Goal: Task Accomplishment & Management: Use online tool/utility

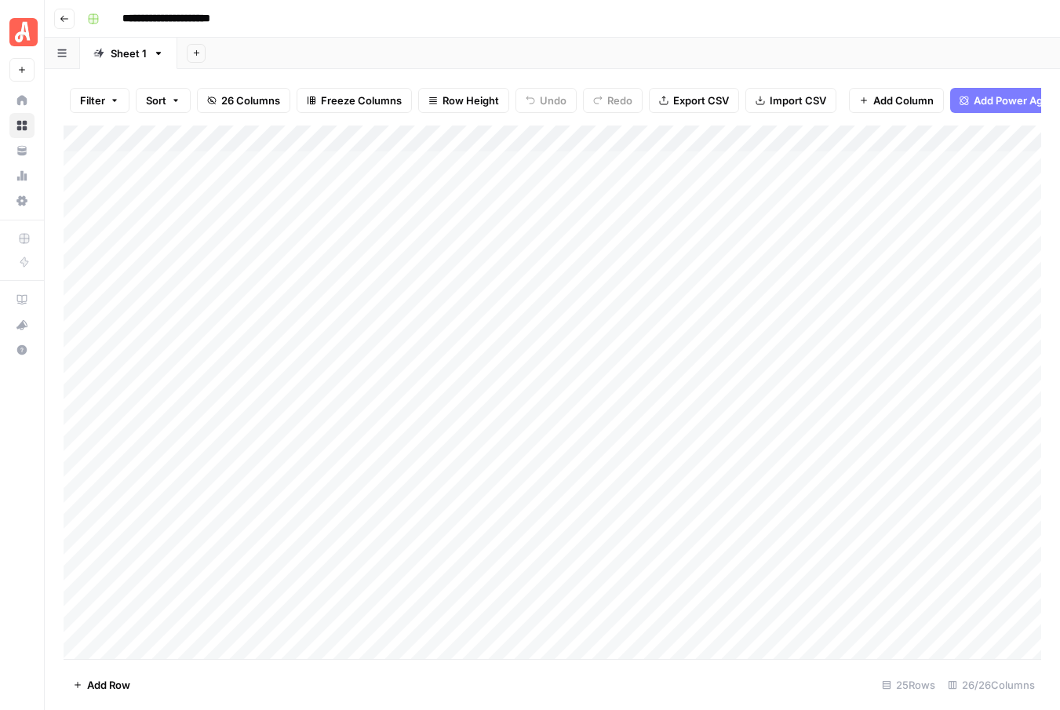
click at [866, 215] on div "Add Column" at bounding box center [552, 391] width 977 height 533
click at [864, 245] on div "Add Column" at bounding box center [552, 391] width 977 height 533
click at [864, 271] on div "Add Column" at bounding box center [552, 391] width 977 height 533
click at [785, 215] on div "Add Column" at bounding box center [552, 391] width 977 height 533
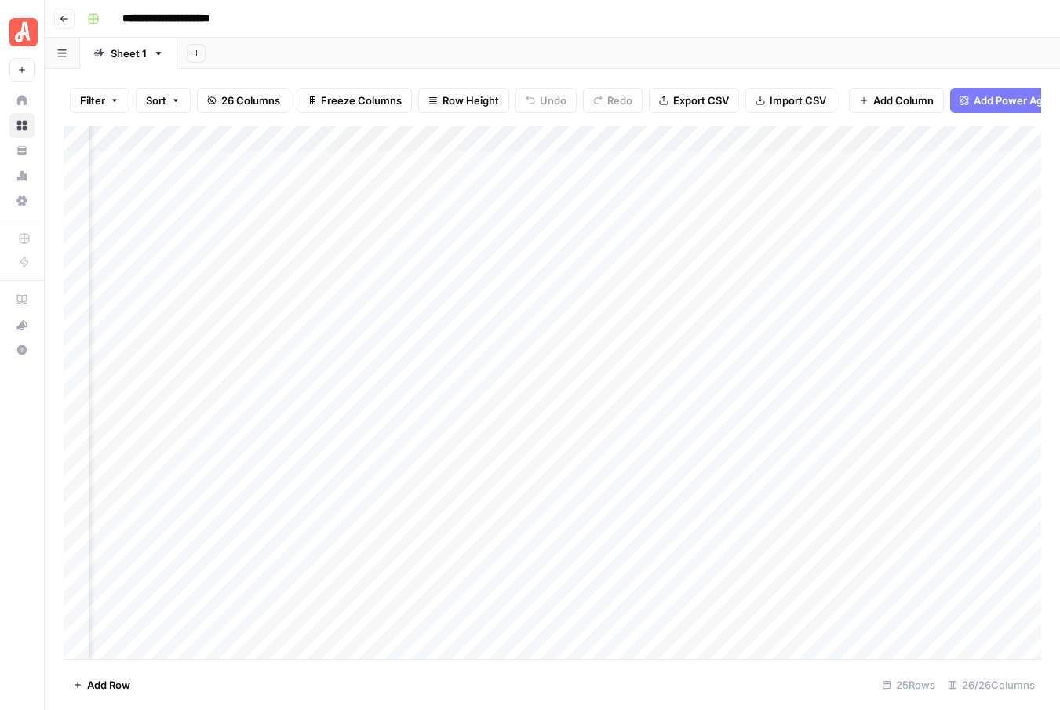
click at [820, 214] on div "Add Column" at bounding box center [552, 391] width 977 height 533
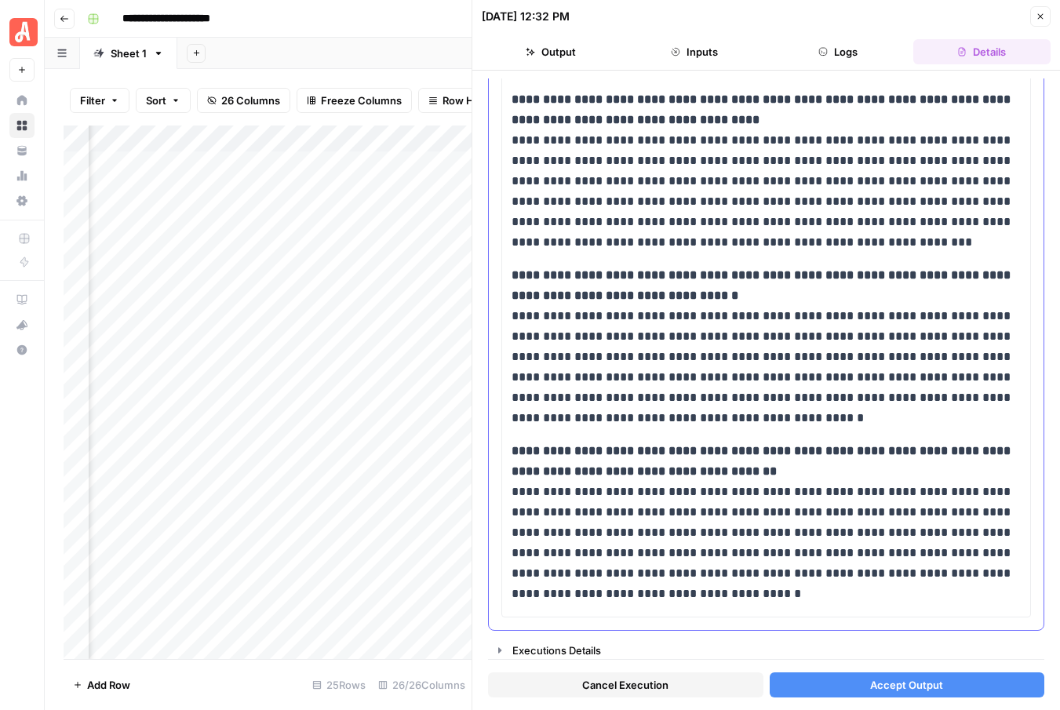
scroll to position [1194, 0]
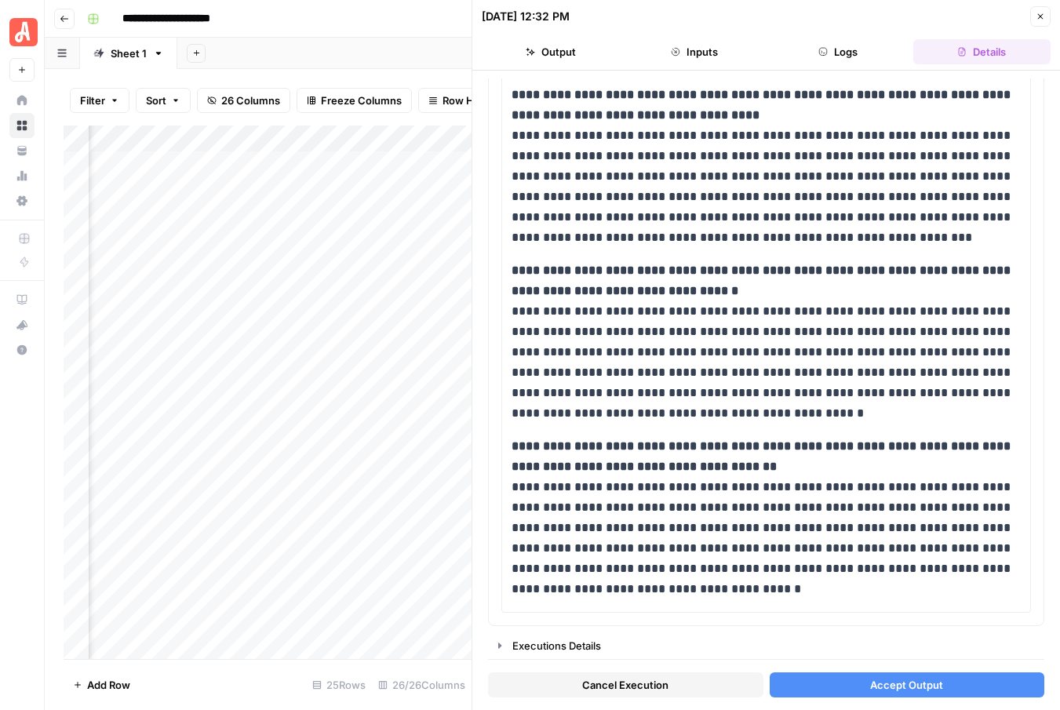
click at [856, 684] on button "Accept Output" at bounding box center [906, 684] width 275 height 25
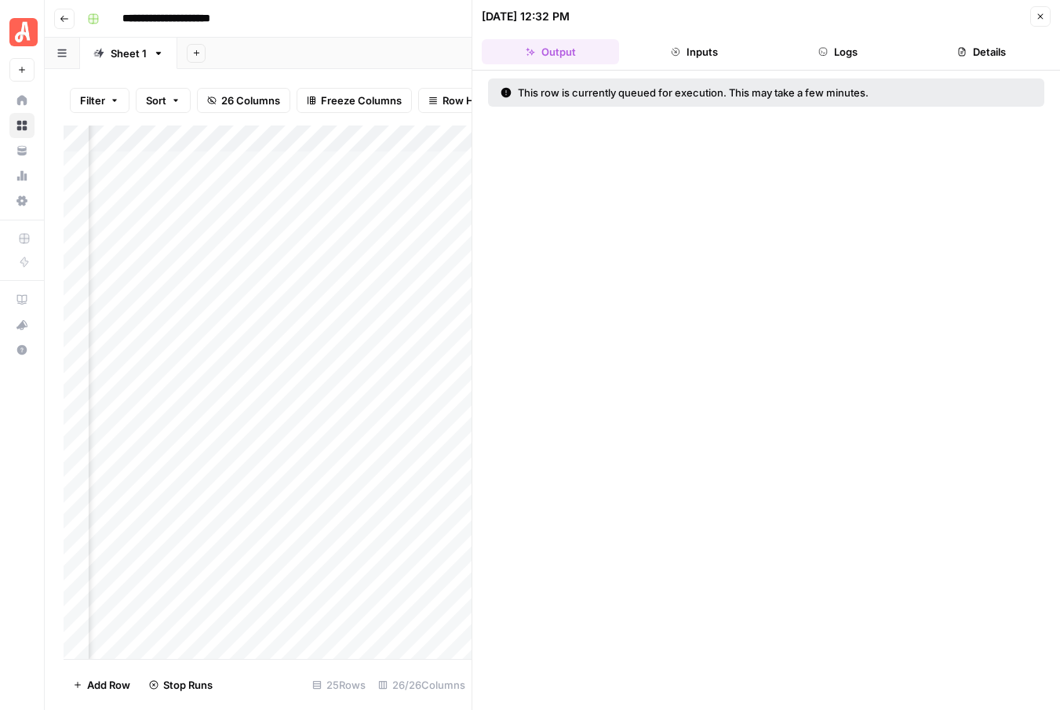
click at [1039, 16] on icon "button" at bounding box center [1040, 16] width 5 height 5
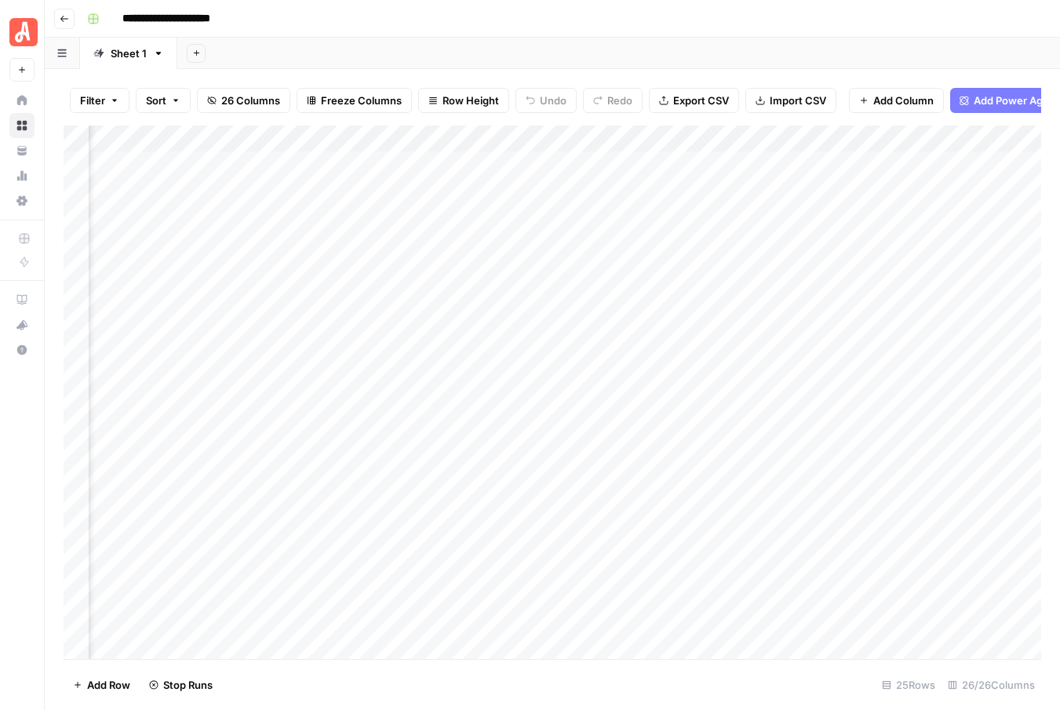
click at [755, 241] on div "Add Column" at bounding box center [552, 391] width 977 height 533
click at [816, 244] on div "Add Column" at bounding box center [552, 391] width 977 height 533
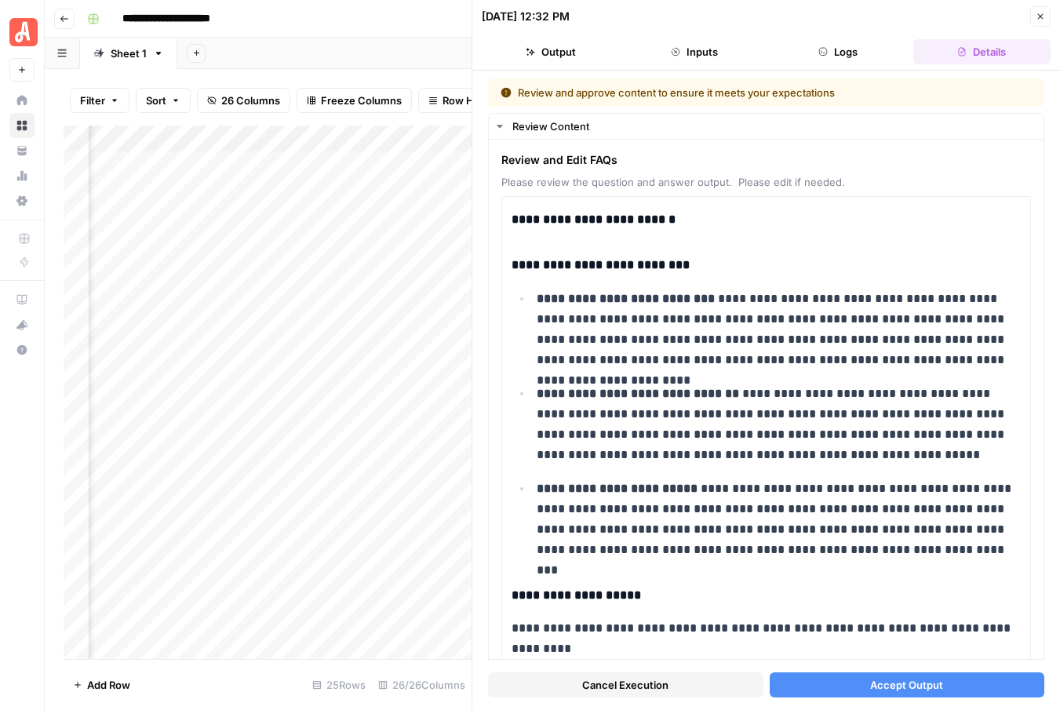
click at [942, 680] on span "Accept Output" at bounding box center [906, 685] width 73 height 16
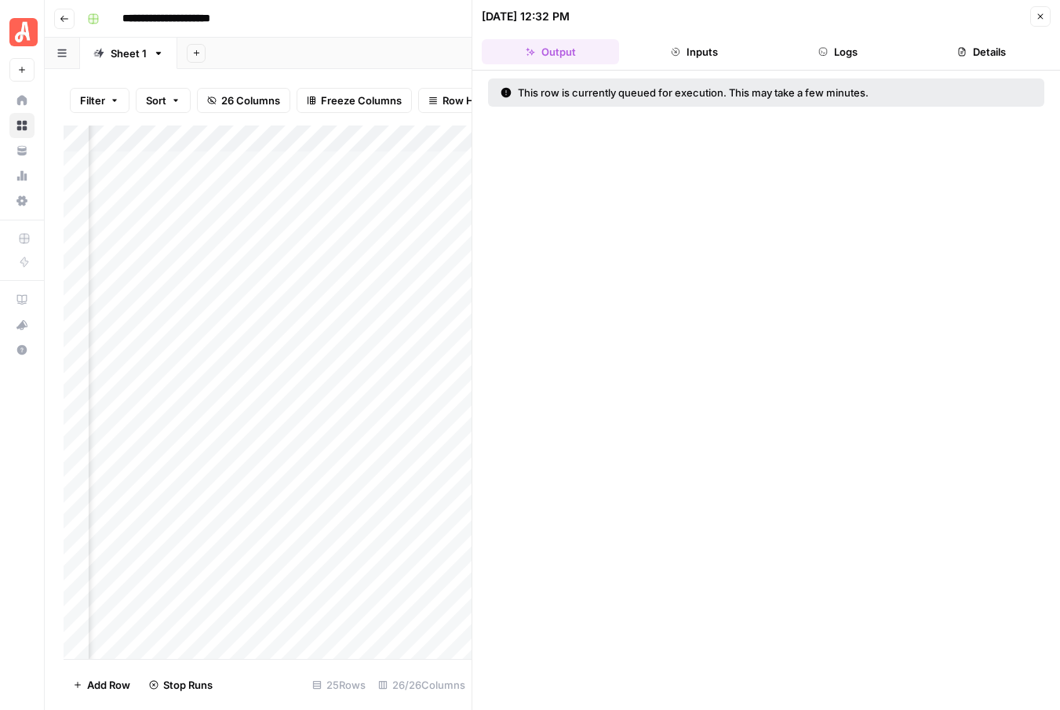
click at [1044, 17] on icon "button" at bounding box center [1039, 16] width 9 height 9
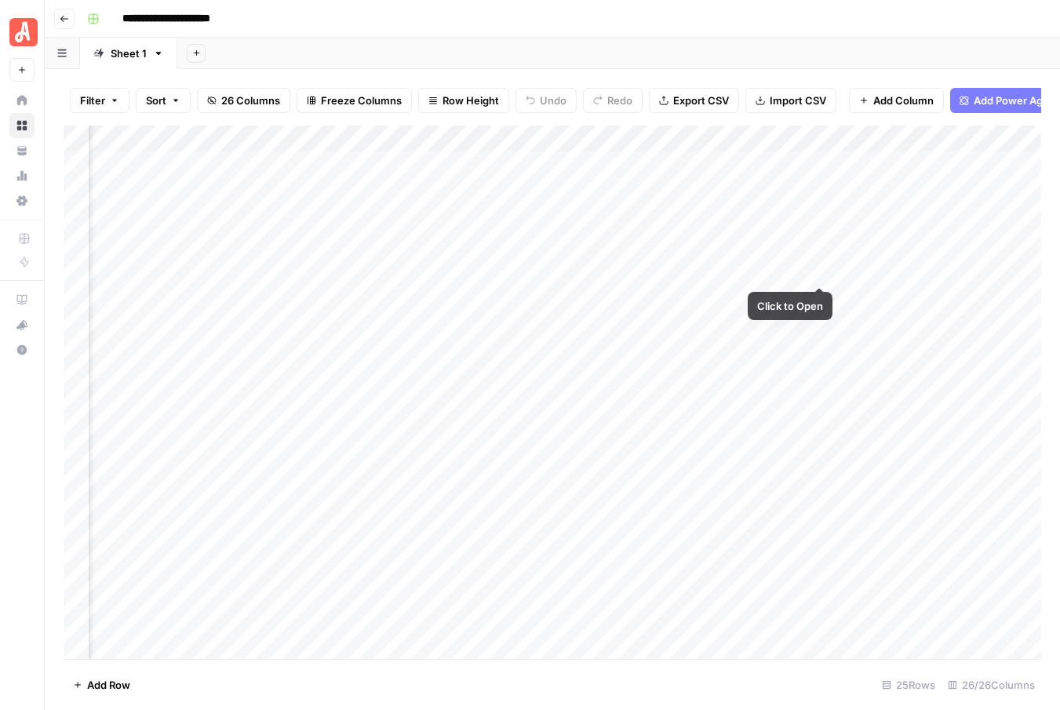
click at [810, 267] on div "Add Column" at bounding box center [552, 391] width 977 height 533
click at [820, 269] on div "Add Column" at bounding box center [552, 391] width 977 height 533
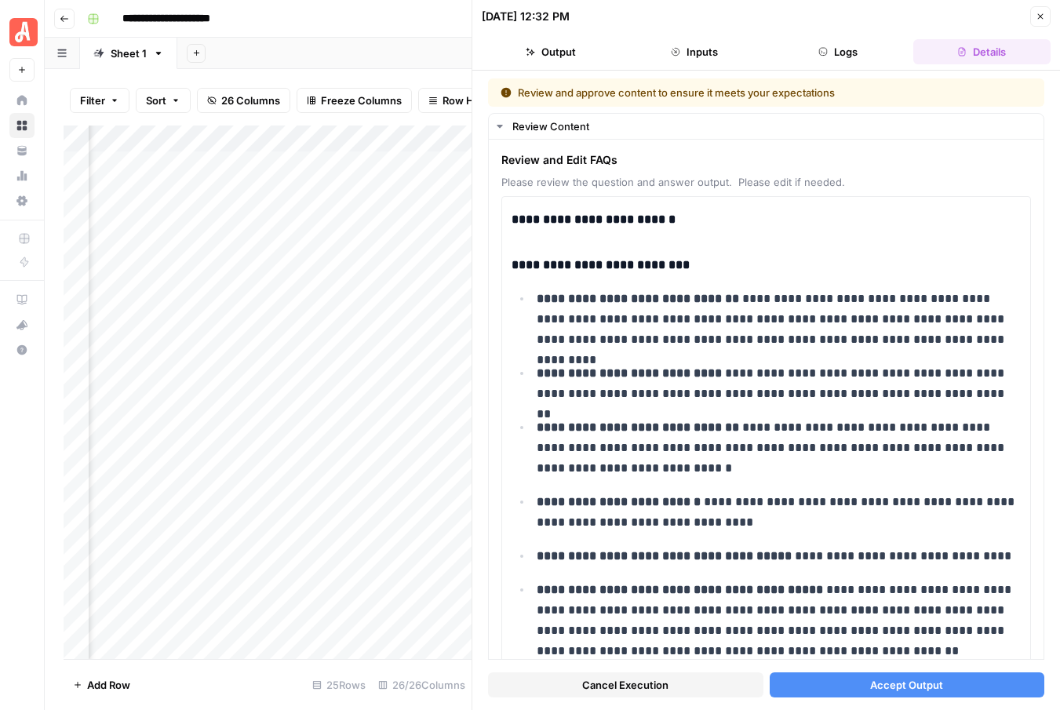
click at [837, 679] on button "Accept Output" at bounding box center [906, 684] width 275 height 25
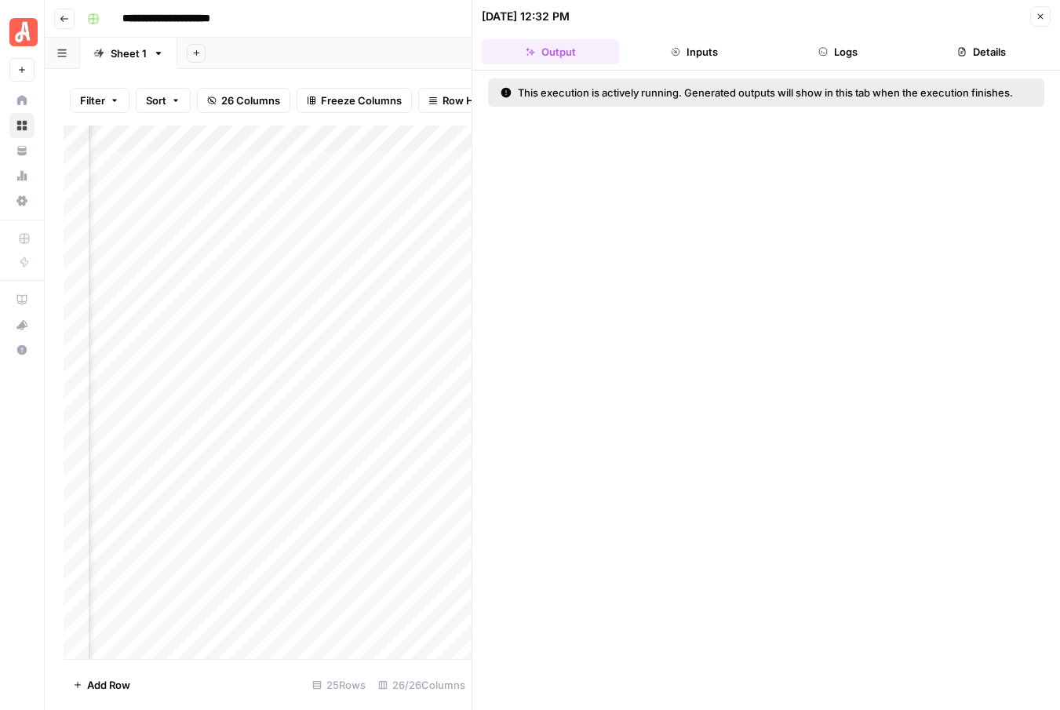
click at [1042, 13] on icon "button" at bounding box center [1039, 16] width 9 height 9
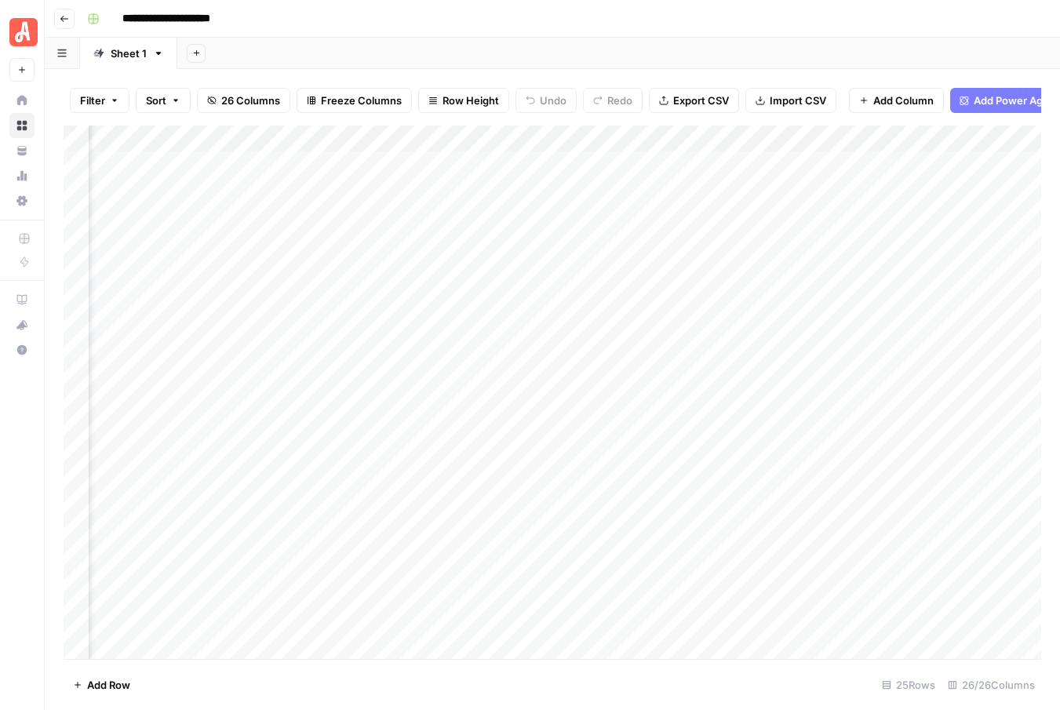
scroll to position [0, 552]
click at [351, 187] on div "Add Column" at bounding box center [552, 391] width 977 height 533
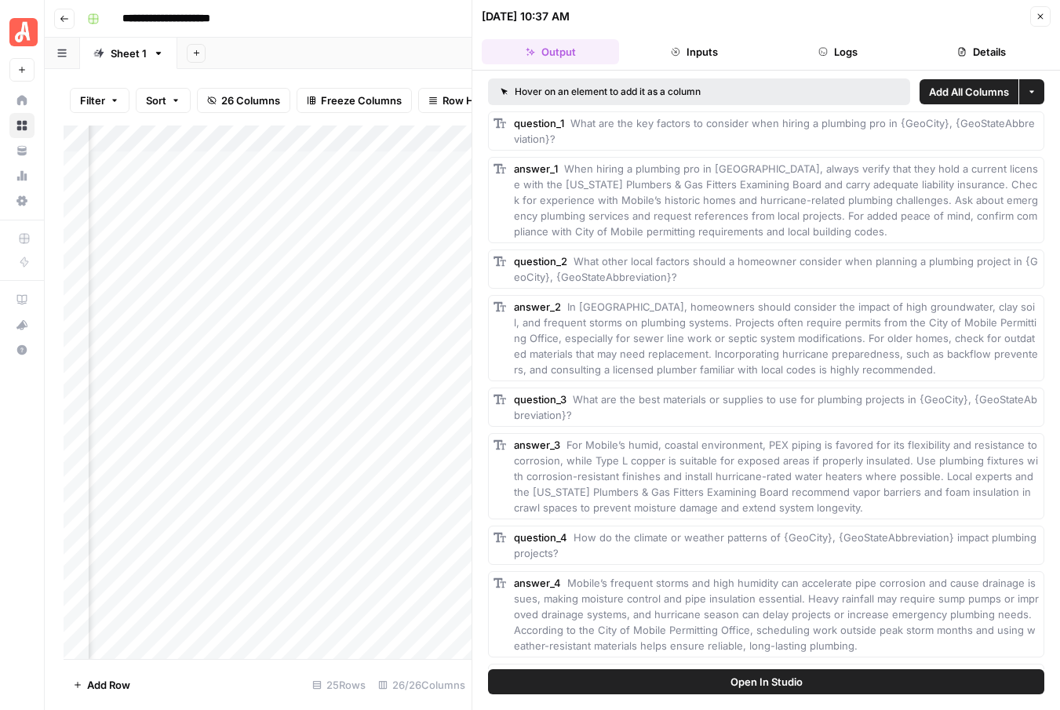
click at [845, 50] on button "Logs" at bounding box center [837, 51] width 137 height 25
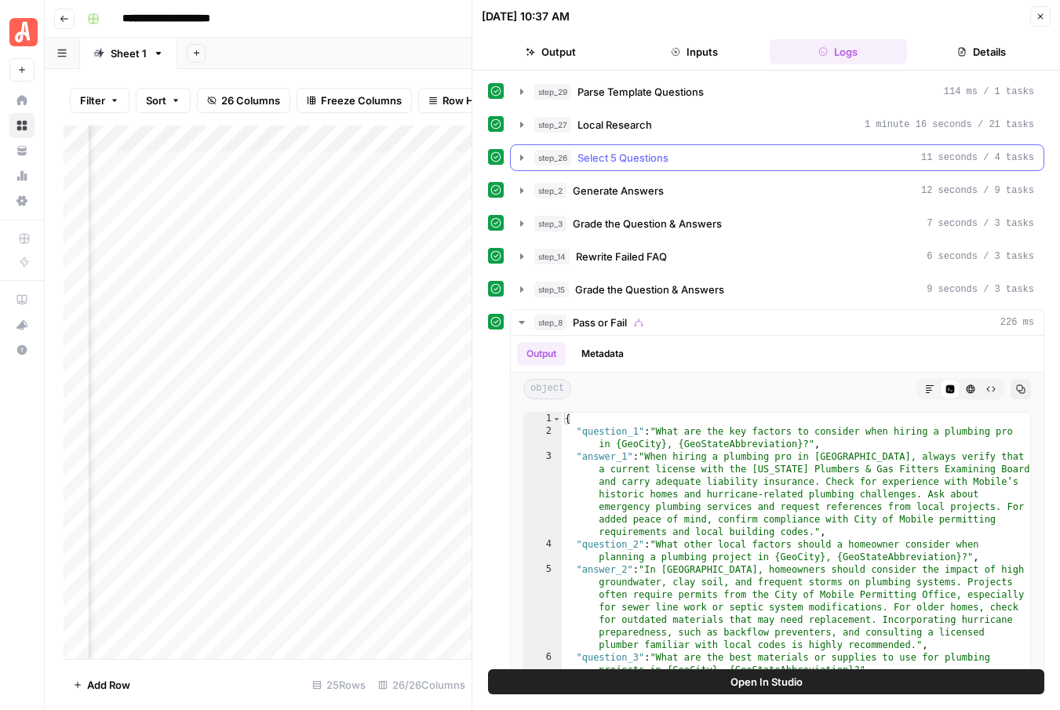
click at [520, 154] on icon "button" at bounding box center [521, 157] width 13 height 13
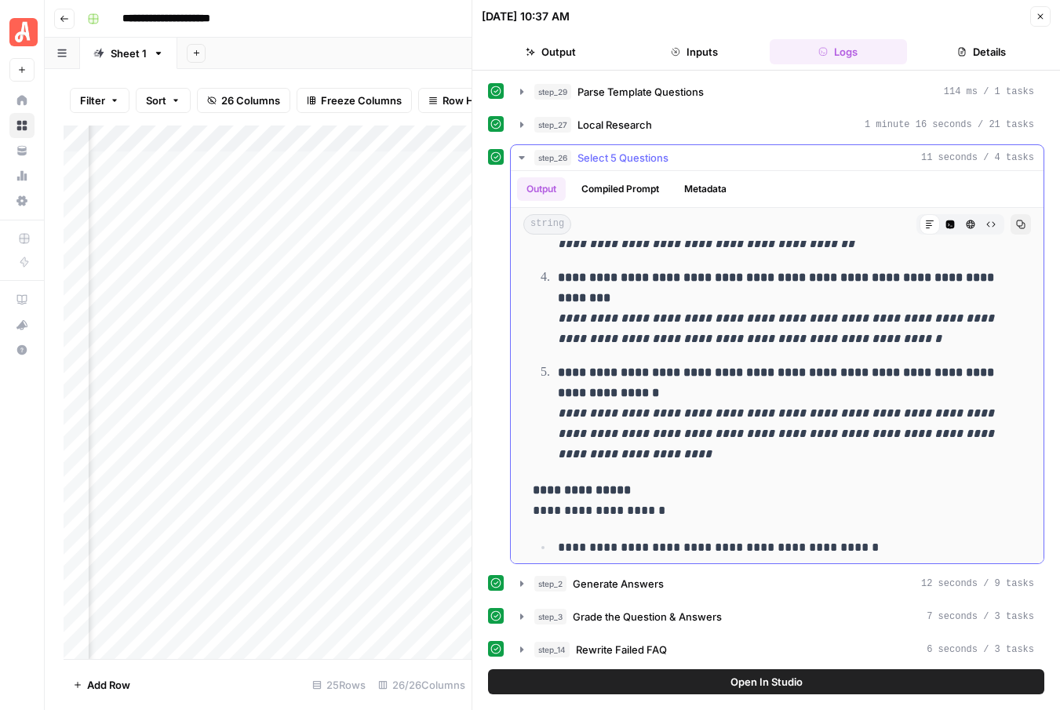
scroll to position [526, 0]
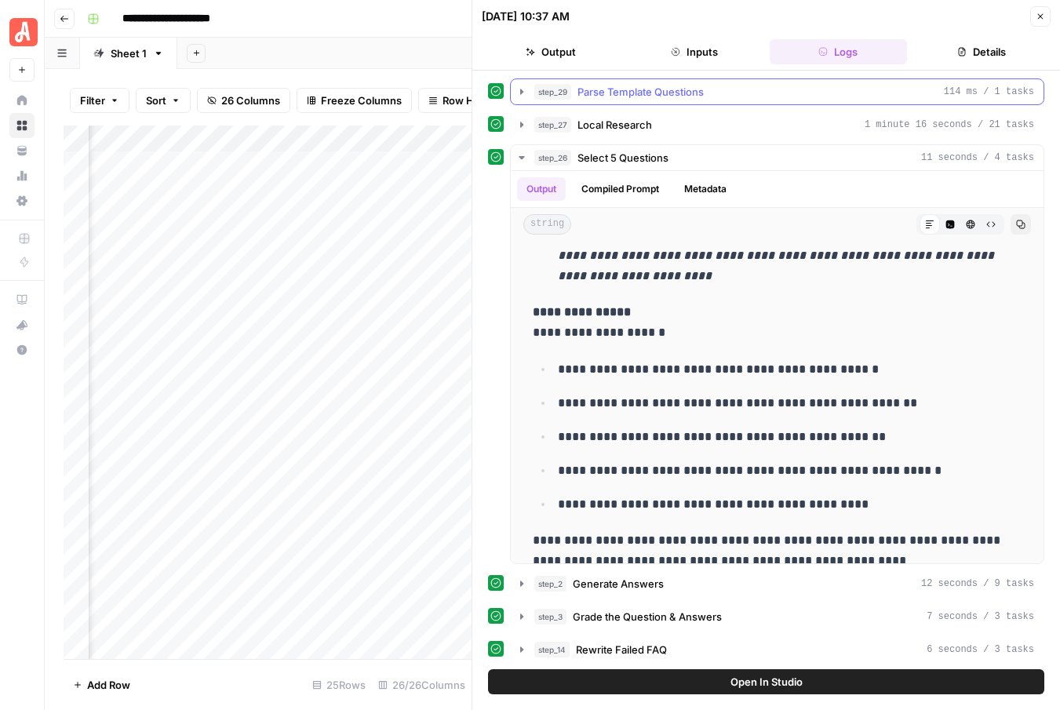
click at [520, 90] on icon "button" at bounding box center [521, 91] width 3 height 5
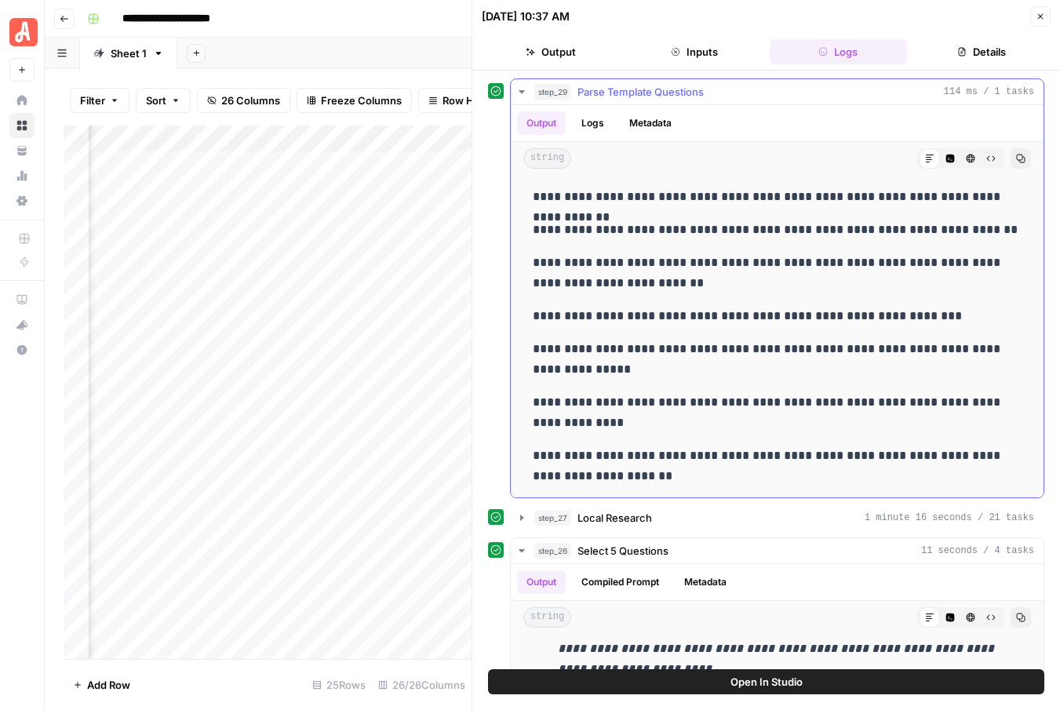
scroll to position [327, 0]
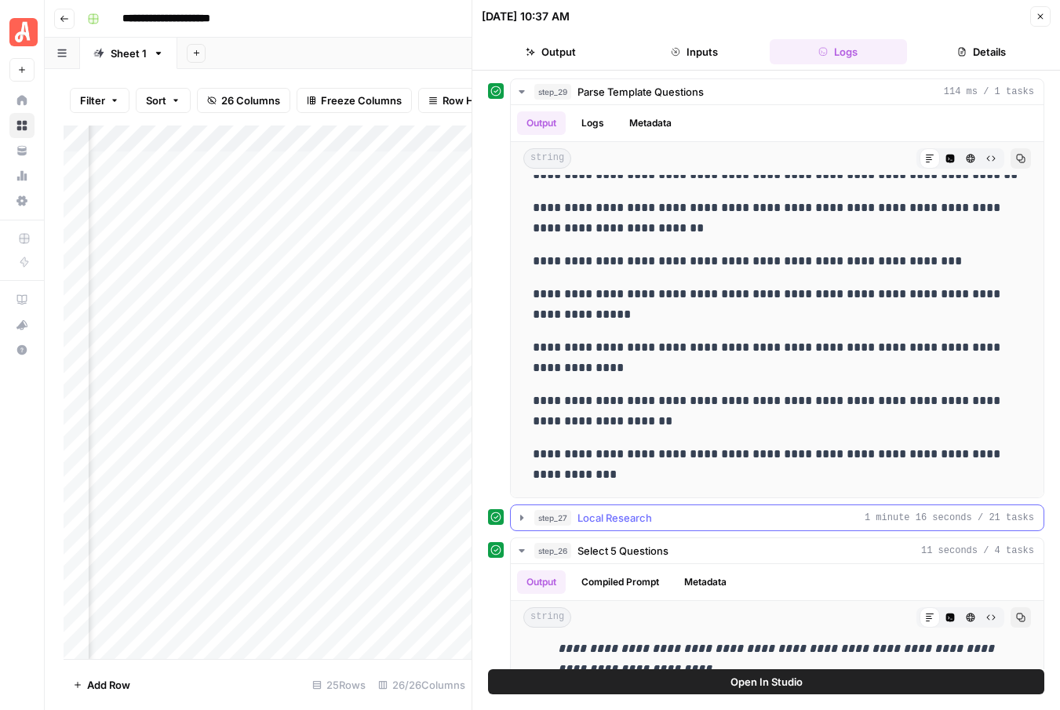
click at [518, 518] on icon "button" at bounding box center [521, 517] width 13 height 13
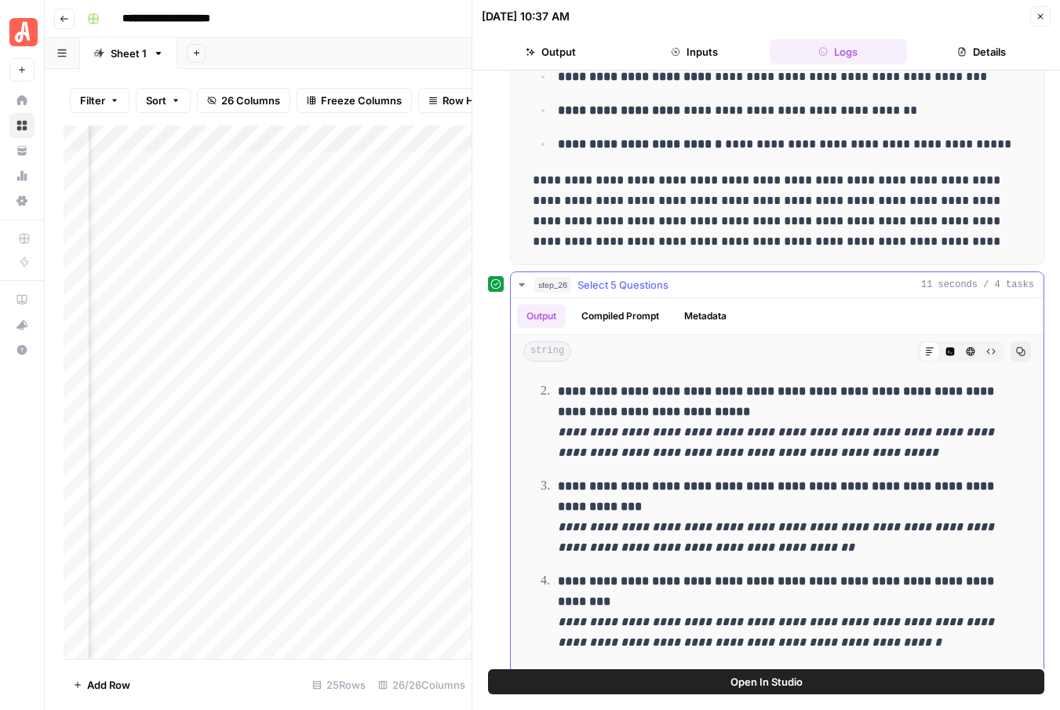
scroll to position [0, 0]
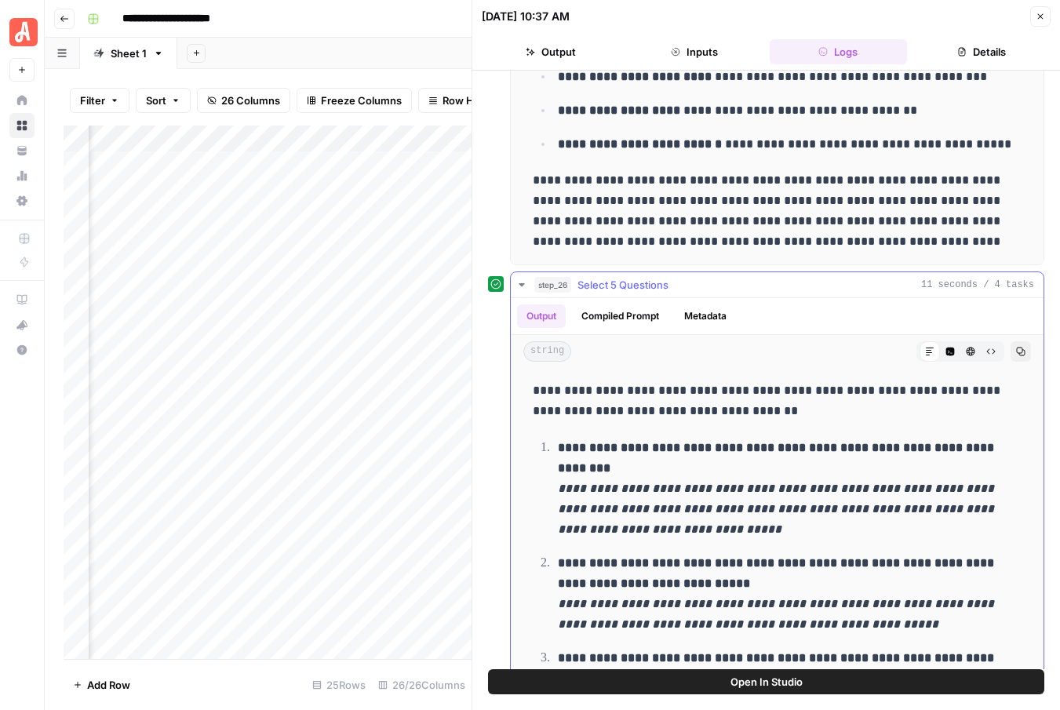
click at [626, 307] on button "Compiled Prompt" at bounding box center [620, 316] width 96 height 24
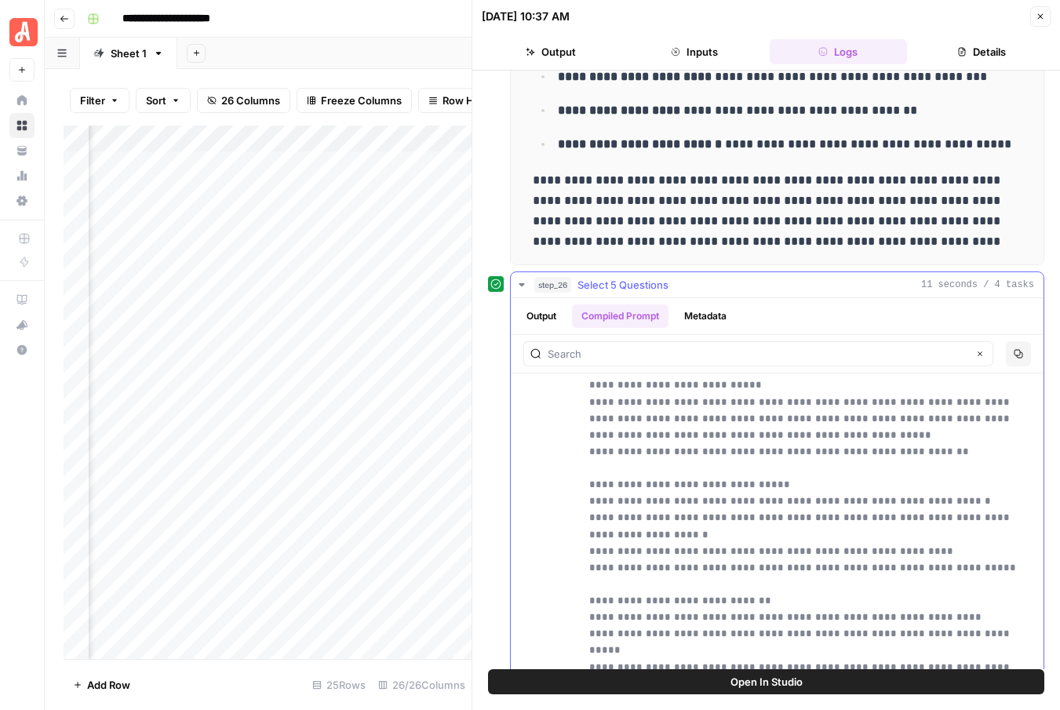
scroll to position [6419, 0]
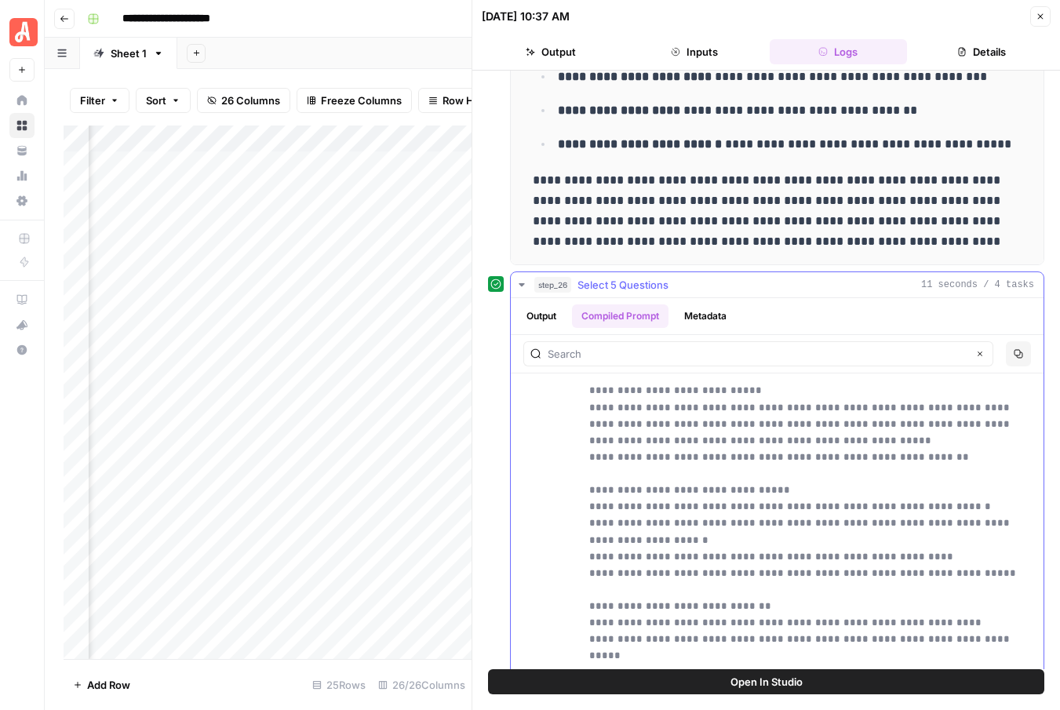
click at [779, 682] on span "Open In Studio" at bounding box center [766, 682] width 72 height 16
click at [1045, 12] on button "Close" at bounding box center [1040, 16] width 20 height 20
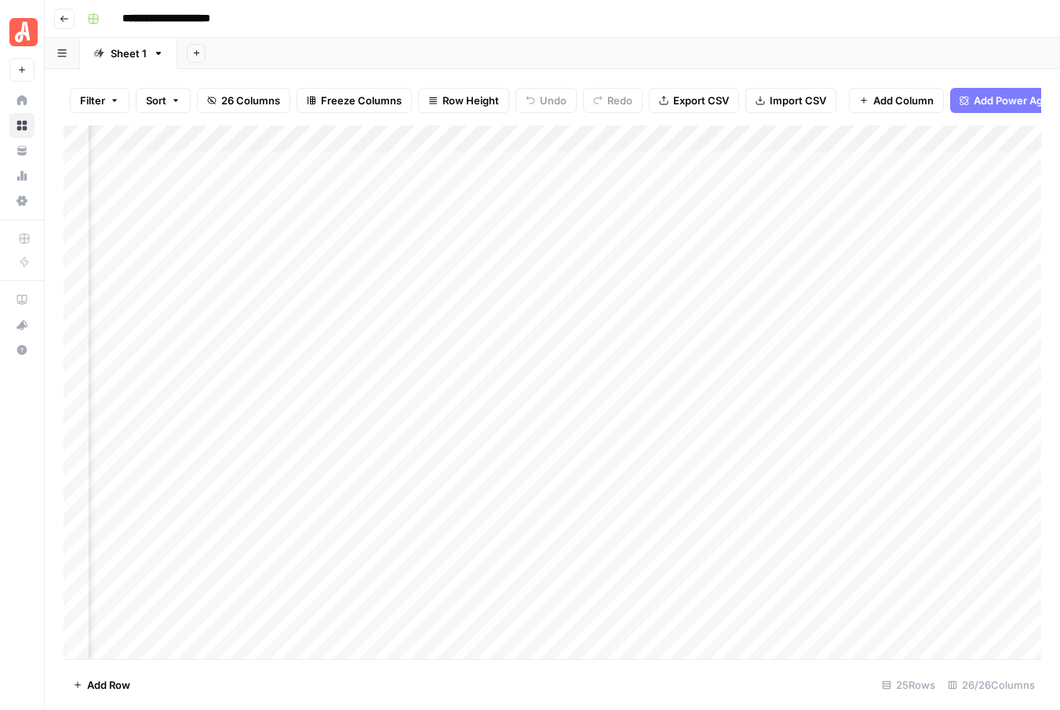
scroll to position [0, 1651]
click at [827, 135] on div "Add Column" at bounding box center [552, 391] width 977 height 533
click at [792, 292] on span "Remove Column" at bounding box center [795, 293] width 137 height 16
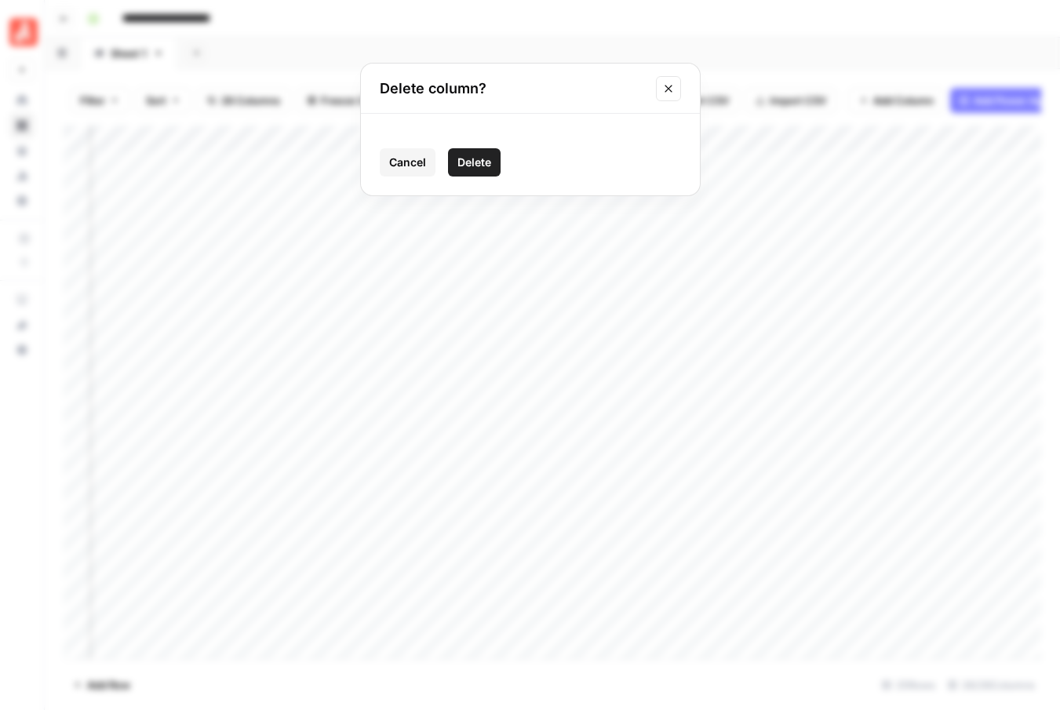
click at [483, 165] on span "Delete" at bounding box center [474, 163] width 34 height 16
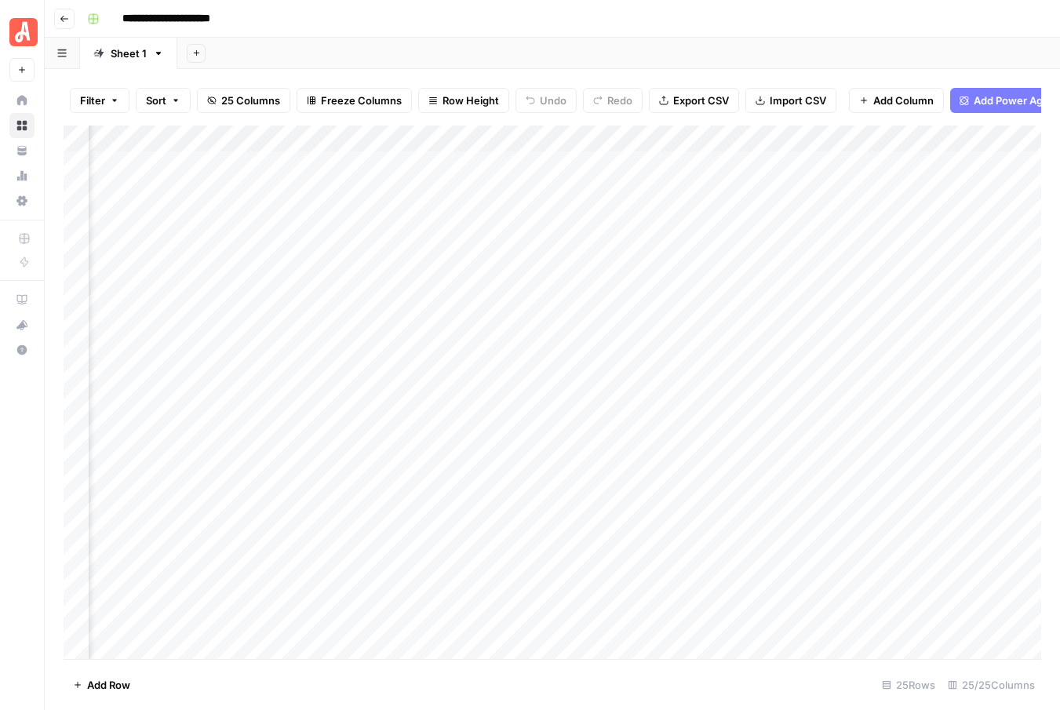
click at [824, 136] on div "Add Column" at bounding box center [552, 391] width 977 height 533
click at [771, 287] on span "Remove Column" at bounding box center [795, 293] width 137 height 16
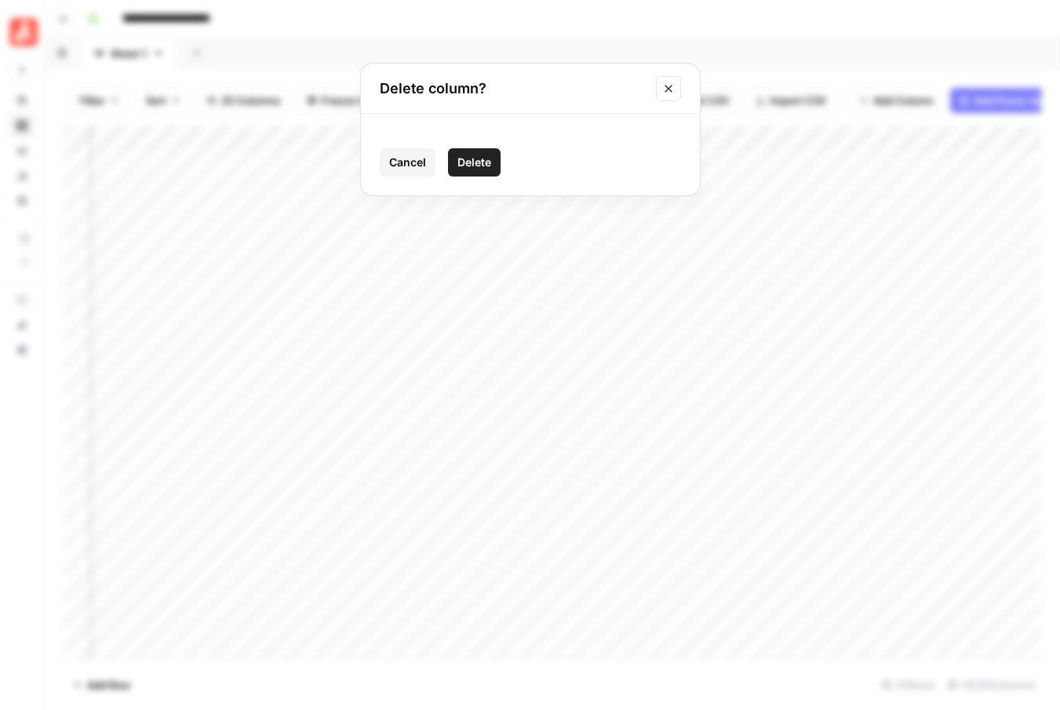
click at [481, 167] on span "Delete" at bounding box center [474, 163] width 34 height 16
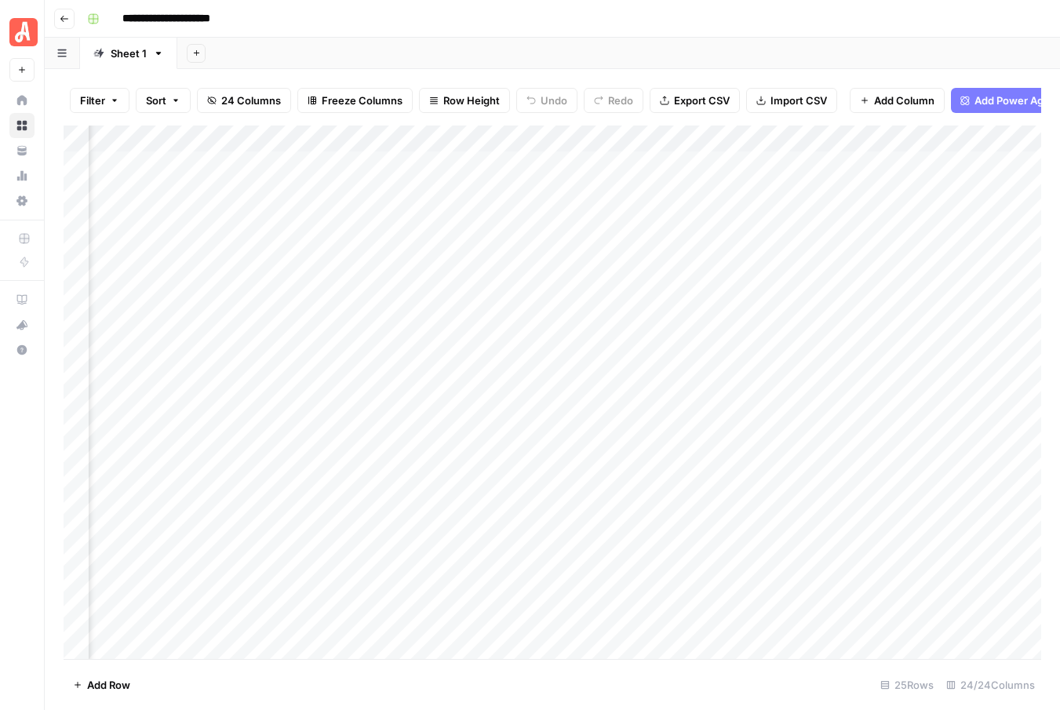
click at [762, 270] on div "Add Column" at bounding box center [552, 391] width 977 height 533
click at [765, 271] on div "Add Column" at bounding box center [552, 391] width 977 height 533
click at [667, 287] on div "Add Column" at bounding box center [552, 391] width 977 height 533
click at [413, 269] on div "Add Column" at bounding box center [552, 391] width 977 height 533
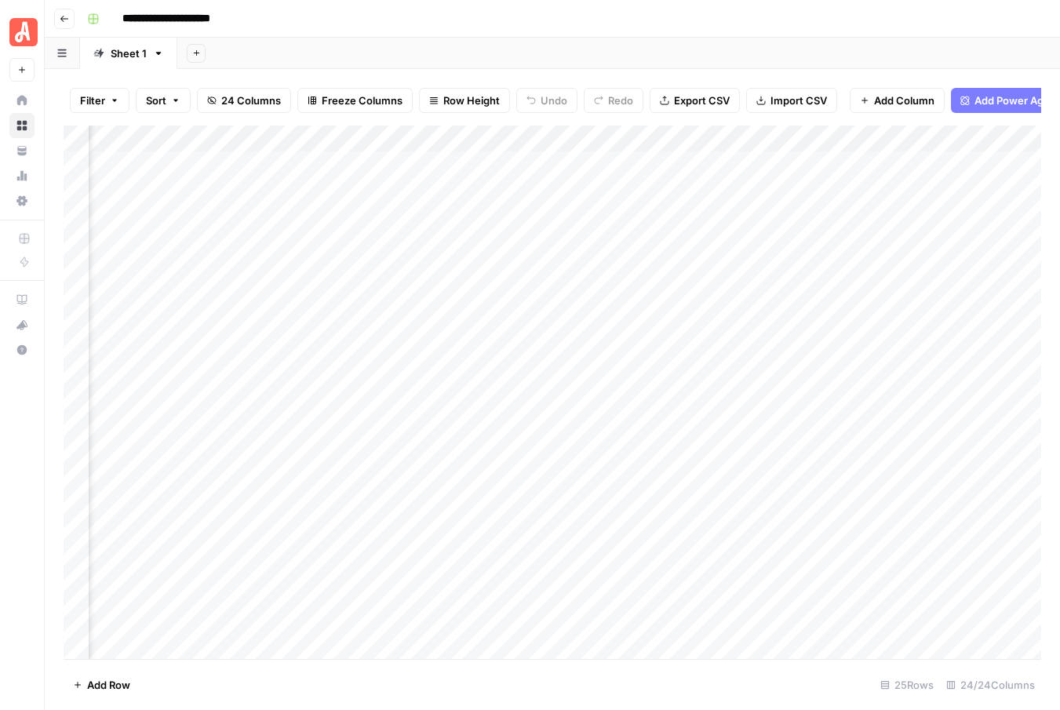
click at [413, 269] on div "Add Column" at bounding box center [552, 391] width 977 height 533
click at [420, 313] on div "Add Column" at bounding box center [552, 391] width 977 height 533
click at [849, 269] on div "Add Column" at bounding box center [552, 391] width 977 height 533
click at [871, 271] on div "Add Column" at bounding box center [552, 391] width 977 height 533
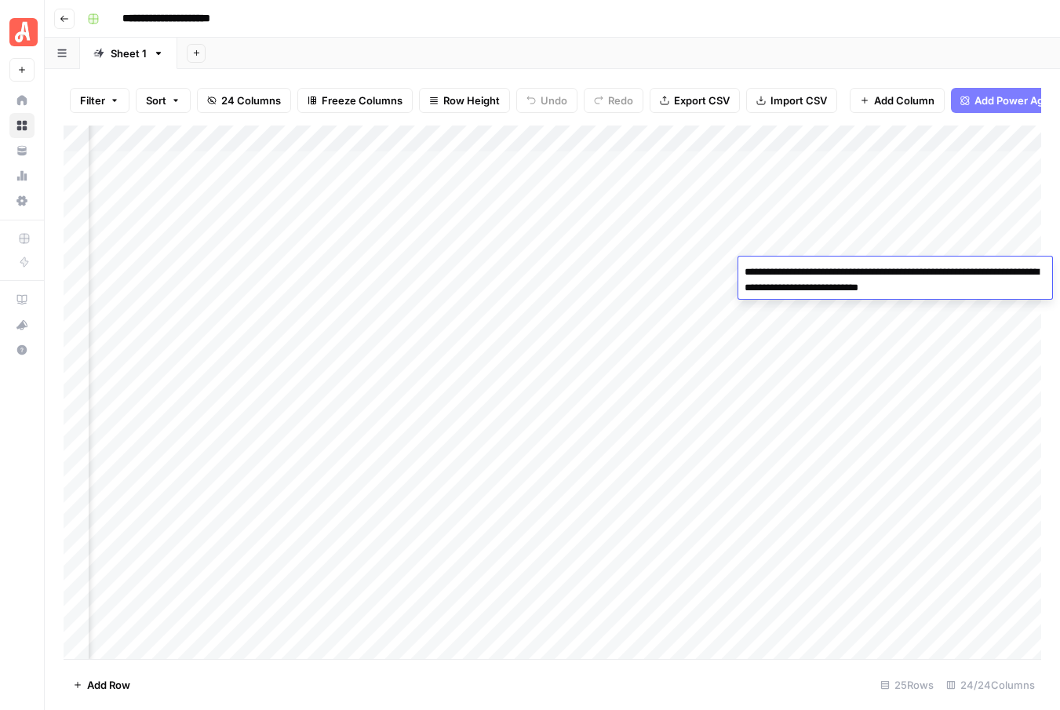
click at [696, 308] on div "Add Column" at bounding box center [552, 391] width 977 height 533
click at [885, 136] on div "Add Column" at bounding box center [552, 391] width 977 height 533
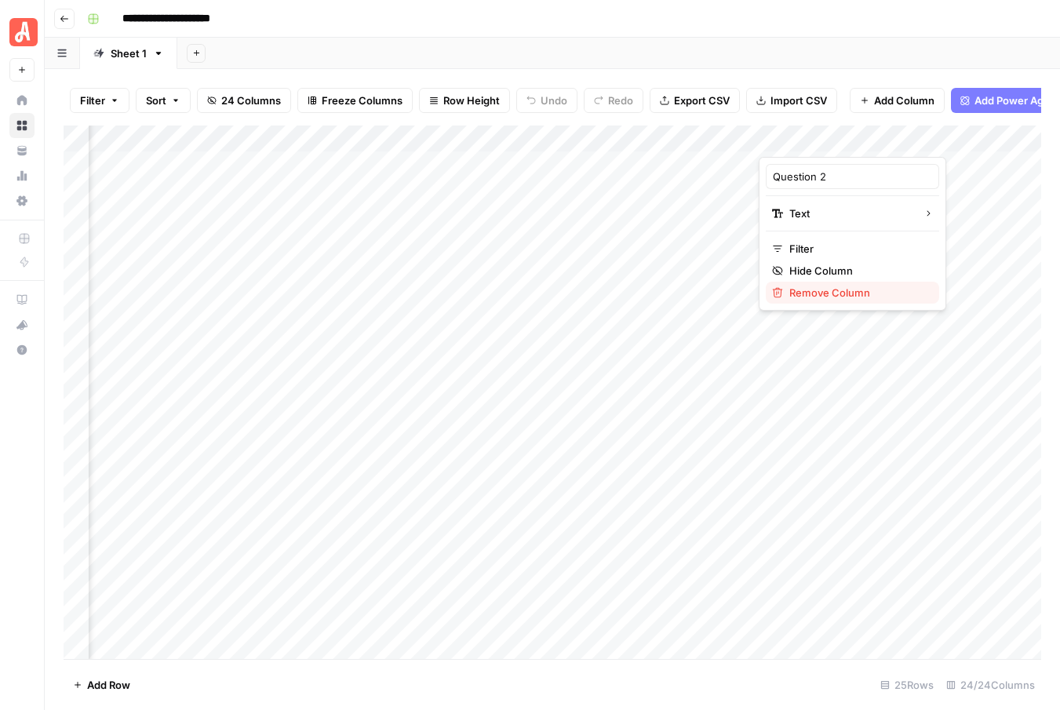
click at [832, 292] on span "Remove Column" at bounding box center [857, 293] width 137 height 16
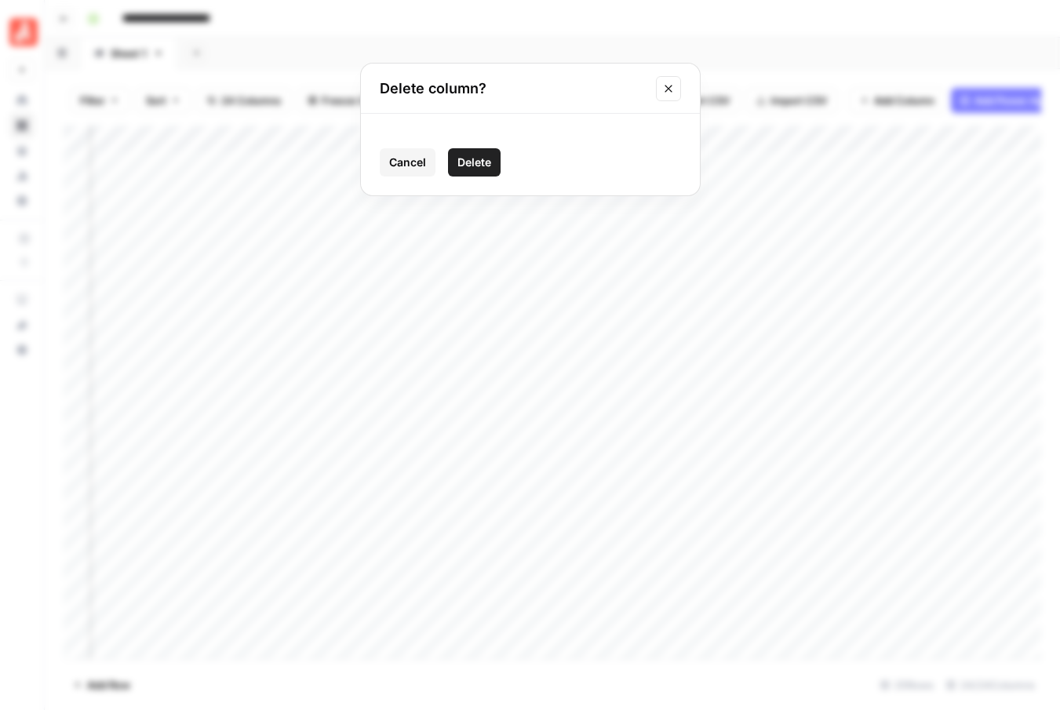
click at [472, 162] on span "Delete" at bounding box center [474, 163] width 34 height 16
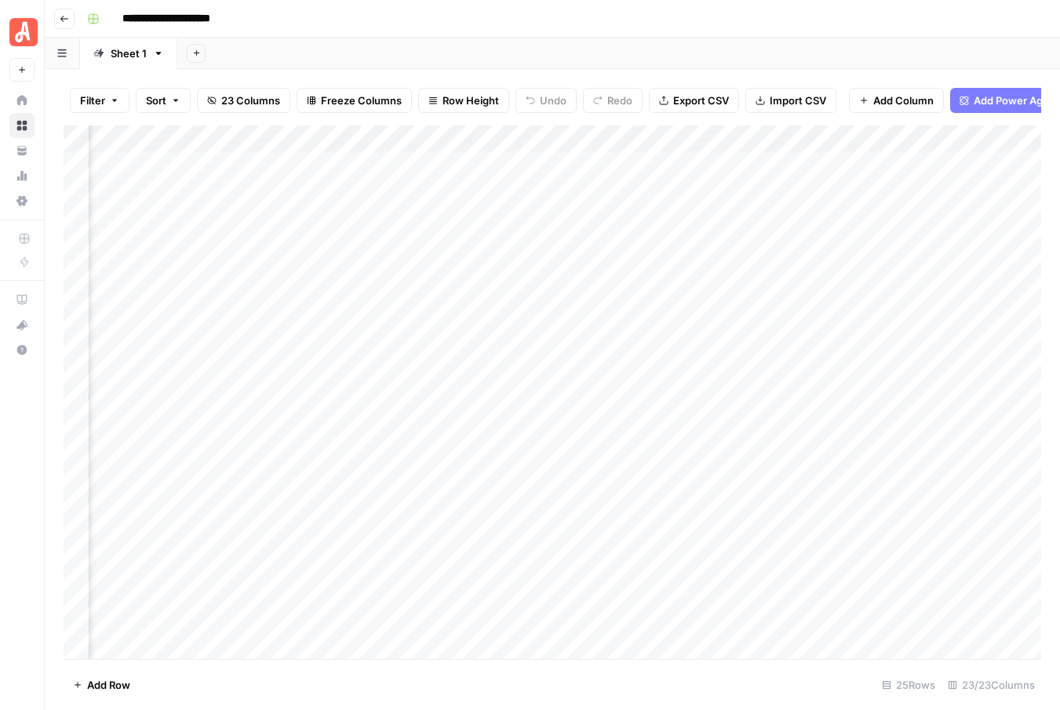
click at [884, 140] on div "Add Column" at bounding box center [552, 391] width 977 height 533
click at [826, 290] on span "Remove Column" at bounding box center [857, 293] width 137 height 16
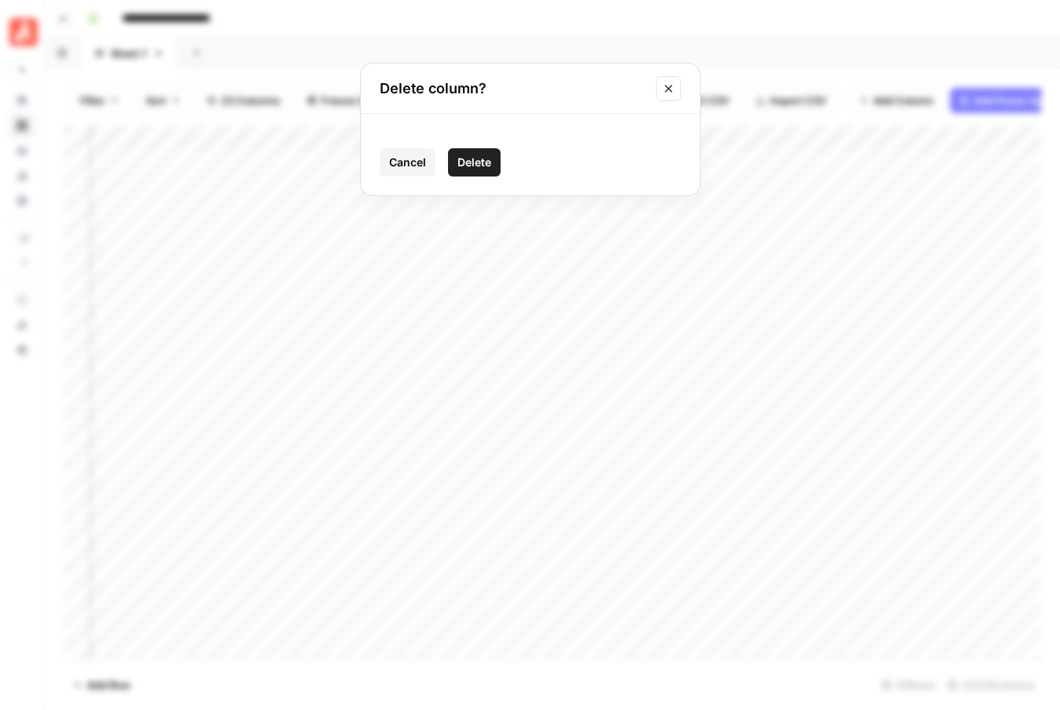
click at [469, 162] on span "Delete" at bounding box center [474, 163] width 34 height 16
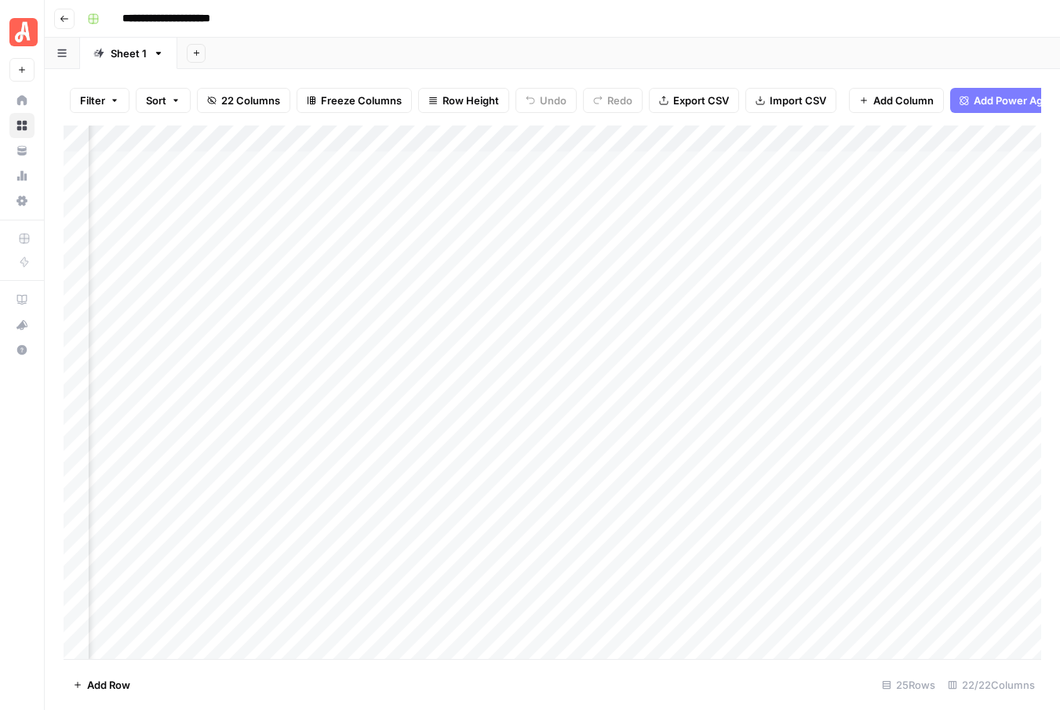
click at [885, 132] on div "Add Column" at bounding box center [552, 391] width 977 height 533
click at [805, 293] on span "Remove Column" at bounding box center [857, 293] width 137 height 16
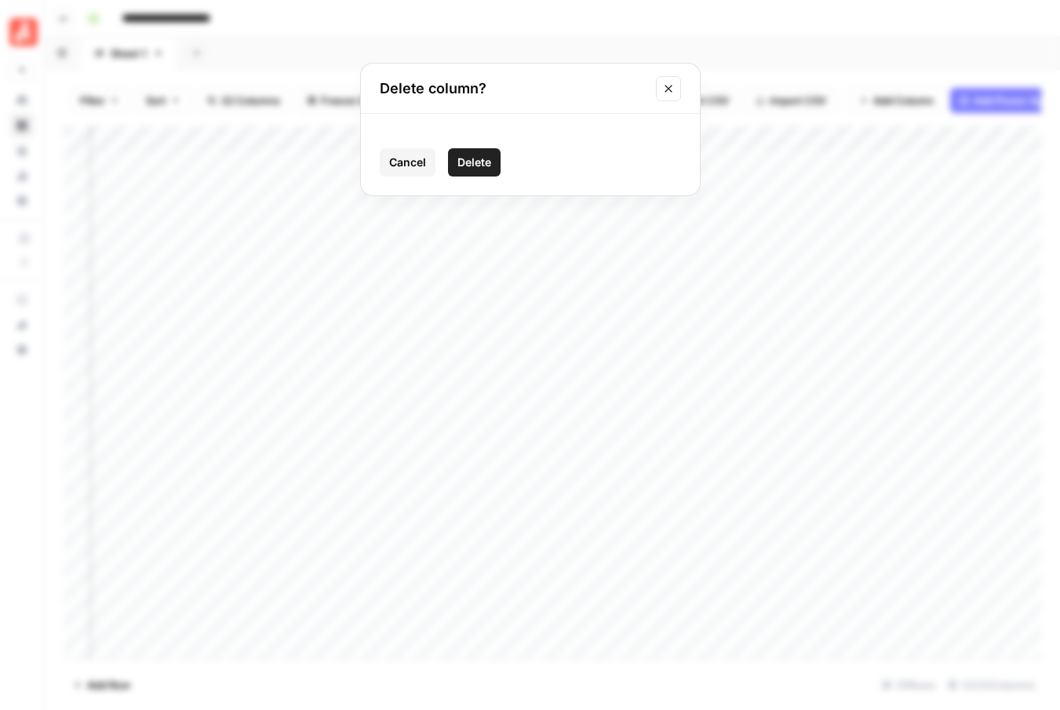
click at [475, 159] on span "Delete" at bounding box center [474, 163] width 34 height 16
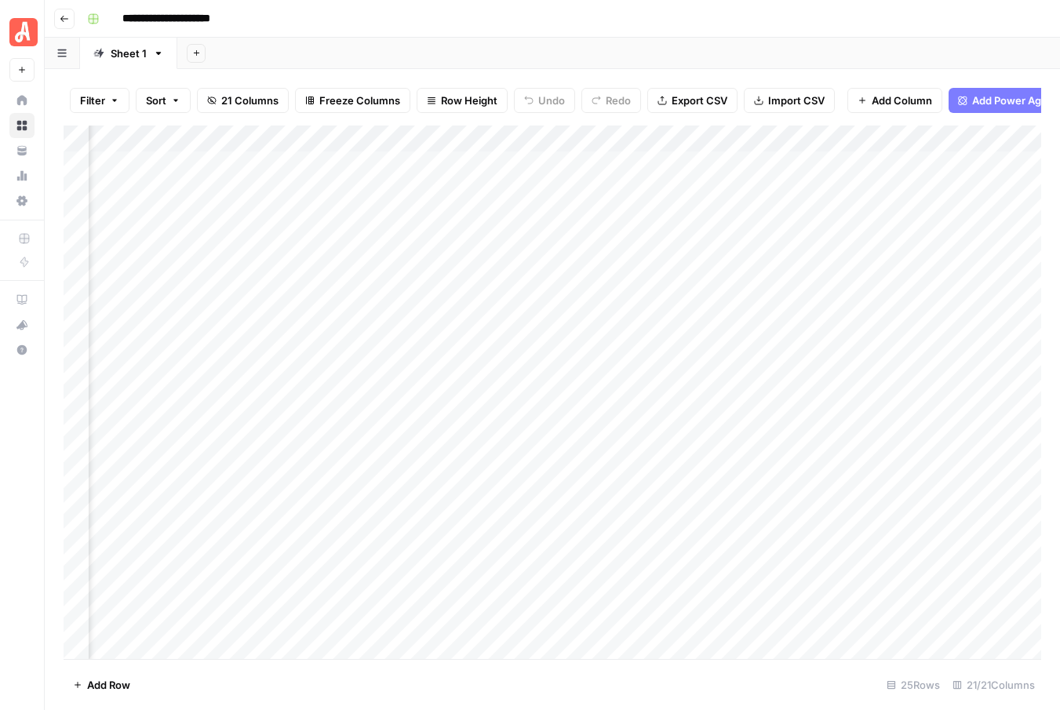
click at [887, 139] on div "Add Column" at bounding box center [552, 391] width 977 height 533
click at [829, 293] on span "Remove Column" at bounding box center [857, 293] width 137 height 16
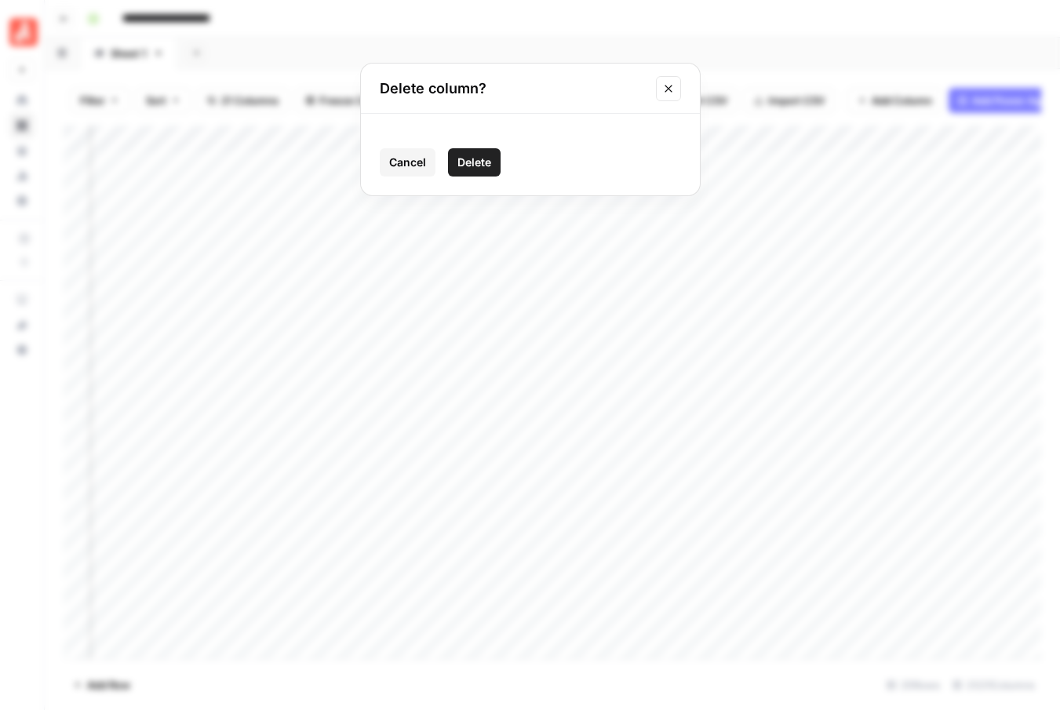
click at [481, 160] on span "Delete" at bounding box center [474, 163] width 34 height 16
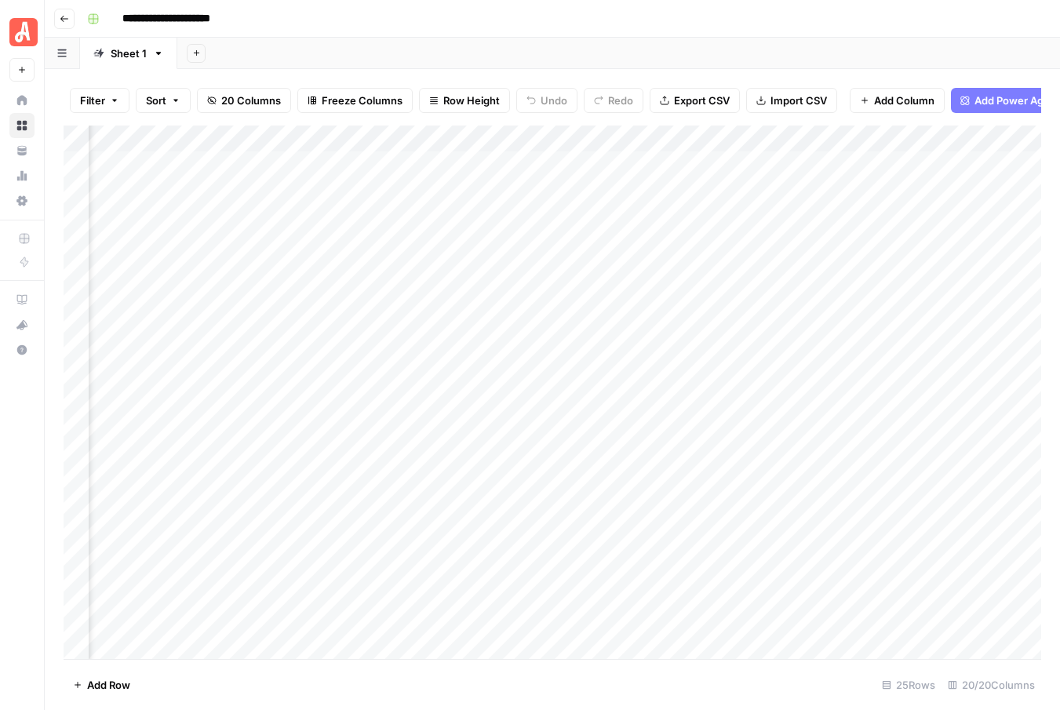
click at [885, 136] on div "Add Column" at bounding box center [552, 391] width 977 height 533
click at [844, 285] on span "Remove Column" at bounding box center [857, 293] width 137 height 16
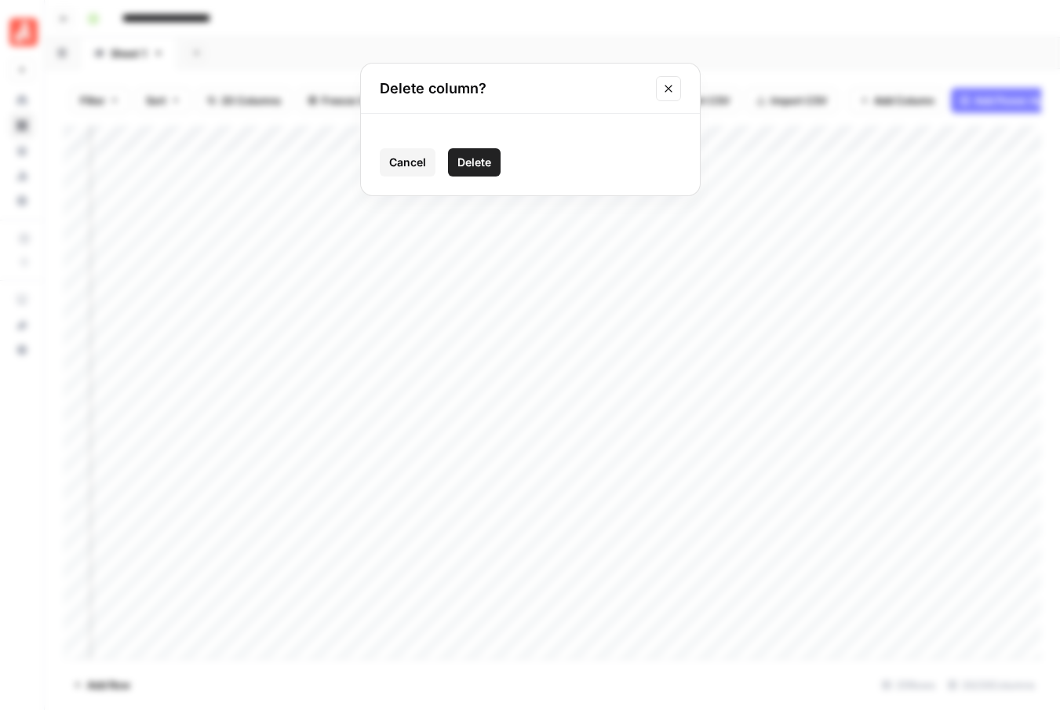
click at [473, 163] on span "Delete" at bounding box center [474, 163] width 34 height 16
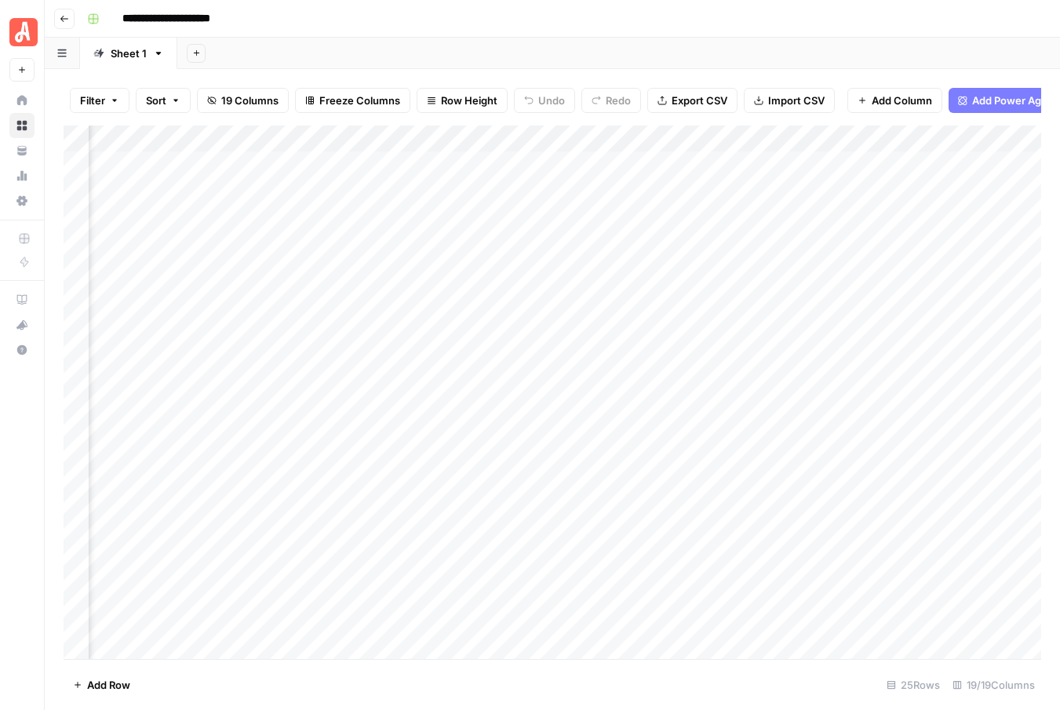
click at [885, 138] on div "Add Column" at bounding box center [552, 391] width 977 height 533
click at [833, 292] on span "Remove Column" at bounding box center [857, 293] width 137 height 16
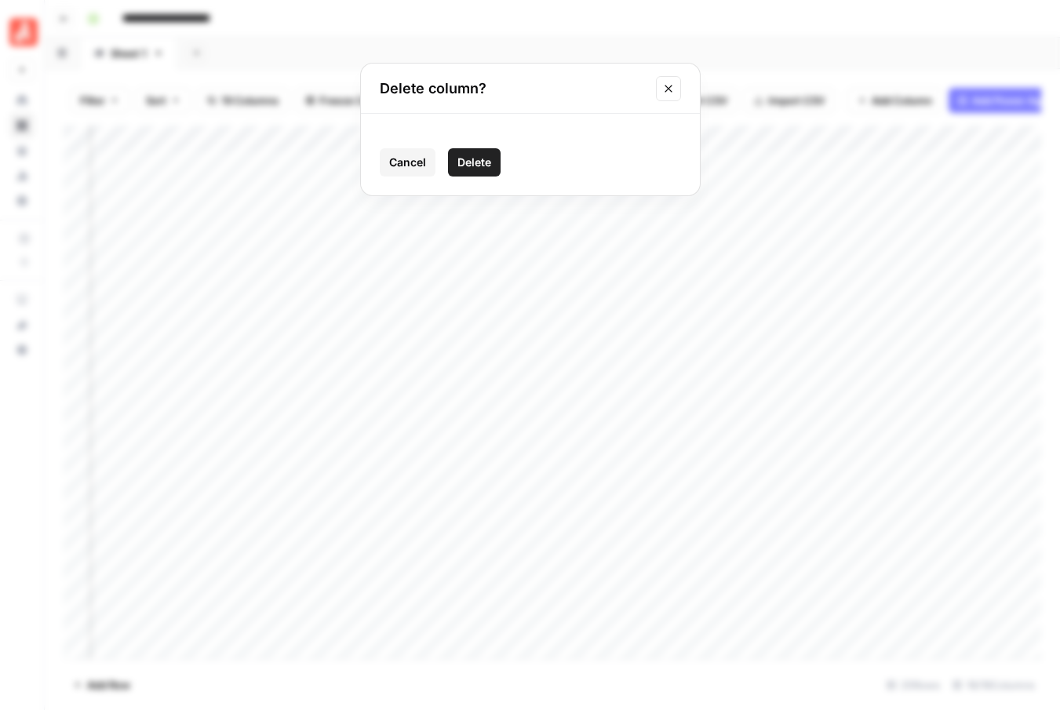
click at [476, 162] on span "Delete" at bounding box center [474, 163] width 34 height 16
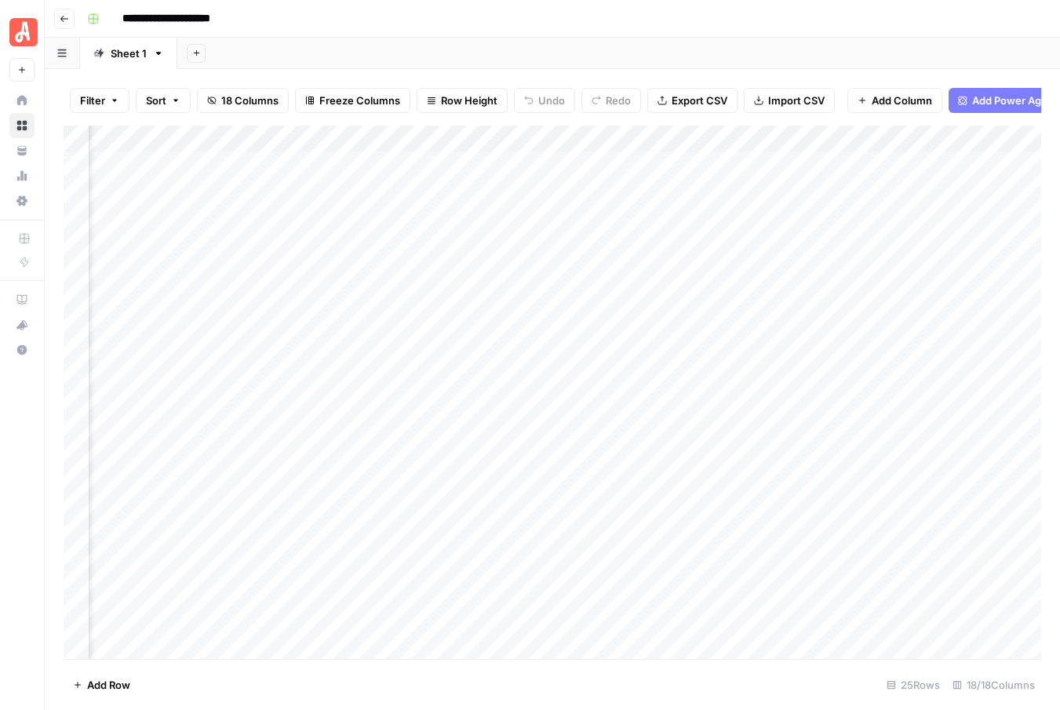
click at [889, 140] on div "Add Column" at bounding box center [552, 391] width 977 height 533
click at [835, 289] on span "Remove Column" at bounding box center [857, 293] width 137 height 16
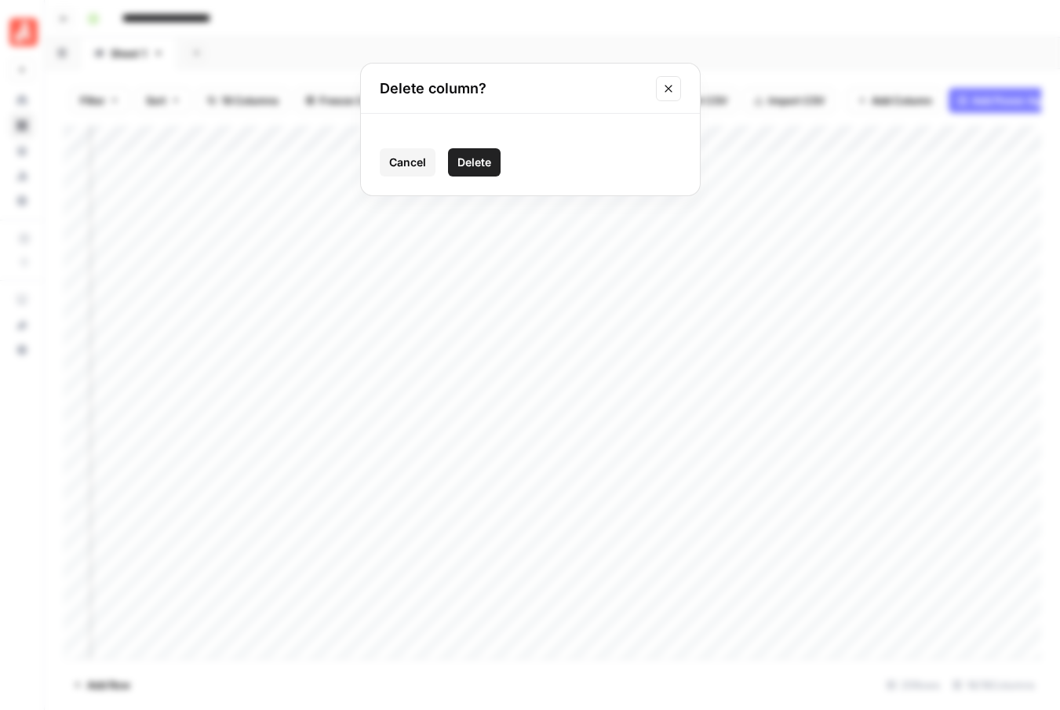
click at [467, 167] on span "Delete" at bounding box center [474, 163] width 34 height 16
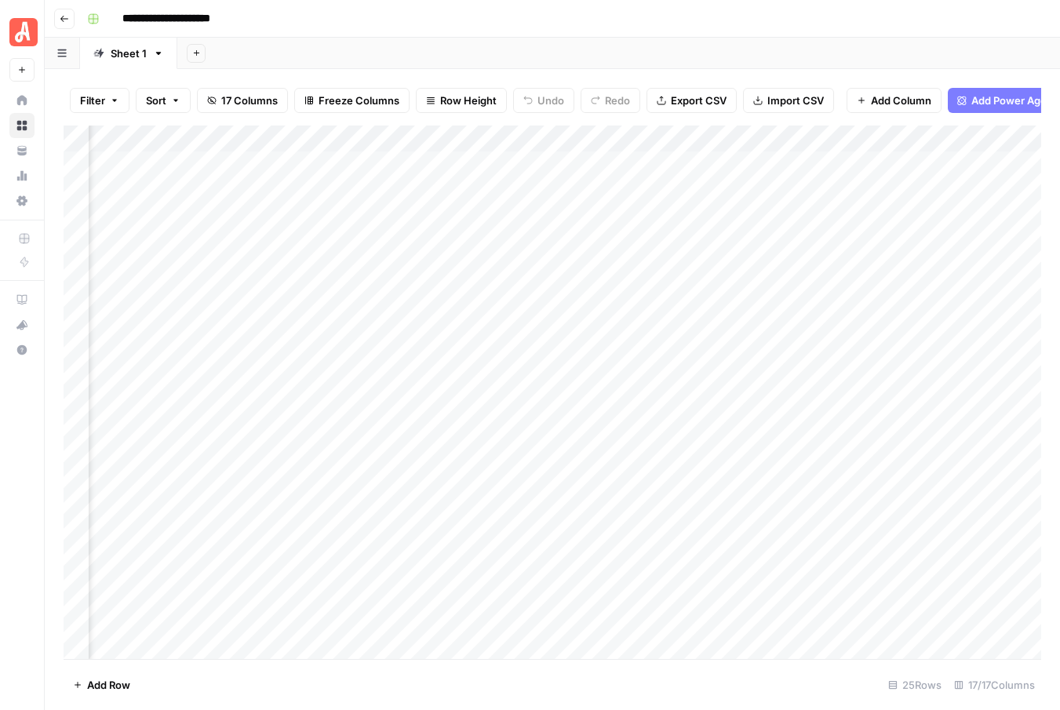
scroll to position [0, 278]
click at [642, 297] on div "Add Column" at bounding box center [552, 391] width 977 height 533
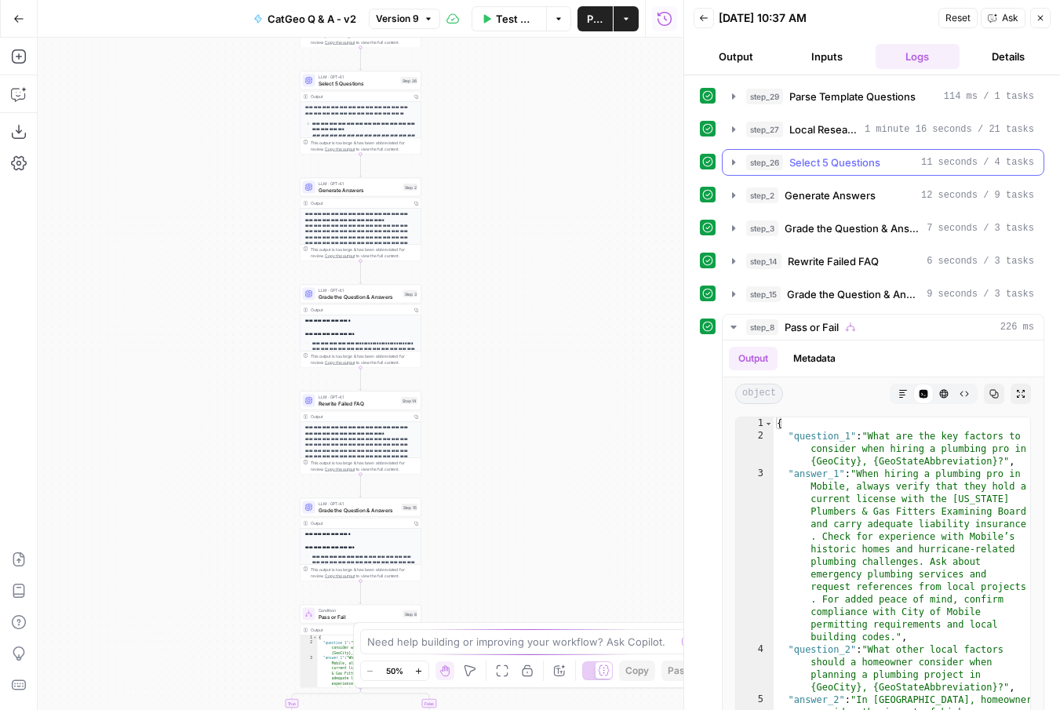
click at [729, 164] on icon "button" at bounding box center [733, 162] width 13 height 13
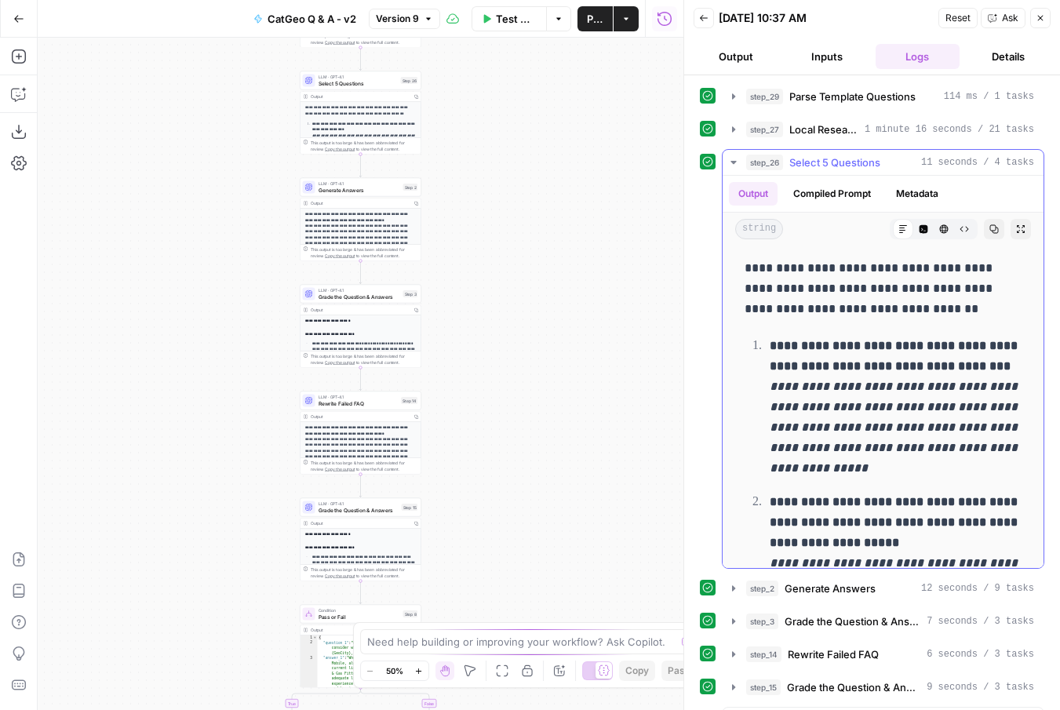
click at [844, 195] on button "Compiled Prompt" at bounding box center [832, 194] width 96 height 24
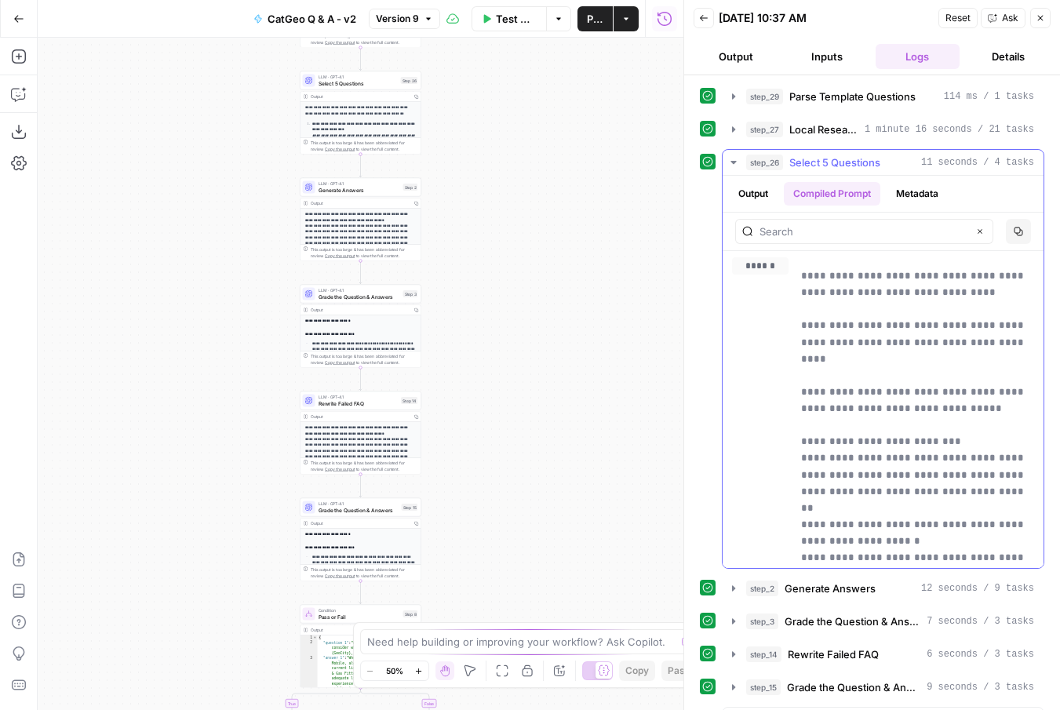
click at [1039, 20] on icon "button" at bounding box center [1039, 17] width 9 height 9
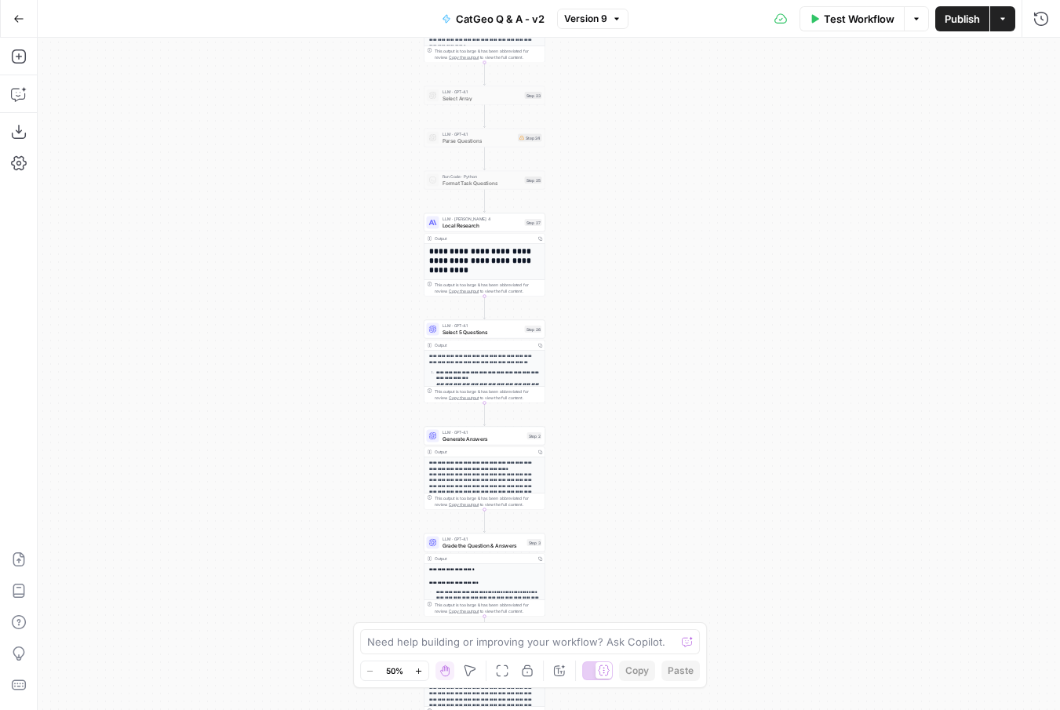
drag, startPoint x: 500, startPoint y: 151, endPoint x: 624, endPoint y: 400, distance: 277.8
click at [624, 400] on div "**********" at bounding box center [549, 374] width 1022 height 672
click at [485, 322] on span "LLM · GPT-4.1" at bounding box center [481, 325] width 79 height 6
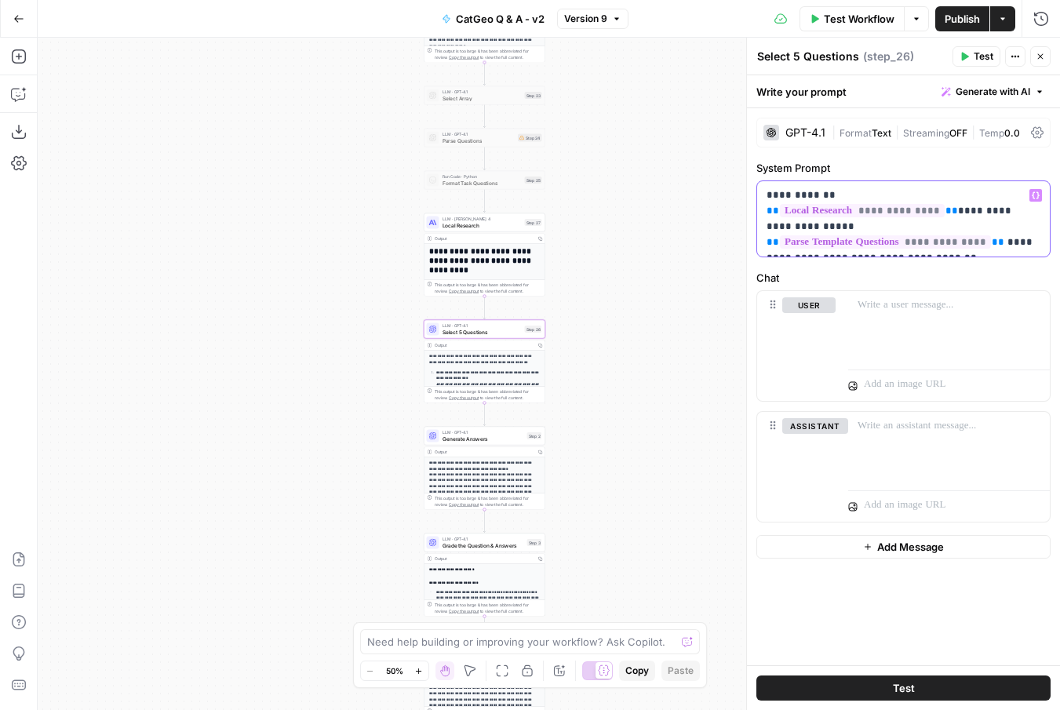
click at [803, 210] on p "**********" at bounding box center [903, 218] width 274 height 63
click at [969, 52] on button "Test" at bounding box center [976, 56] width 48 height 20
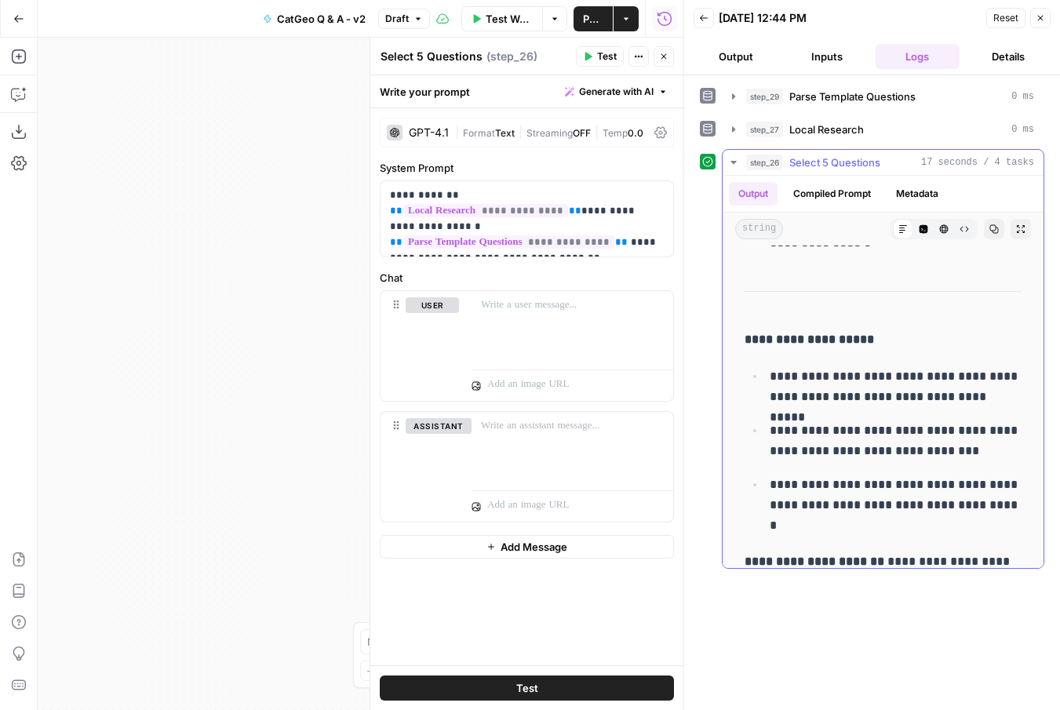
scroll to position [1576, 0]
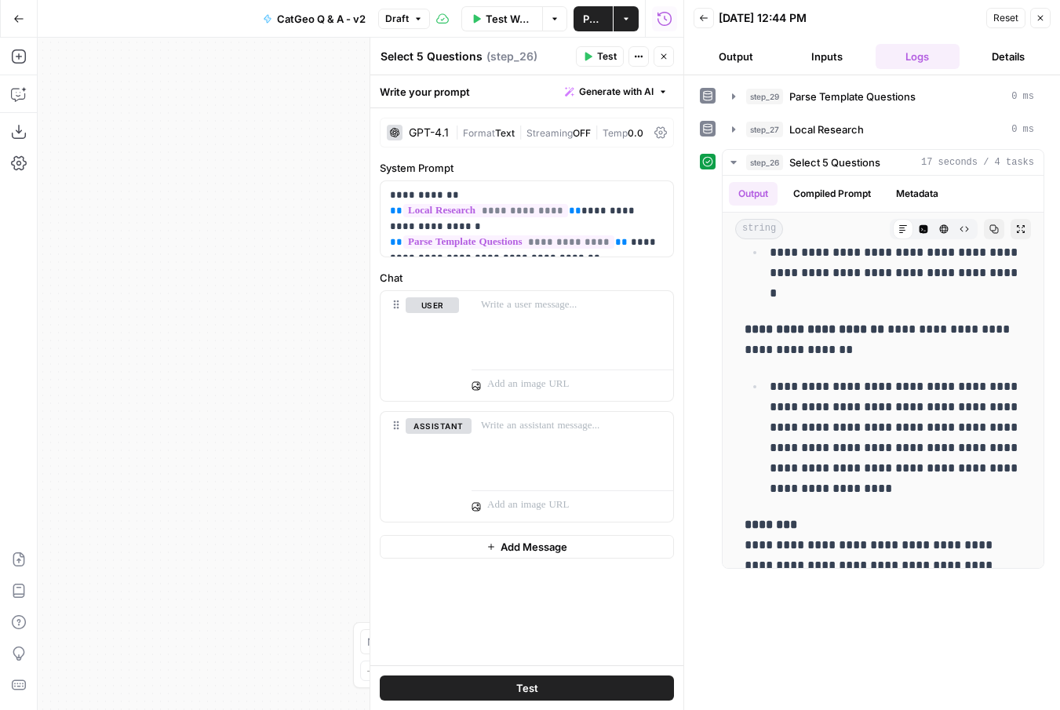
click at [890, 621] on div "**********" at bounding box center [872, 392] width 344 height 619
click at [1038, 21] on icon "button" at bounding box center [1039, 17] width 9 height 9
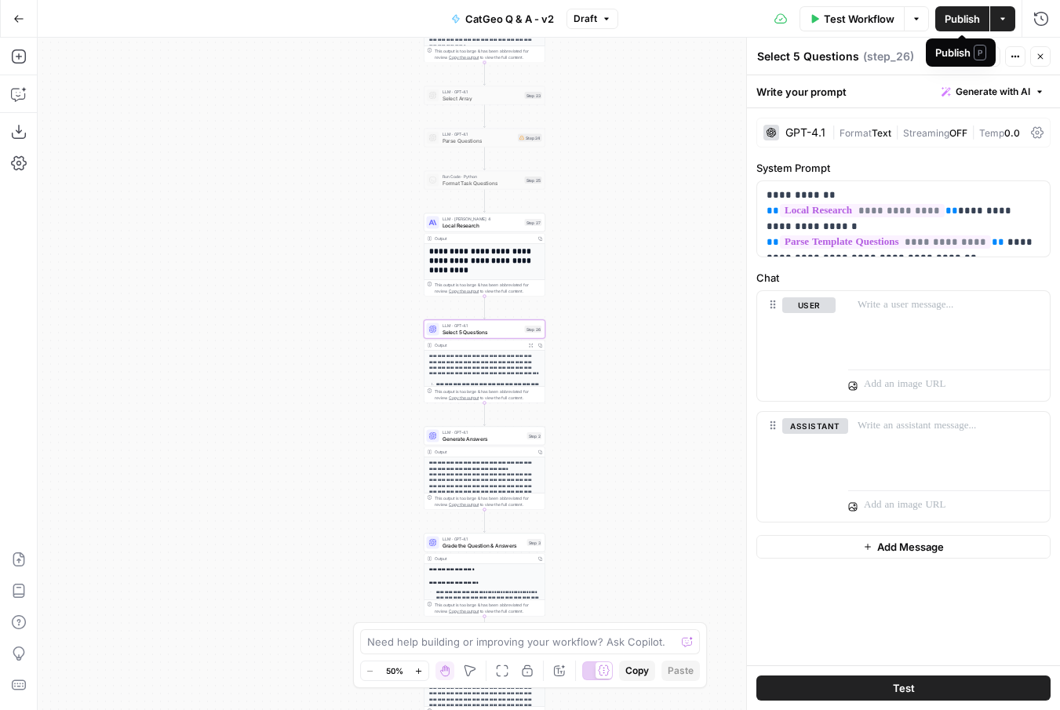
click at [1039, 59] on icon "button" at bounding box center [1039, 56] width 9 height 9
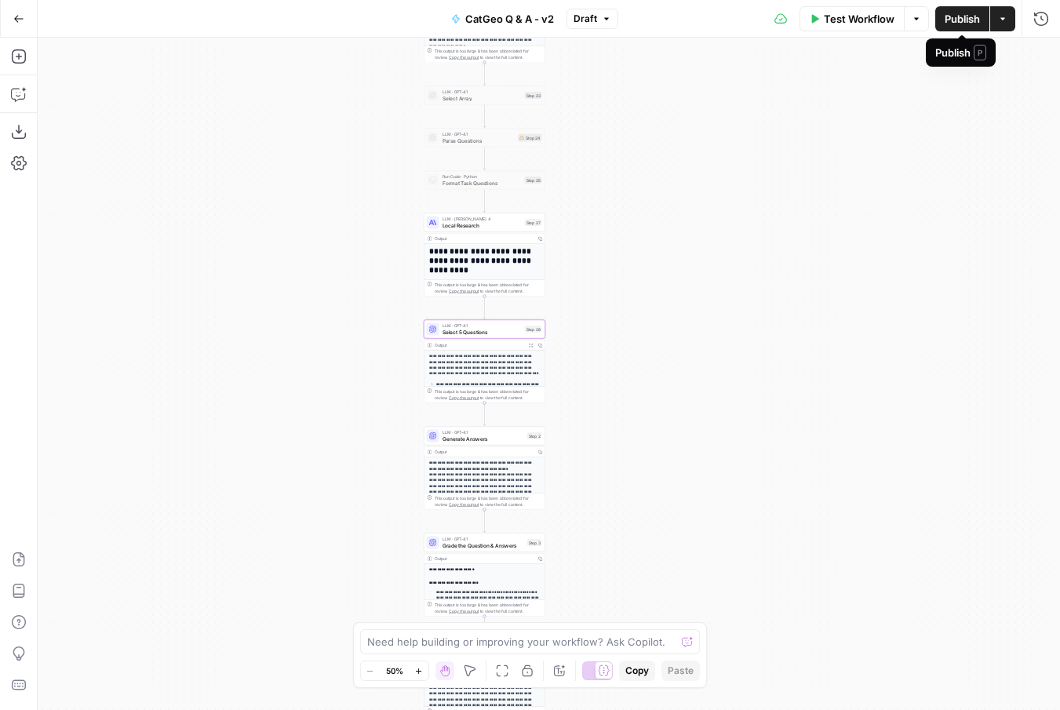
click at [952, 22] on span "Publish" at bounding box center [961, 19] width 35 height 16
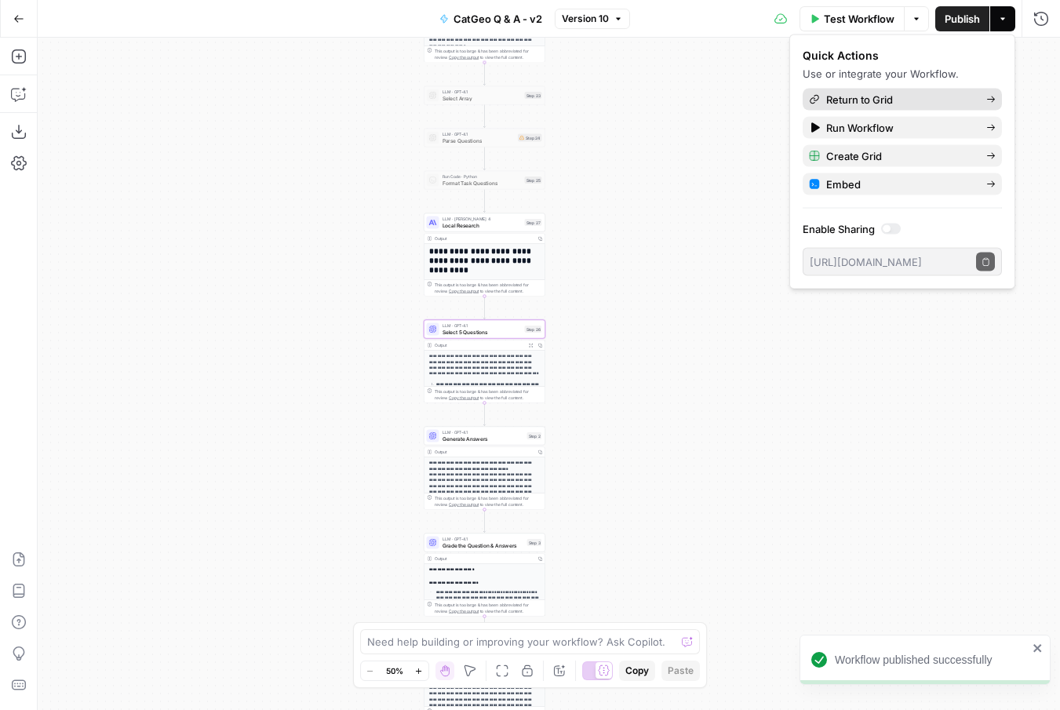
click at [988, 103] on icon at bounding box center [990, 99] width 9 height 9
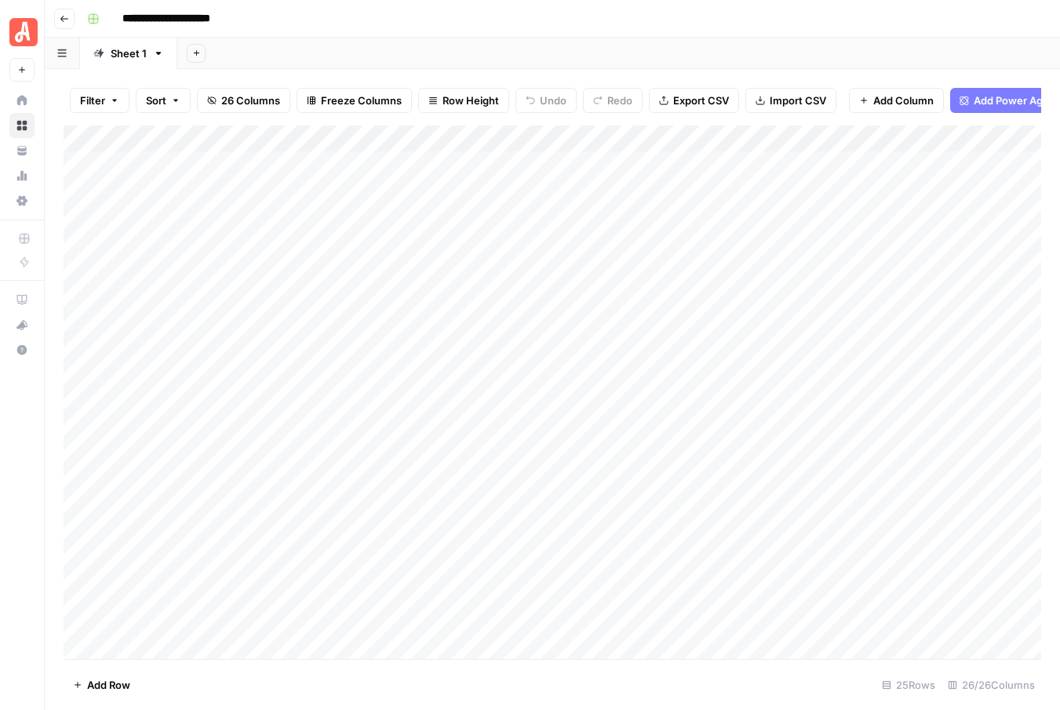
click at [901, 133] on div "Add Column" at bounding box center [552, 391] width 977 height 533
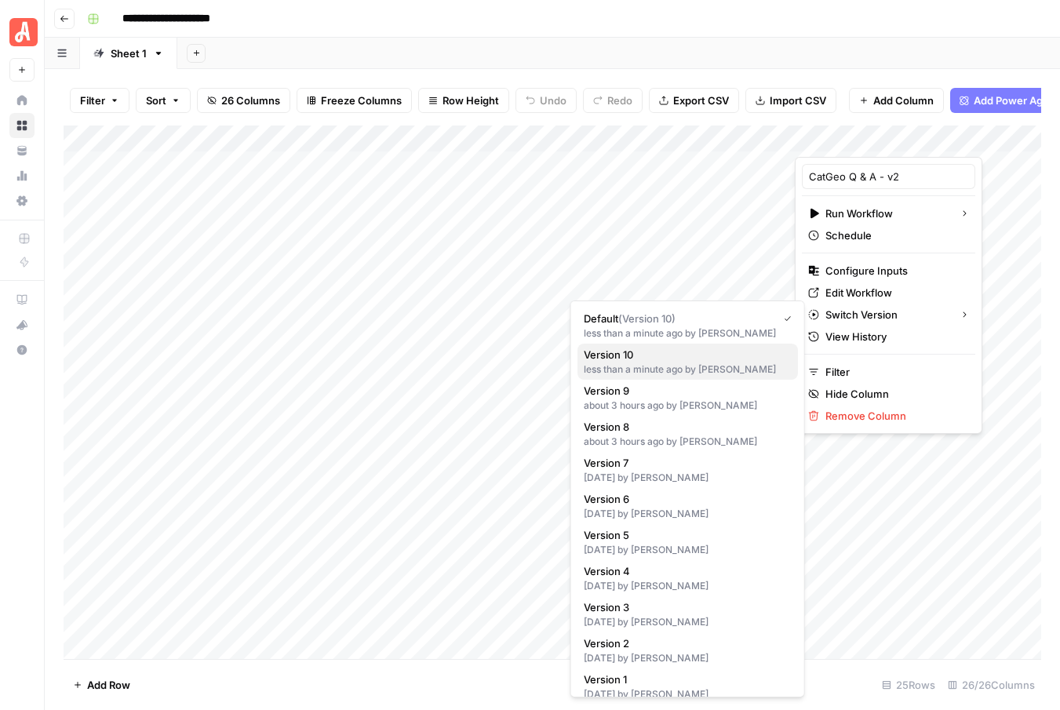
click at [620, 362] on span "Version 10" at bounding box center [685, 355] width 202 height 16
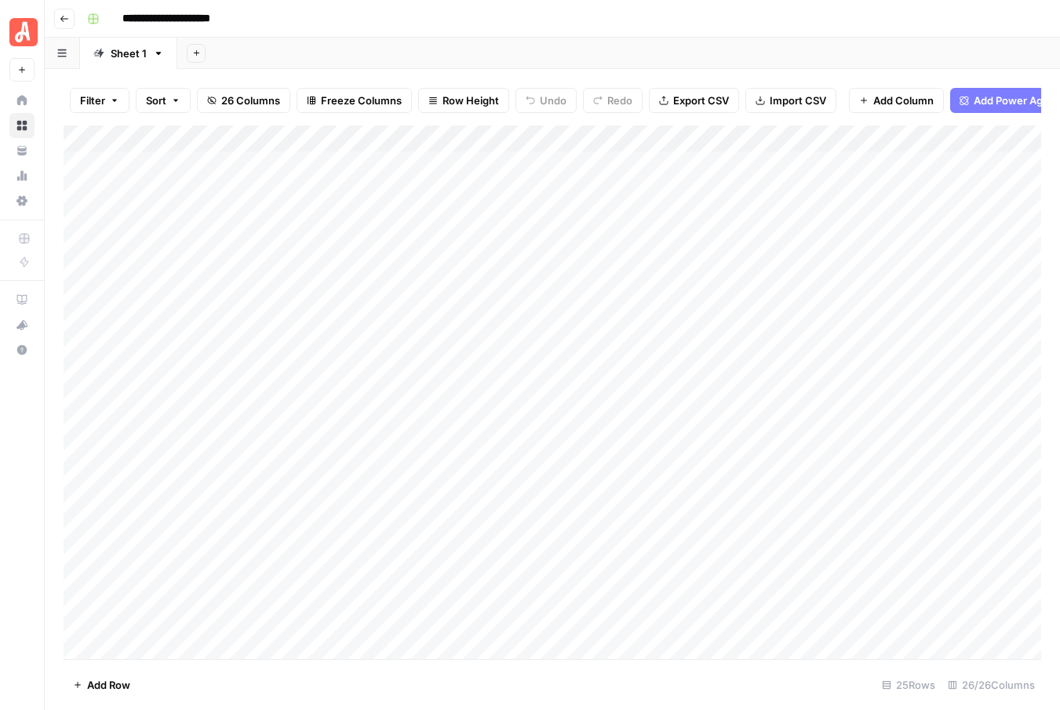
click at [861, 296] on div "Add Column" at bounding box center [552, 391] width 977 height 533
click at [828, 303] on div "Add Column" at bounding box center [552, 391] width 977 height 533
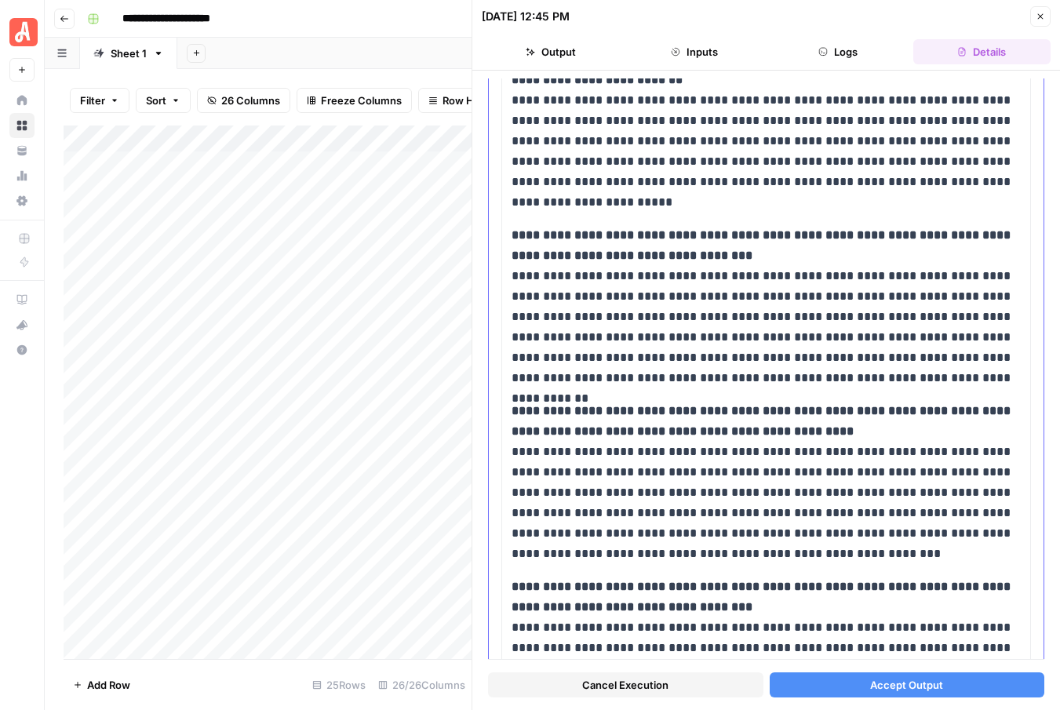
scroll to position [1240, 0]
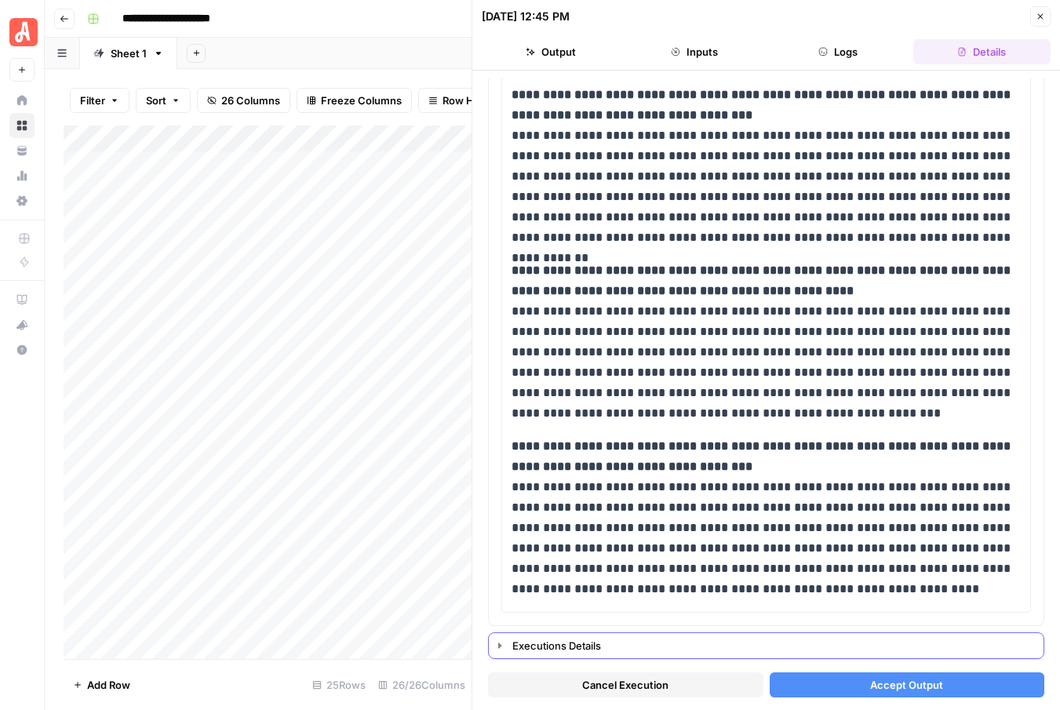
click at [502, 643] on icon "button" at bounding box center [499, 645] width 13 height 13
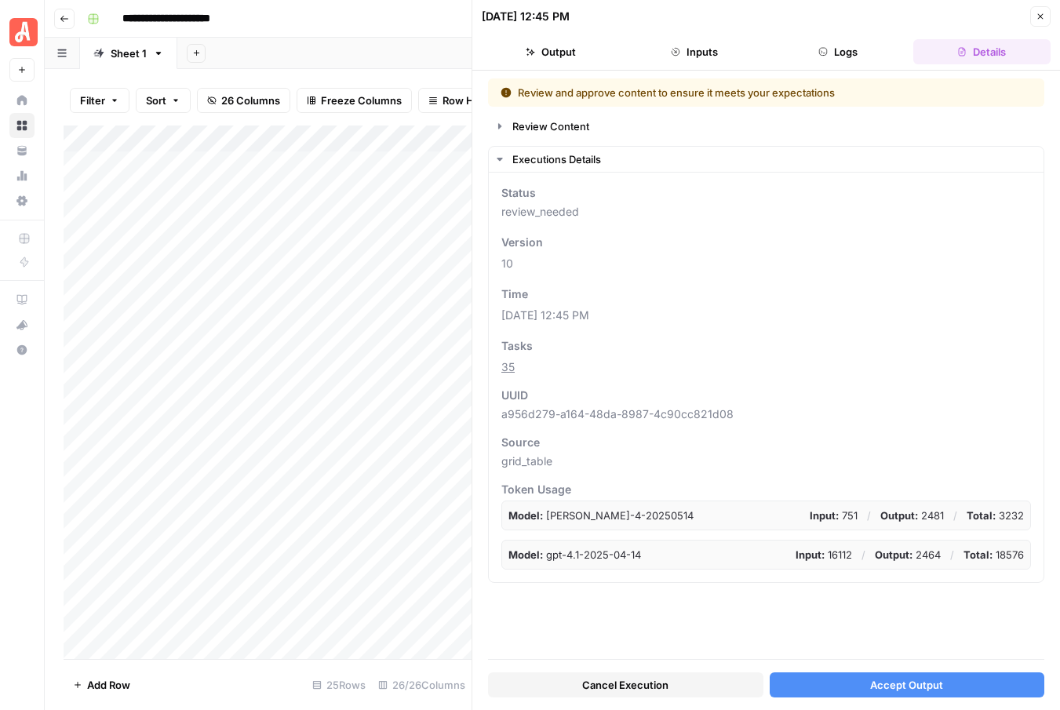
click at [619, 695] on button "Cancel Execution" at bounding box center [625, 684] width 275 height 25
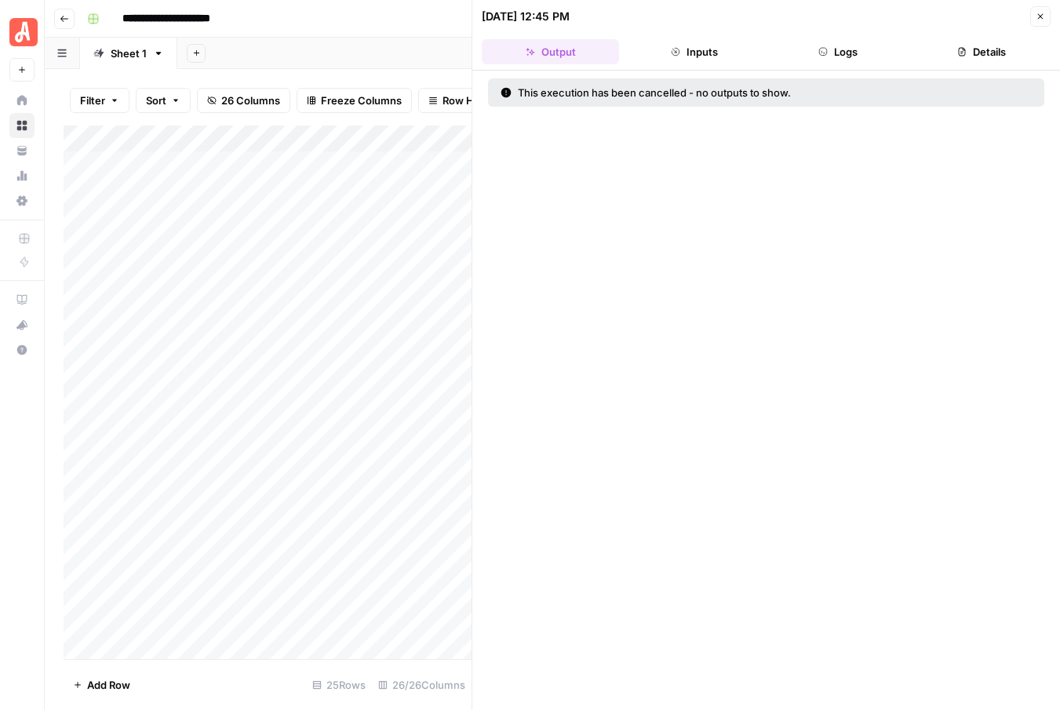
click at [1035, 13] on icon "button" at bounding box center [1039, 16] width 9 height 9
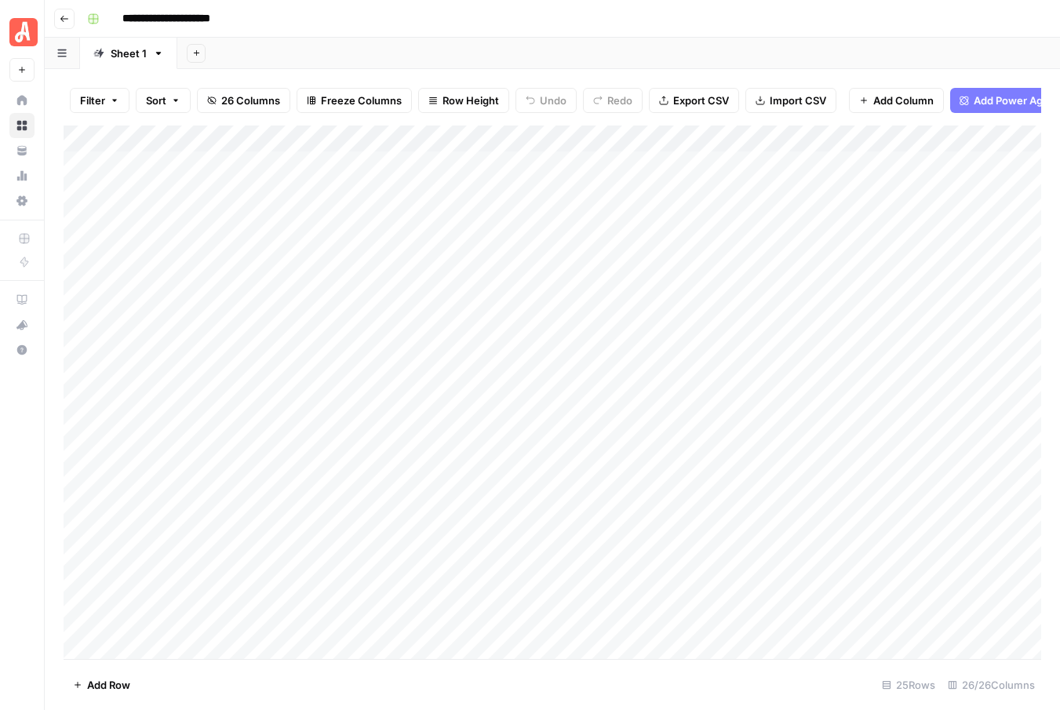
click at [60, 19] on icon "button" at bounding box center [64, 18] width 9 height 9
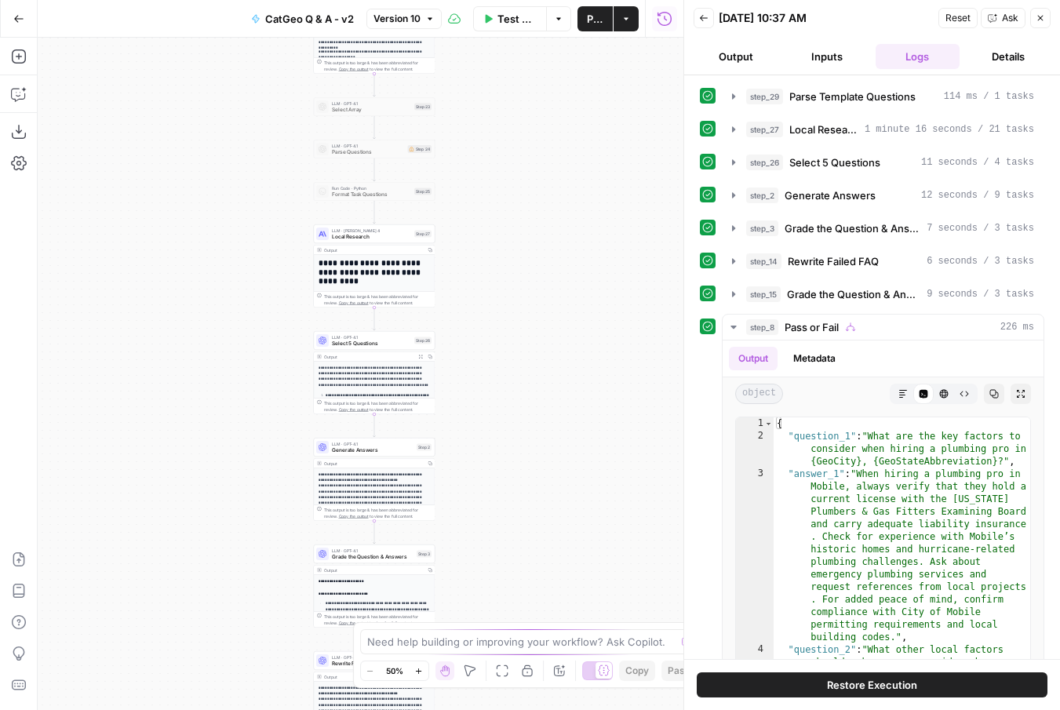
drag, startPoint x: 507, startPoint y: 164, endPoint x: 518, endPoint y: 412, distance: 248.1
click at [518, 412] on div "**********" at bounding box center [360, 374] width 645 height 672
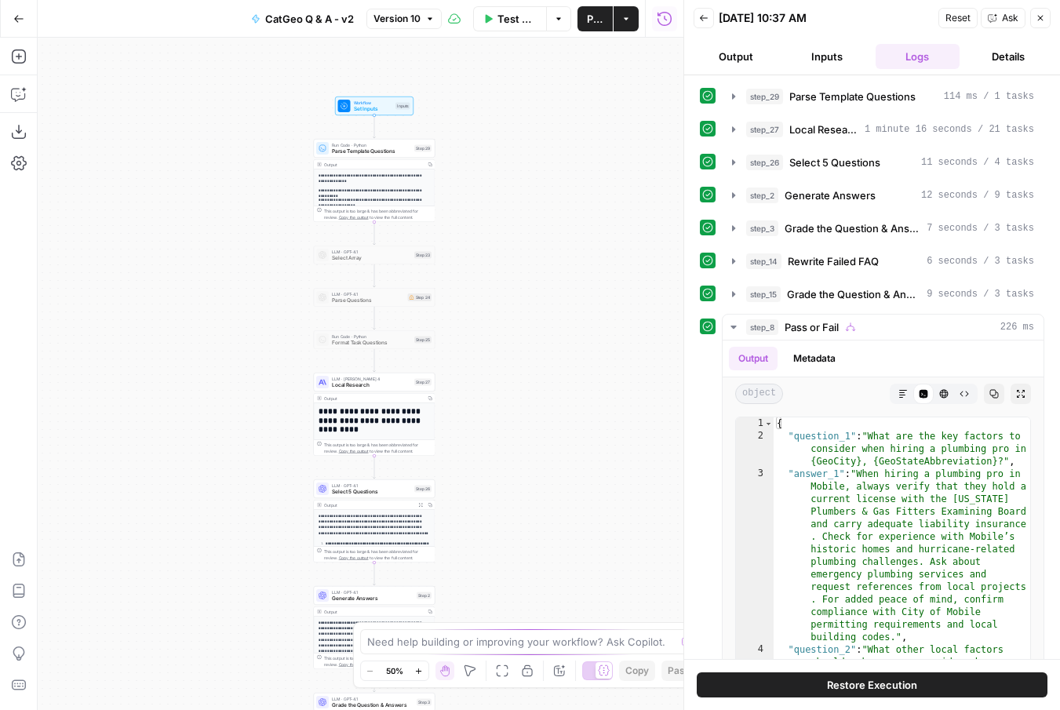
drag, startPoint x: 503, startPoint y: 238, endPoint x: 503, endPoint y: 460, distance: 222.0
click at [503, 460] on div "**********" at bounding box center [360, 374] width 645 height 672
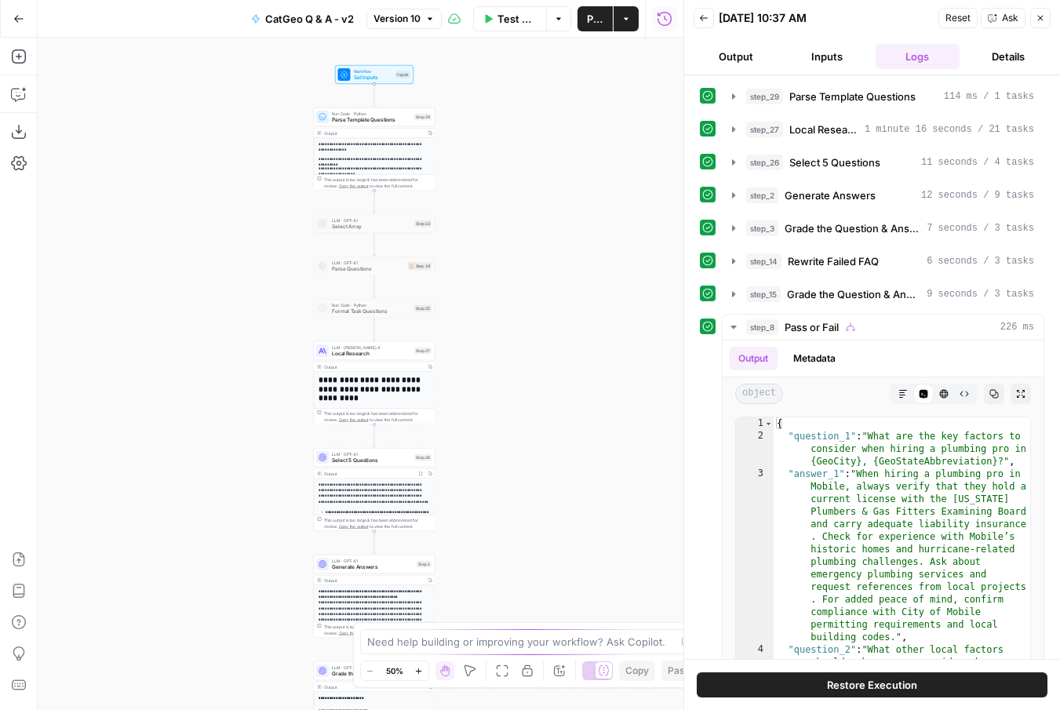
drag, startPoint x: 483, startPoint y: 327, endPoint x: 483, endPoint y: 222, distance: 105.1
click at [483, 222] on div "**********" at bounding box center [360, 374] width 645 height 672
click at [506, 24] on span "Test Workflow" at bounding box center [516, 19] width 39 height 16
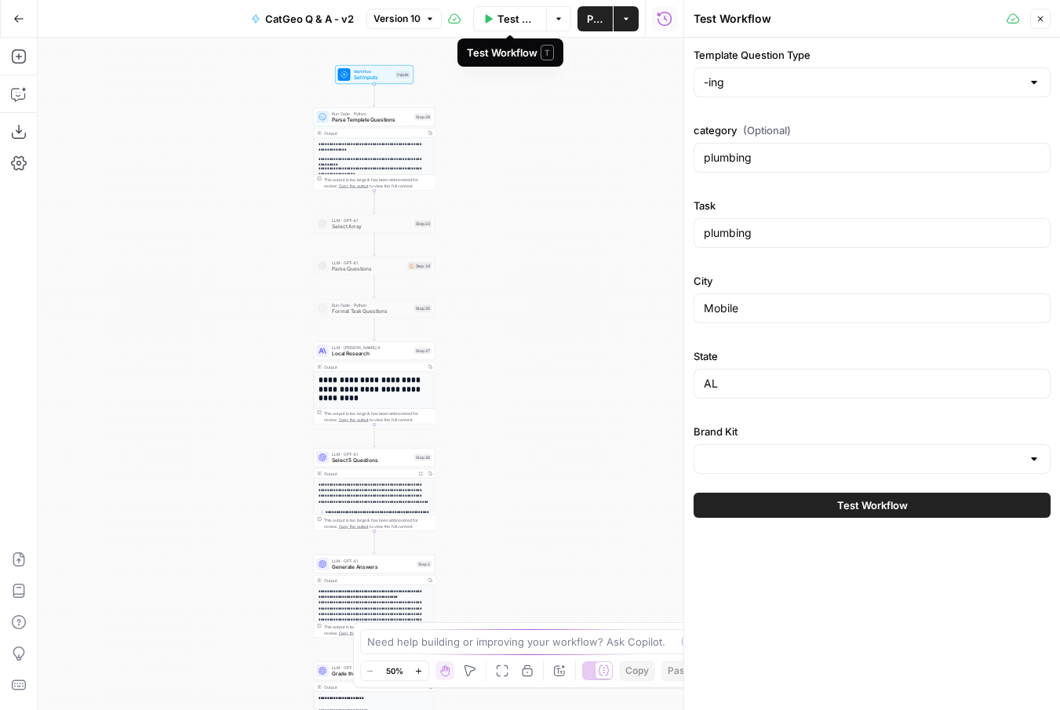
type input "Angi - FAQs"
click at [812, 507] on button "Test Workflow" at bounding box center [871, 505] width 357 height 25
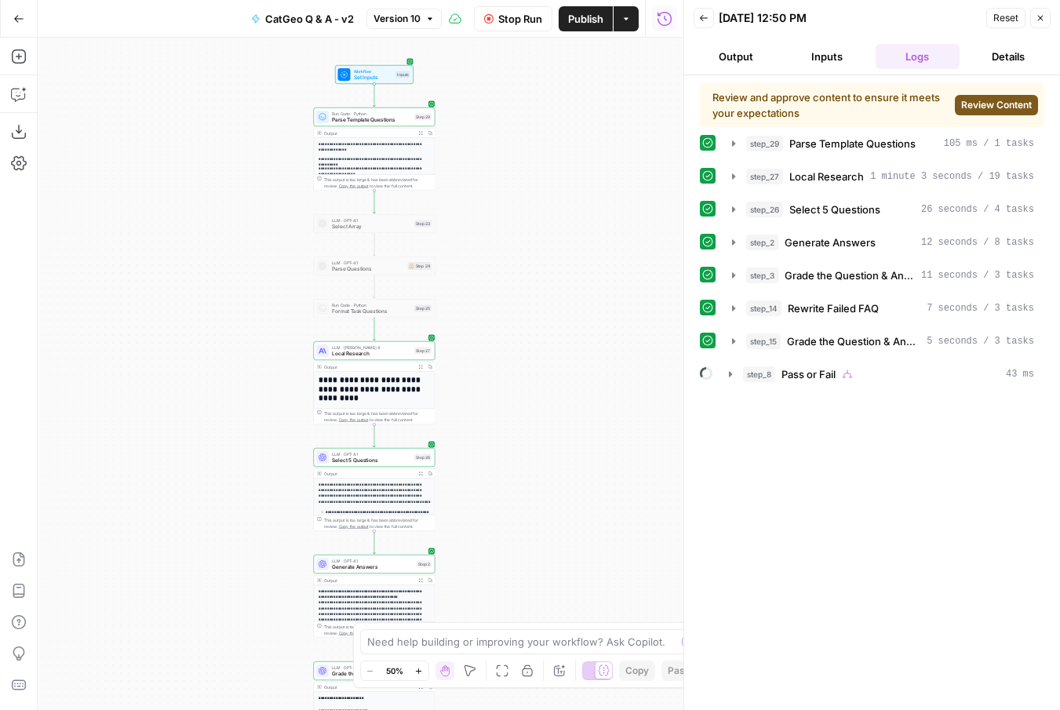
click at [1002, 110] on span "Review Content" at bounding box center [996, 105] width 71 height 14
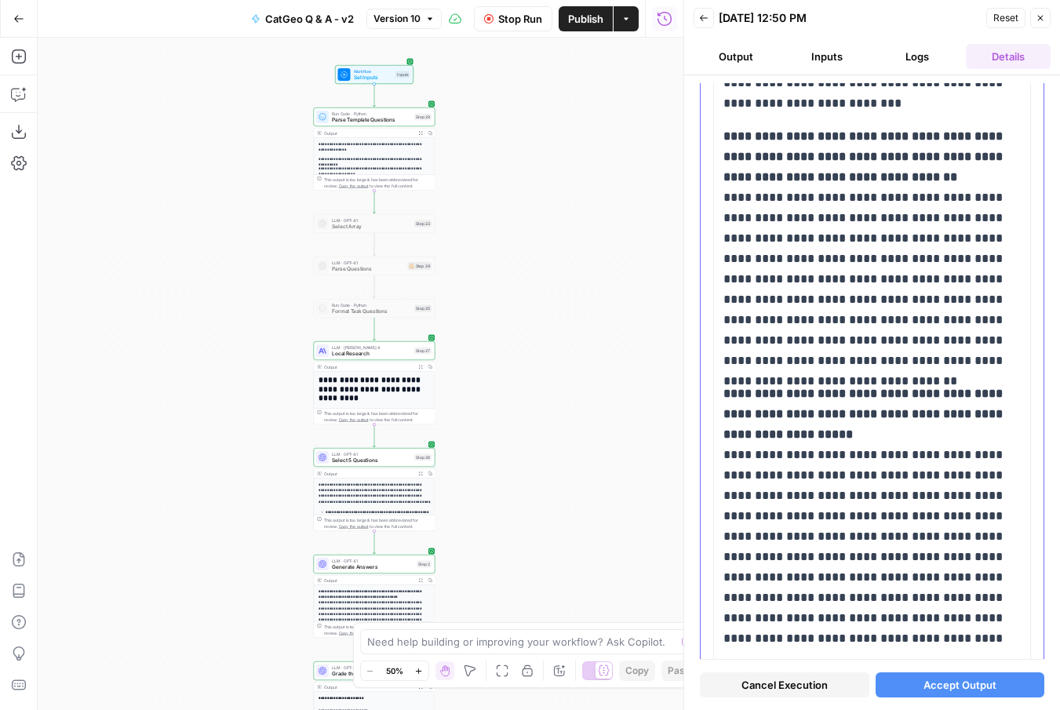
scroll to position [1729, 0]
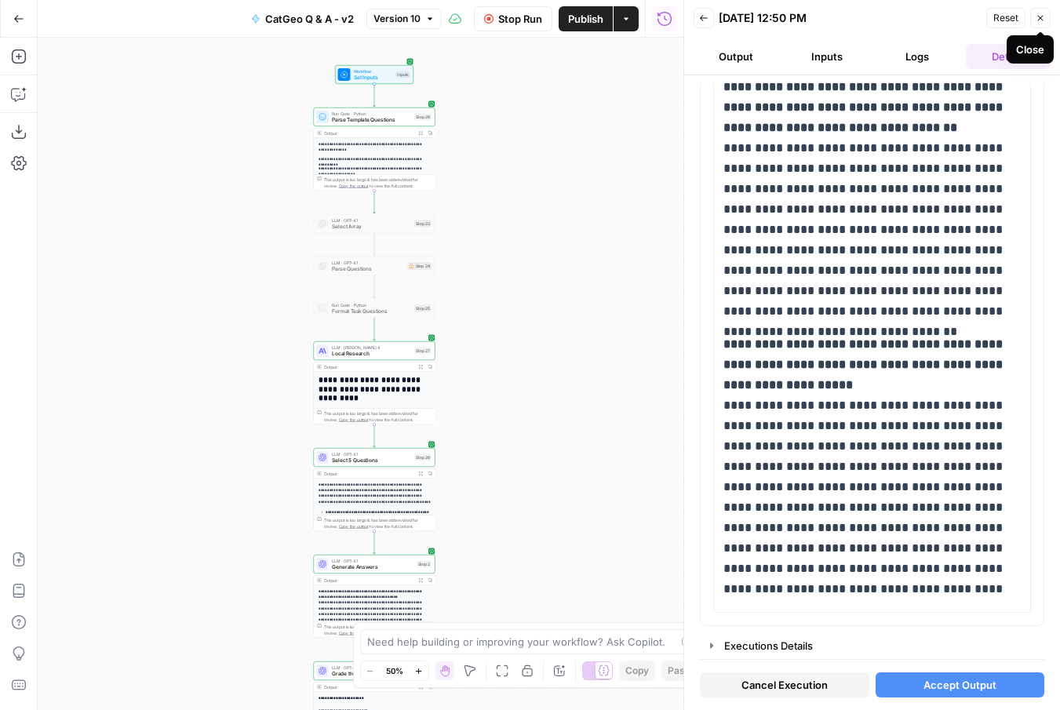
click at [1043, 13] on icon "button" at bounding box center [1039, 17] width 9 height 9
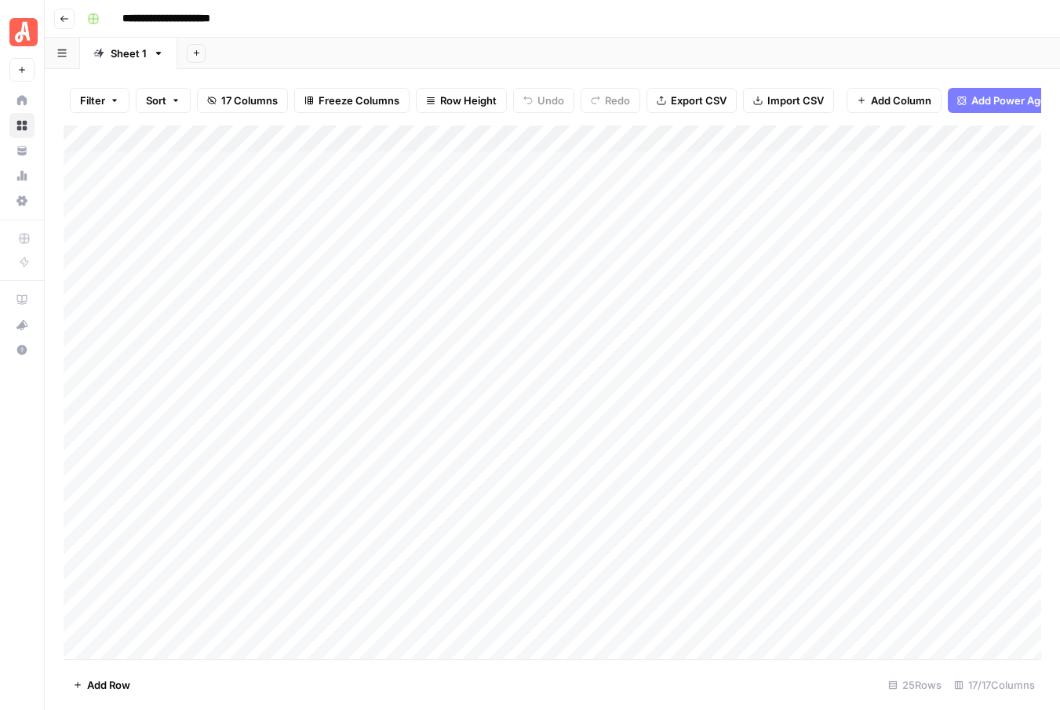
click at [919, 300] on div "Add Column" at bounding box center [552, 391] width 977 height 533
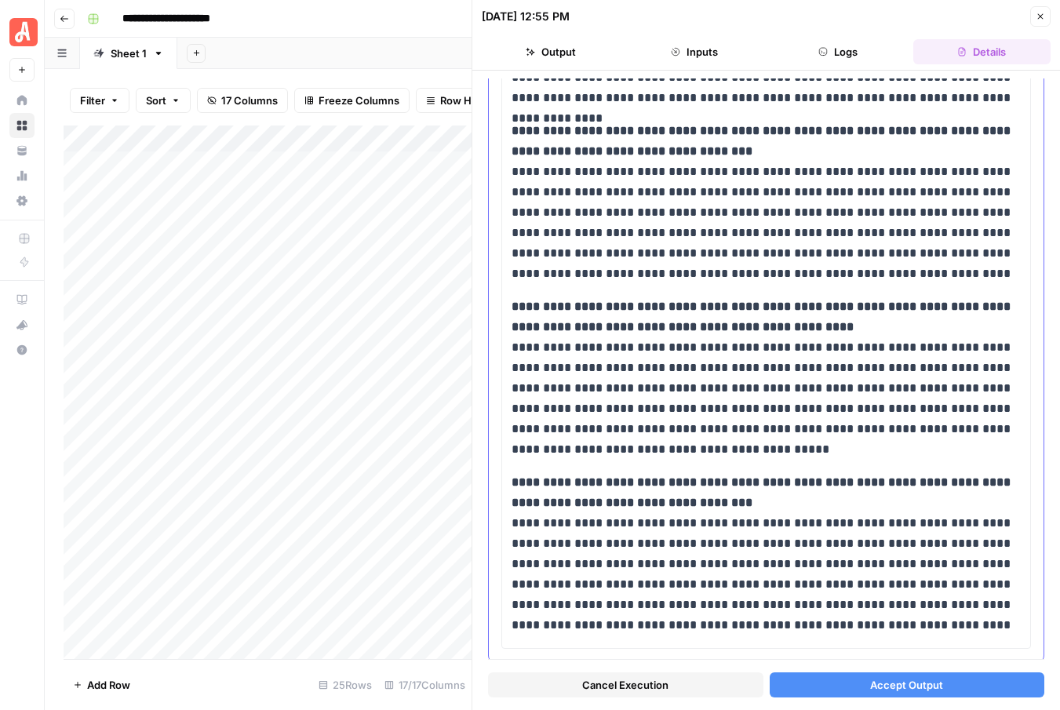
scroll to position [1038, 0]
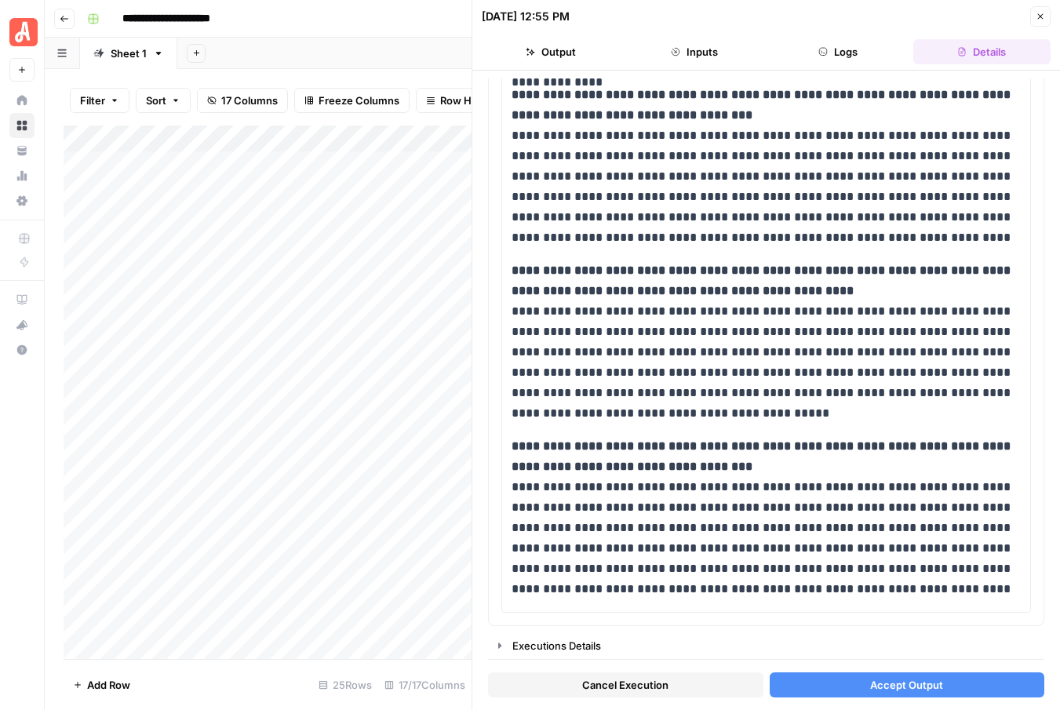
click at [897, 692] on span "Accept Output" at bounding box center [906, 685] width 73 height 16
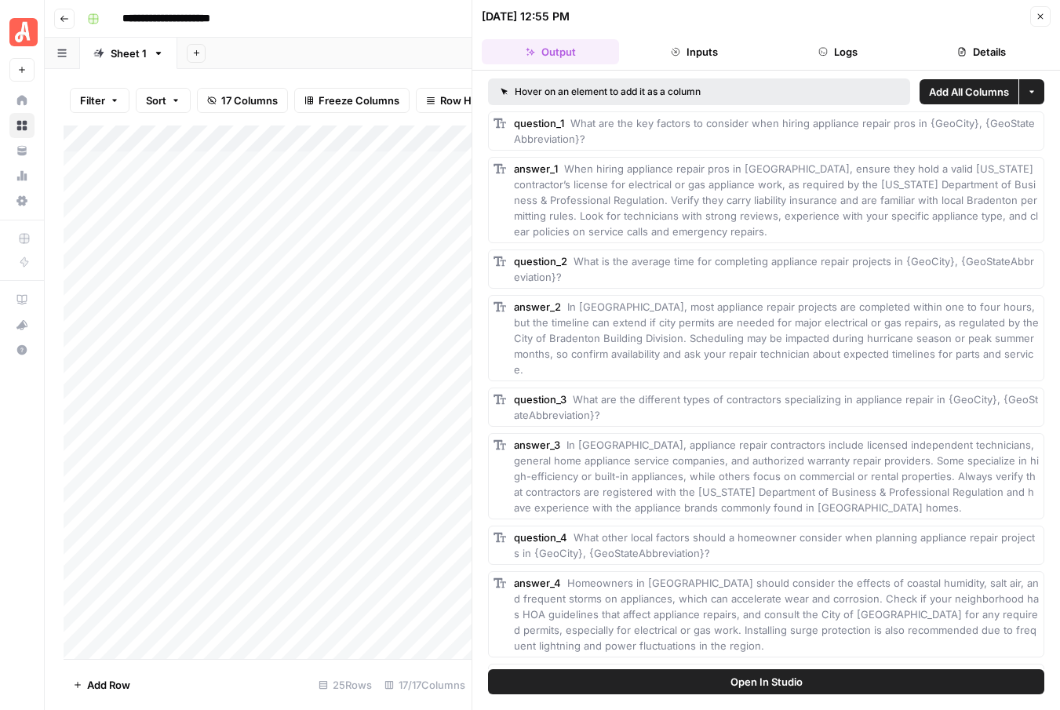
click at [1040, 15] on icon "button" at bounding box center [1039, 16] width 9 height 9
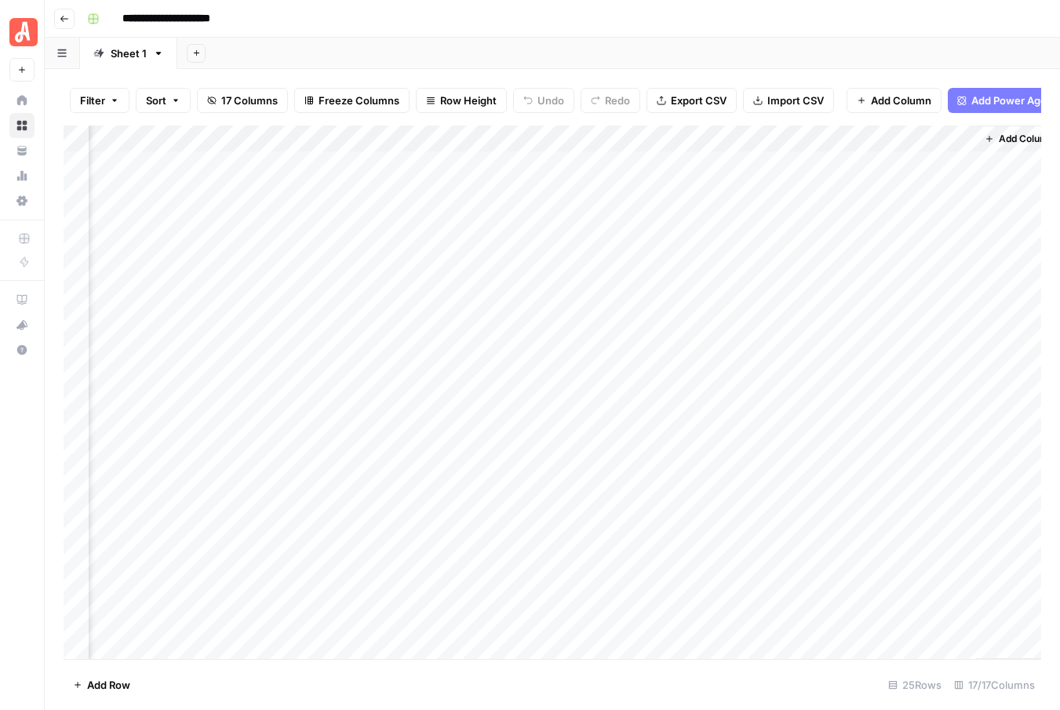
scroll to position [0, 1536]
click at [941, 138] on div "Add Column" at bounding box center [552, 391] width 977 height 533
click at [879, 293] on span "Remove Column" at bounding box center [910, 293] width 137 height 16
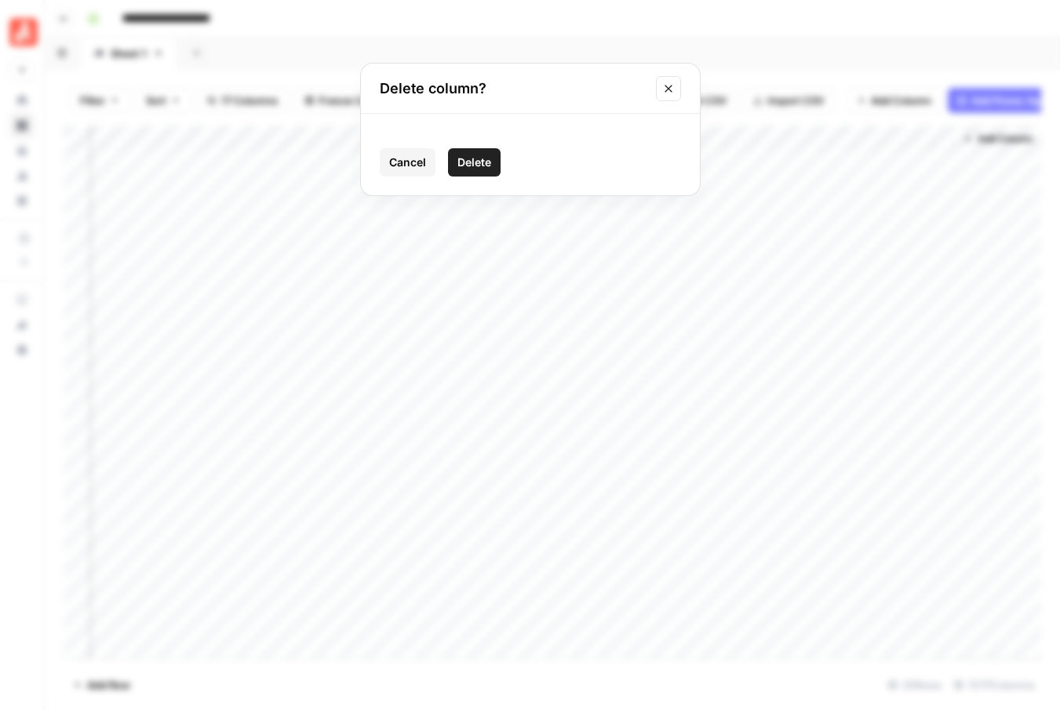
click at [464, 162] on span "Delete" at bounding box center [474, 163] width 34 height 16
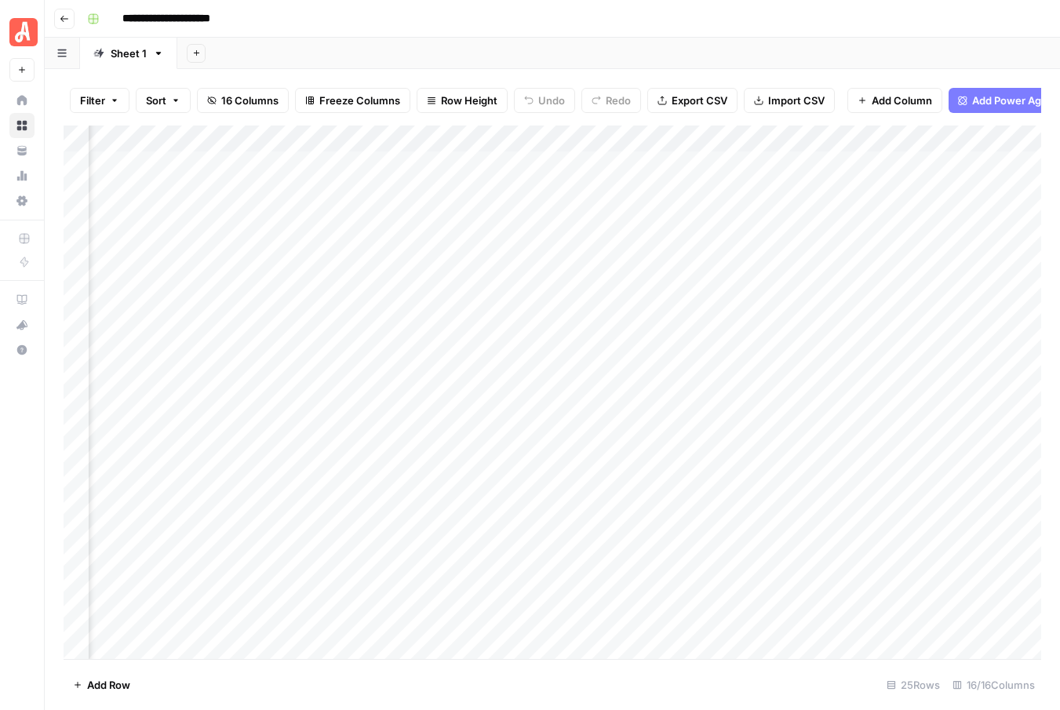
scroll to position [0, 0]
click at [856, 320] on div "Add Column" at bounding box center [552, 391] width 977 height 533
click at [858, 354] on div "Add Column" at bounding box center [552, 391] width 977 height 533
click at [858, 384] on div "Add Column" at bounding box center [552, 391] width 977 height 533
click at [861, 405] on div "Add Column" at bounding box center [552, 391] width 977 height 533
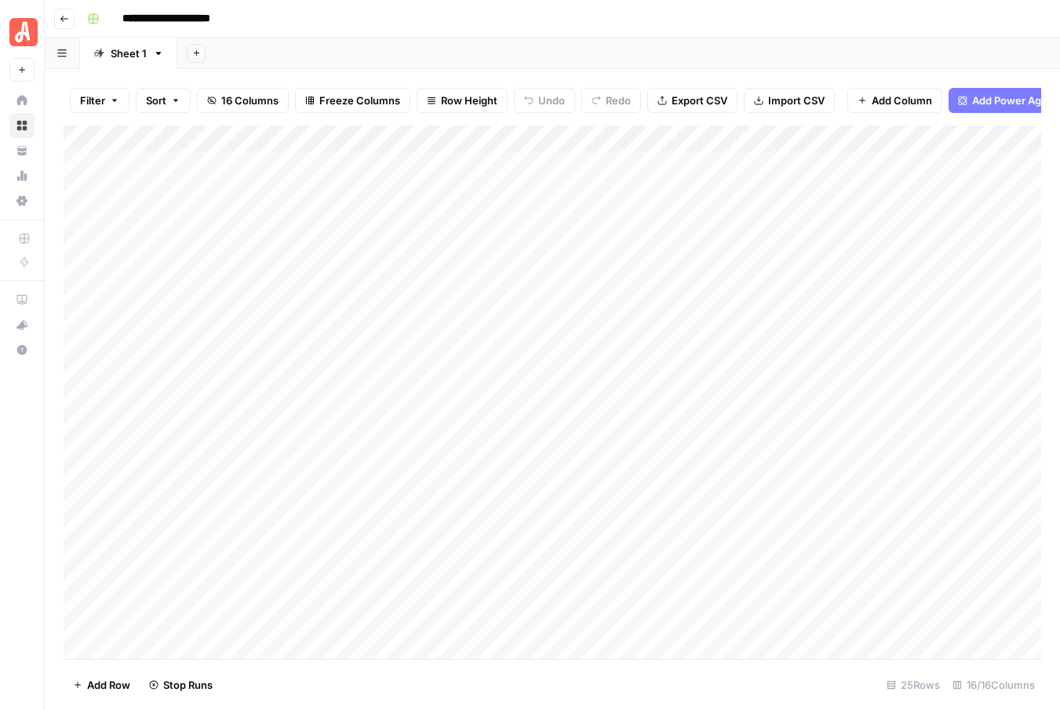
click at [862, 438] on div "Add Column" at bounding box center [552, 391] width 977 height 533
click at [925, 322] on div "Add Column" at bounding box center [552, 391] width 977 height 533
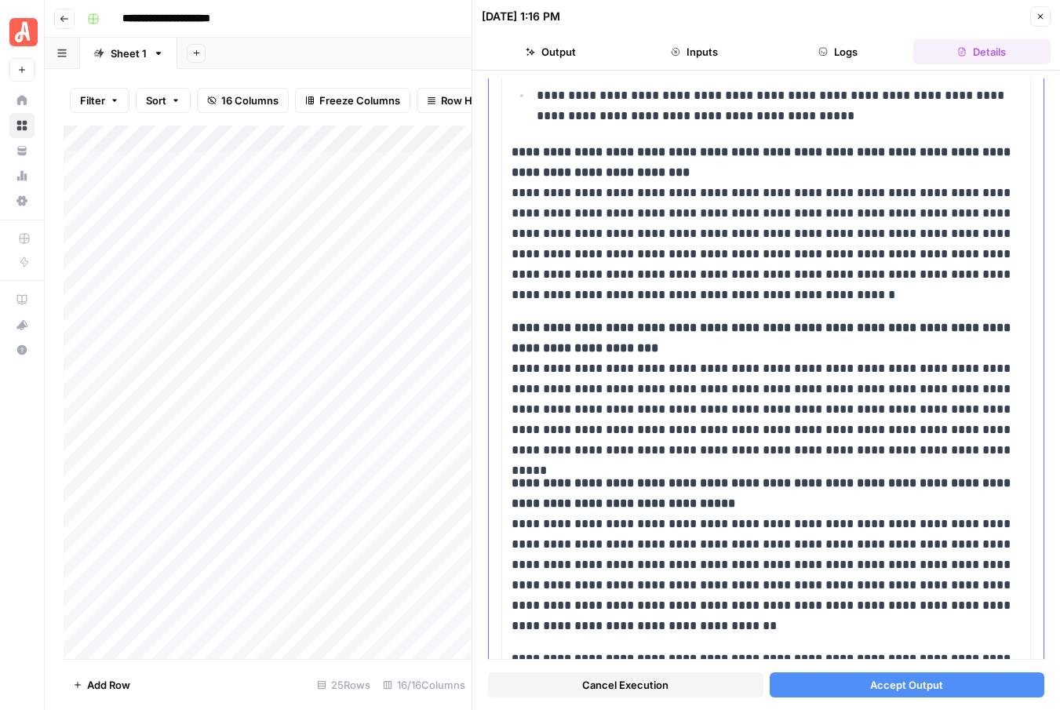
scroll to position [1166, 0]
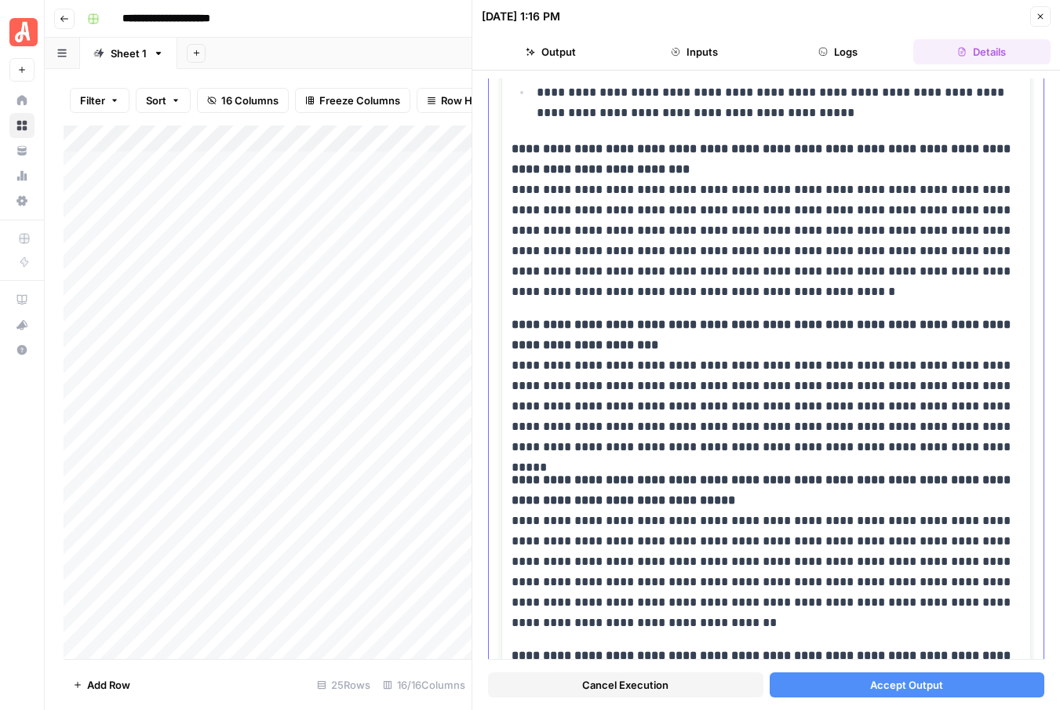
click at [925, 369] on p "**********" at bounding box center [765, 385] width 509 height 143
click at [798, 385] on p "**********" at bounding box center [765, 385] width 509 height 143
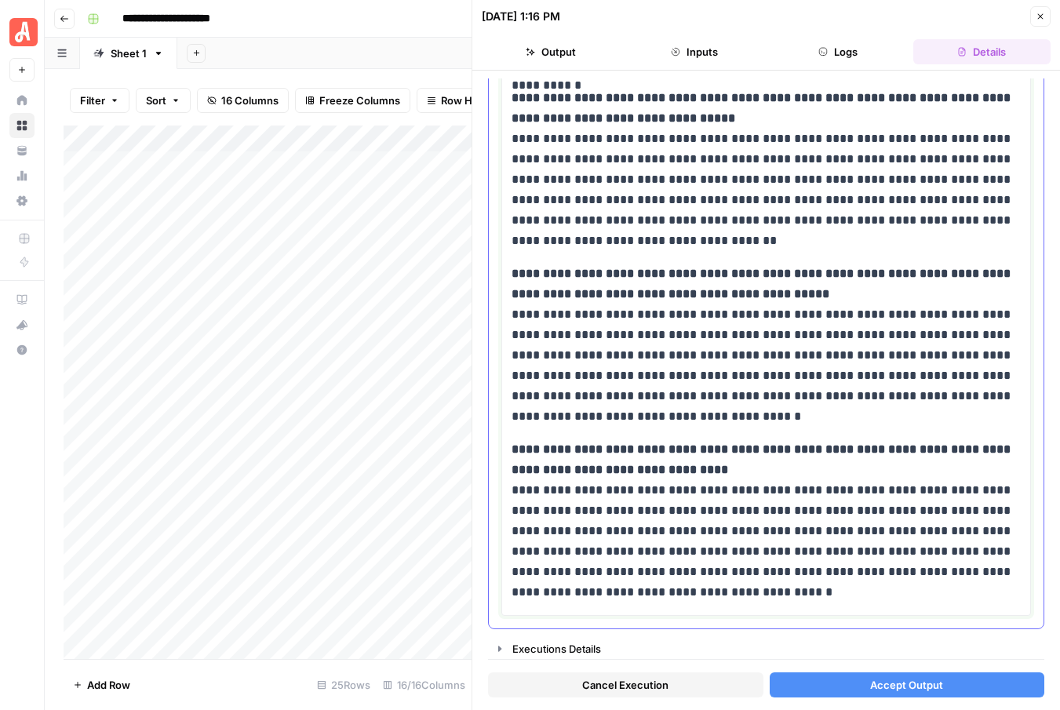
scroll to position [1551, 0]
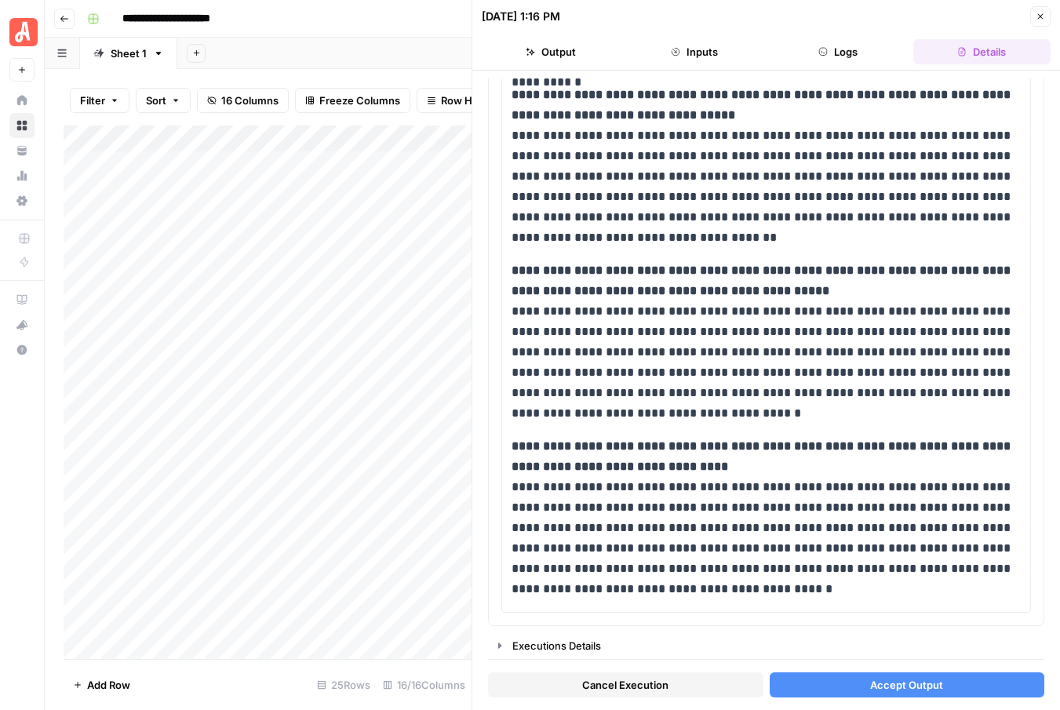
click at [872, 683] on span "Accept Output" at bounding box center [906, 685] width 73 height 16
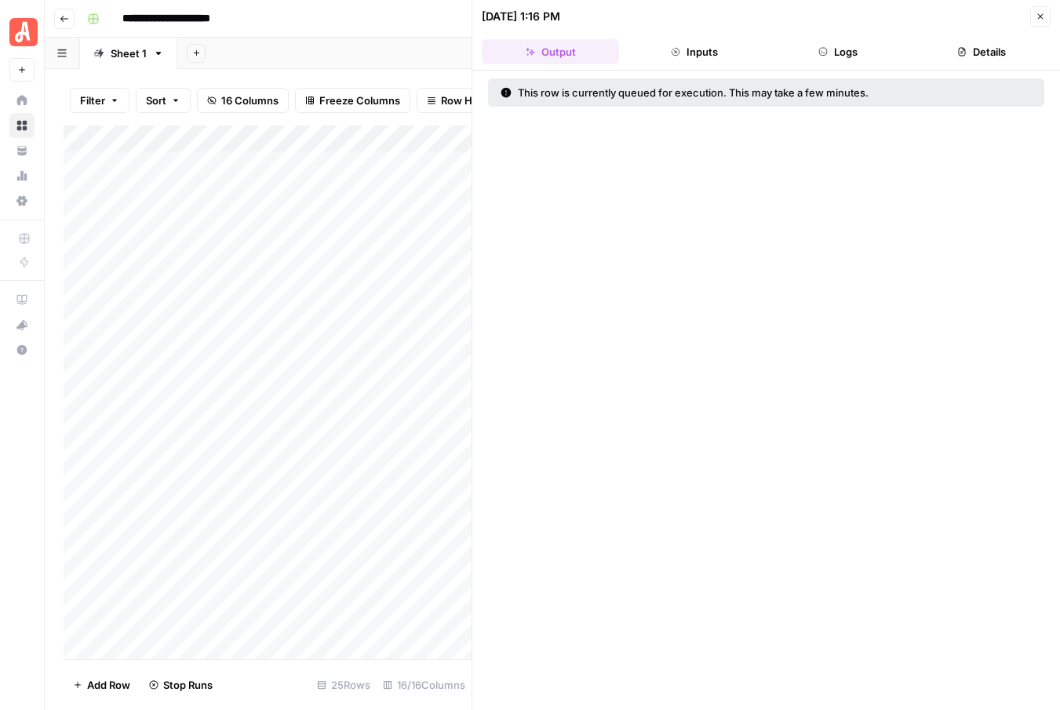
click at [1033, 21] on button "Close" at bounding box center [1040, 16] width 20 height 20
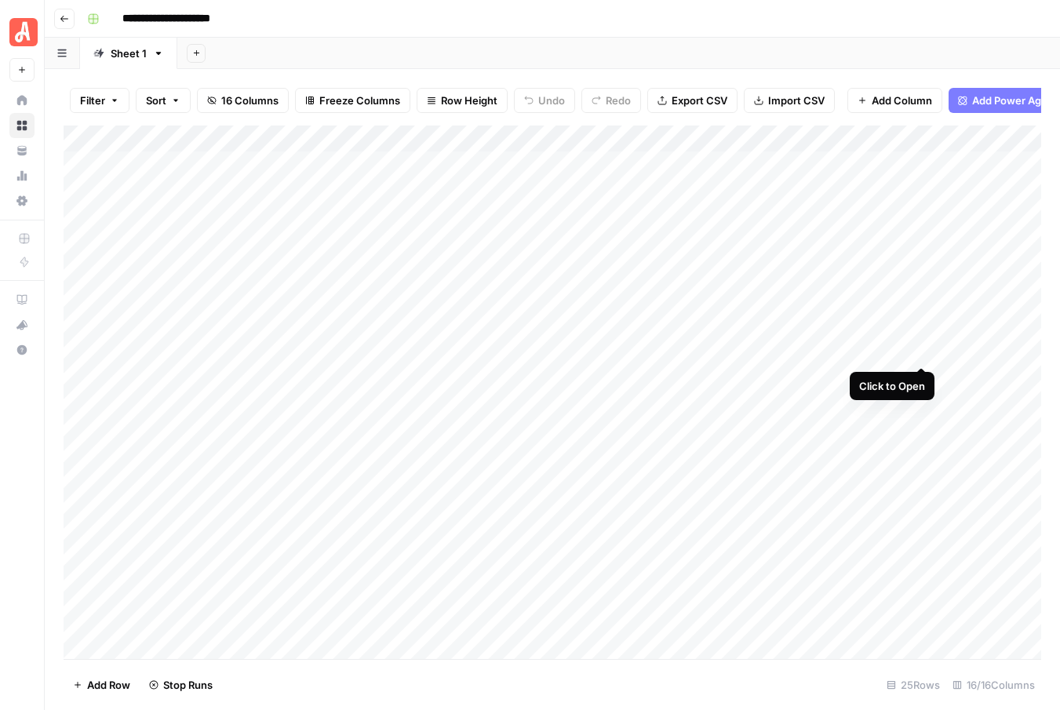
click at [918, 350] on div "Add Column" at bounding box center [552, 391] width 977 height 533
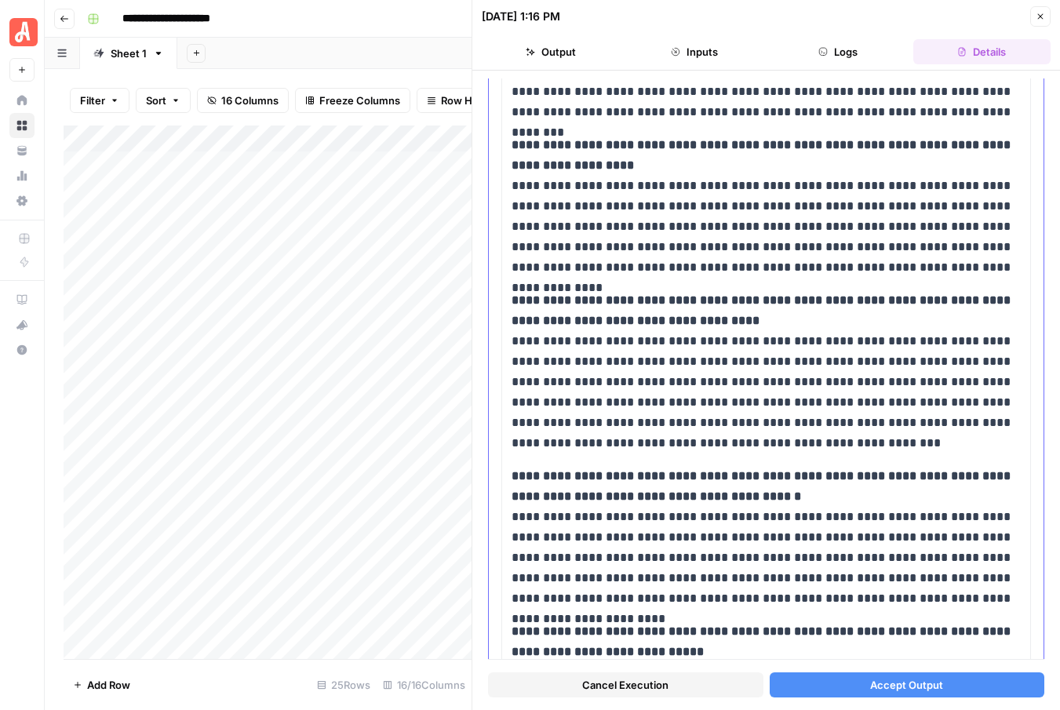
scroll to position [1158, 0]
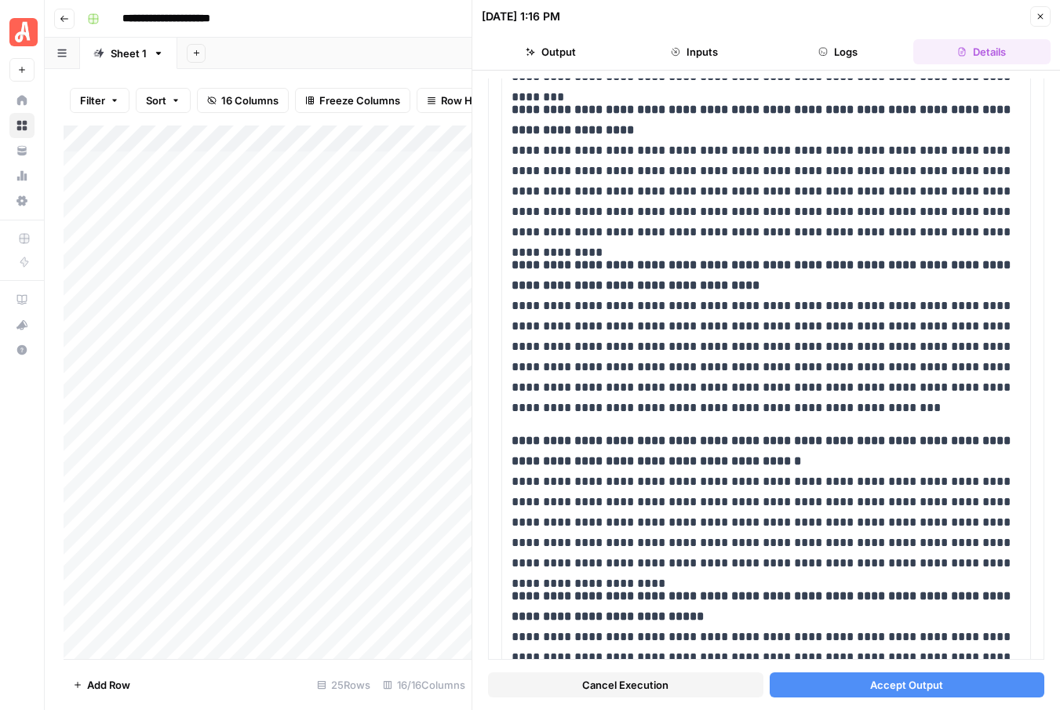
click at [850, 678] on button "Accept Output" at bounding box center [906, 684] width 275 height 25
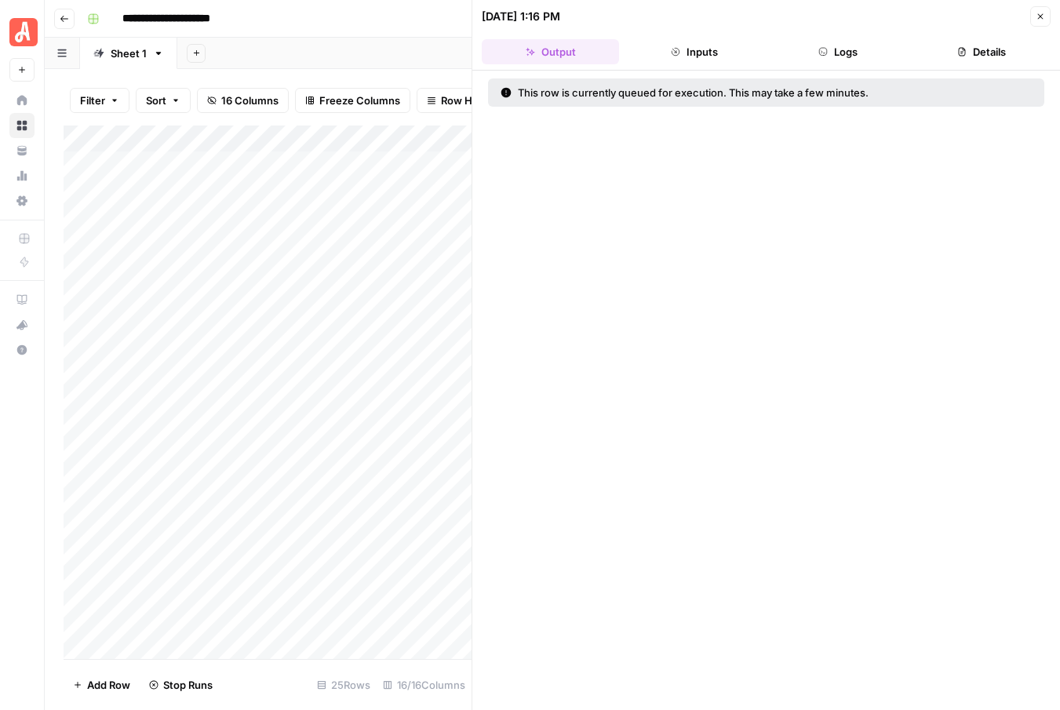
click at [1038, 16] on icon "button" at bounding box center [1039, 16] width 9 height 9
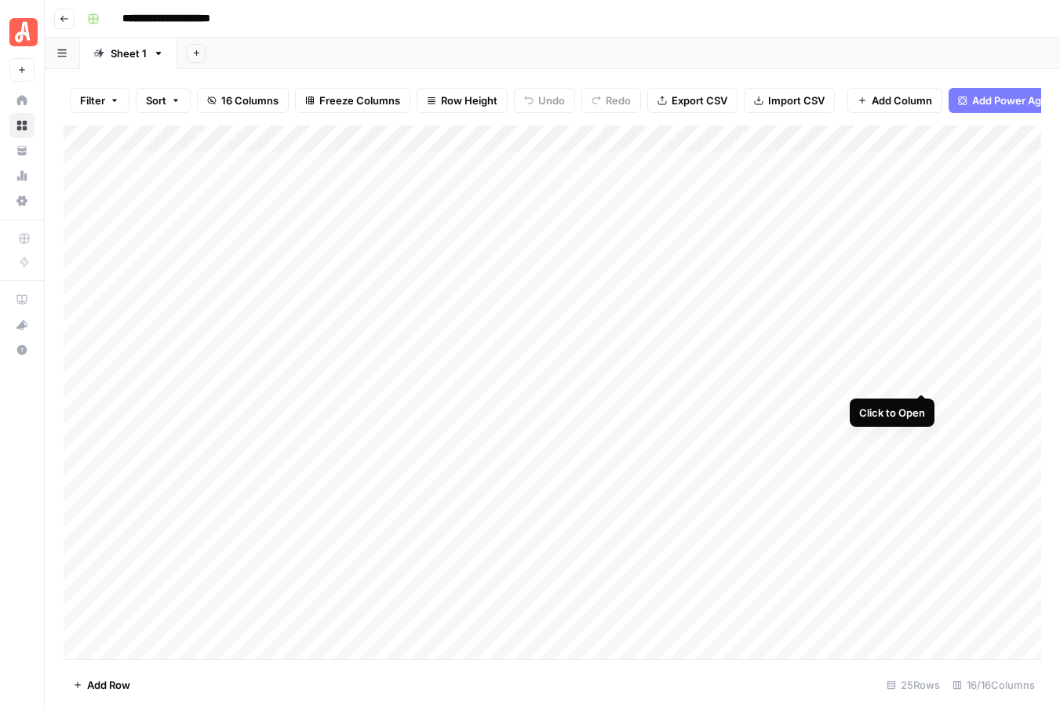
click at [920, 378] on div "Add Column" at bounding box center [552, 391] width 977 height 533
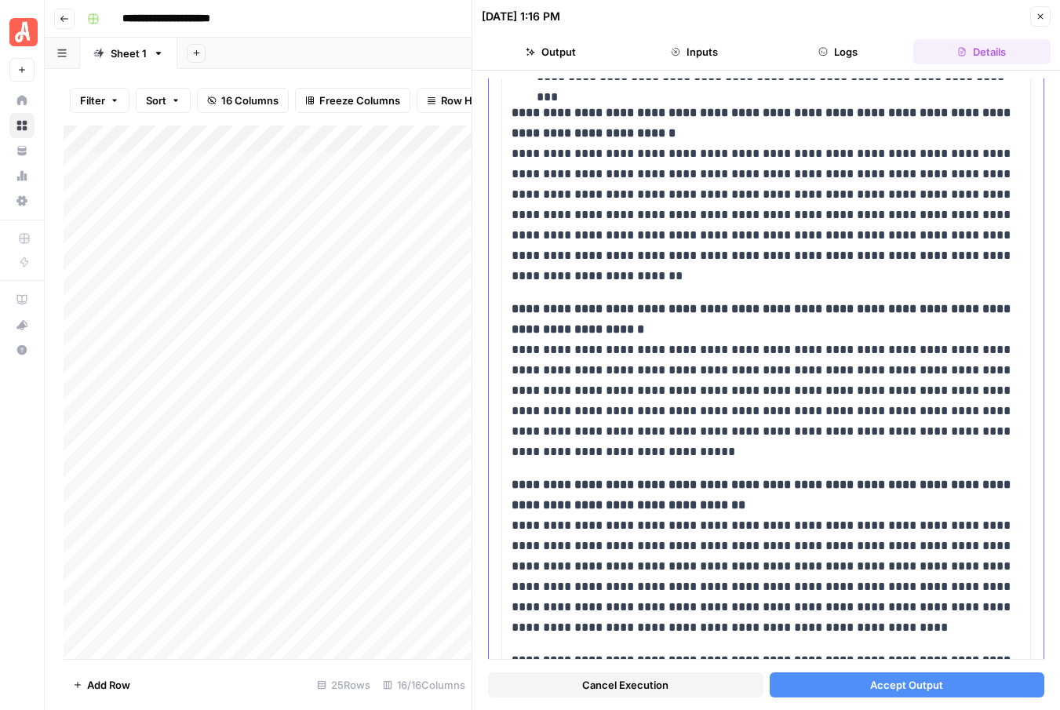
scroll to position [987, 0]
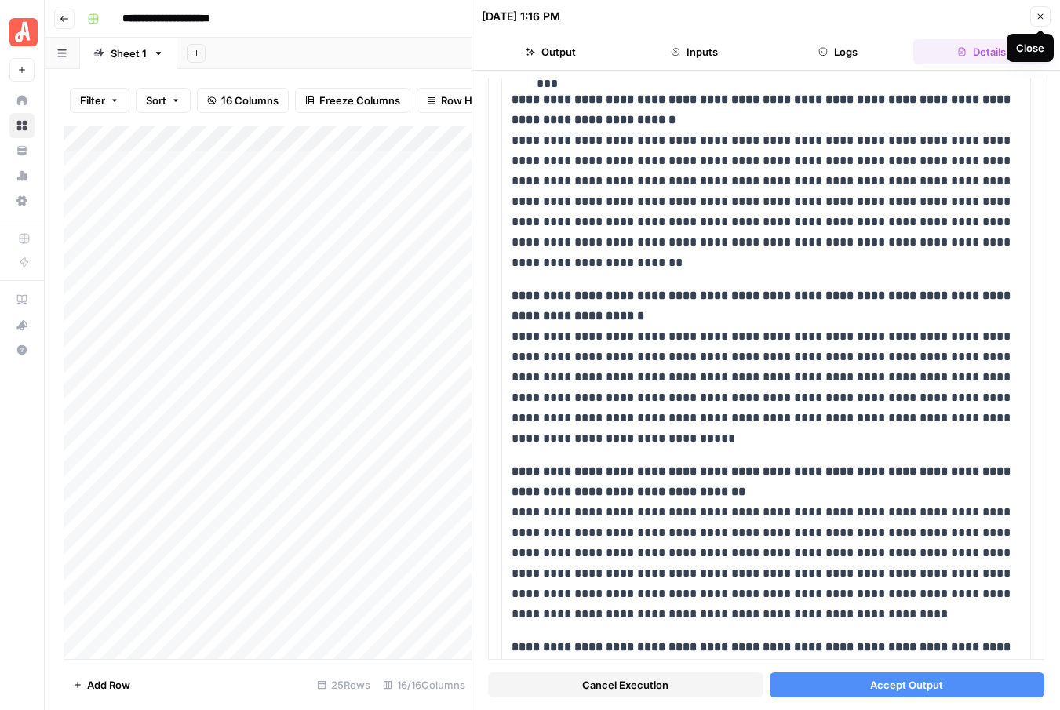
click at [1037, 17] on icon "button" at bounding box center [1039, 16] width 9 height 9
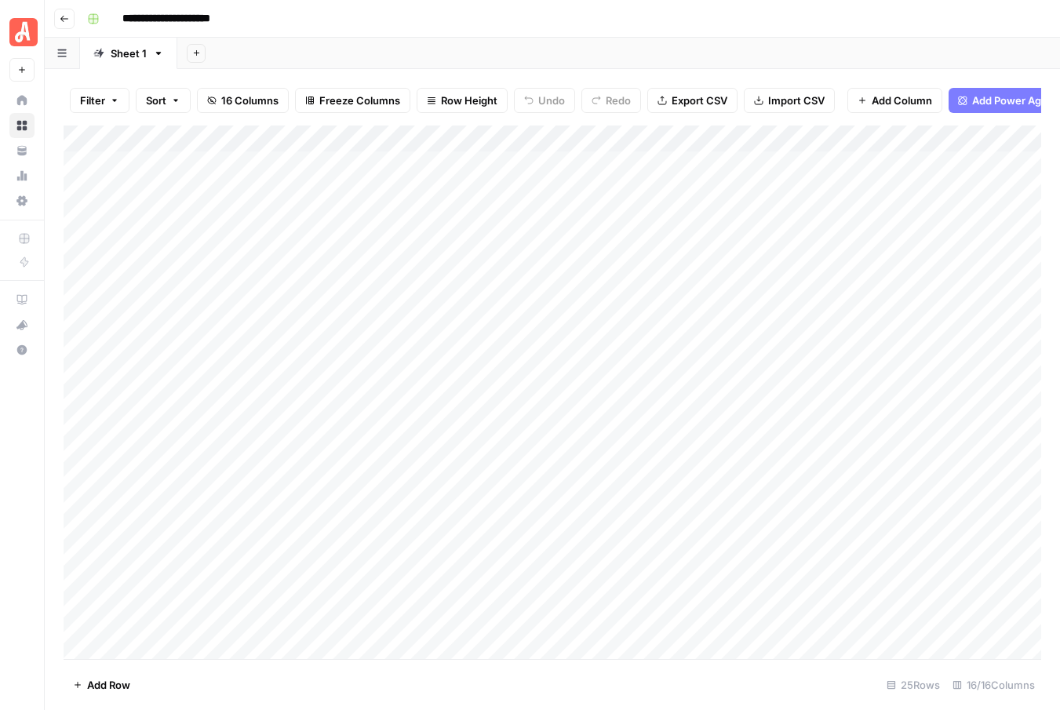
click at [62, 18] on icon "button" at bounding box center [64, 19] width 8 height 6
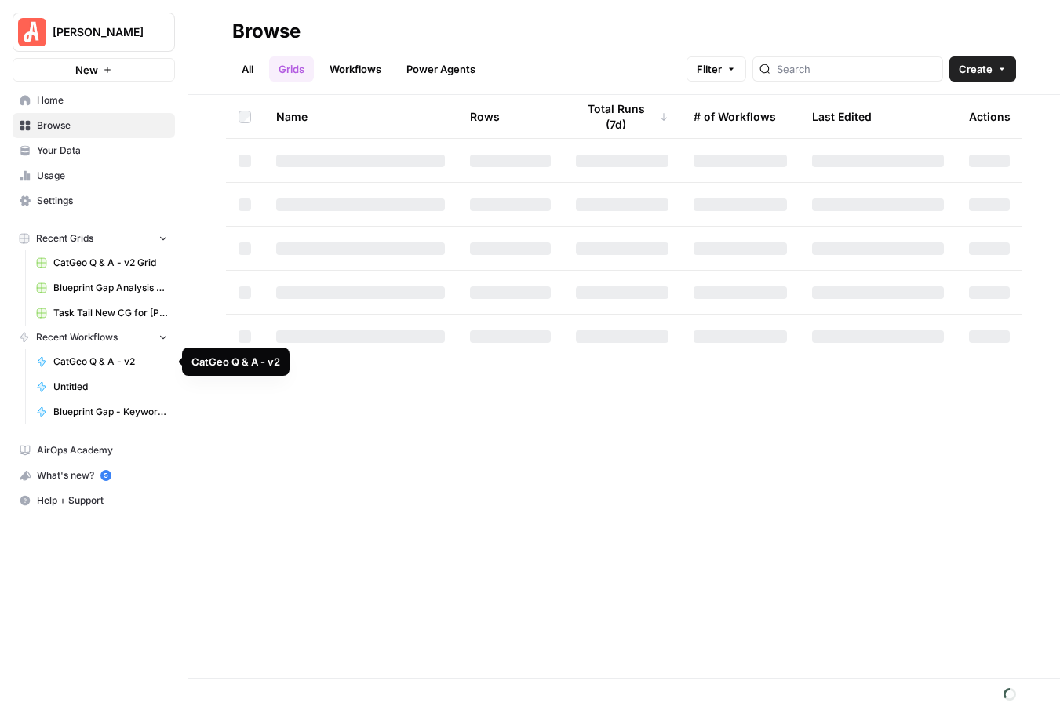
click at [75, 358] on span "CatGeo Q & A - v2" at bounding box center [110, 361] width 115 height 14
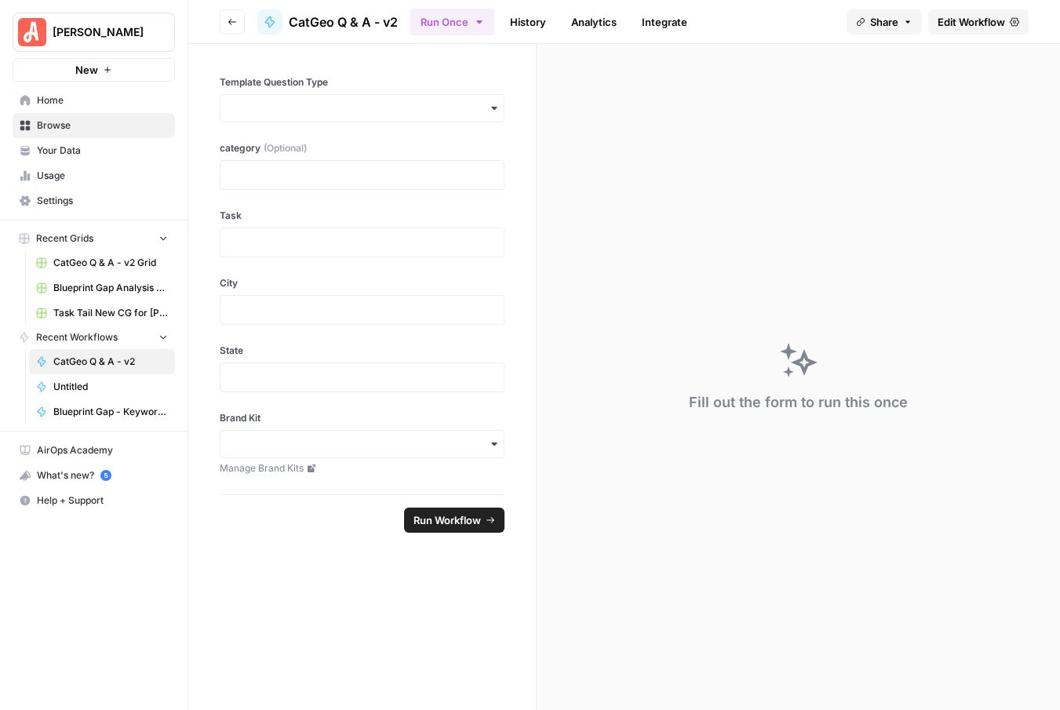
click at [980, 15] on span "Edit Workflow" at bounding box center [970, 22] width 67 height 16
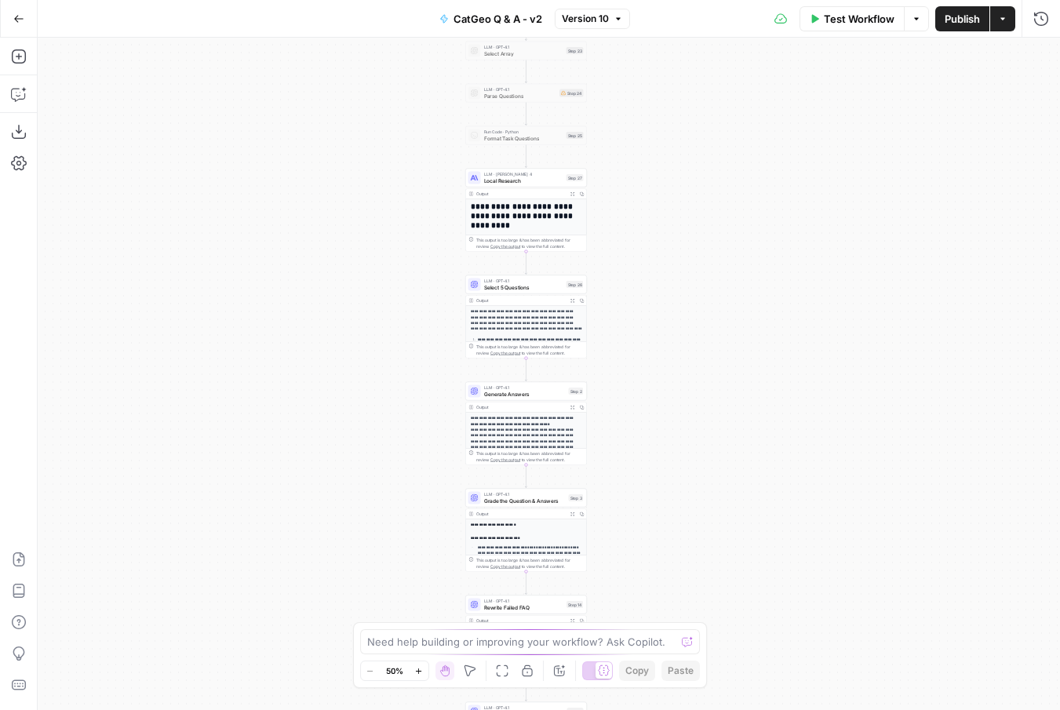
drag, startPoint x: 770, startPoint y: 203, endPoint x: 745, endPoint y: 406, distance: 204.7
click at [746, 407] on div "**********" at bounding box center [549, 374] width 1022 height 672
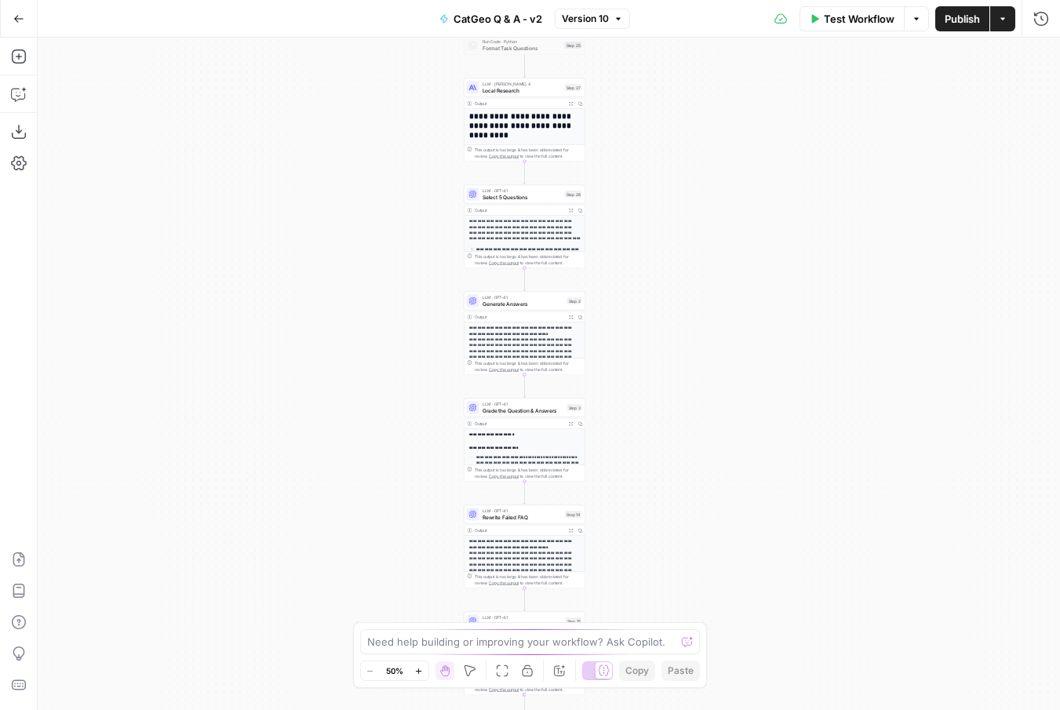
drag, startPoint x: 687, startPoint y: 306, endPoint x: 685, endPoint y: 213, distance: 92.6
click at [685, 213] on div "**********" at bounding box center [549, 374] width 1022 height 672
click at [554, 302] on span "Generate Answers" at bounding box center [522, 301] width 82 height 8
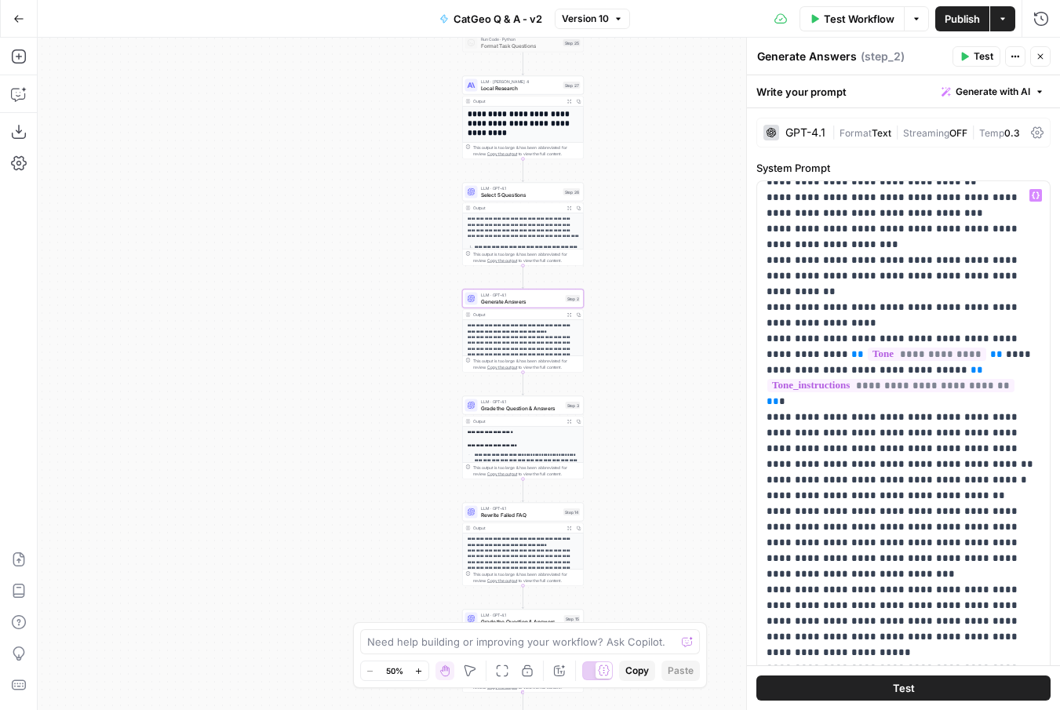
scroll to position [314, 0]
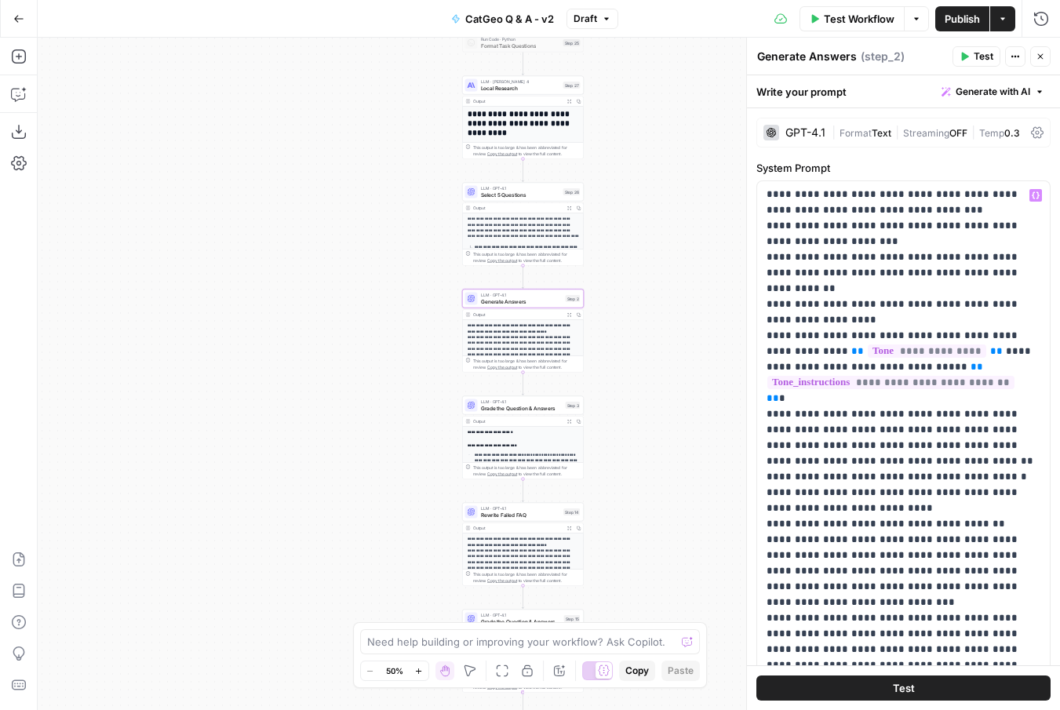
click at [861, 682] on button "Test" at bounding box center [903, 687] width 294 height 25
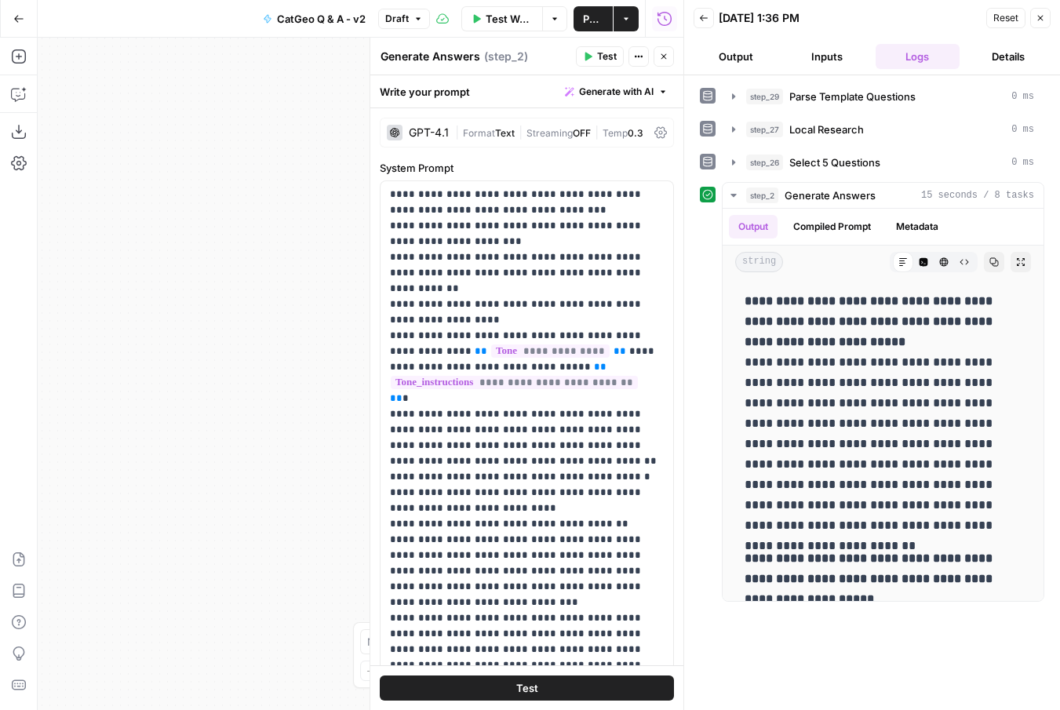
click at [1043, 15] on icon "button" at bounding box center [1039, 17] width 9 height 9
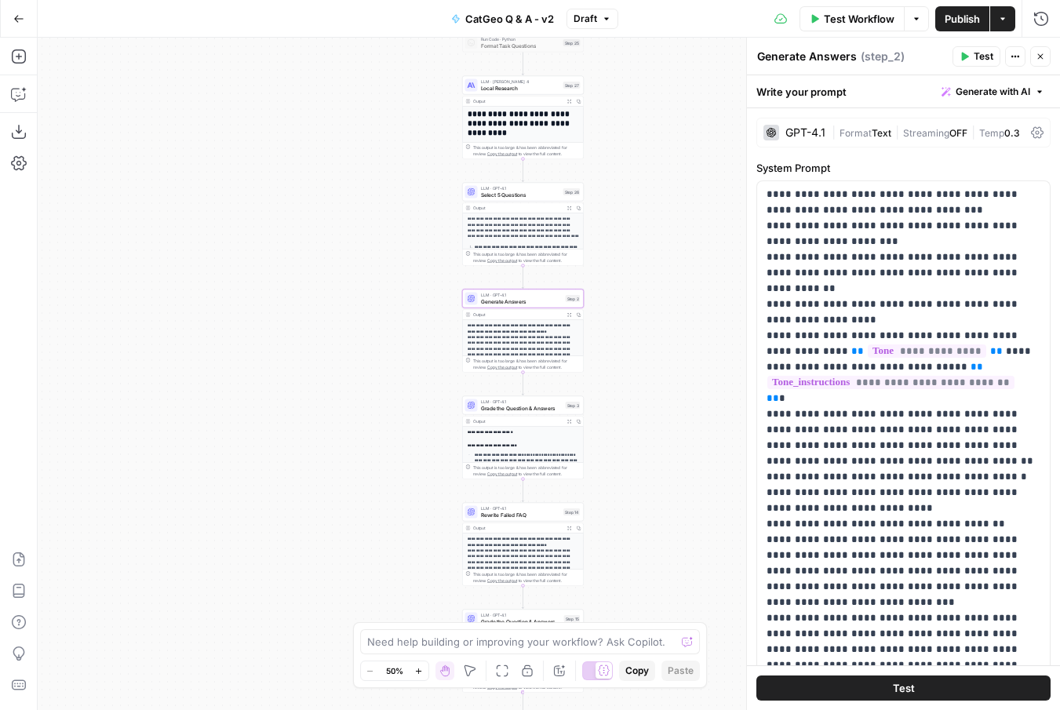
click at [962, 20] on span "Publish" at bounding box center [961, 19] width 35 height 16
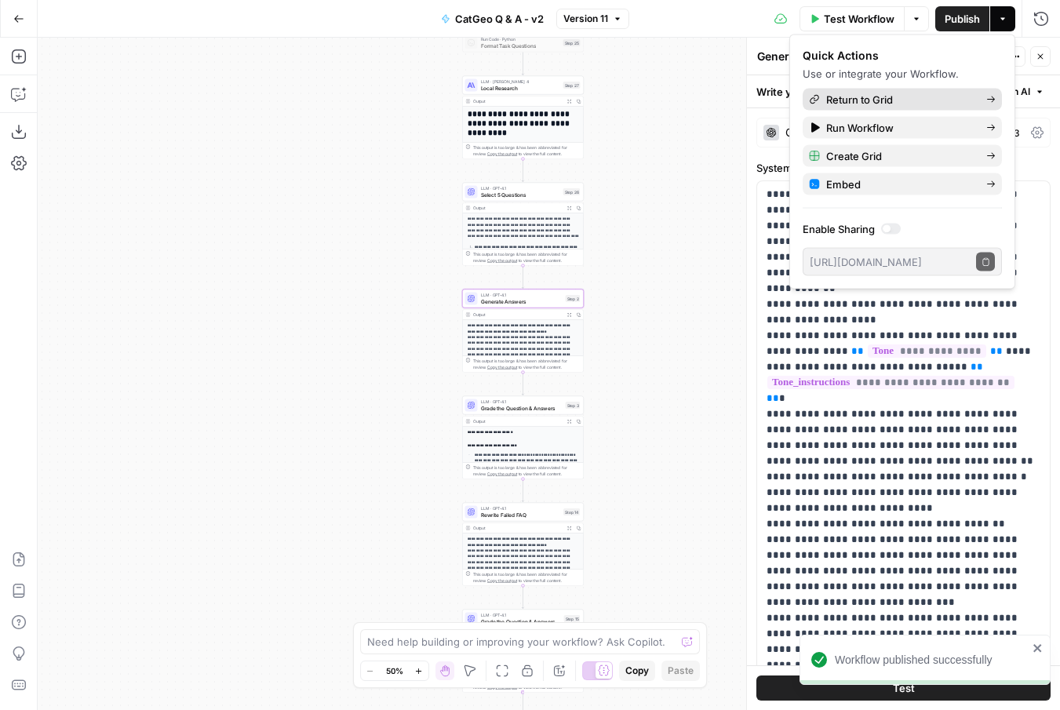
click at [987, 98] on icon at bounding box center [990, 99] width 9 height 9
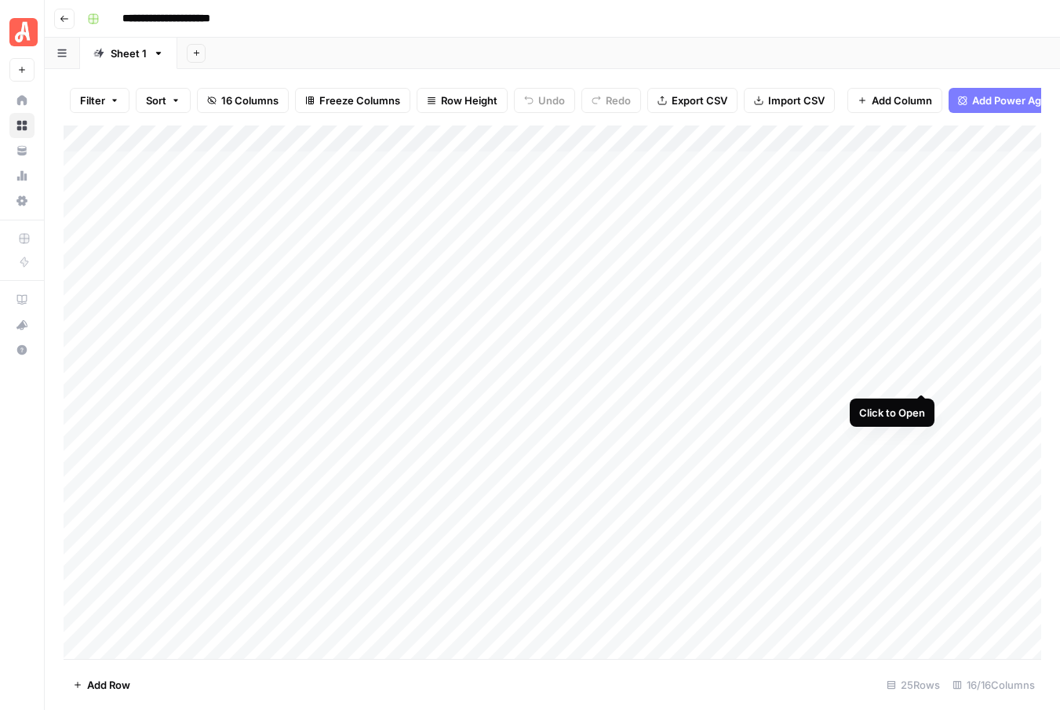
click at [924, 374] on div "Add Column" at bounding box center [552, 391] width 977 height 533
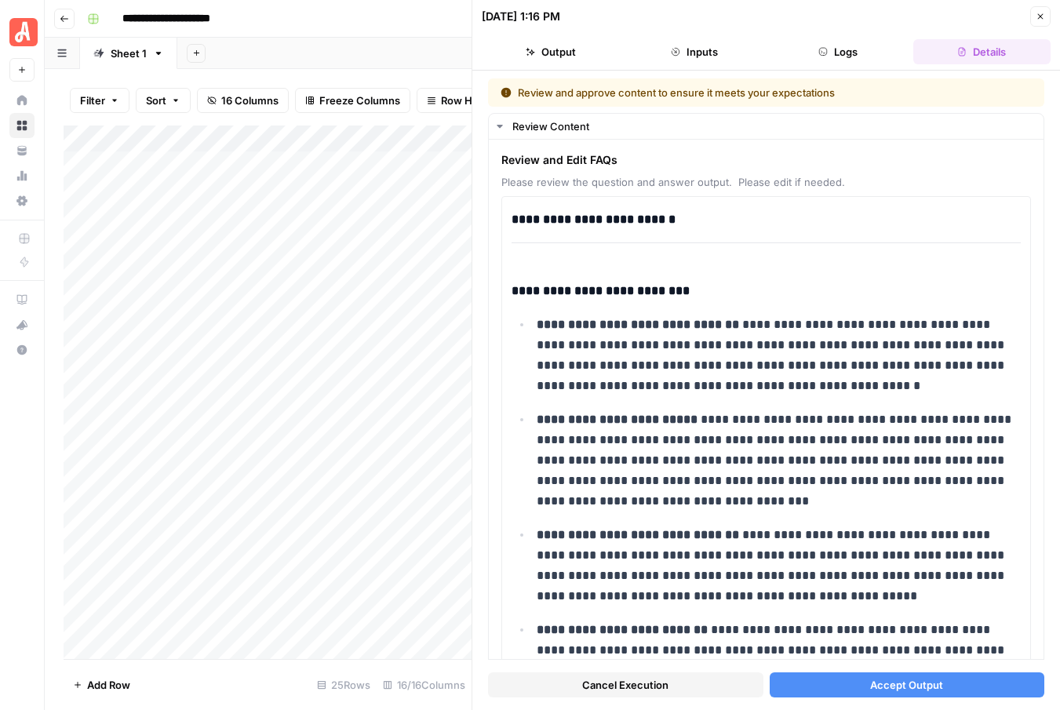
click at [631, 682] on span "Cancel Execution" at bounding box center [625, 685] width 86 height 16
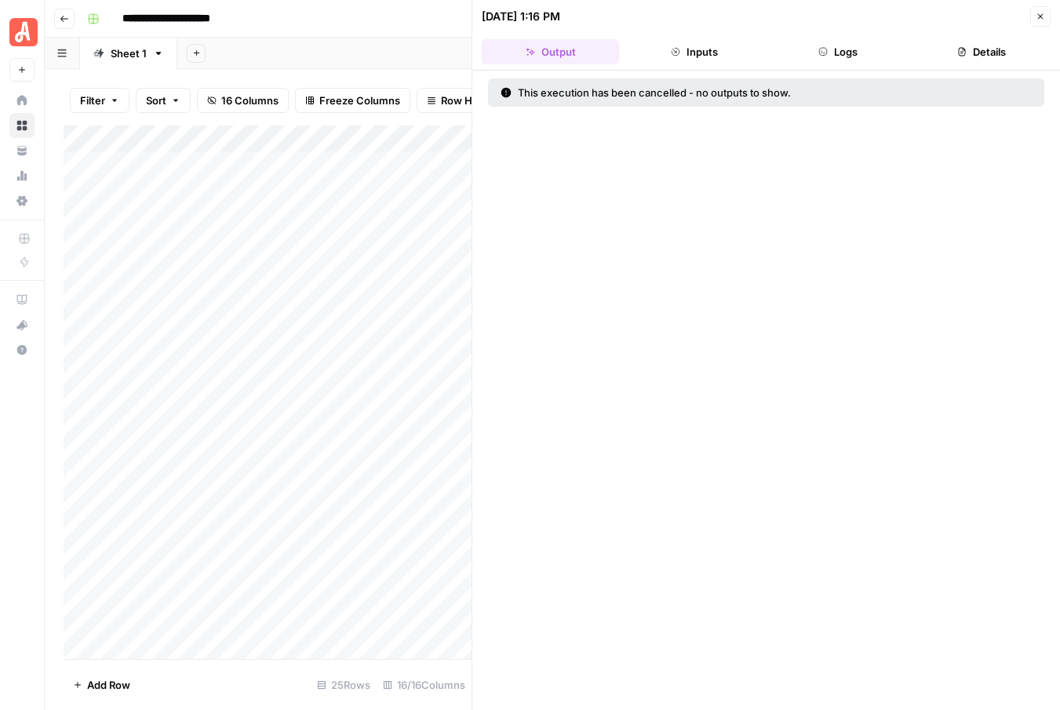
click at [1039, 13] on icon "button" at bounding box center [1039, 16] width 9 height 9
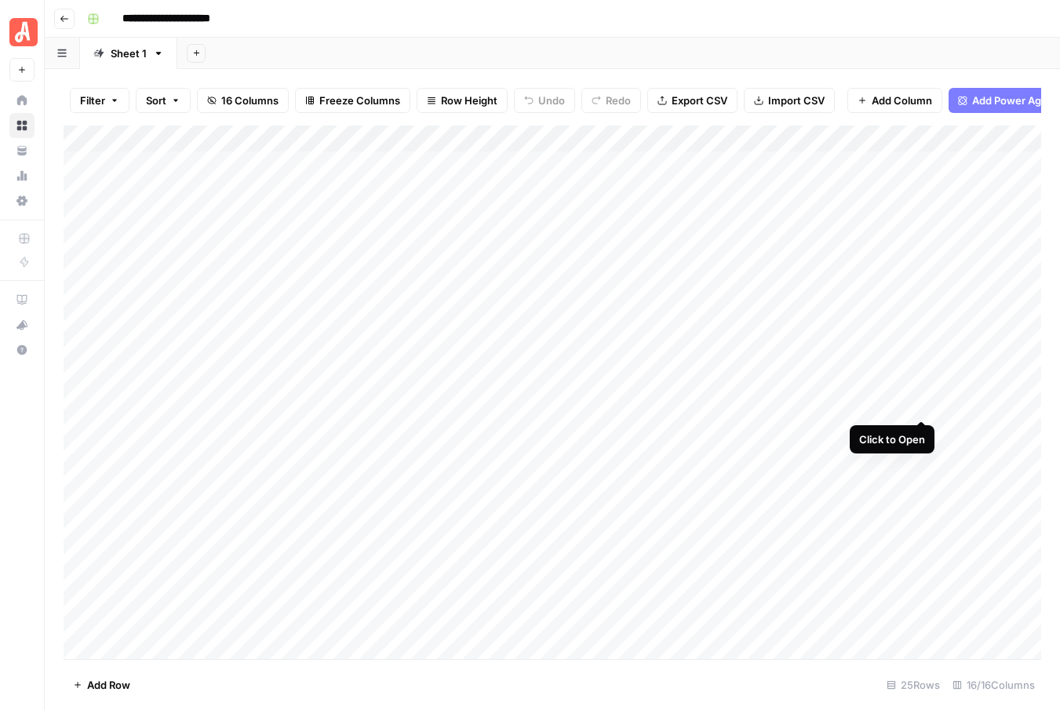
click at [921, 404] on div "Add Column" at bounding box center [552, 391] width 977 height 533
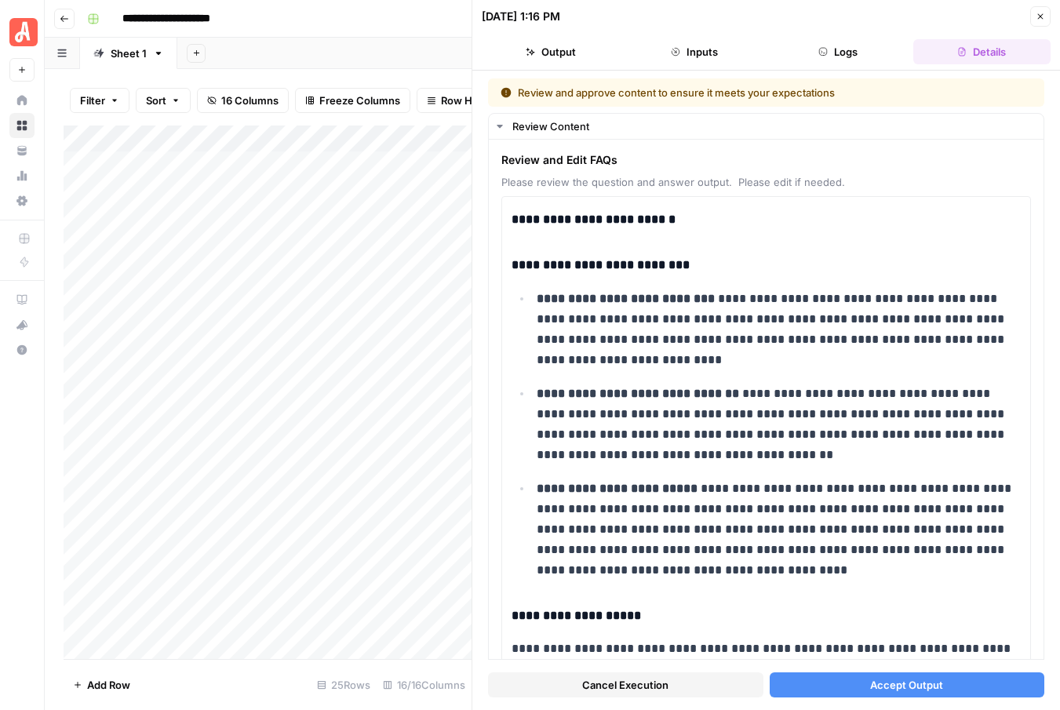
click at [609, 691] on span "Cancel Execution" at bounding box center [625, 685] width 86 height 16
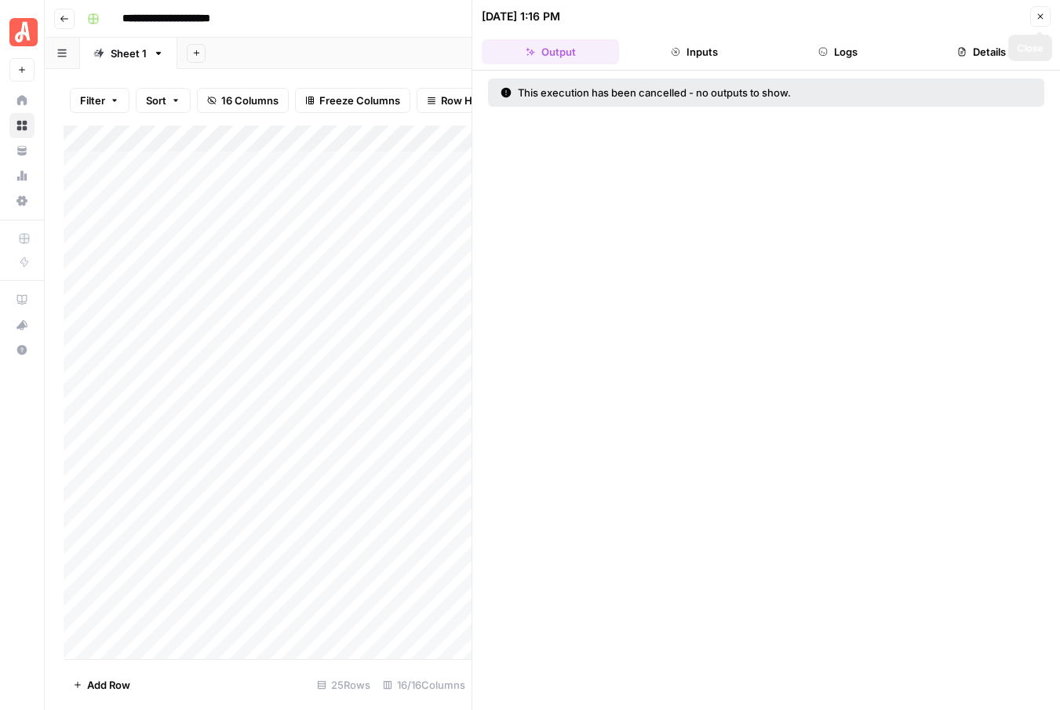
click at [1035, 18] on icon "button" at bounding box center [1039, 16] width 9 height 9
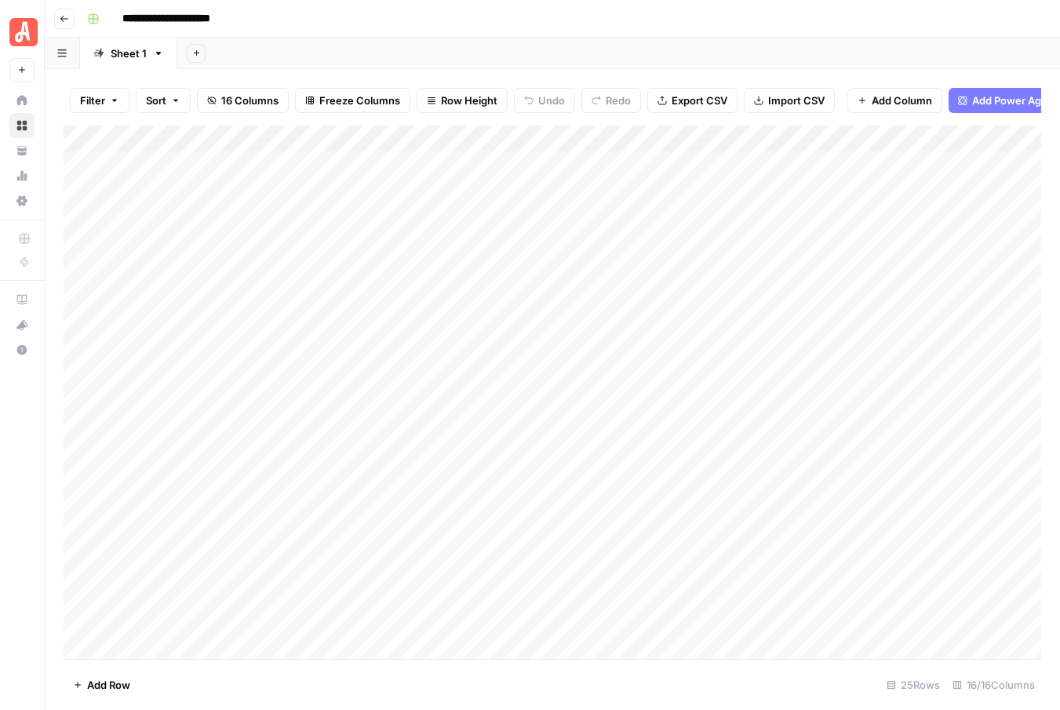
click at [922, 428] on div "Add Column" at bounding box center [552, 391] width 977 height 533
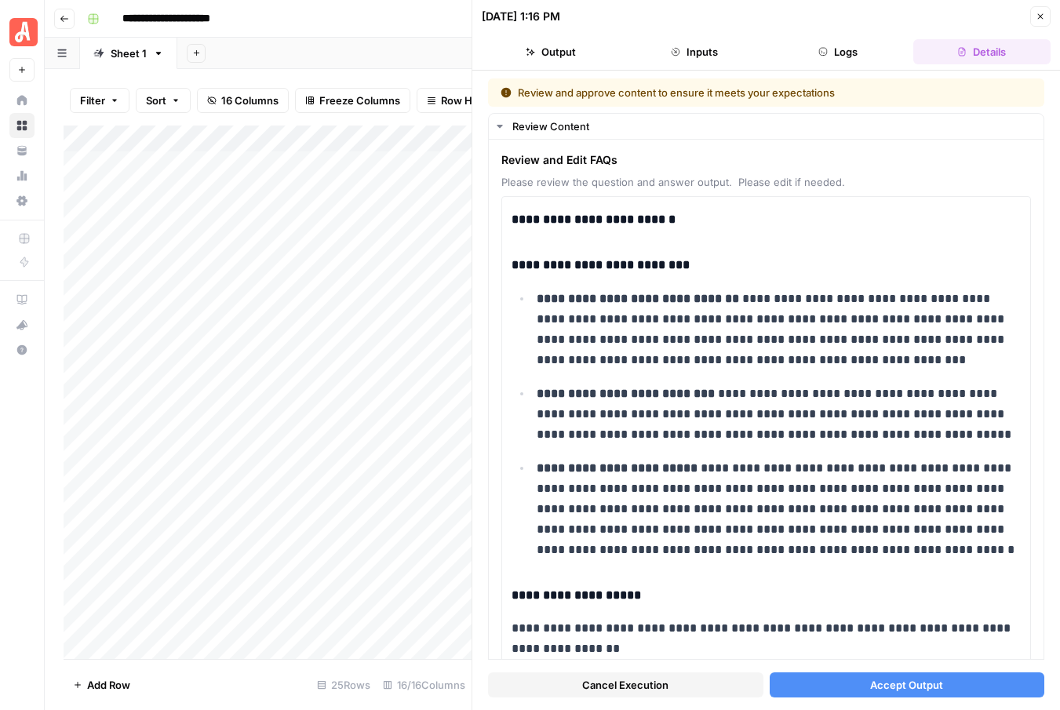
click at [631, 685] on span "Cancel Execution" at bounding box center [625, 685] width 86 height 16
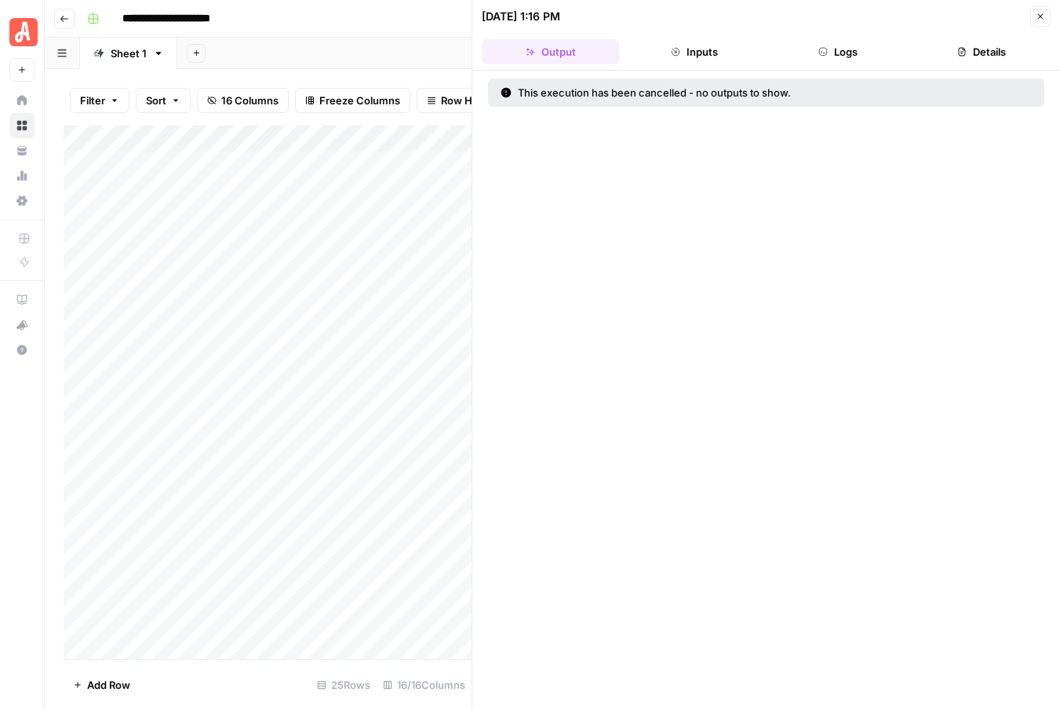
click at [1042, 16] on icon "button" at bounding box center [1039, 16] width 9 height 9
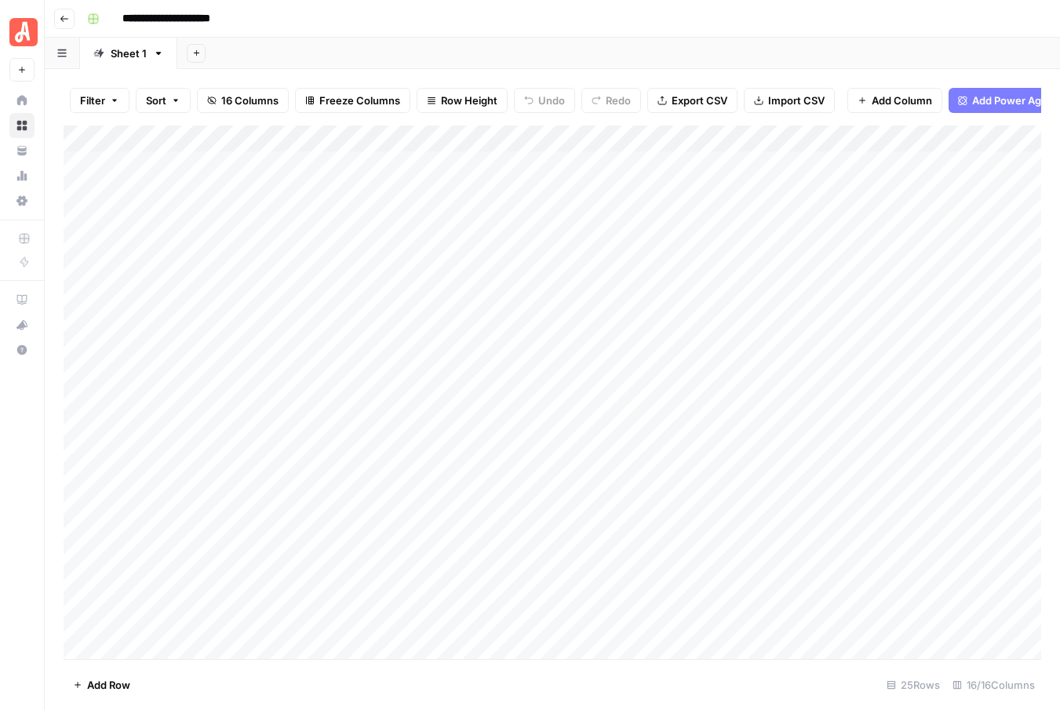
click at [899, 136] on div "Add Column" at bounding box center [552, 391] width 977 height 533
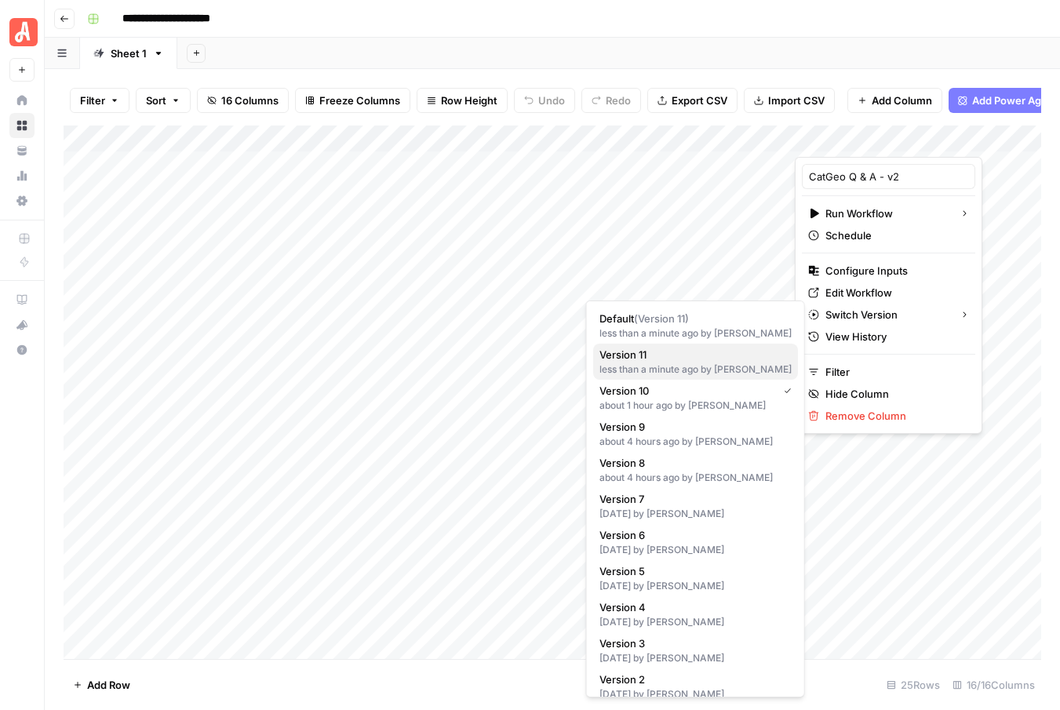
click at [674, 360] on span "Version 11" at bounding box center [692, 355] width 186 height 16
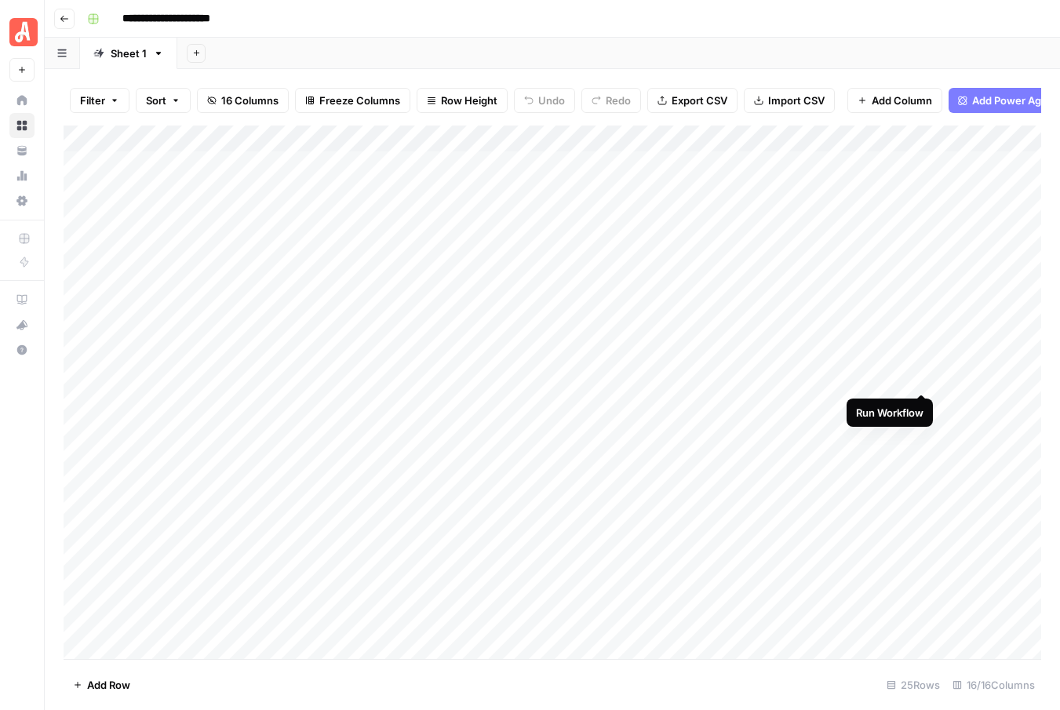
click at [921, 376] on div "Add Column" at bounding box center [552, 391] width 977 height 533
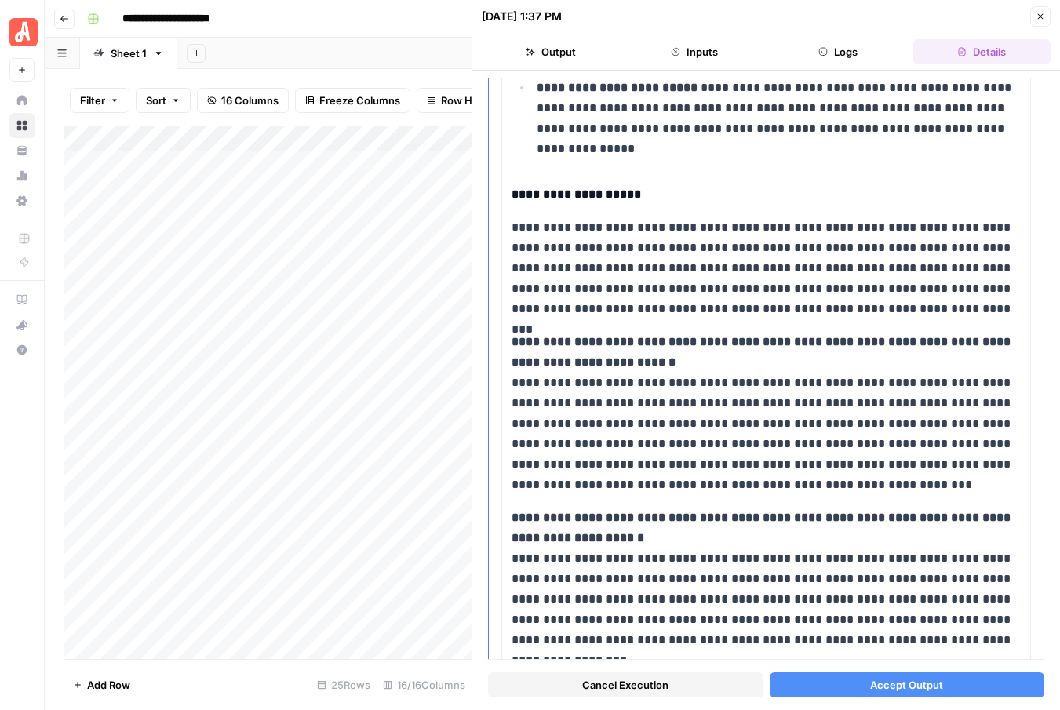
scroll to position [378, 0]
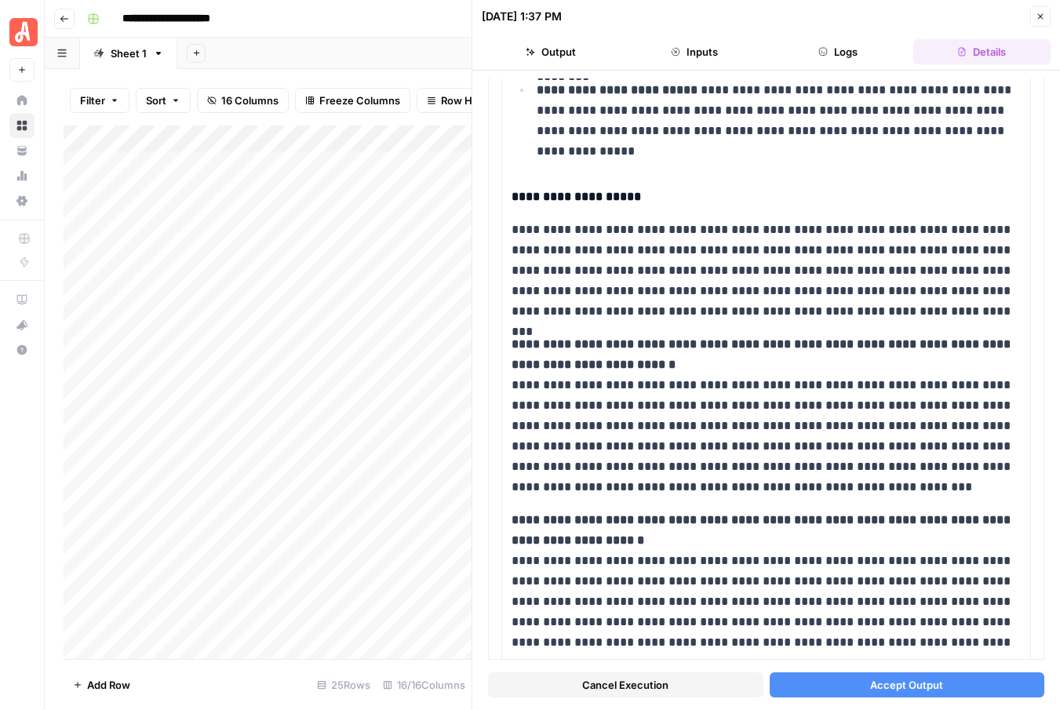
click at [864, 686] on button "Accept Output" at bounding box center [906, 684] width 275 height 25
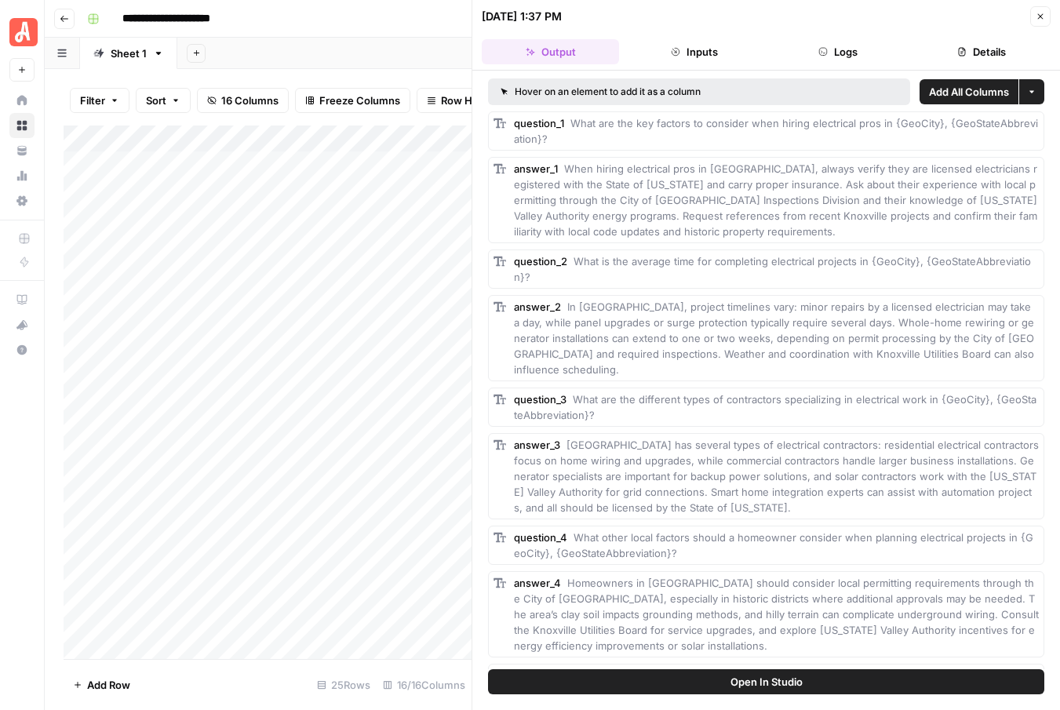
click at [1035, 20] on icon "button" at bounding box center [1039, 16] width 9 height 9
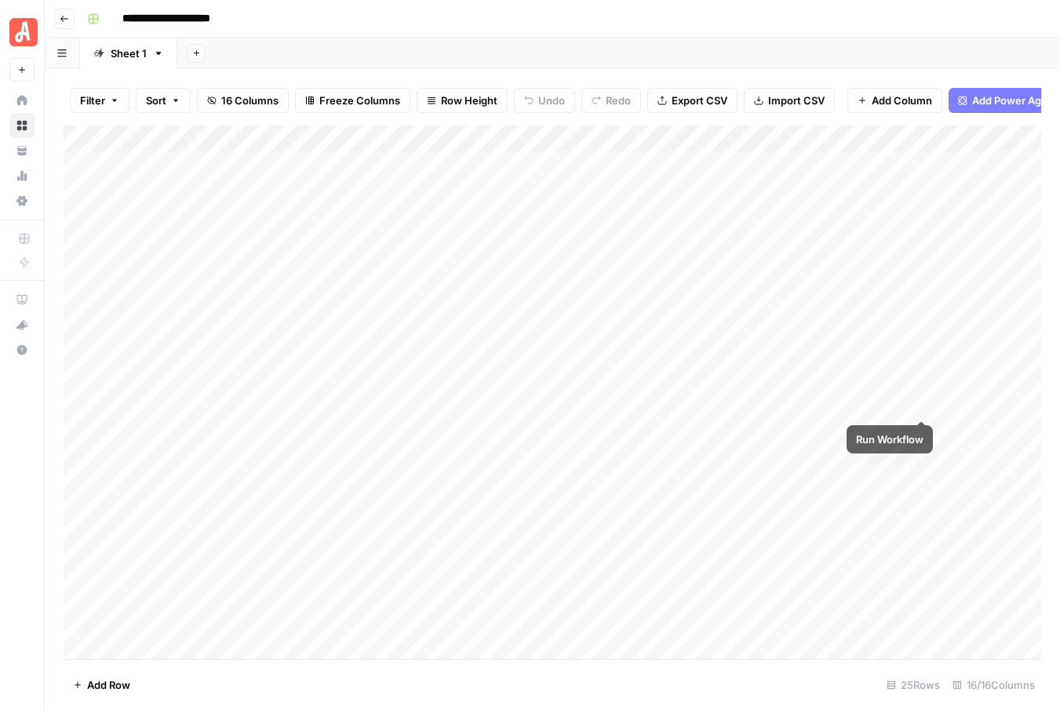
click at [921, 403] on div "Add Column" at bounding box center [552, 391] width 977 height 533
click at [919, 428] on div "Add Column" at bounding box center [552, 391] width 977 height 533
click at [877, 456] on div "Add Column" at bounding box center [552, 391] width 977 height 533
click at [859, 483] on div "Add Column" at bounding box center [552, 391] width 977 height 533
click at [918, 404] on div "Add Column" at bounding box center [552, 391] width 977 height 533
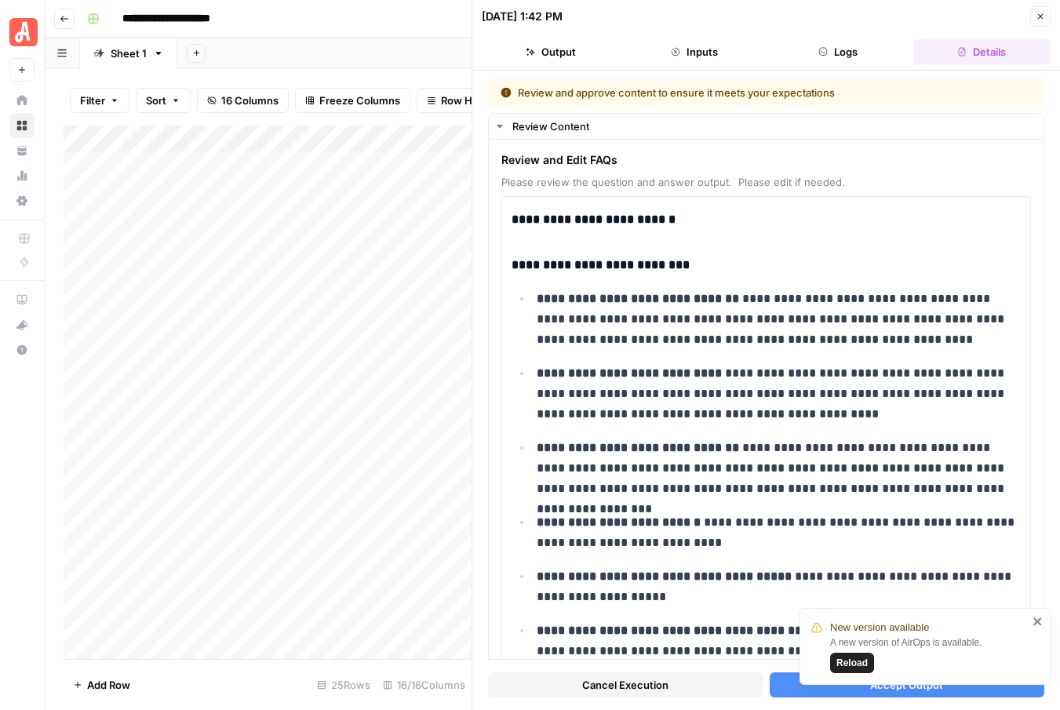
click at [857, 661] on span "Reload" at bounding box center [851, 663] width 31 height 14
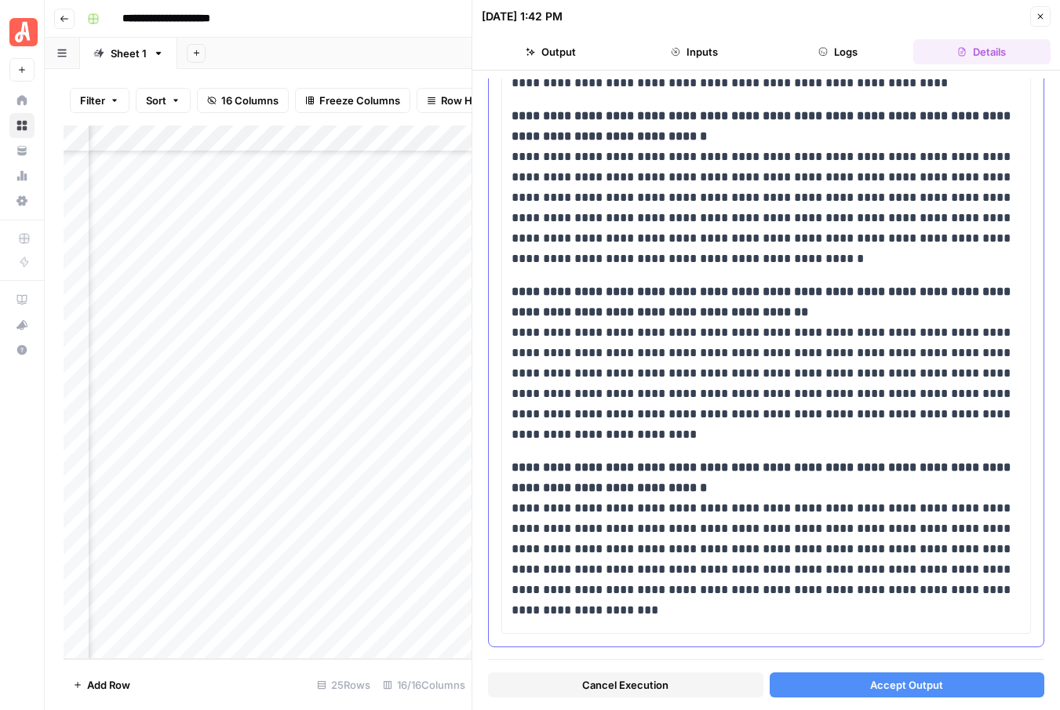
scroll to position [1333, 0]
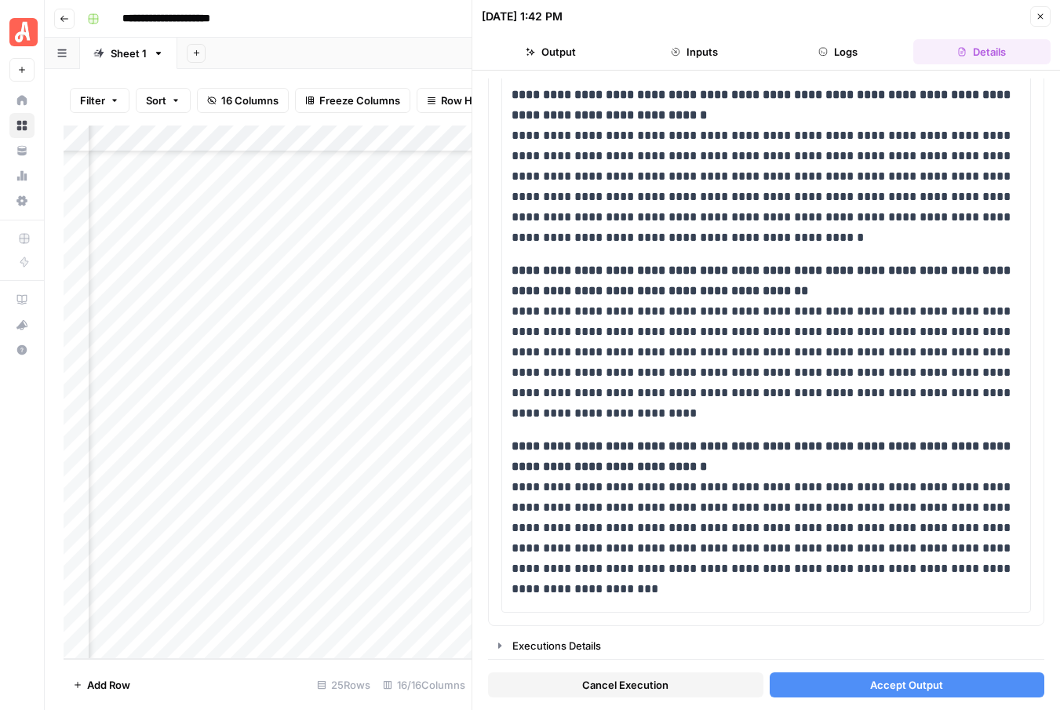
click at [906, 681] on span "Accept Output" at bounding box center [906, 685] width 73 height 16
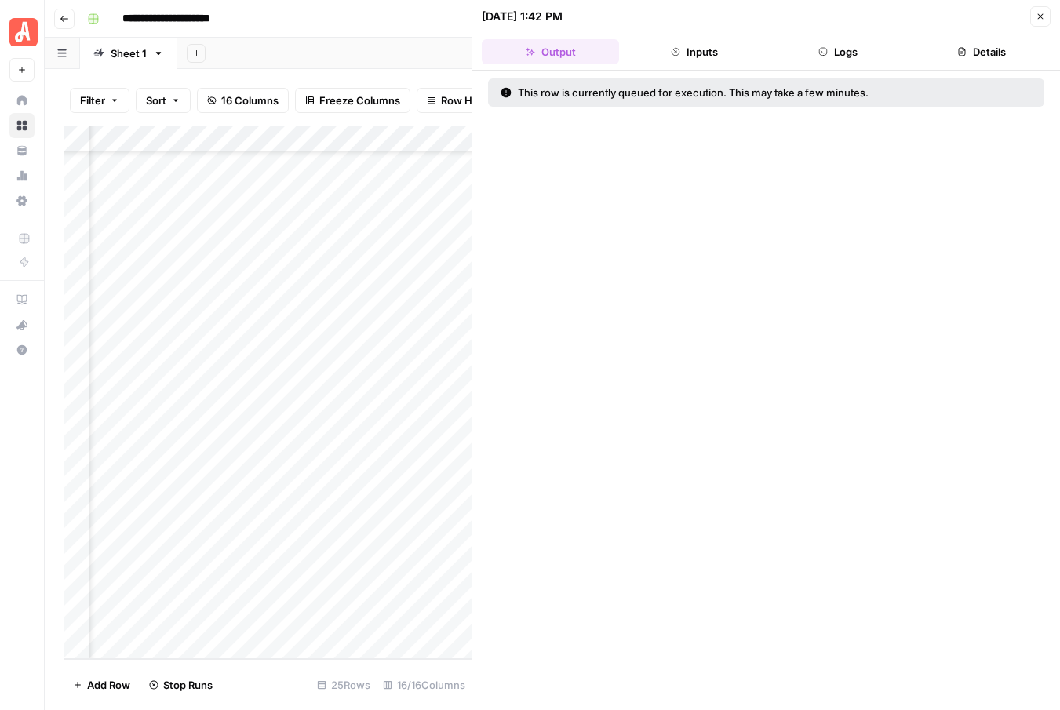
click at [1042, 17] on icon "button" at bounding box center [1039, 16] width 9 height 9
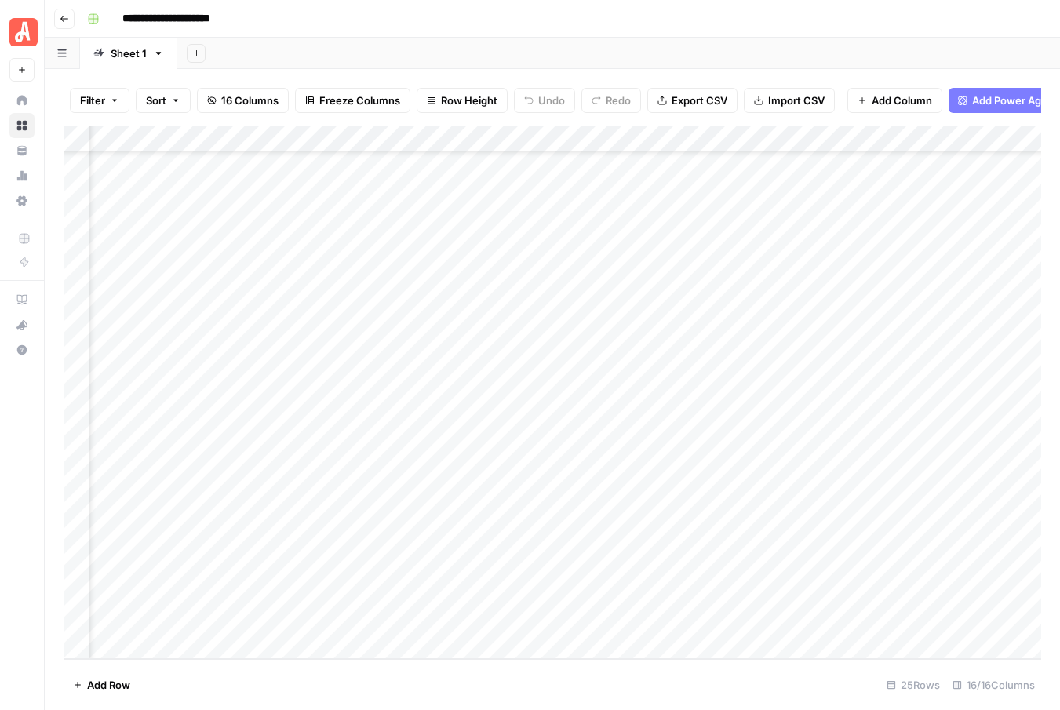
scroll to position [185, 122]
click at [799, 245] on div "Add Column" at bounding box center [552, 391] width 977 height 533
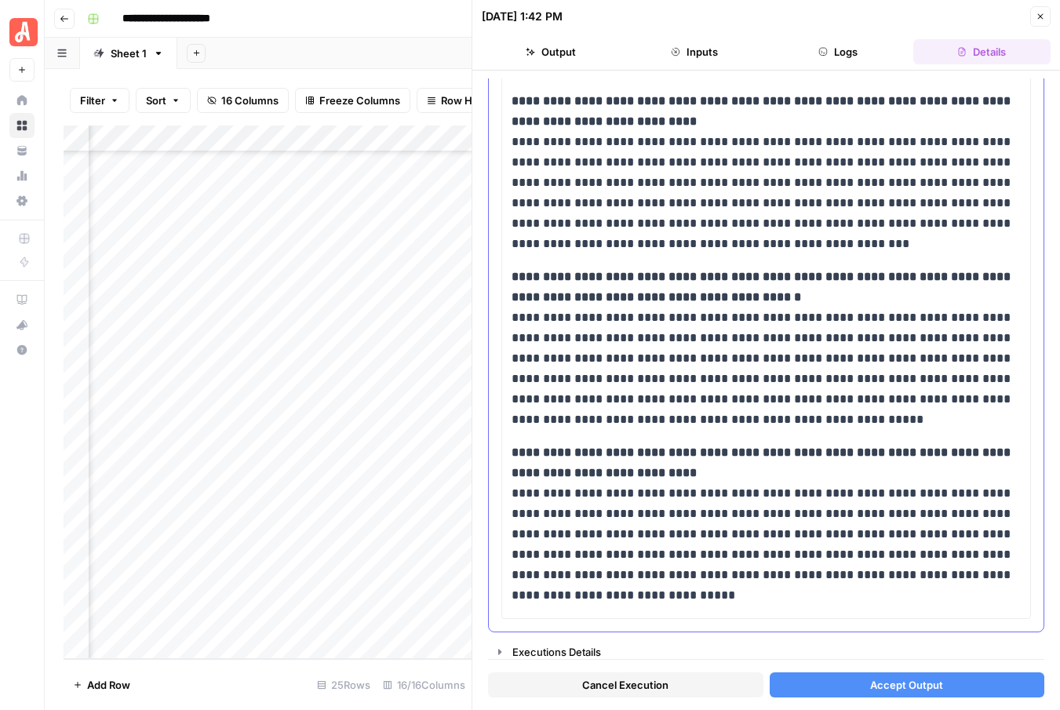
scroll to position [1309, 0]
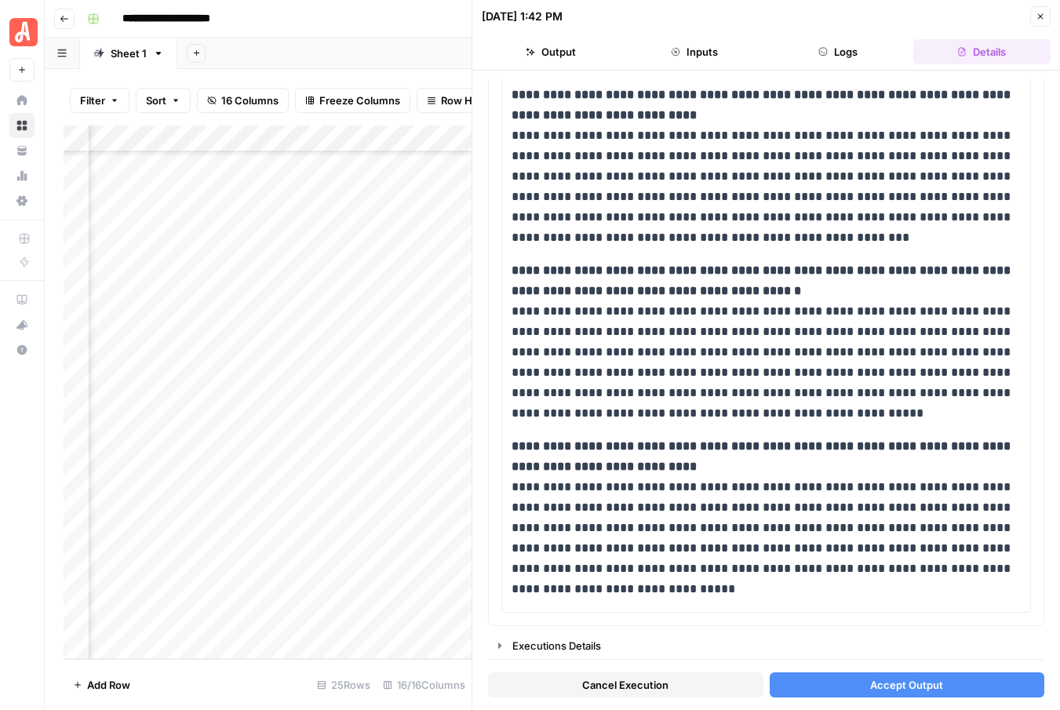
click at [885, 678] on span "Accept Output" at bounding box center [906, 685] width 73 height 16
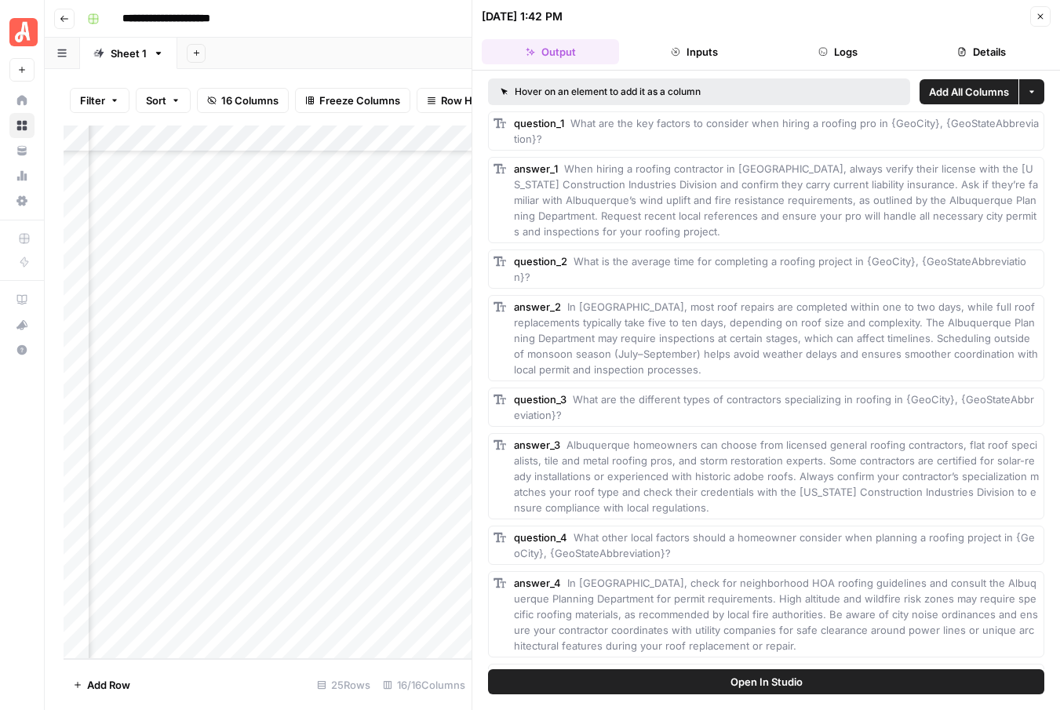
click at [1037, 20] on icon "button" at bounding box center [1039, 16] width 9 height 9
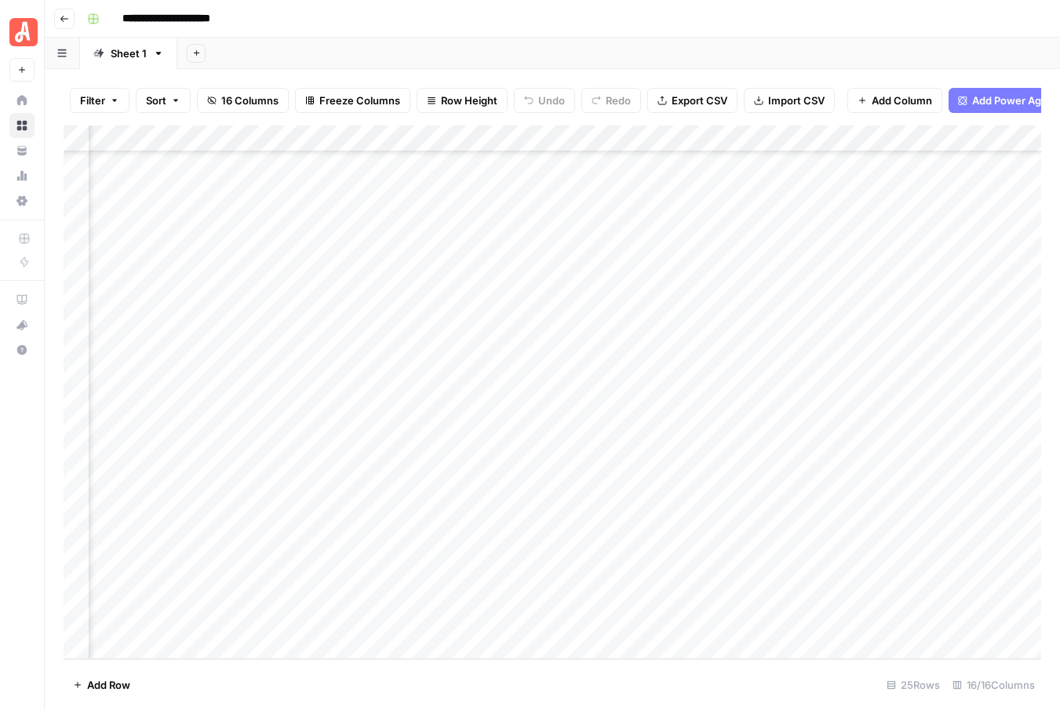
click at [794, 272] on div "Add Column" at bounding box center [552, 391] width 977 height 533
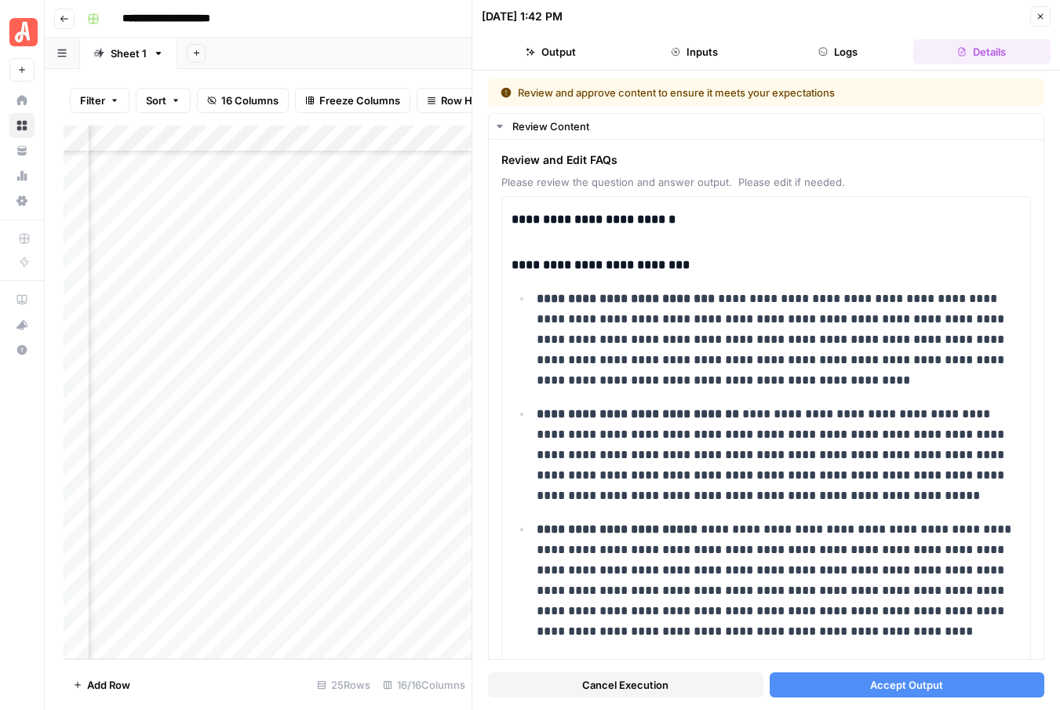
click at [1037, 13] on icon "button" at bounding box center [1039, 16] width 9 height 9
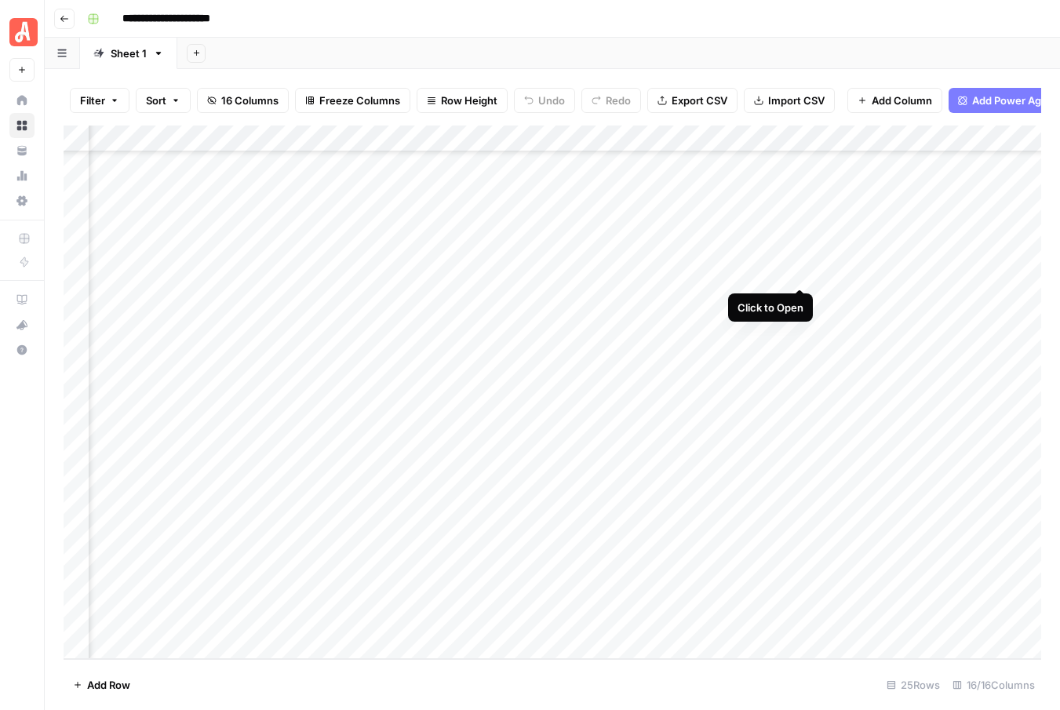
click at [798, 271] on div "Add Column" at bounding box center [552, 391] width 977 height 533
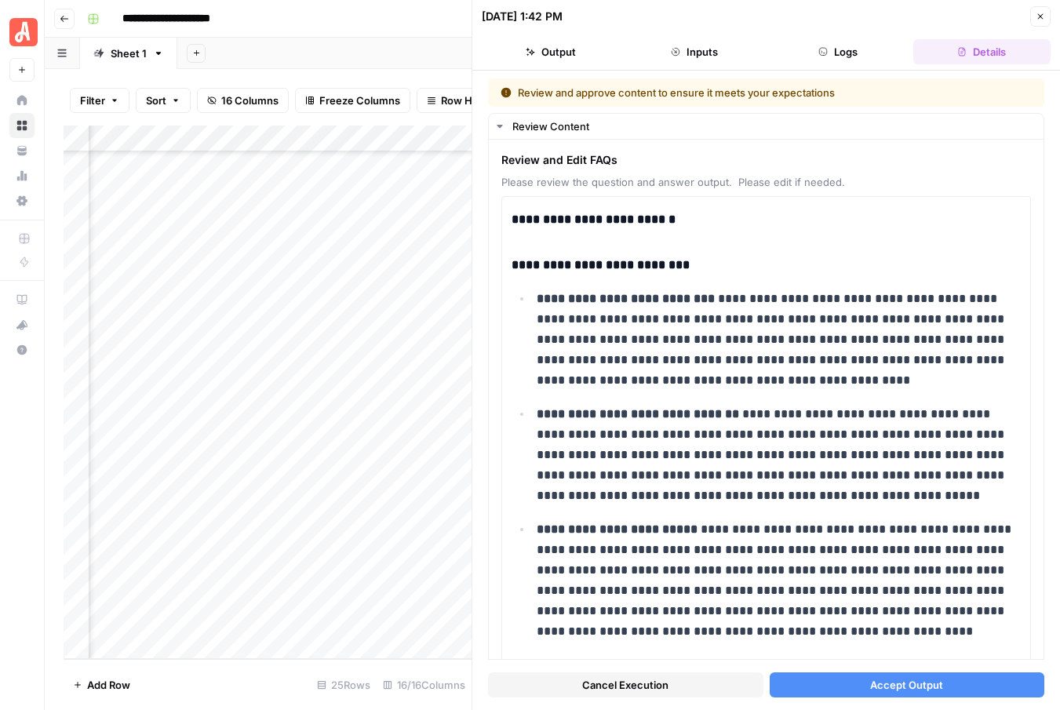
click at [651, 686] on span "Cancel Execution" at bounding box center [625, 685] width 86 height 16
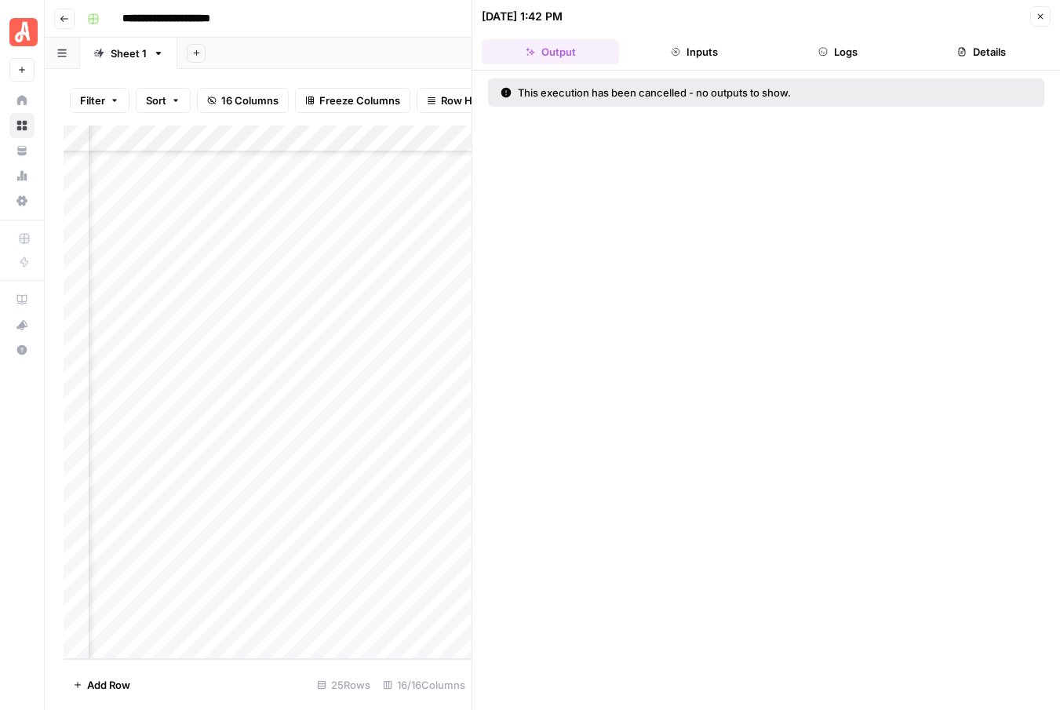
click at [1040, 15] on icon "button" at bounding box center [1040, 16] width 5 height 5
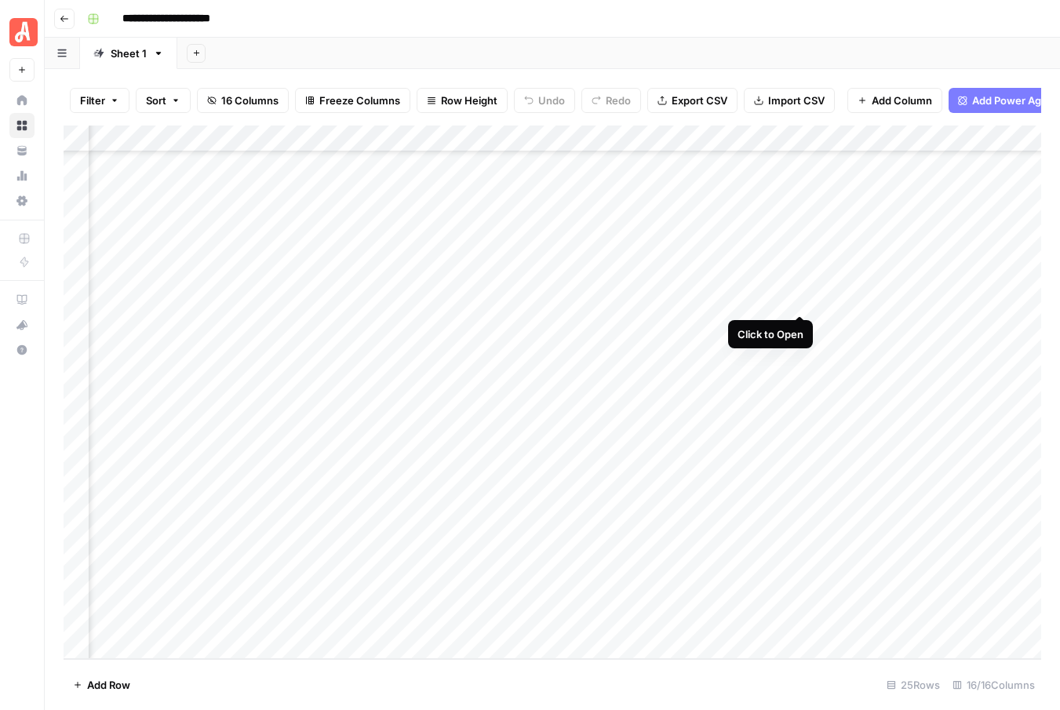
click at [798, 298] on div "Add Column" at bounding box center [552, 391] width 977 height 533
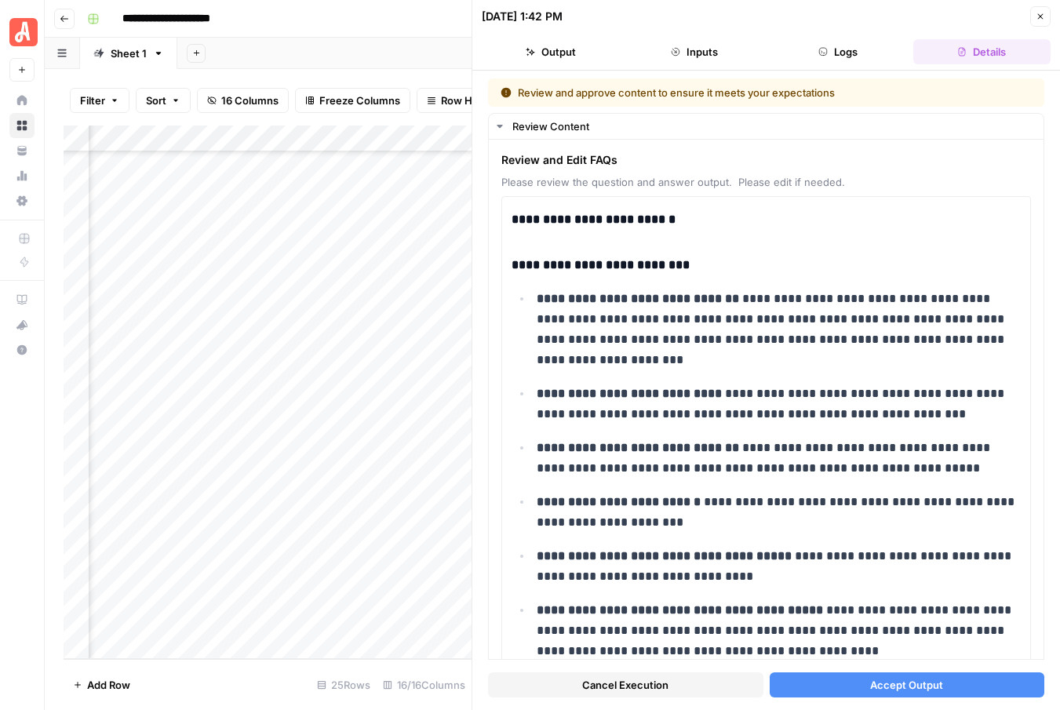
click at [1040, 11] on button "Close" at bounding box center [1040, 16] width 20 height 20
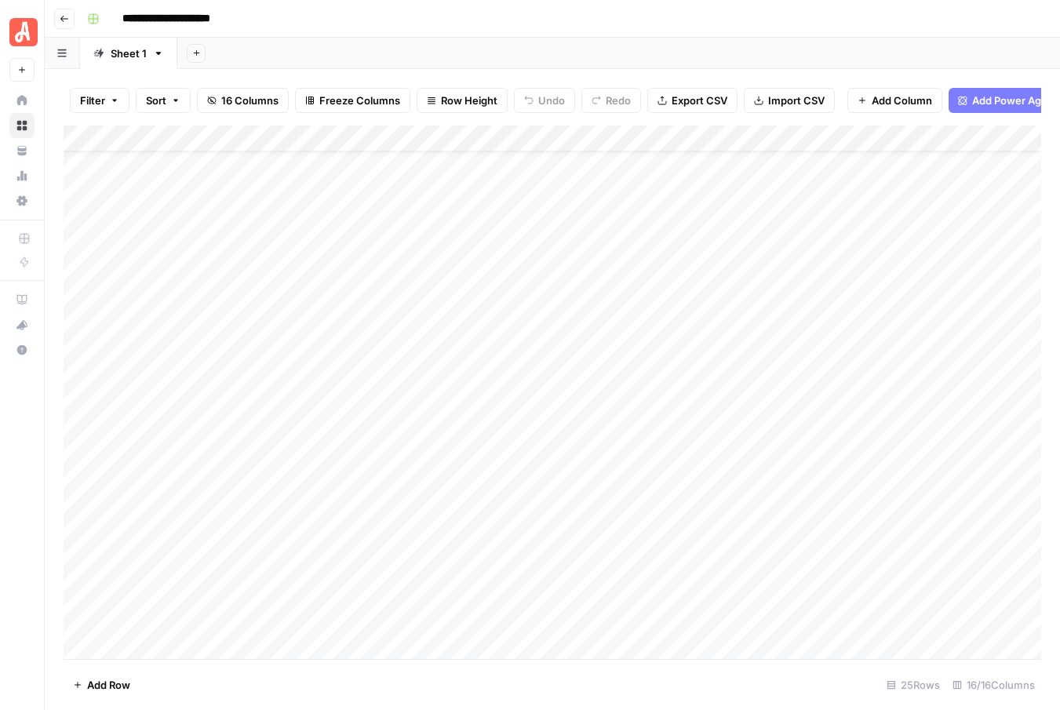
scroll to position [51, 0]
click at [922, 403] on div "Add Column" at bounding box center [552, 391] width 977 height 533
click at [922, 431] on div "Add Column" at bounding box center [552, 391] width 977 height 533
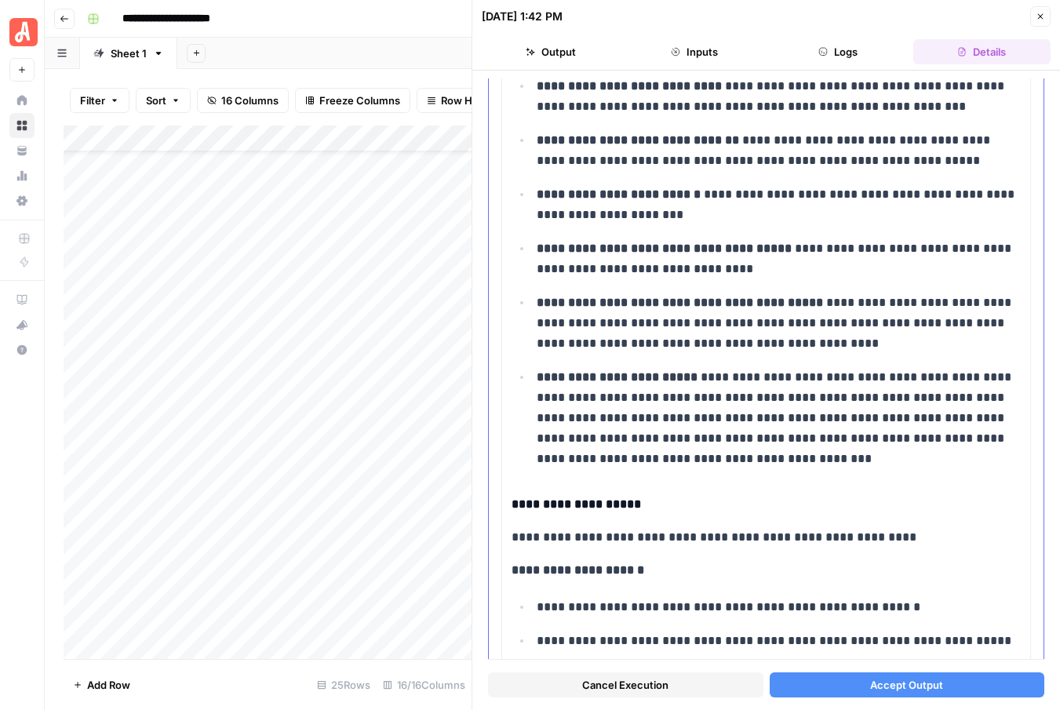
scroll to position [707, 0]
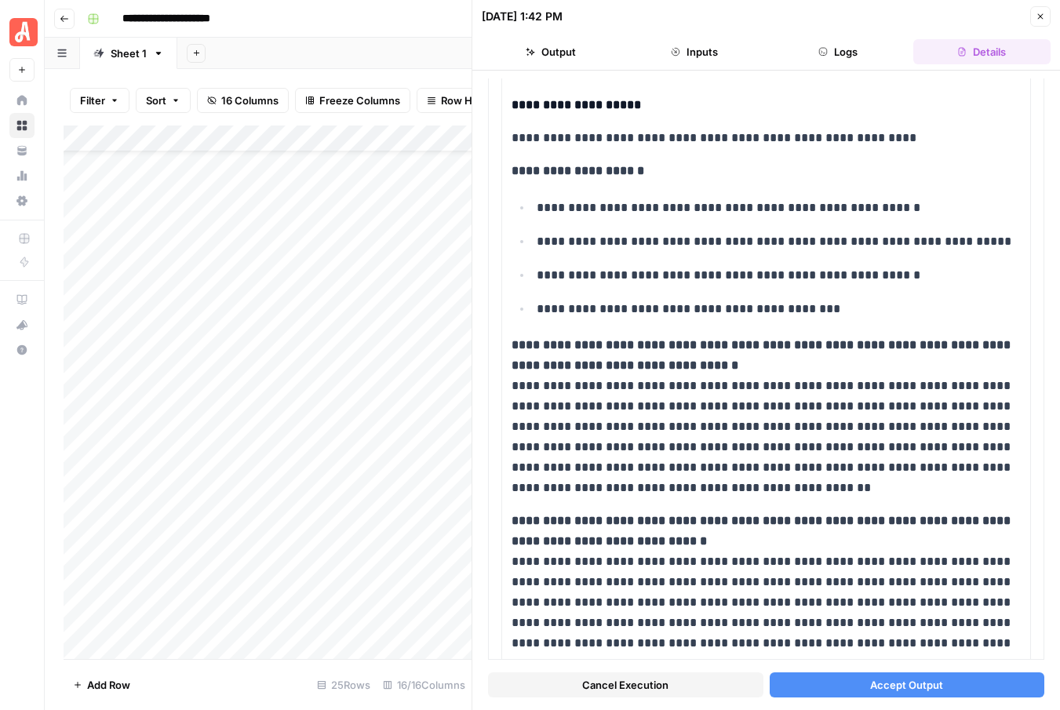
click at [908, 683] on span "Accept Output" at bounding box center [906, 685] width 73 height 16
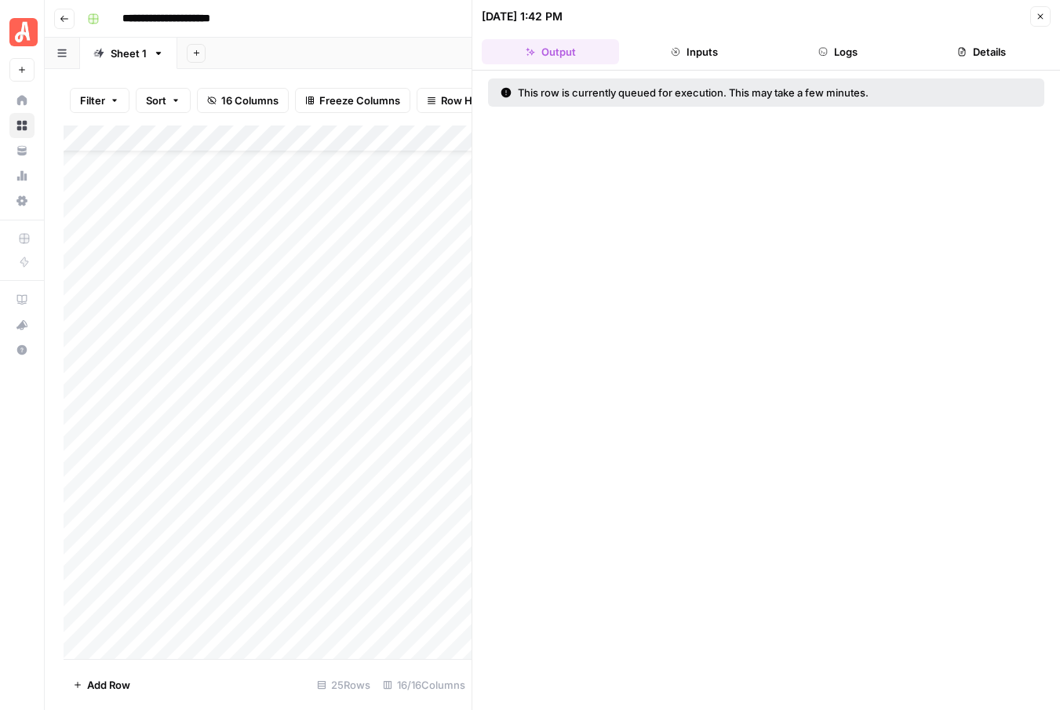
click at [1038, 19] on icon "button" at bounding box center [1039, 16] width 9 height 9
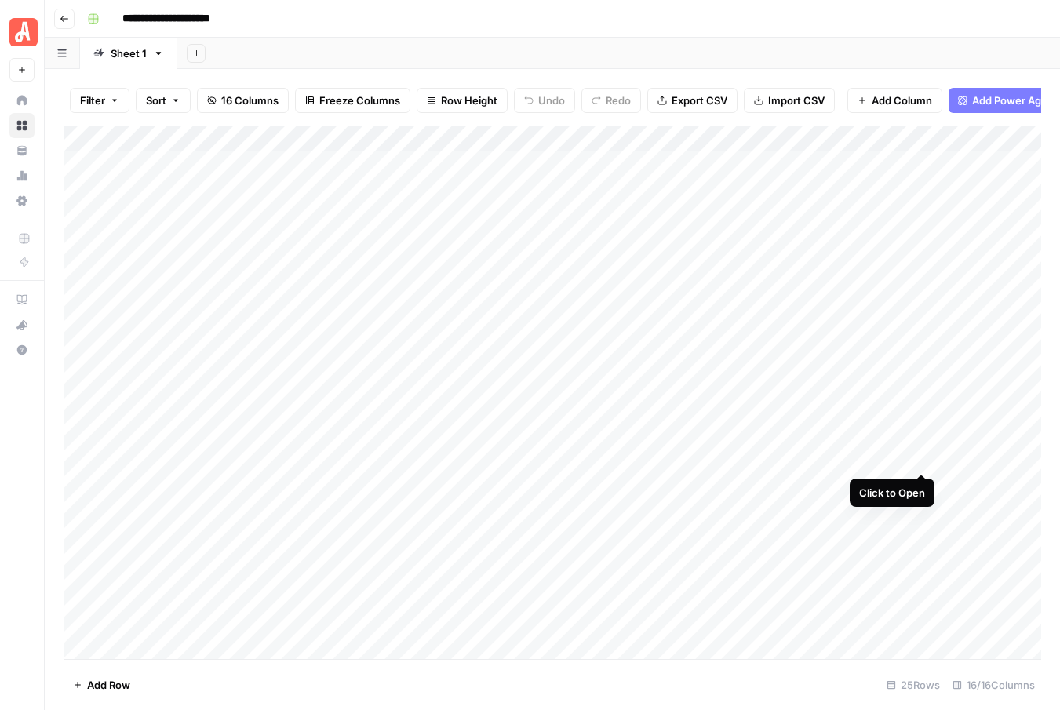
click at [921, 456] on div "Add Column" at bounding box center [552, 391] width 977 height 533
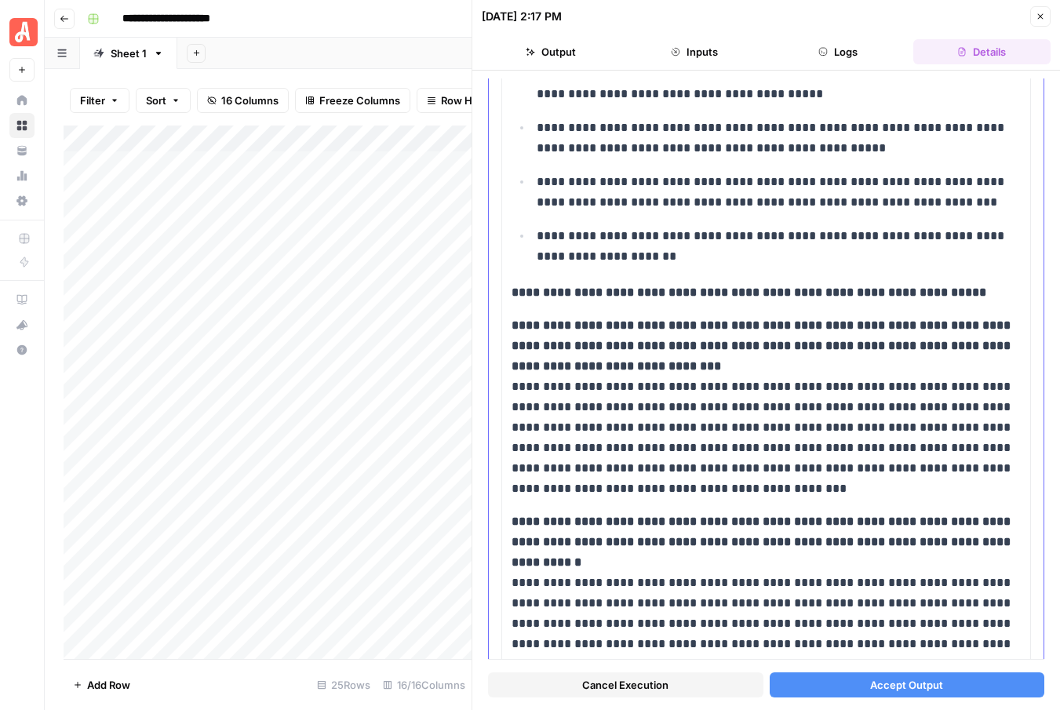
scroll to position [918, 0]
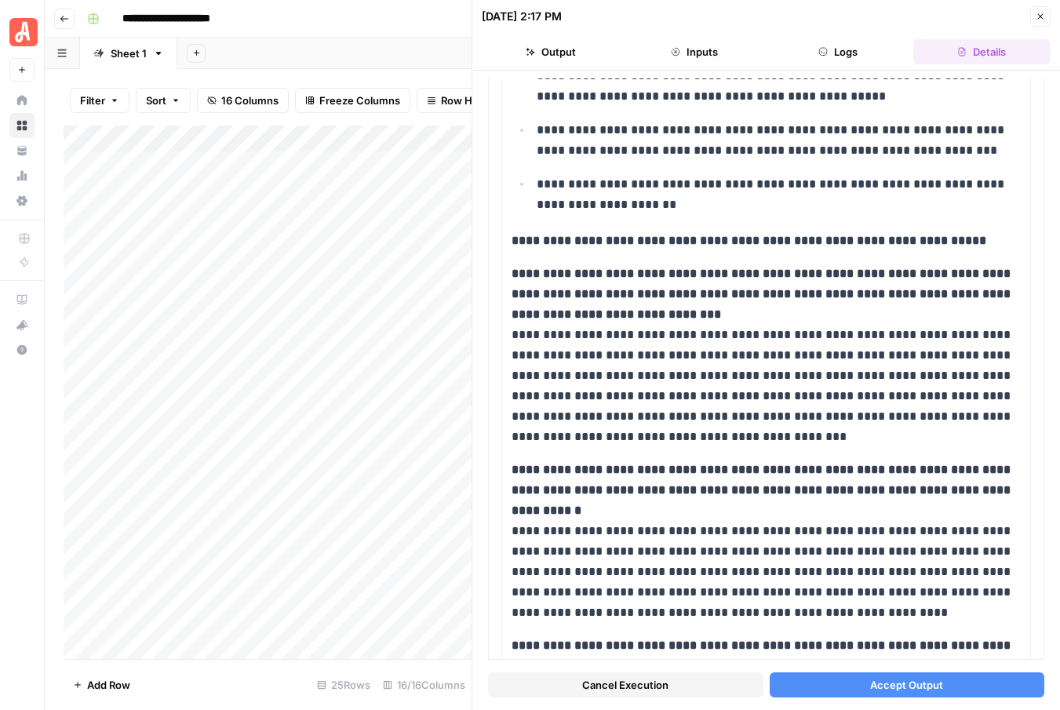
click at [638, 689] on span "Cancel Execution" at bounding box center [625, 685] width 86 height 16
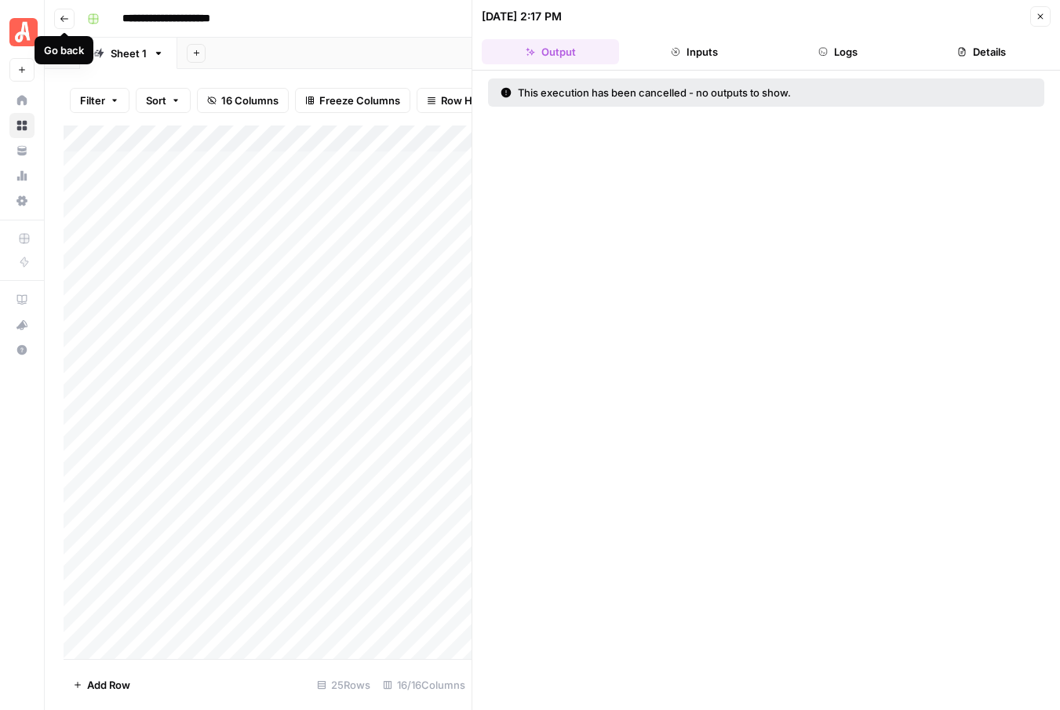
click at [64, 18] on icon "button" at bounding box center [64, 19] width 8 height 6
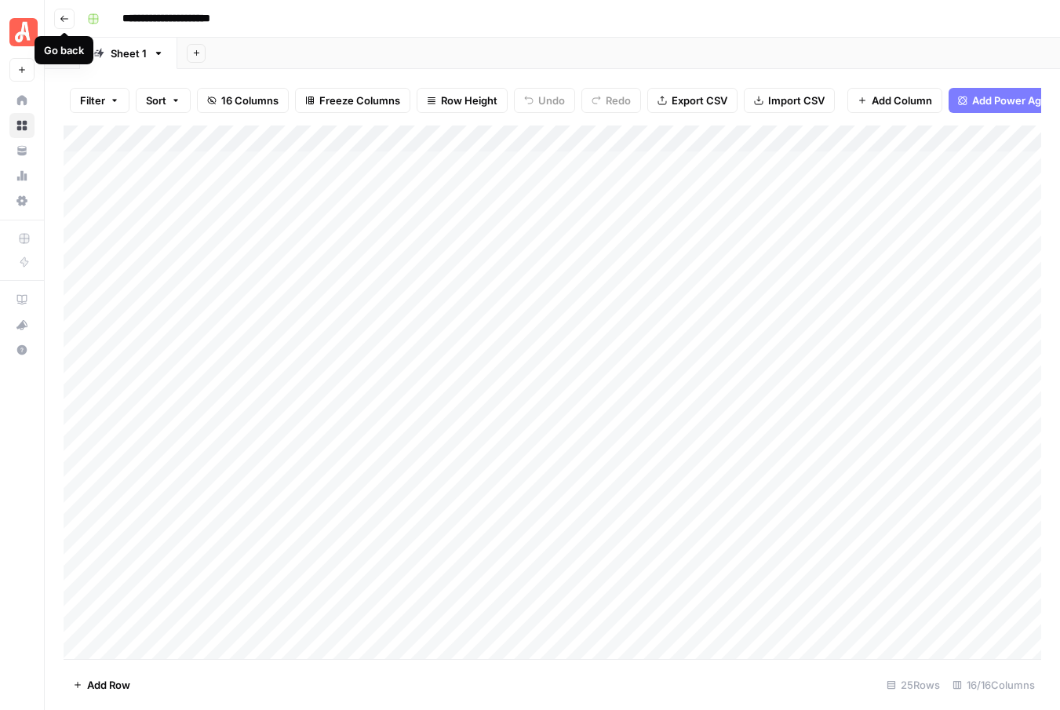
click at [64, 18] on icon "button" at bounding box center [64, 19] width 8 height 6
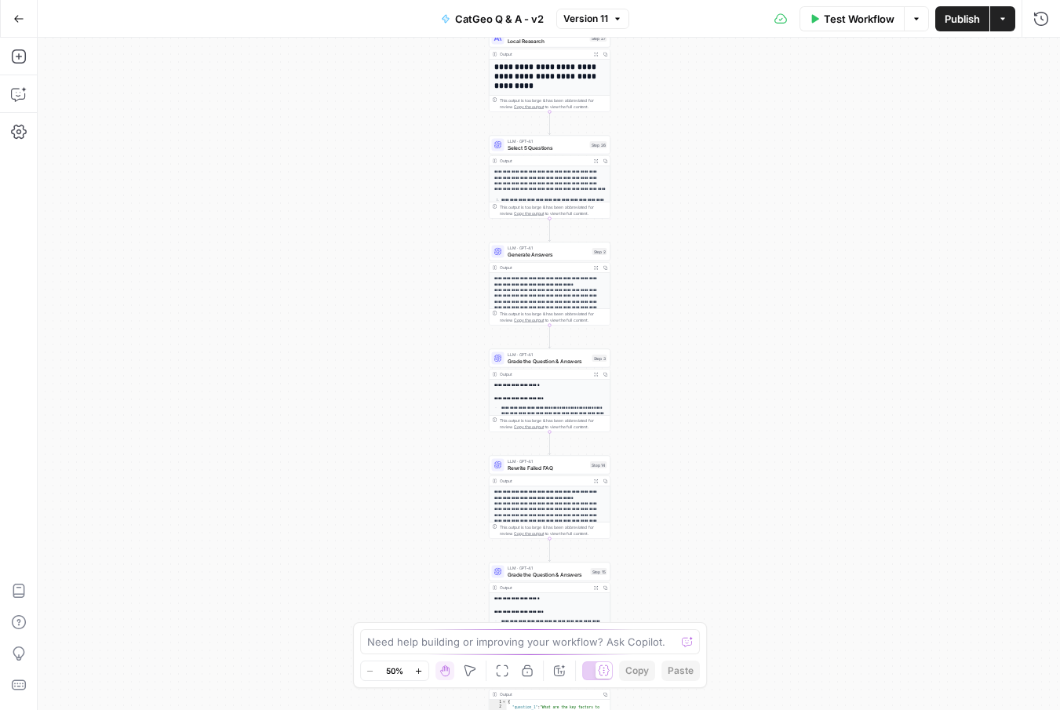
drag, startPoint x: 715, startPoint y: 254, endPoint x: 715, endPoint y: 321, distance: 66.7
click at [716, 321] on div "**********" at bounding box center [549, 374] width 1022 height 672
click at [576, 149] on span "Select 5 Questions" at bounding box center [546, 150] width 79 height 8
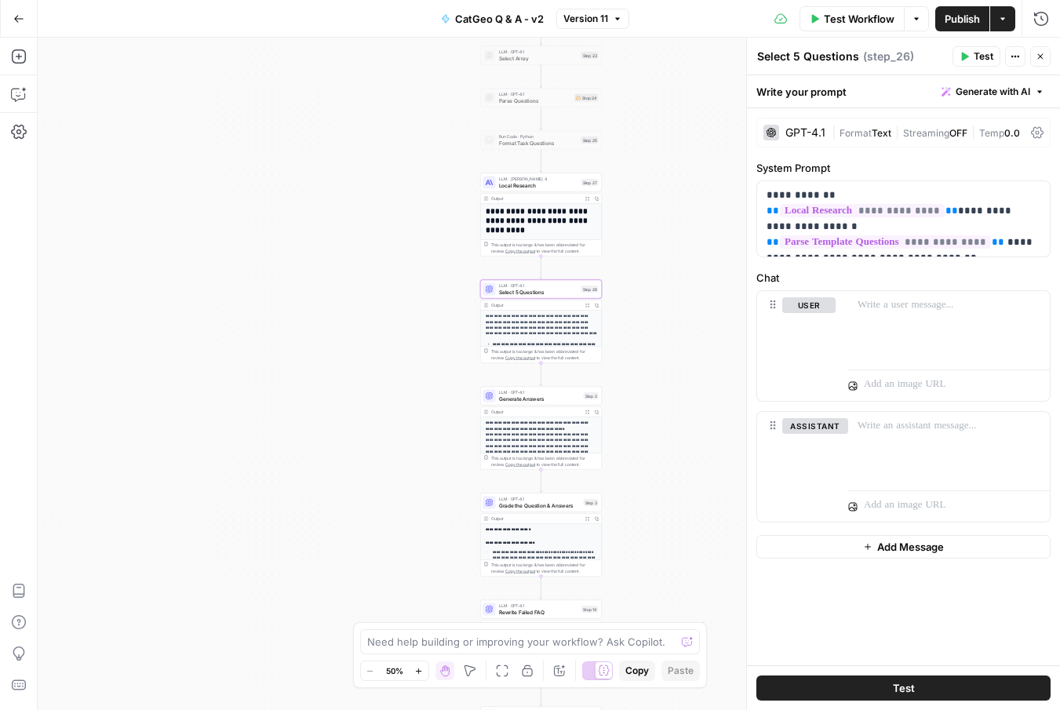
drag, startPoint x: 686, startPoint y: 176, endPoint x: 675, endPoint y: 360, distance: 184.6
click at [675, 360] on div "**********" at bounding box center [549, 374] width 1022 height 672
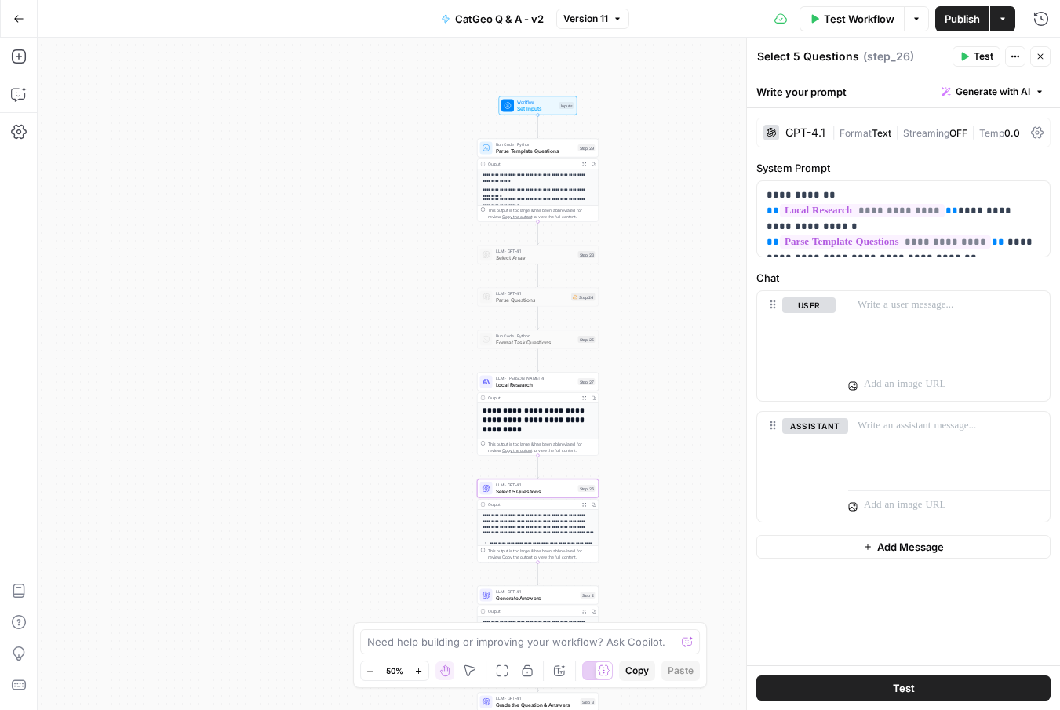
drag, startPoint x: 670, startPoint y: 238, endPoint x: 667, endPoint y: 404, distance: 165.5
click at [667, 404] on div "**********" at bounding box center [549, 374] width 1022 height 672
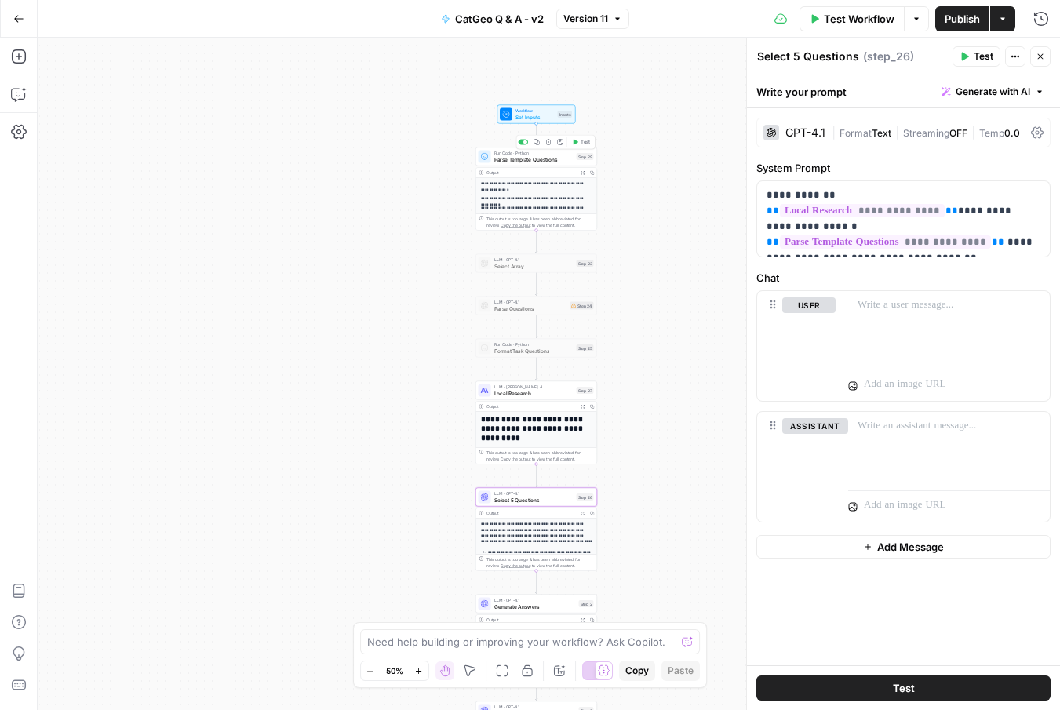
click at [536, 162] on span "Parse Template Questions" at bounding box center [533, 159] width 79 height 8
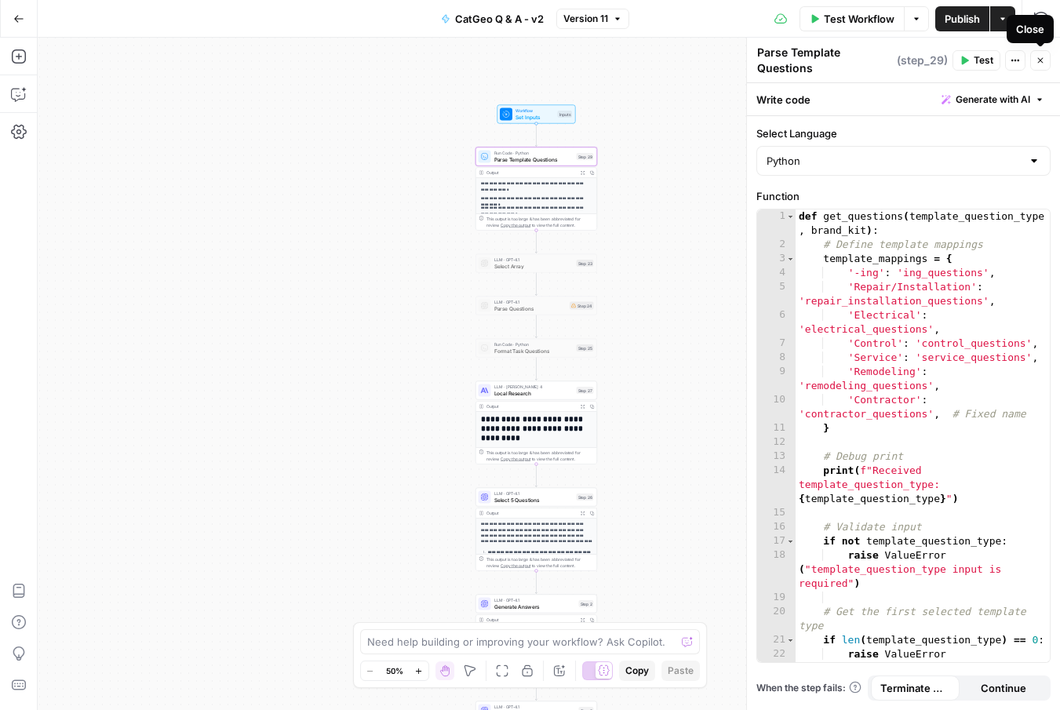
click at [1040, 59] on icon "button" at bounding box center [1039, 60] width 9 height 9
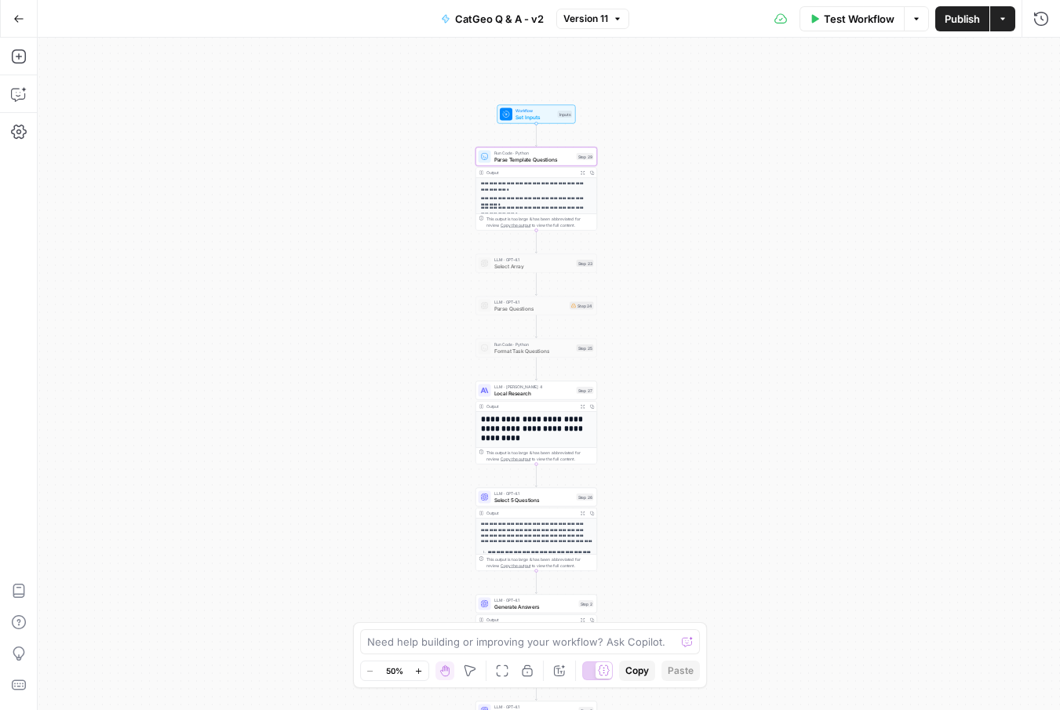
click at [1002, 24] on button "Actions" at bounding box center [1002, 18] width 25 height 25
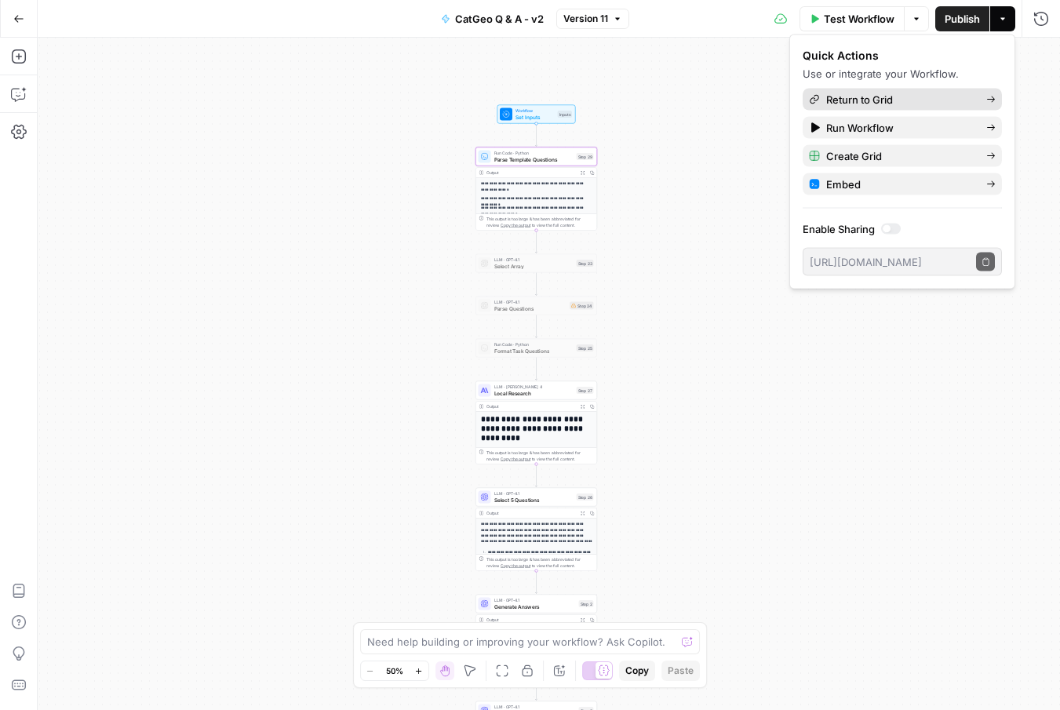
click at [919, 94] on span "Return to Grid" at bounding box center [899, 100] width 147 height 16
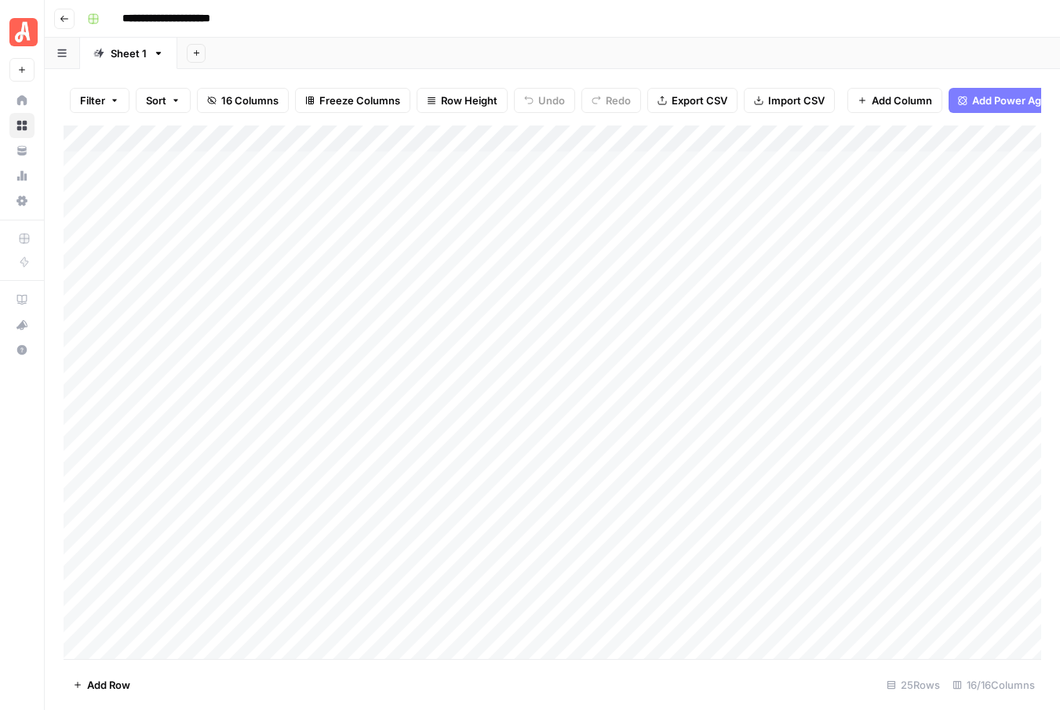
click at [897, 458] on div "Add Column" at bounding box center [552, 391] width 977 height 533
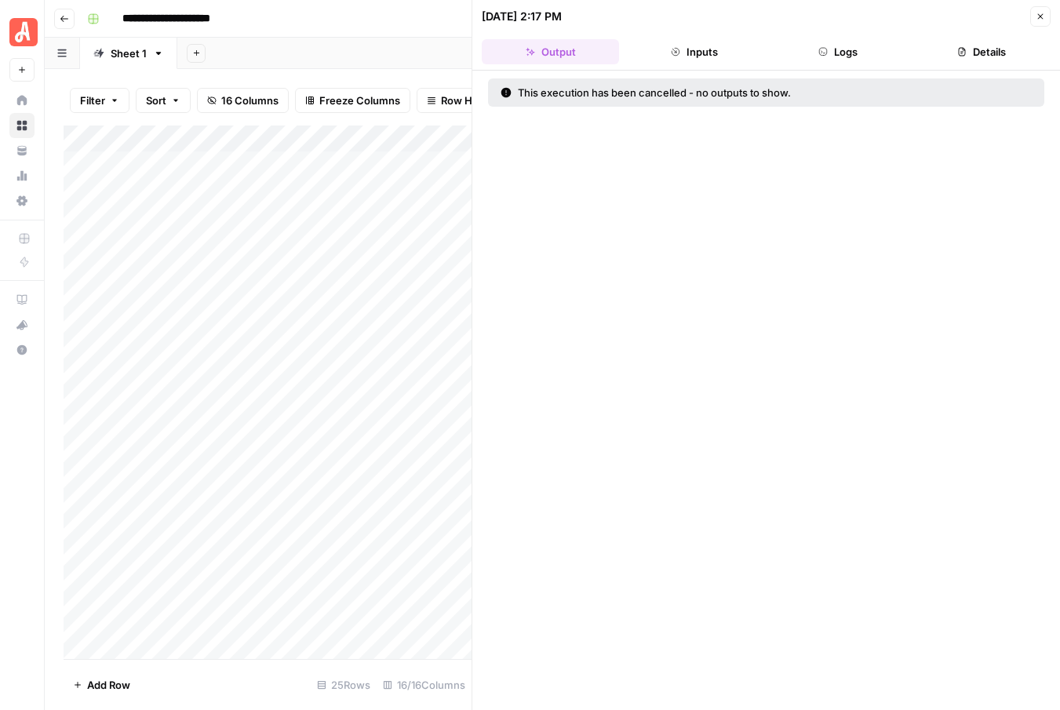
click at [1040, 23] on button "Close" at bounding box center [1040, 16] width 20 height 20
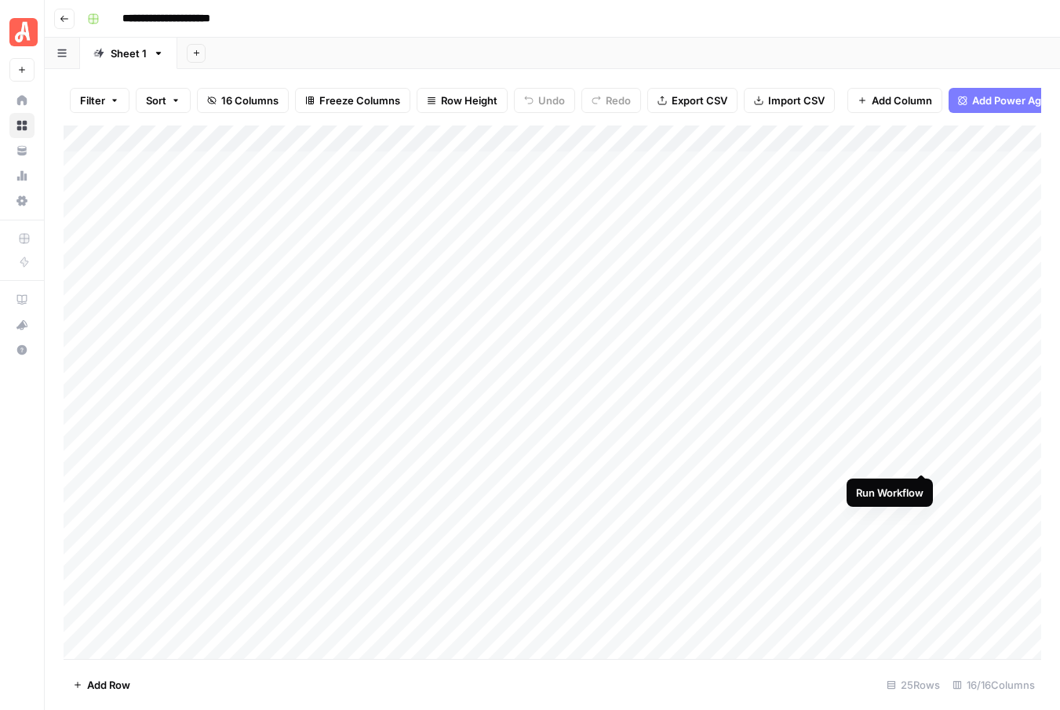
click at [923, 453] on div "Add Column" at bounding box center [552, 391] width 977 height 533
click at [918, 352] on div "Add Column" at bounding box center [552, 391] width 977 height 533
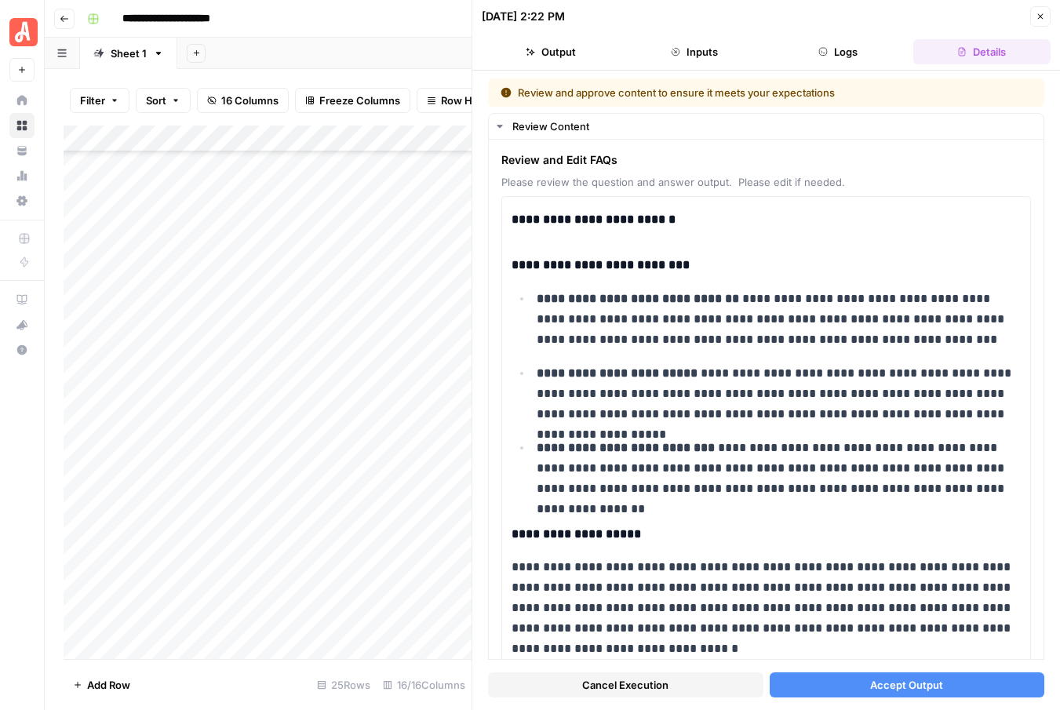
click at [1037, 16] on icon "button" at bounding box center [1039, 16] width 9 height 9
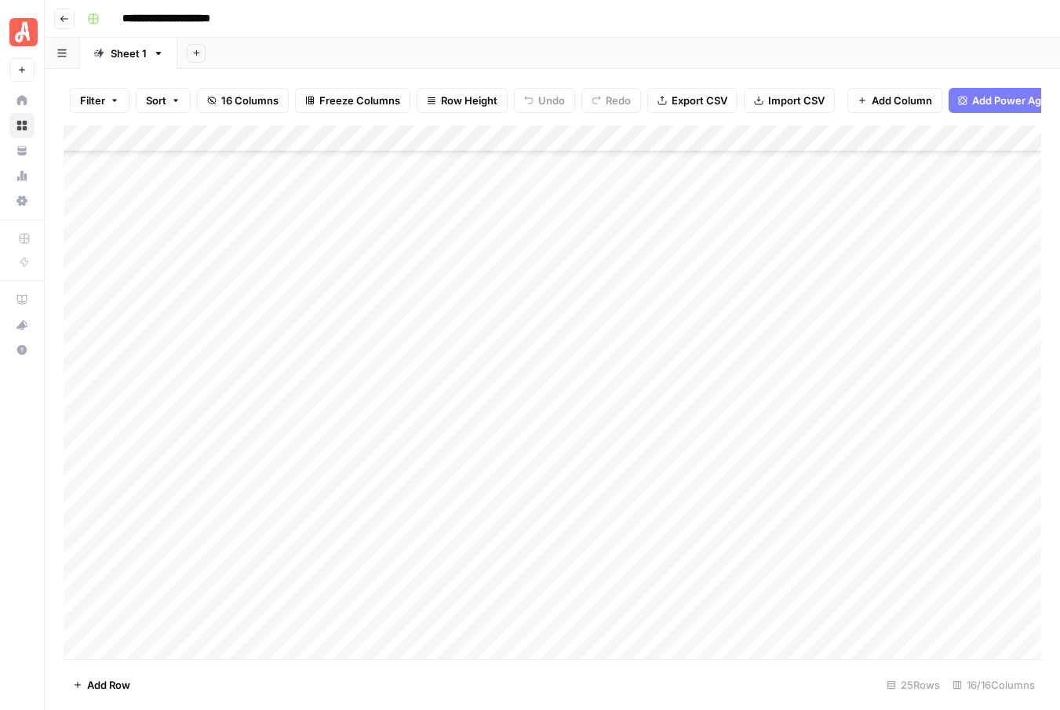
click at [864, 405] on div "Add Column" at bounding box center [552, 391] width 977 height 533
click at [865, 435] on div "Add Column" at bounding box center [552, 391] width 977 height 533
click at [862, 466] on div "Add Column" at bounding box center [552, 391] width 977 height 533
click at [920, 405] on div "Add Column" at bounding box center [552, 391] width 977 height 533
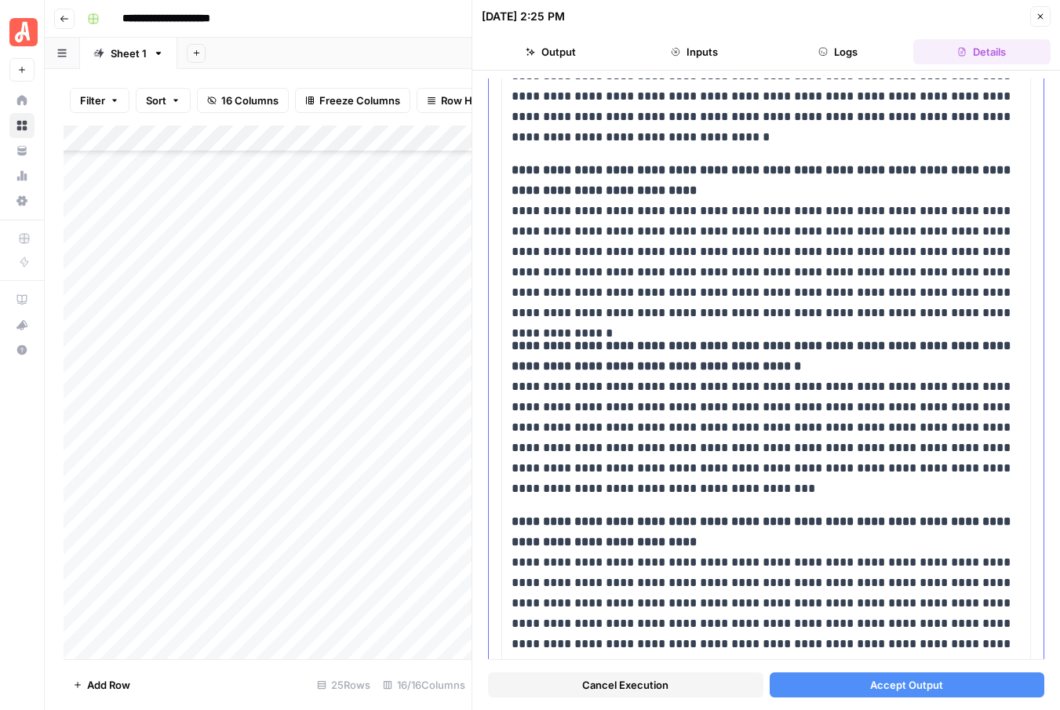
scroll to position [1375, 0]
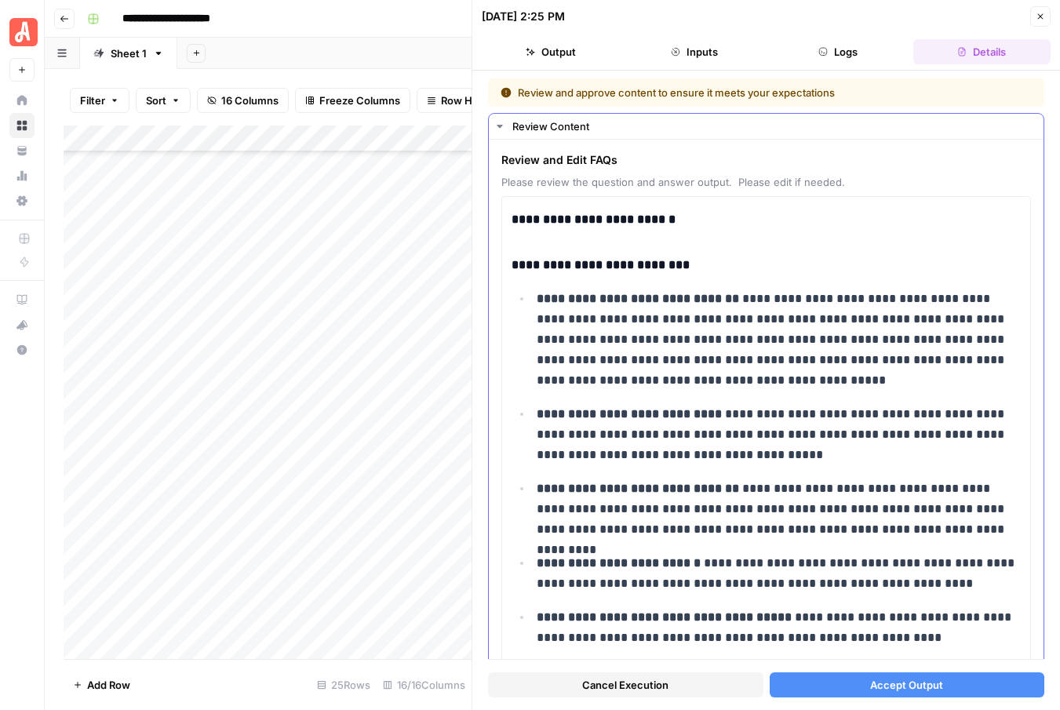
scroll to position [1375, 0]
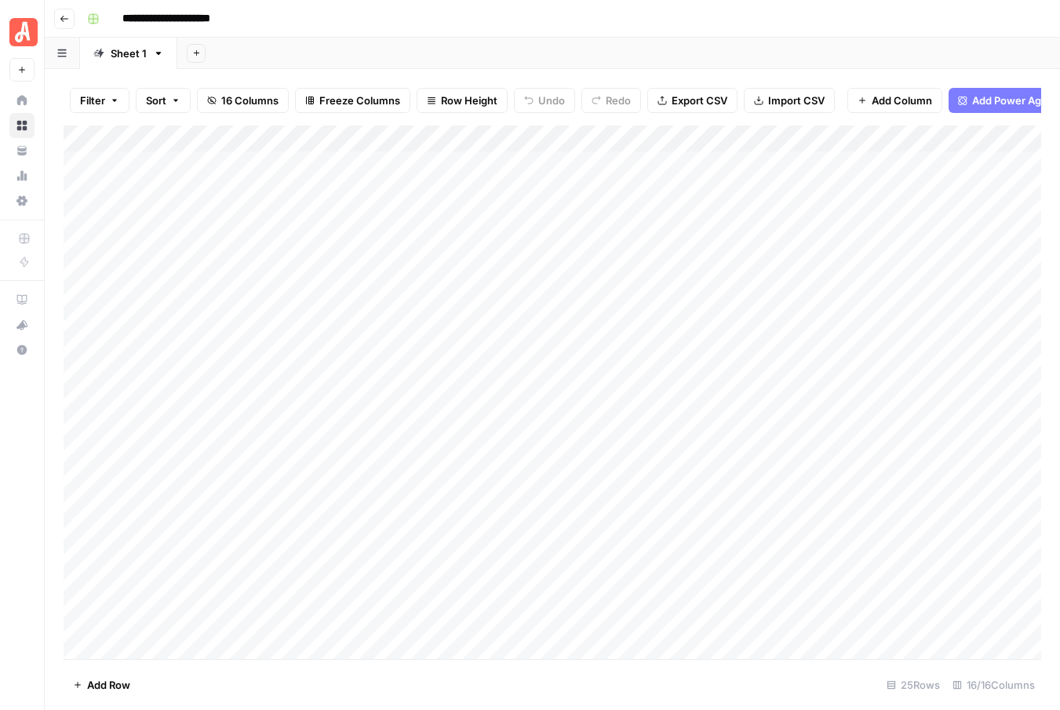
click at [901, 139] on div "Add Column" at bounding box center [552, 391] width 977 height 533
click at [312, 40] on div "Add Sheet" at bounding box center [618, 53] width 882 height 31
click at [901, 140] on div "Add Column" at bounding box center [552, 391] width 977 height 533
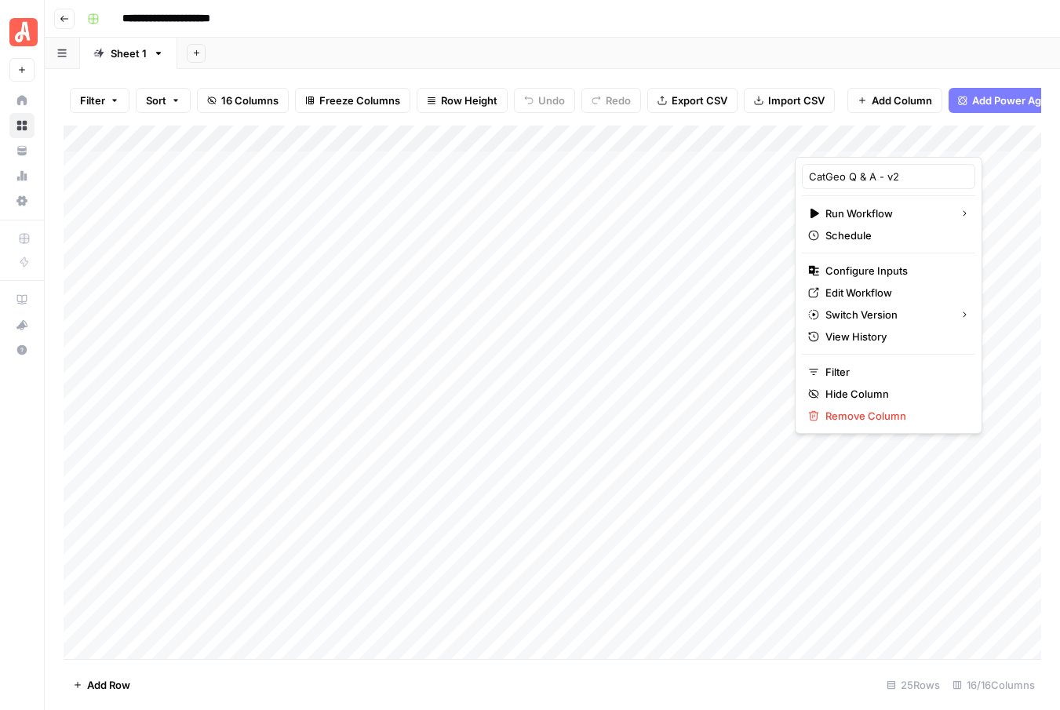
click at [718, 59] on div "Add Sheet" at bounding box center [618, 53] width 882 height 31
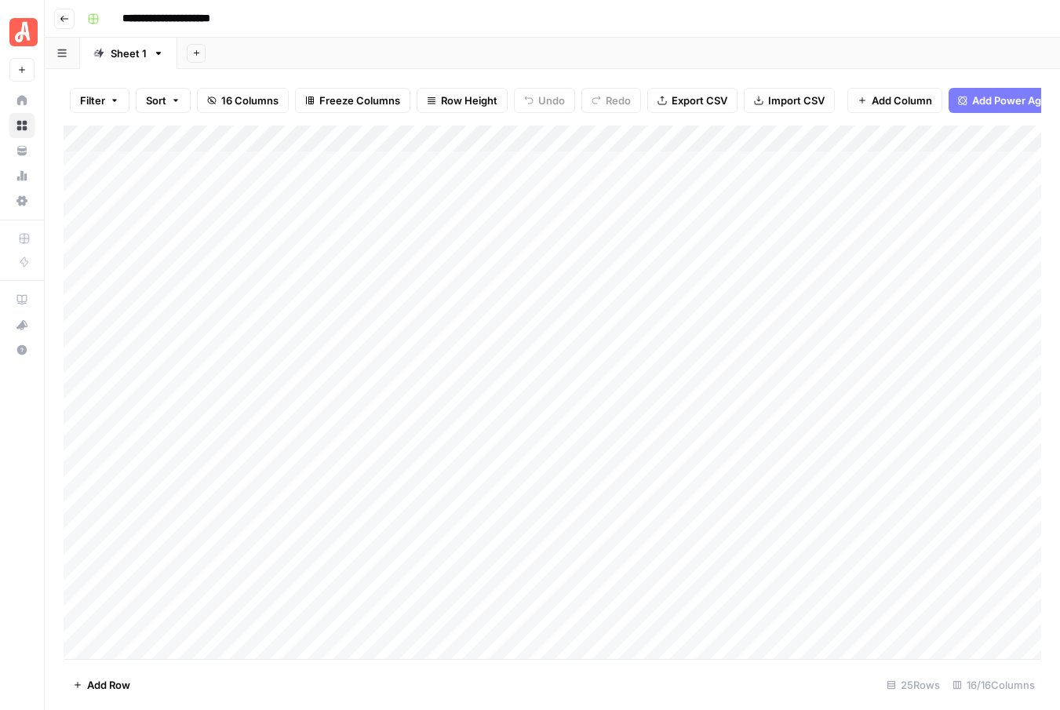
click at [64, 16] on icon "button" at bounding box center [64, 18] width 9 height 9
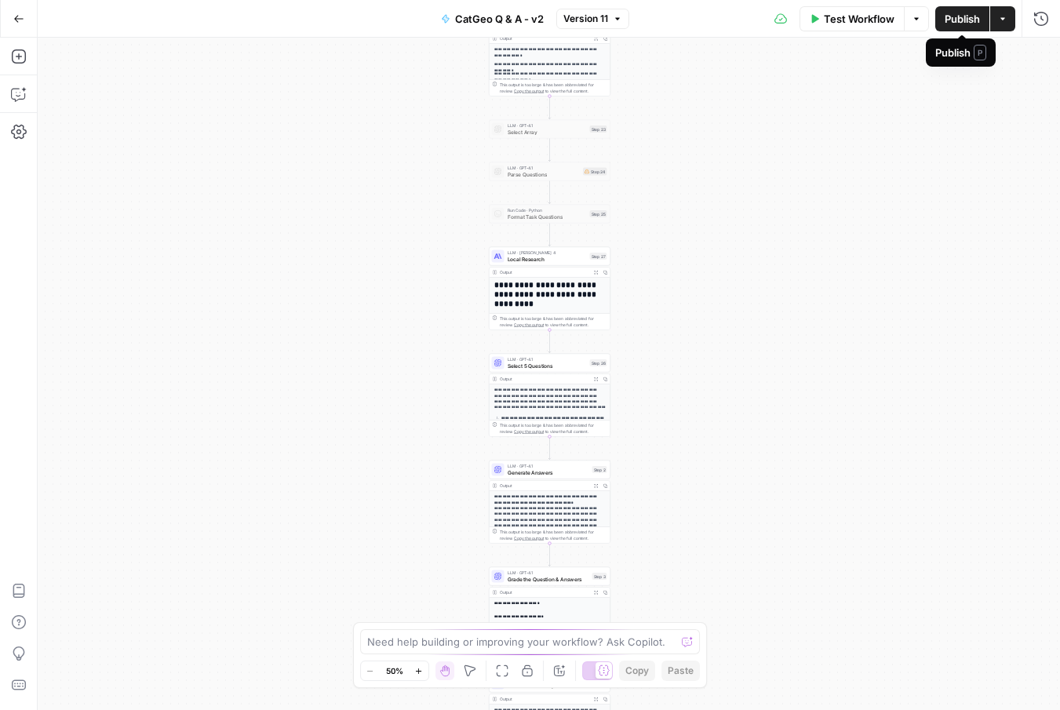
click at [962, 20] on span "Publish" at bounding box center [961, 19] width 35 height 16
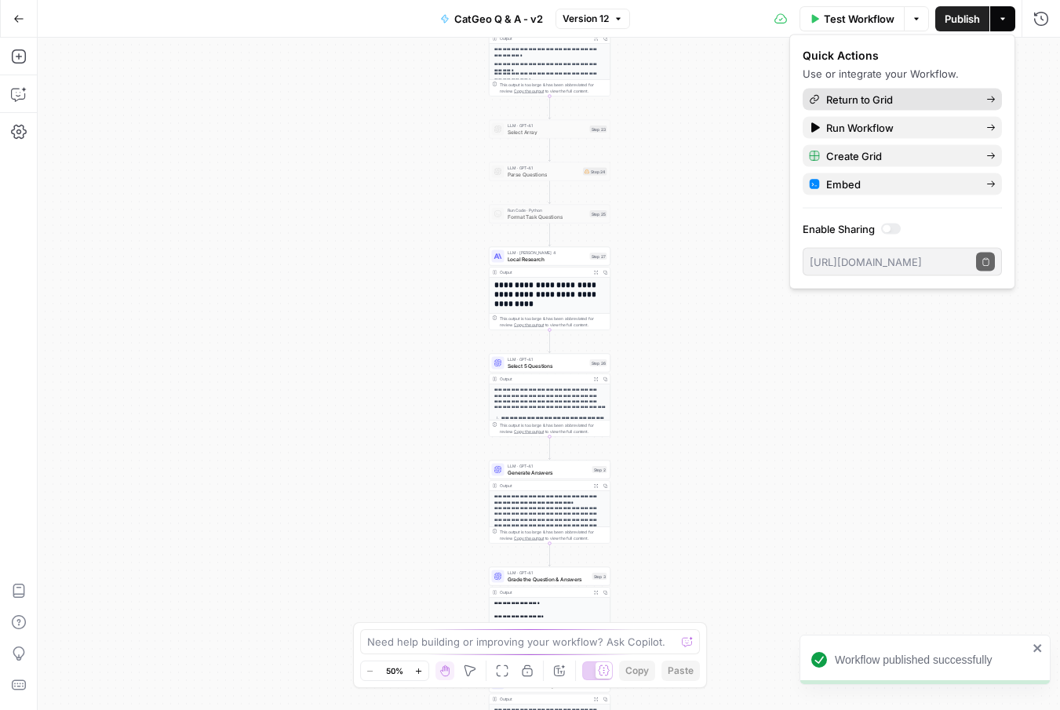
click at [995, 98] on link "Return to Grid" at bounding box center [901, 100] width 199 height 22
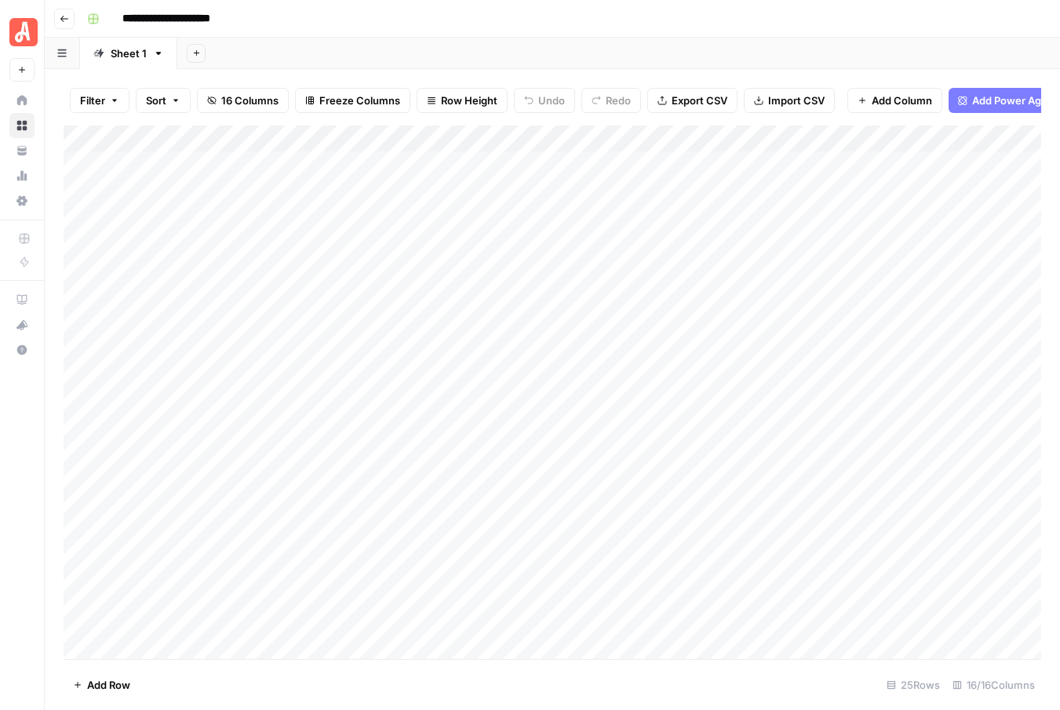
click at [901, 133] on div "Add Column" at bounding box center [552, 391] width 977 height 533
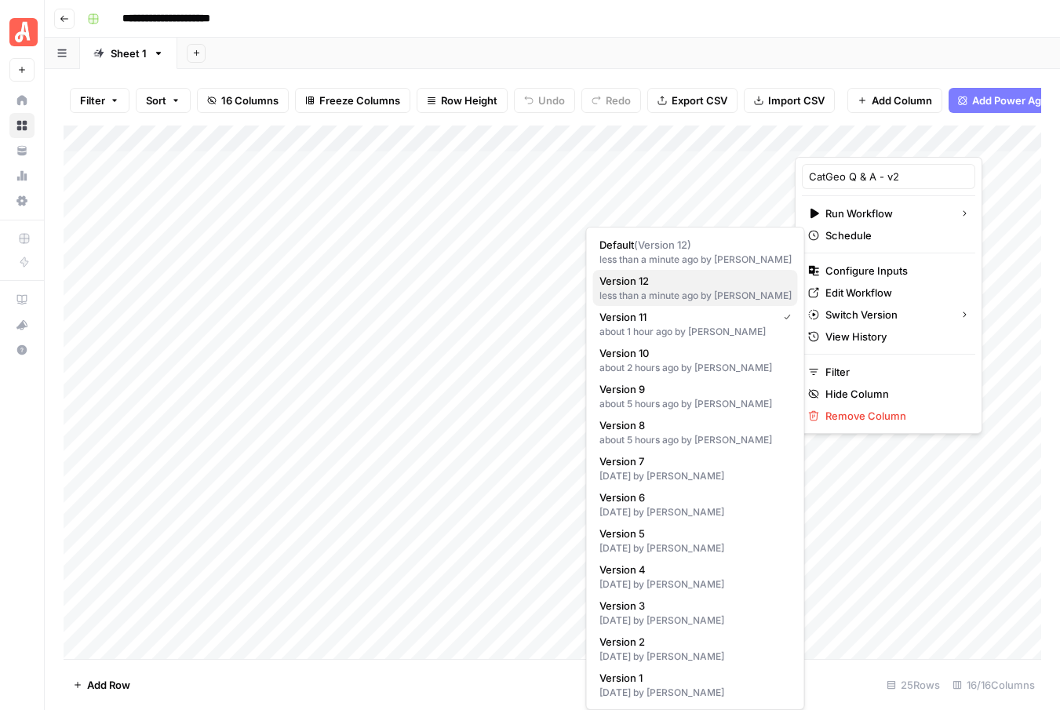
click at [650, 296] on div "less than a minute ago by Kaitlyn Pacheco" at bounding box center [695, 296] width 192 height 14
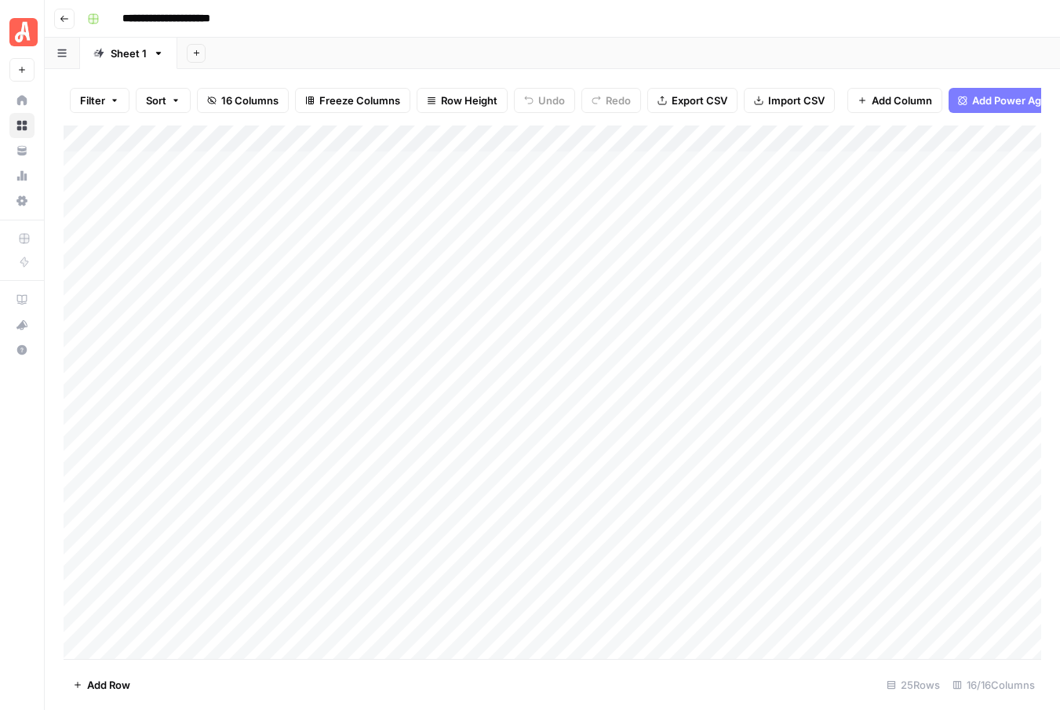
click at [918, 457] on div "Add Column" at bounding box center [552, 391] width 977 height 533
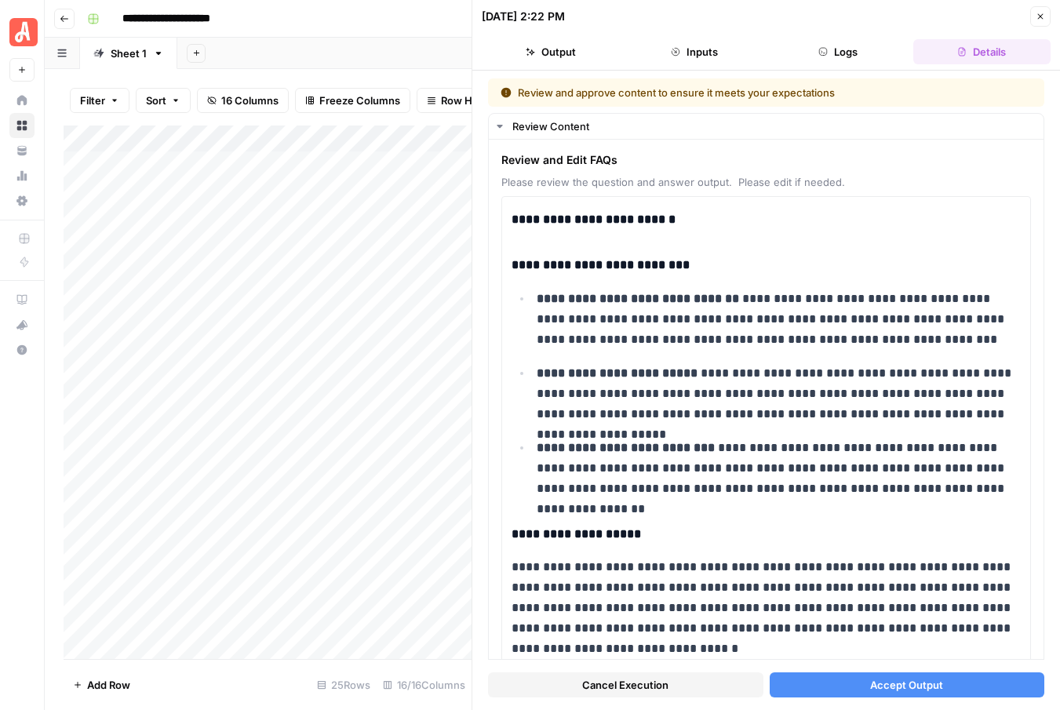
click at [624, 688] on span "Cancel Execution" at bounding box center [625, 685] width 86 height 16
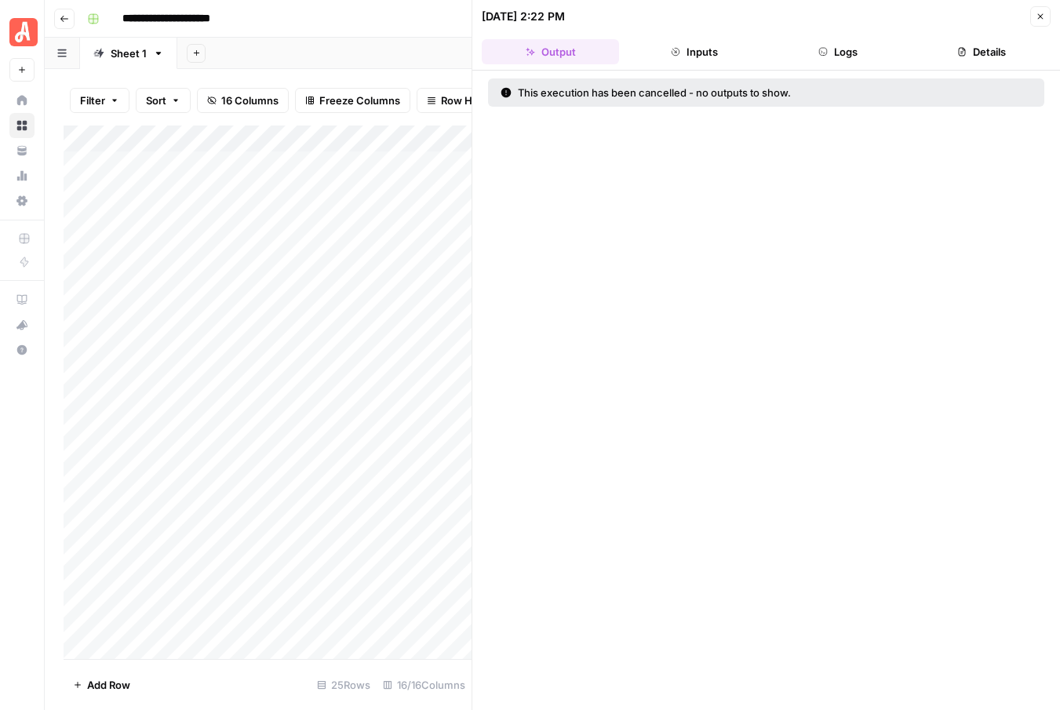
click at [1038, 17] on icon "button" at bounding box center [1039, 16] width 9 height 9
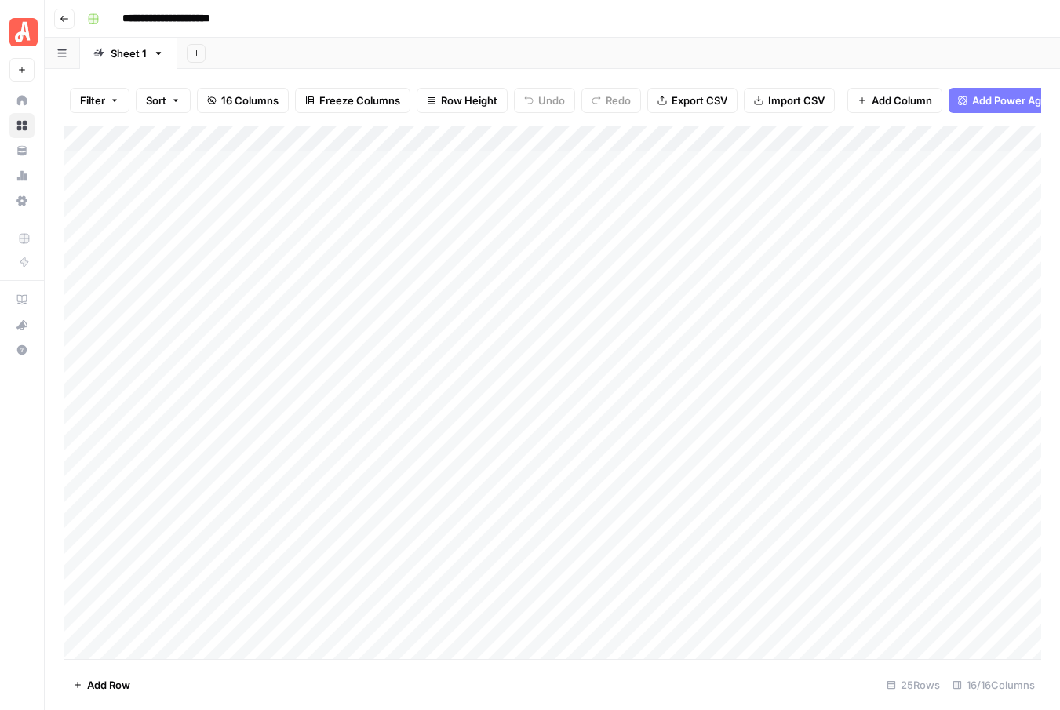
click at [922, 508] on div "Add Column" at bounding box center [552, 391] width 977 height 533
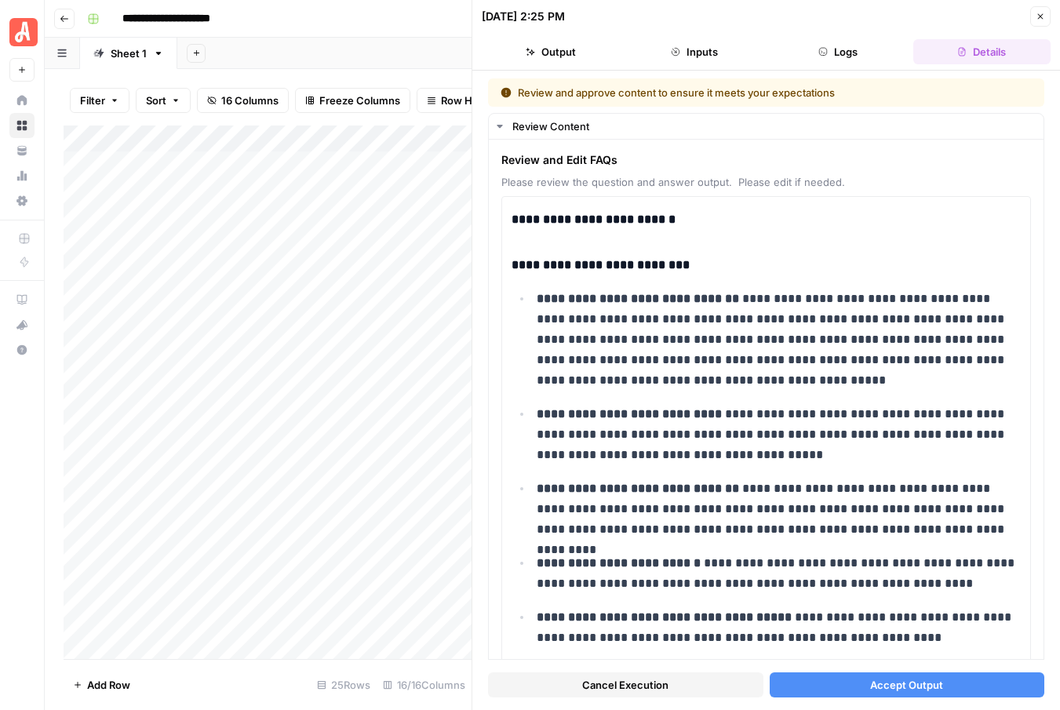
click at [619, 690] on span "Cancel Execution" at bounding box center [625, 685] width 86 height 16
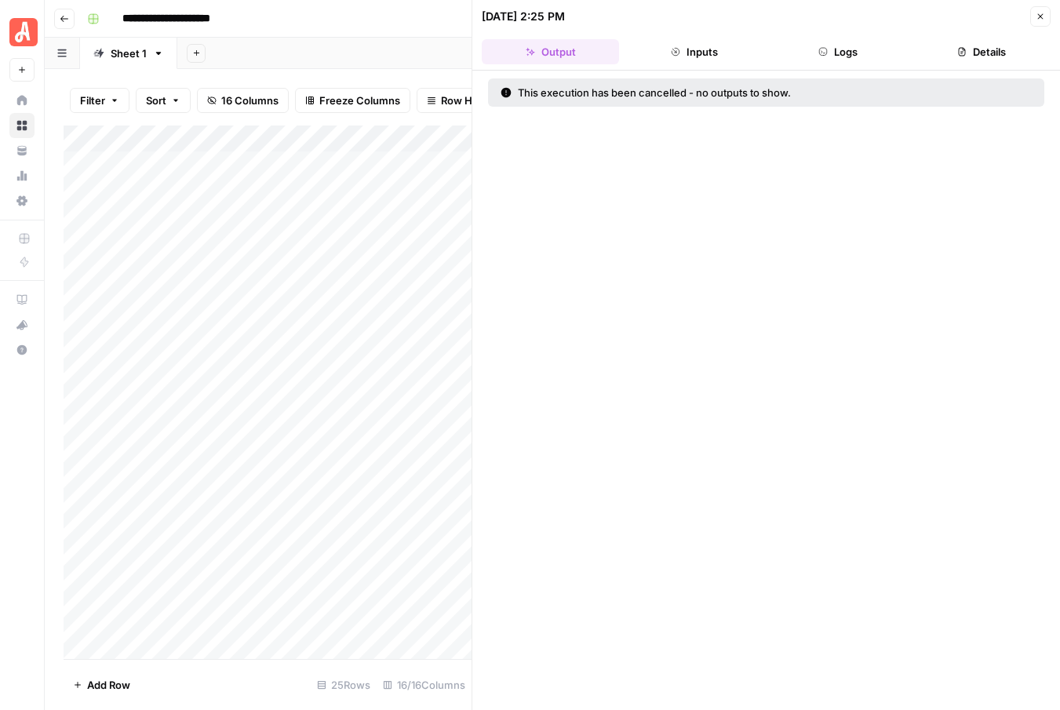
click at [1042, 18] on icon "button" at bounding box center [1039, 16] width 9 height 9
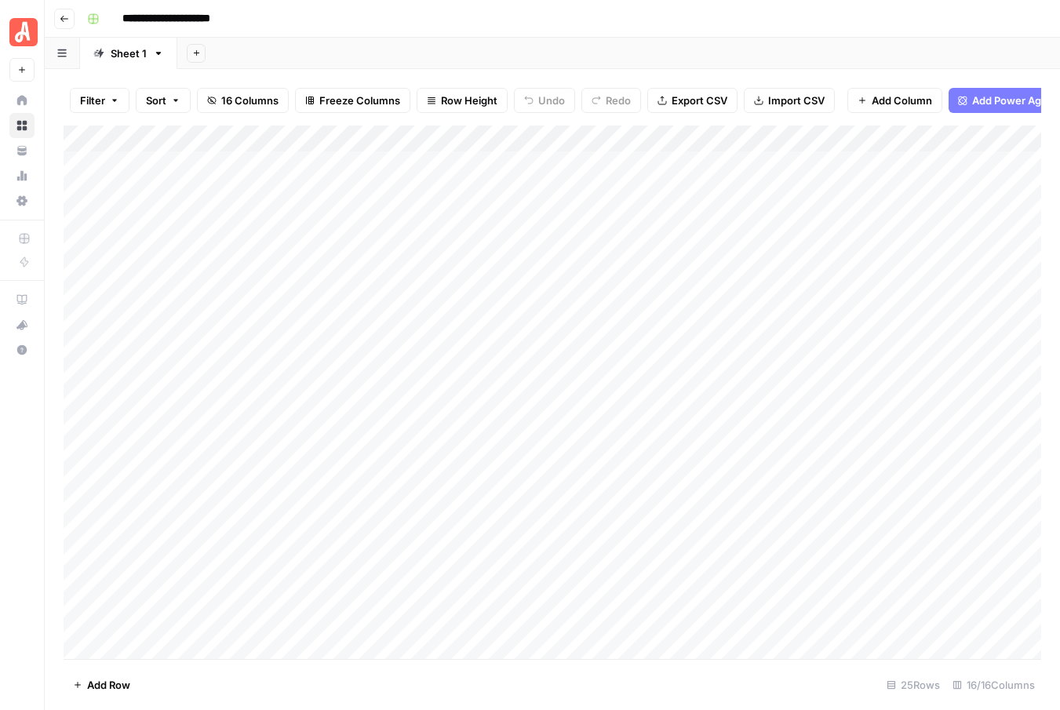
click at [917, 534] on div "Add Column" at bounding box center [552, 391] width 977 height 533
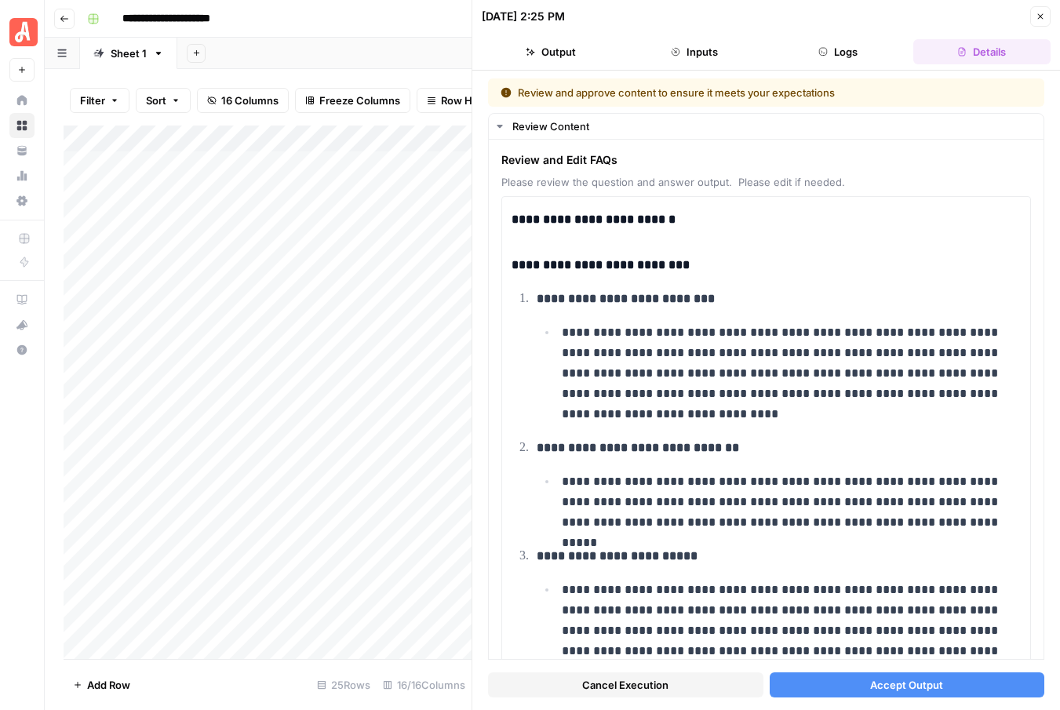
click at [587, 681] on span "Cancel Execution" at bounding box center [625, 685] width 86 height 16
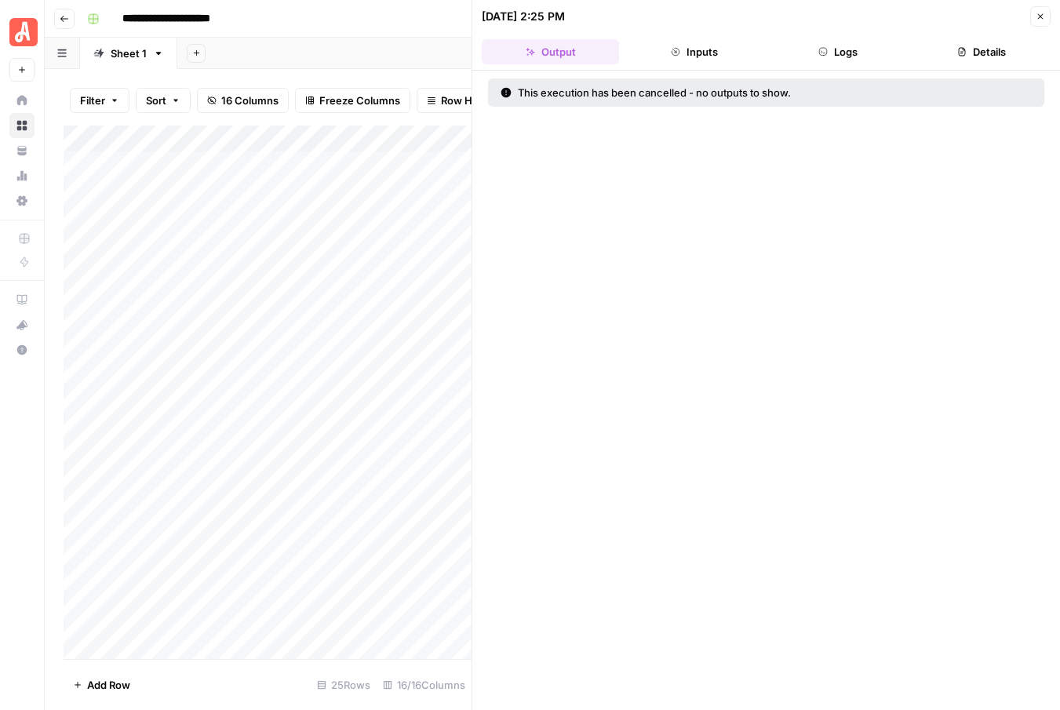
click at [1041, 17] on icon "button" at bounding box center [1040, 16] width 5 height 5
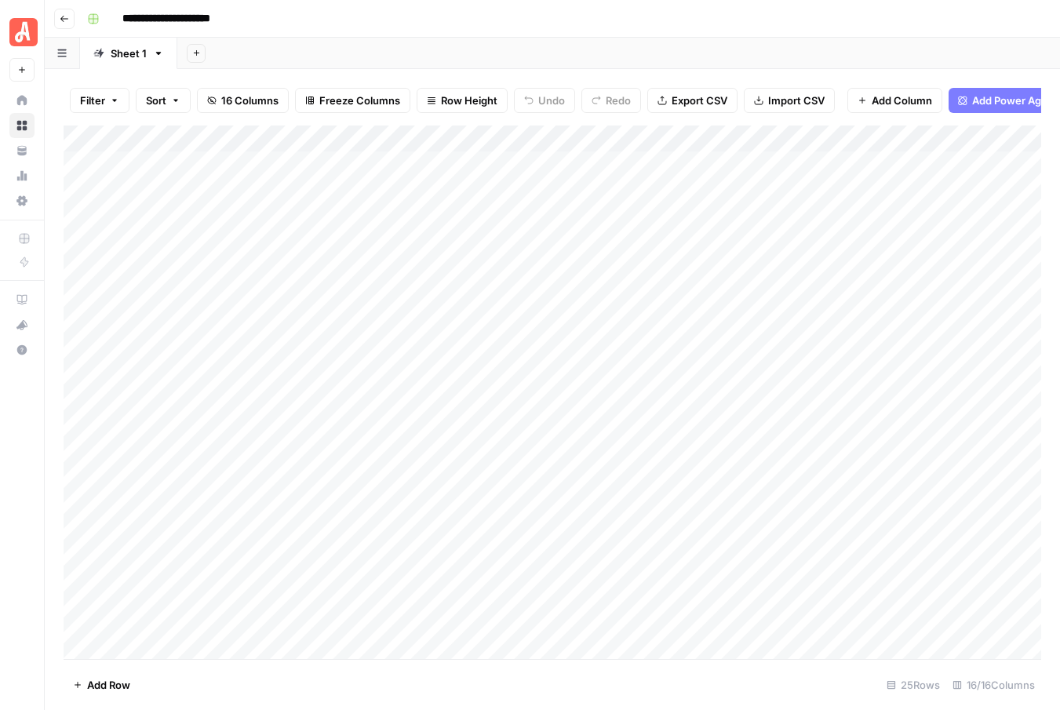
click at [917, 567] on div "Add Column" at bounding box center [552, 391] width 977 height 533
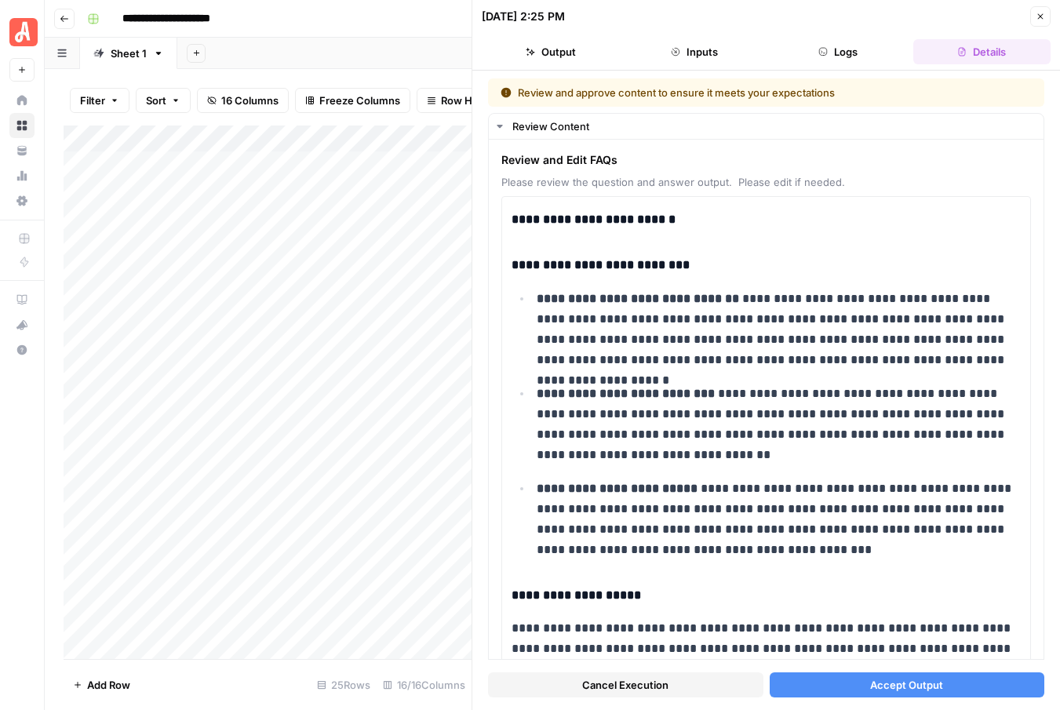
click at [624, 682] on span "Cancel Execution" at bounding box center [625, 685] width 86 height 16
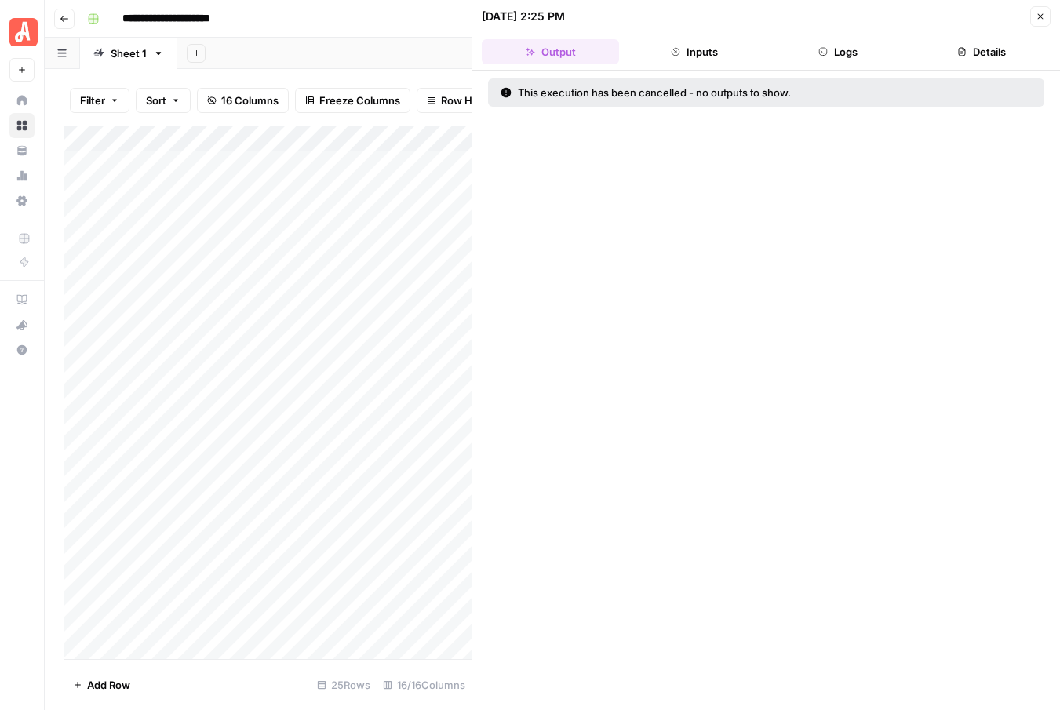
click at [1046, 14] on button "Close" at bounding box center [1040, 16] width 20 height 20
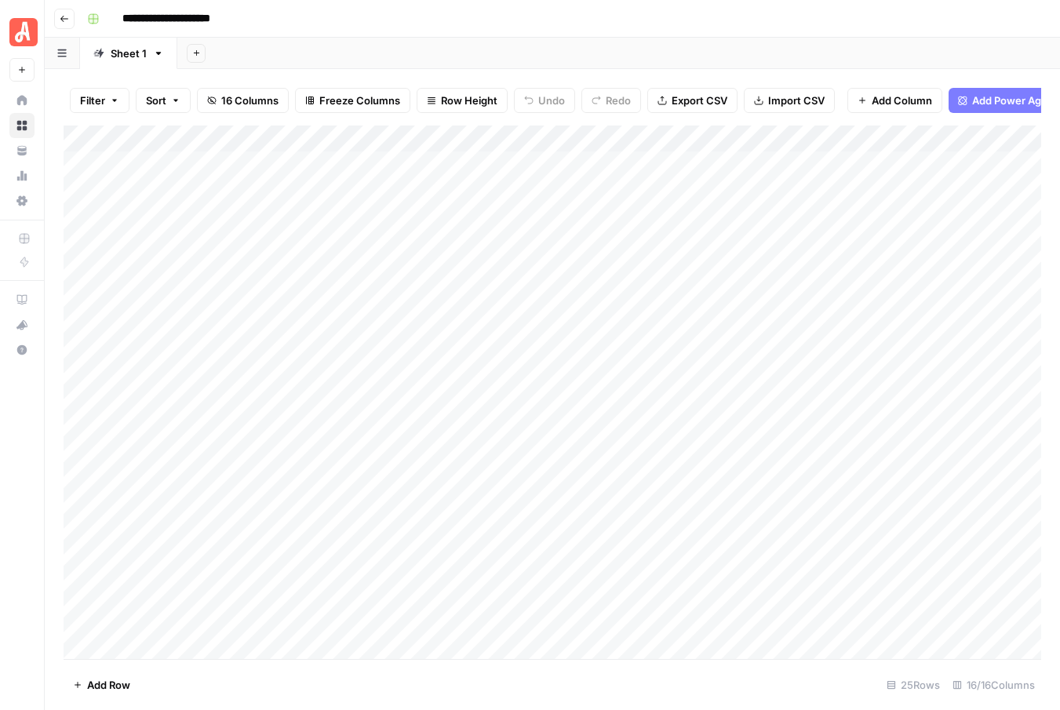
click at [920, 457] on div "Add Column" at bounding box center [552, 391] width 977 height 533
click at [916, 457] on div "Add Column" at bounding box center [552, 391] width 977 height 533
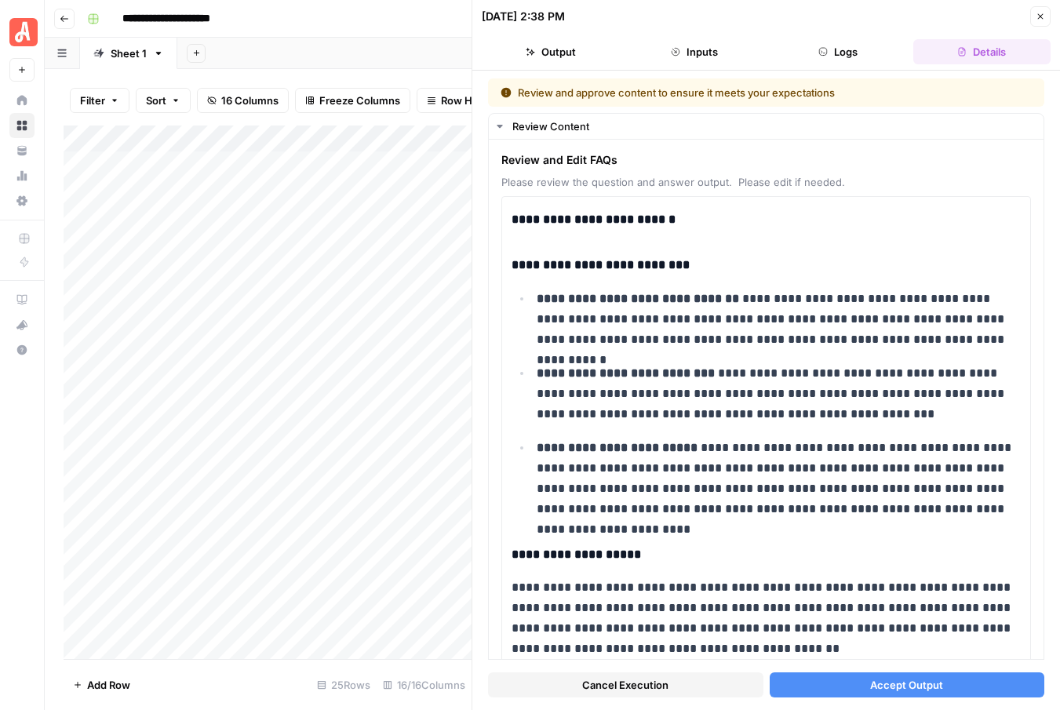
click at [1041, 20] on icon "button" at bounding box center [1039, 16] width 9 height 9
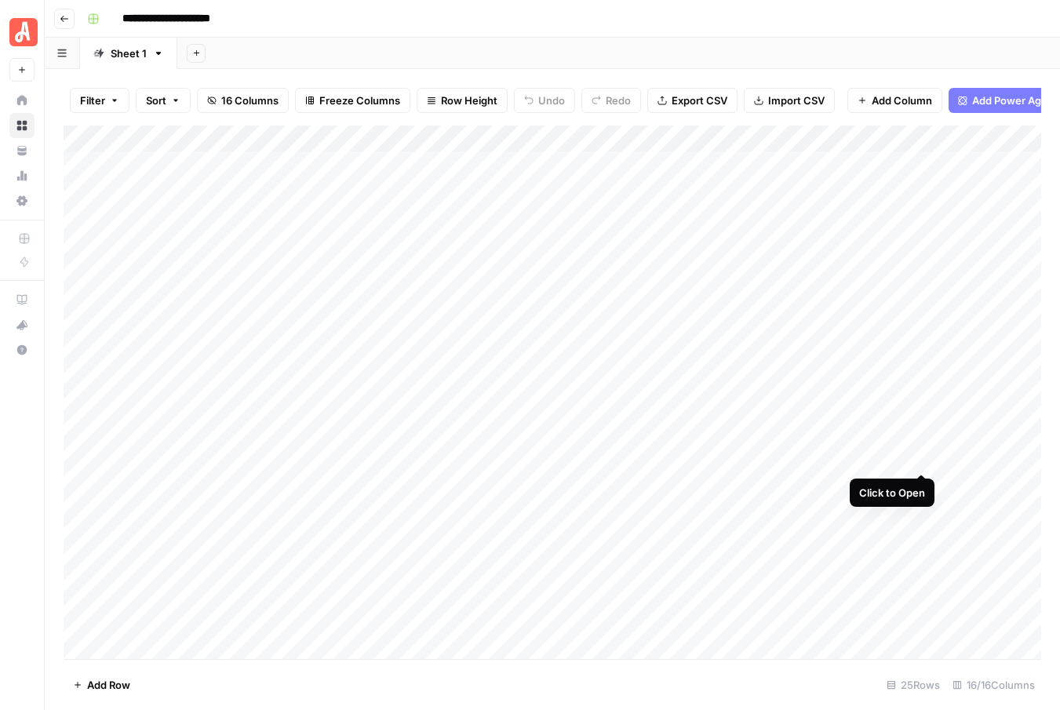
click at [918, 457] on div "Add Column" at bounding box center [552, 391] width 977 height 533
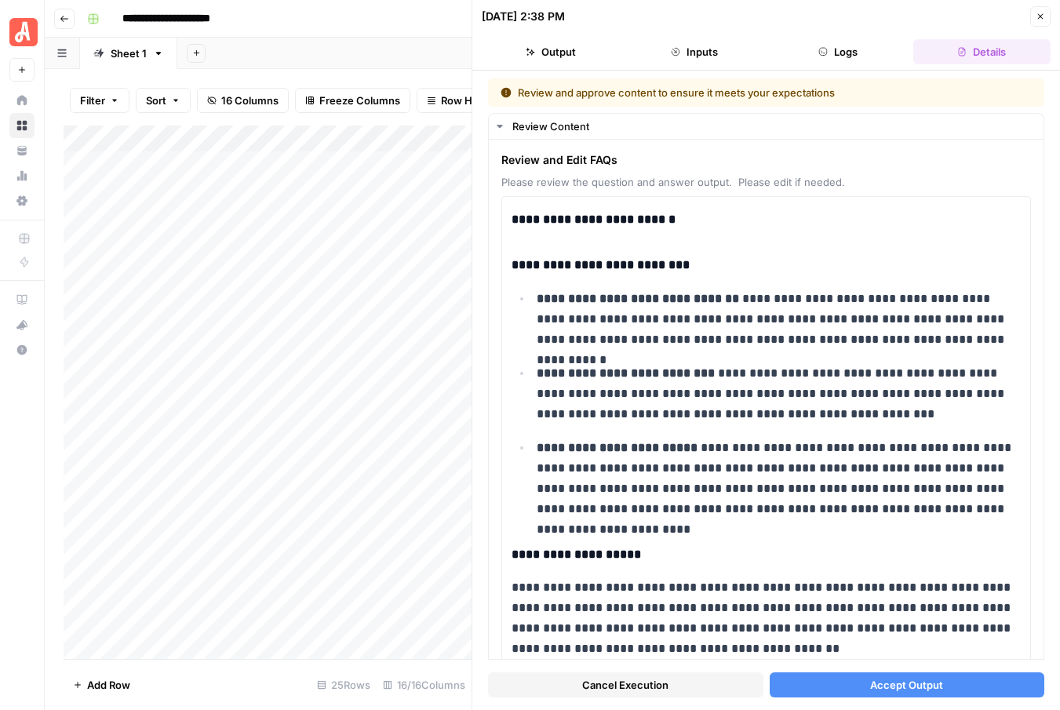
click at [645, 687] on span "Cancel Execution" at bounding box center [625, 685] width 86 height 16
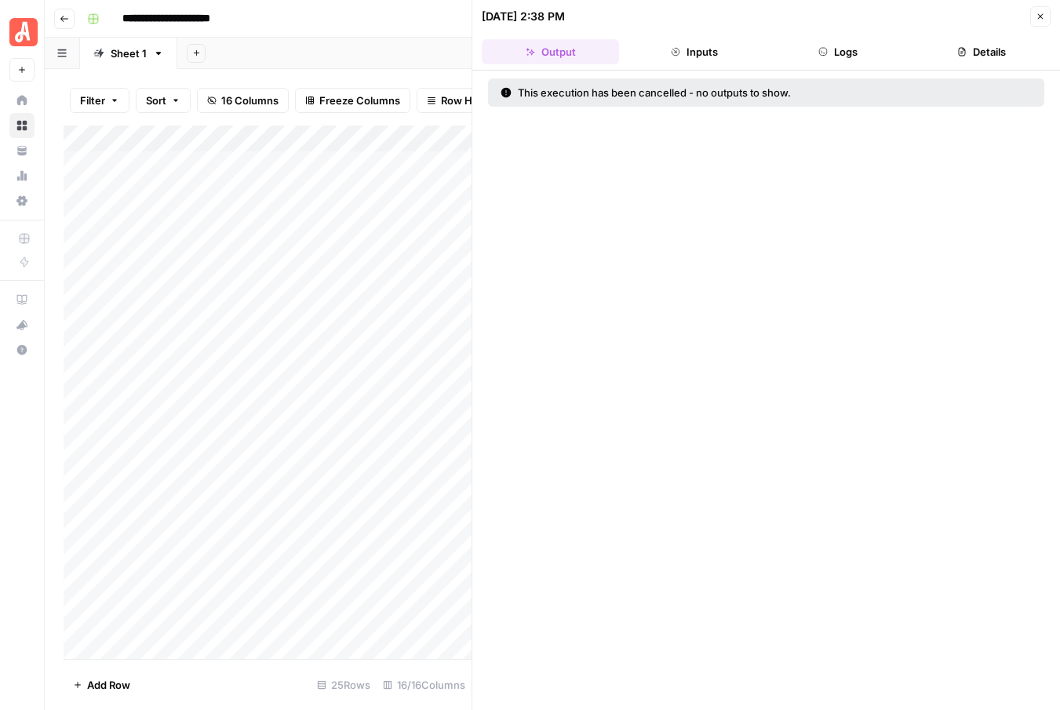
click at [1040, 20] on icon "button" at bounding box center [1039, 16] width 9 height 9
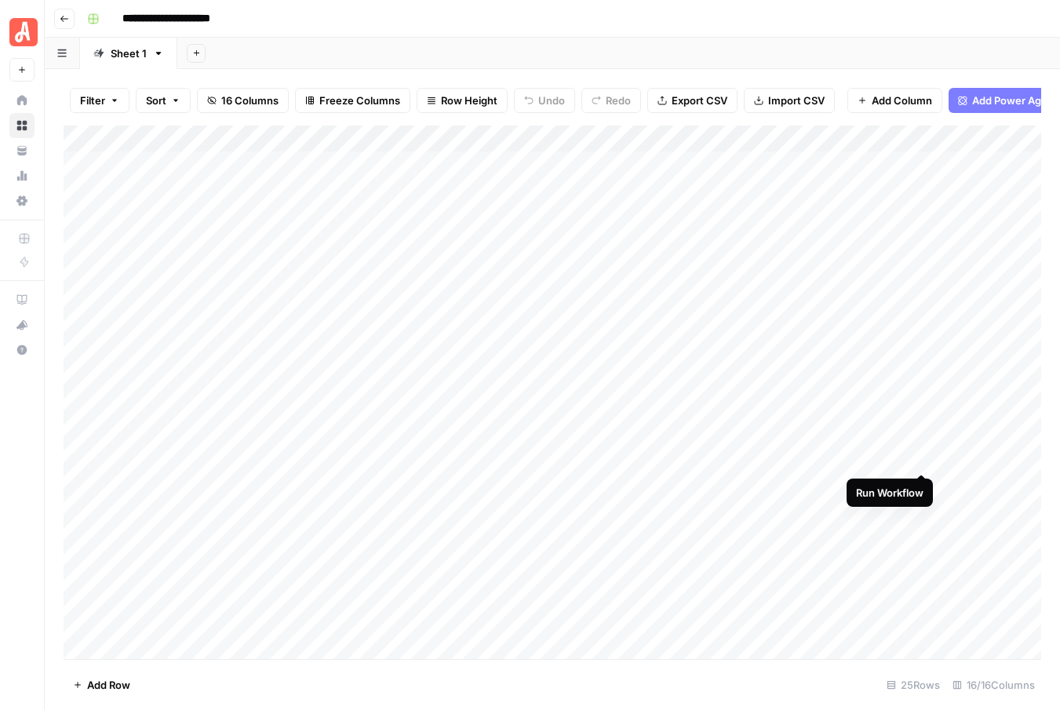
click at [921, 456] on div "Add Column" at bounding box center [552, 391] width 977 height 533
click at [922, 455] on div "Add Column" at bounding box center [552, 391] width 977 height 533
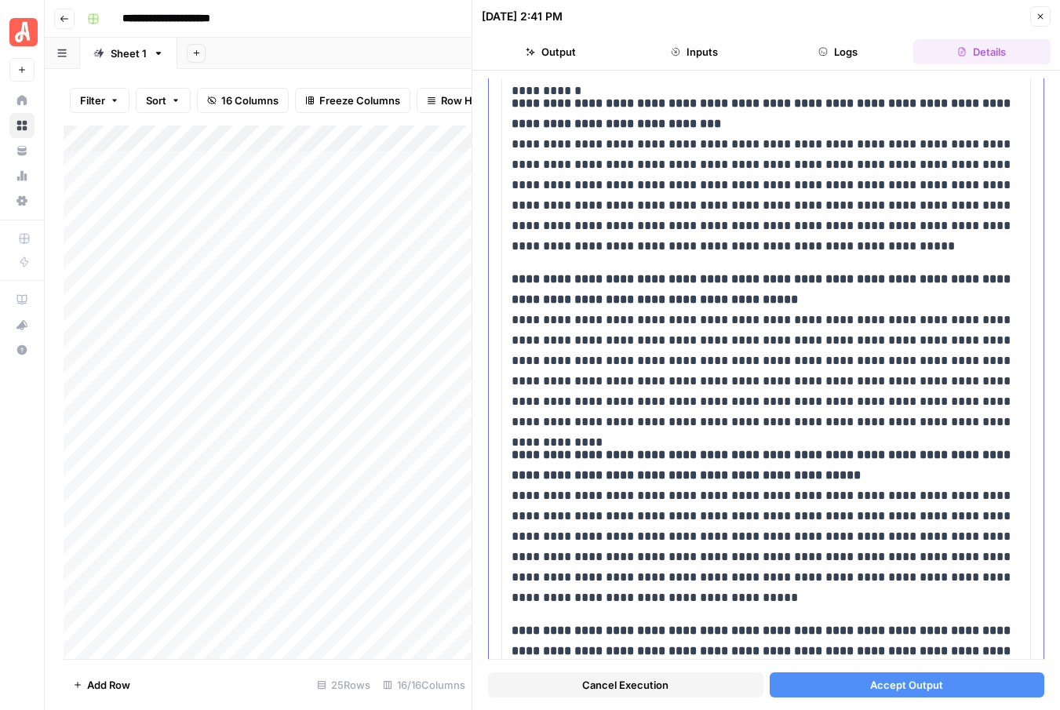
scroll to position [823, 0]
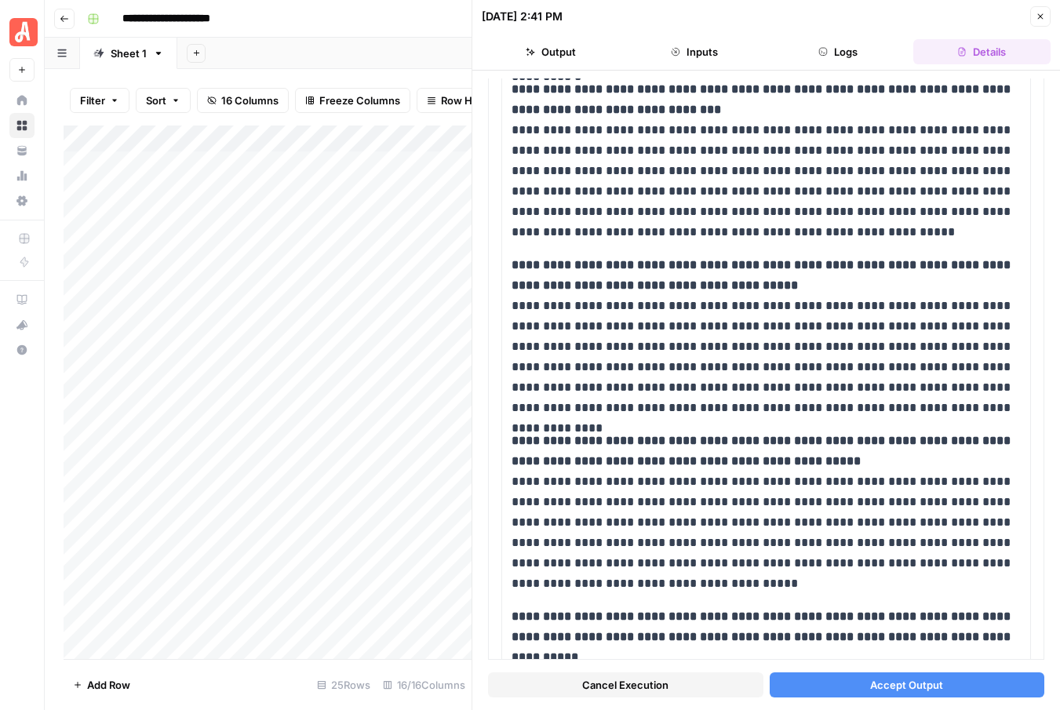
click at [611, 689] on span "Cancel Execution" at bounding box center [625, 685] width 86 height 16
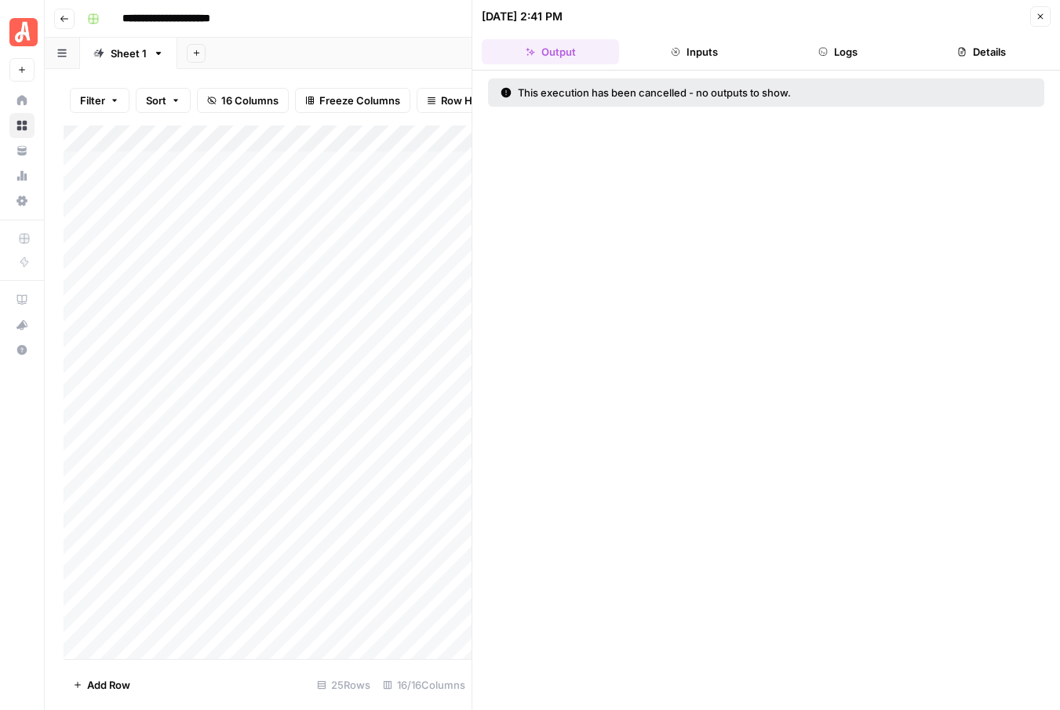
click at [1040, 14] on icon "button" at bounding box center [1039, 16] width 9 height 9
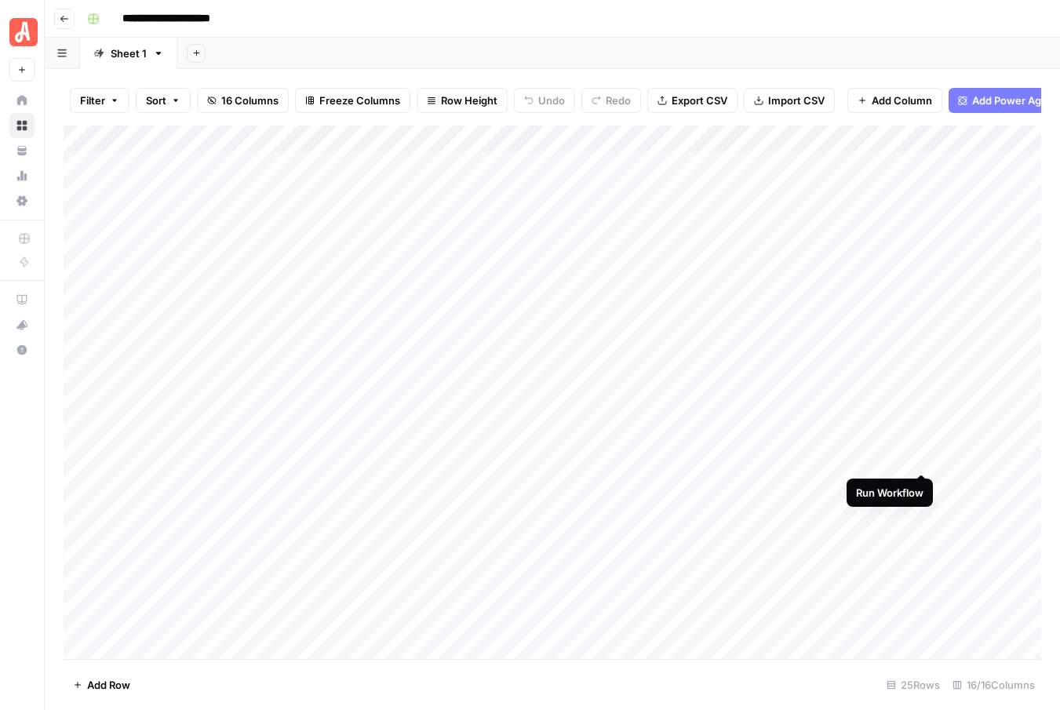
click at [922, 456] on div "Add Column" at bounding box center [552, 391] width 977 height 533
click at [919, 509] on div "Add Column" at bounding box center [552, 391] width 977 height 533
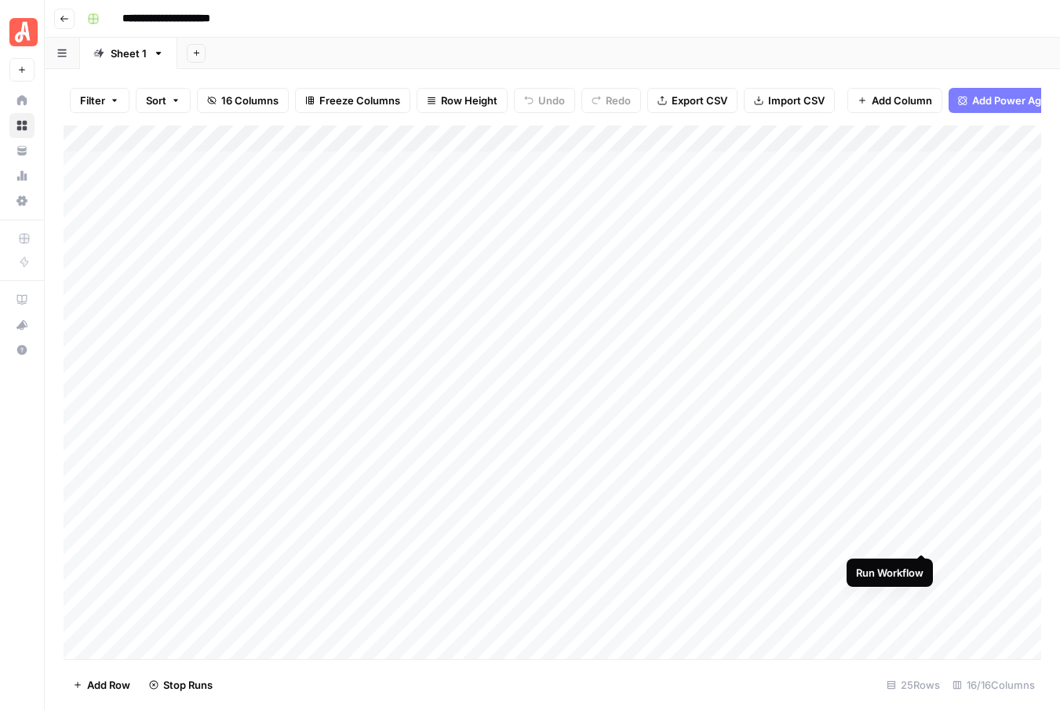
click at [922, 536] on div "Add Column" at bounding box center [552, 391] width 977 height 533
click at [922, 565] on div "Add Column" at bounding box center [552, 391] width 977 height 533
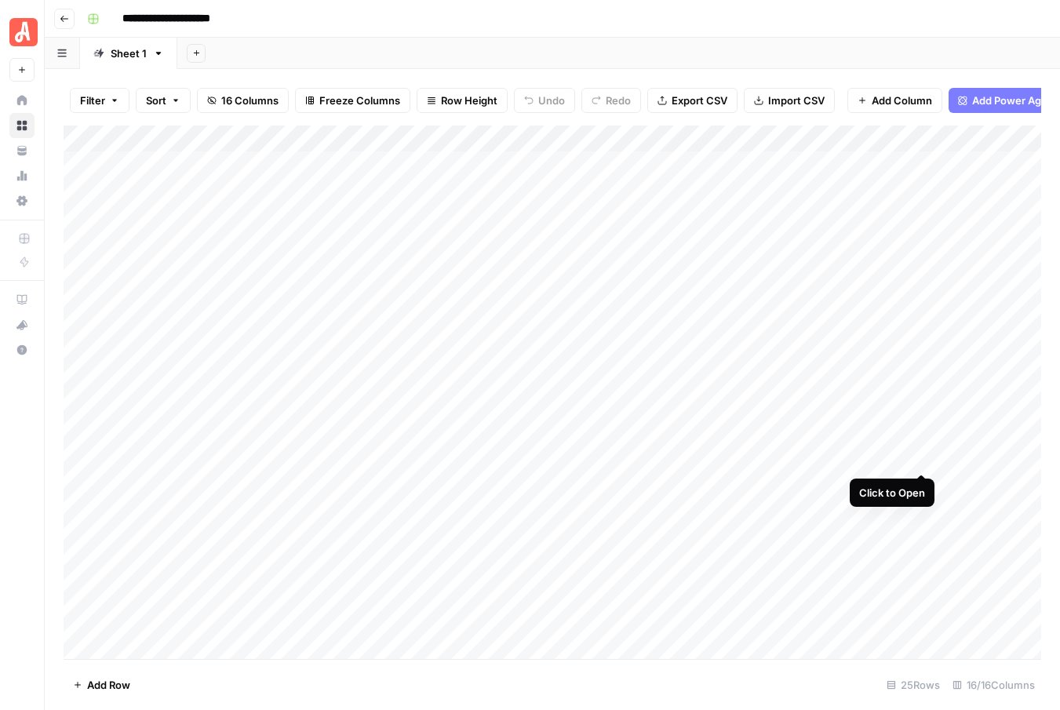
click at [922, 455] on div "Add Column" at bounding box center [552, 391] width 977 height 533
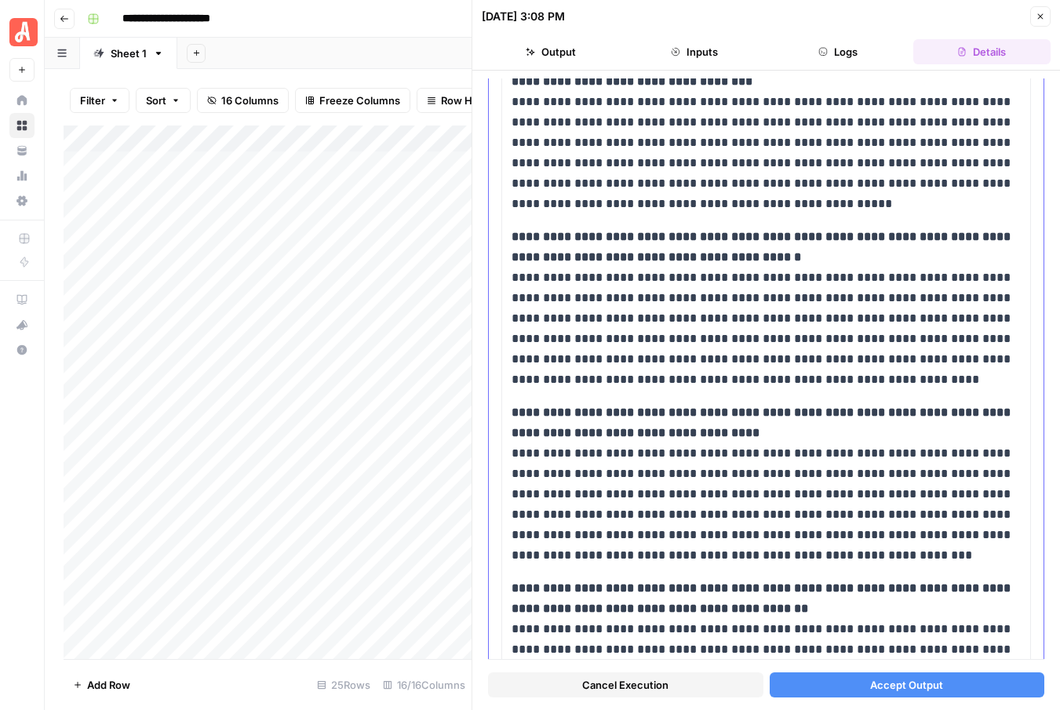
scroll to position [822, 0]
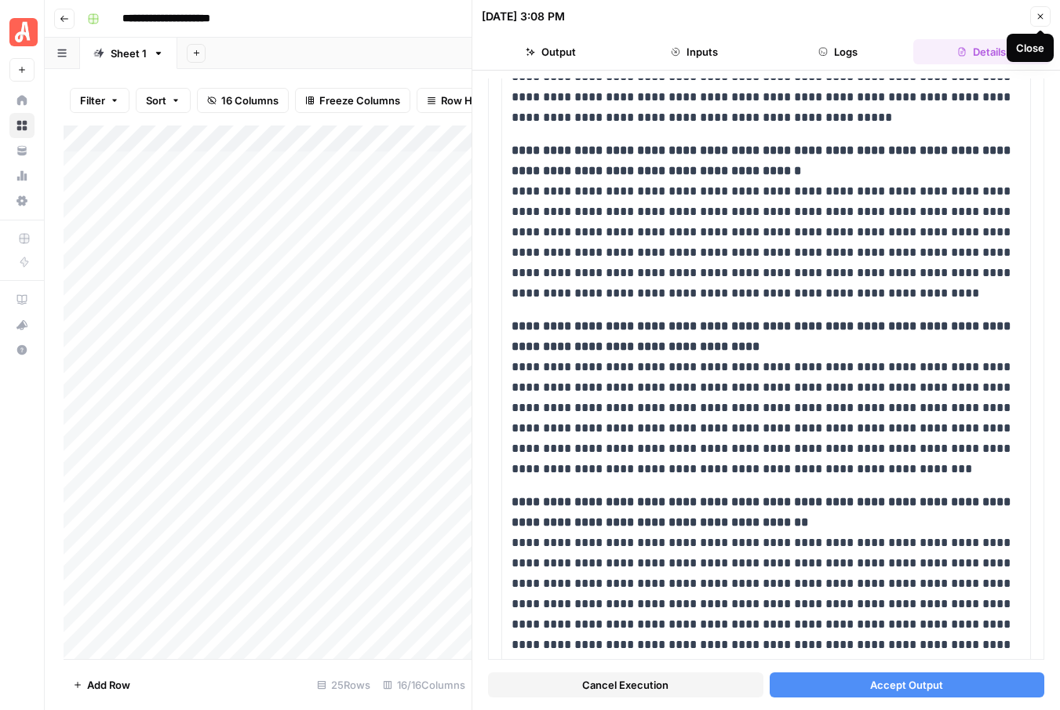
click at [1042, 21] on button "Close" at bounding box center [1040, 16] width 20 height 20
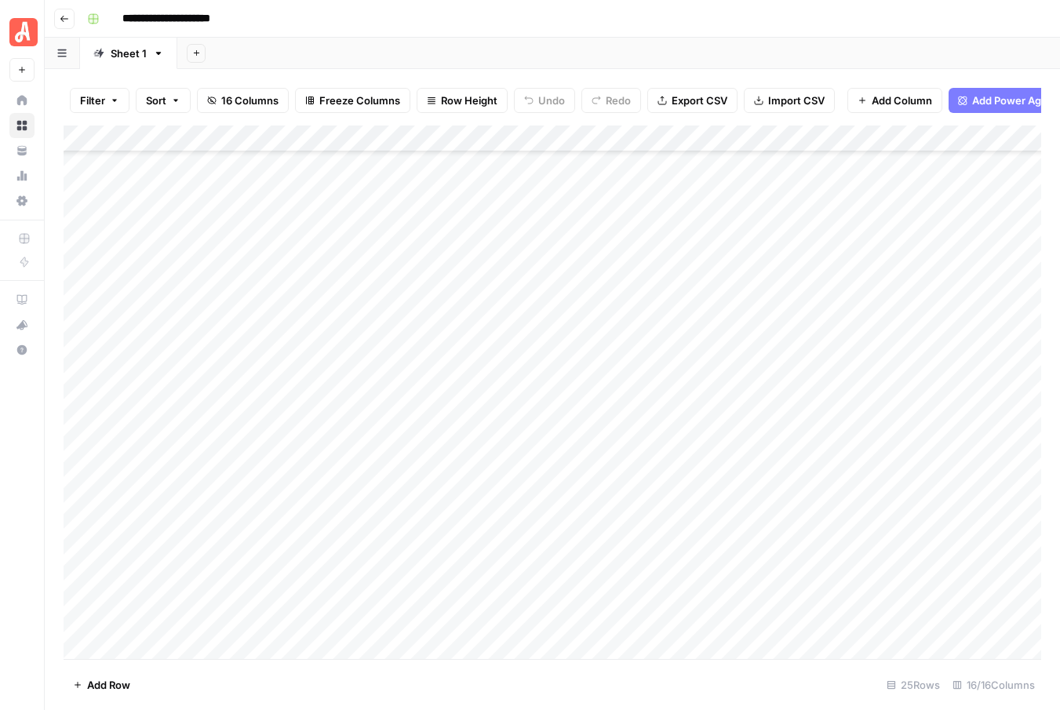
scroll to position [113, 0]
click at [922, 397] on div "Add Column" at bounding box center [552, 391] width 977 height 533
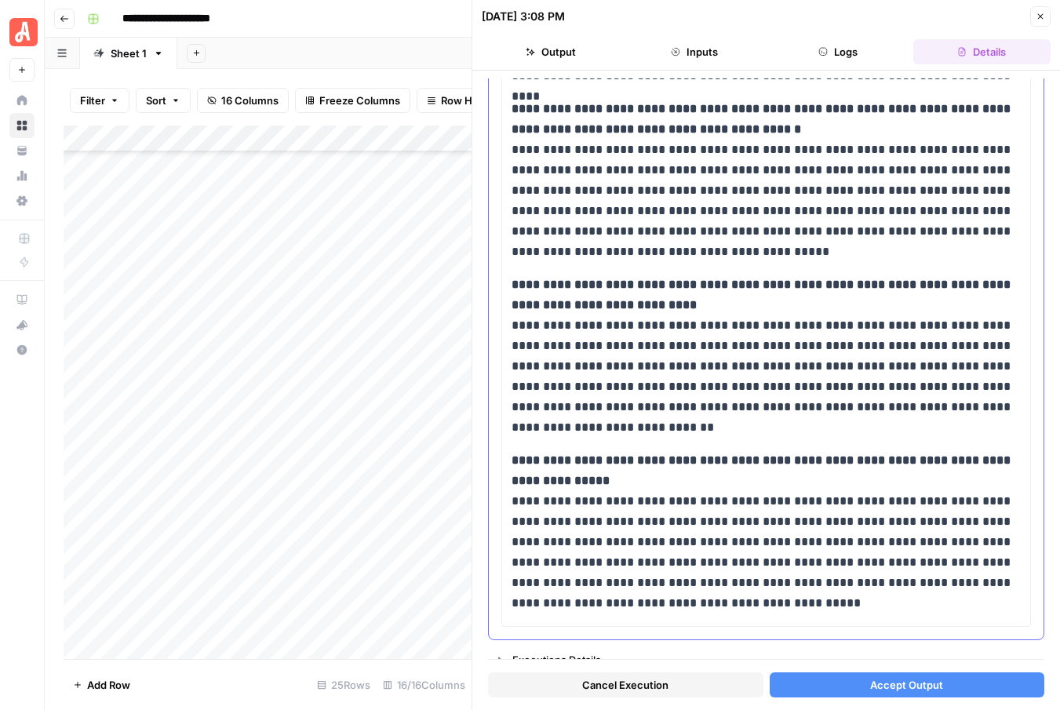
scroll to position [979, 0]
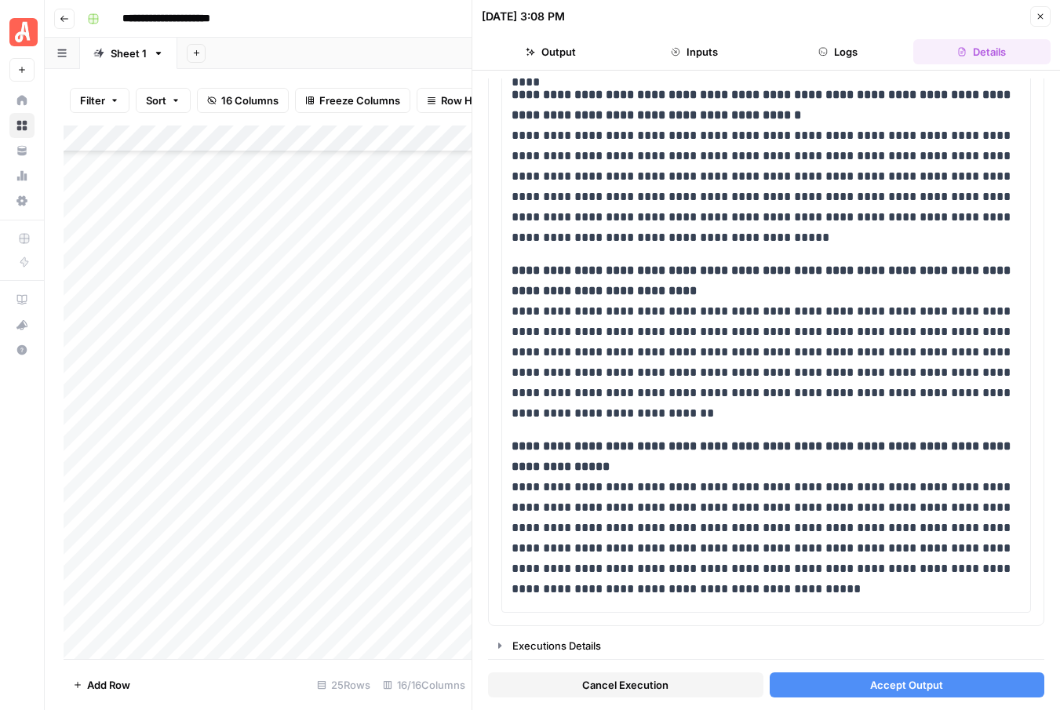
click at [882, 683] on span "Accept Output" at bounding box center [906, 685] width 73 height 16
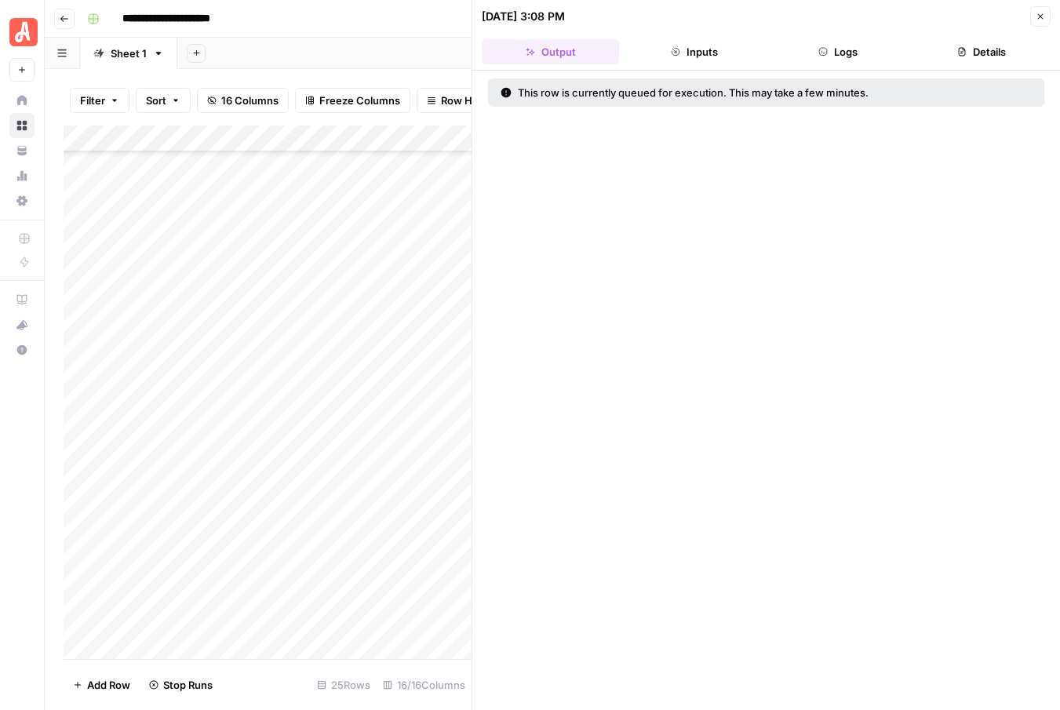
click at [1042, 16] on icon "button" at bounding box center [1039, 16] width 9 height 9
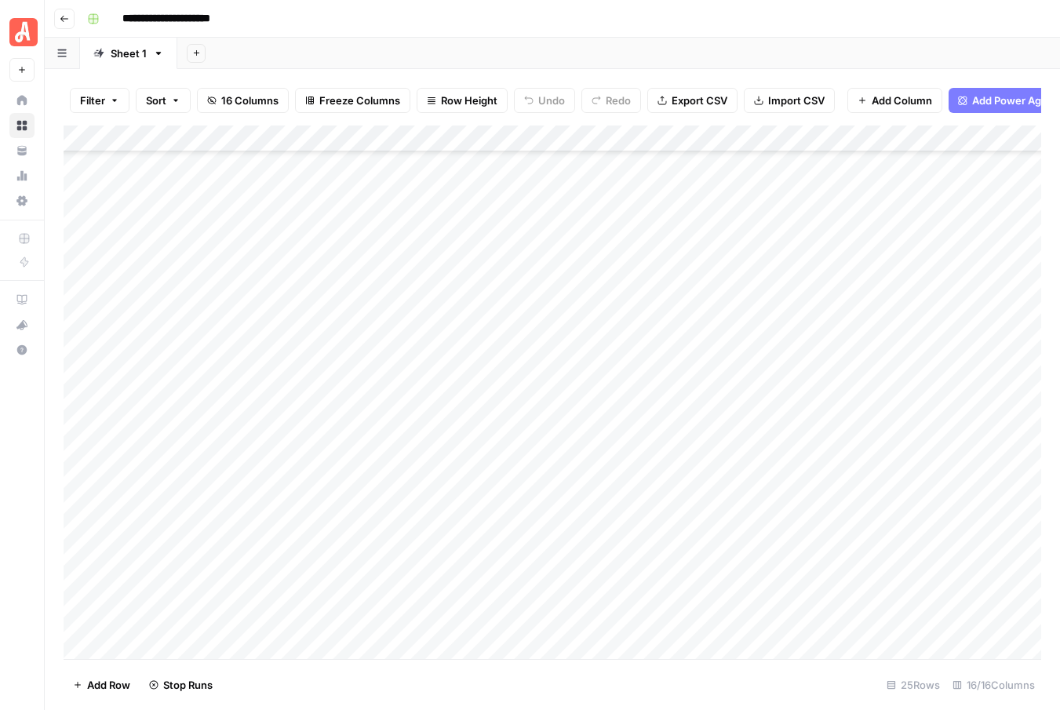
click at [920, 424] on div "Add Column" at bounding box center [552, 391] width 977 height 533
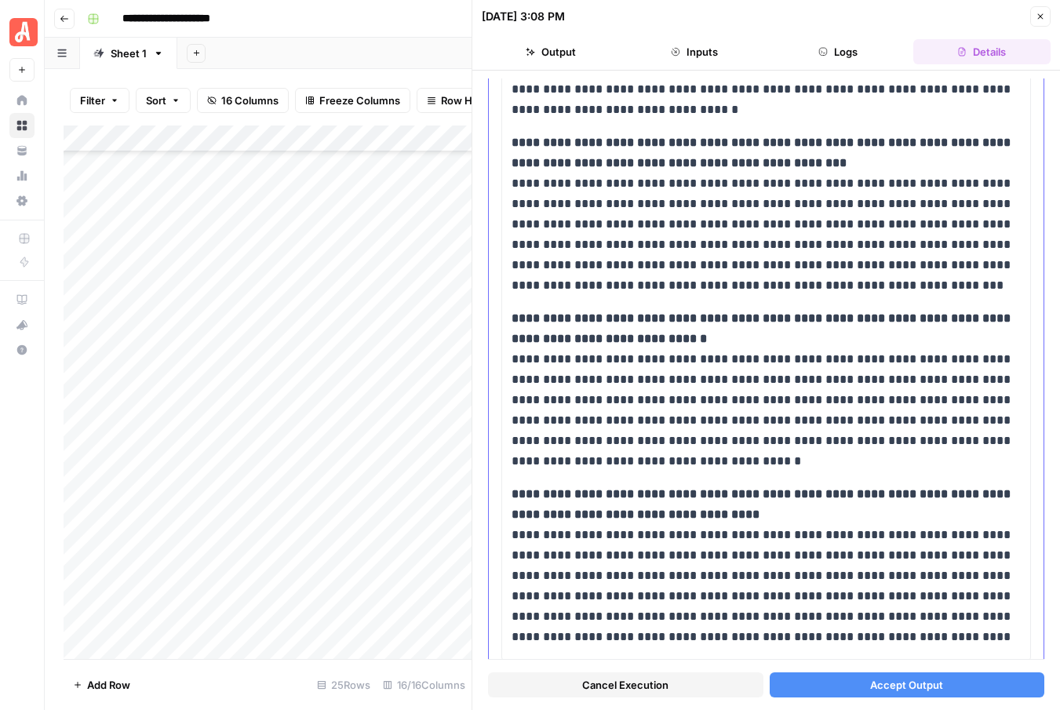
scroll to position [864, 0]
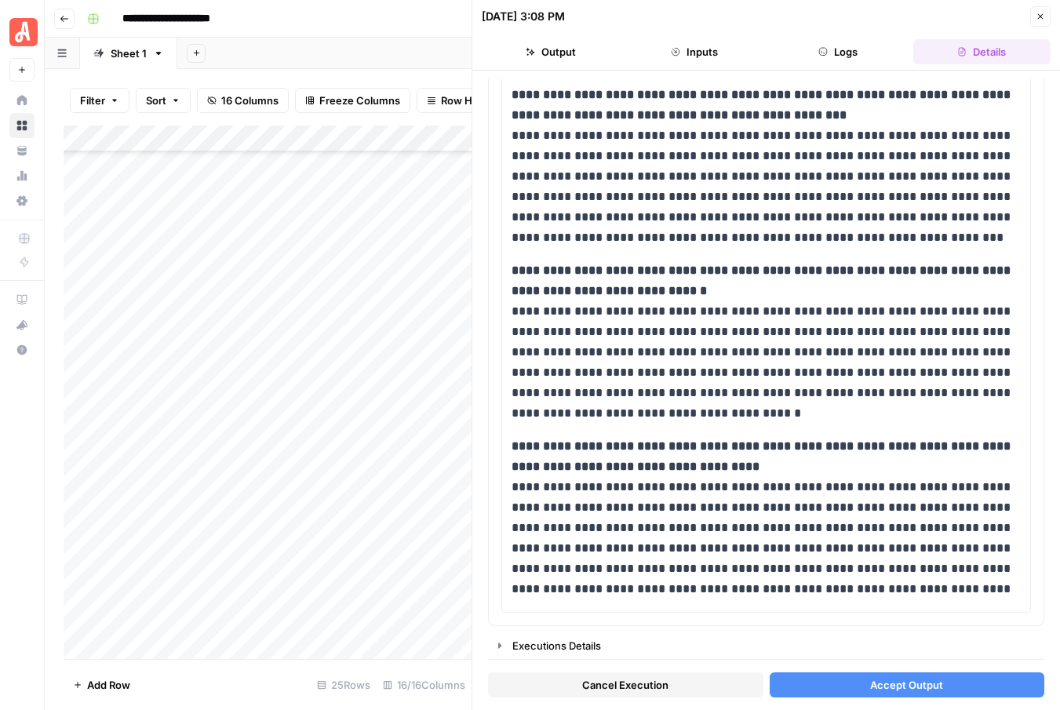
click at [882, 691] on span "Accept Output" at bounding box center [906, 685] width 73 height 16
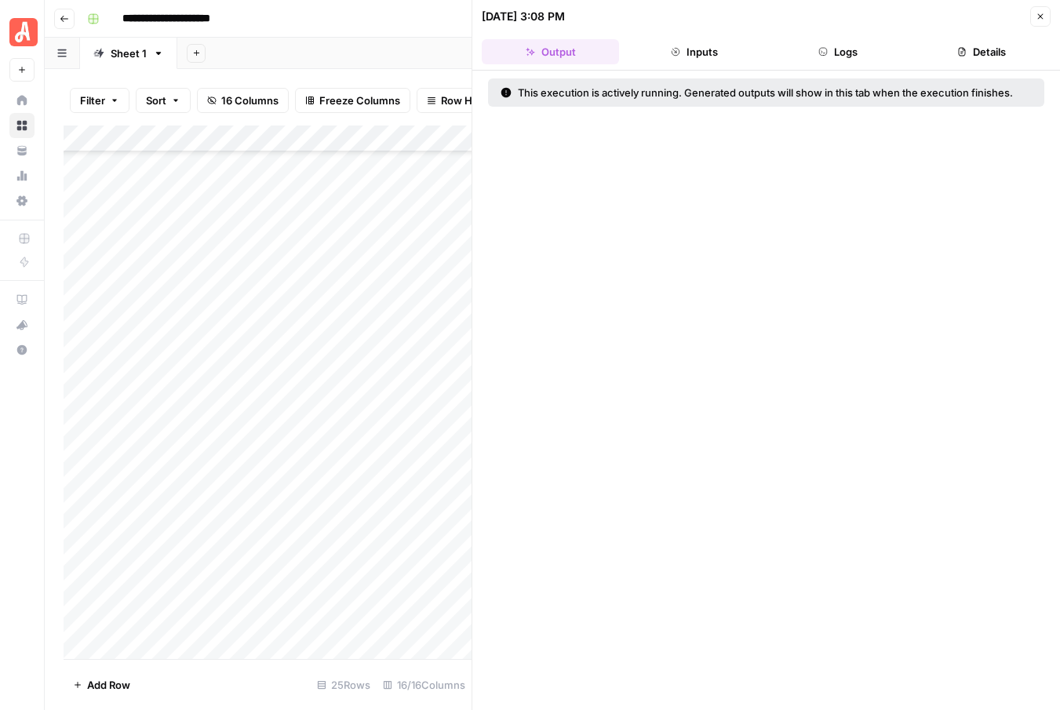
click at [1042, 16] on icon "button" at bounding box center [1039, 16] width 9 height 9
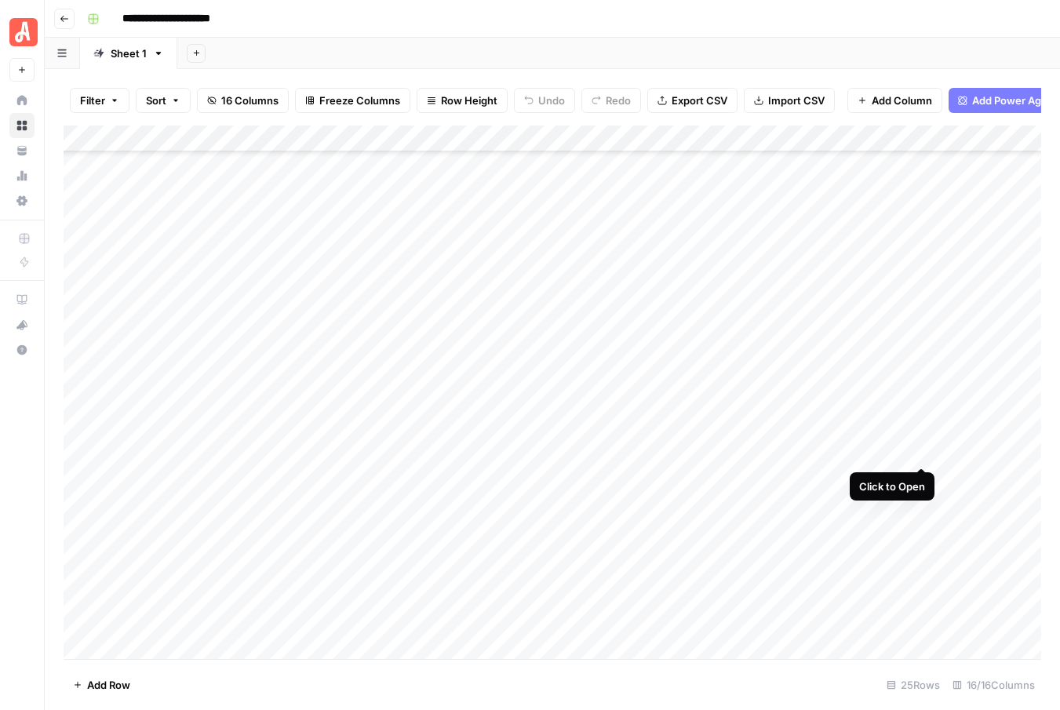
click at [918, 447] on div "Add Column" at bounding box center [552, 391] width 977 height 533
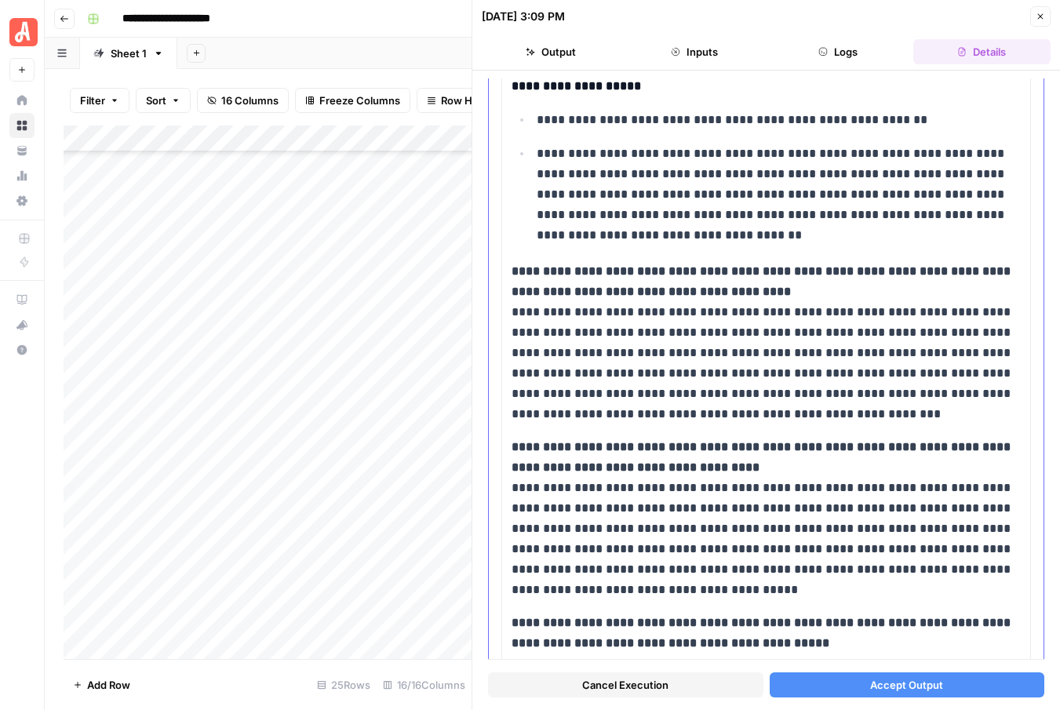
scroll to position [834, 0]
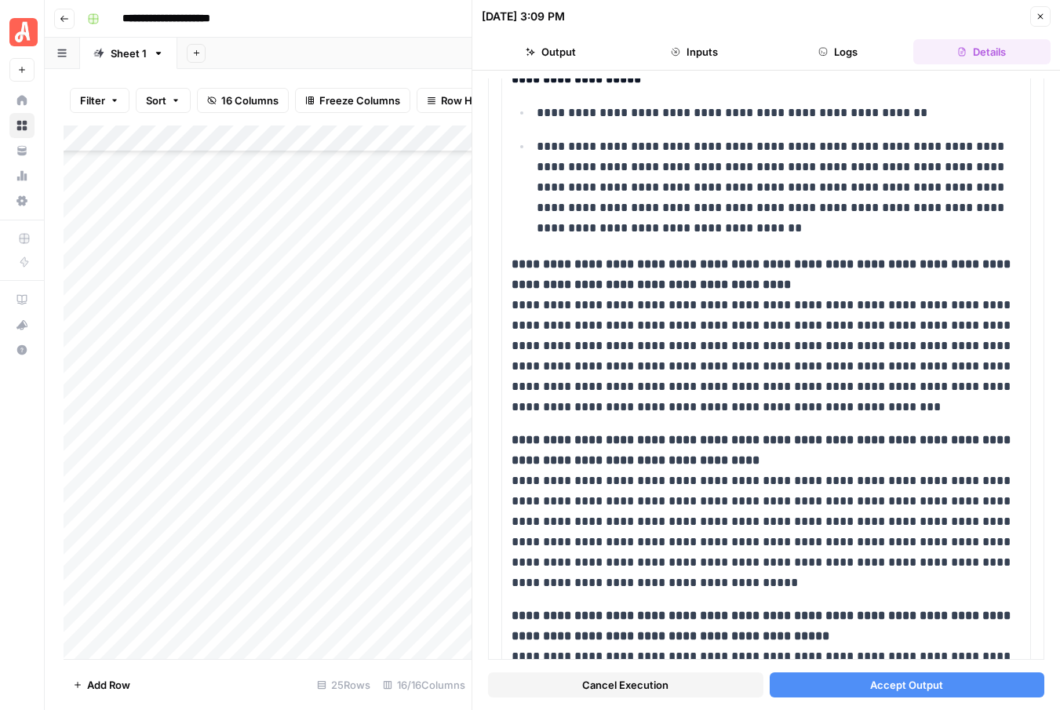
click at [912, 693] on button "Accept Output" at bounding box center [906, 684] width 275 height 25
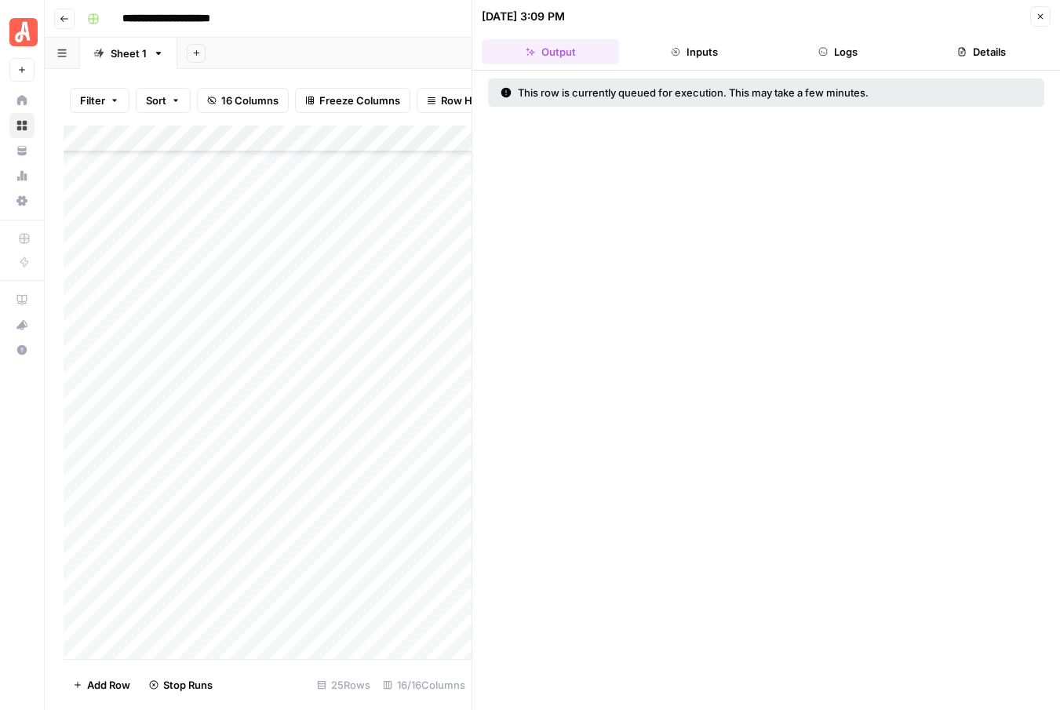
click at [1034, 16] on button "Close" at bounding box center [1040, 16] width 20 height 20
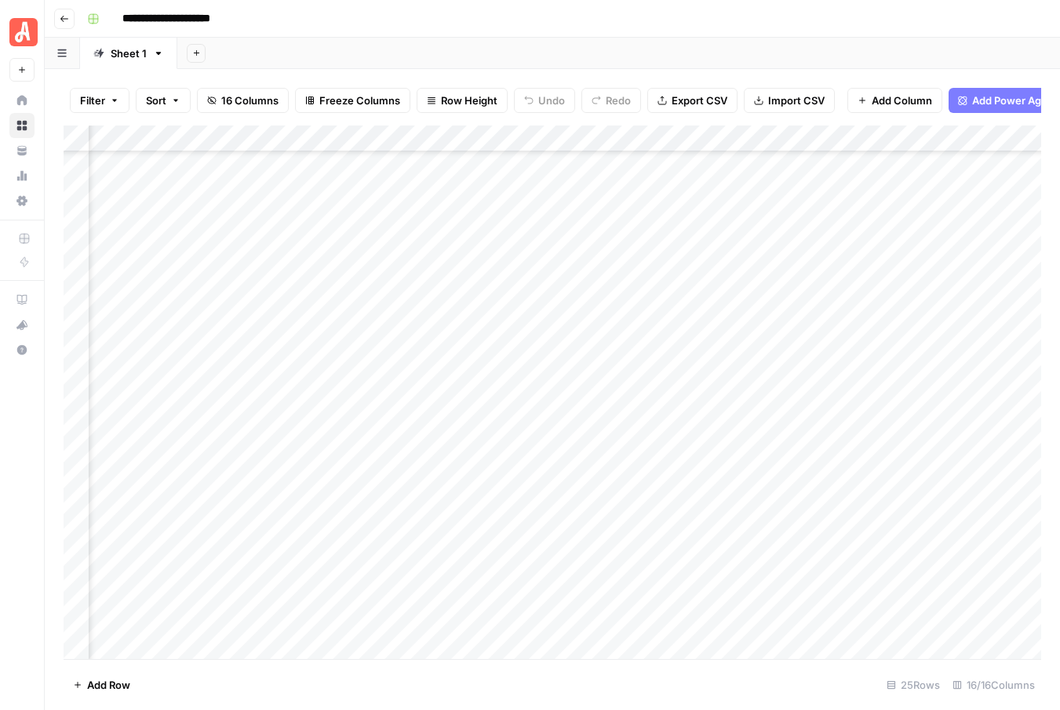
scroll to position [113, 458]
click at [596, 370] on div "Add Column" at bounding box center [552, 391] width 977 height 533
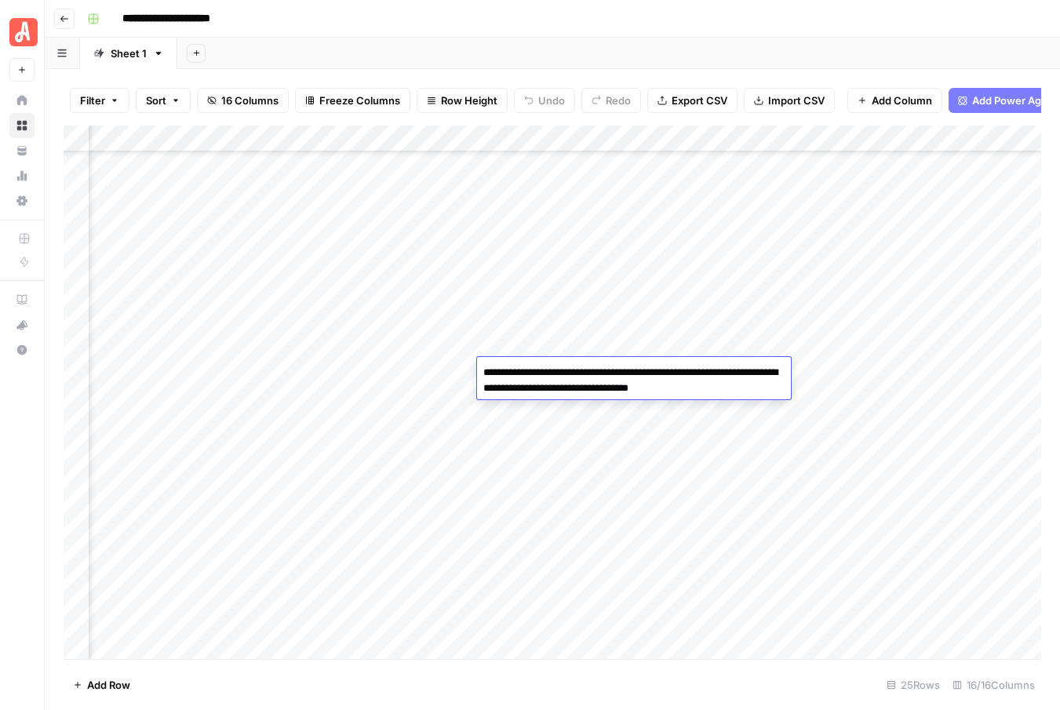
click at [654, 424] on div "Add Column" at bounding box center [552, 391] width 977 height 533
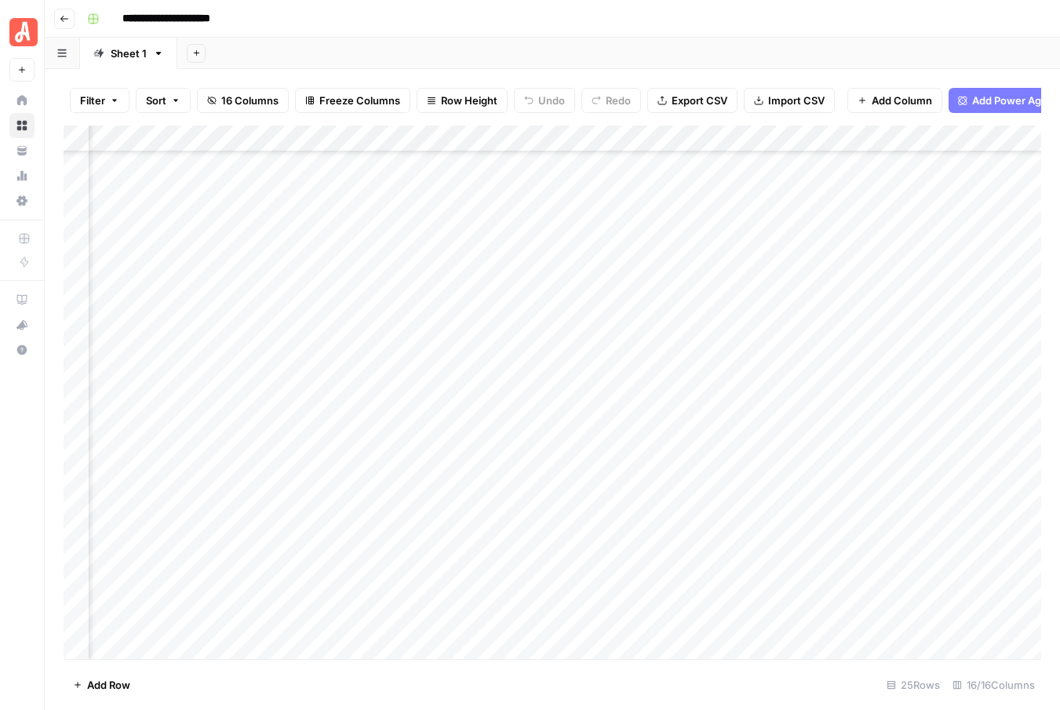
scroll to position [113, 950]
click at [763, 370] on div "Add Column" at bounding box center [552, 391] width 977 height 533
click at [664, 376] on div "Add Column" at bounding box center [552, 391] width 977 height 533
click at [664, 371] on div "Add Column" at bounding box center [552, 391] width 977 height 533
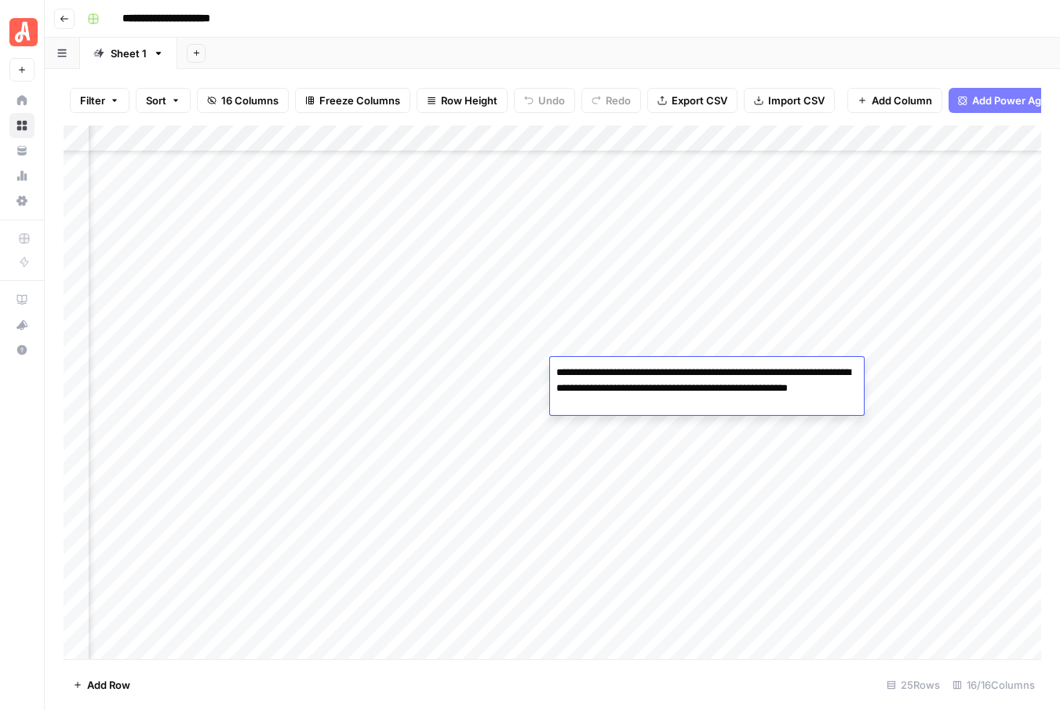
click at [664, 371] on textarea "**********" at bounding box center [707, 388] width 314 height 53
click at [664, 394] on textarea "**********" at bounding box center [707, 388] width 314 height 53
click at [499, 369] on div "Add Column" at bounding box center [552, 391] width 977 height 533
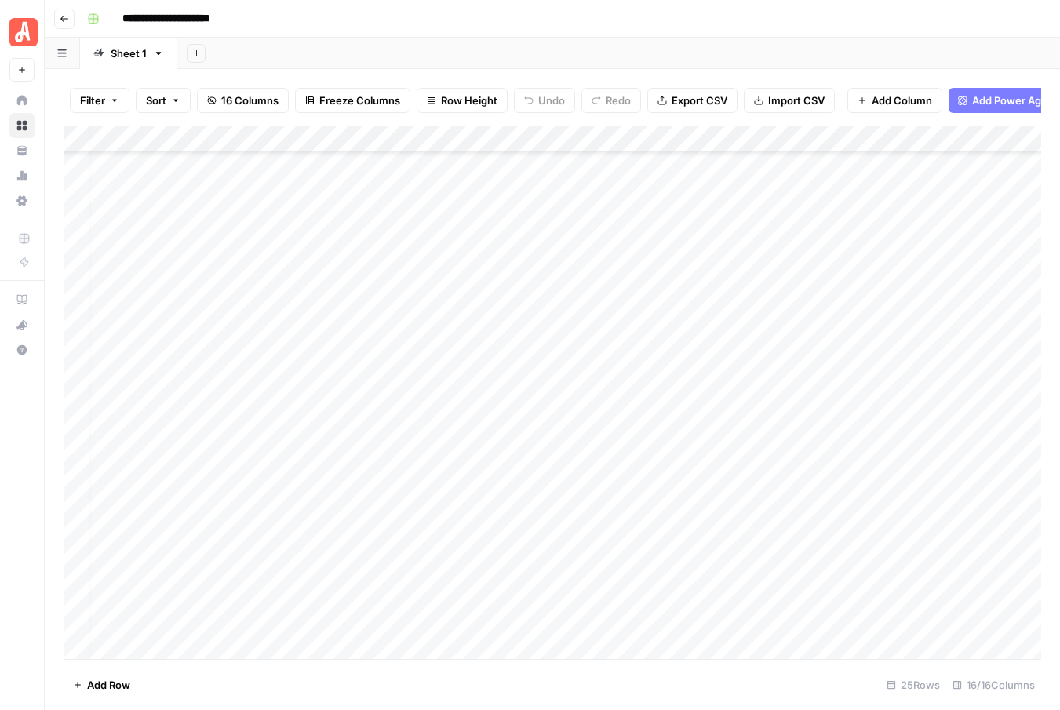
scroll to position [176, 13]
click at [853, 410] on div "Add Column" at bounding box center [552, 391] width 977 height 533
click at [853, 438] on div "Add Column" at bounding box center [552, 391] width 977 height 533
click at [853, 468] on div "Add Column" at bounding box center [552, 391] width 977 height 533
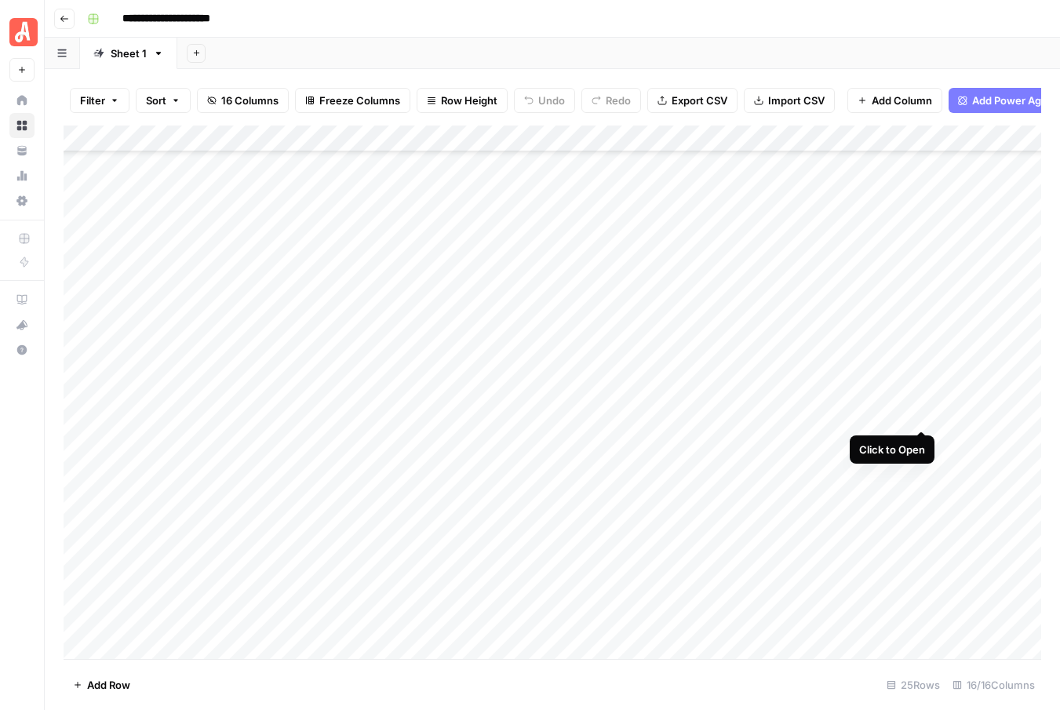
click at [917, 409] on div "Add Column" at bounding box center [552, 391] width 977 height 533
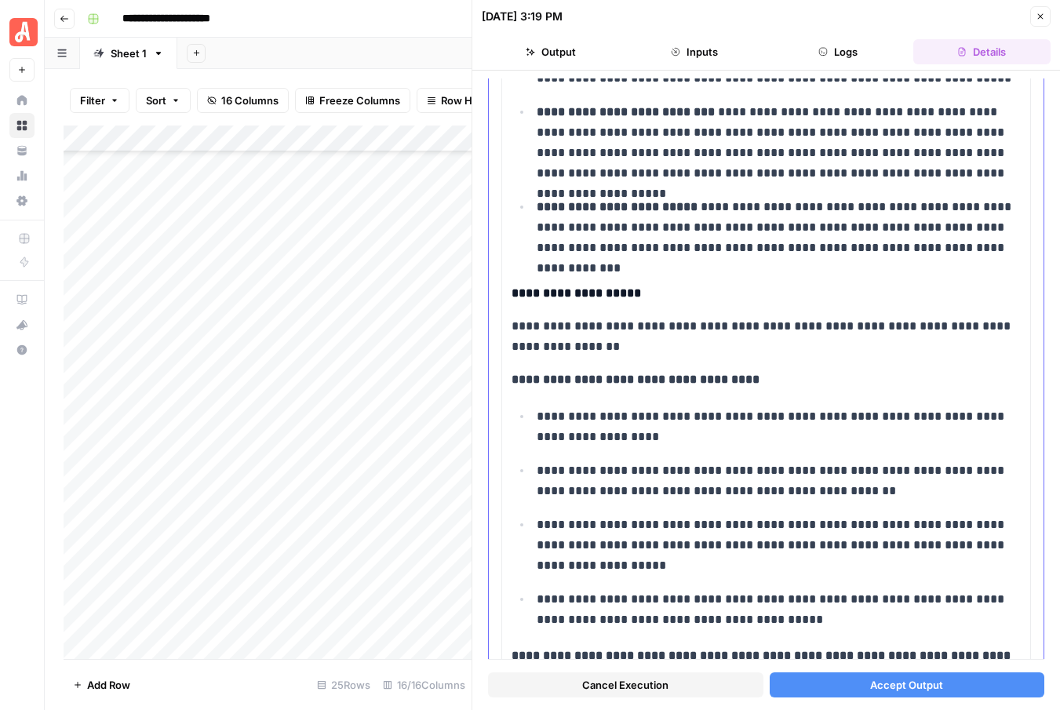
scroll to position [594, 0]
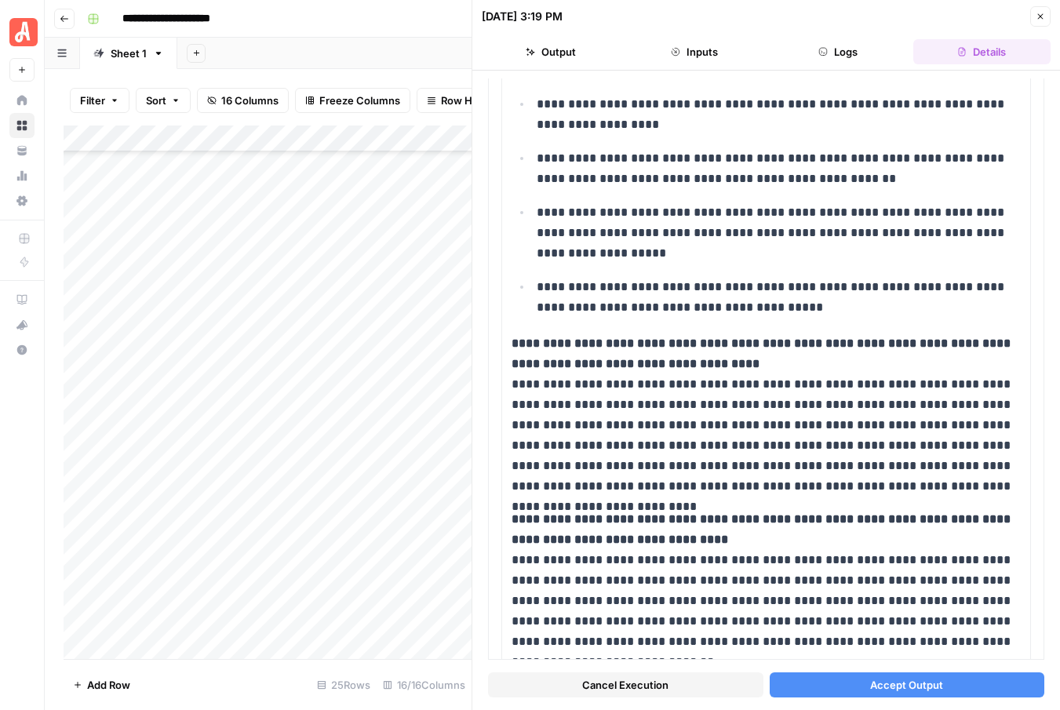
click at [1040, 19] on icon "button" at bounding box center [1039, 16] width 9 height 9
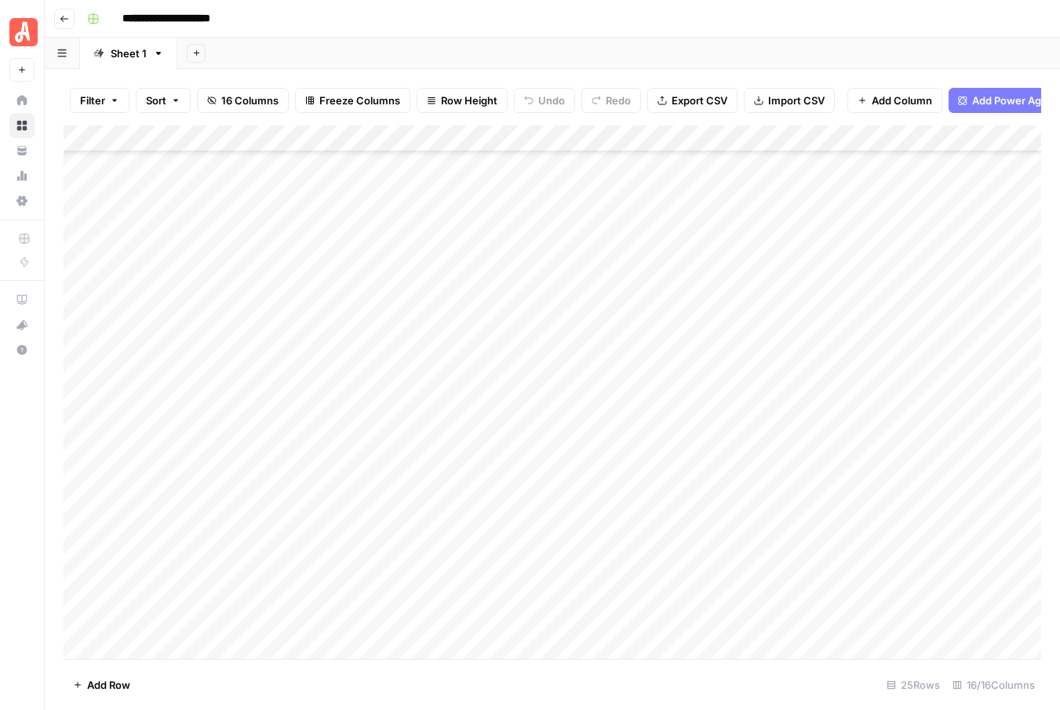
click at [66, 19] on icon "button" at bounding box center [64, 18] width 9 height 9
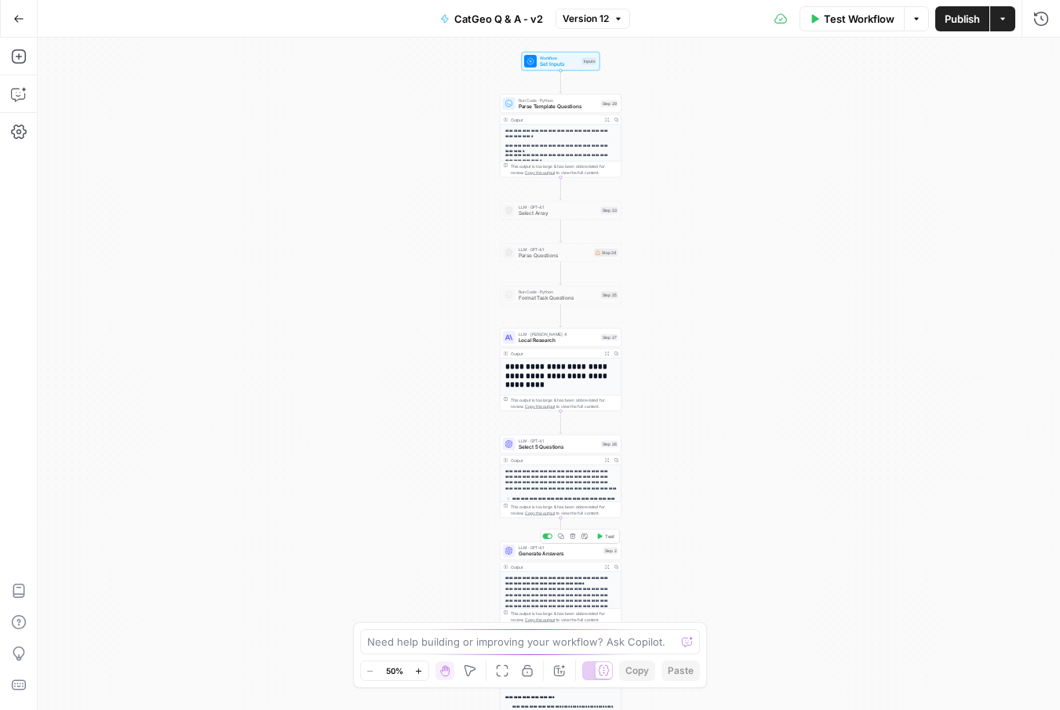
click at [600, 555] on div "LLM · GPT-4.1 Generate Answers Step 2 Copy step Delete step Add Note Test" at bounding box center [560, 550] width 115 height 13
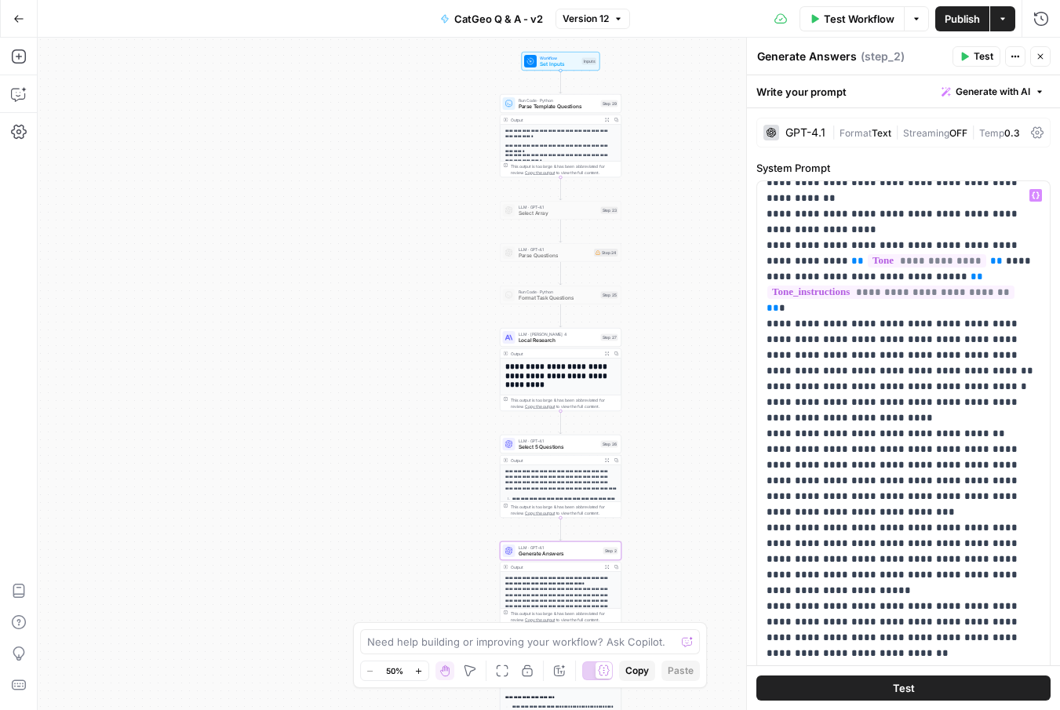
scroll to position [405, 0]
drag, startPoint x: 1022, startPoint y: 358, endPoint x: 969, endPoint y: 359, distance: 52.6
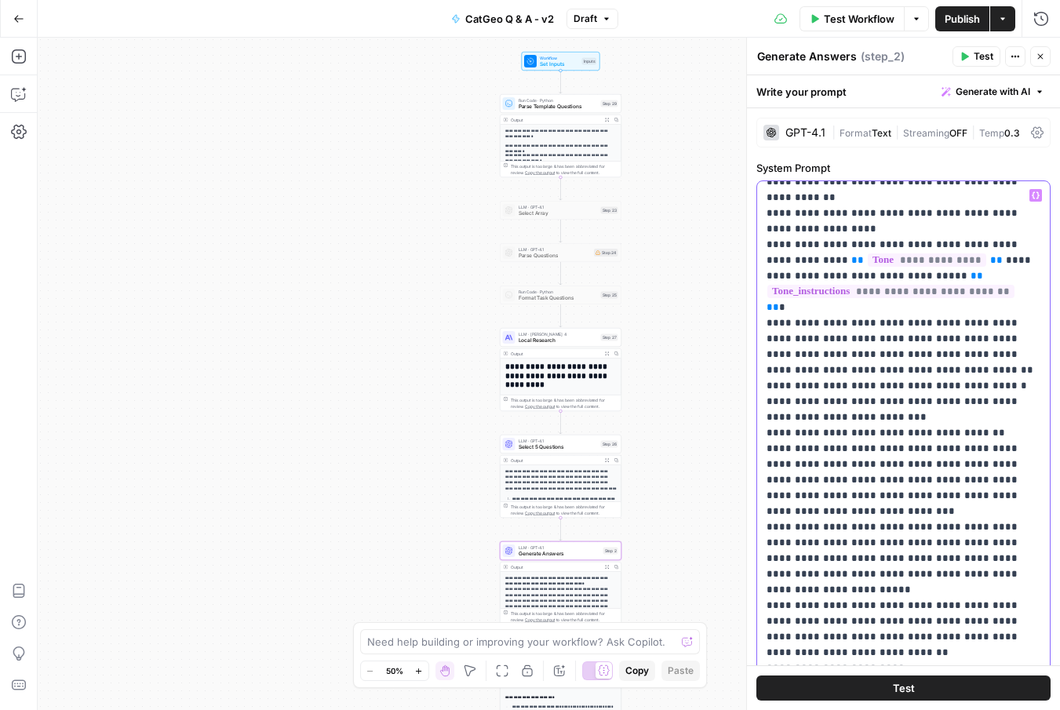
drag, startPoint x: 874, startPoint y: 373, endPoint x: 812, endPoint y: 373, distance: 62.7
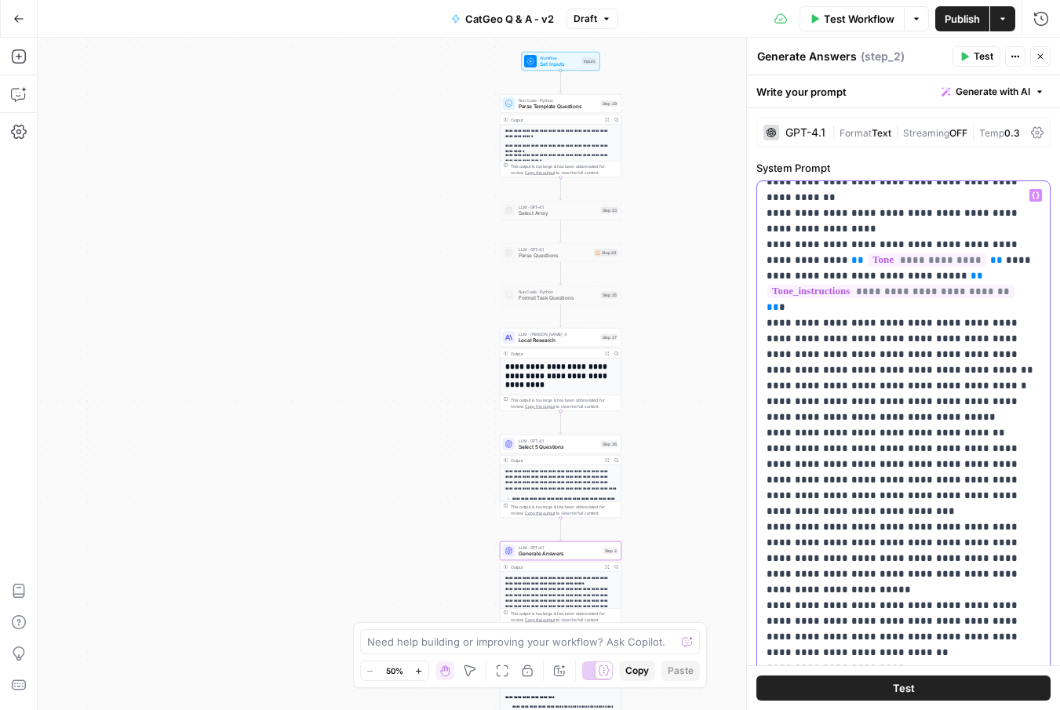
click at [918, 688] on button "Test" at bounding box center [903, 687] width 294 height 25
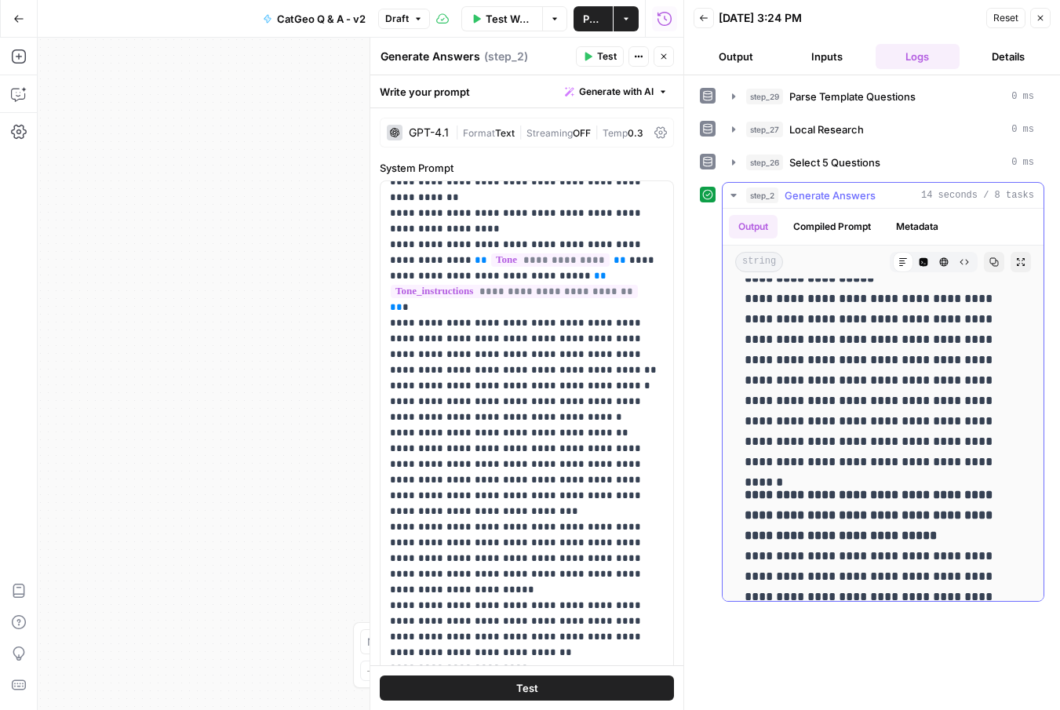
scroll to position [338, 0]
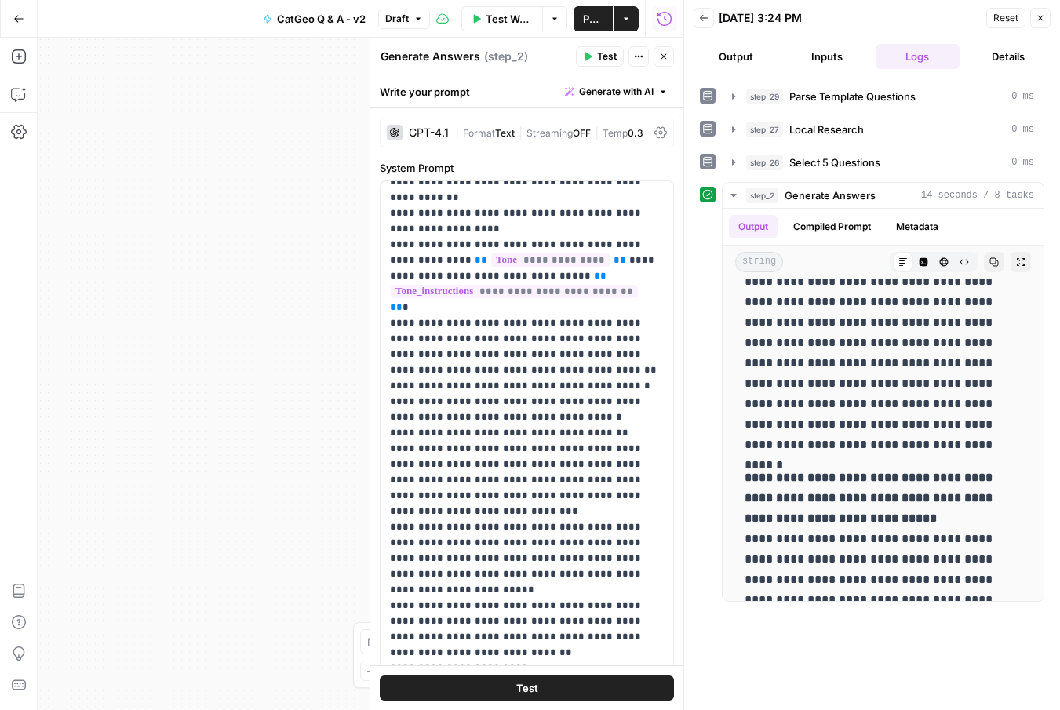
click at [1038, 19] on icon "button" at bounding box center [1039, 17] width 9 height 9
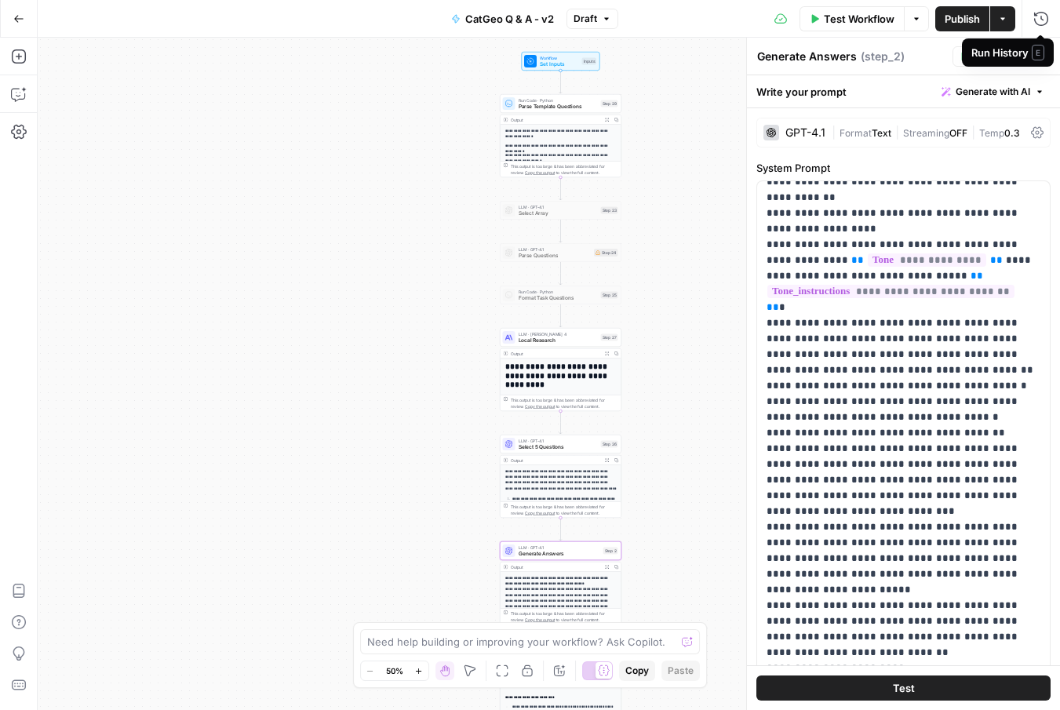
click at [1044, 58] on div "Run History E" at bounding box center [1008, 52] width 92 height 28
click at [1040, 56] on icon "button" at bounding box center [1040, 56] width 5 height 5
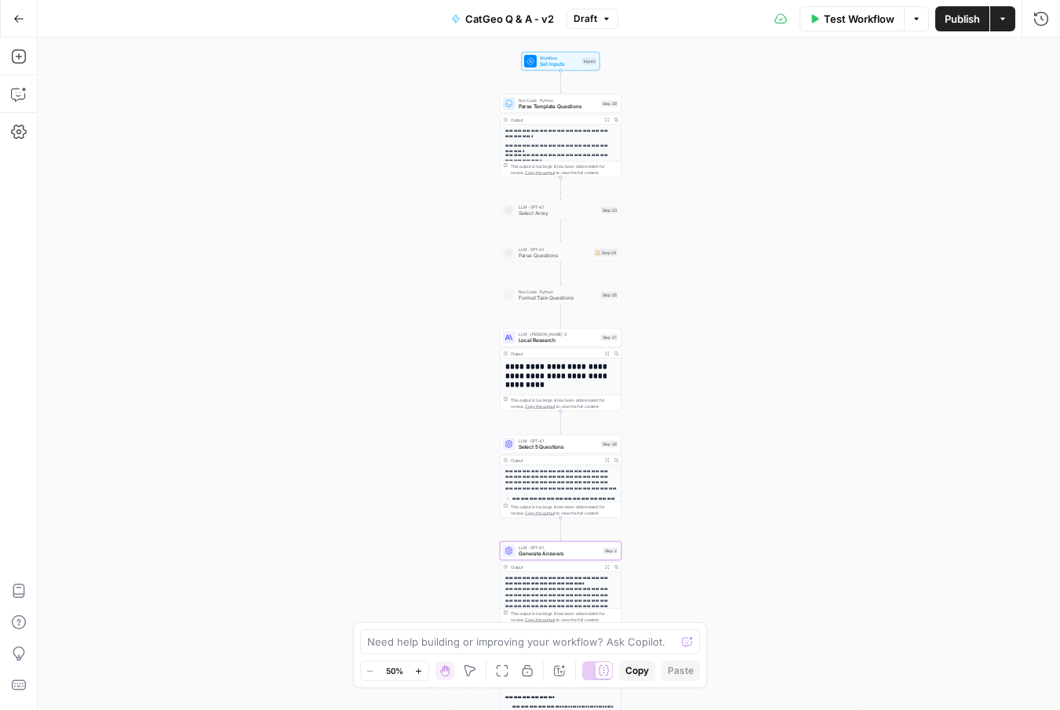
click at [962, 21] on span "Publish" at bounding box center [961, 19] width 35 height 16
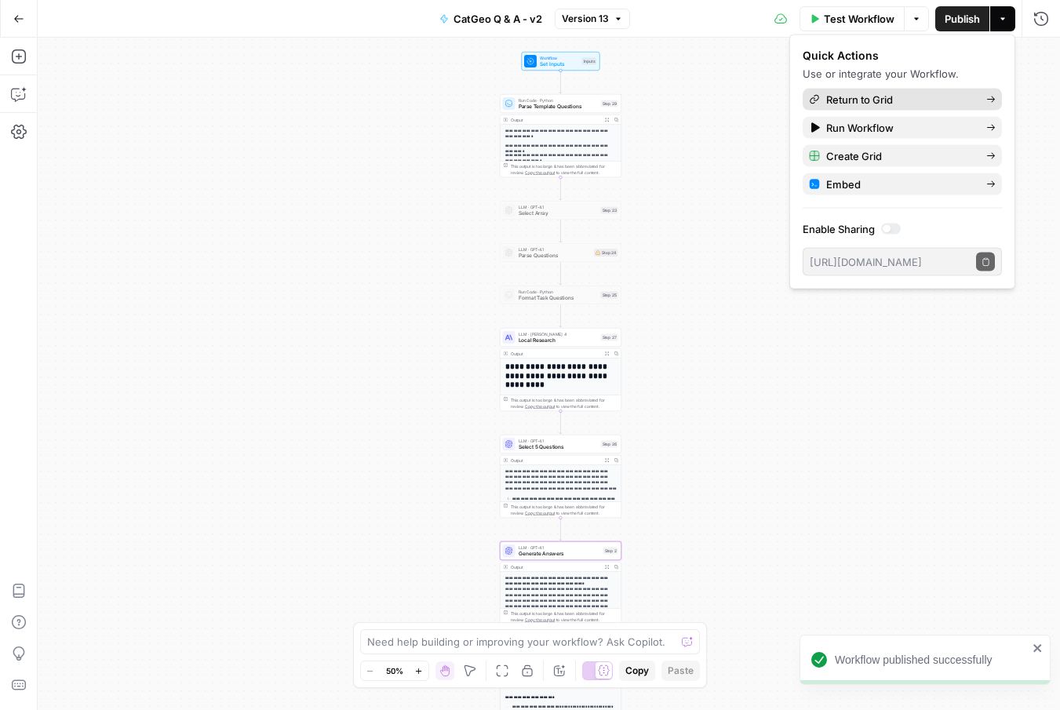
click at [988, 102] on icon at bounding box center [990, 99] width 9 height 9
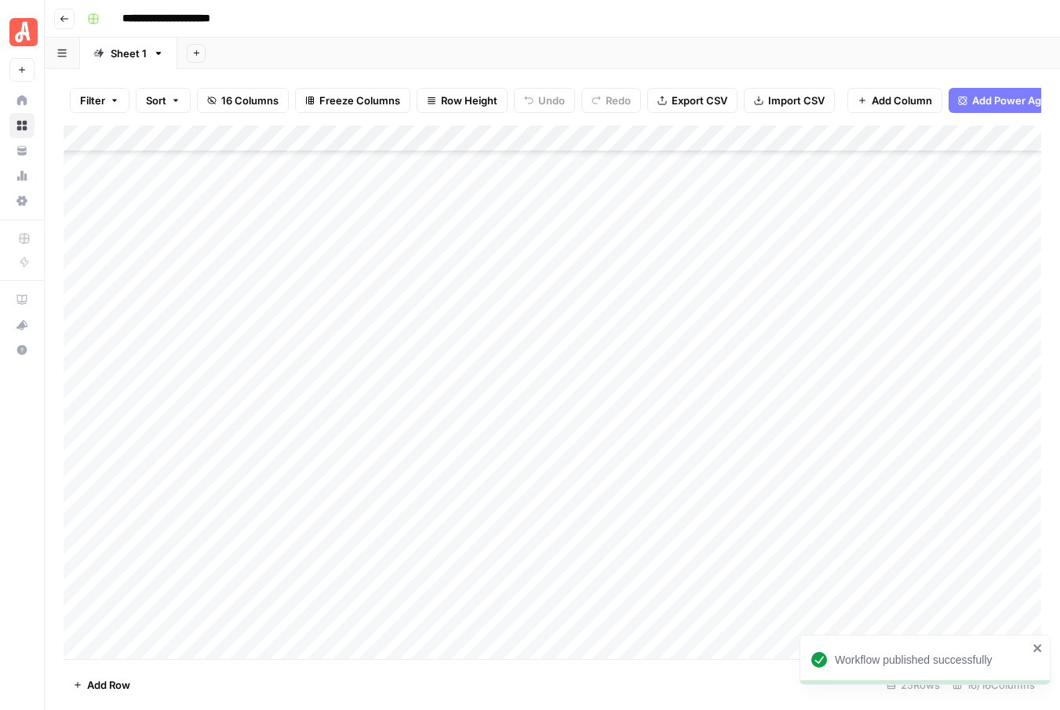
scroll to position [89, 0]
click at [900, 135] on div "Add Column" at bounding box center [552, 391] width 977 height 533
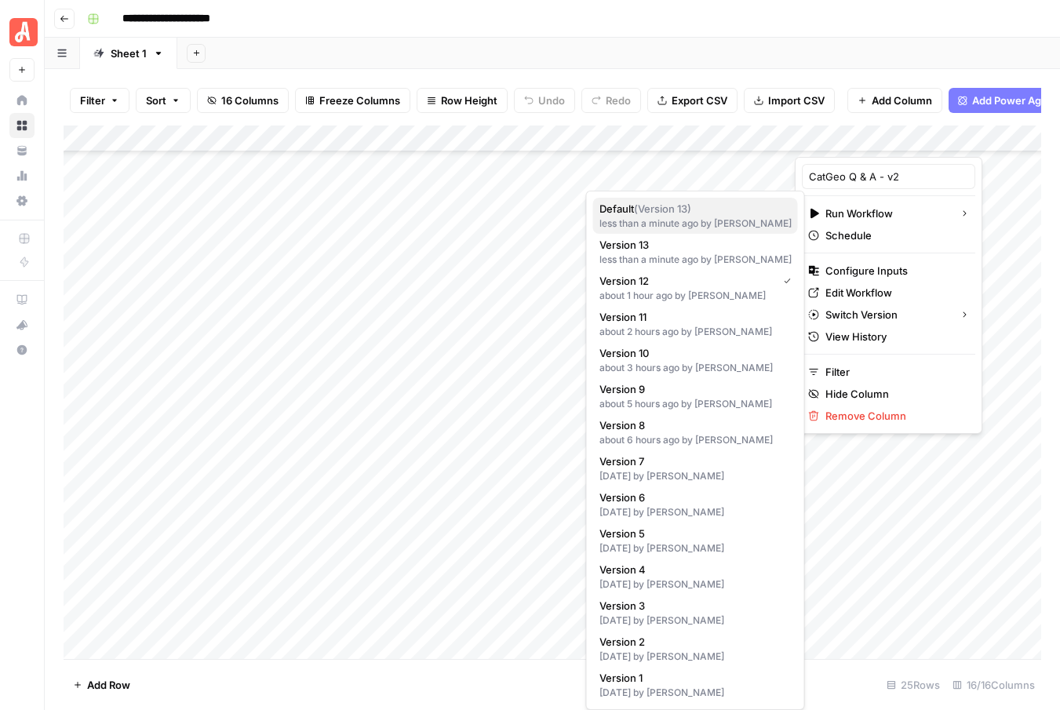
click at [671, 218] on div "less than a minute ago by [PERSON_NAME]" at bounding box center [695, 223] width 192 height 14
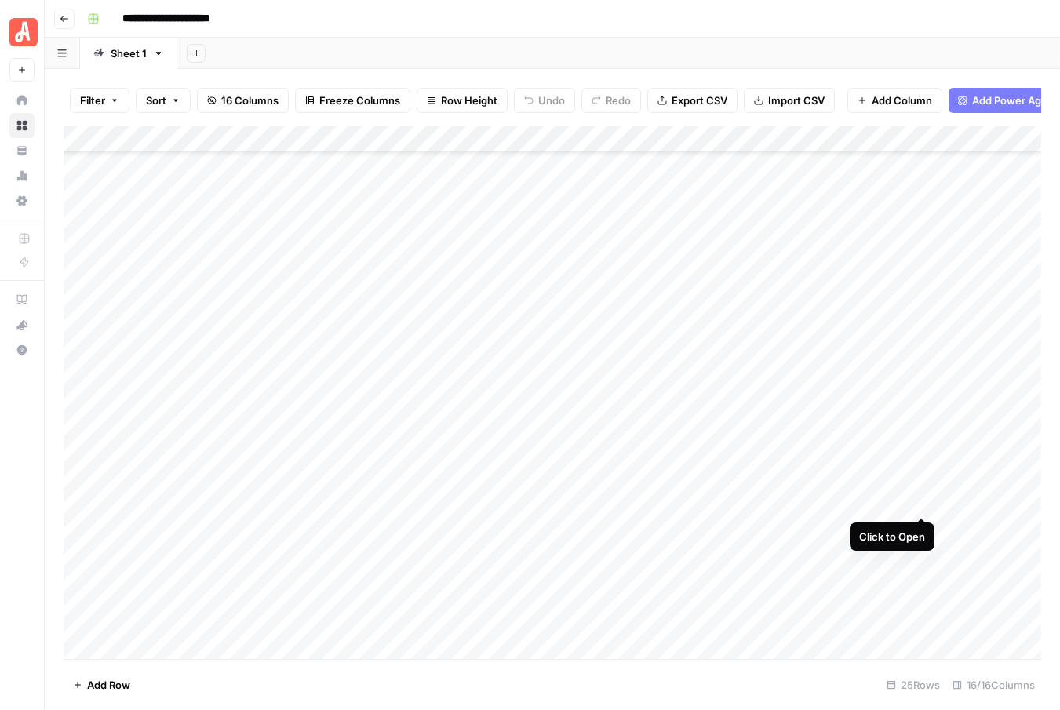
click at [921, 501] on div "Add Column" at bounding box center [552, 391] width 977 height 533
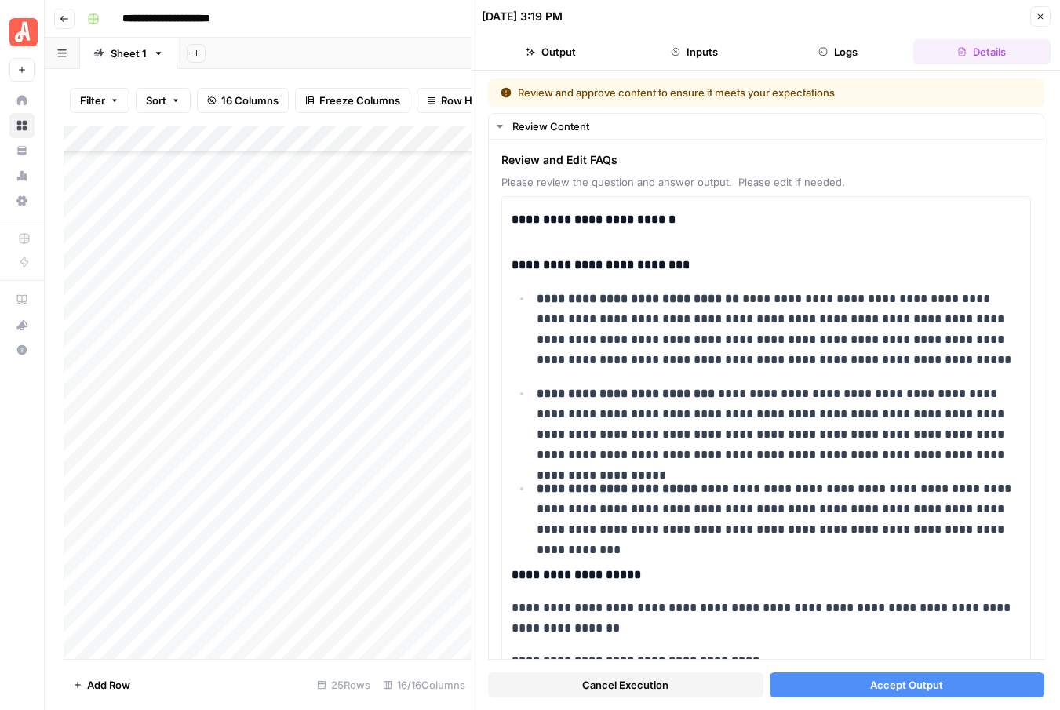
click at [654, 681] on span "Cancel Execution" at bounding box center [625, 685] width 86 height 16
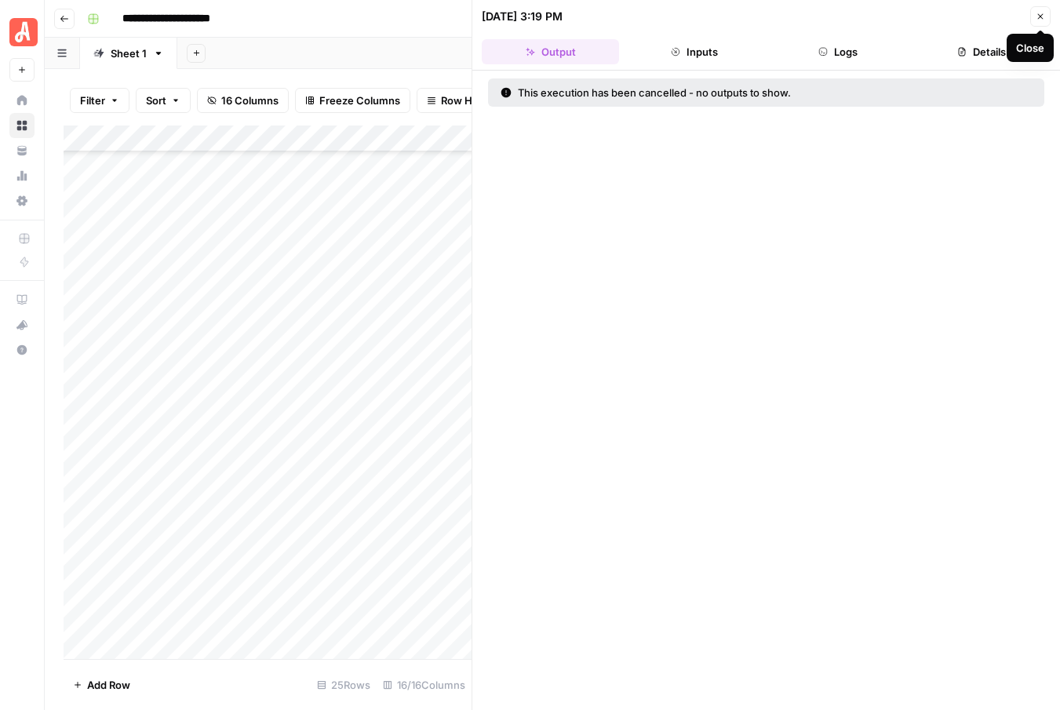
click at [1039, 17] on icon "button" at bounding box center [1039, 16] width 9 height 9
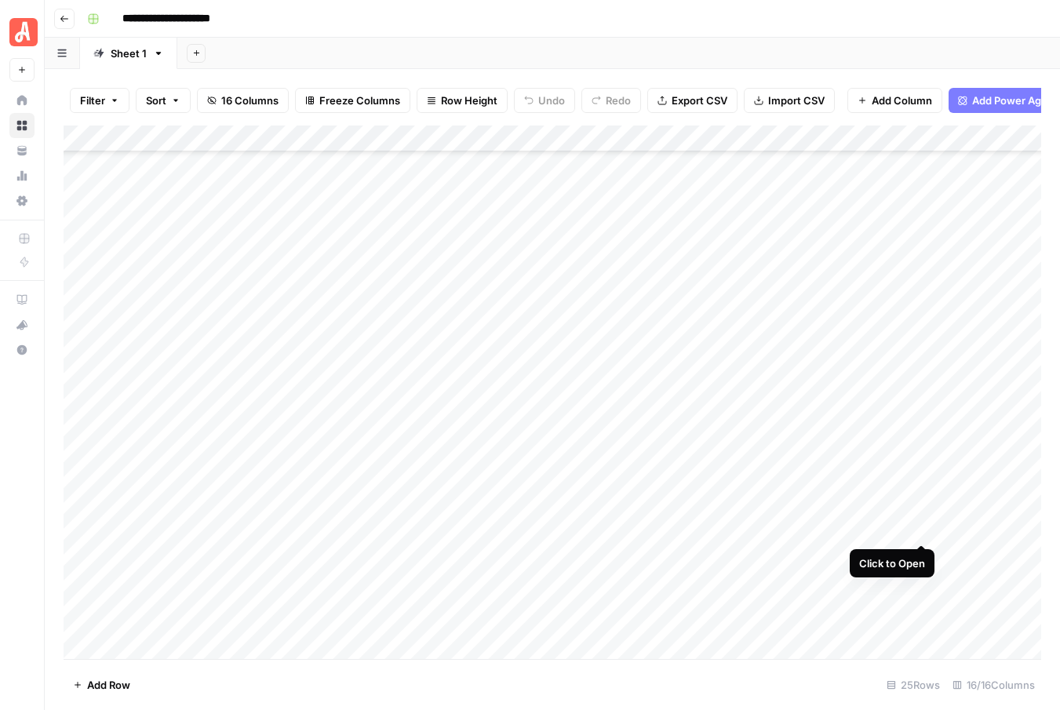
click at [922, 528] on div "Add Column" at bounding box center [552, 391] width 977 height 533
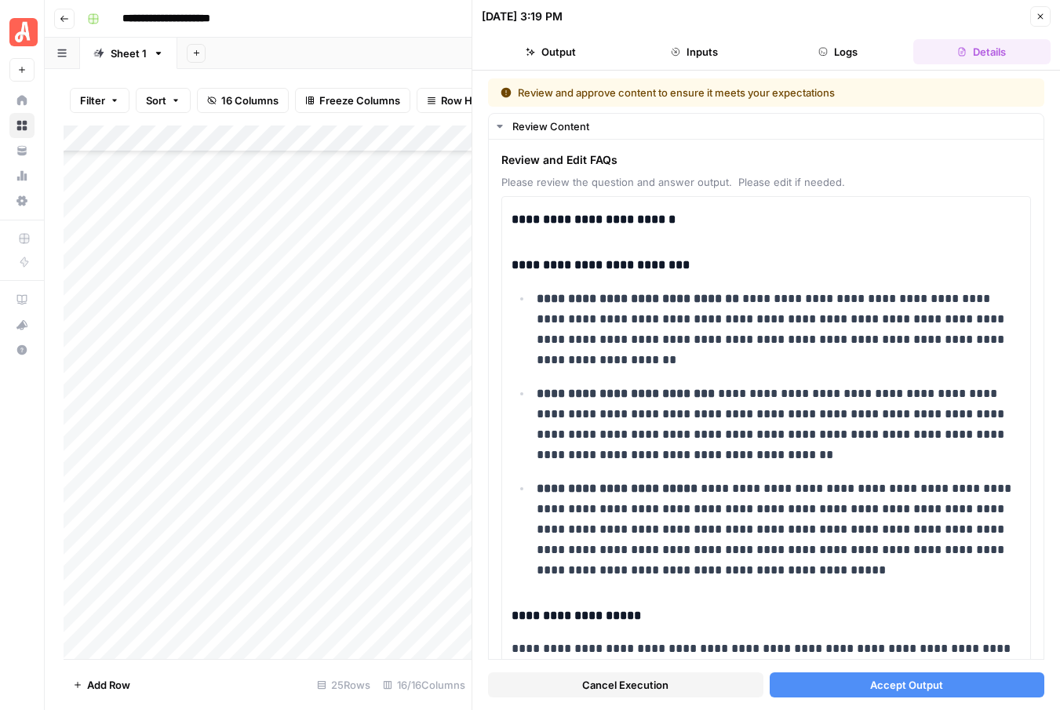
click at [609, 683] on span "Cancel Execution" at bounding box center [625, 685] width 86 height 16
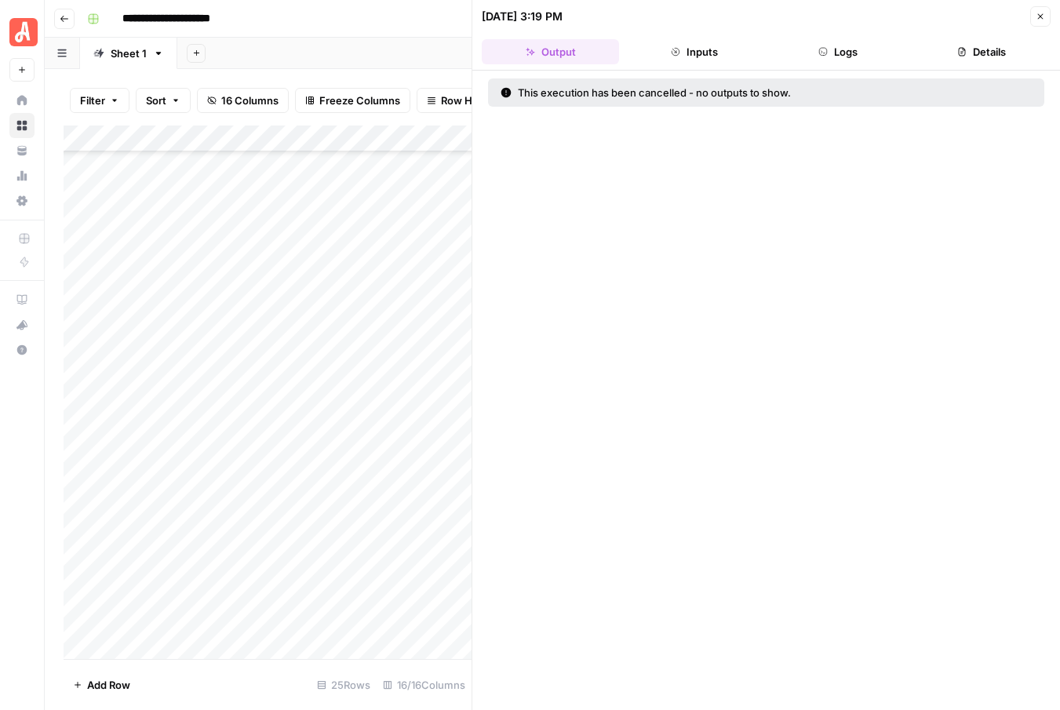
click at [1042, 12] on icon "button" at bounding box center [1039, 16] width 9 height 9
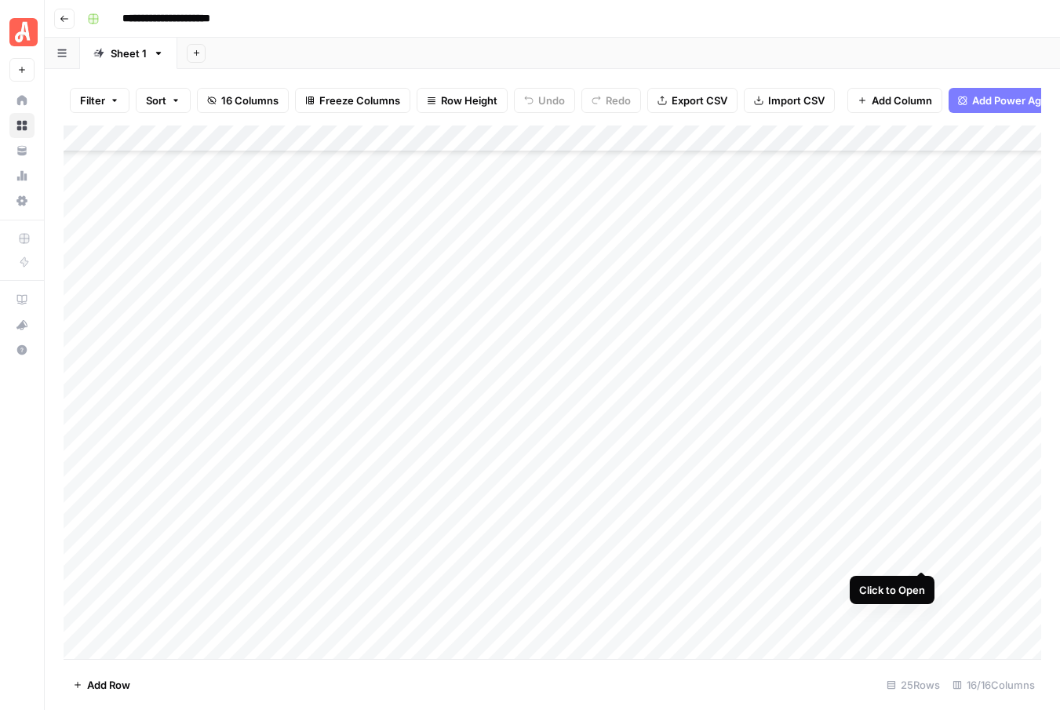
click at [920, 552] on div "Add Column" at bounding box center [552, 391] width 977 height 533
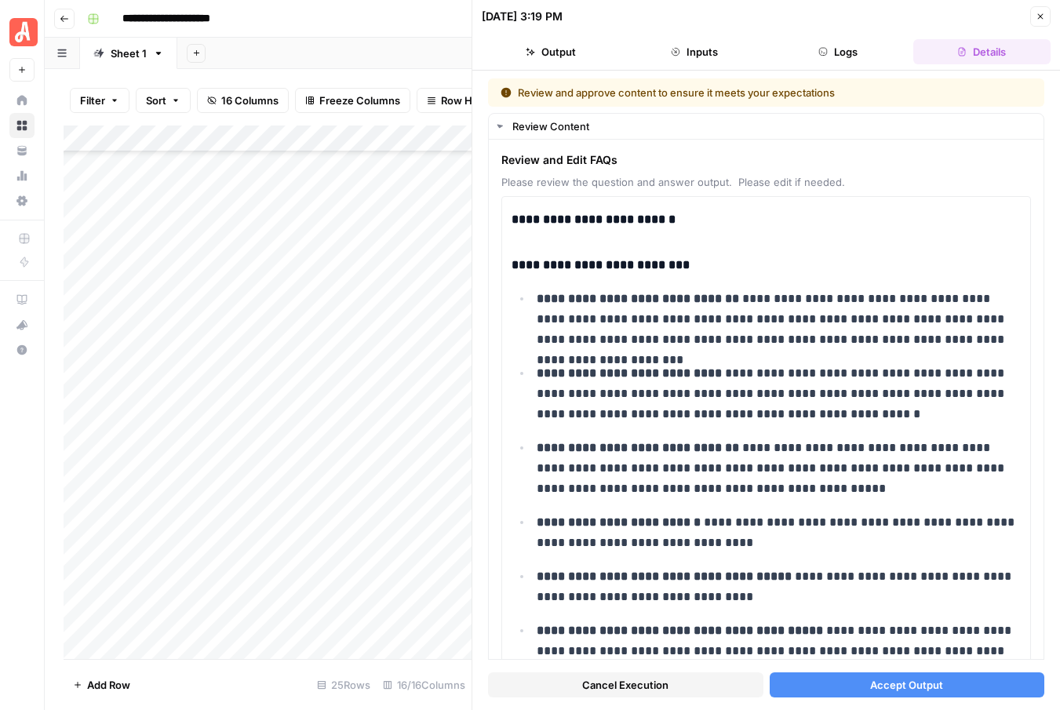
click at [600, 674] on button "Cancel Execution" at bounding box center [625, 684] width 275 height 25
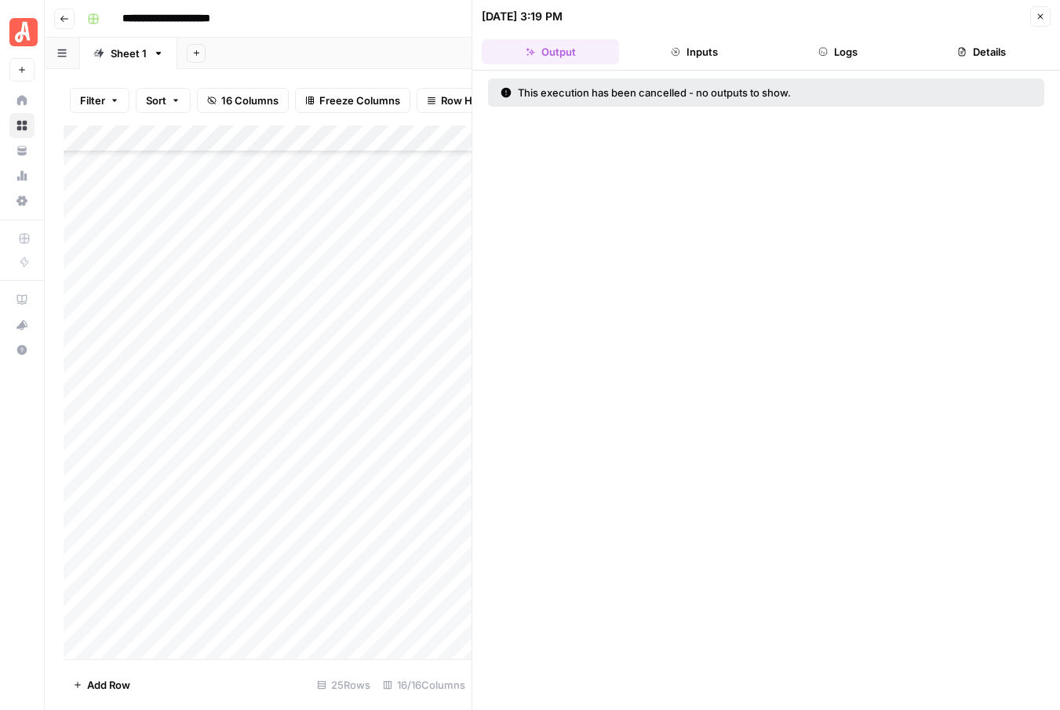
click at [1036, 13] on icon "button" at bounding box center [1039, 16] width 9 height 9
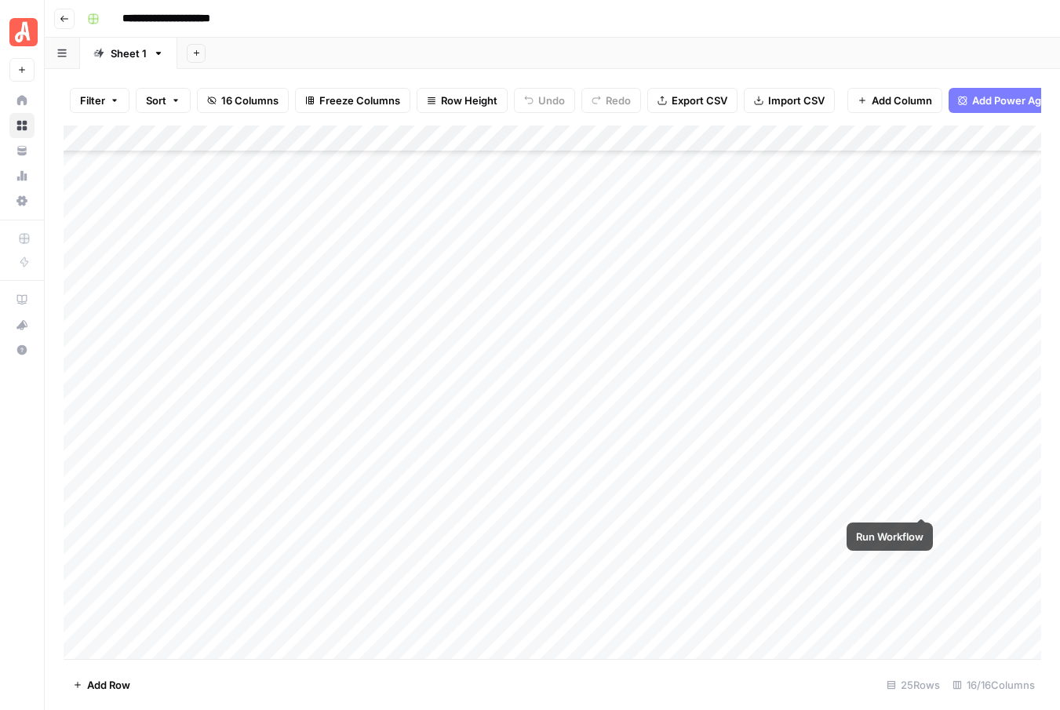
click at [922, 499] on div "Add Column" at bounding box center [552, 391] width 977 height 533
click at [922, 500] on div "Add Column" at bounding box center [552, 391] width 977 height 533
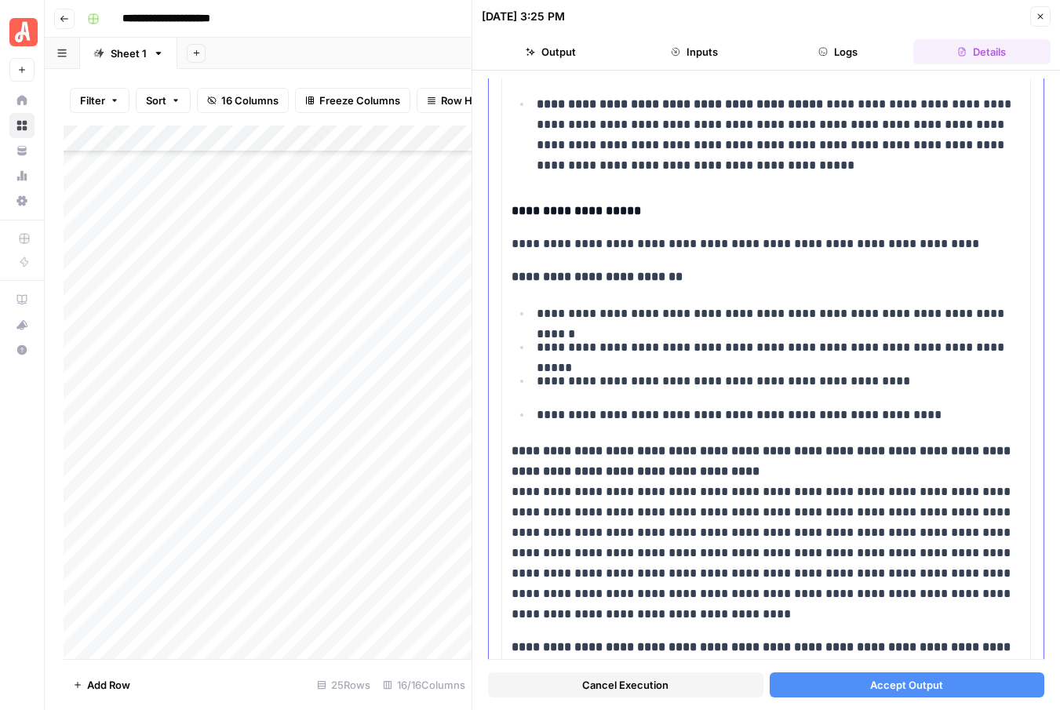
scroll to position [607, 0]
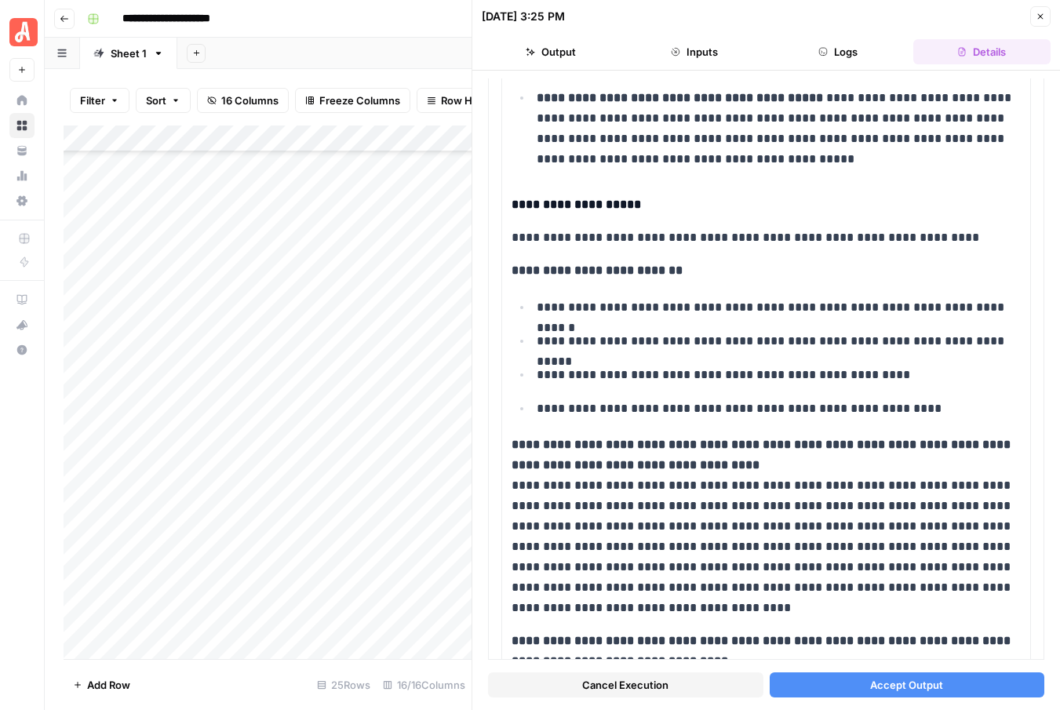
click at [1046, 11] on button "Close" at bounding box center [1040, 16] width 20 height 20
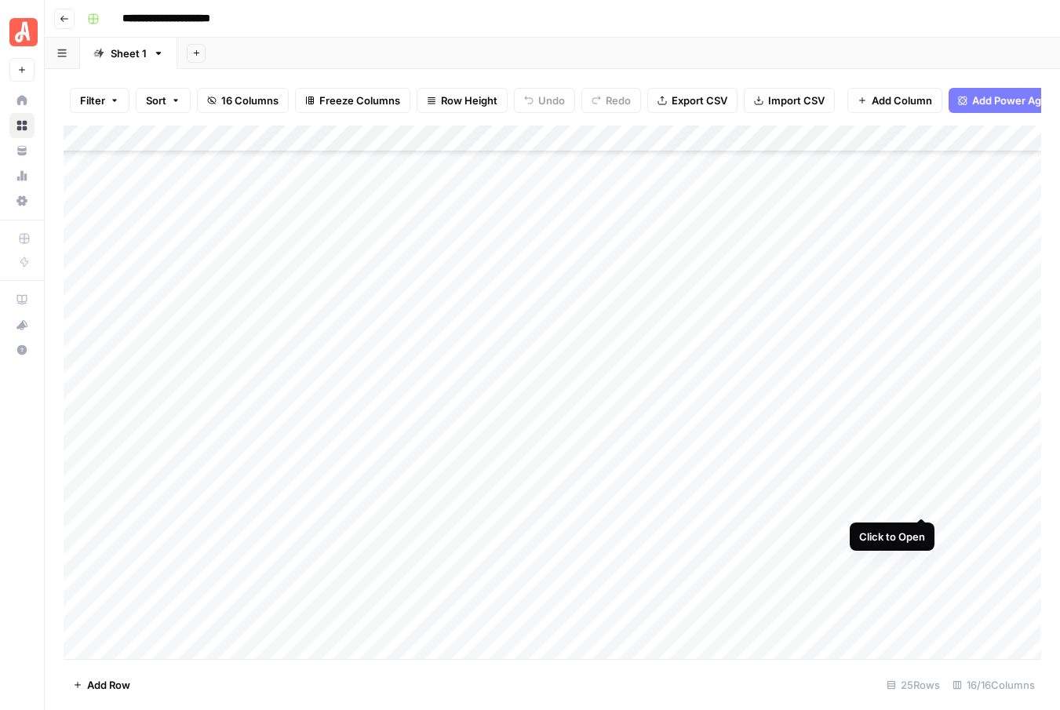
click at [919, 503] on div "Add Column" at bounding box center [552, 391] width 977 height 533
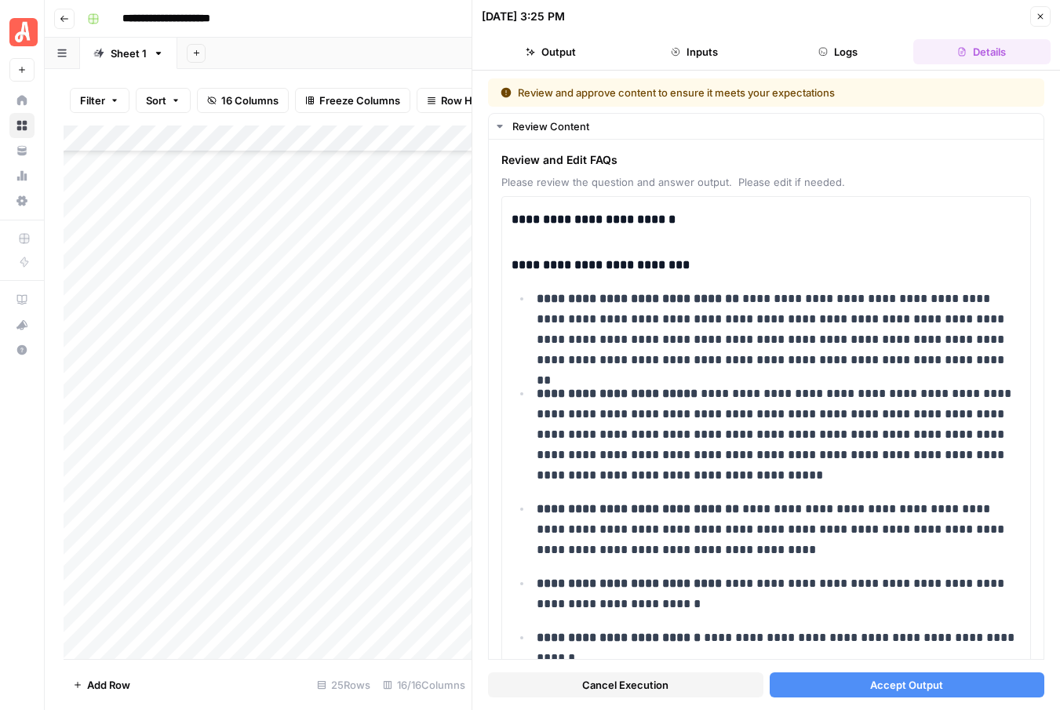
click at [671, 679] on button "Cancel Execution" at bounding box center [625, 684] width 275 height 25
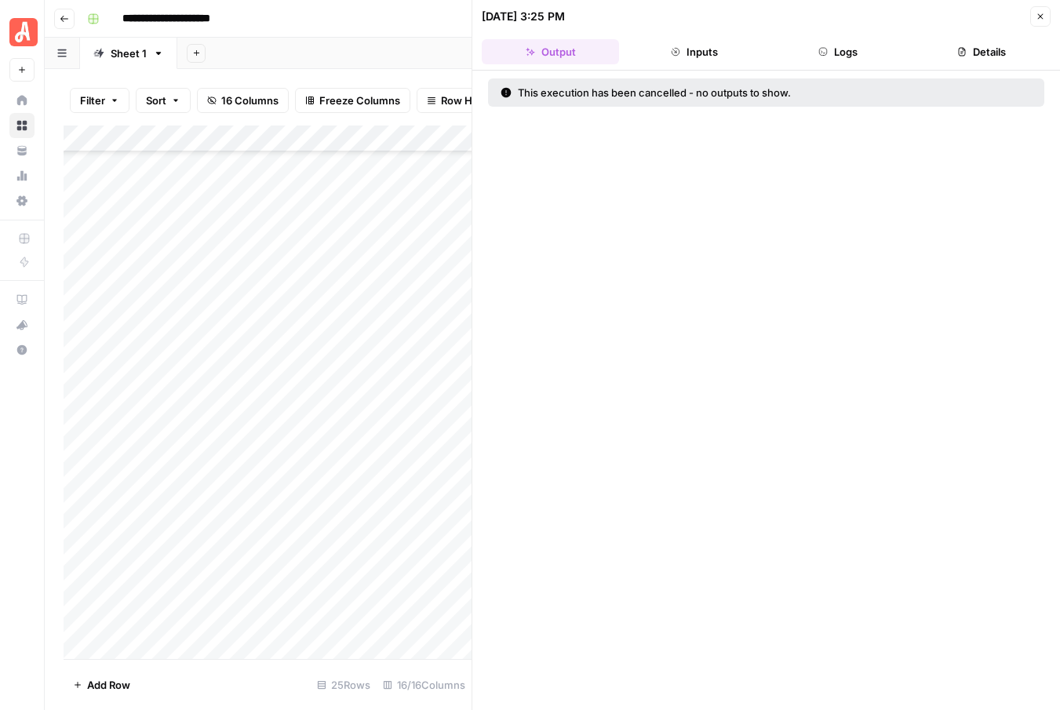
click at [1041, 16] on icon "button" at bounding box center [1039, 16] width 9 height 9
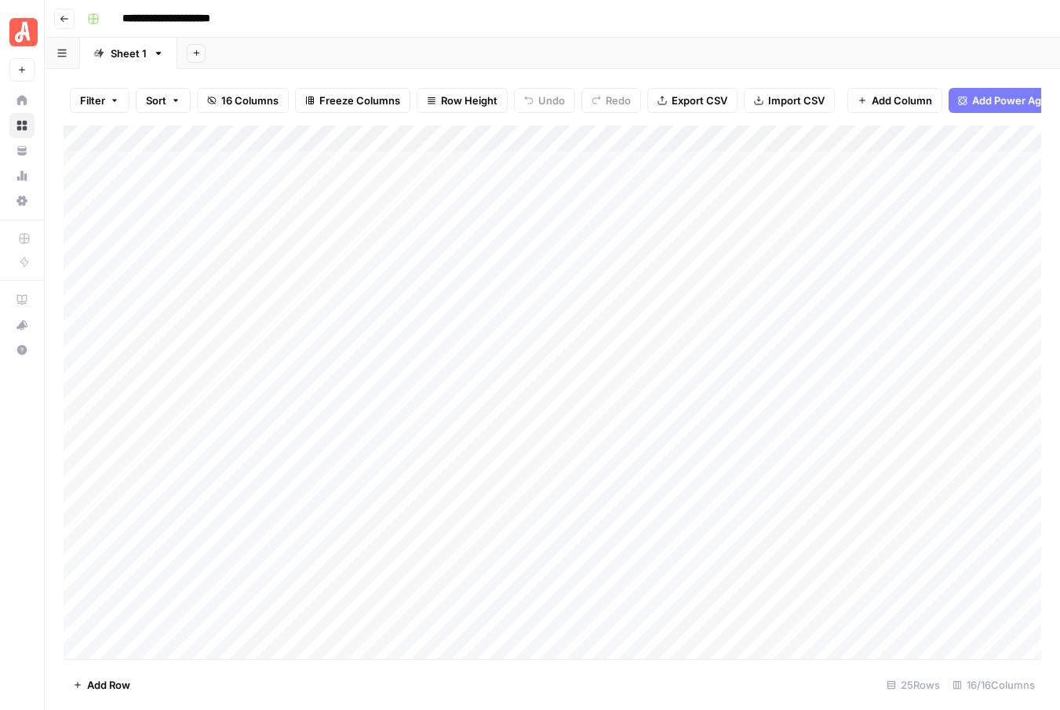
scroll to position [185, 0]
click at [920, 405] on div "Add Column" at bounding box center [552, 391] width 977 height 533
click at [918, 402] on div "Add Column" at bounding box center [552, 391] width 977 height 533
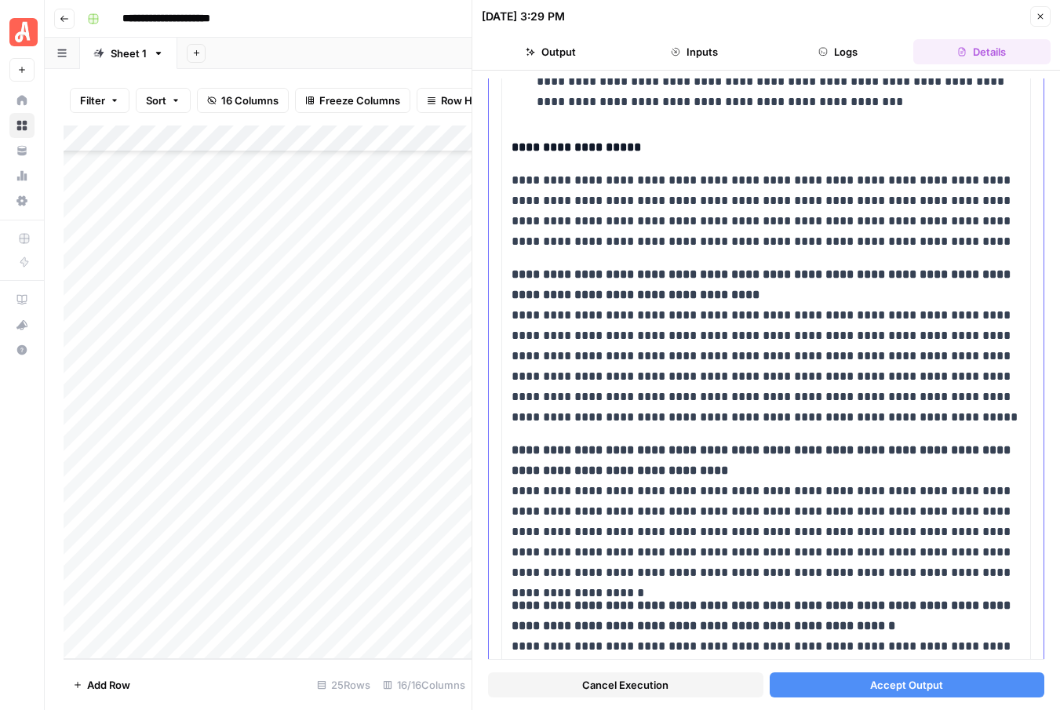
scroll to position [670, 0]
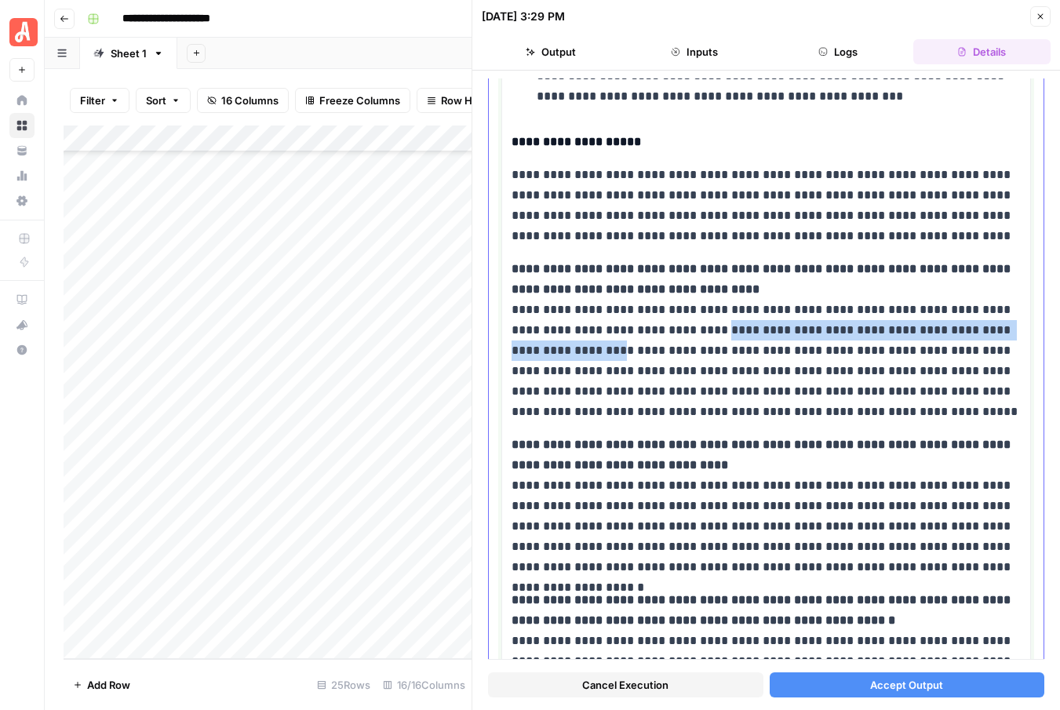
drag, startPoint x: 572, startPoint y: 351, endPoint x: 653, endPoint y: 333, distance: 82.6
click at [653, 333] on p "**********" at bounding box center [765, 340] width 509 height 163
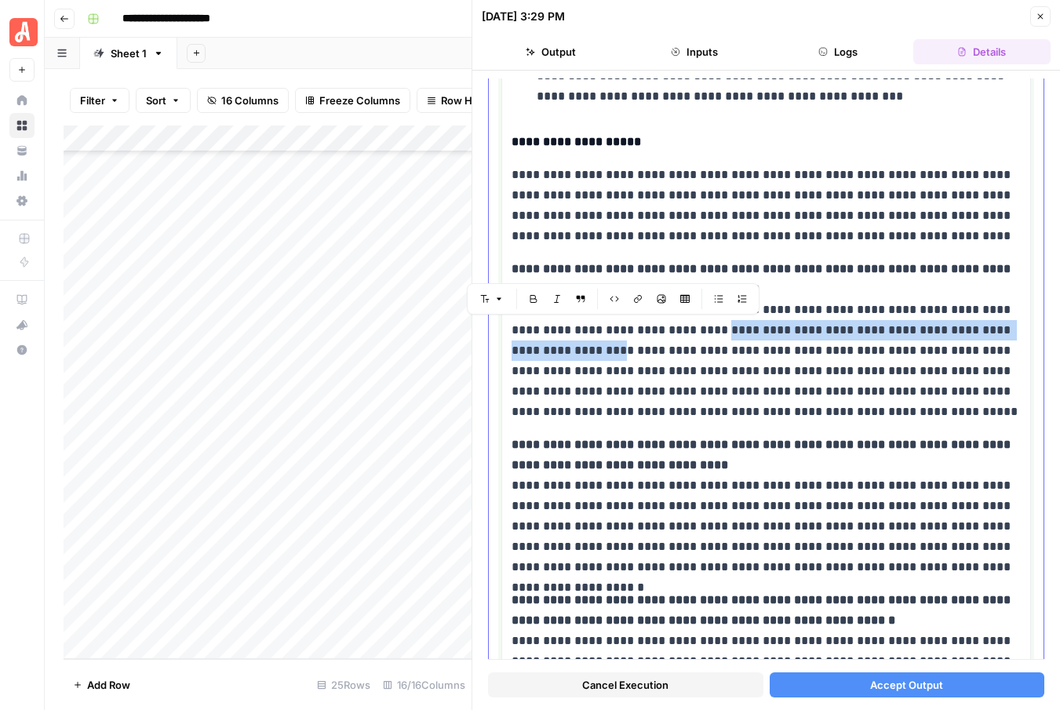
copy p "**********"
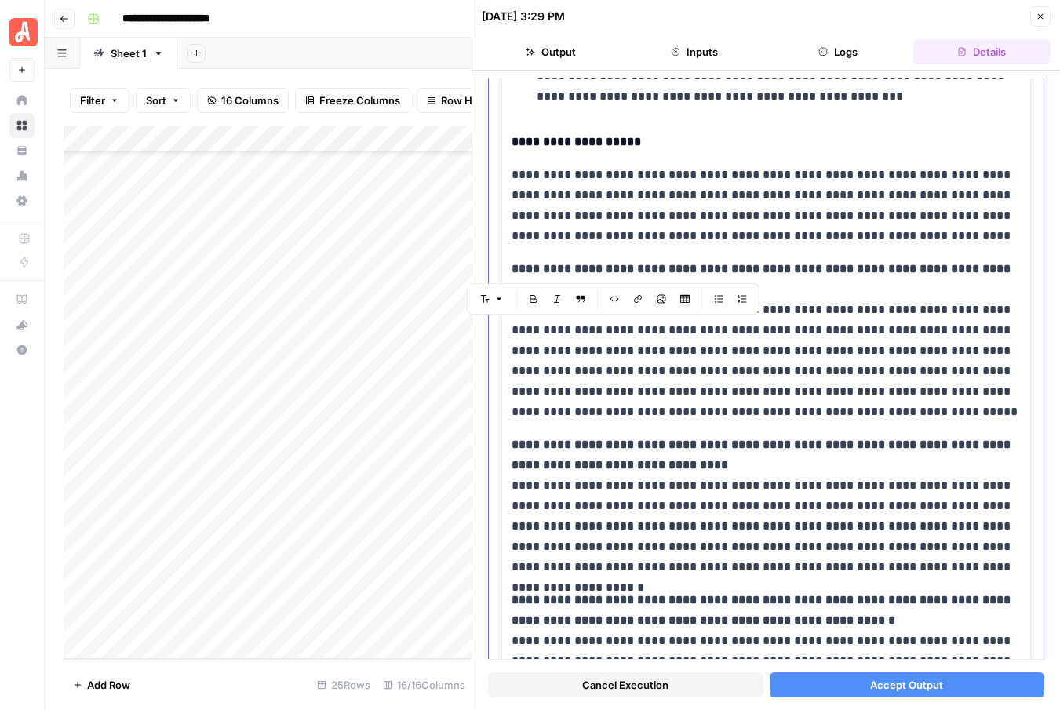
click at [808, 416] on p "**********" at bounding box center [765, 340] width 509 height 163
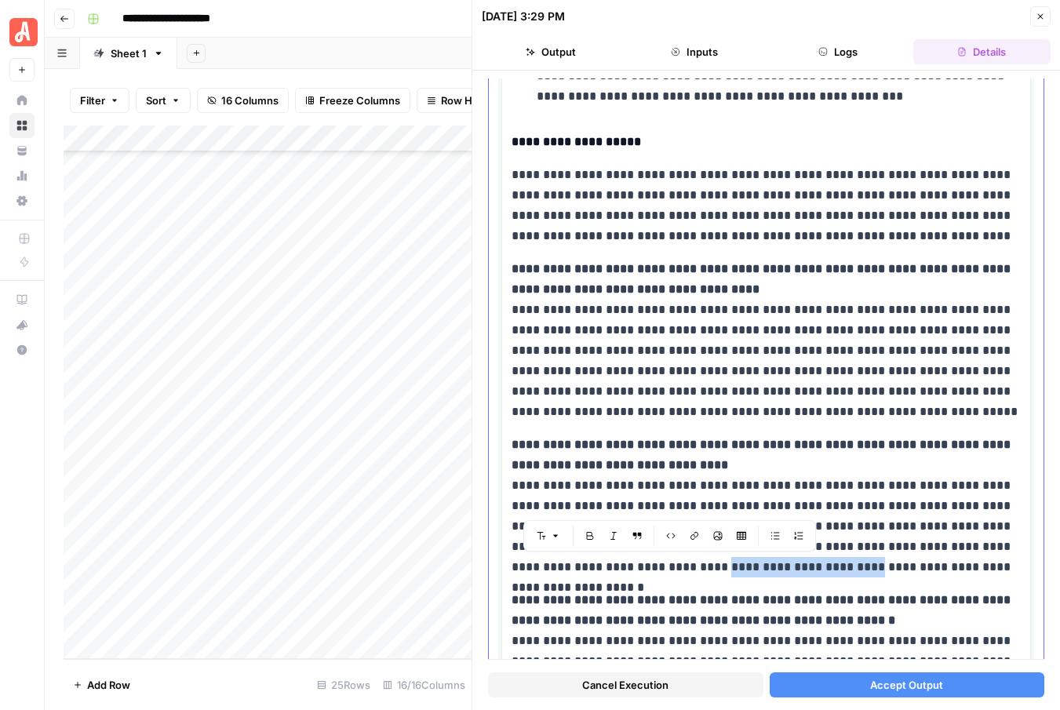
drag, startPoint x: 703, startPoint y: 565, endPoint x: 599, endPoint y: 571, distance: 103.7
click at [599, 571] on p "**********" at bounding box center [765, 505] width 509 height 143
copy p "**********"
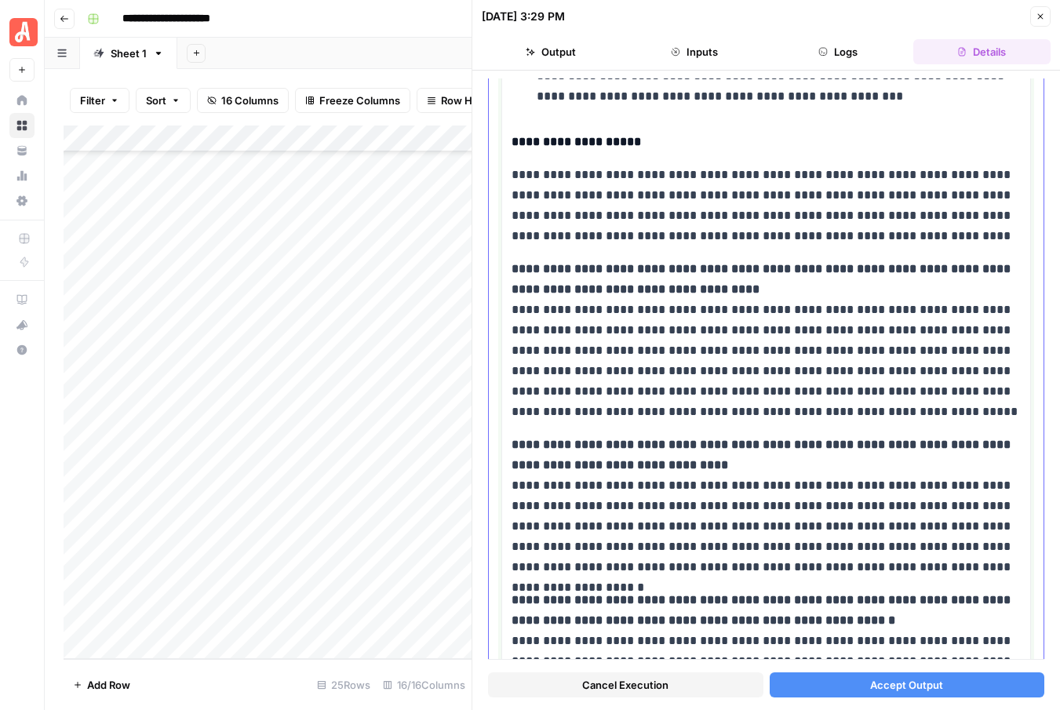
click at [901, 517] on p "**********" at bounding box center [765, 505] width 509 height 143
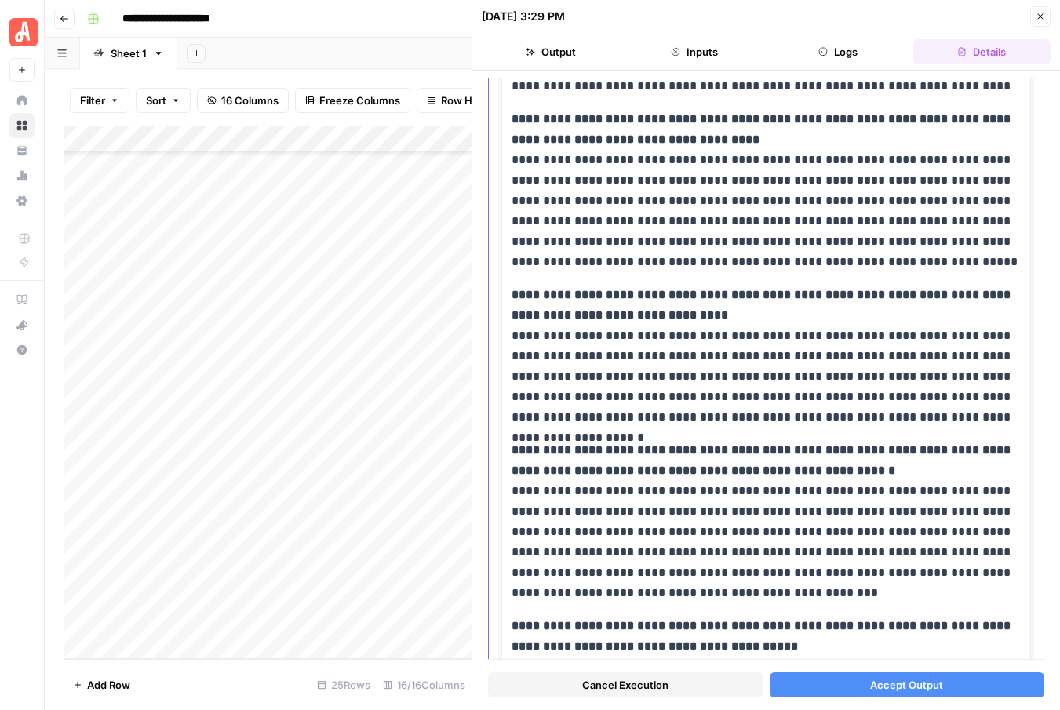
scroll to position [821, 0]
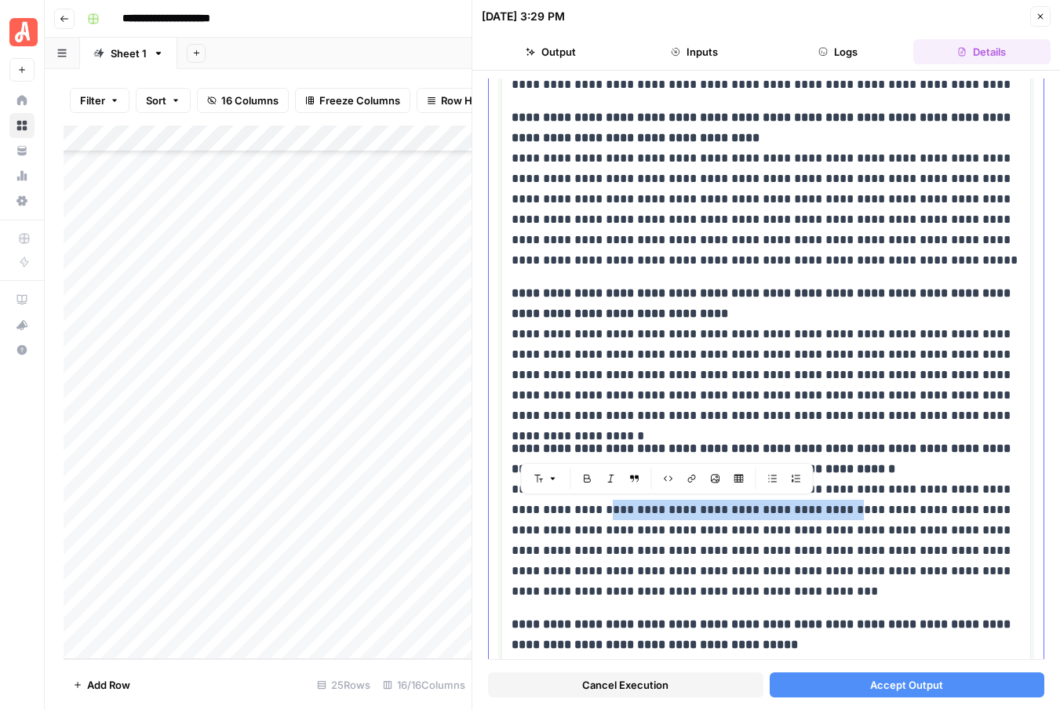
drag, startPoint x: 550, startPoint y: 509, endPoint x: 783, endPoint y: 515, distance: 233.0
click at [783, 515] on p "**********" at bounding box center [765, 519] width 509 height 163
copy p "**********"
click at [60, 18] on icon "button" at bounding box center [64, 18] width 9 height 9
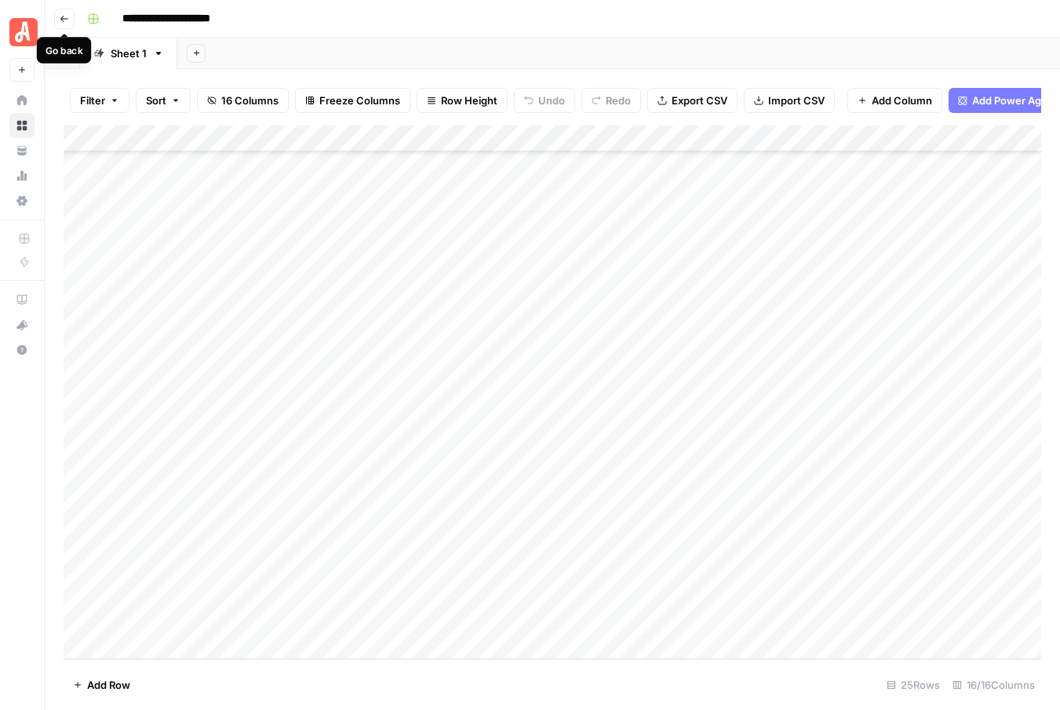
click at [67, 16] on icon "button" at bounding box center [64, 18] width 9 height 9
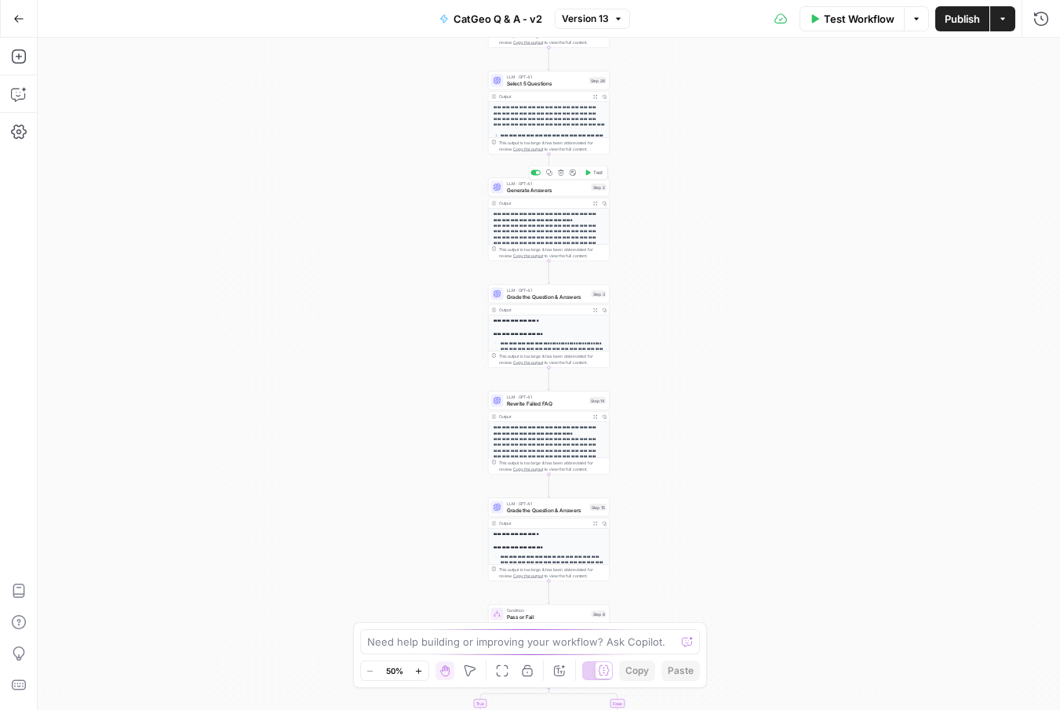
click at [583, 191] on span "Generate Answers" at bounding box center [548, 190] width 82 height 8
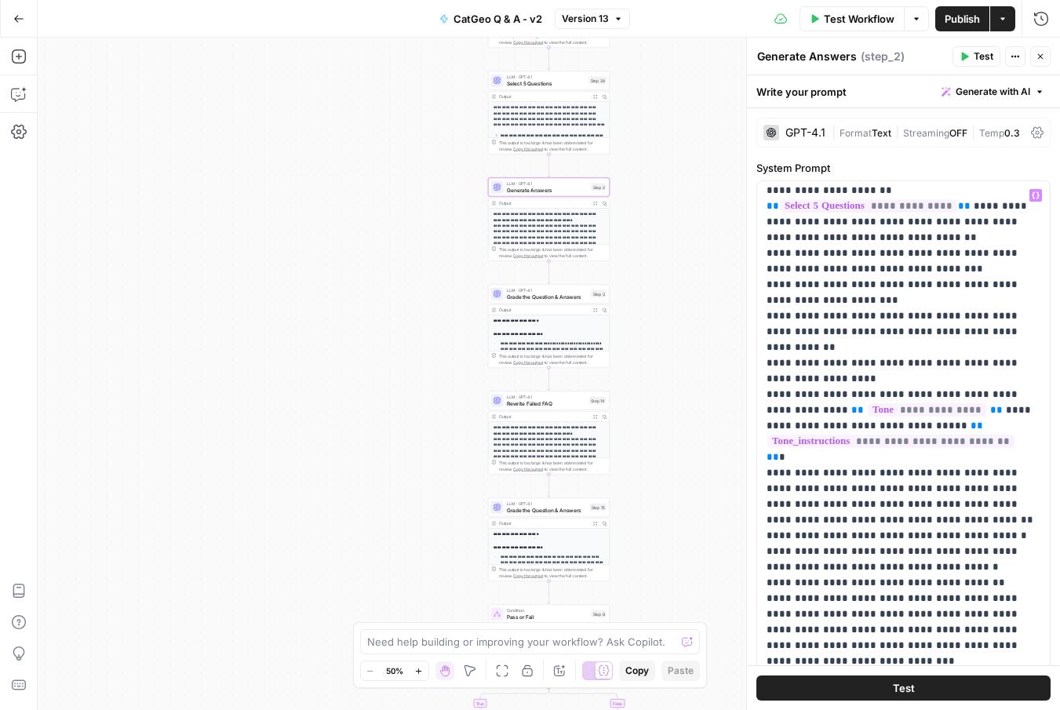
scroll to position [258, 0]
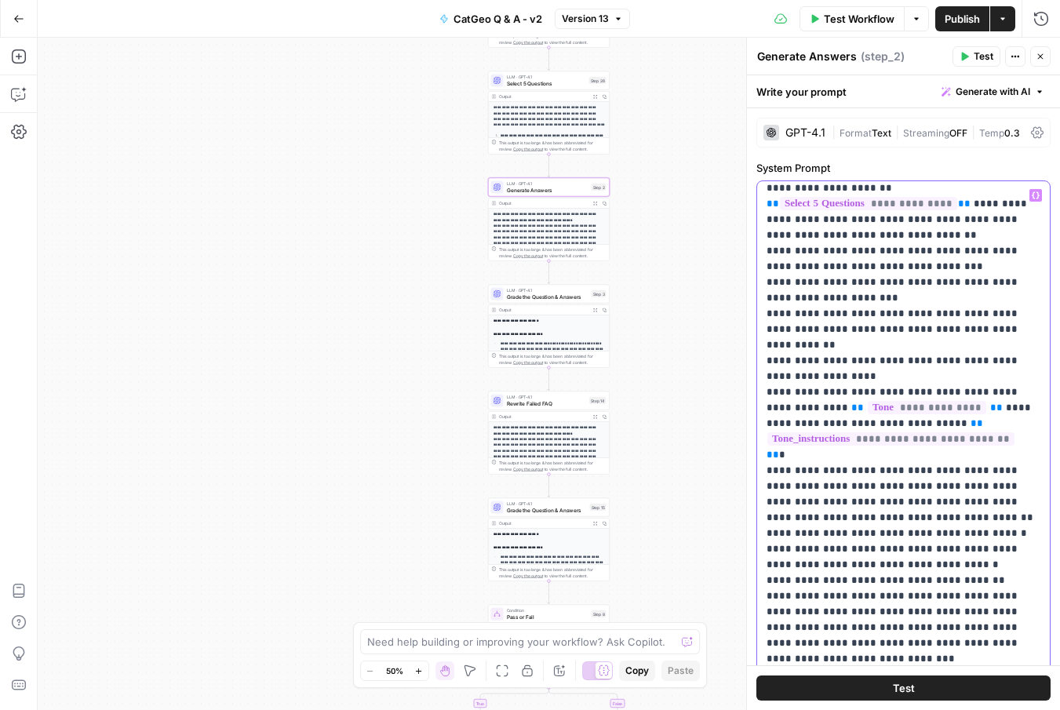
drag, startPoint x: 913, startPoint y: 503, endPoint x: 849, endPoint y: 503, distance: 63.5
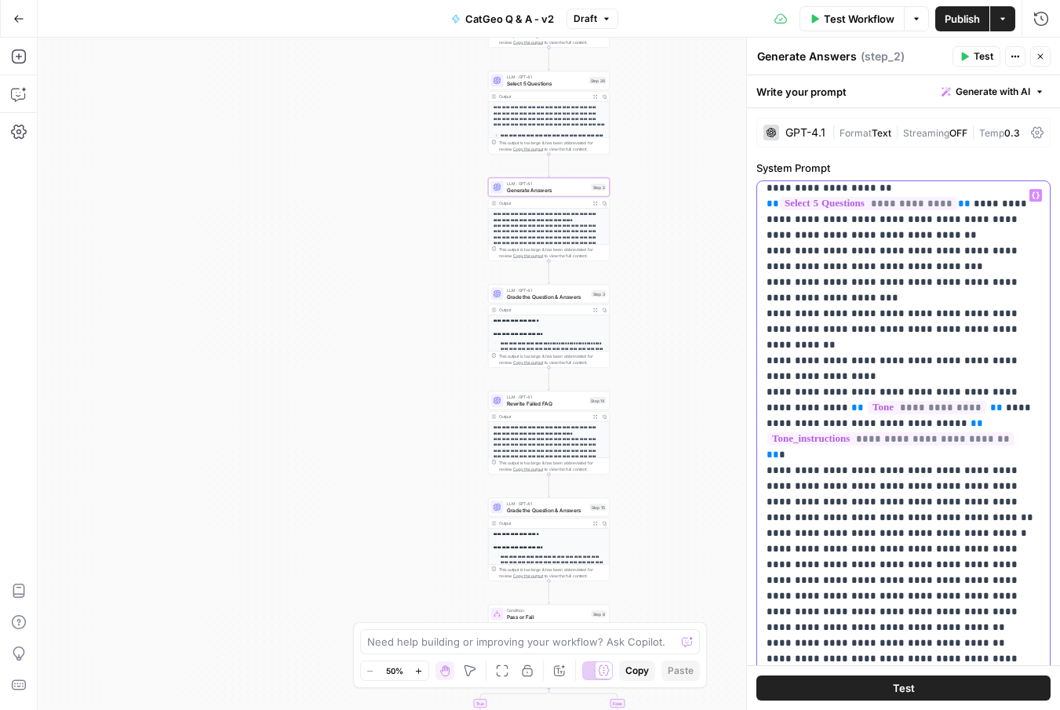
click at [889, 683] on button "Test" at bounding box center [903, 687] width 294 height 25
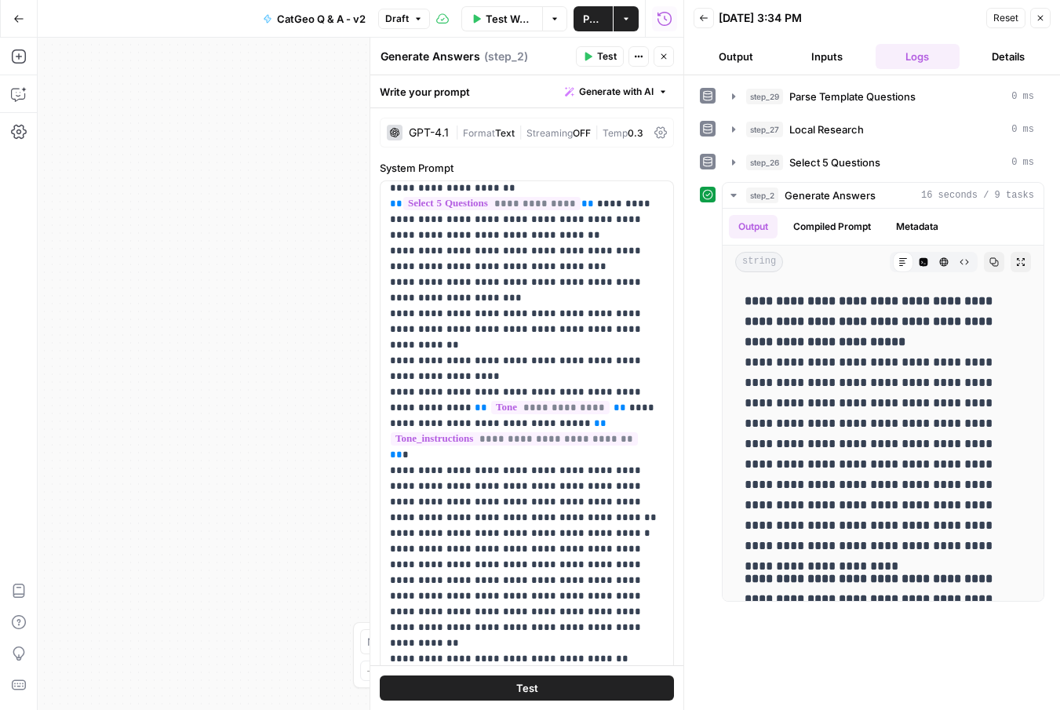
click at [1042, 16] on icon "button" at bounding box center [1039, 17] width 9 height 9
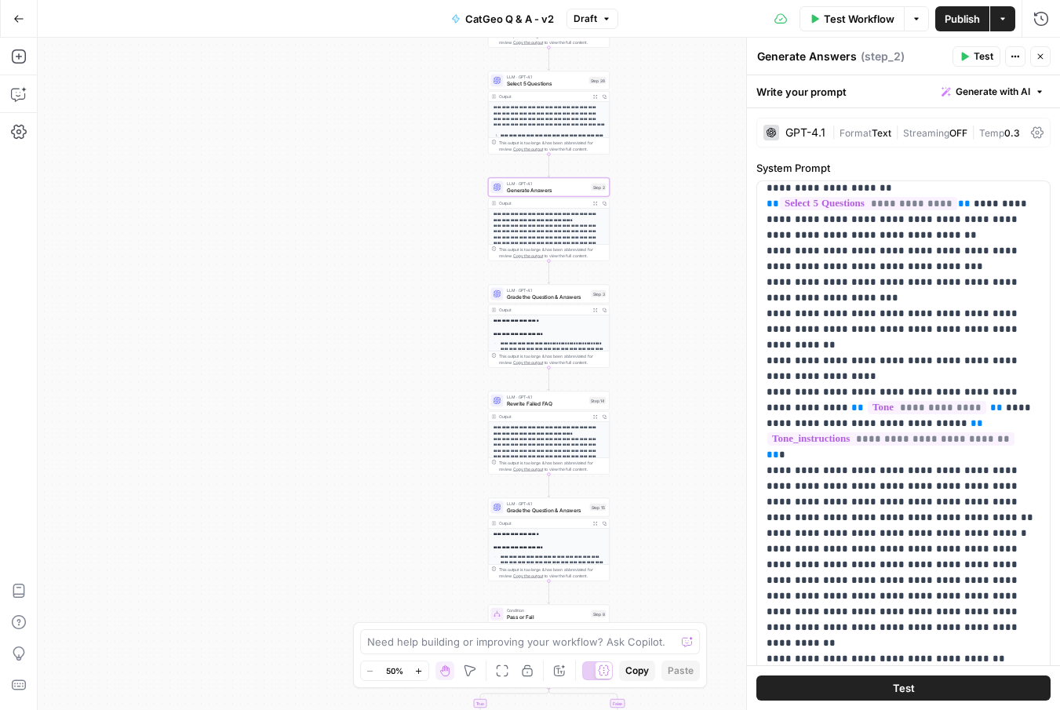
click at [957, 22] on span "Publish" at bounding box center [961, 19] width 35 height 16
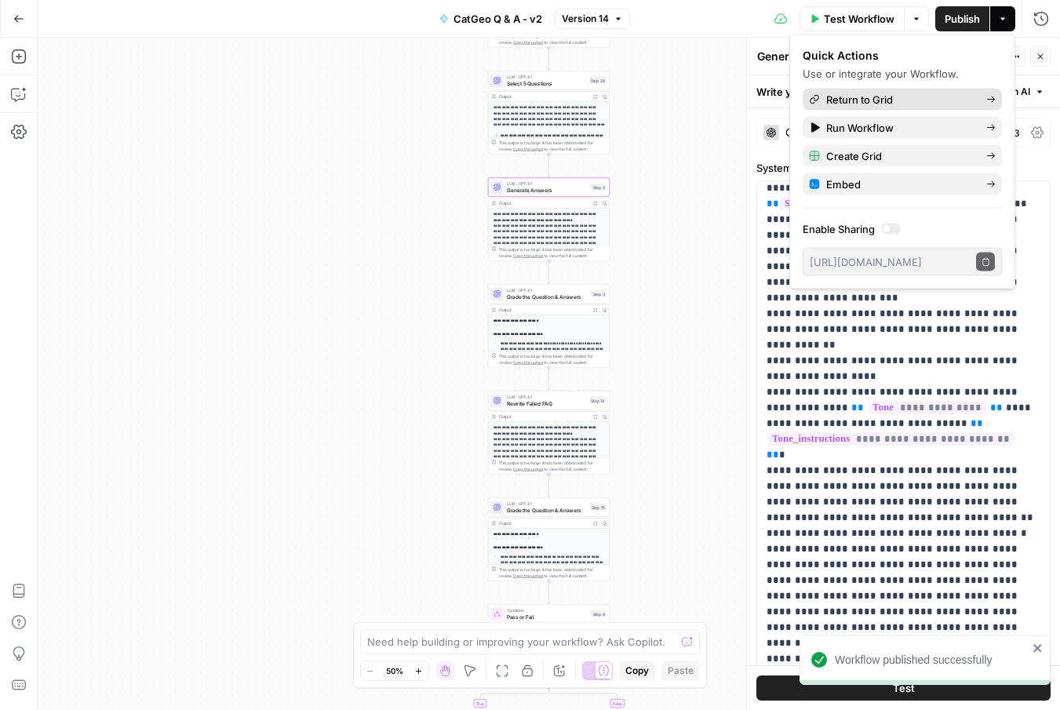
click at [983, 100] on div "Return to Grid" at bounding box center [902, 100] width 187 height 16
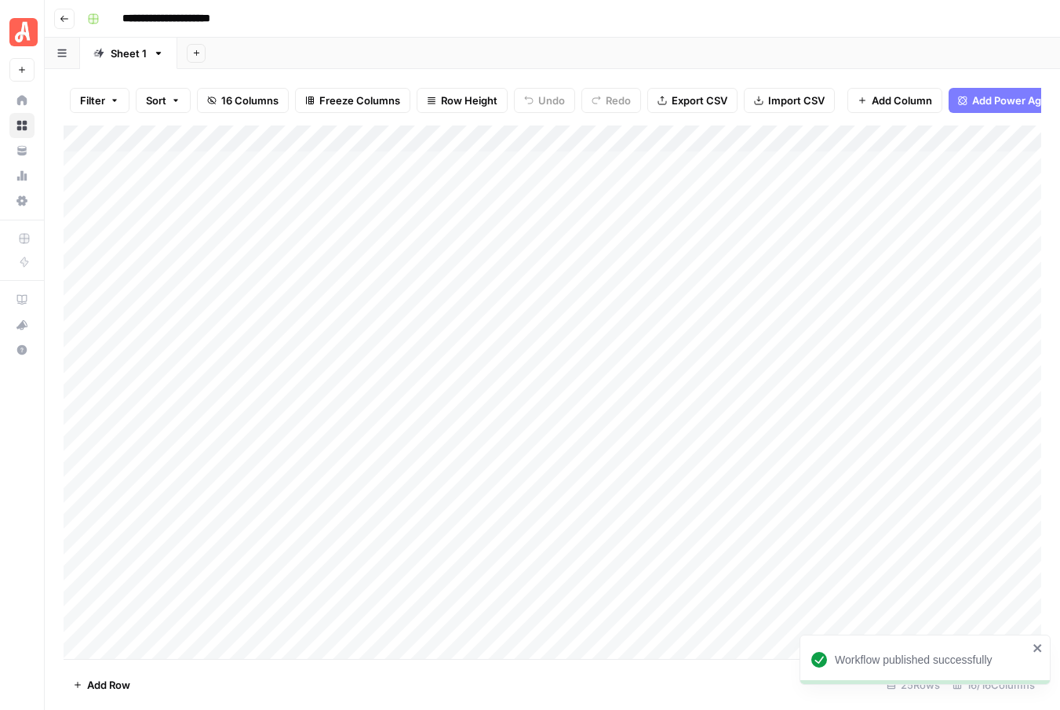
click at [900, 139] on div "Add Column" at bounding box center [552, 391] width 977 height 533
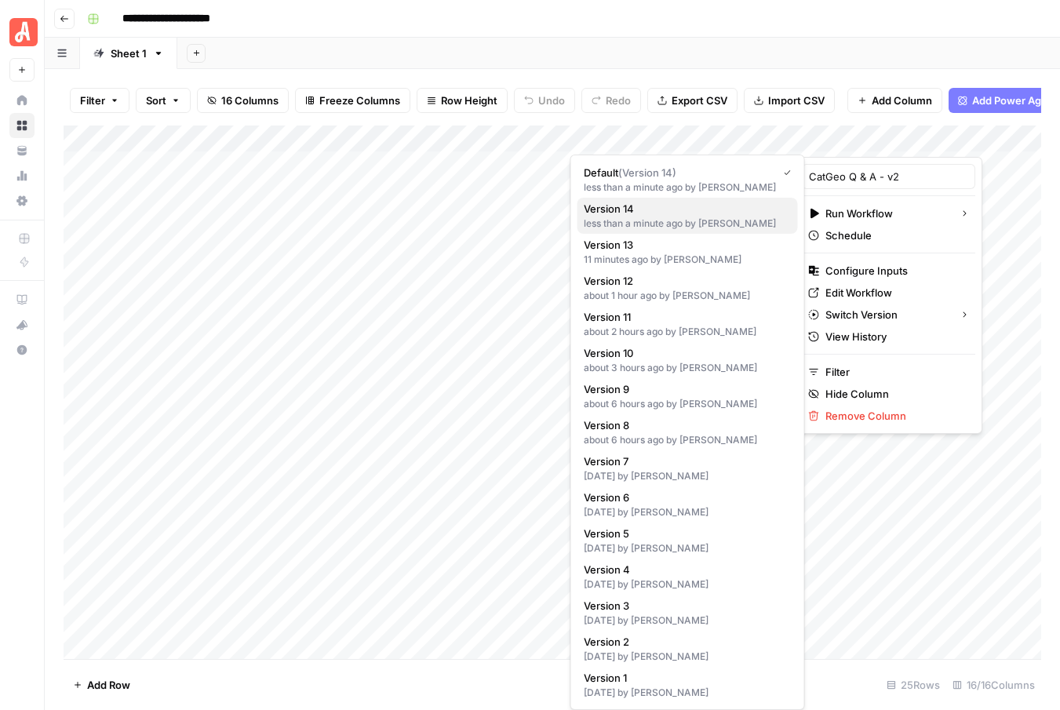
click at [657, 209] on span "Version 14" at bounding box center [685, 209] width 202 height 16
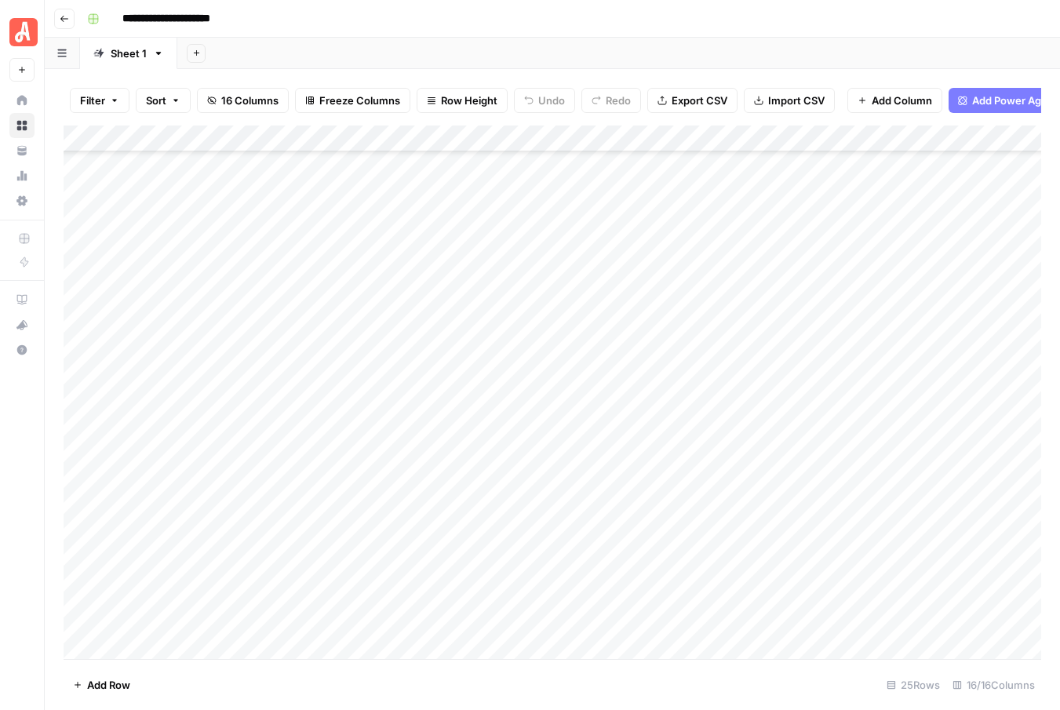
scroll to position [185, 0]
click at [921, 429] on div "Add Column" at bounding box center [552, 391] width 977 height 533
click at [922, 402] on div "Add Column" at bounding box center [552, 391] width 977 height 533
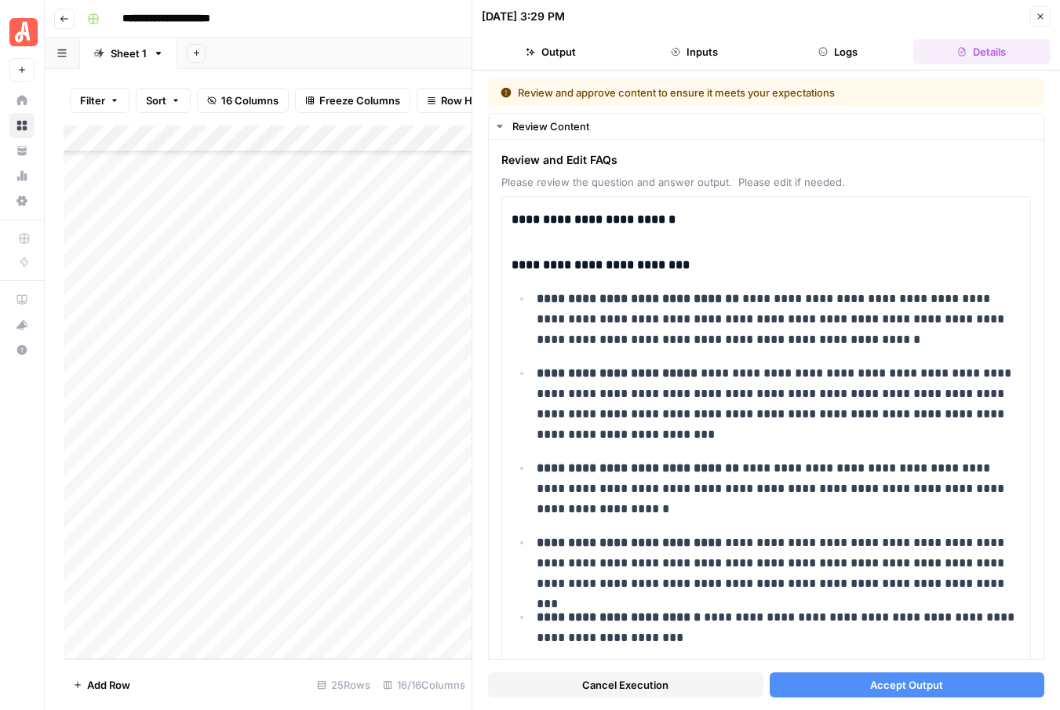
click at [585, 685] on span "Cancel Execution" at bounding box center [625, 685] width 86 height 16
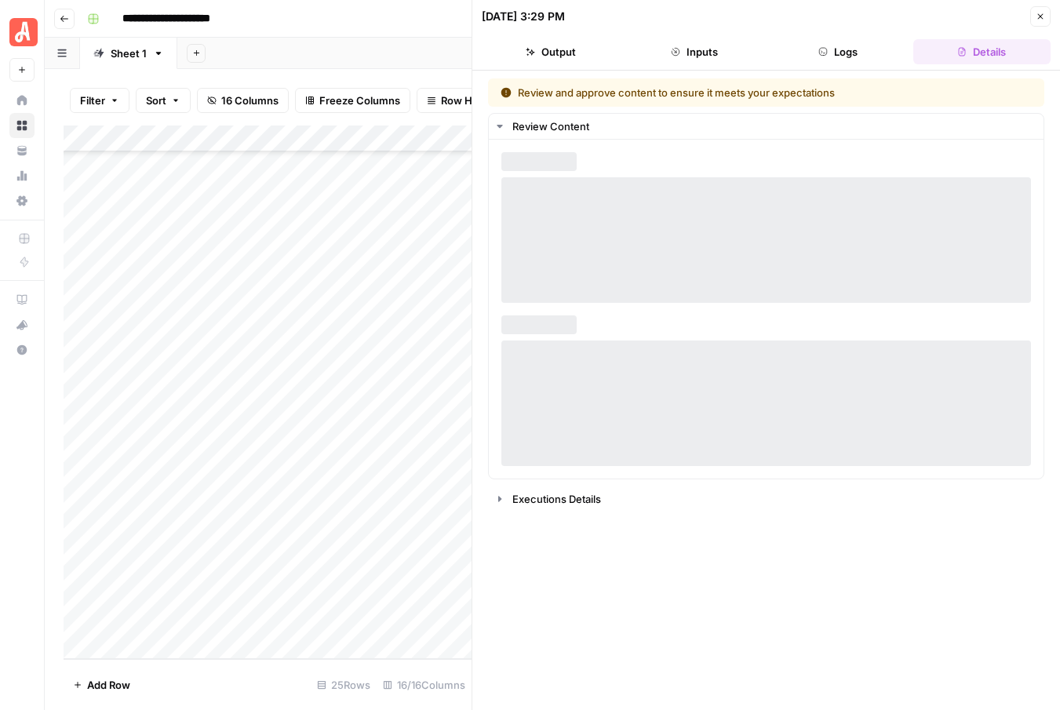
click at [1041, 16] on icon "button" at bounding box center [1039, 16] width 9 height 9
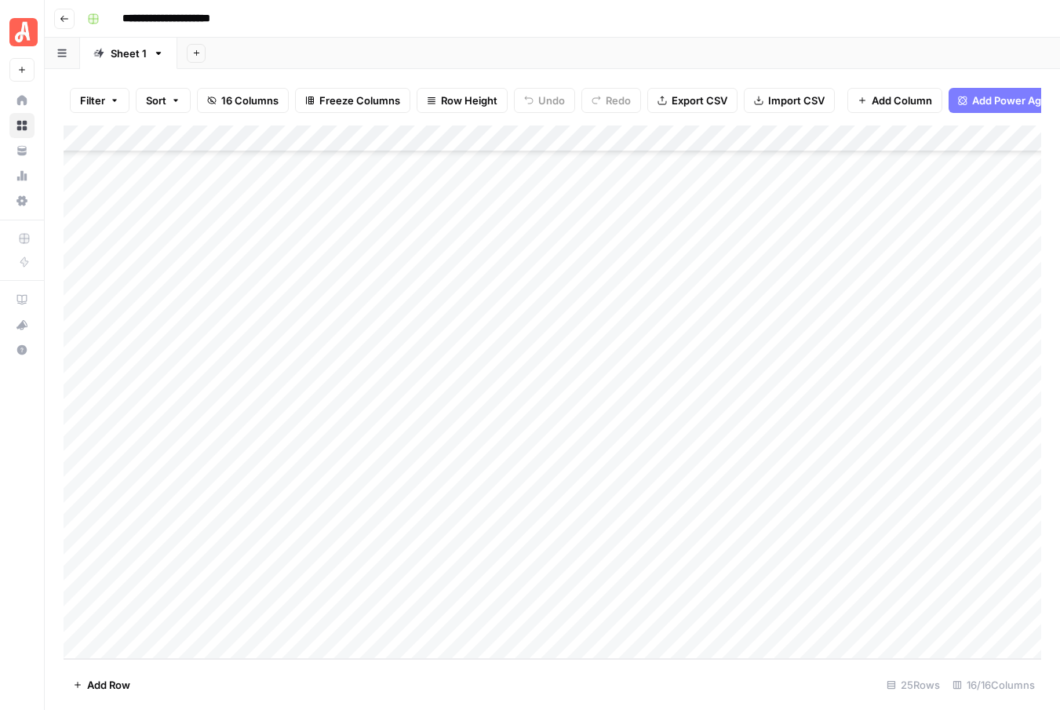
click at [922, 404] on div "Add Column" at bounding box center [552, 391] width 977 height 533
click at [921, 430] on div "Add Column" at bounding box center [552, 391] width 977 height 533
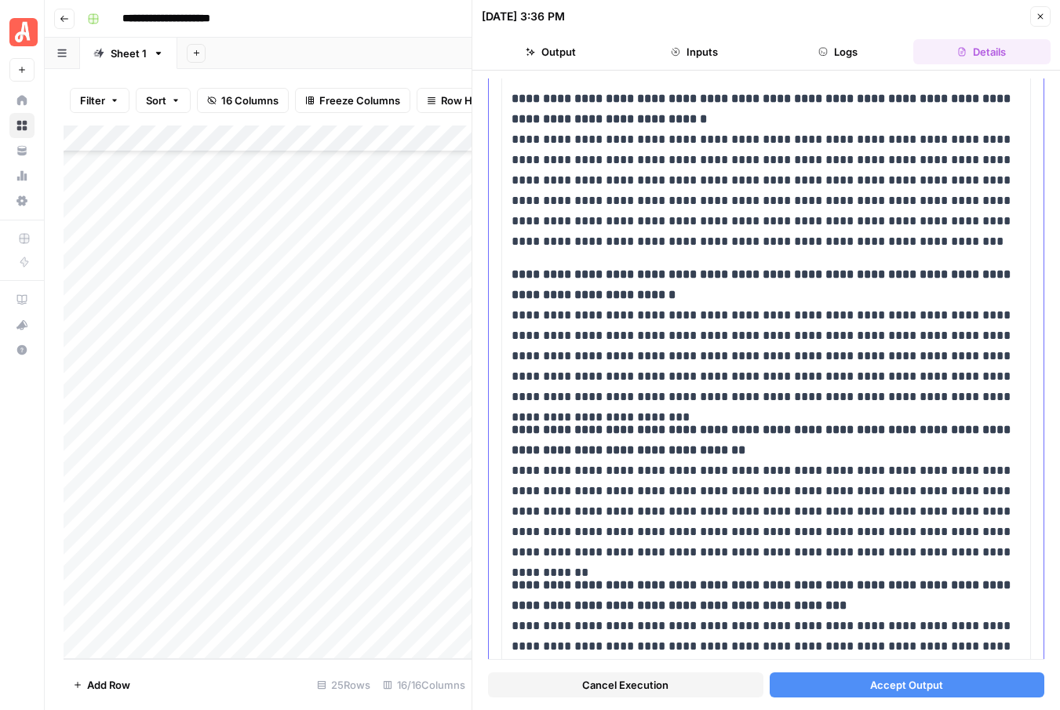
scroll to position [517, 0]
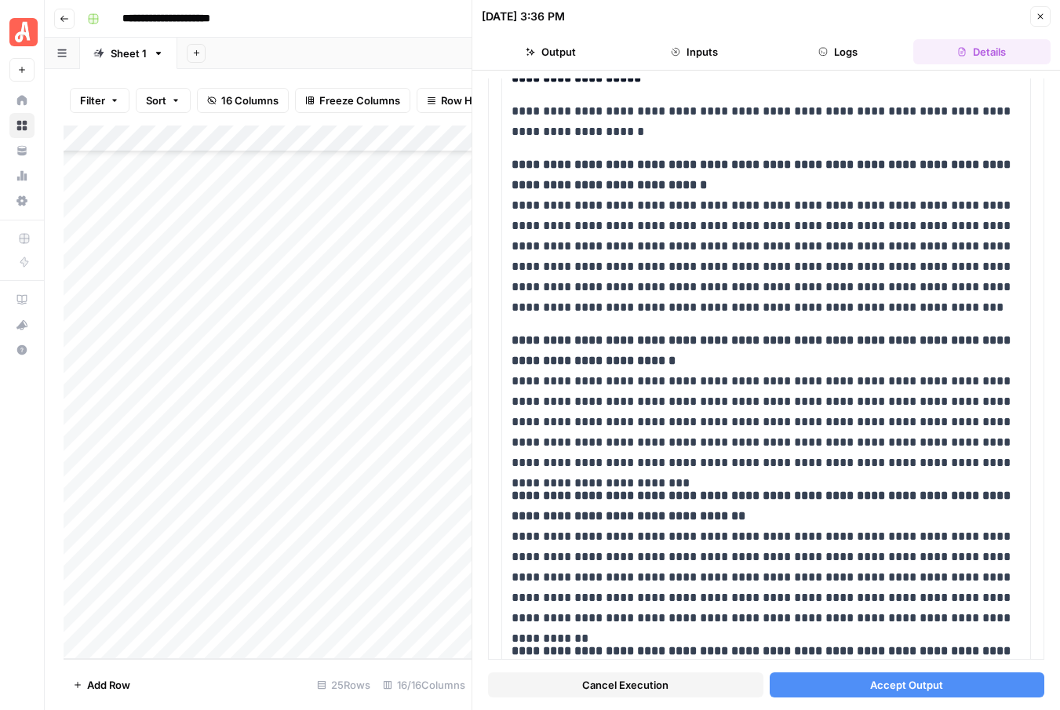
click at [66, 20] on icon "button" at bounding box center [64, 18] width 9 height 9
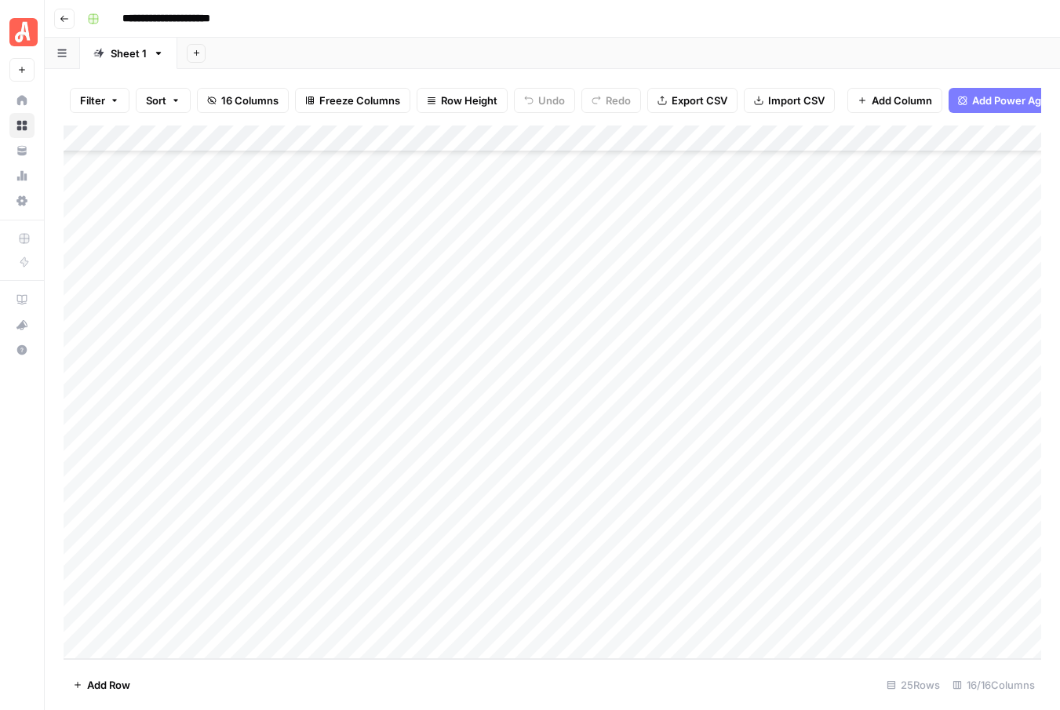
click at [66, 20] on icon "button" at bounding box center [64, 18] width 9 height 9
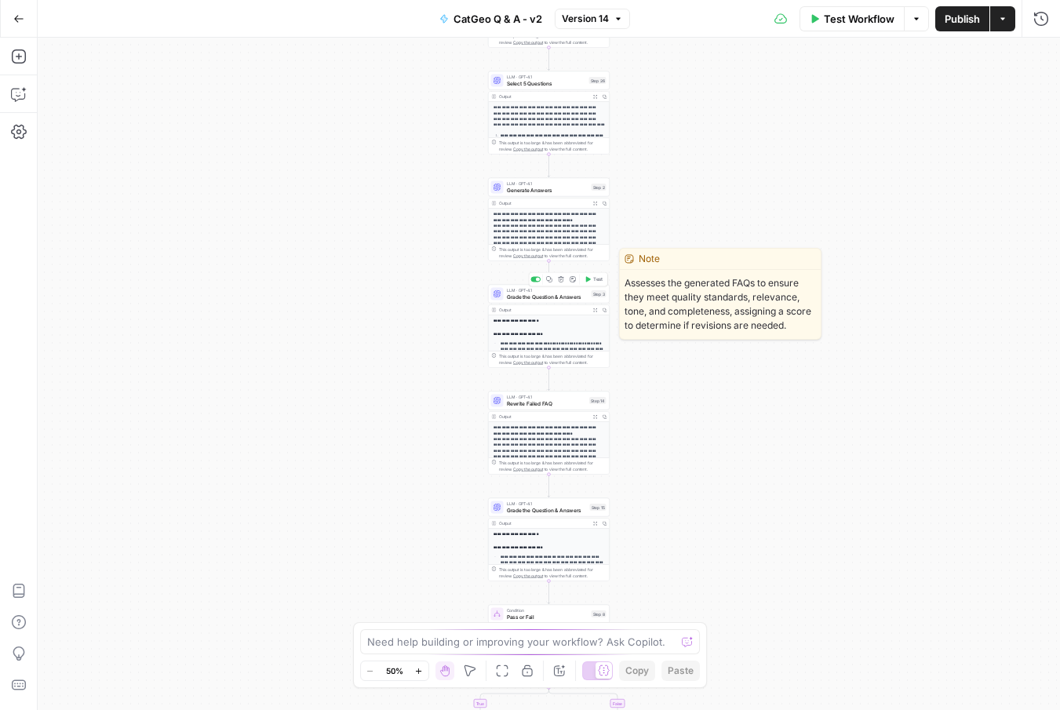
click at [584, 300] on div "LLM · GPT-4.1 Grade the Question & Answers Step 3 Copy step Delete step Edit No…" at bounding box center [549, 294] width 122 height 19
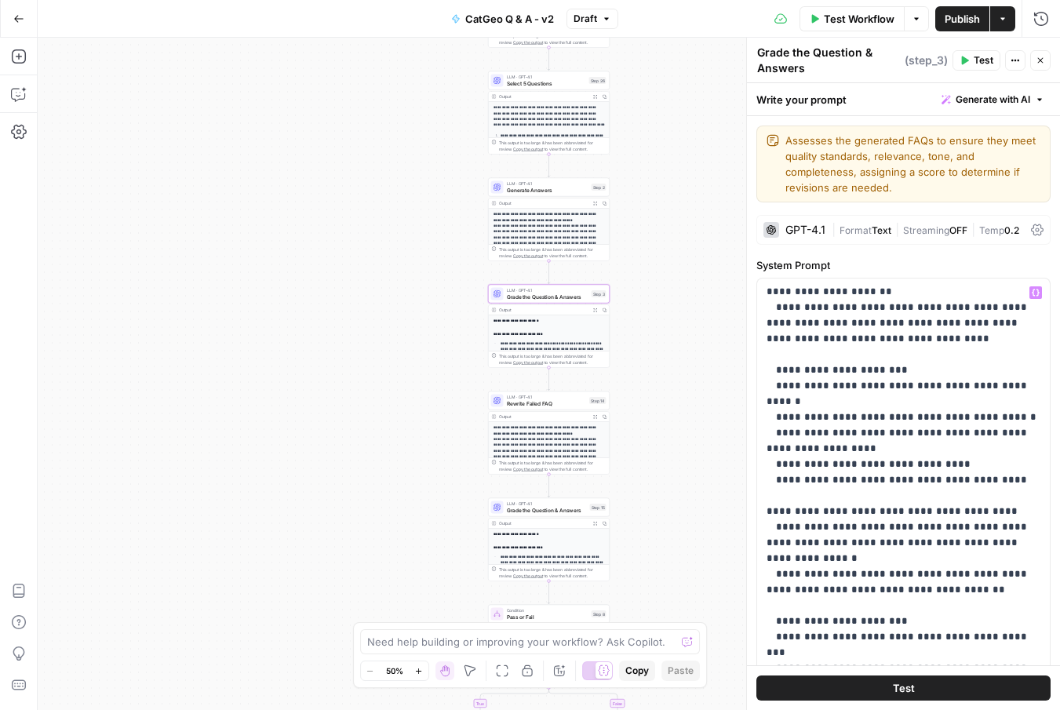
scroll to position [504, 0]
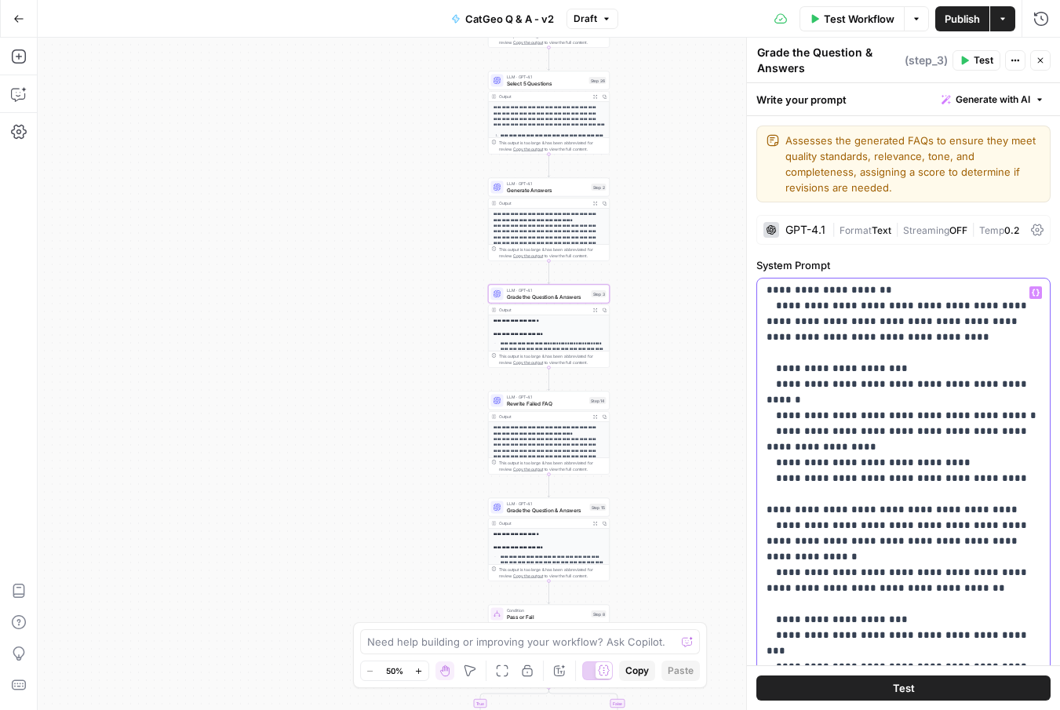
drag, startPoint x: 964, startPoint y: 544, endPoint x: 834, endPoint y: 543, distance: 129.4
click at [980, 681] on button "Test" at bounding box center [903, 687] width 294 height 25
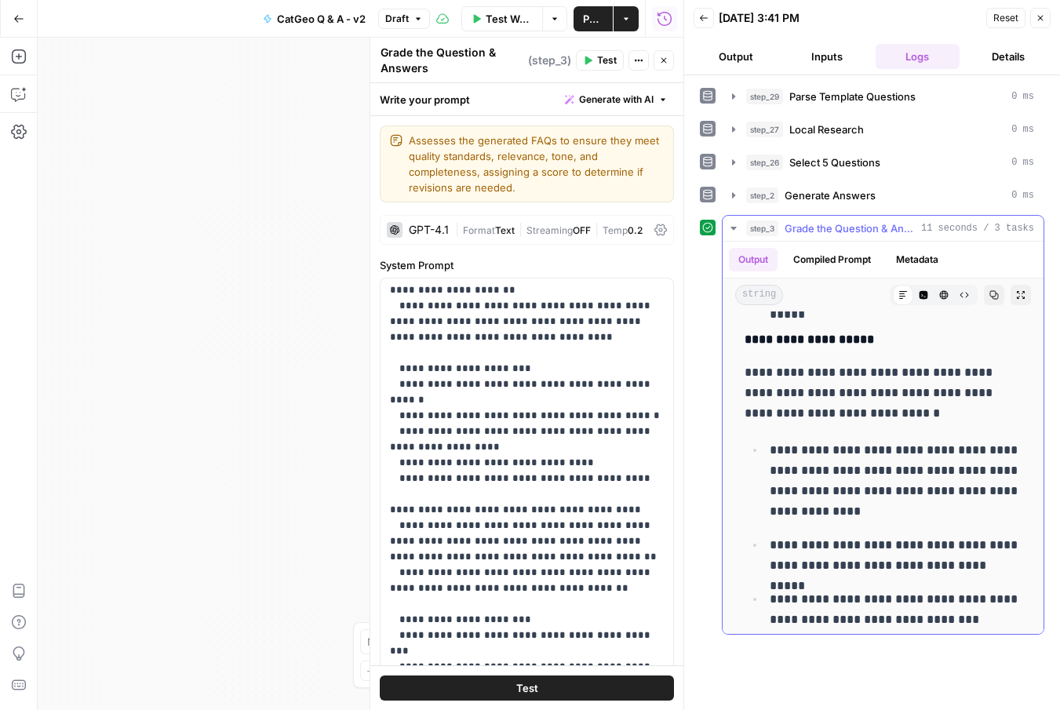
scroll to position [760, 0]
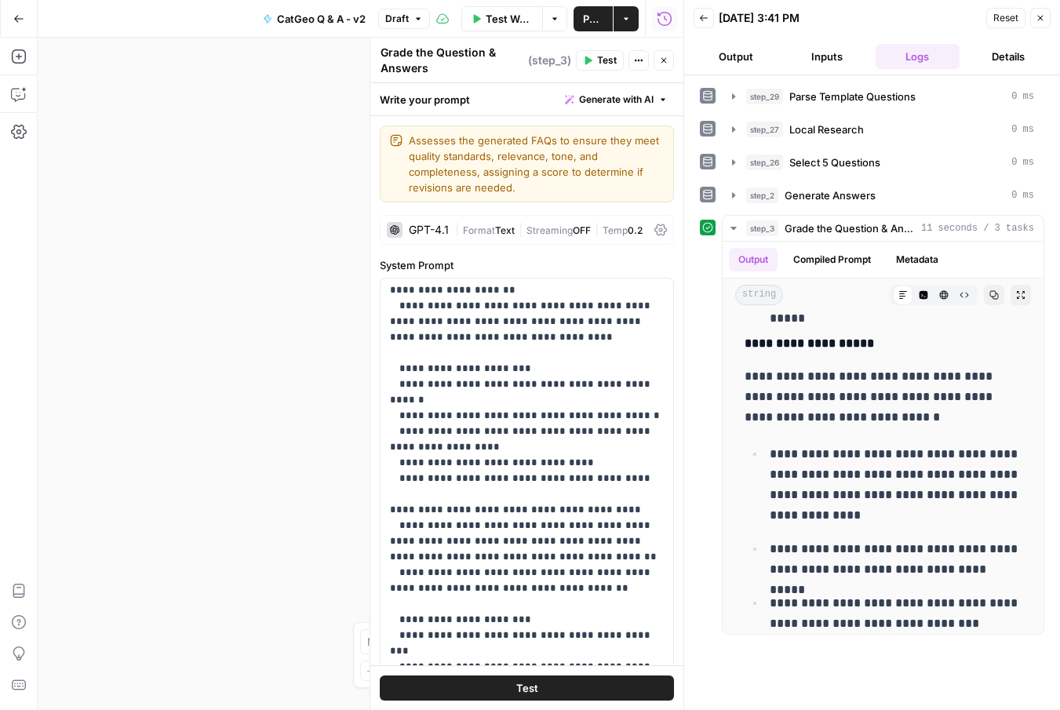
click at [1034, 24] on button "Close" at bounding box center [1040, 18] width 20 height 20
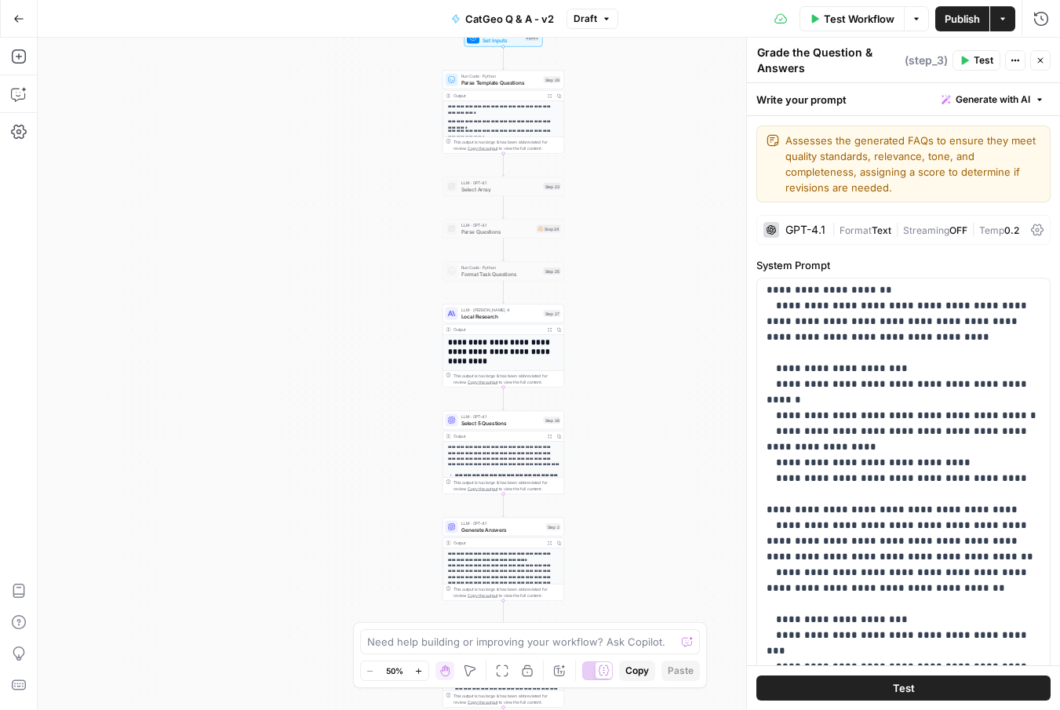
drag, startPoint x: 678, startPoint y: 225, endPoint x: 630, endPoint y: 574, distance: 352.4
click at [630, 574] on div "**********" at bounding box center [549, 374] width 1022 height 672
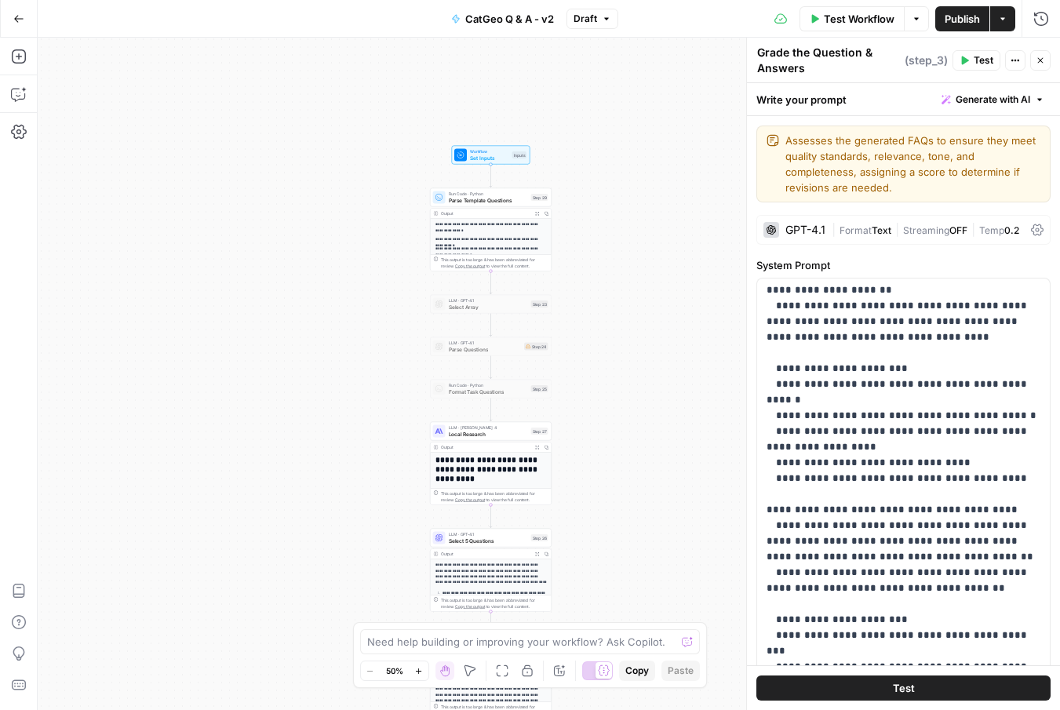
drag, startPoint x: 623, startPoint y: 299, endPoint x: 612, endPoint y: 407, distance: 108.8
click at [612, 407] on div "**********" at bounding box center [549, 374] width 1022 height 672
click at [860, 17] on span "Test Workflow" at bounding box center [859, 19] width 71 height 16
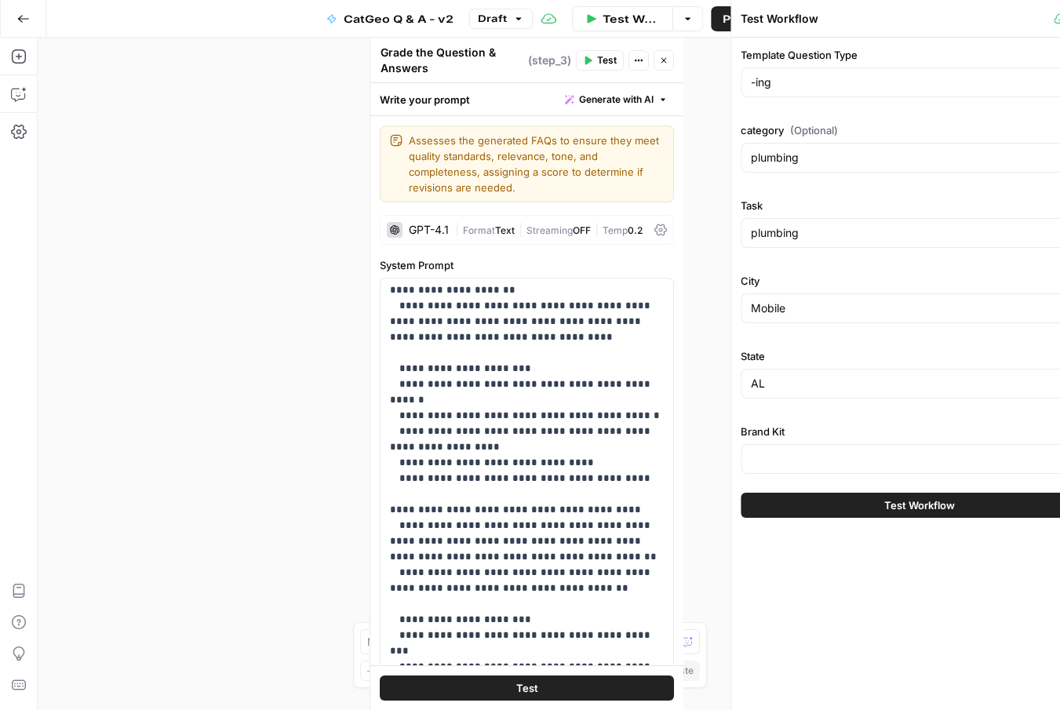
type input "Angi - FAQs"
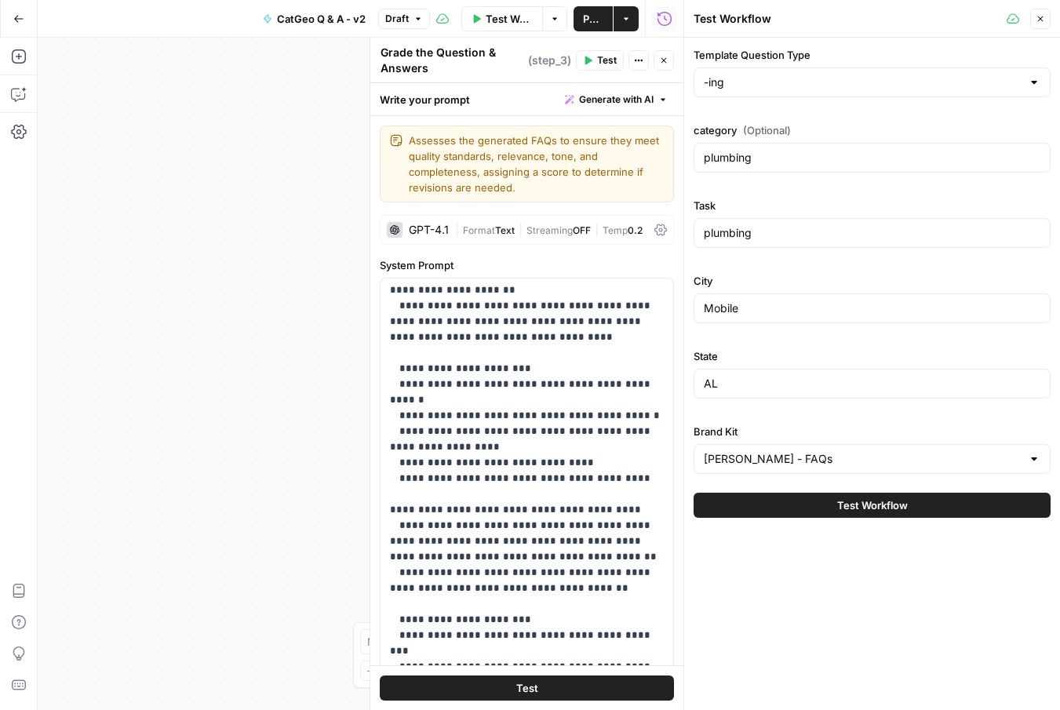
click at [947, 510] on button "Test Workflow" at bounding box center [871, 505] width 357 height 25
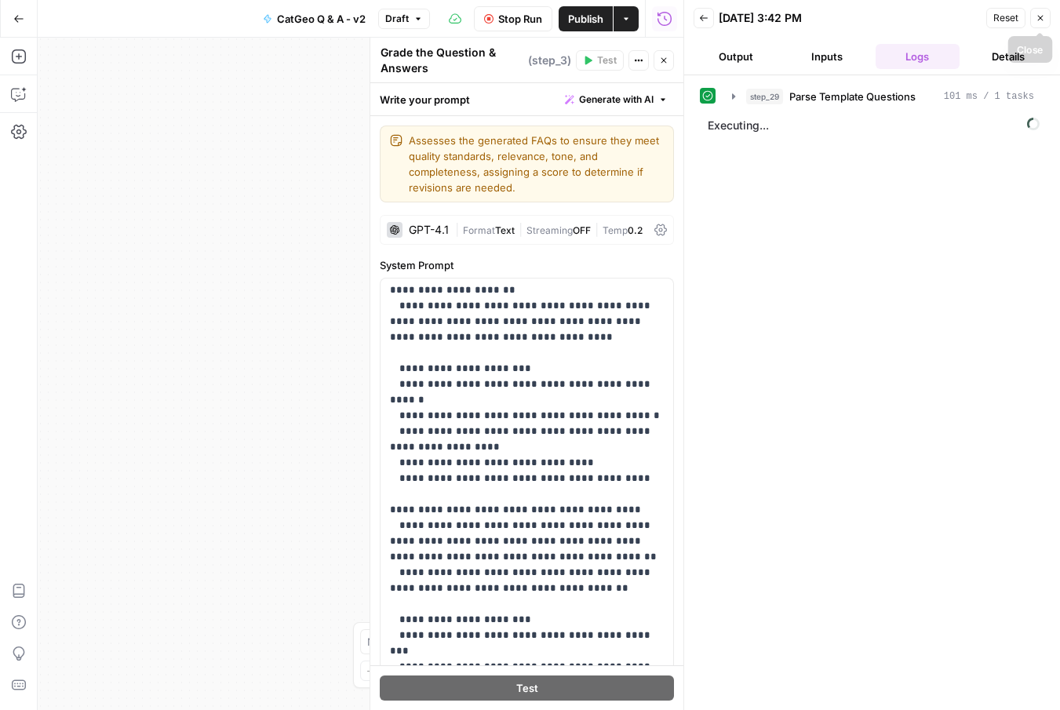
click at [1036, 18] on icon "button" at bounding box center [1039, 17] width 9 height 9
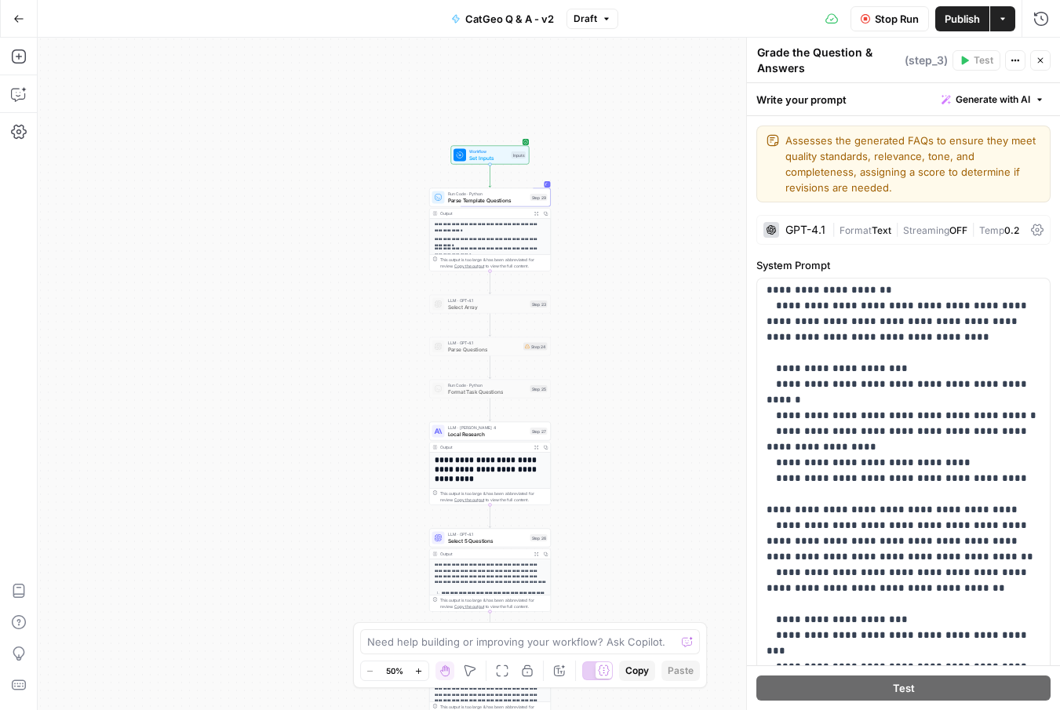
click at [896, 22] on span "Stop Run" at bounding box center [896, 19] width 44 height 16
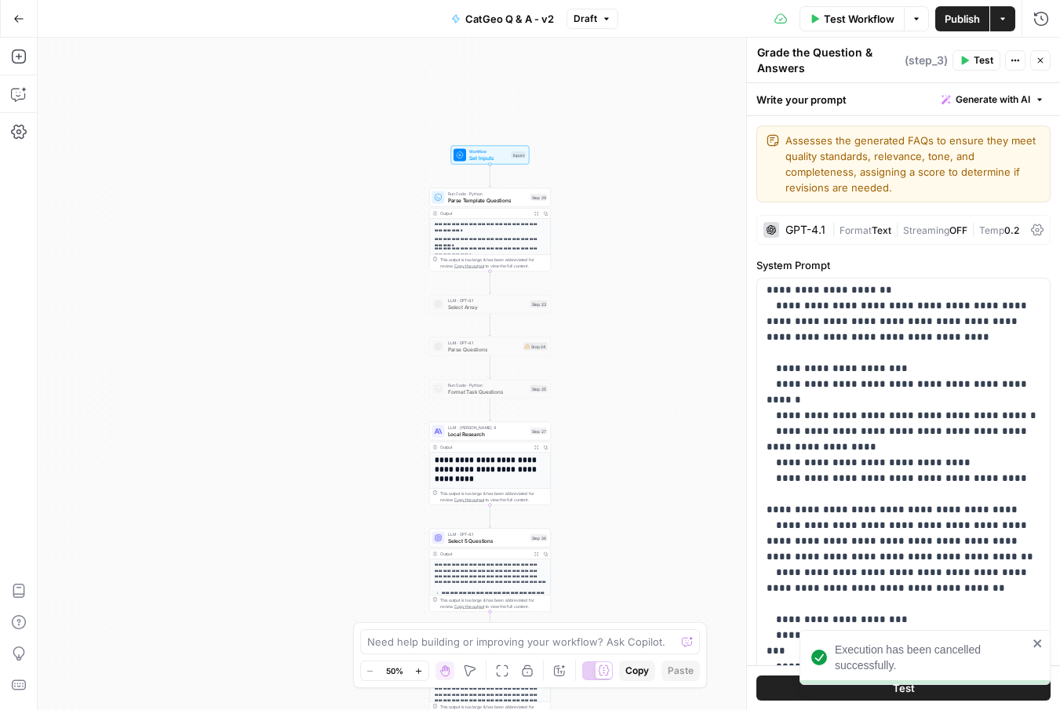
click at [998, 27] on button "Actions" at bounding box center [1002, 18] width 25 height 25
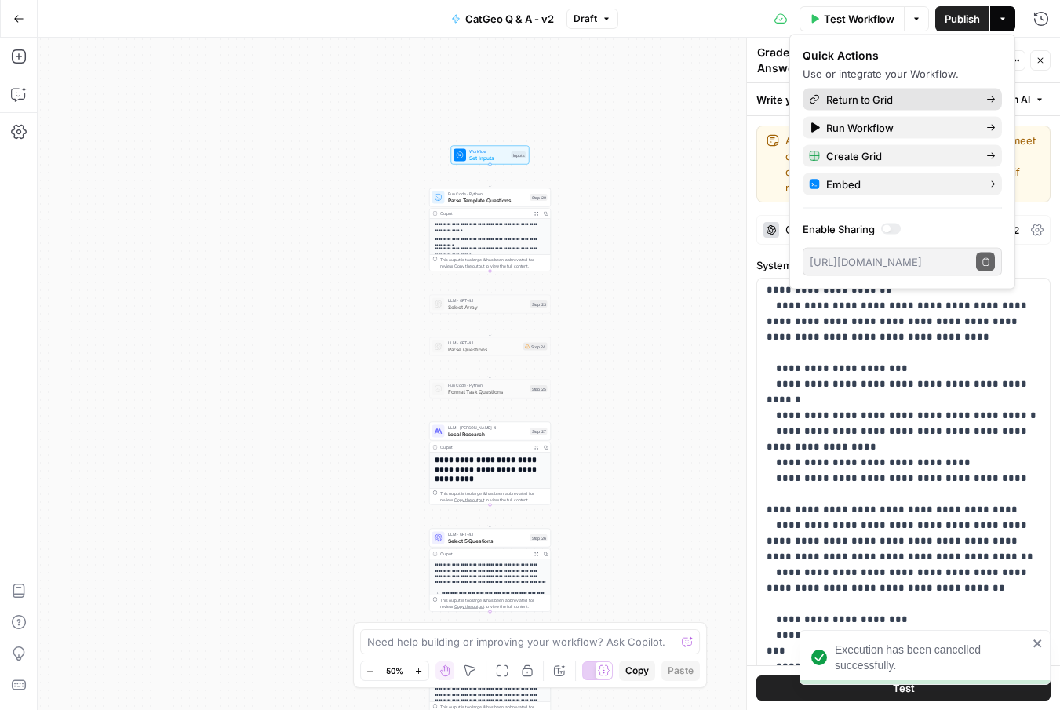
click at [991, 93] on div "Return to Grid" at bounding box center [902, 100] width 187 height 16
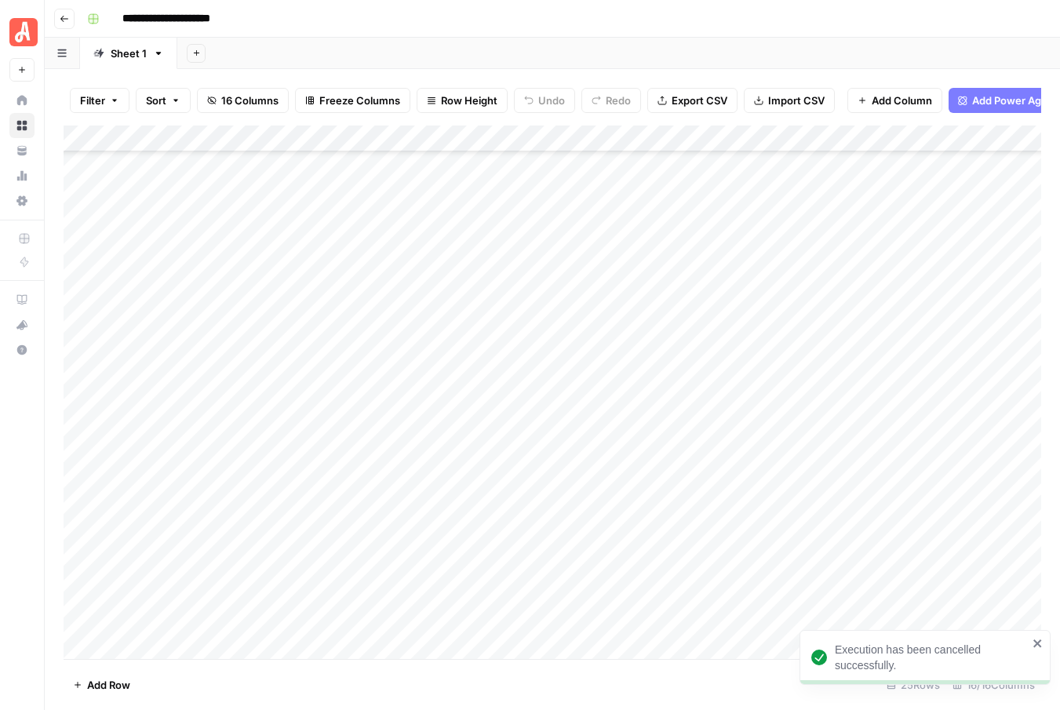
scroll to position [155, 0]
click at [918, 431] on div "Add Column" at bounding box center [552, 391] width 977 height 533
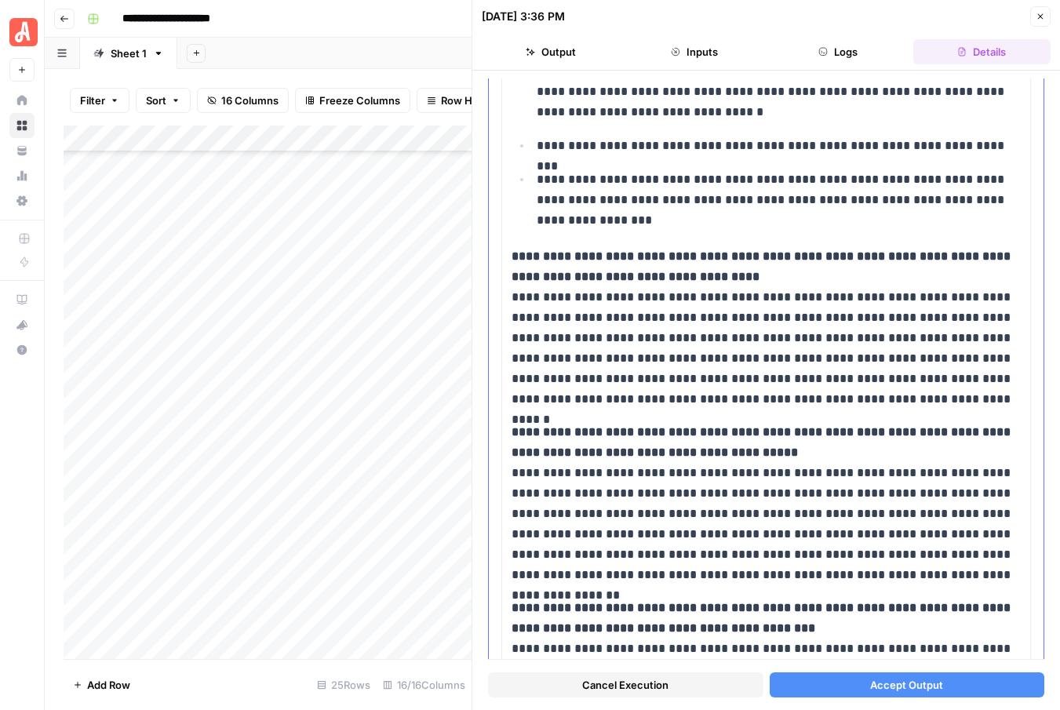
scroll to position [740, 0]
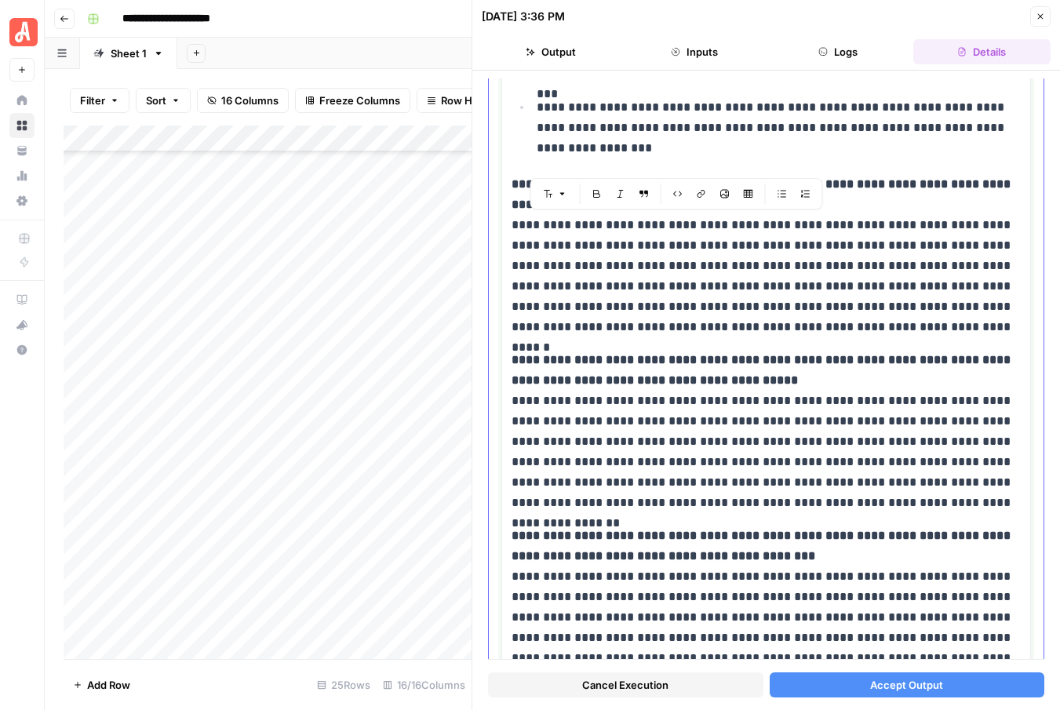
drag, startPoint x: 512, startPoint y: 224, endPoint x: 840, endPoint y: 328, distance: 344.0
click at [840, 328] on p "**********" at bounding box center [765, 255] width 509 height 163
copy p "**********"
click at [595, 293] on p "**********" at bounding box center [765, 255] width 509 height 163
click at [1041, 16] on icon "button" at bounding box center [1039, 16] width 9 height 9
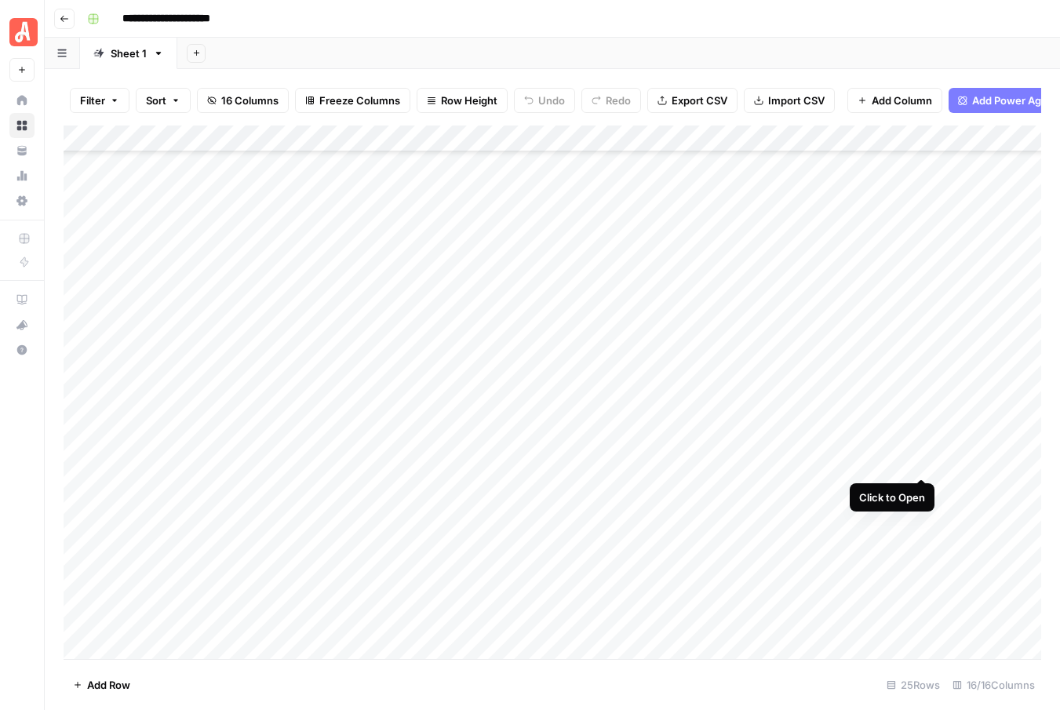
click at [922, 460] on div "Add Column" at bounding box center [552, 391] width 977 height 533
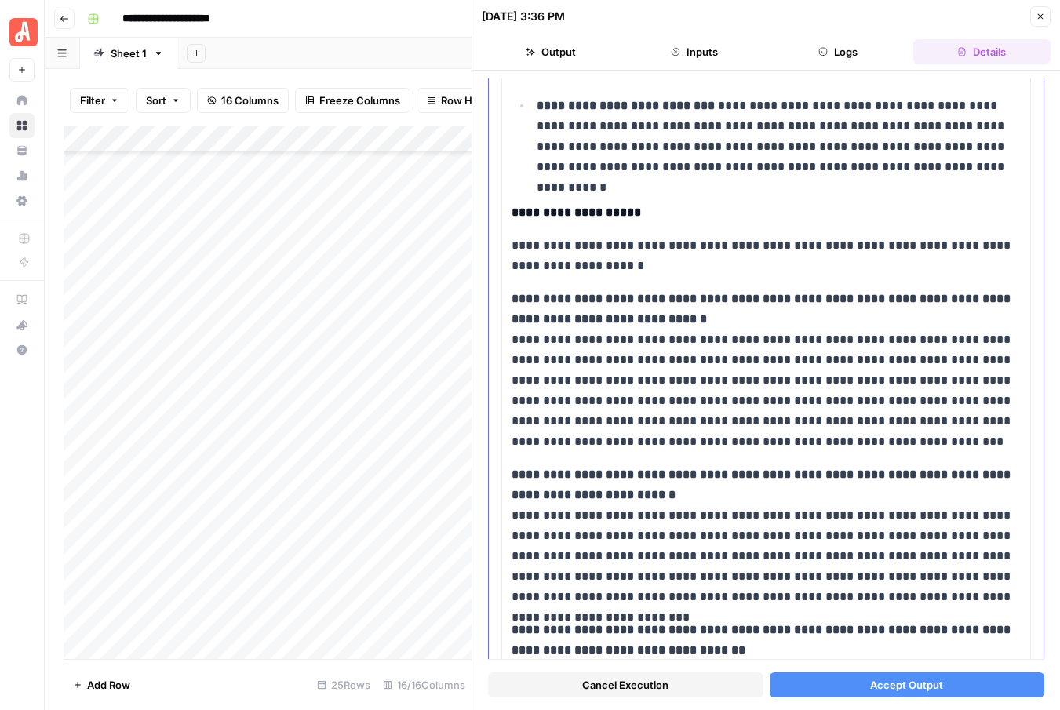
scroll to position [380, 0]
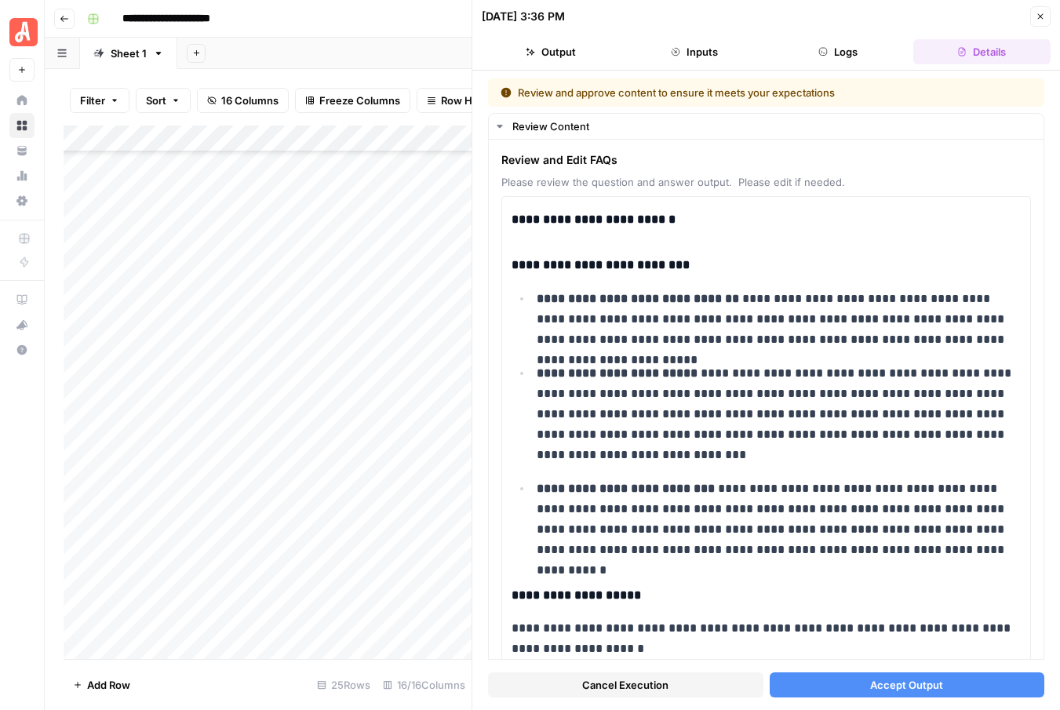
scroll to position [380, 0]
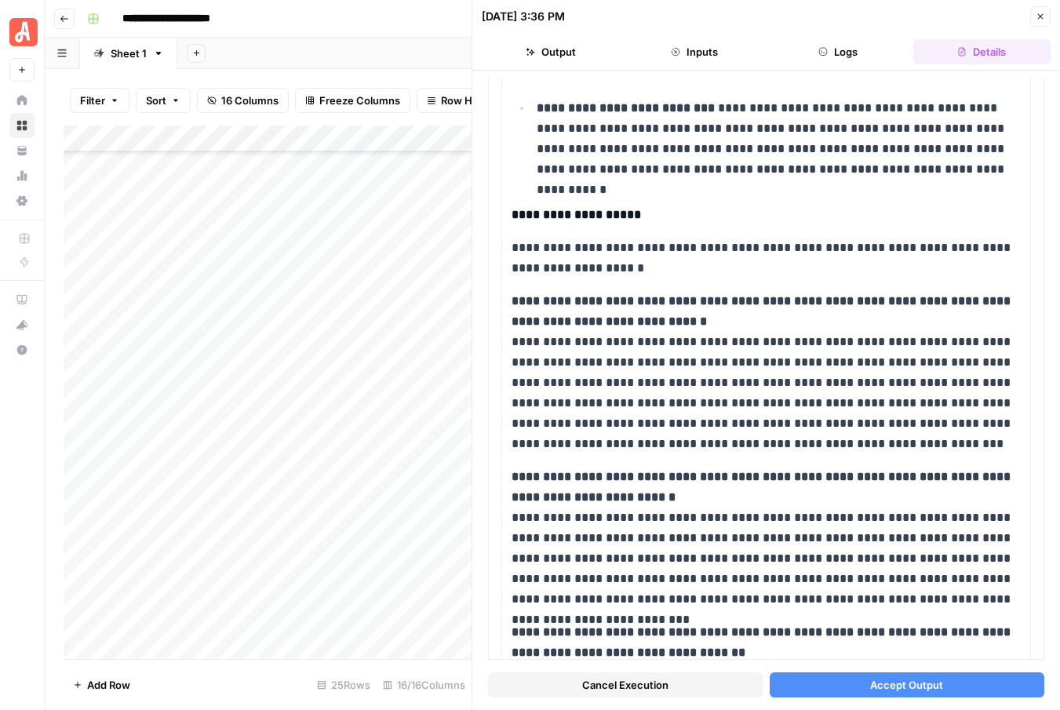
click at [1040, 21] on button "Close" at bounding box center [1040, 16] width 20 height 20
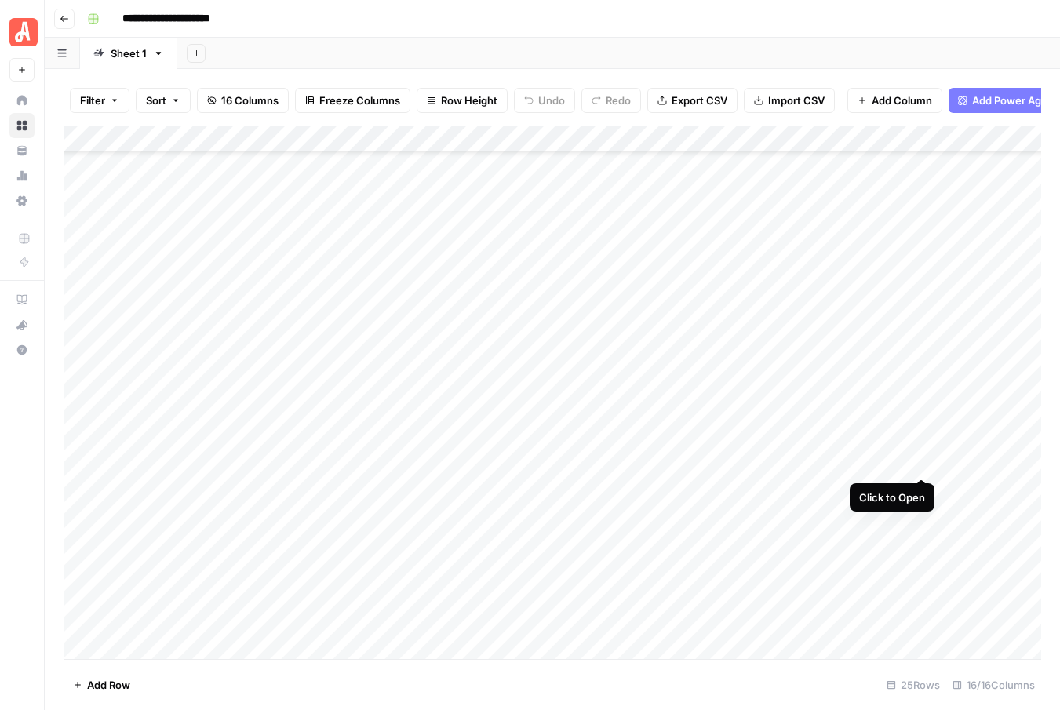
click at [914, 460] on div "Add Column" at bounding box center [552, 391] width 977 height 533
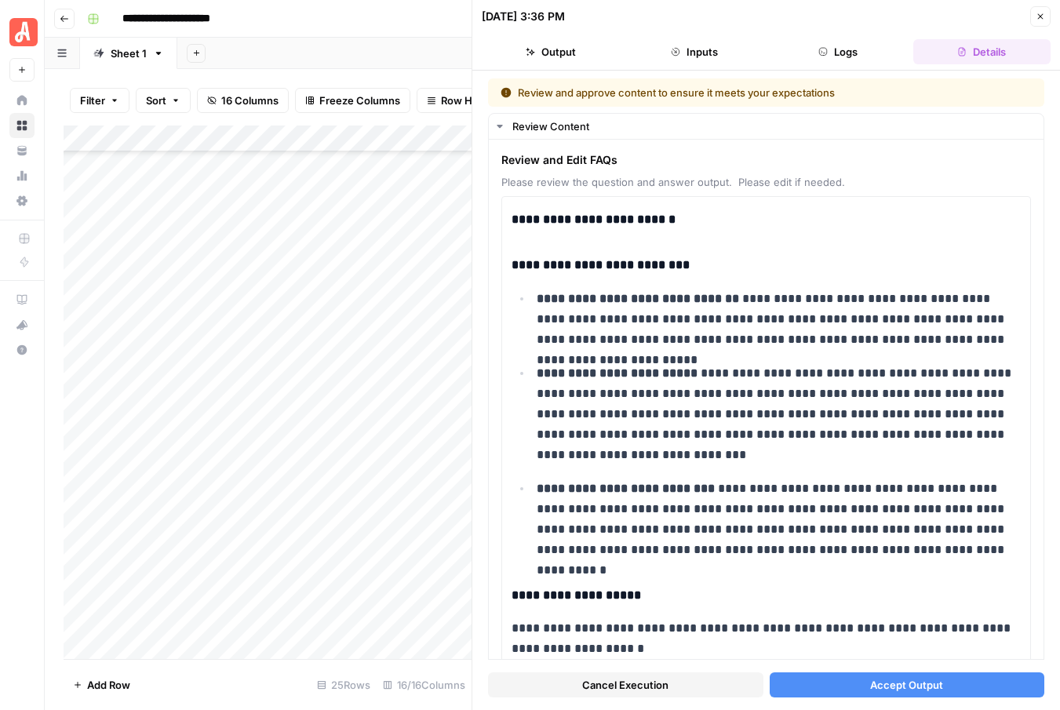
click at [1033, 22] on button "Close" at bounding box center [1040, 16] width 20 height 20
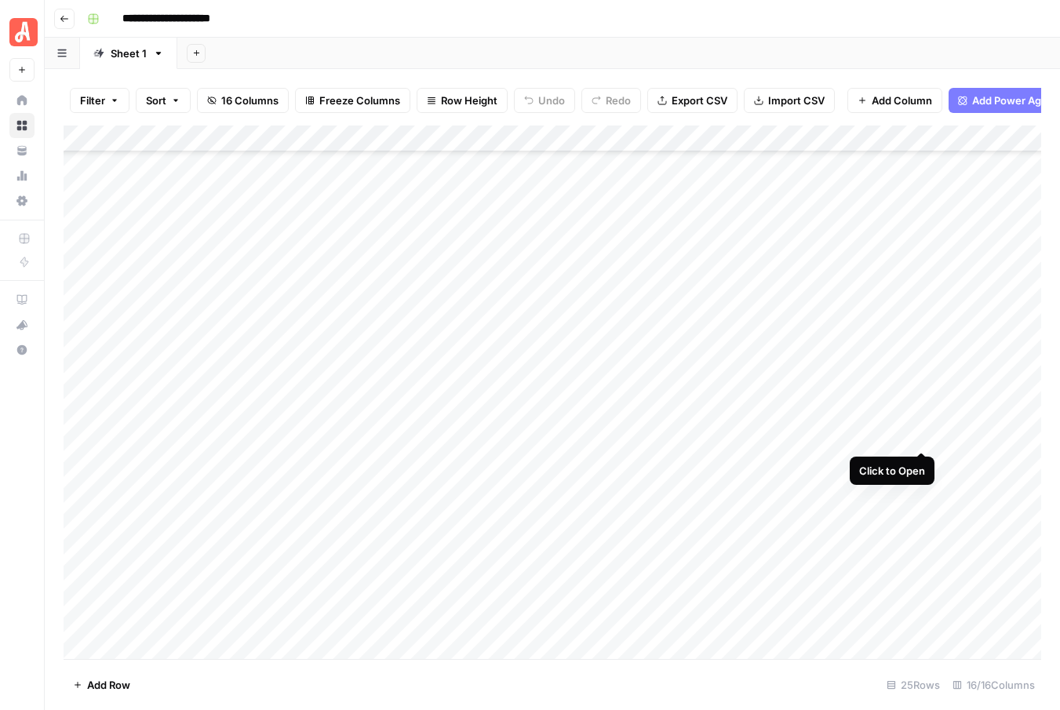
click at [921, 432] on div "Add Column" at bounding box center [552, 391] width 977 height 533
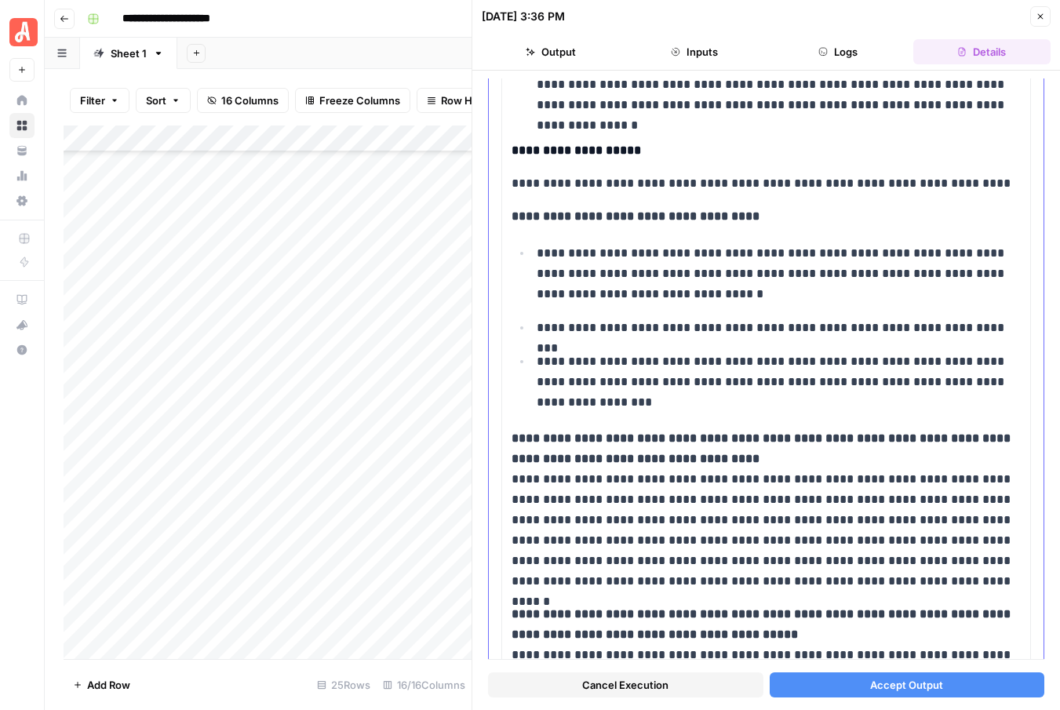
scroll to position [569, 0]
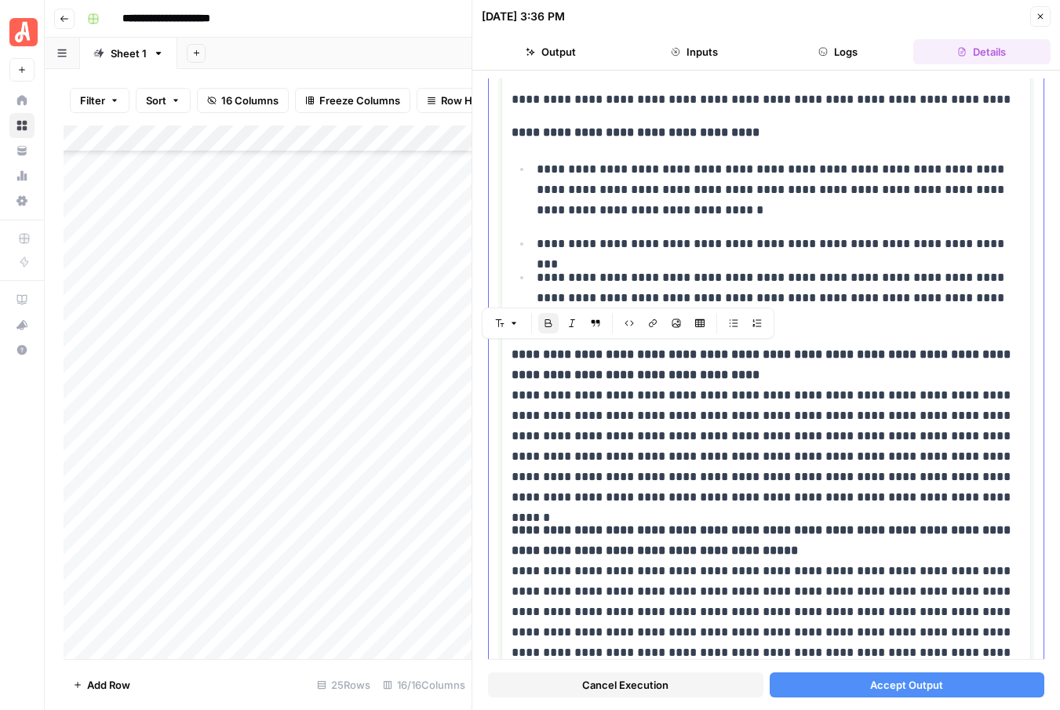
drag, startPoint x: 725, startPoint y: 373, endPoint x: 536, endPoint y: 359, distance: 188.8
click at [536, 359] on p "**********" at bounding box center [765, 425] width 509 height 163
copy strong "**********"
click at [598, 414] on p "**********" at bounding box center [765, 425] width 509 height 163
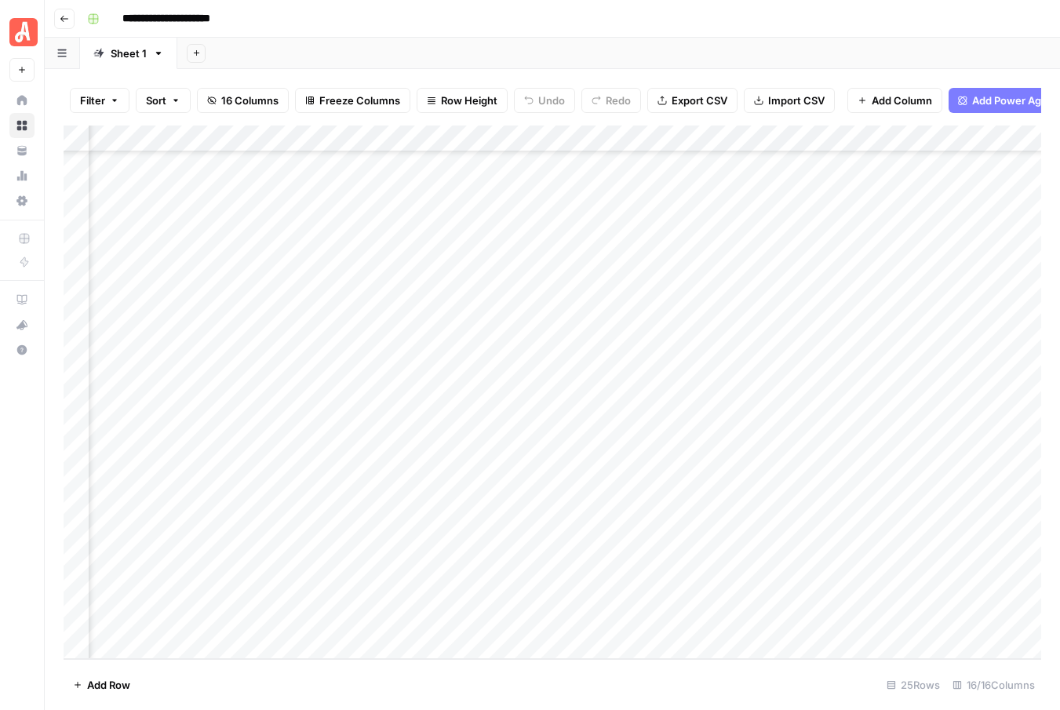
scroll to position [185, 0]
click at [61, 20] on icon "button" at bounding box center [64, 18] width 9 height 9
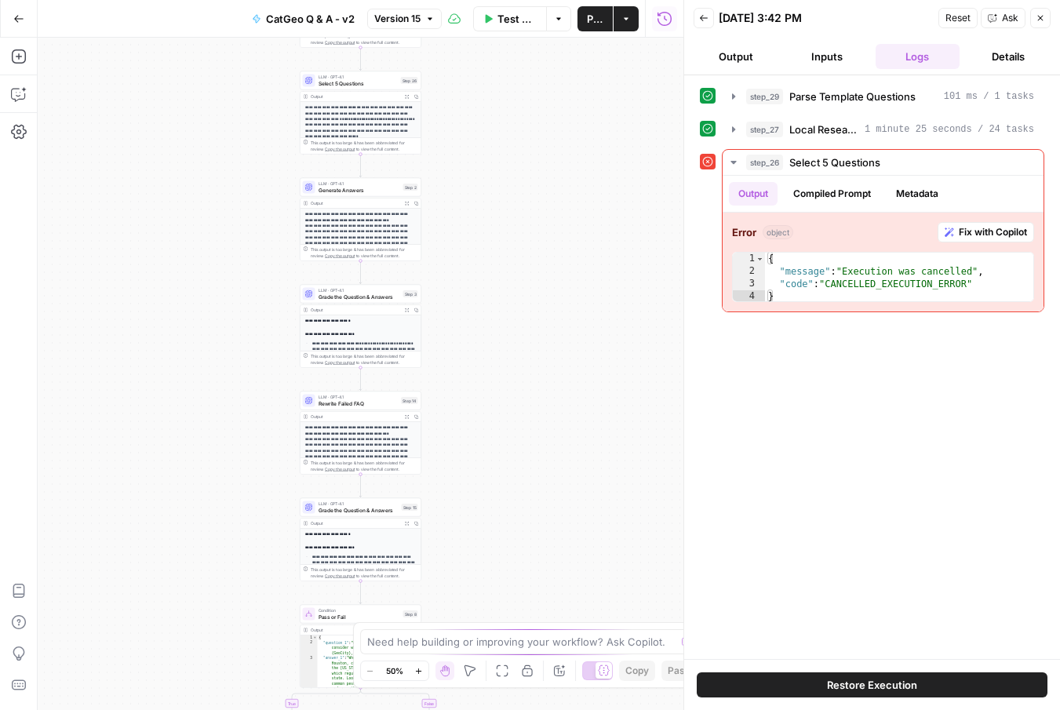
click at [1038, 20] on icon "button" at bounding box center [1039, 17] width 9 height 9
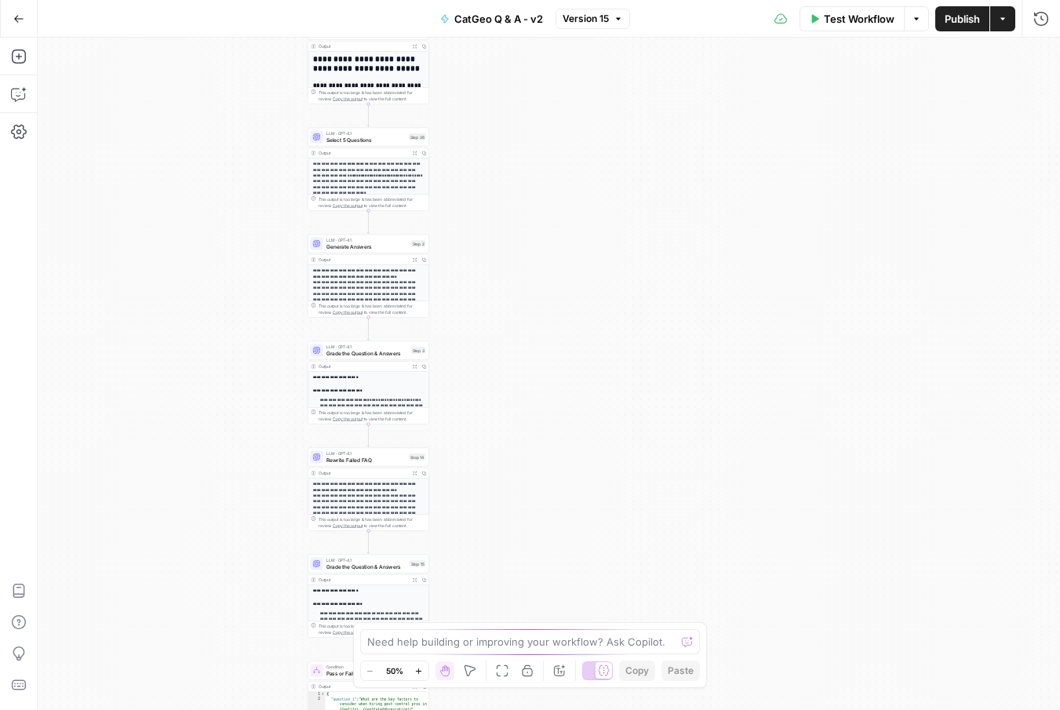
drag, startPoint x: 529, startPoint y: 209, endPoint x: 546, endPoint y: 287, distance: 80.3
click at [547, 287] on div "**********" at bounding box center [549, 374] width 1022 height 672
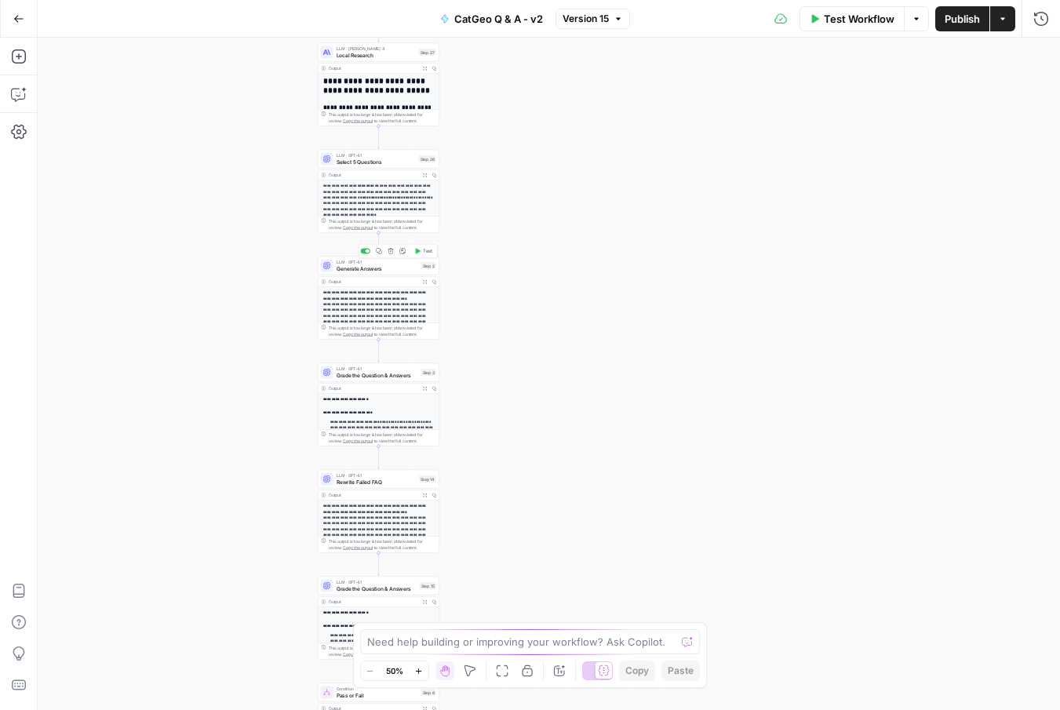
click at [406, 264] on span "Generate Answers" at bounding box center [377, 268] width 82 height 8
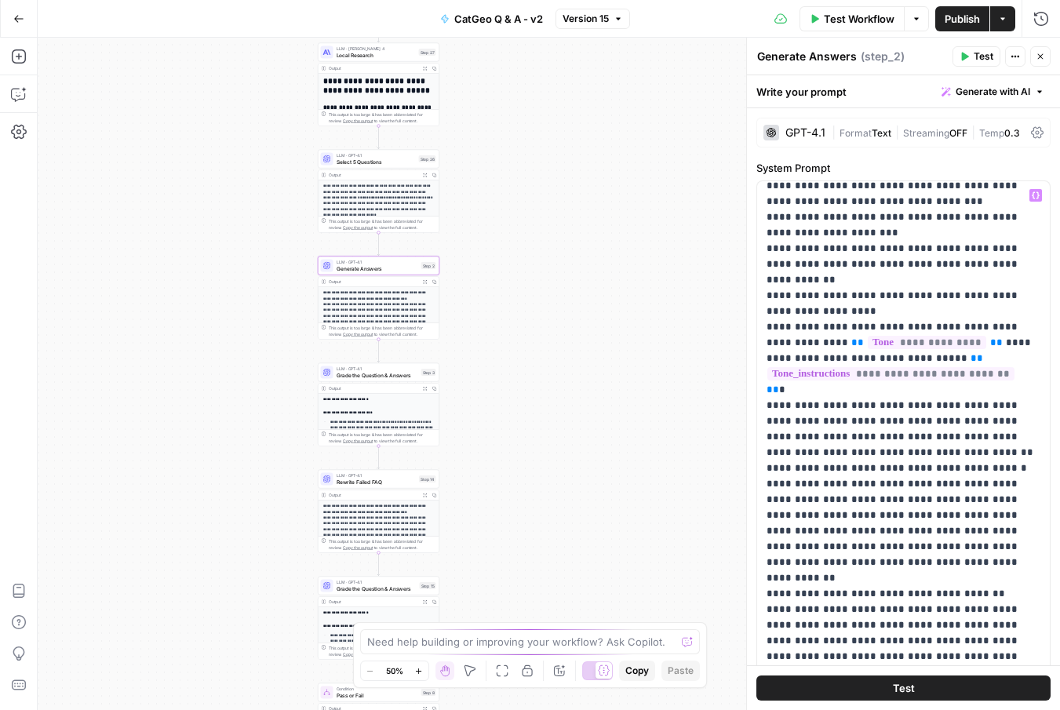
scroll to position [333, 0]
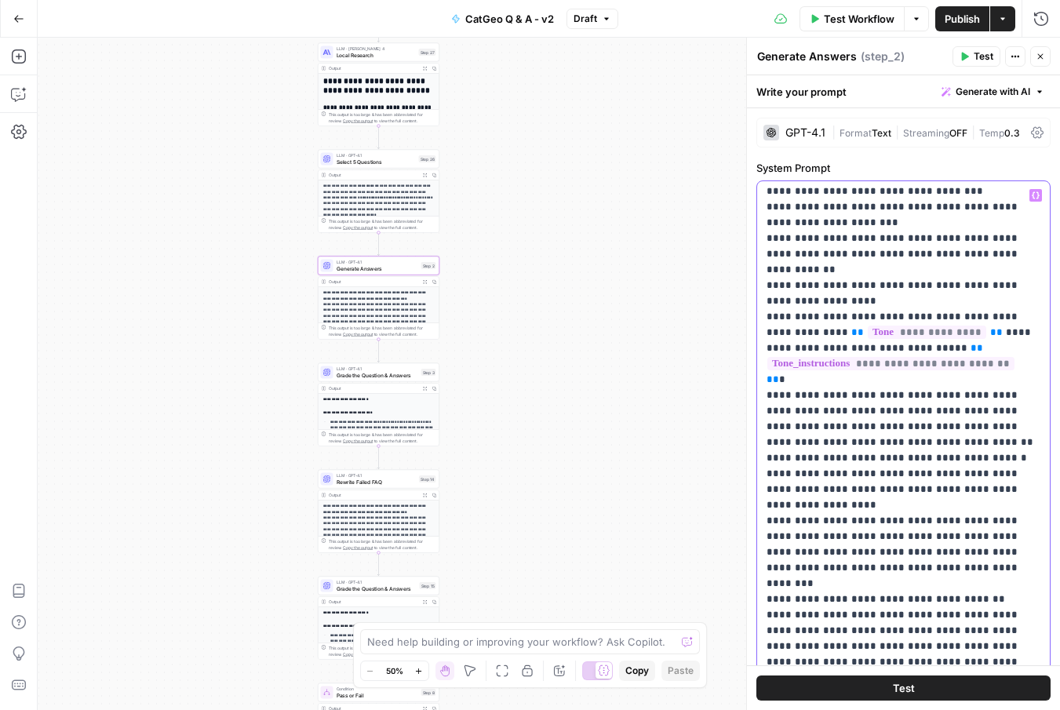
click at [849, 688] on button "Test" at bounding box center [903, 687] width 294 height 25
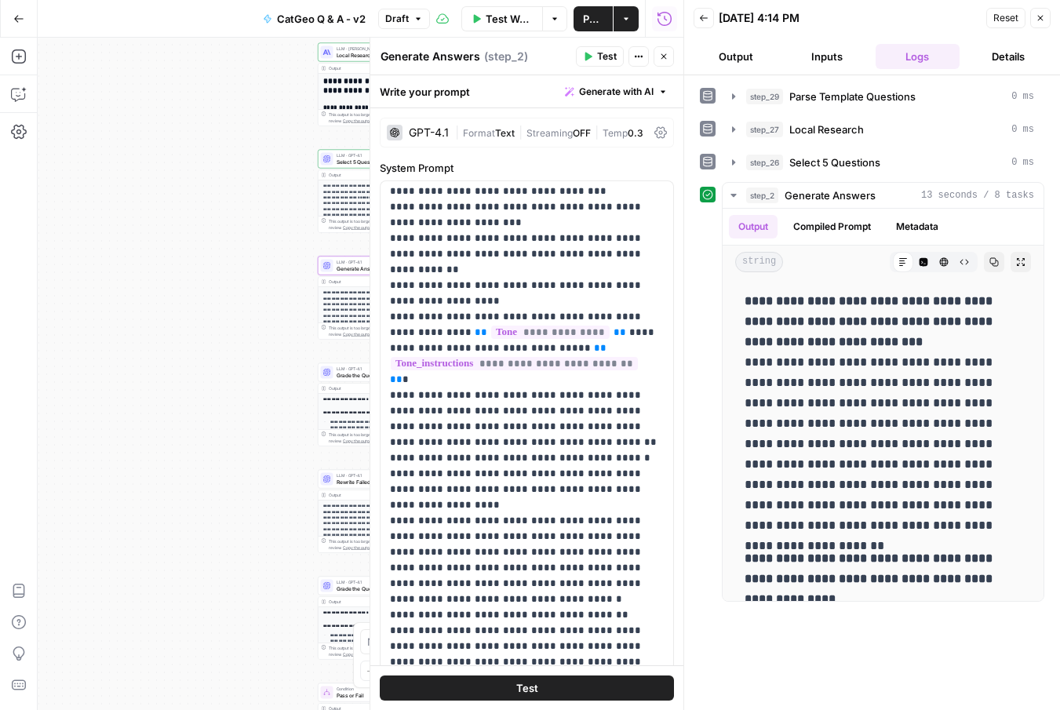
click at [1038, 13] on icon "button" at bounding box center [1039, 17] width 9 height 9
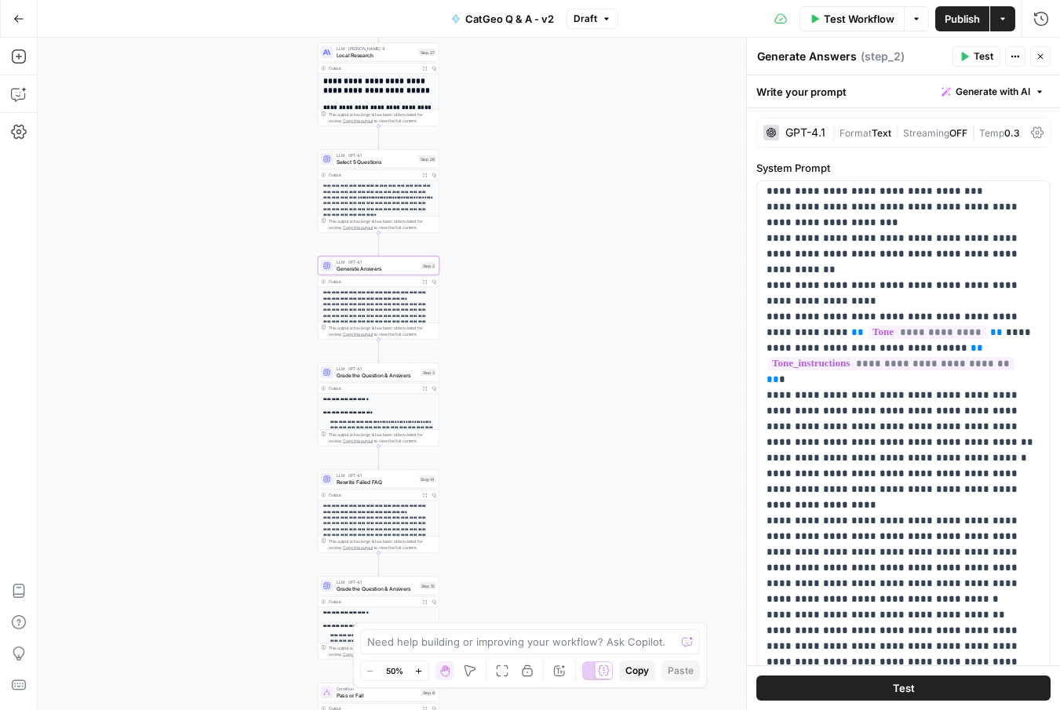
click at [1043, 56] on icon "button" at bounding box center [1039, 56] width 9 height 9
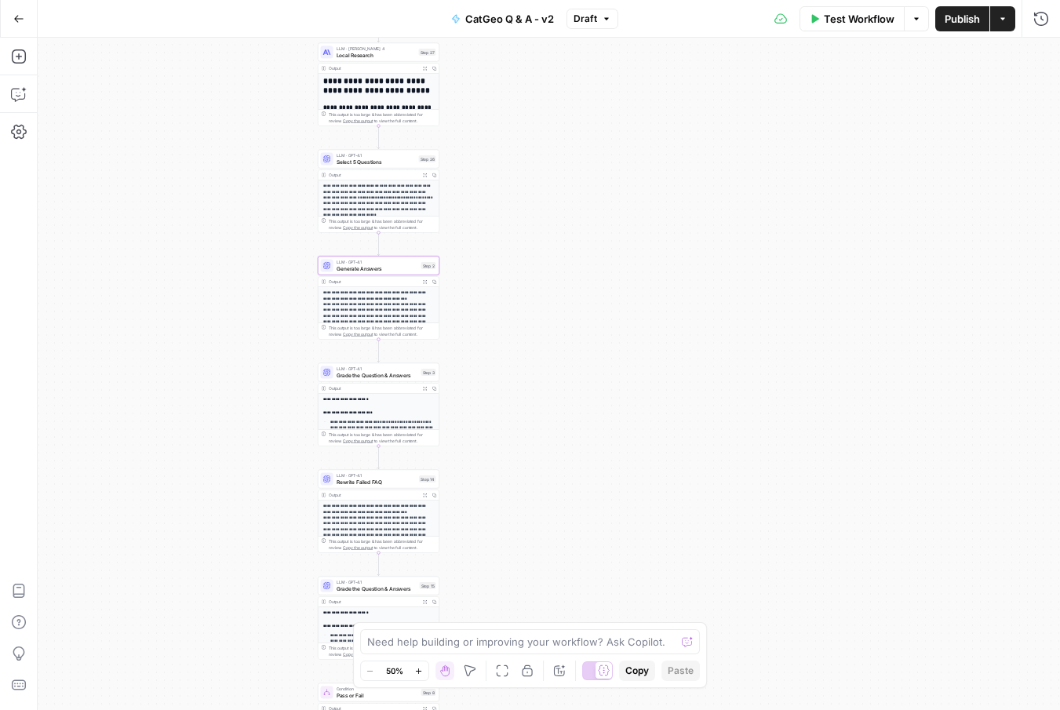
click at [833, 26] on button "Test Workflow" at bounding box center [851, 18] width 105 height 25
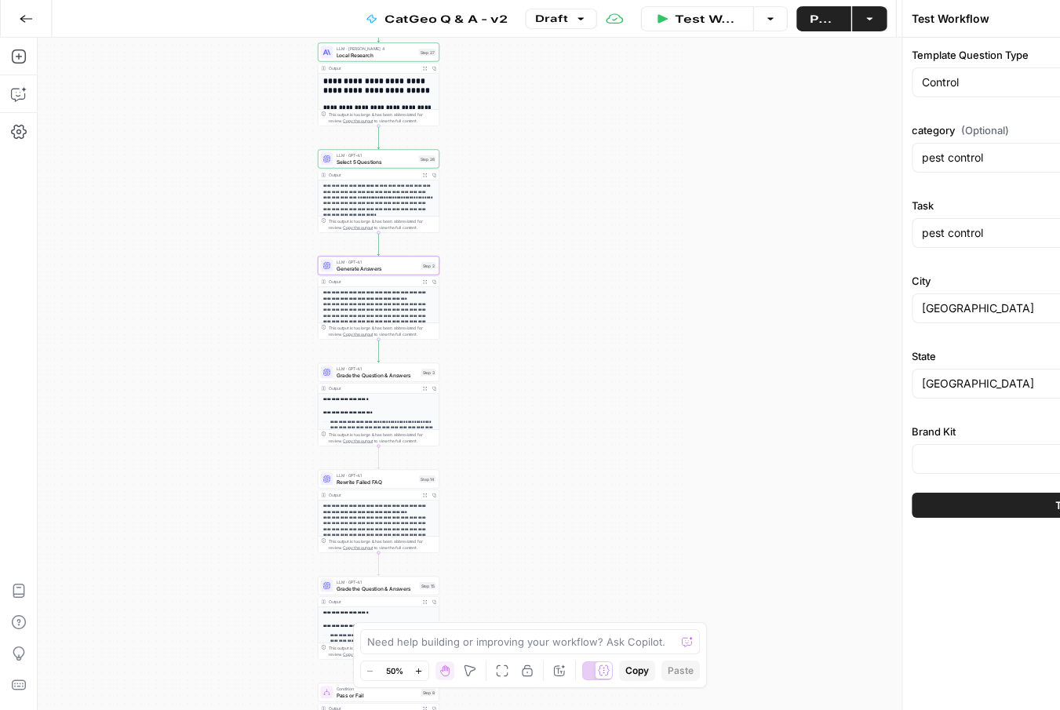
type input "Angi - FAQs"
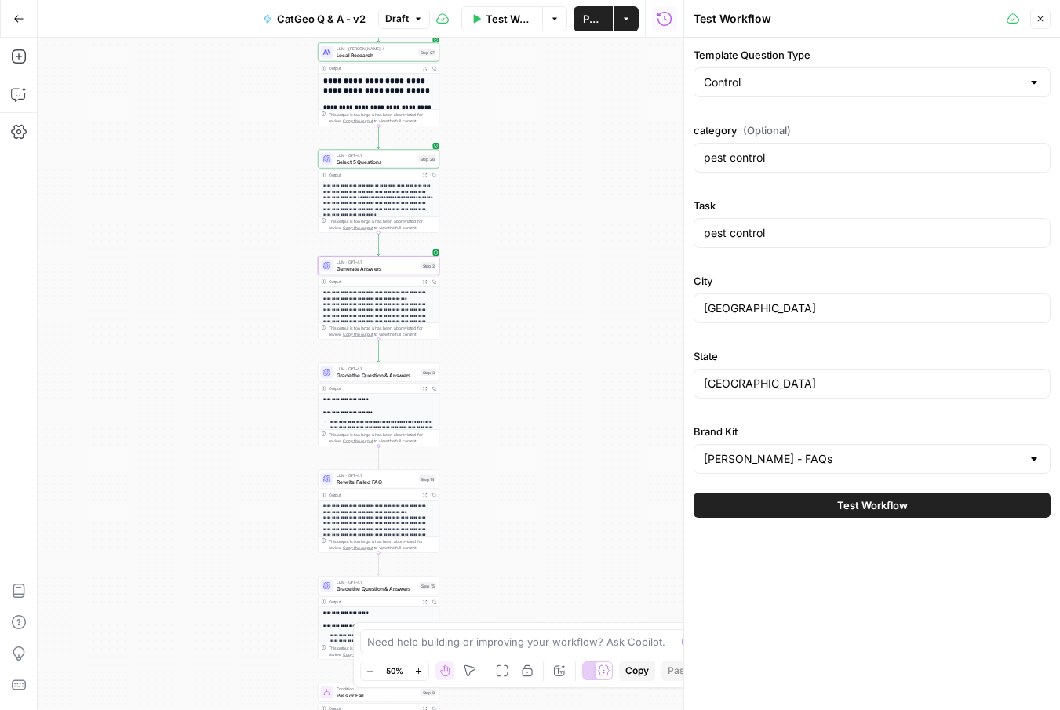
click at [793, 510] on button "Test Workflow" at bounding box center [871, 505] width 357 height 25
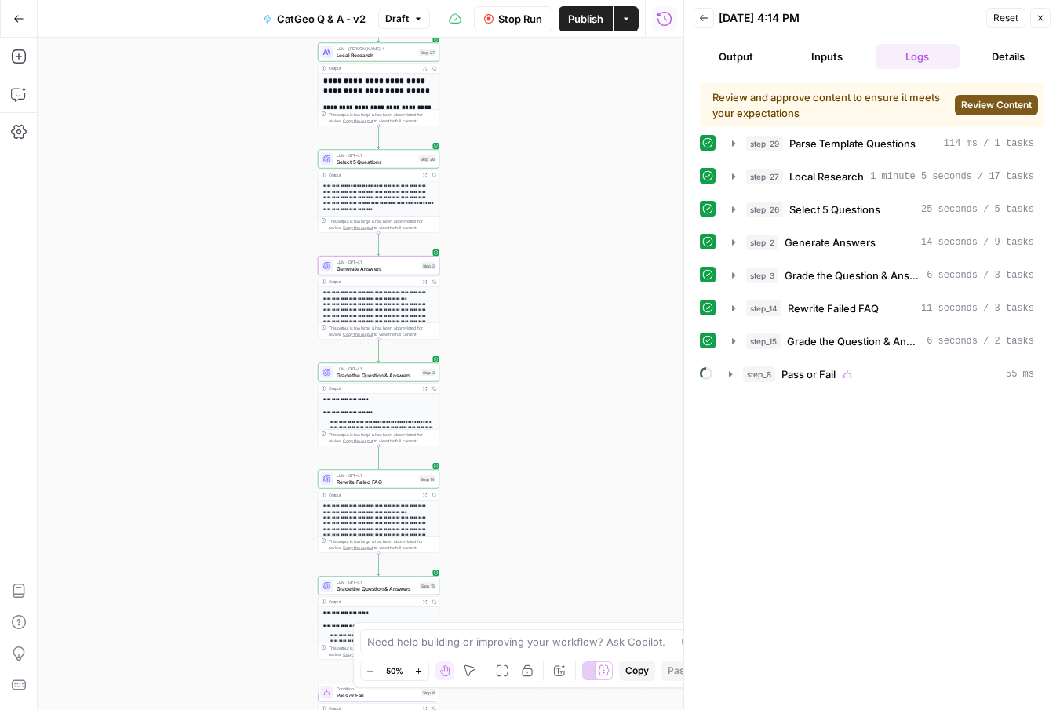
click at [985, 106] on span "Review Content" at bounding box center [996, 105] width 71 height 14
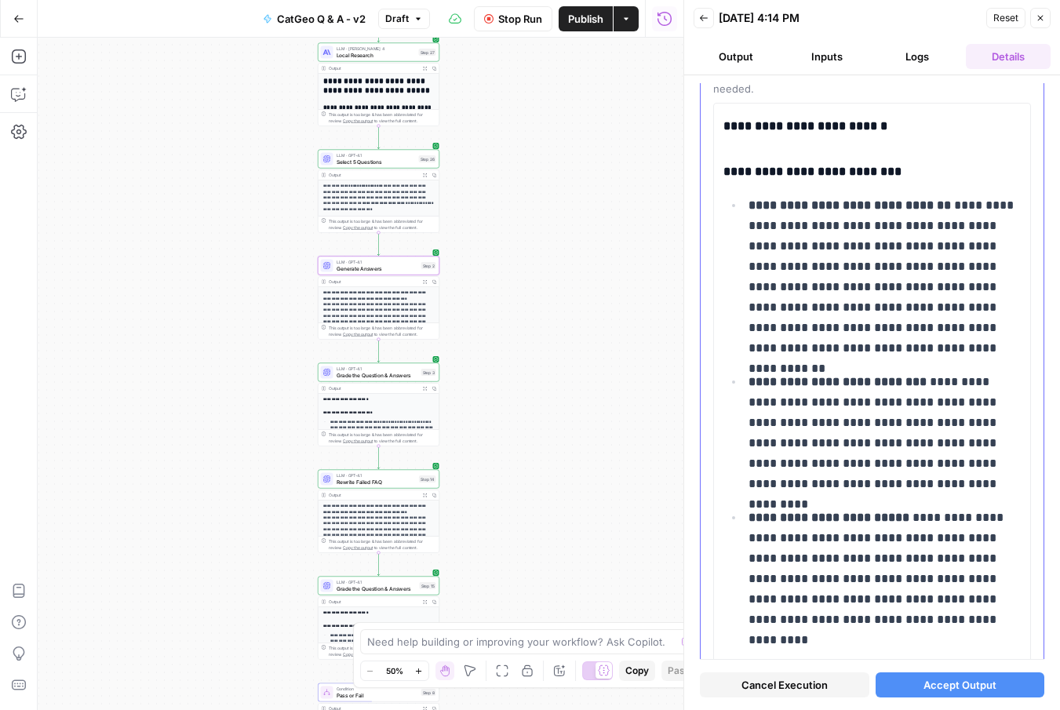
scroll to position [131, 0]
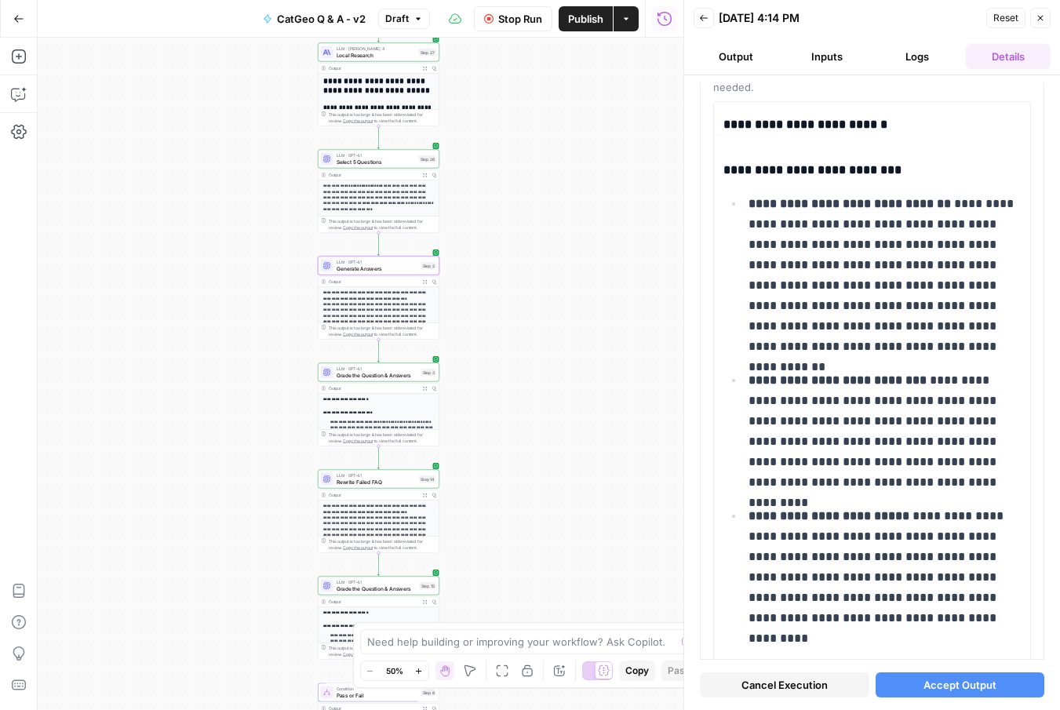
click at [761, 684] on span "Cancel Execution" at bounding box center [784, 685] width 86 height 16
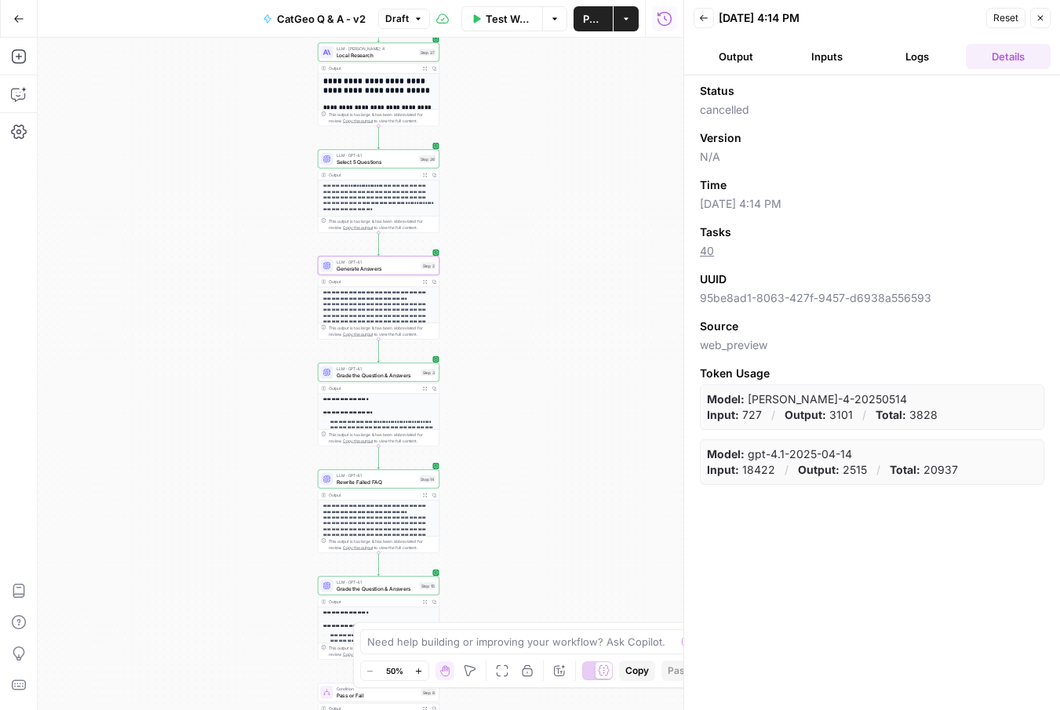
click at [1038, 17] on icon "button" at bounding box center [1039, 17] width 9 height 9
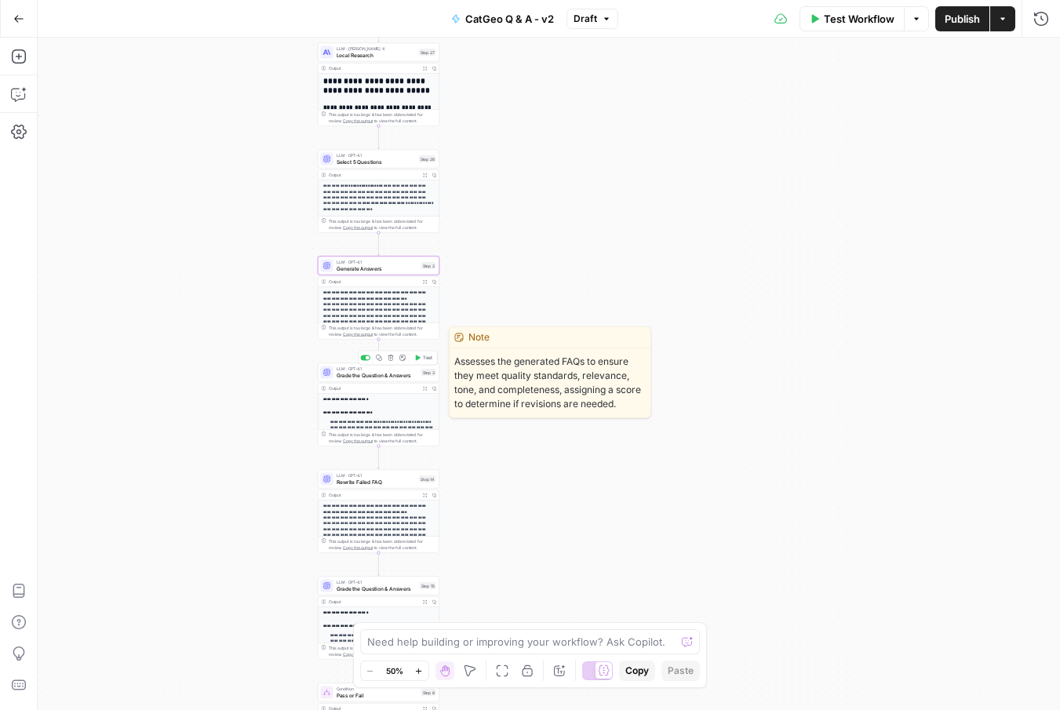
click at [402, 376] on span "Grade the Question & Answers" at bounding box center [377, 375] width 82 height 8
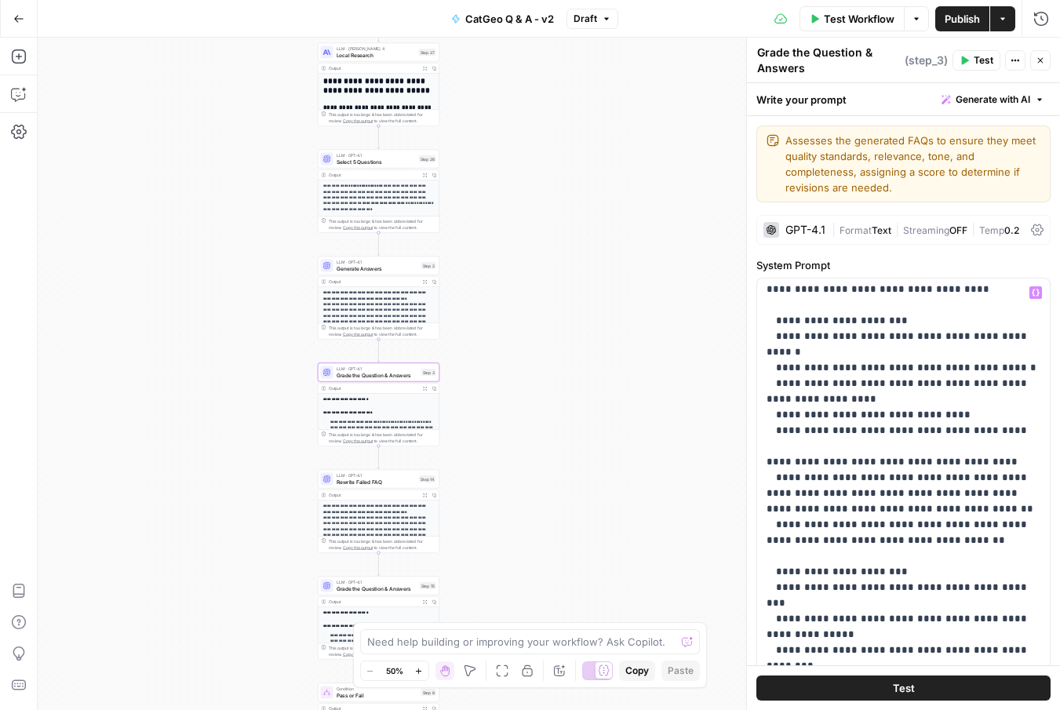
scroll to position [555, 0]
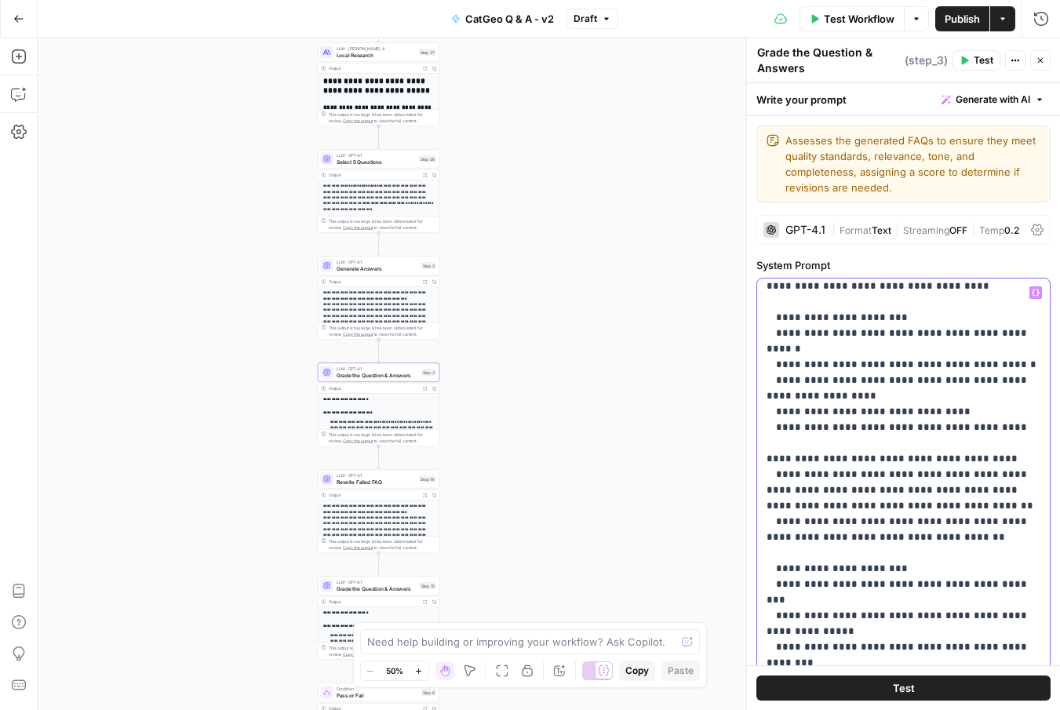
drag, startPoint x: 1001, startPoint y: 570, endPoint x: 772, endPoint y: 573, distance: 229.0
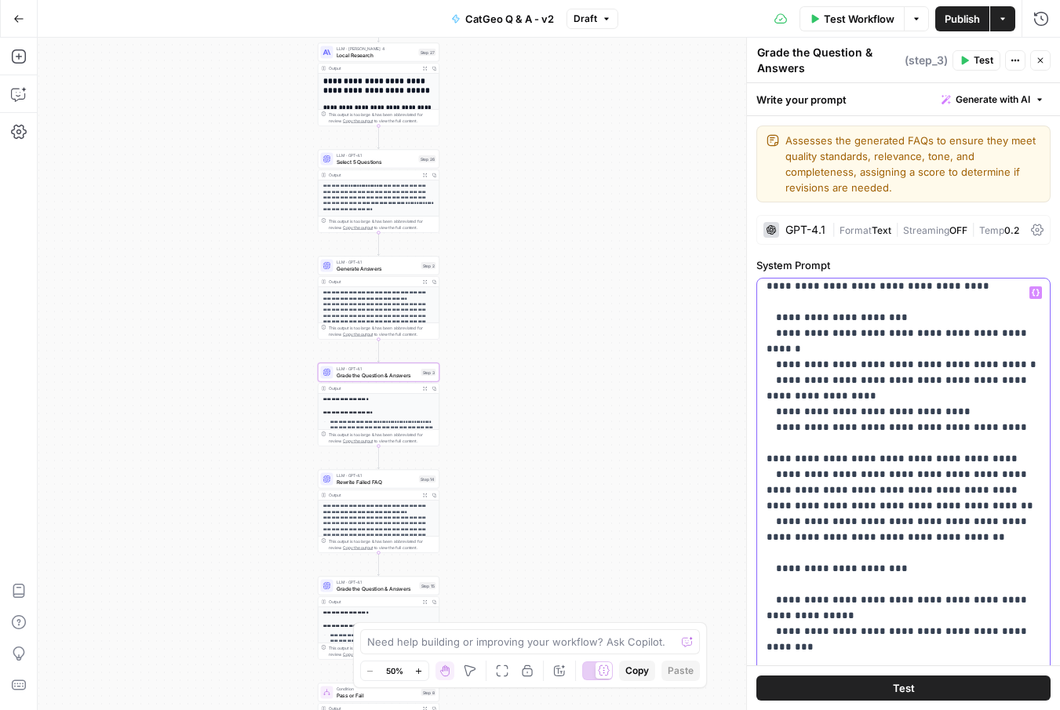
drag, startPoint x: 826, startPoint y: 601, endPoint x: 784, endPoint y: 587, distance: 44.4
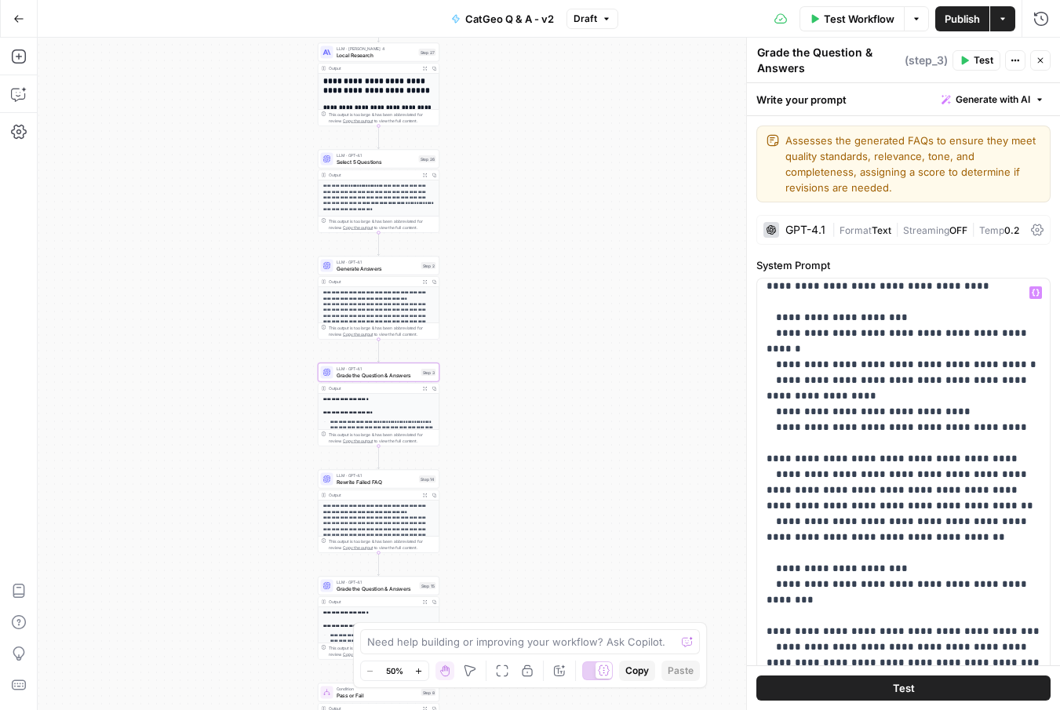
click at [877, 689] on button "Test" at bounding box center [903, 687] width 294 height 25
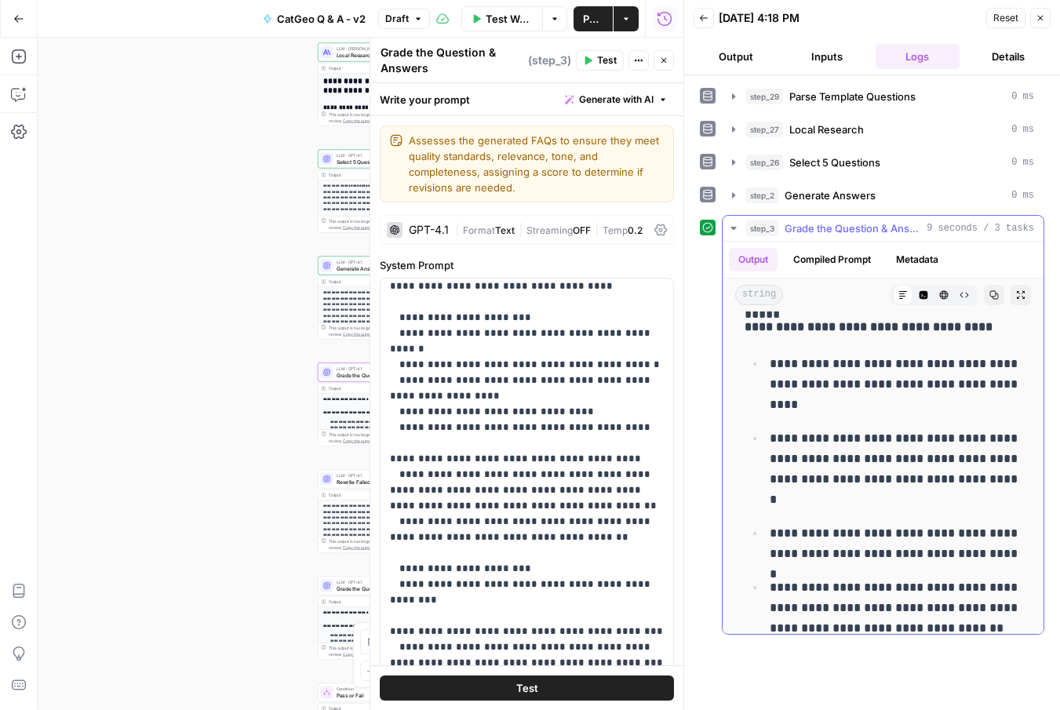
scroll to position [730, 0]
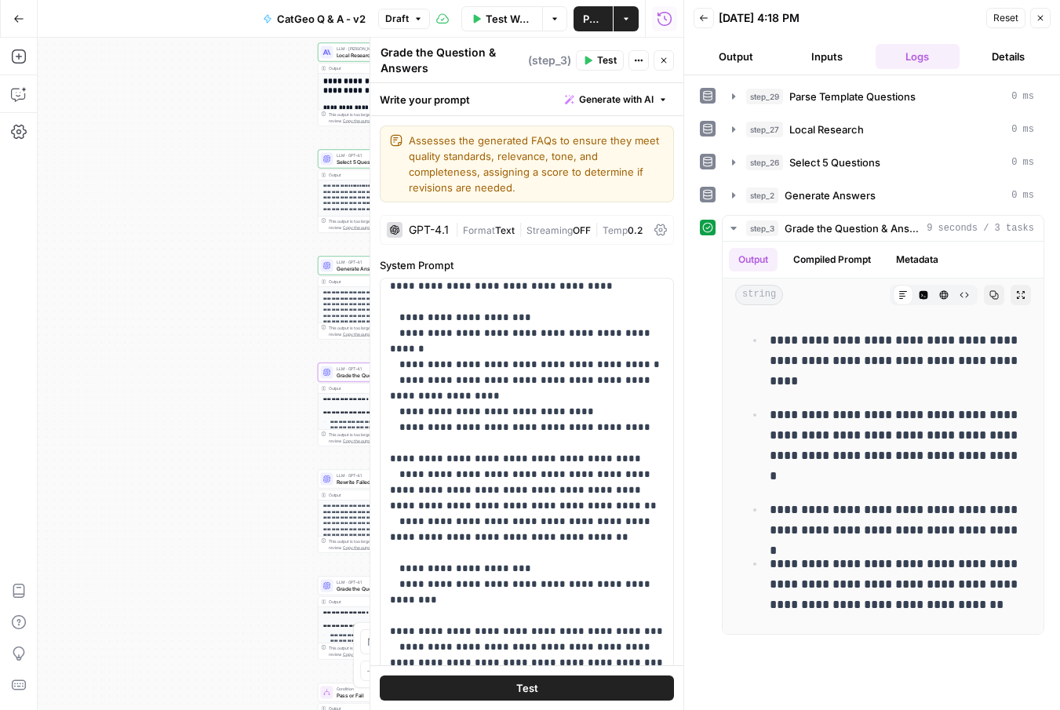
click at [1038, 19] on icon "button" at bounding box center [1039, 17] width 9 height 9
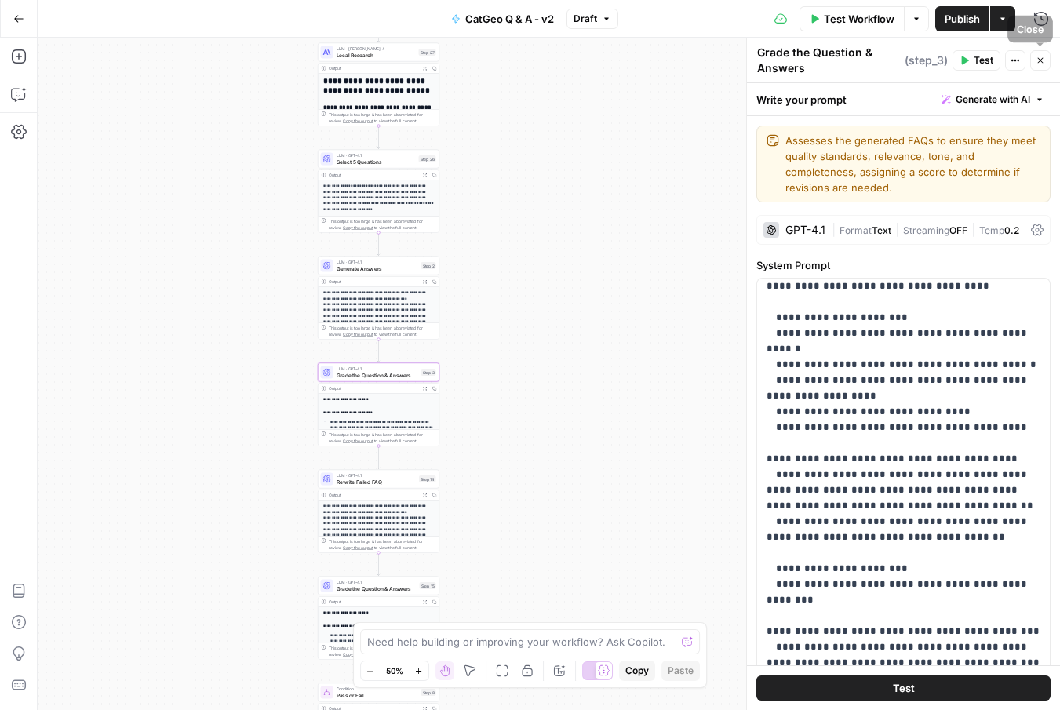
click at [1040, 64] on icon "button" at bounding box center [1039, 60] width 9 height 9
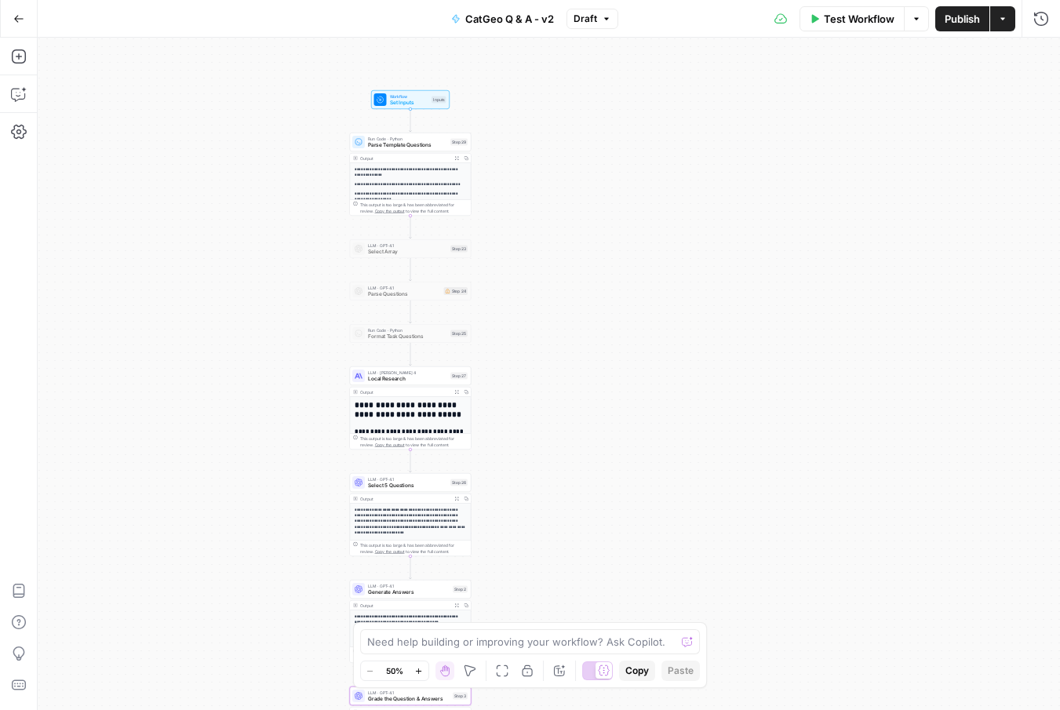
click at [832, 23] on span "Test Workflow" at bounding box center [859, 19] width 71 height 16
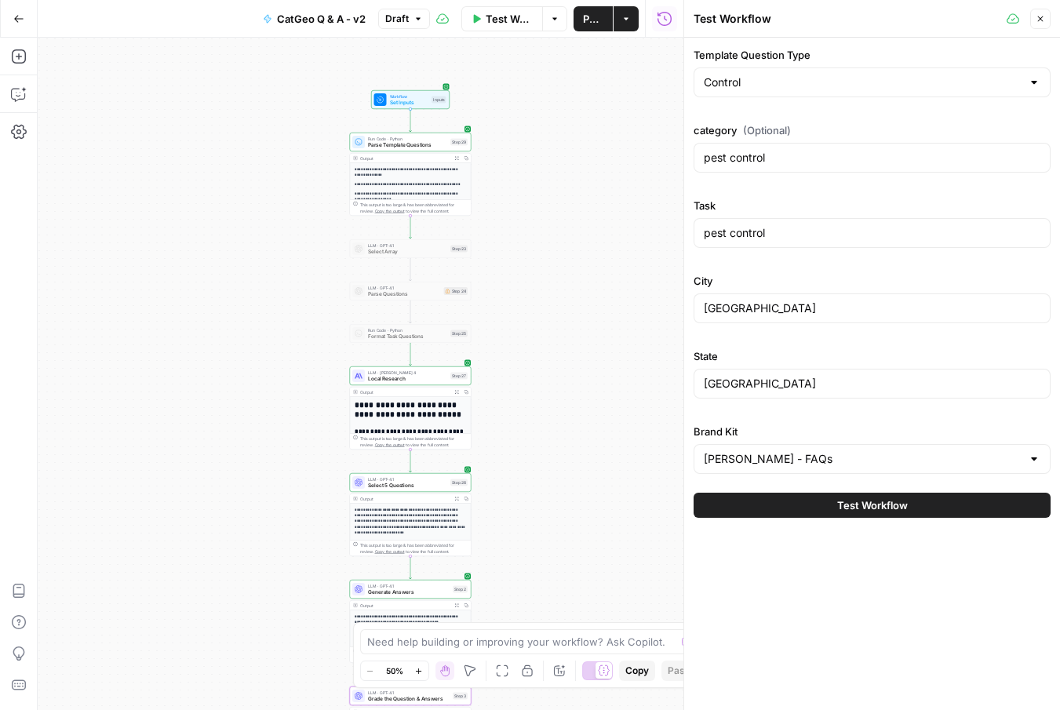
click at [814, 510] on button "Test Workflow" at bounding box center [871, 505] width 357 height 25
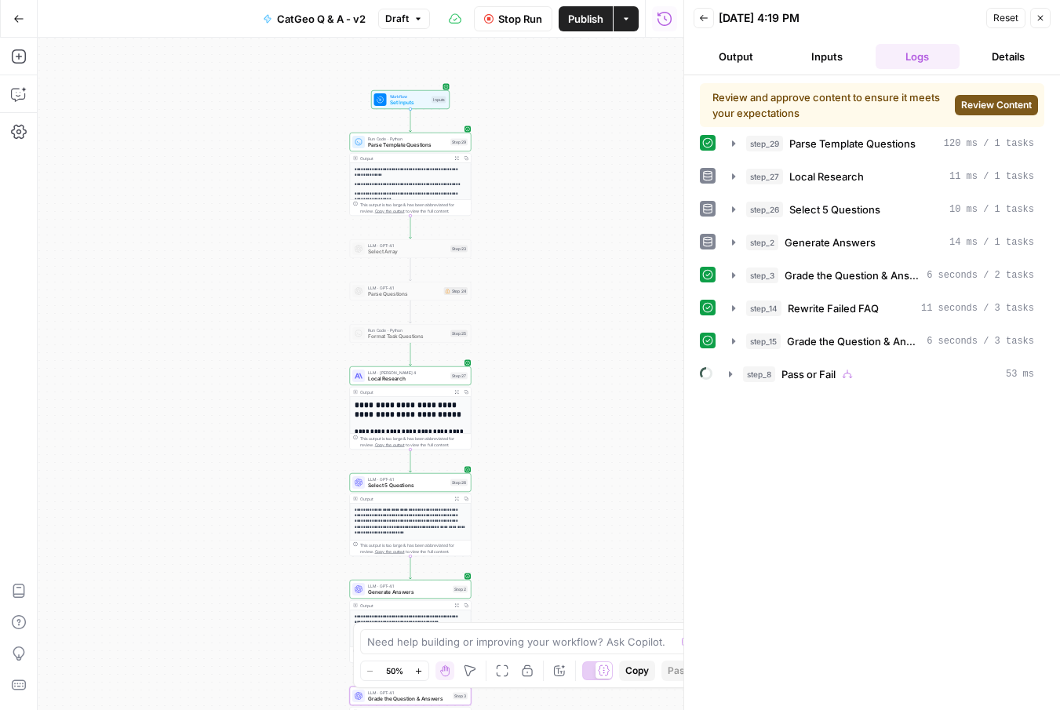
click at [995, 105] on span "Review Content" at bounding box center [996, 105] width 71 height 14
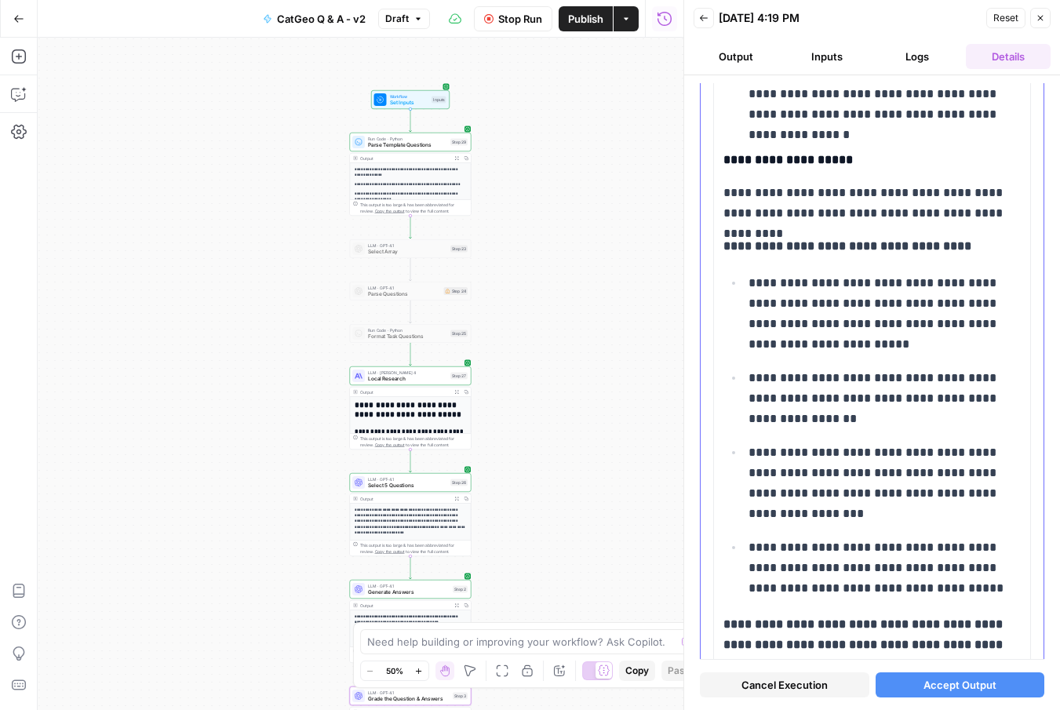
scroll to position [542, 0]
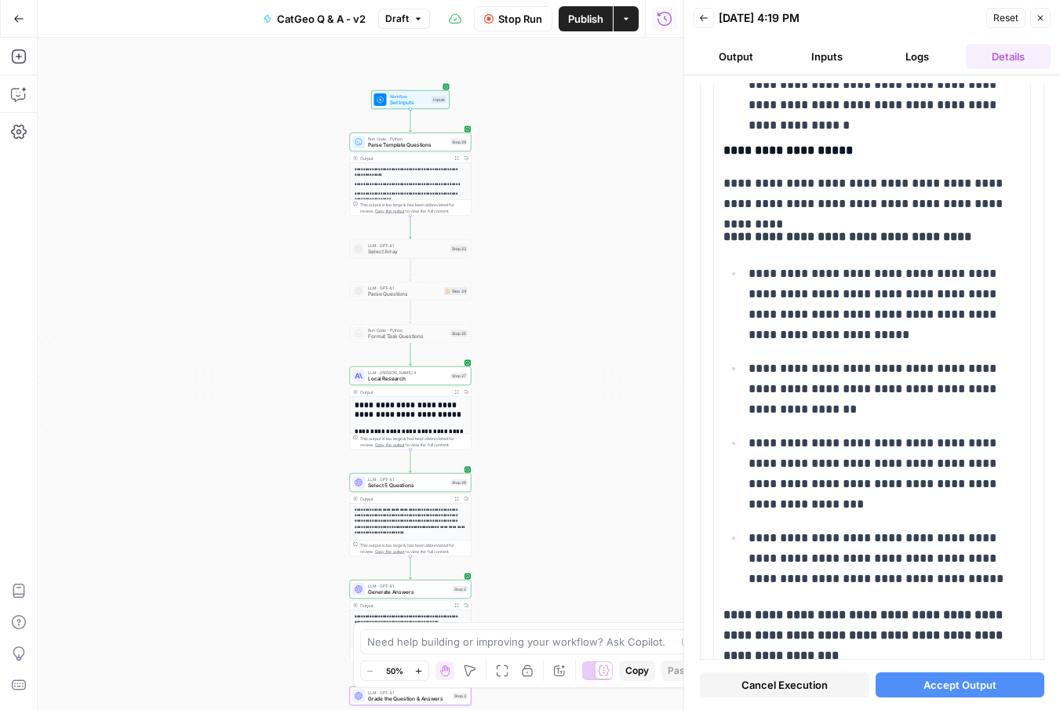
click at [796, 690] on span "Cancel Execution" at bounding box center [784, 685] width 86 height 16
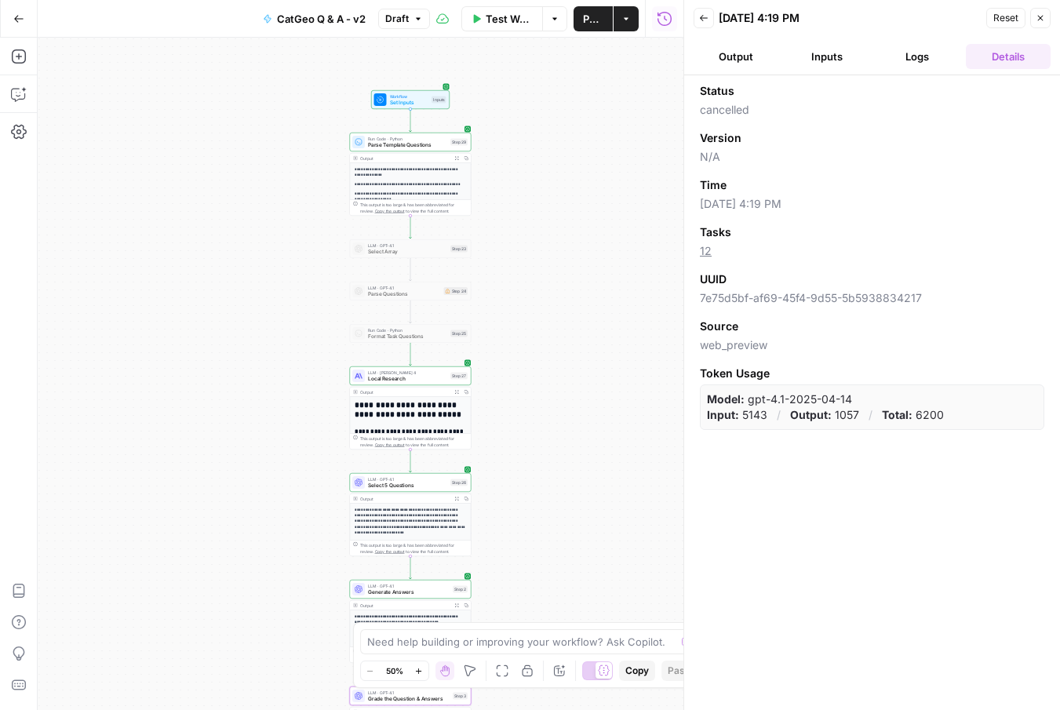
click at [1041, 17] on icon "button" at bounding box center [1039, 17] width 9 height 9
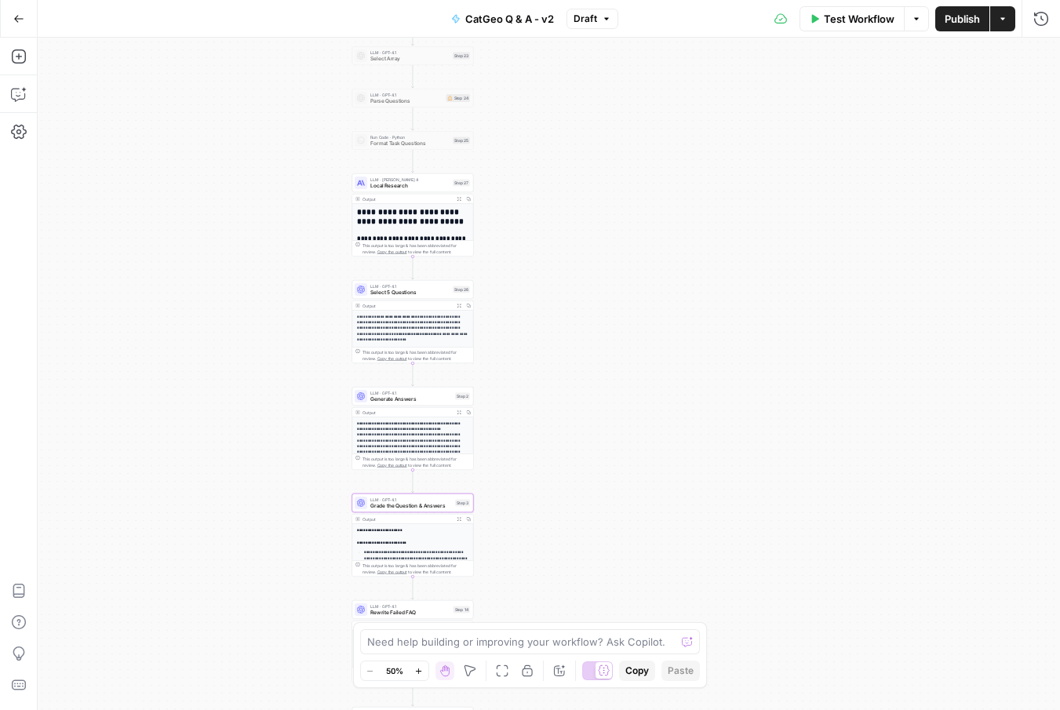
drag, startPoint x: 576, startPoint y: 446, endPoint x: 578, endPoint y: 231, distance: 214.9
click at [578, 231] on div "**********" at bounding box center [549, 374] width 1022 height 672
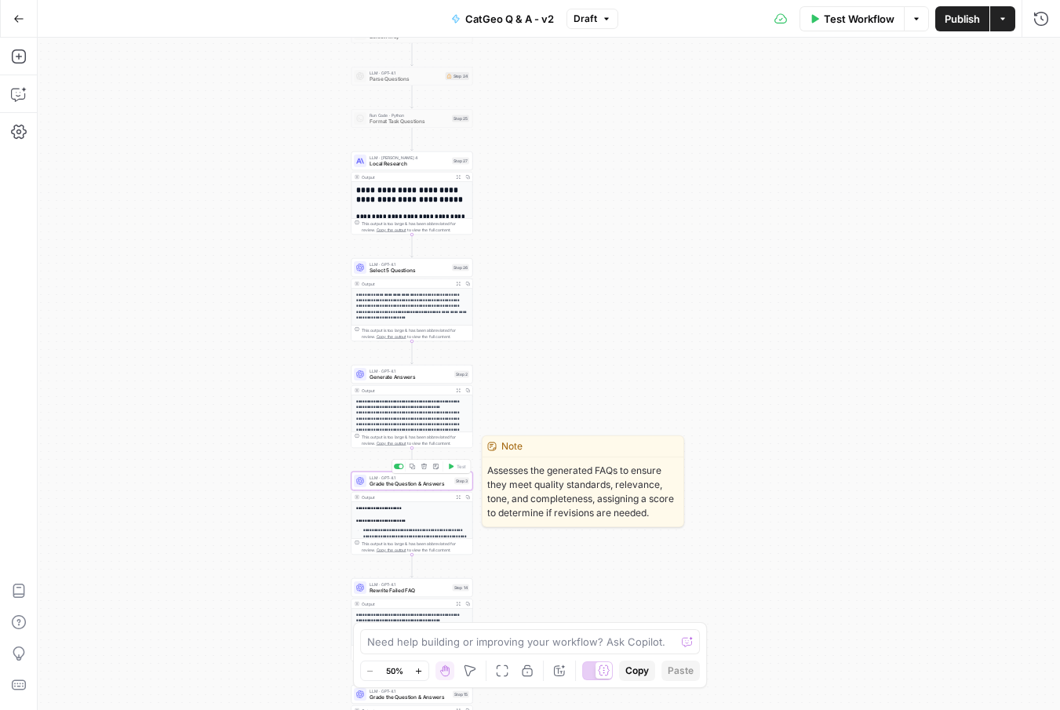
click at [439, 487] on div "LLM · GPT-4.1 Grade the Question & Answers Step 3 Copy step Delete step Edit No…" at bounding box center [412, 480] width 122 height 19
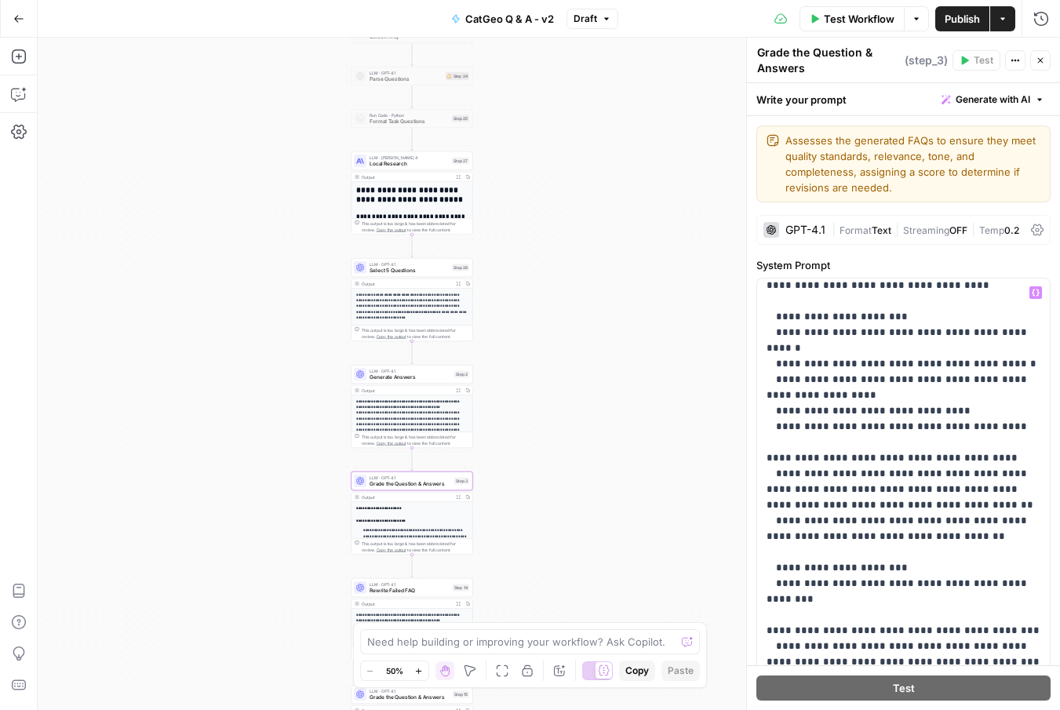
scroll to position [574, 0]
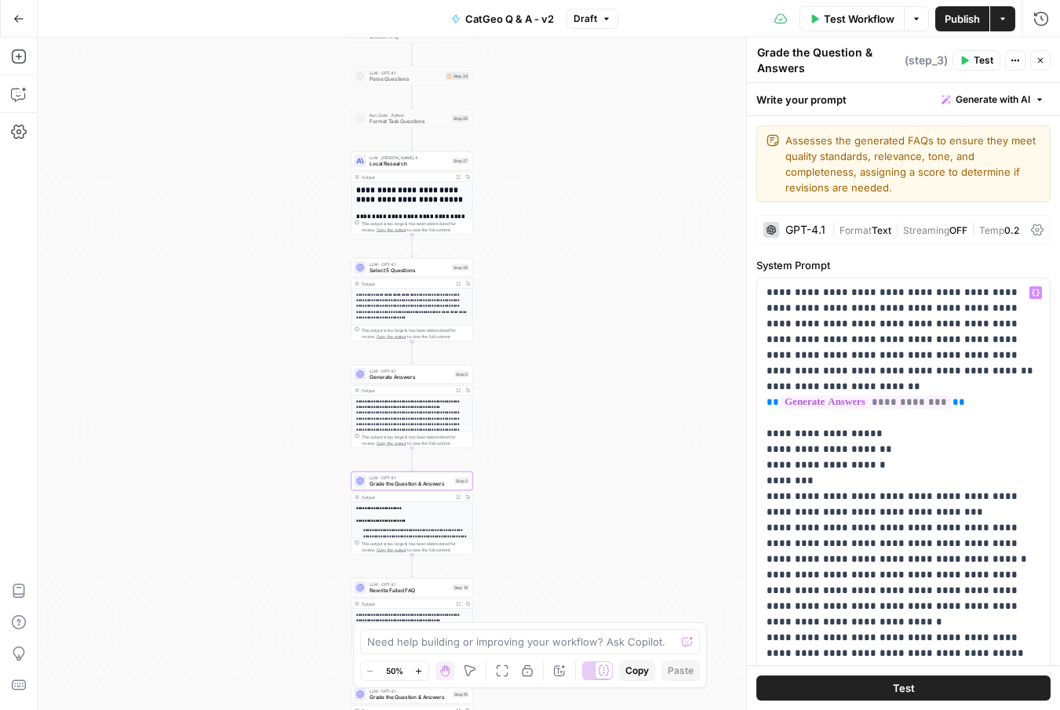
scroll to position [574, 0]
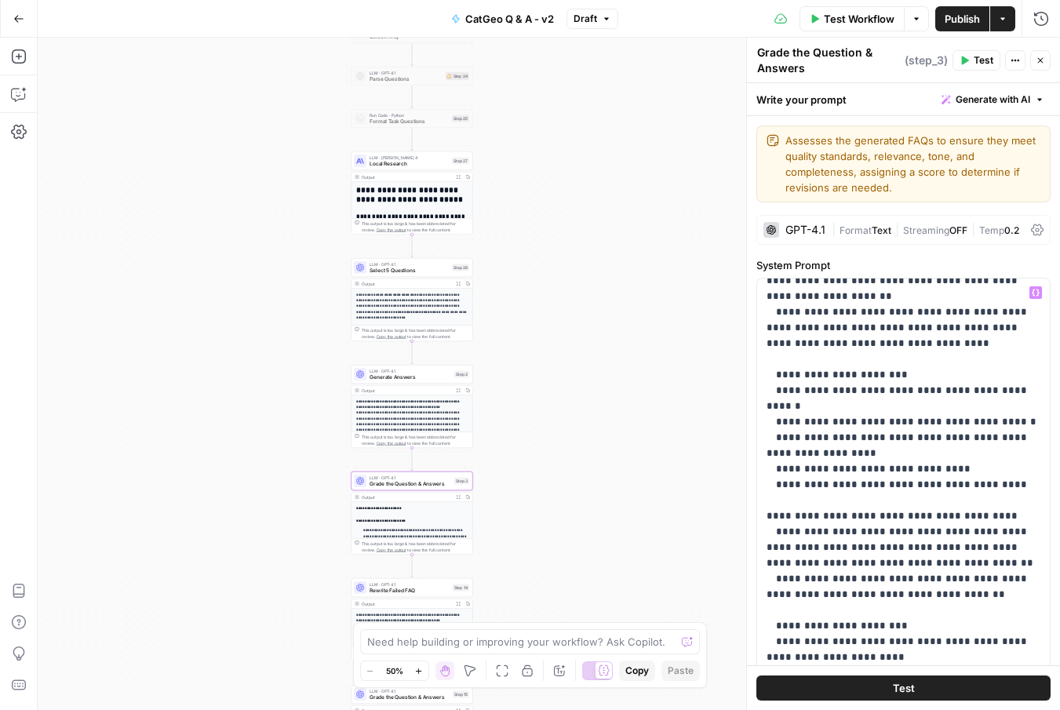
scroll to position [457, 0]
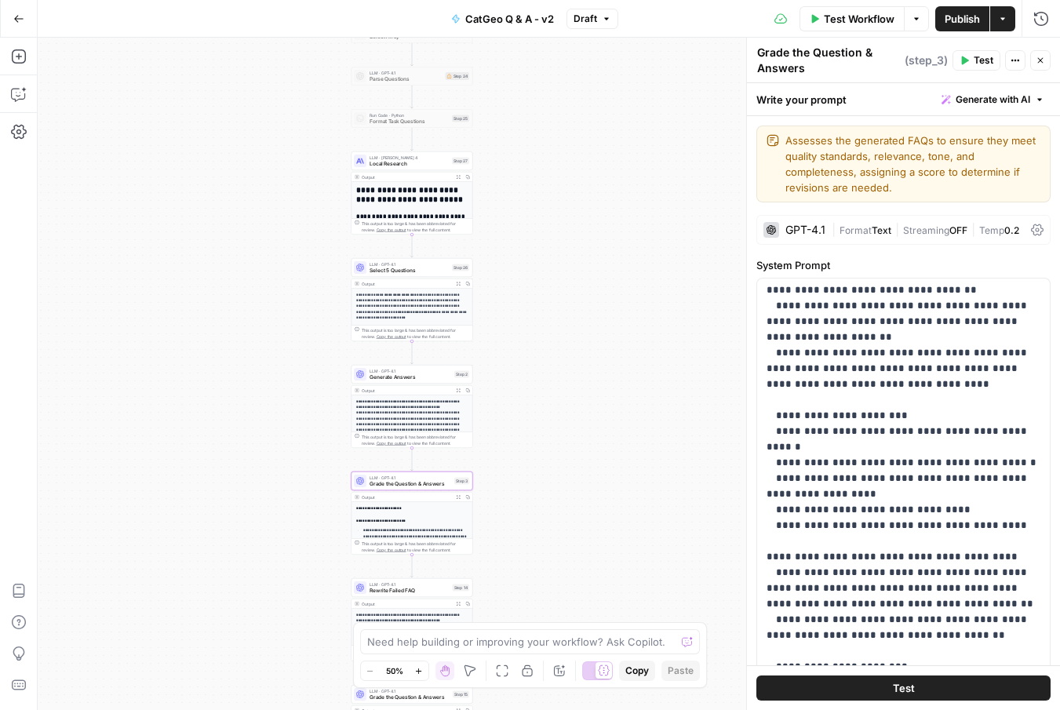
click at [886, 688] on button "Test" at bounding box center [903, 687] width 294 height 25
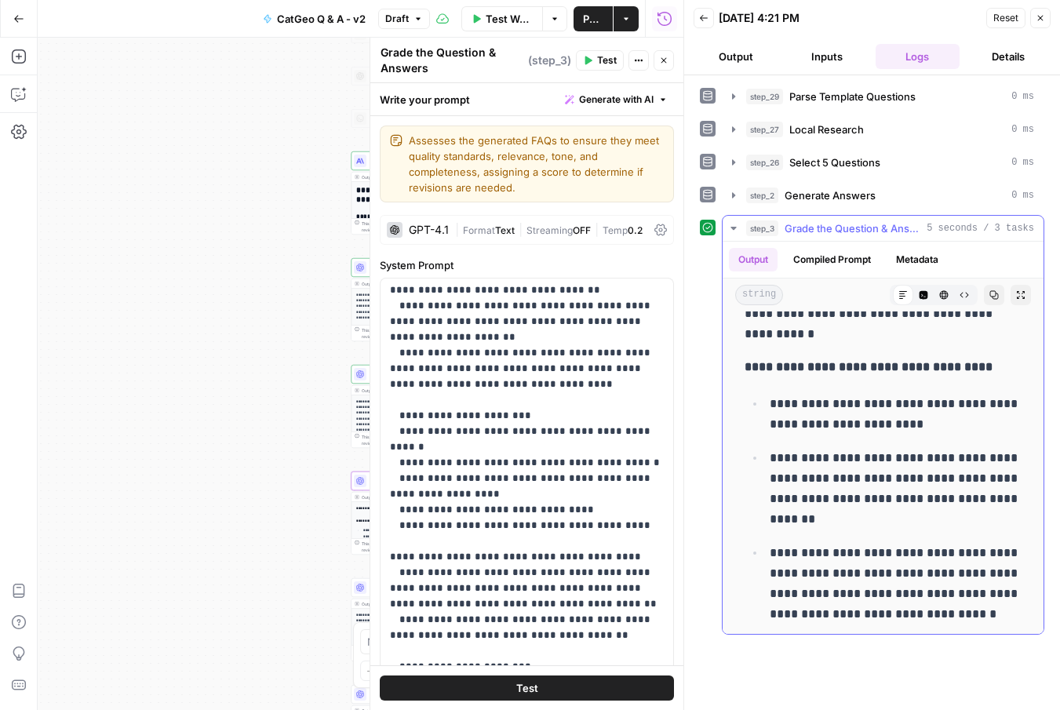
scroll to position [602, 0]
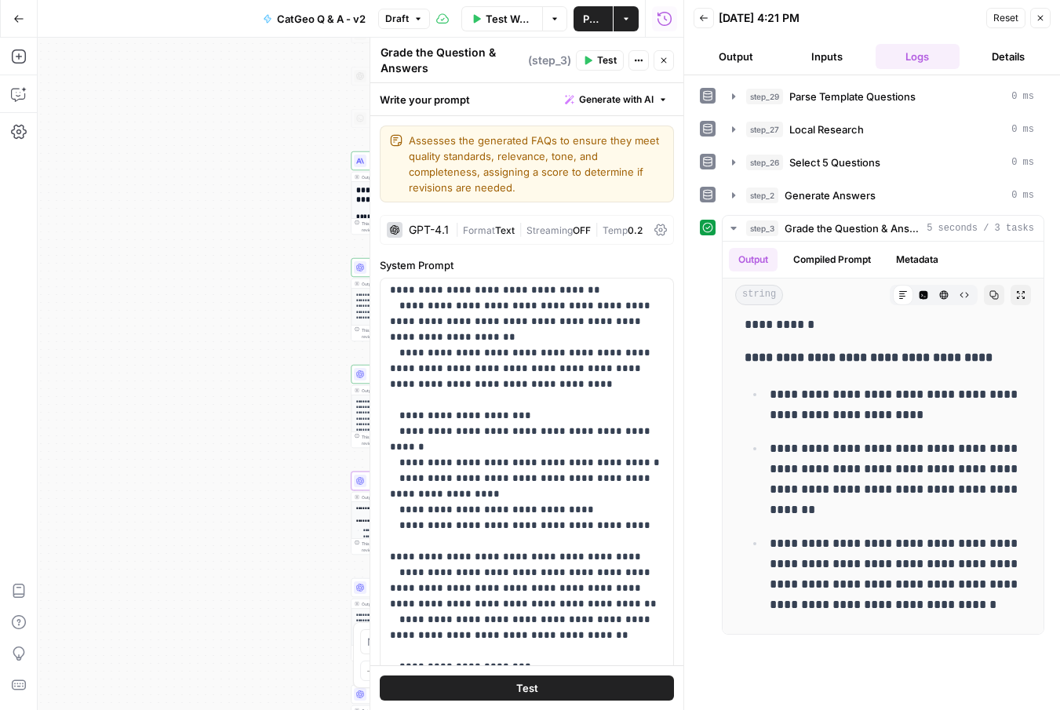
click at [1032, 20] on button "Close" at bounding box center [1040, 18] width 20 height 20
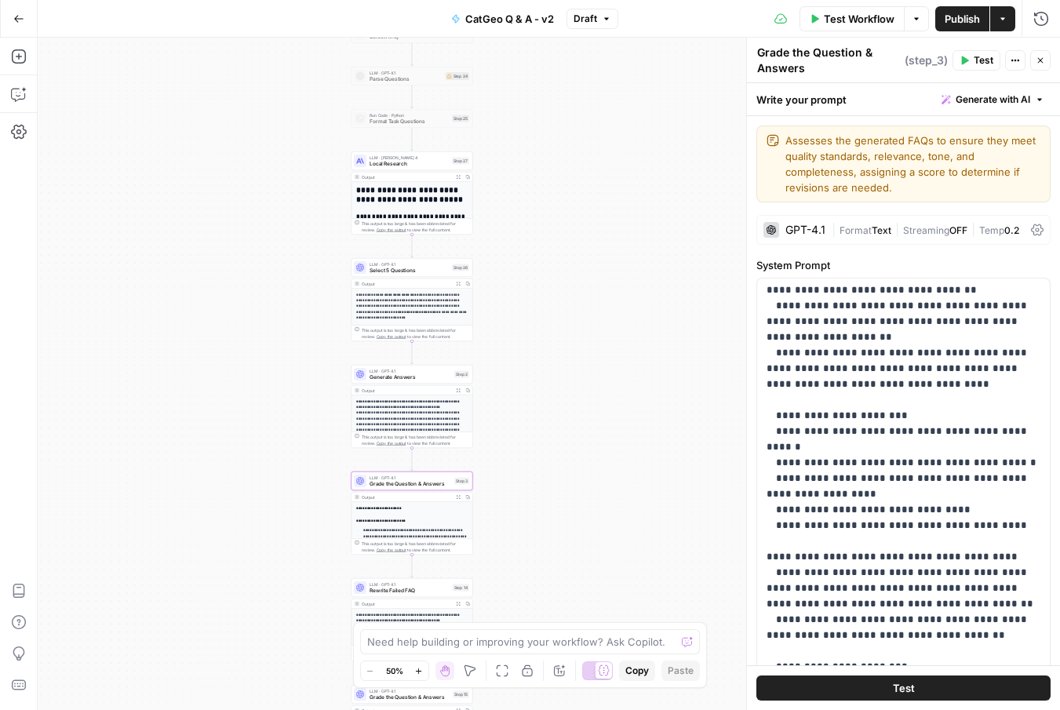
click at [1039, 56] on icon "button" at bounding box center [1039, 60] width 9 height 9
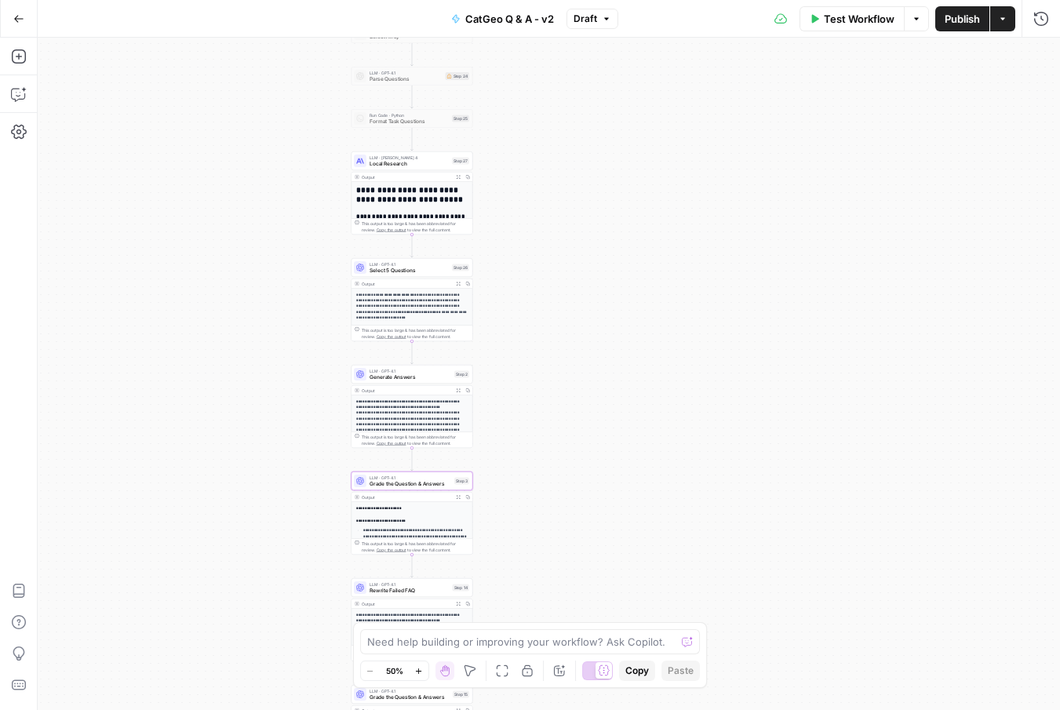
click at [958, 30] on button "Publish" at bounding box center [962, 18] width 54 height 25
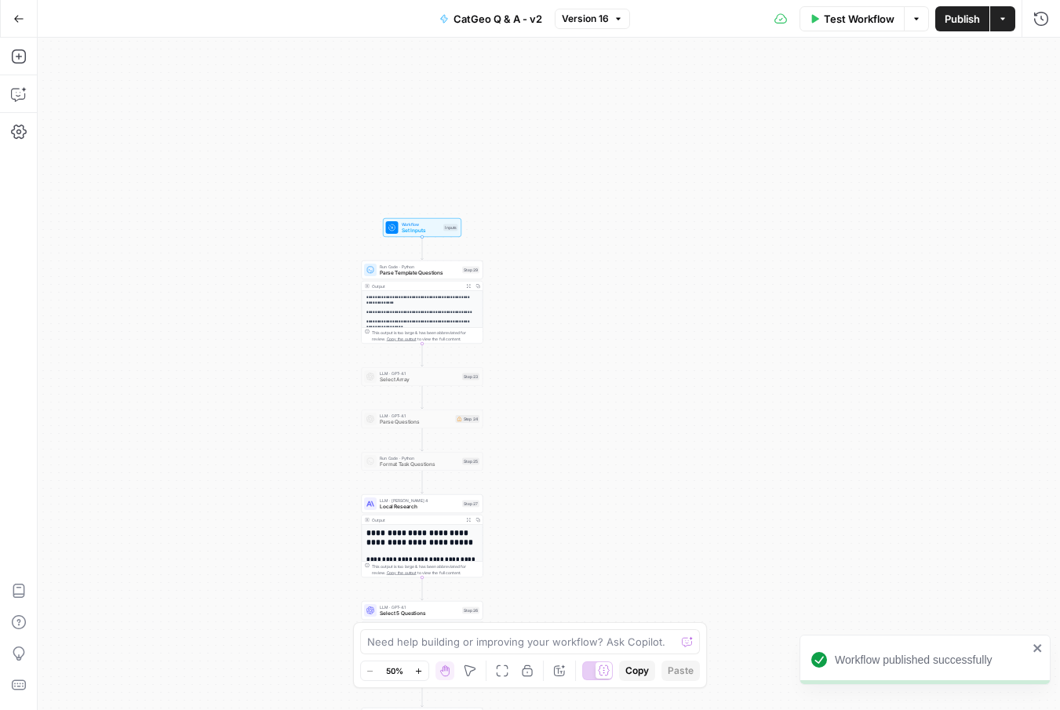
click at [859, 17] on span "Test Workflow" at bounding box center [859, 19] width 71 height 16
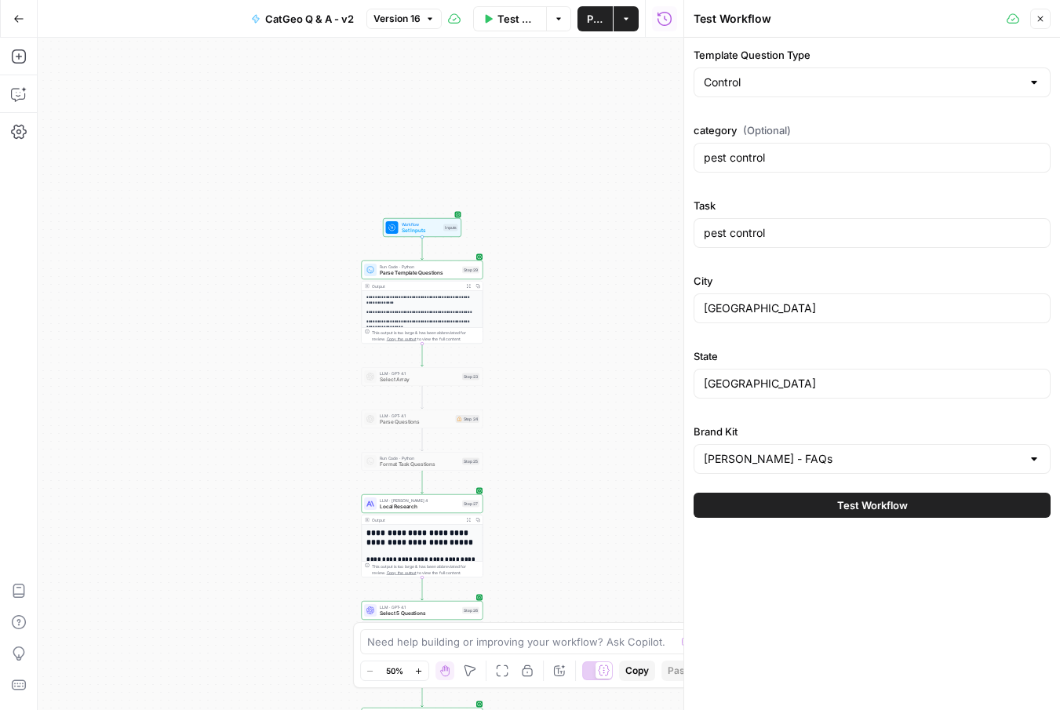
click at [814, 500] on button "Test Workflow" at bounding box center [871, 505] width 357 height 25
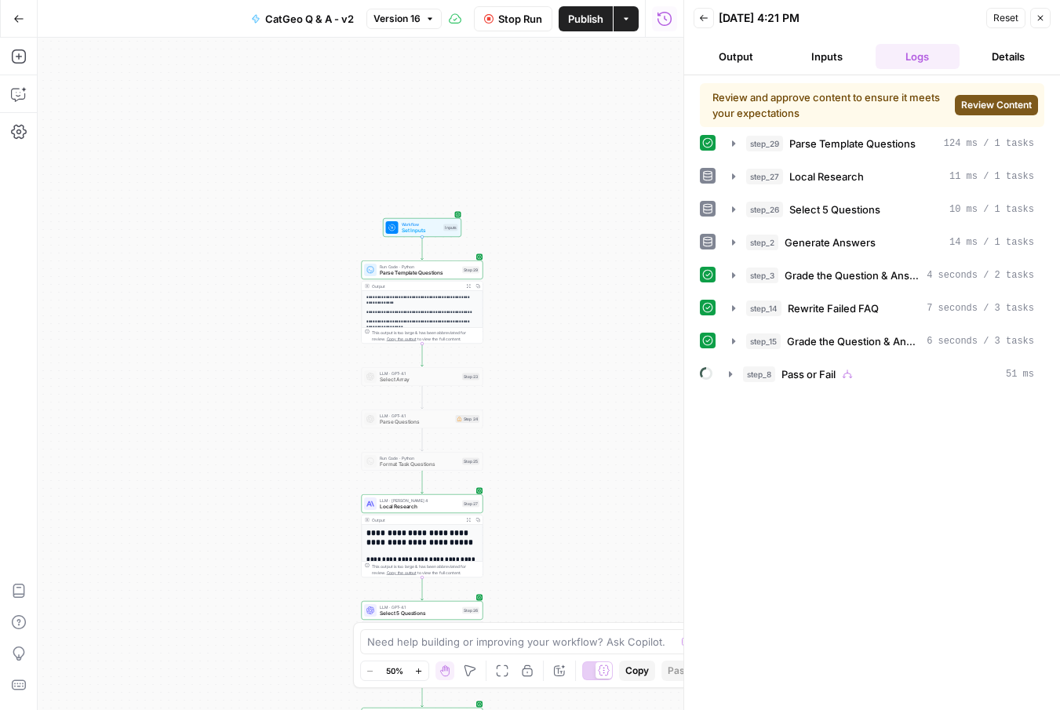
click at [987, 106] on span "Review Content" at bounding box center [996, 105] width 71 height 14
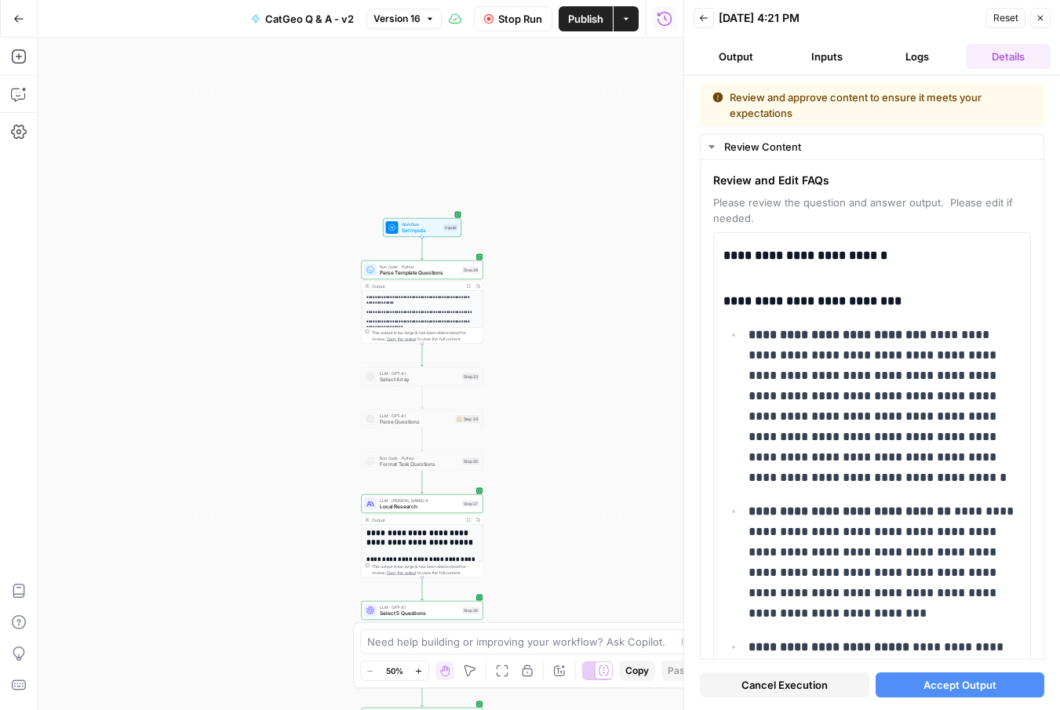
click at [1036, 20] on icon "button" at bounding box center [1039, 17] width 9 height 9
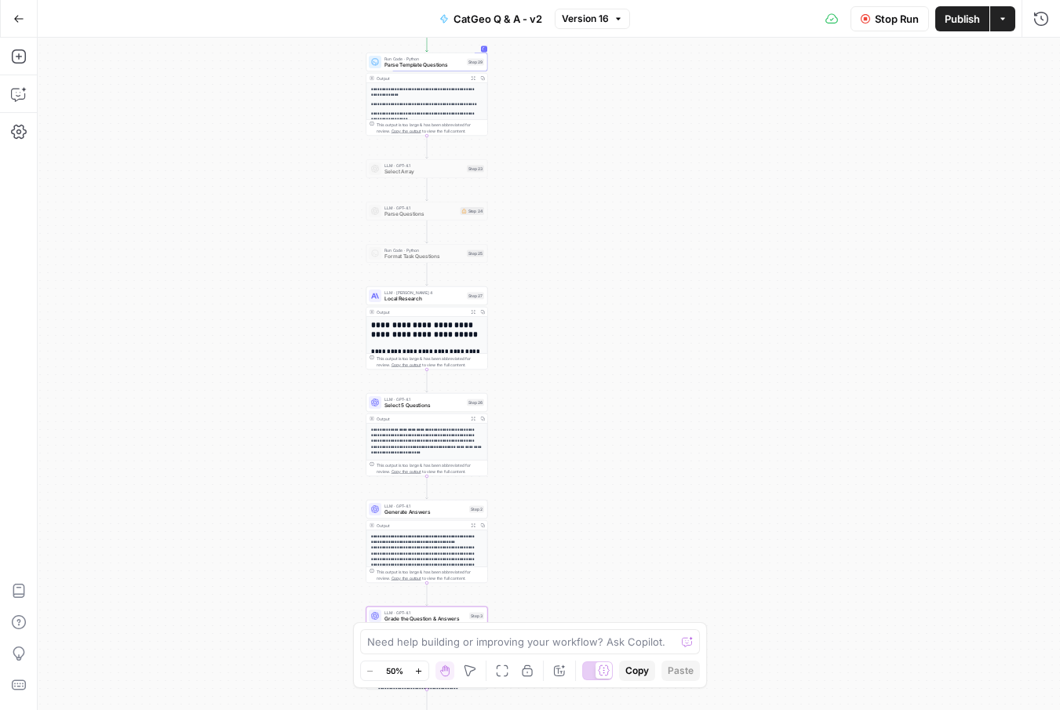
drag, startPoint x: 626, startPoint y: 471, endPoint x: 631, endPoint y: 263, distance: 208.7
click at [631, 263] on div "**********" at bounding box center [549, 374] width 1022 height 672
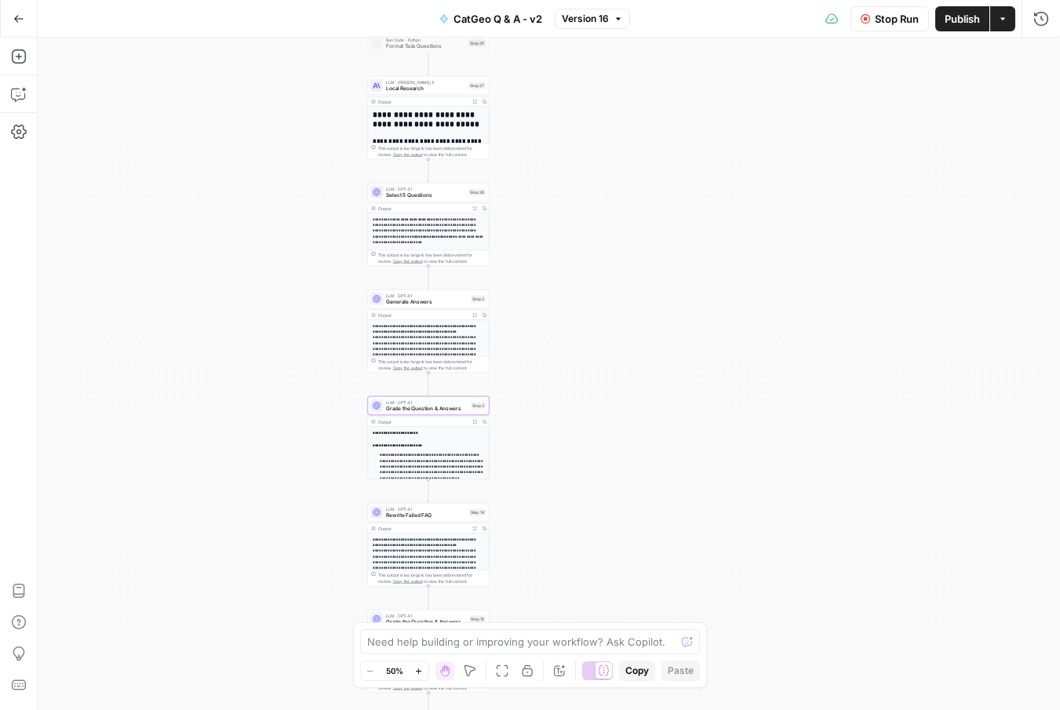
drag, startPoint x: 589, startPoint y: 454, endPoint x: 589, endPoint y: 246, distance: 207.8
click at [591, 245] on div "**********" at bounding box center [549, 374] width 1022 height 672
click at [448, 517] on span "Rewrite Failed FAQ" at bounding box center [426, 516] width 80 height 8
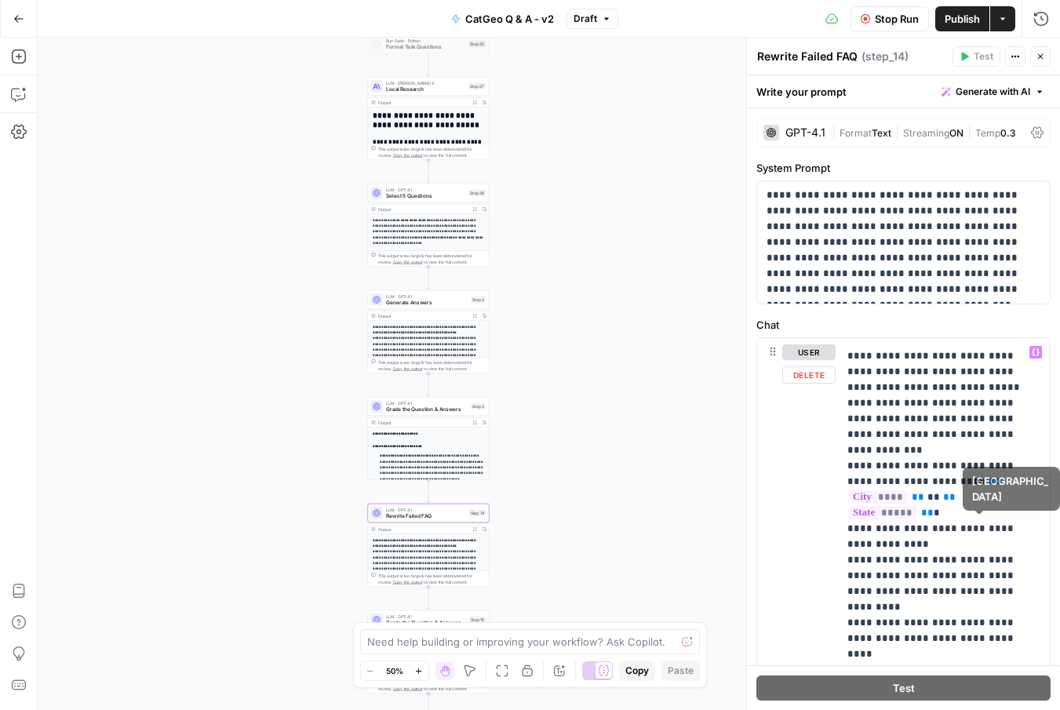
scroll to position [279, 10]
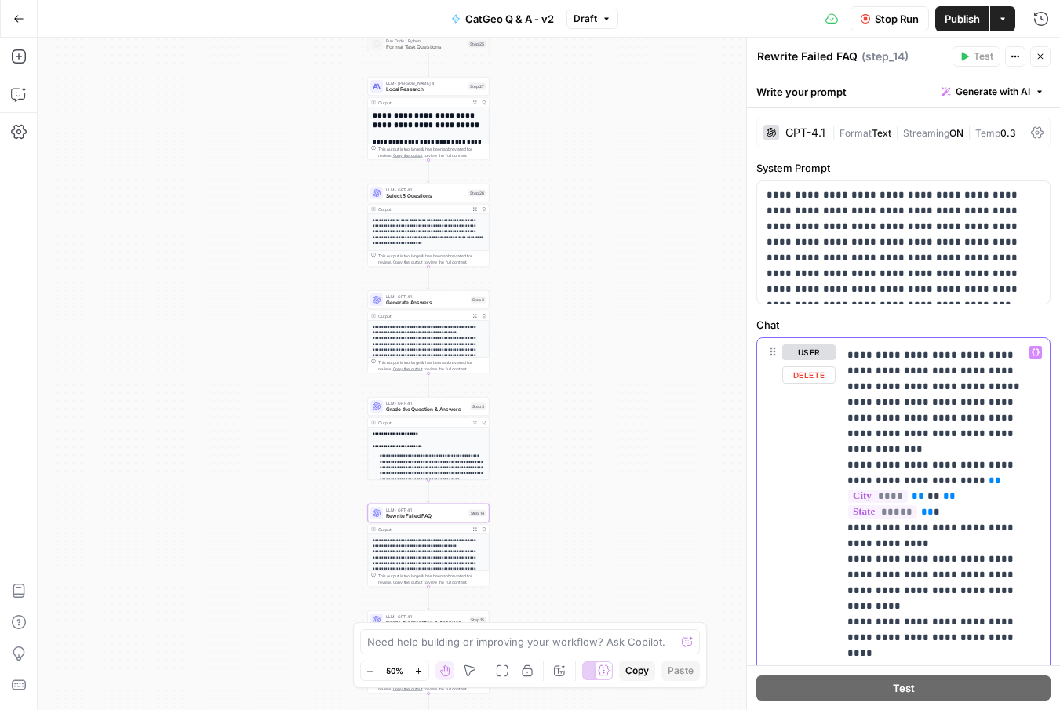
drag, startPoint x: 993, startPoint y: 561, endPoint x: 982, endPoint y: 561, distance: 11.0
click at [982, 561] on p "**********" at bounding box center [938, 708] width 183 height 1286
click at [991, 562] on p "**********" at bounding box center [938, 708] width 183 height 1286
click at [860, 530] on p "**********" at bounding box center [938, 708] width 183 height 1286
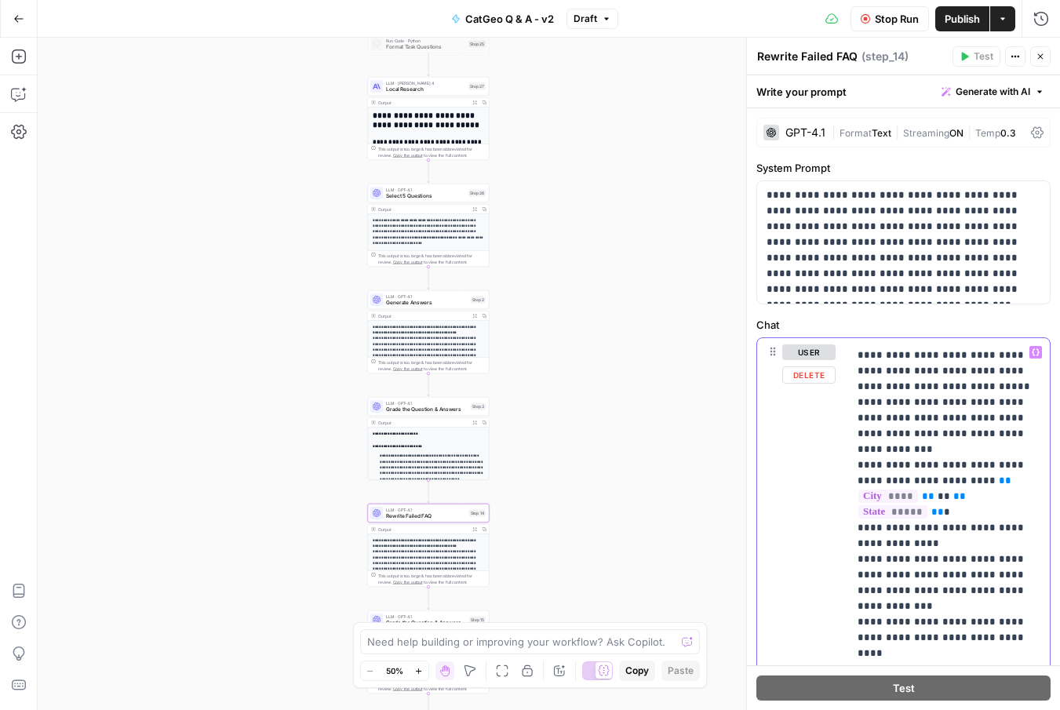
drag, startPoint x: 995, startPoint y: 560, endPoint x: 846, endPoint y: 562, distance: 149.0
click at [846, 562] on div "**********" at bounding box center [903, 676] width 293 height 676
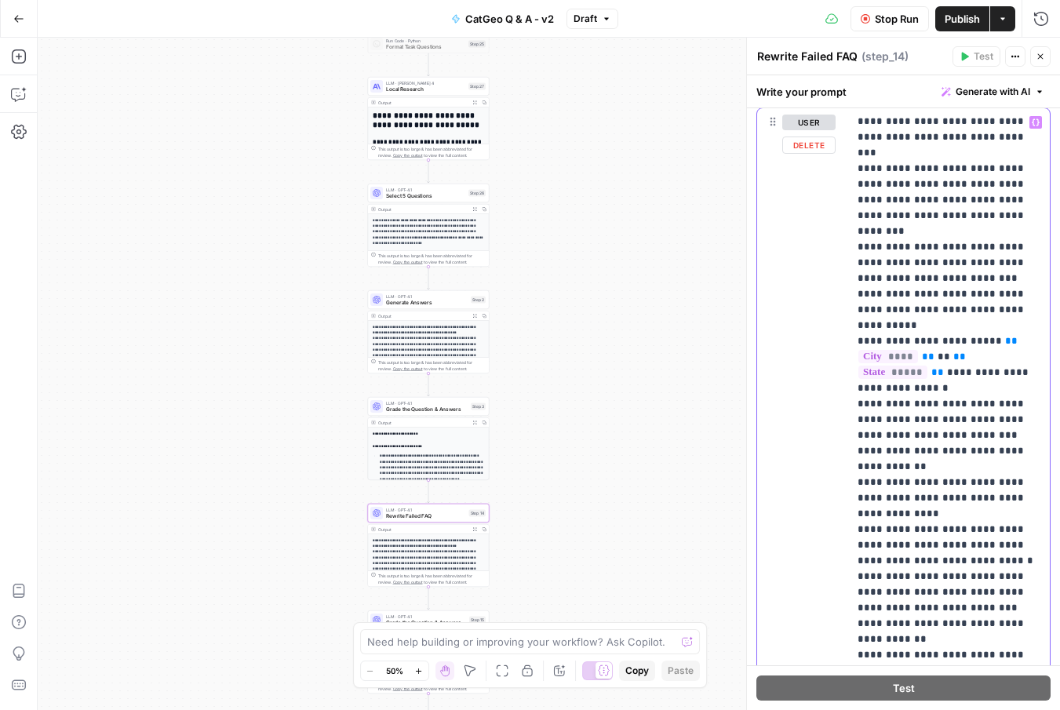
scroll to position [231, 0]
drag, startPoint x: 918, startPoint y: 602, endPoint x: 846, endPoint y: 531, distance: 100.9
click at [846, 531] on div "**********" at bounding box center [903, 445] width 293 height 676
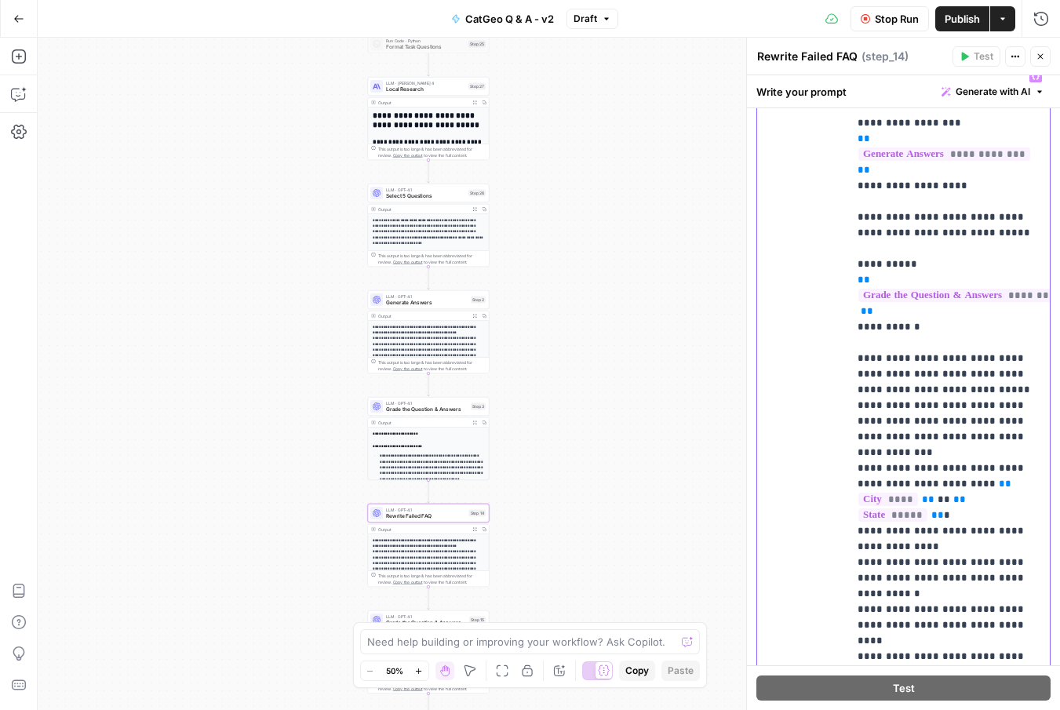
scroll to position [277, 0]
click at [891, 529] on p "**********" at bounding box center [948, 655] width 183 height 1176
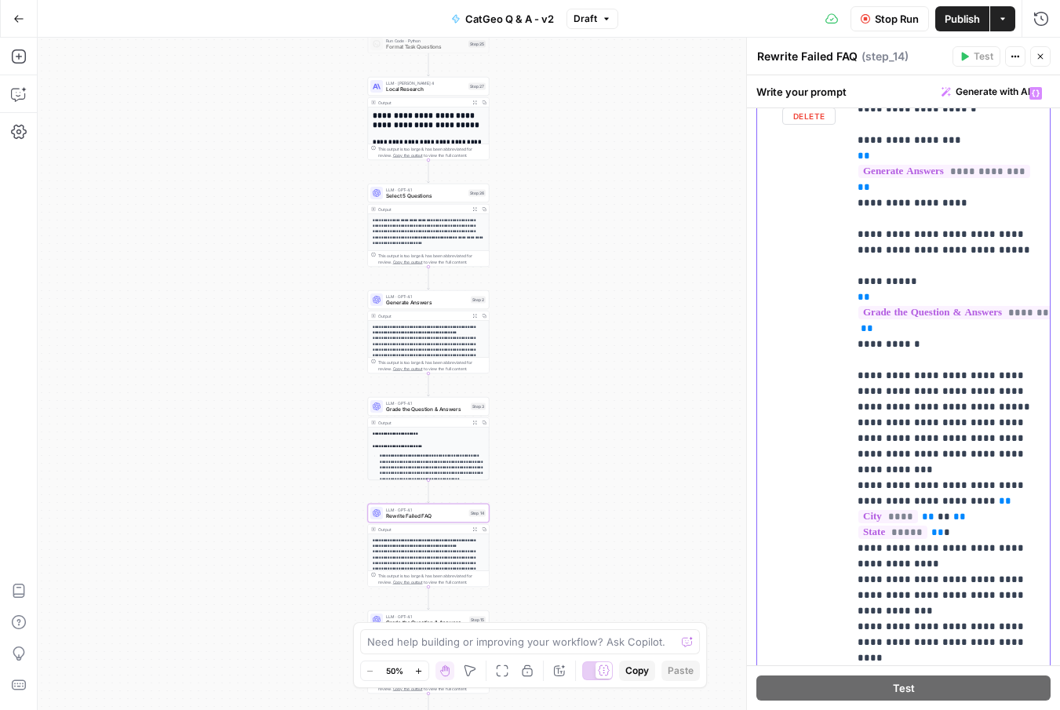
scroll to position [0, 0]
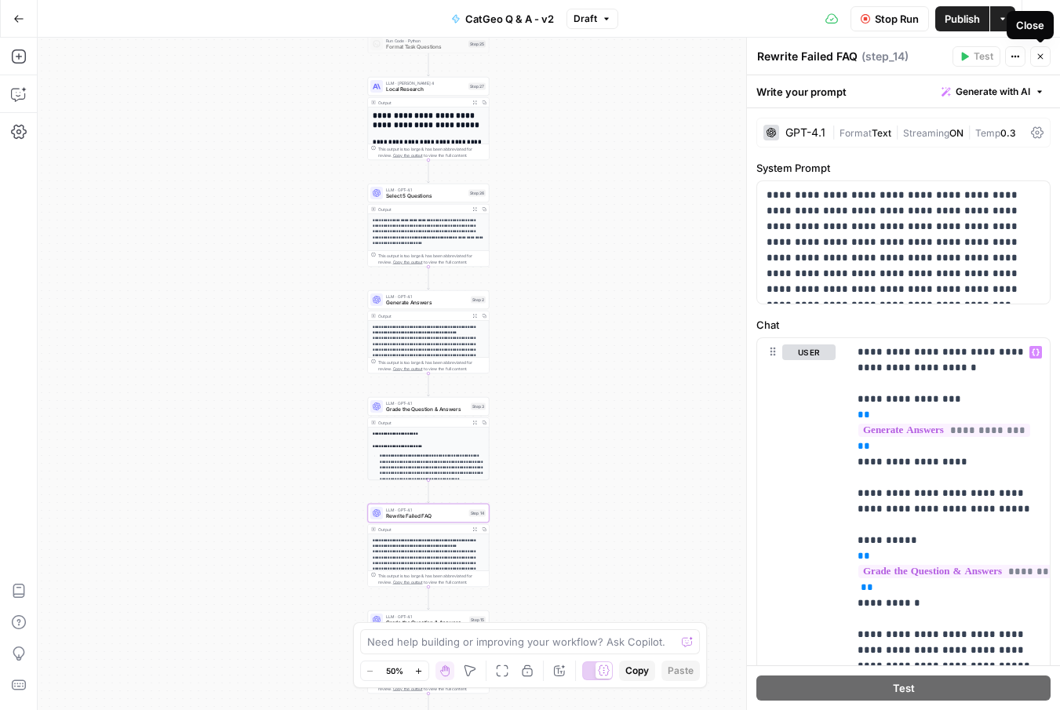
click at [911, 17] on span "Stop Run" at bounding box center [896, 19] width 44 height 16
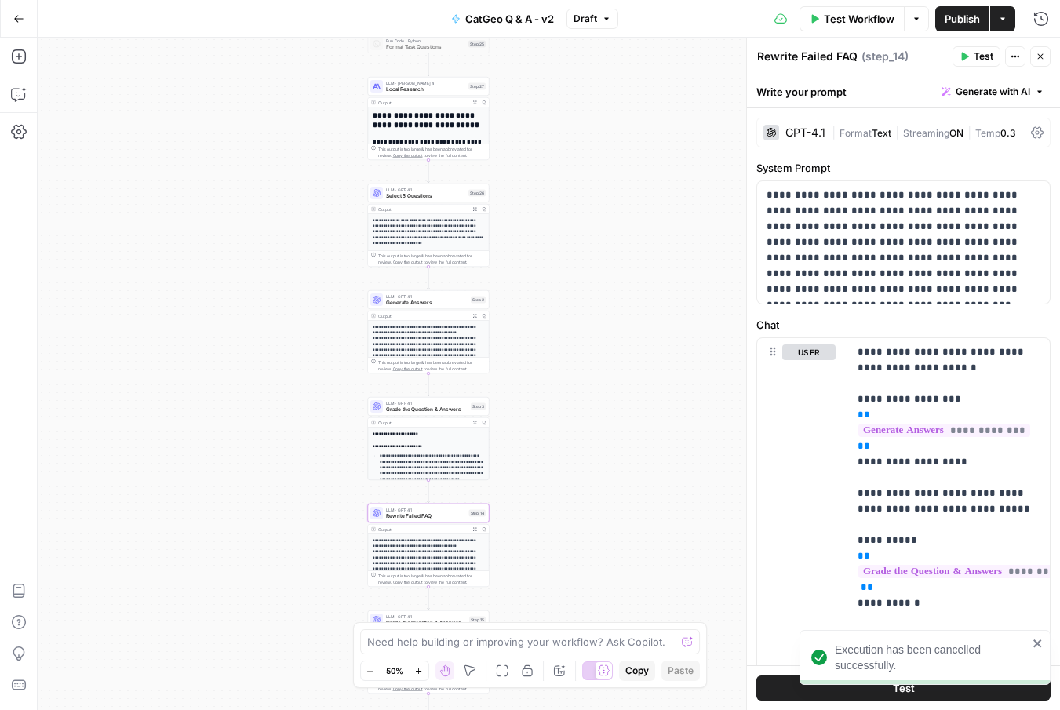
click at [1041, 644] on icon "close" at bounding box center [1037, 643] width 11 height 13
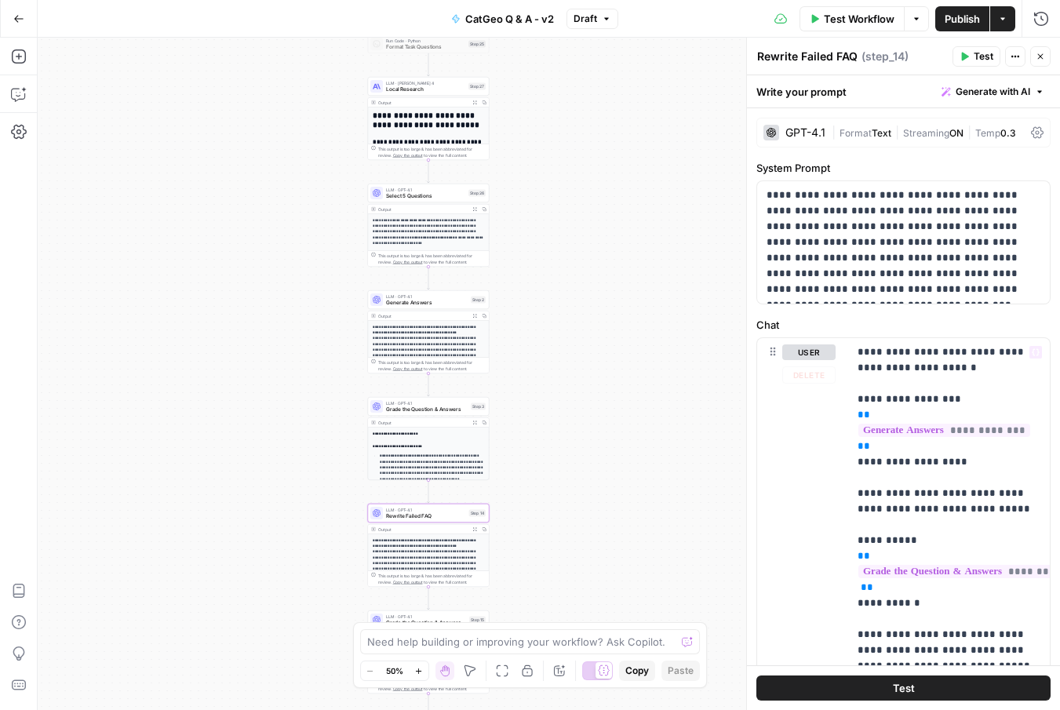
click at [868, 685] on button "Test" at bounding box center [903, 687] width 294 height 25
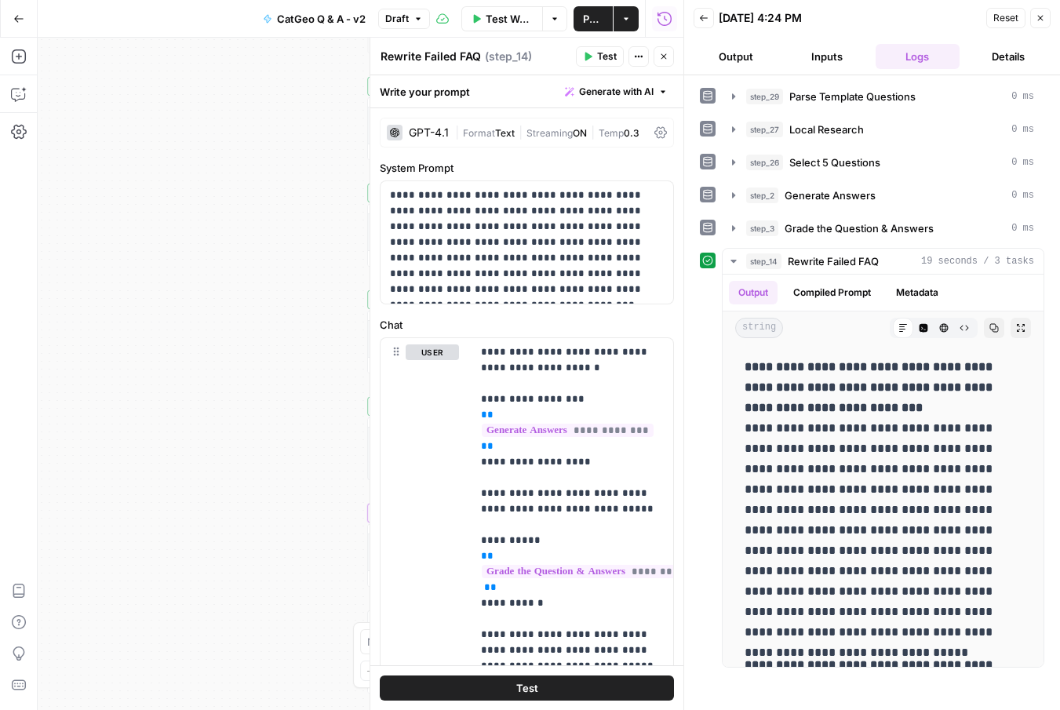
click at [1038, 14] on icon "button" at bounding box center [1039, 17] width 9 height 9
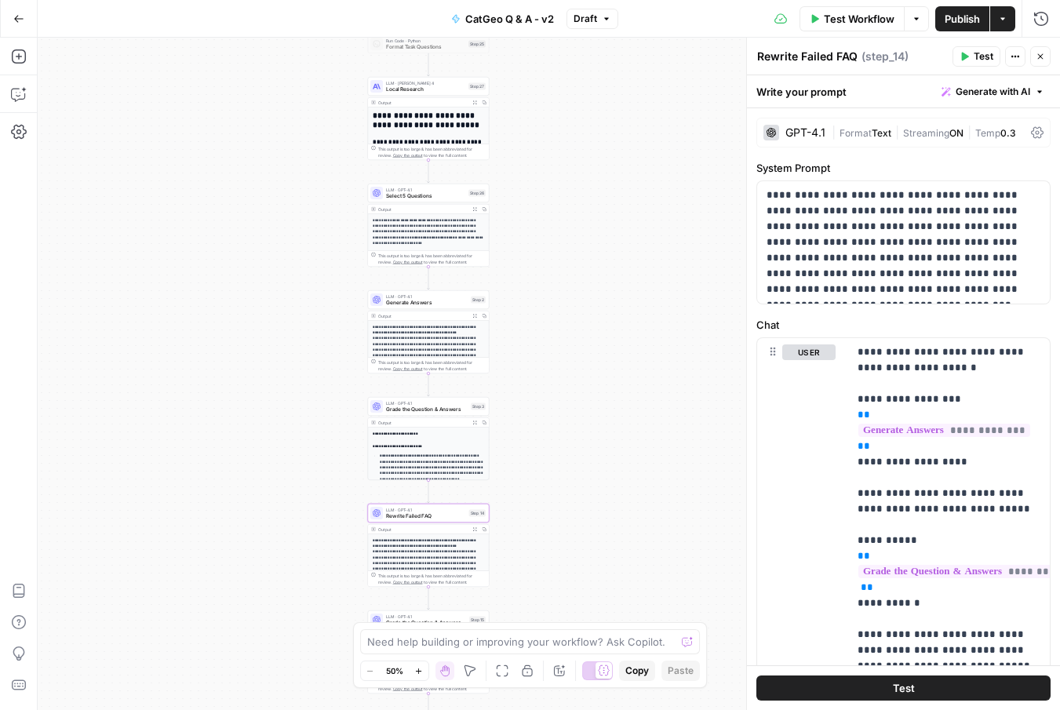
click at [1045, 56] on button "Close" at bounding box center [1040, 56] width 20 height 20
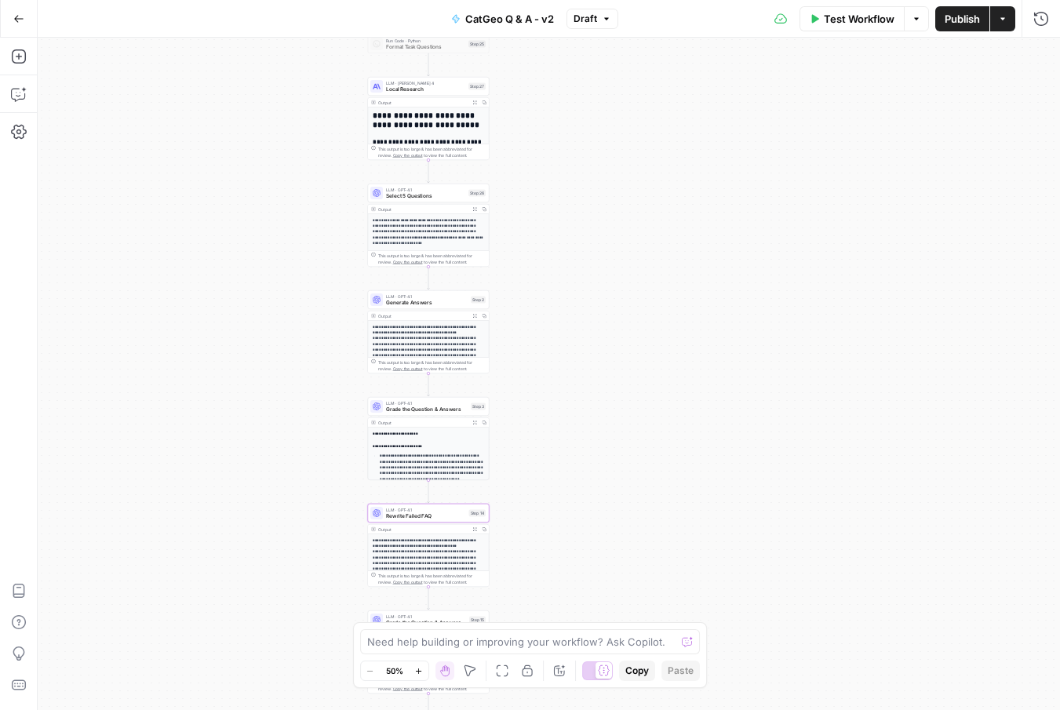
click at [953, 26] on span "Publish" at bounding box center [961, 19] width 35 height 16
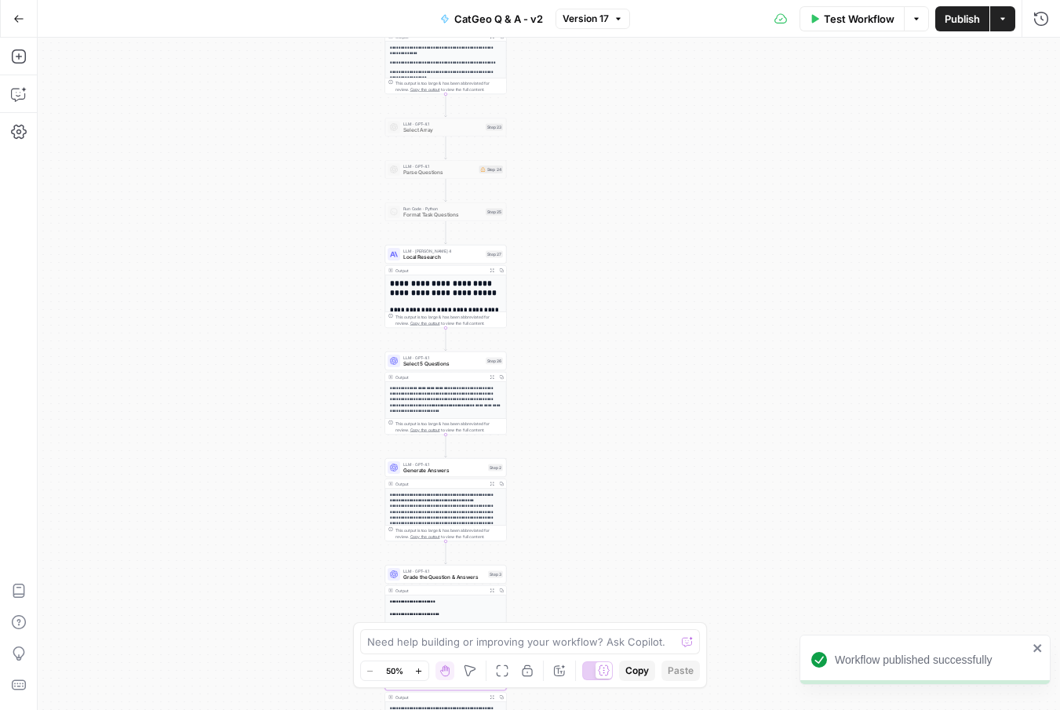
drag, startPoint x: 551, startPoint y: 168, endPoint x: 571, endPoint y: 348, distance: 181.4
click at [571, 348] on div "**********" at bounding box center [549, 374] width 1022 height 672
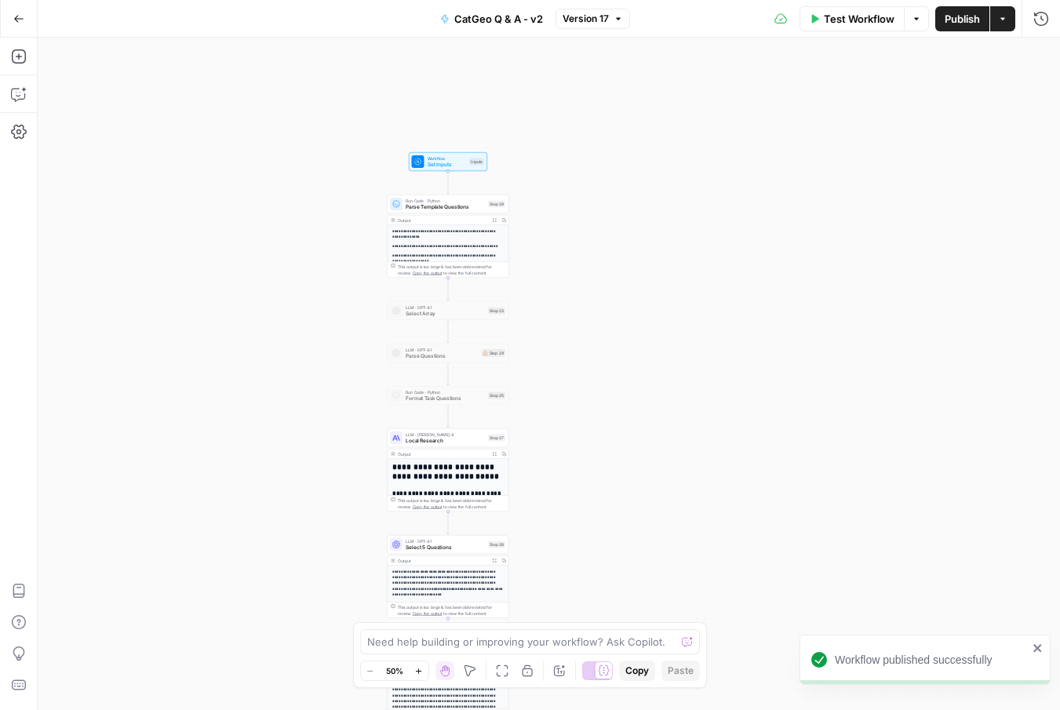
drag, startPoint x: 536, startPoint y: 205, endPoint x: 534, endPoint y: 409, distance: 203.9
click at [535, 409] on div "**********" at bounding box center [549, 374] width 1022 height 672
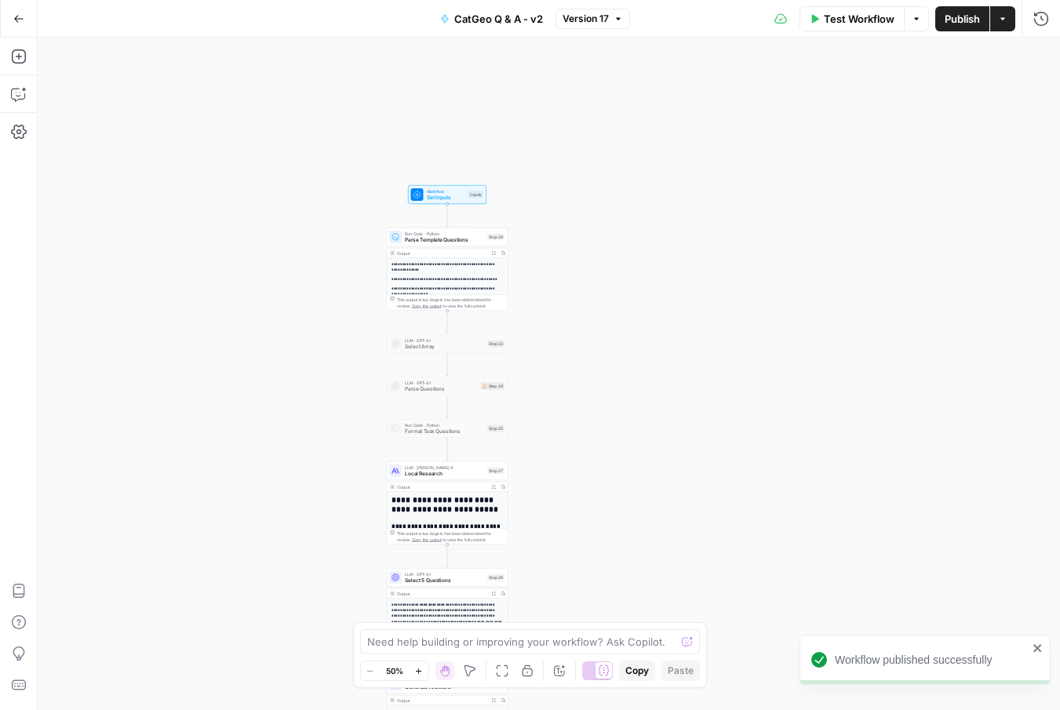
click at [831, 16] on span "Test Workflow" at bounding box center [859, 19] width 71 height 16
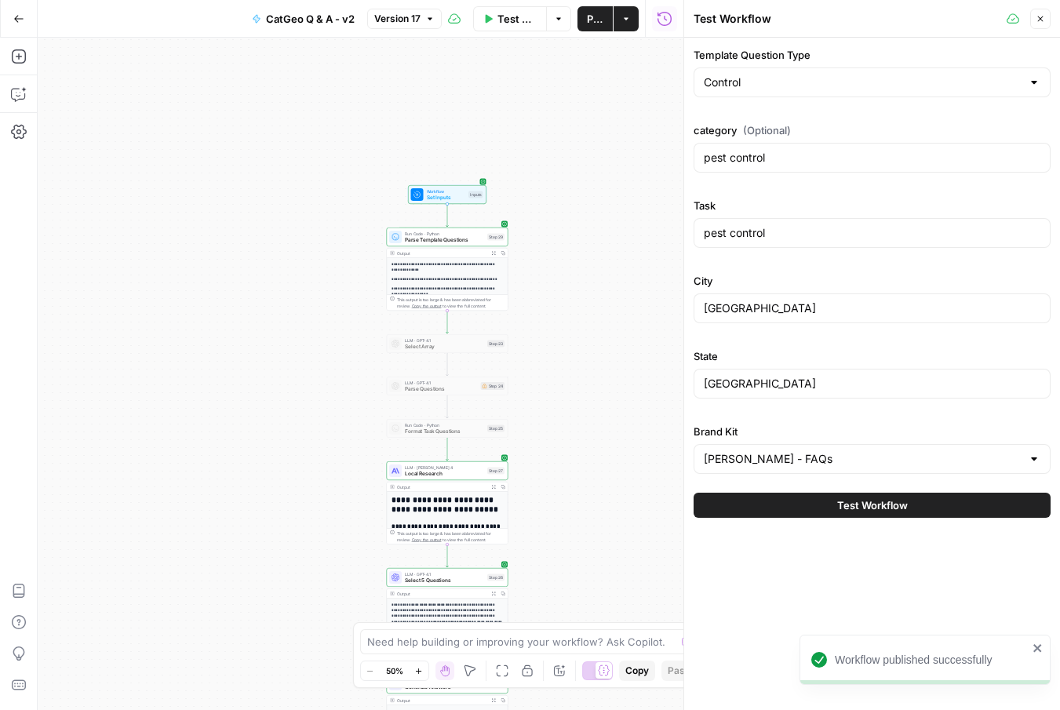
click at [830, 506] on button "Test Workflow" at bounding box center [871, 505] width 357 height 25
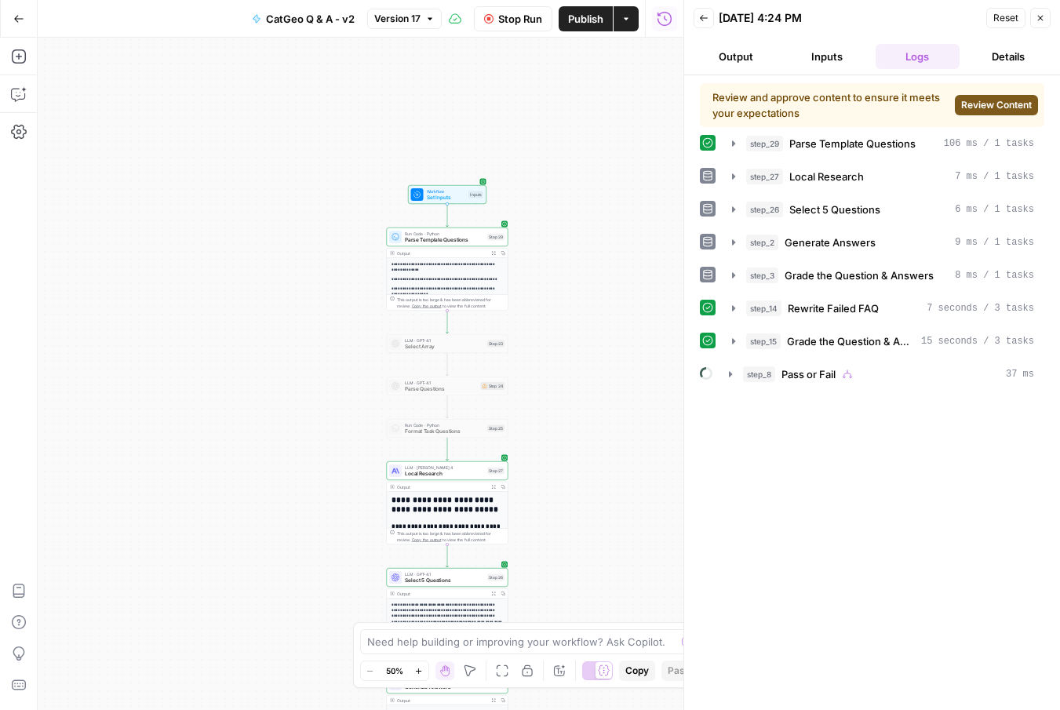
click at [1002, 106] on span "Review Content" at bounding box center [996, 105] width 71 height 14
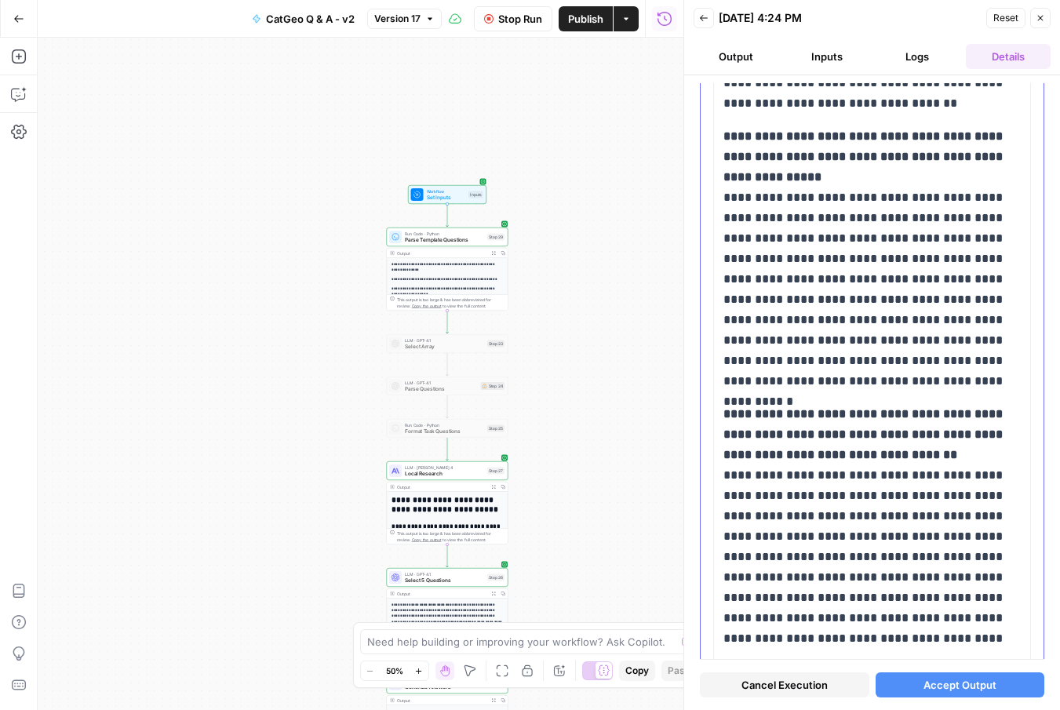
scroll to position [2610, 0]
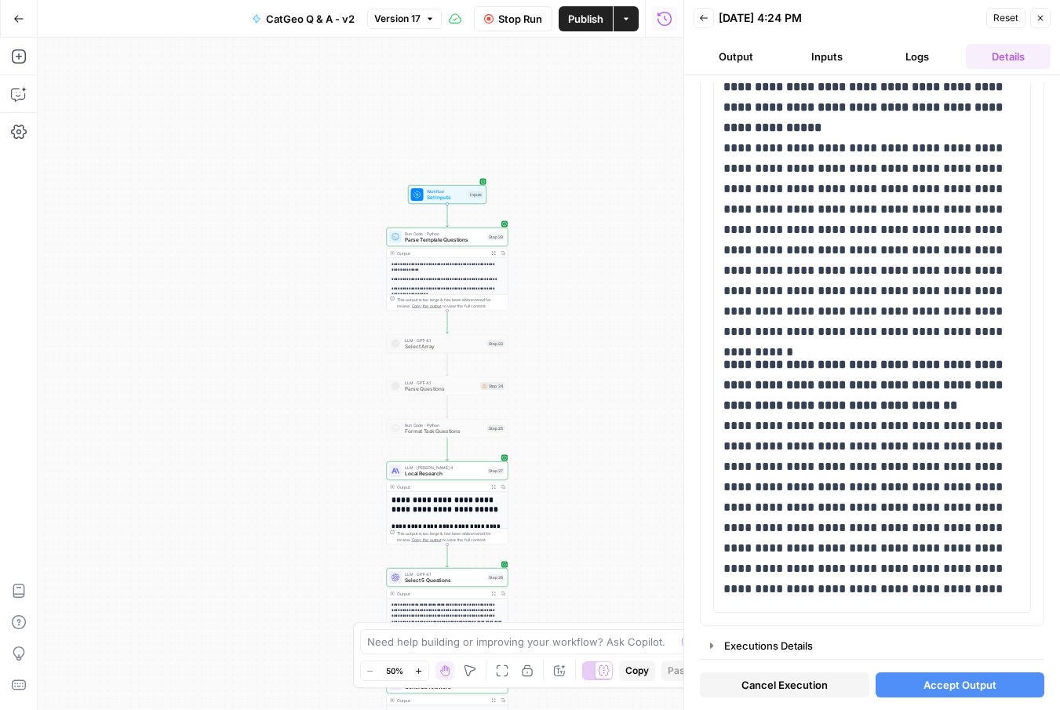
click at [938, 683] on span "Accept Output" at bounding box center [959, 685] width 73 height 16
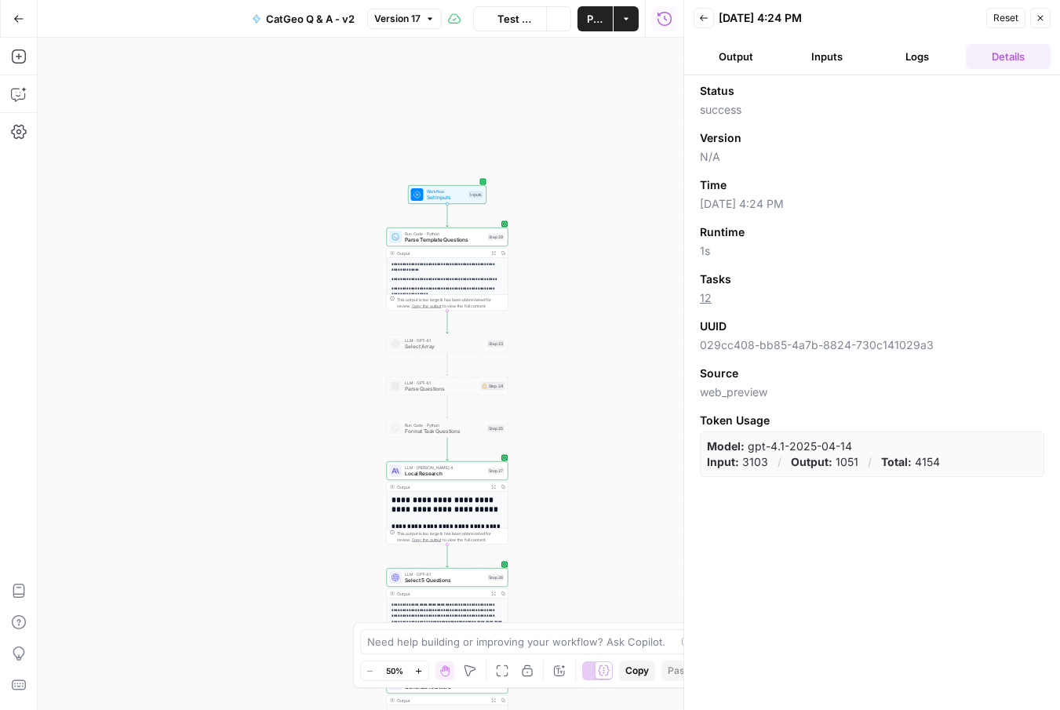
click at [1039, 21] on icon "button" at bounding box center [1039, 17] width 9 height 9
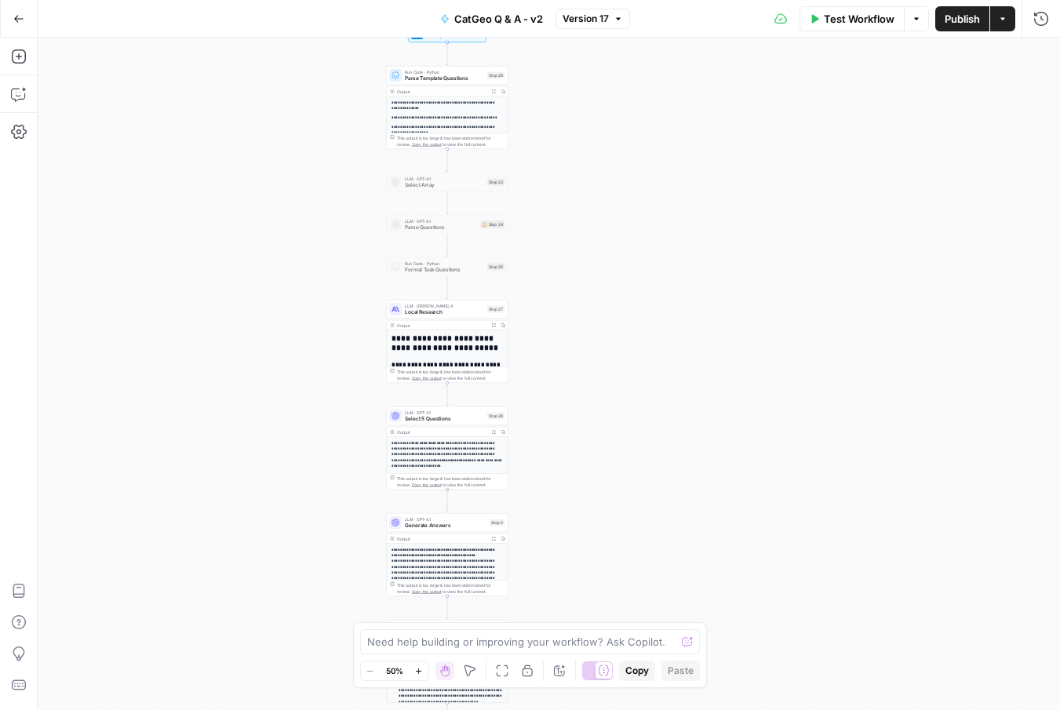
drag, startPoint x: 721, startPoint y: 399, endPoint x: 721, endPoint y: 145, distance: 254.1
click at [721, 145] on div "**********" at bounding box center [549, 374] width 1022 height 672
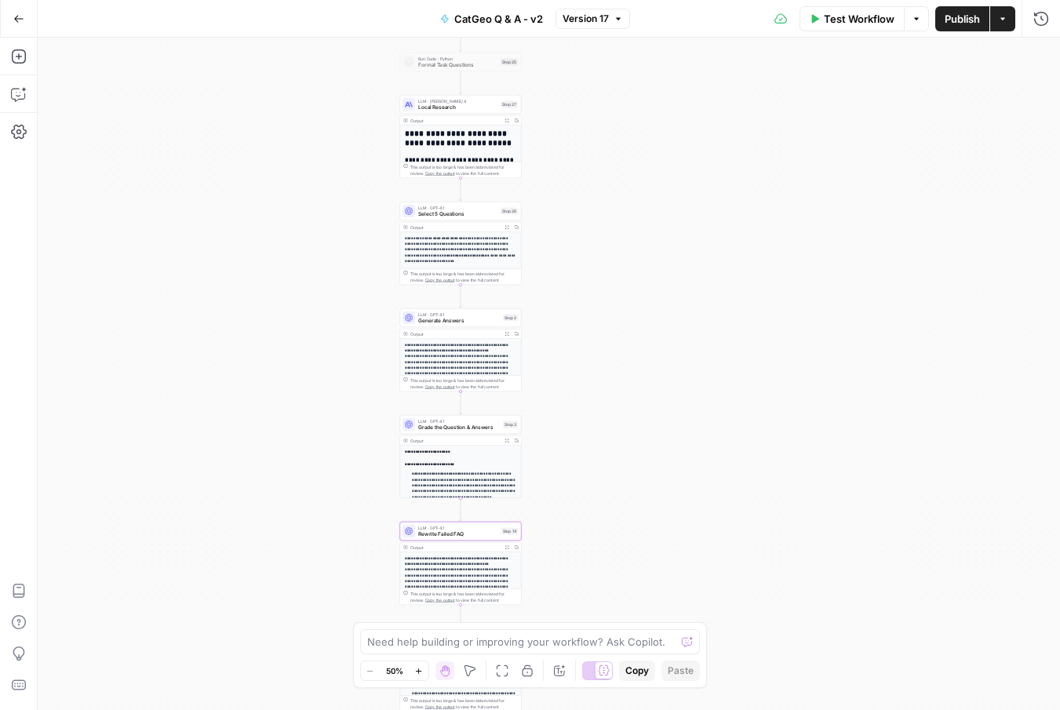
drag, startPoint x: 698, startPoint y: 416, endPoint x: 717, endPoint y: 504, distance: 90.6
click at [719, 505] on div "**********" at bounding box center [549, 374] width 1022 height 672
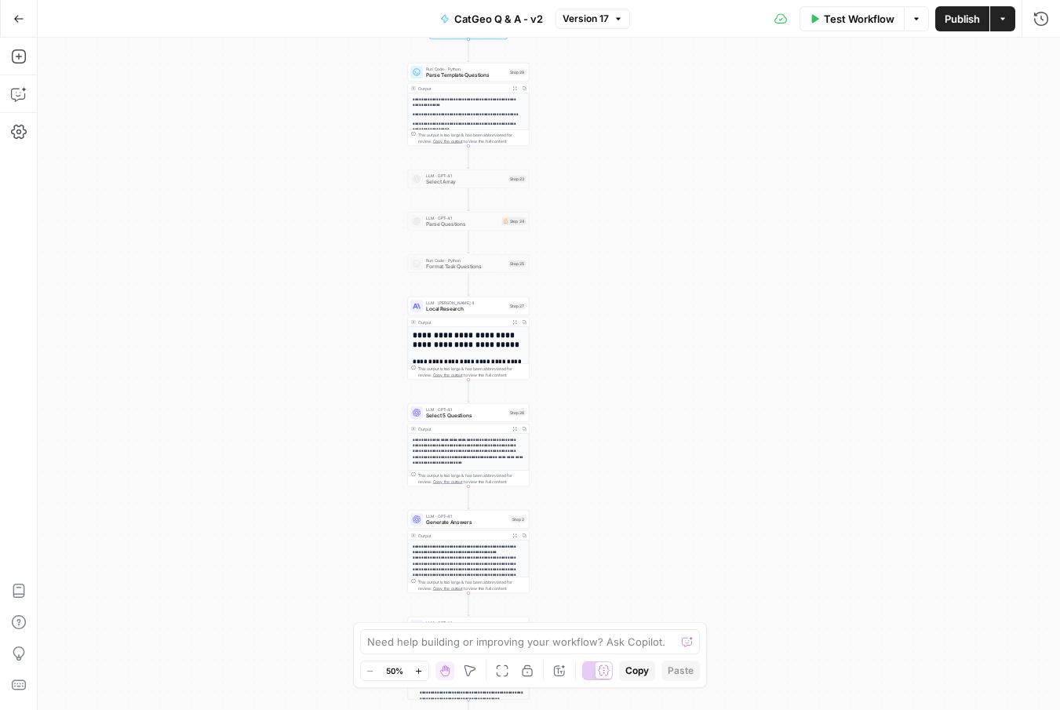
click at [1000, 22] on icon "button" at bounding box center [1002, 18] width 9 height 9
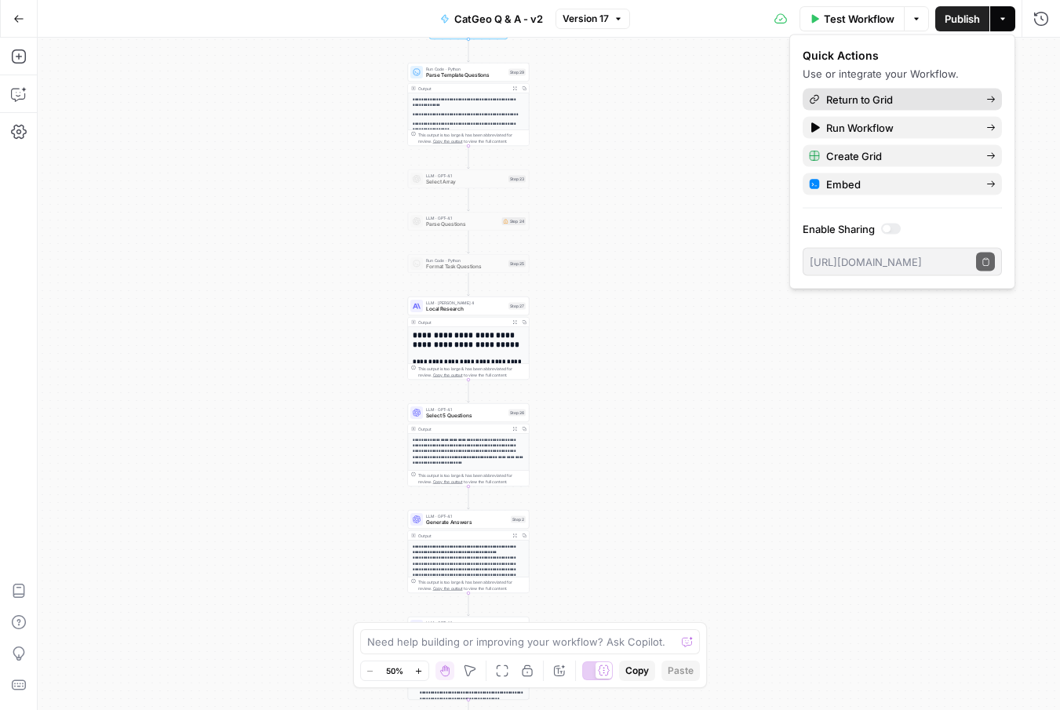
click at [991, 97] on icon at bounding box center [990, 99] width 9 height 9
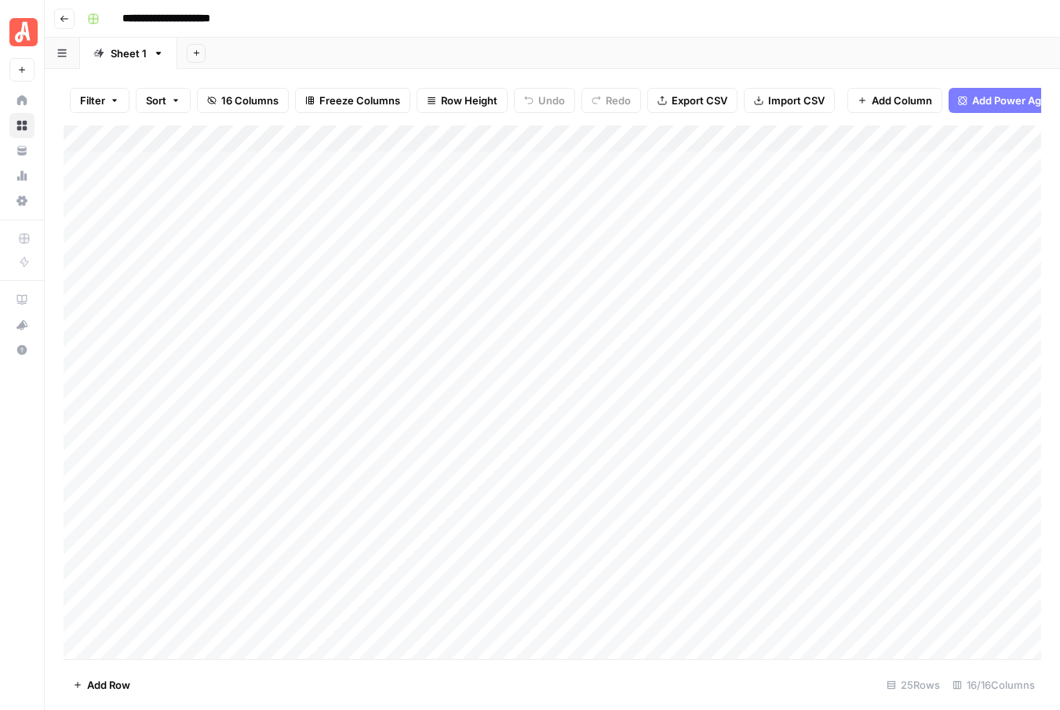
click at [900, 136] on div "Add Column" at bounding box center [552, 391] width 977 height 533
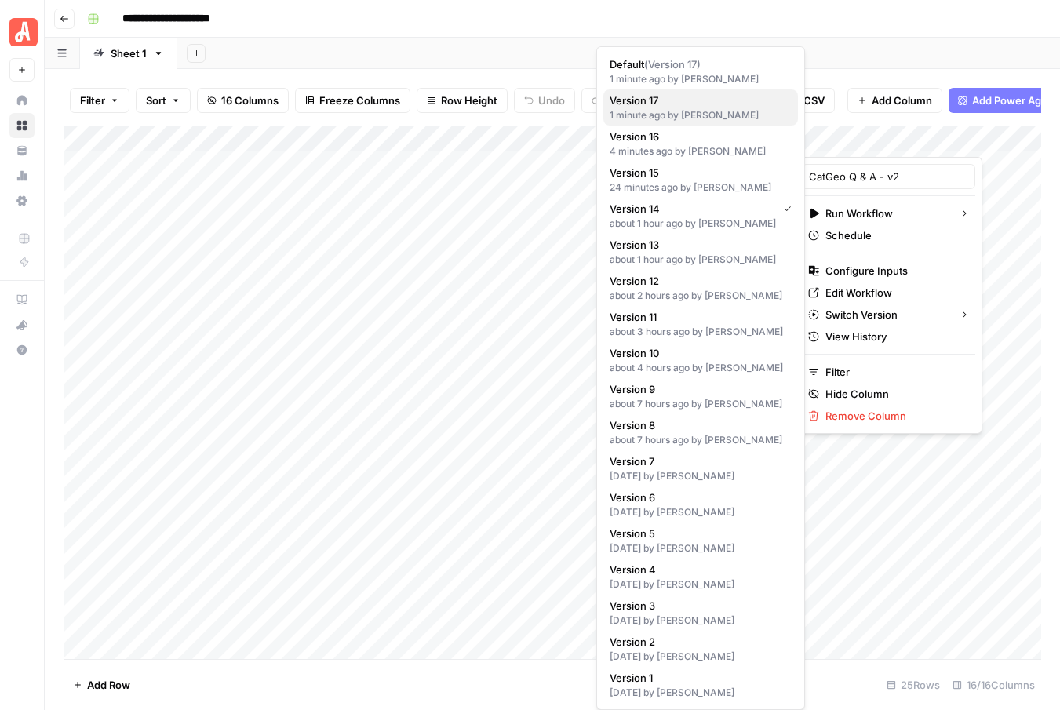
click at [631, 100] on span "Version 17" at bounding box center [697, 101] width 176 height 16
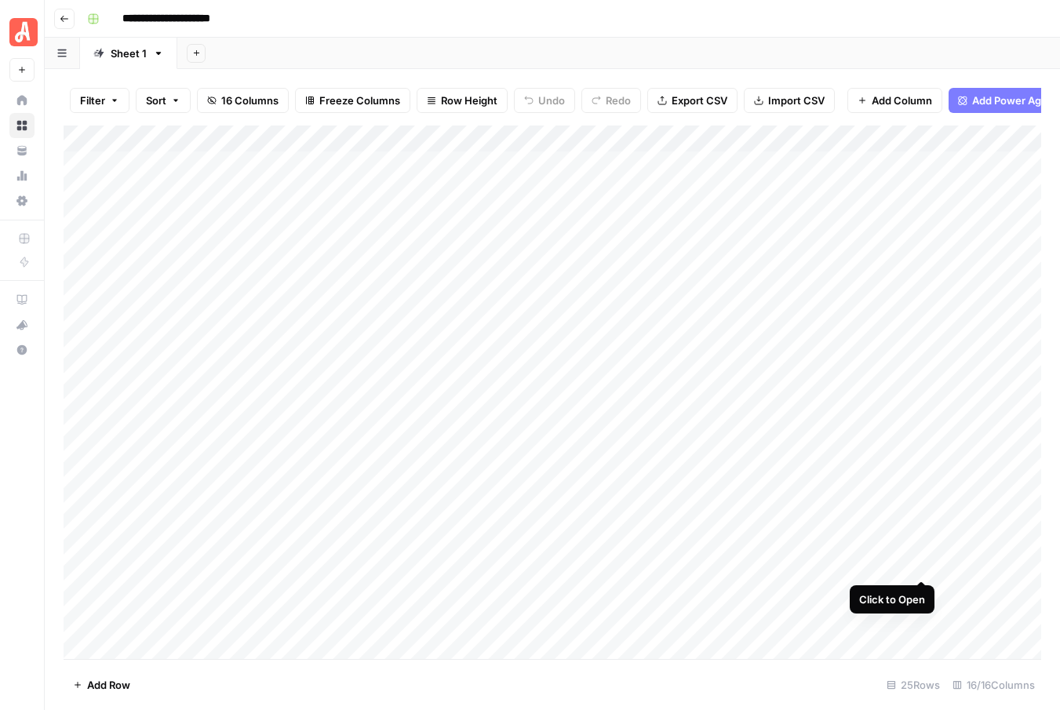
click at [921, 561] on div "Add Column" at bounding box center [552, 391] width 977 height 533
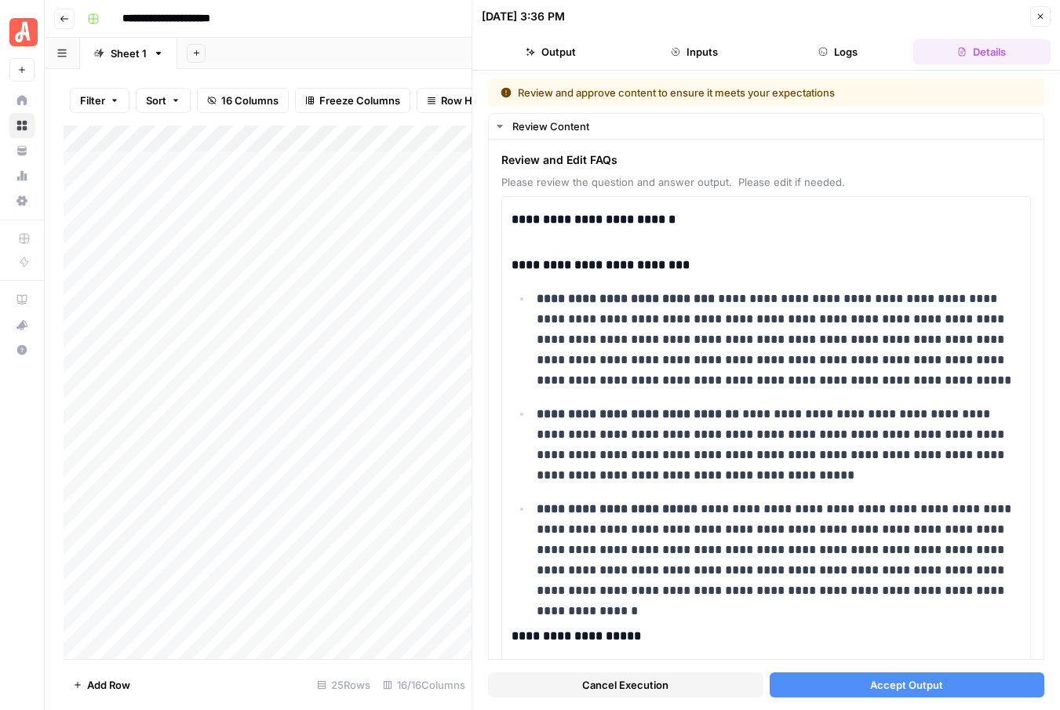
click at [594, 682] on span "Cancel Execution" at bounding box center [625, 685] width 86 height 16
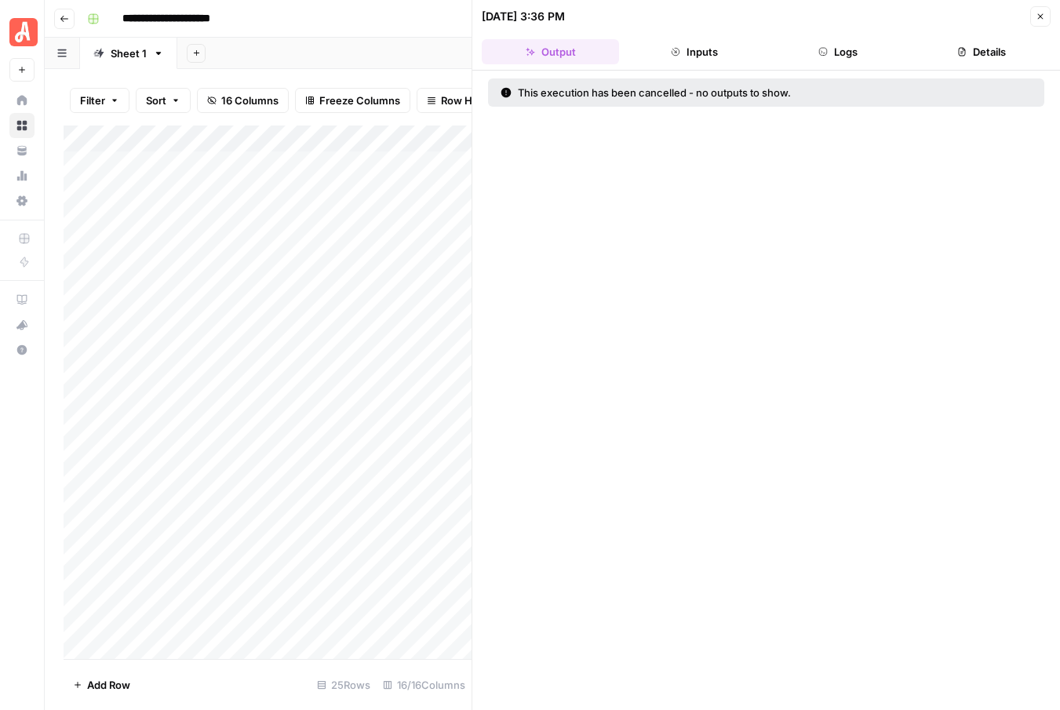
click at [1042, 16] on icon "button" at bounding box center [1039, 16] width 9 height 9
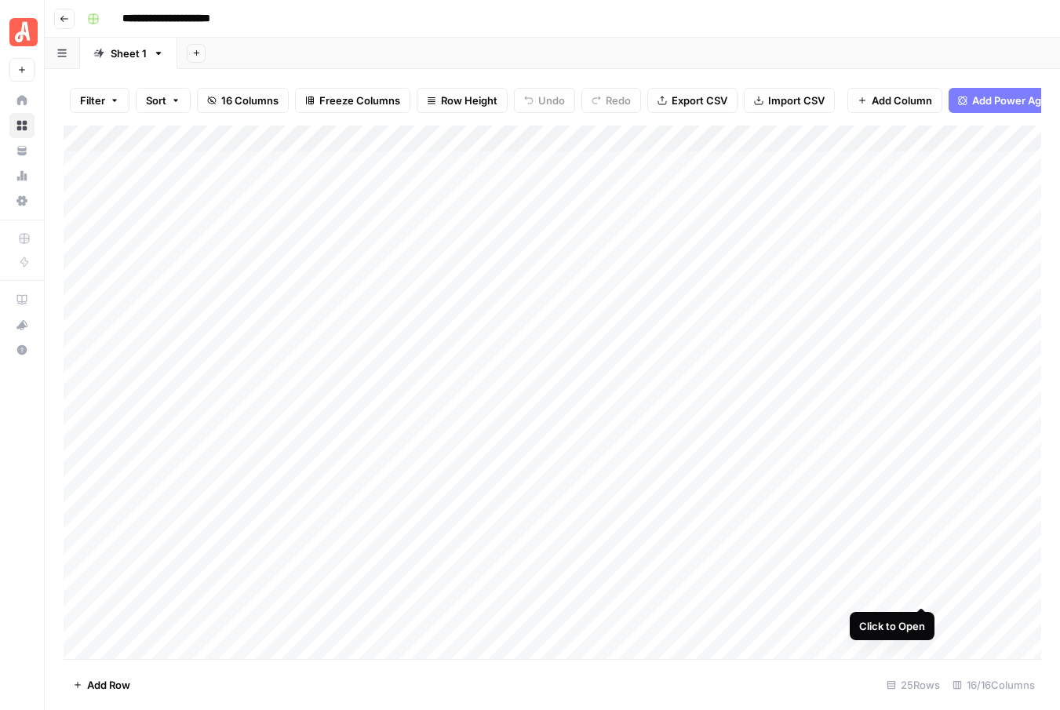
click at [924, 587] on div "Add Column" at bounding box center [552, 391] width 977 height 533
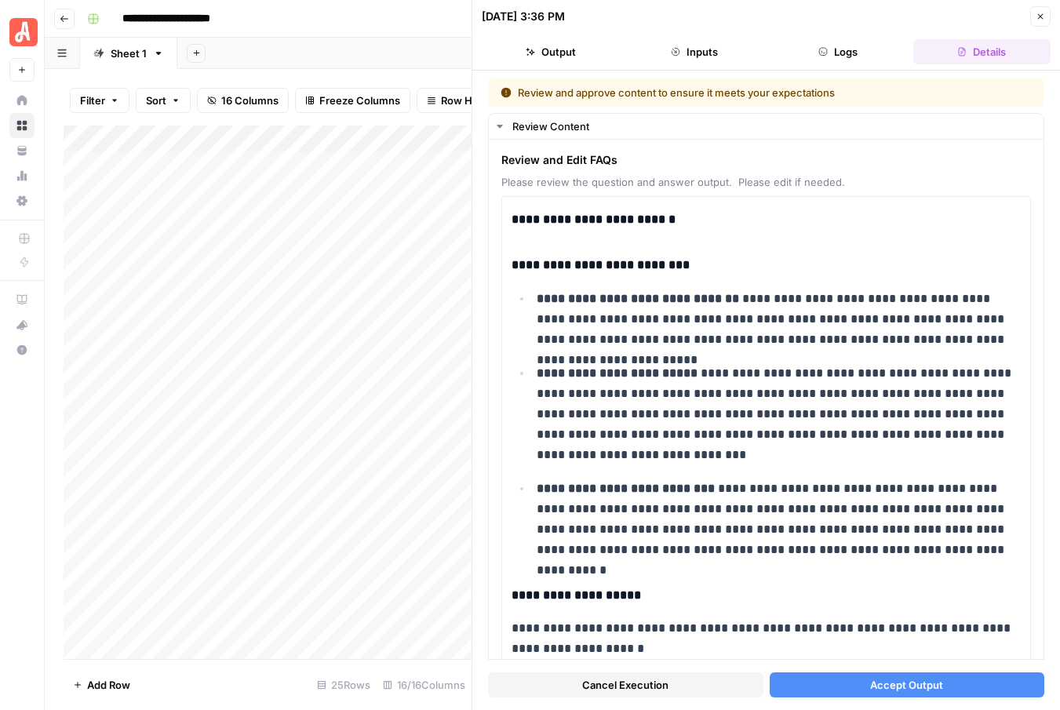
click at [579, 682] on button "Cancel Execution" at bounding box center [625, 684] width 275 height 25
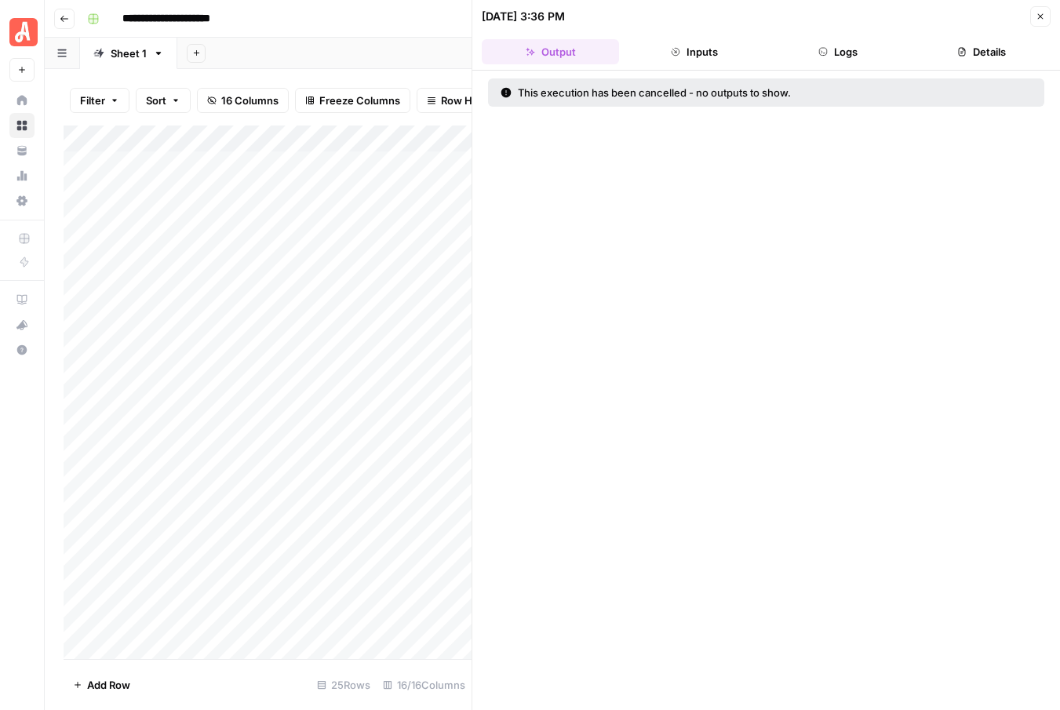
click at [1038, 16] on icon "button" at bounding box center [1039, 16] width 9 height 9
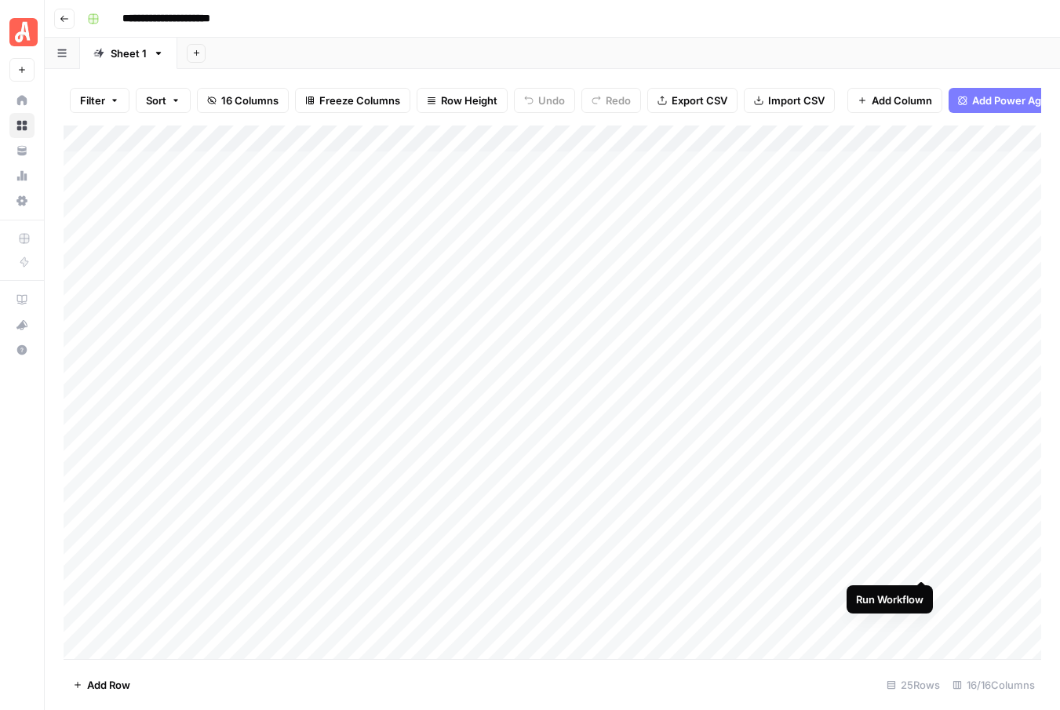
click at [924, 563] on div "Add Column" at bounding box center [552, 391] width 977 height 533
drag, startPoint x: 954, startPoint y: 617, endPoint x: 954, endPoint y: 580, distance: 37.6
click at [954, 580] on div "Add Column" at bounding box center [552, 391] width 977 height 533
click at [726, 30] on div "**********" at bounding box center [562, 18] width 963 height 25
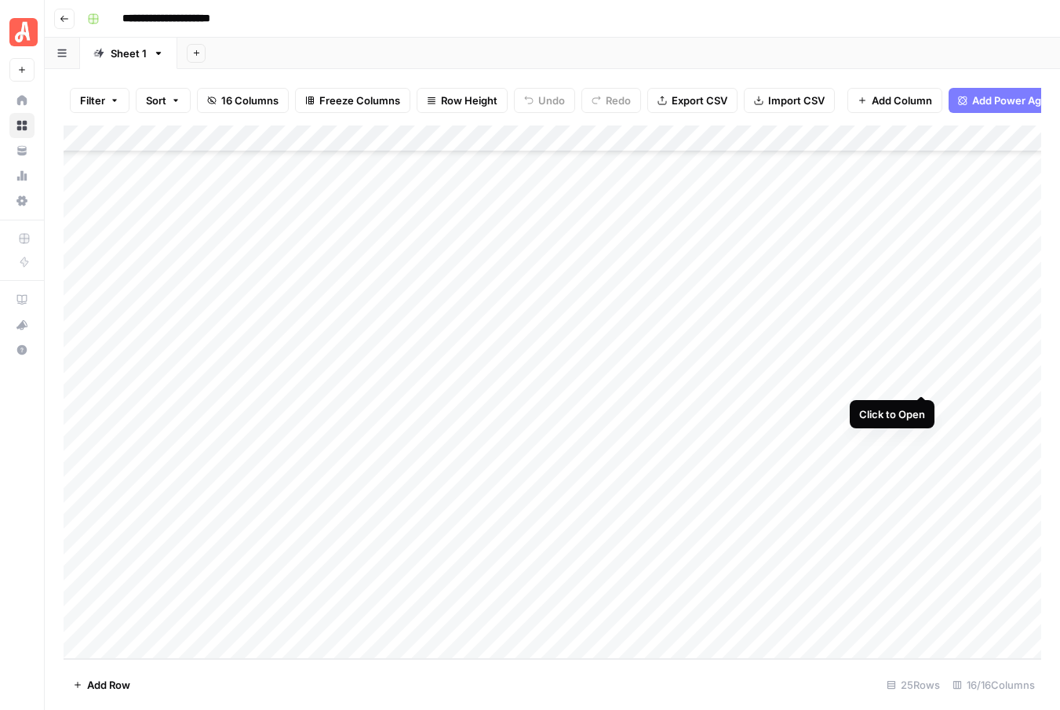
click at [922, 379] on div "Add Column" at bounding box center [552, 391] width 977 height 533
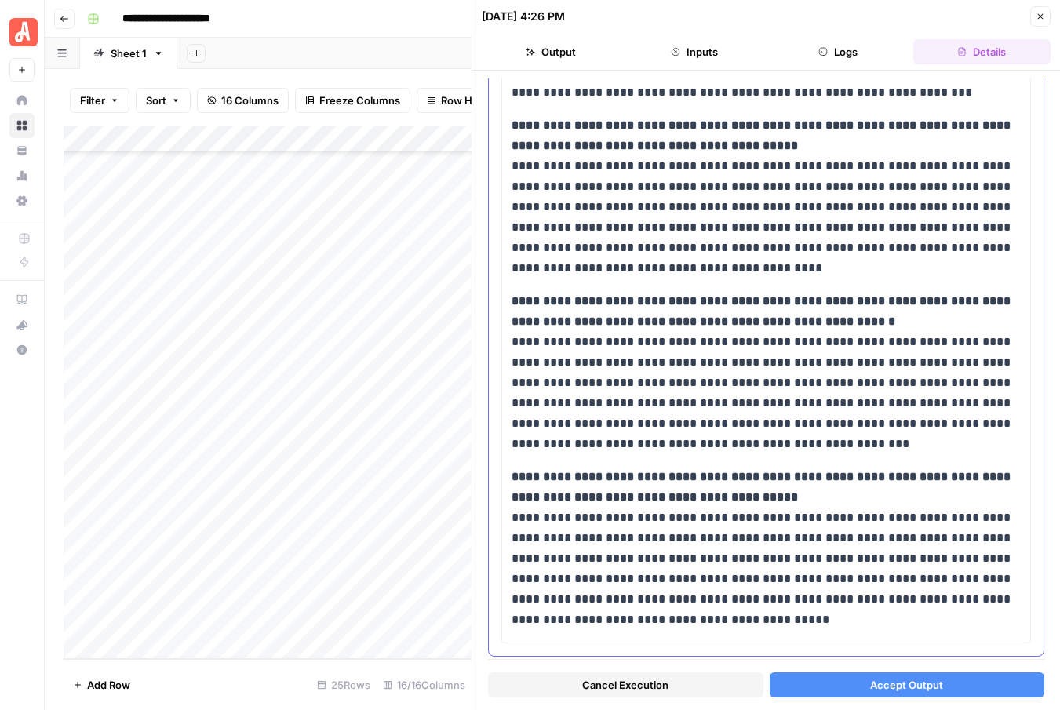
scroll to position [1356, 0]
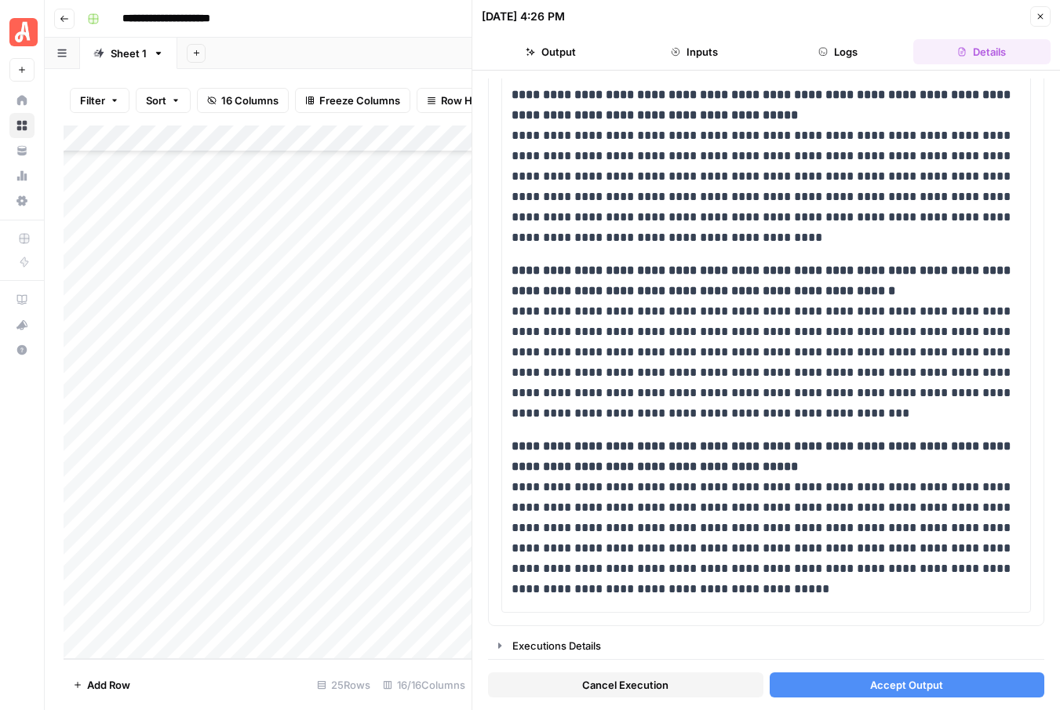
click at [894, 680] on span "Accept Output" at bounding box center [906, 685] width 73 height 16
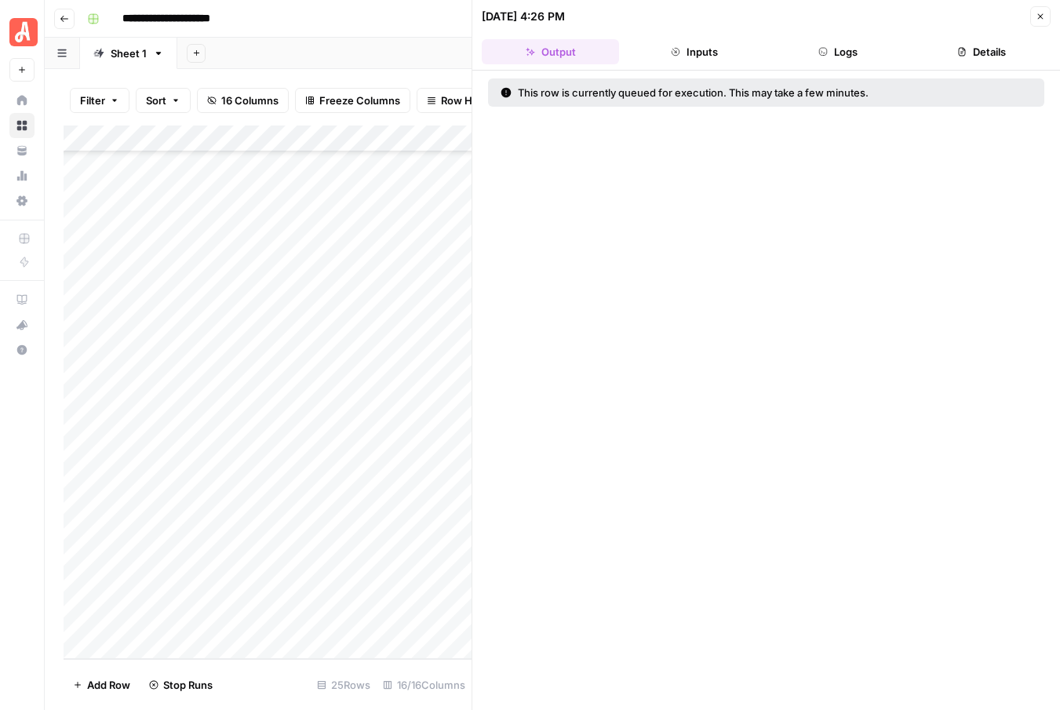
click at [1040, 17] on icon "button" at bounding box center [1039, 16] width 9 height 9
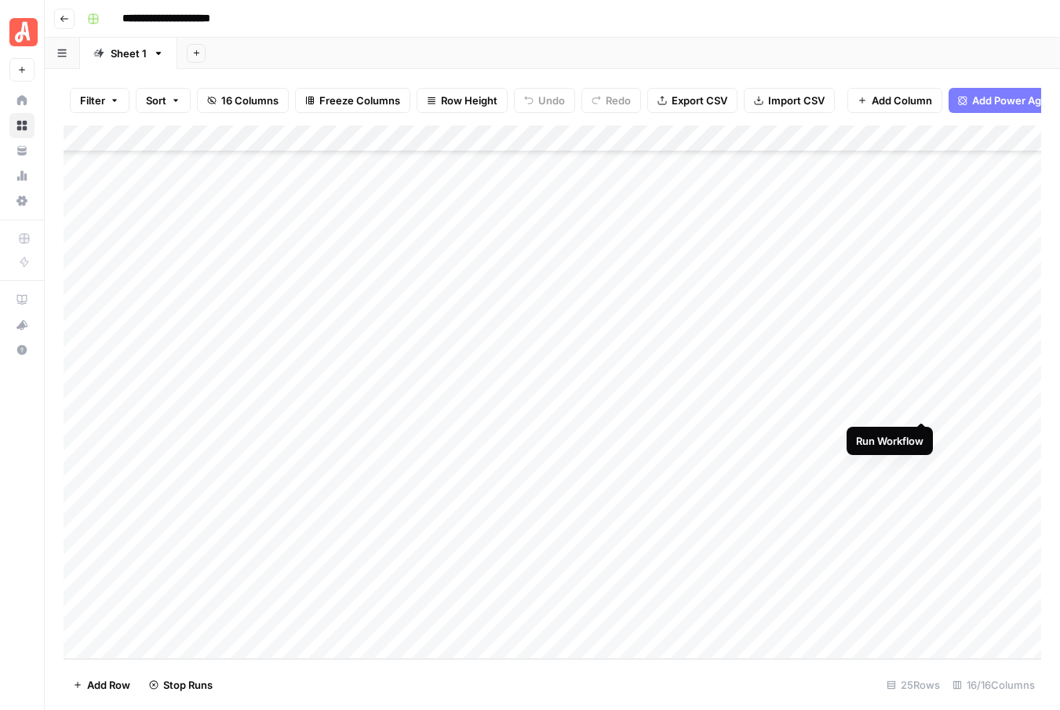
click at [923, 405] on div "Add Column" at bounding box center [552, 391] width 977 height 533
click at [922, 431] on div "Add Column" at bounding box center [552, 391] width 977 height 533
click at [923, 486] on div "Add Column" at bounding box center [552, 391] width 977 height 533
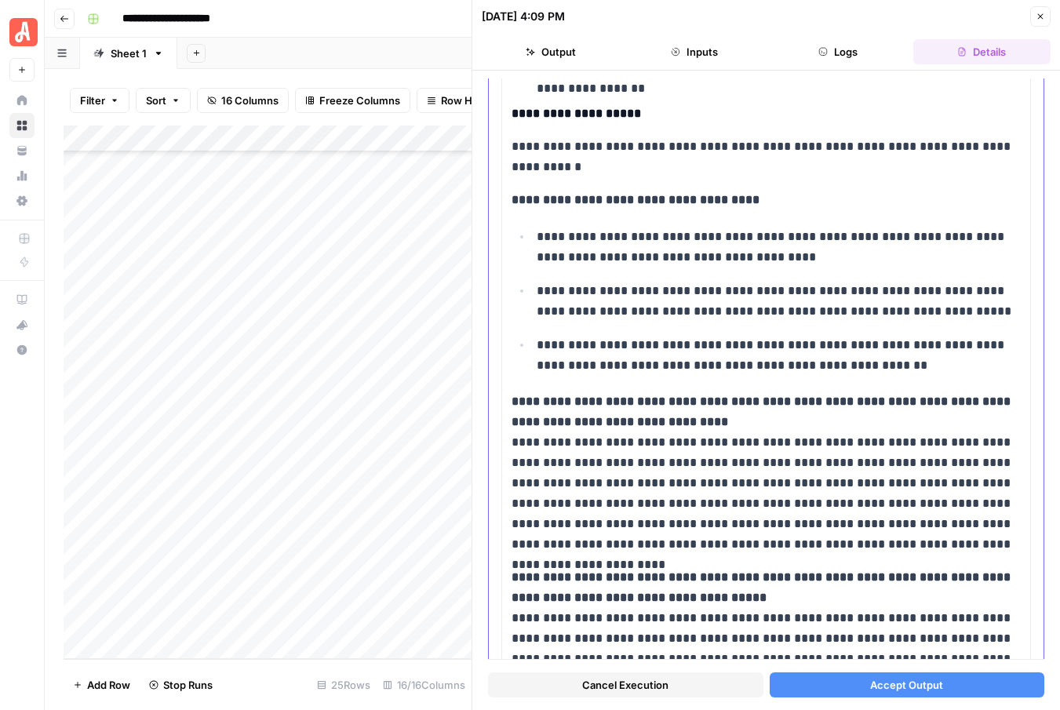
scroll to position [529, 0]
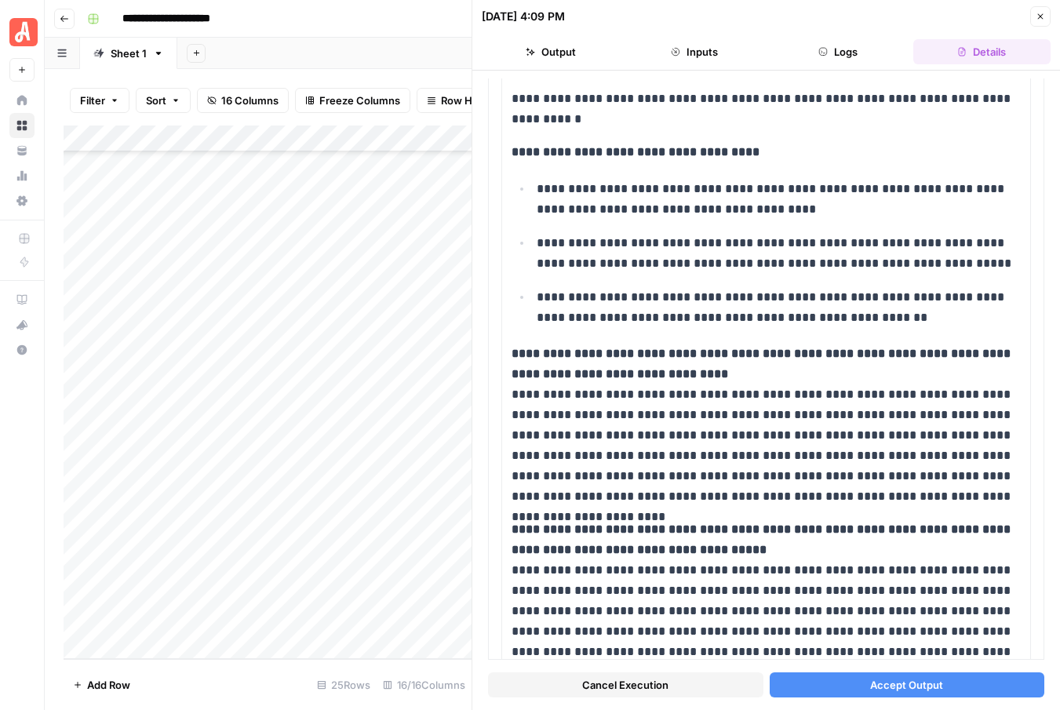
click at [632, 691] on span "Cancel Execution" at bounding box center [625, 685] width 86 height 16
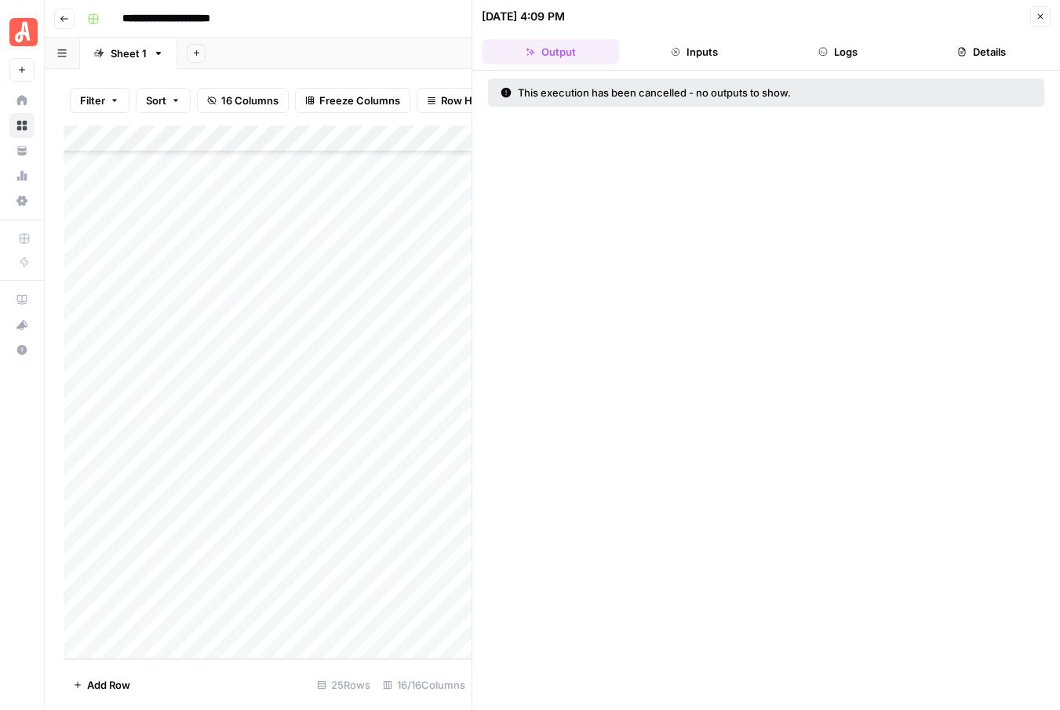
click at [1037, 17] on icon "button" at bounding box center [1039, 16] width 9 height 9
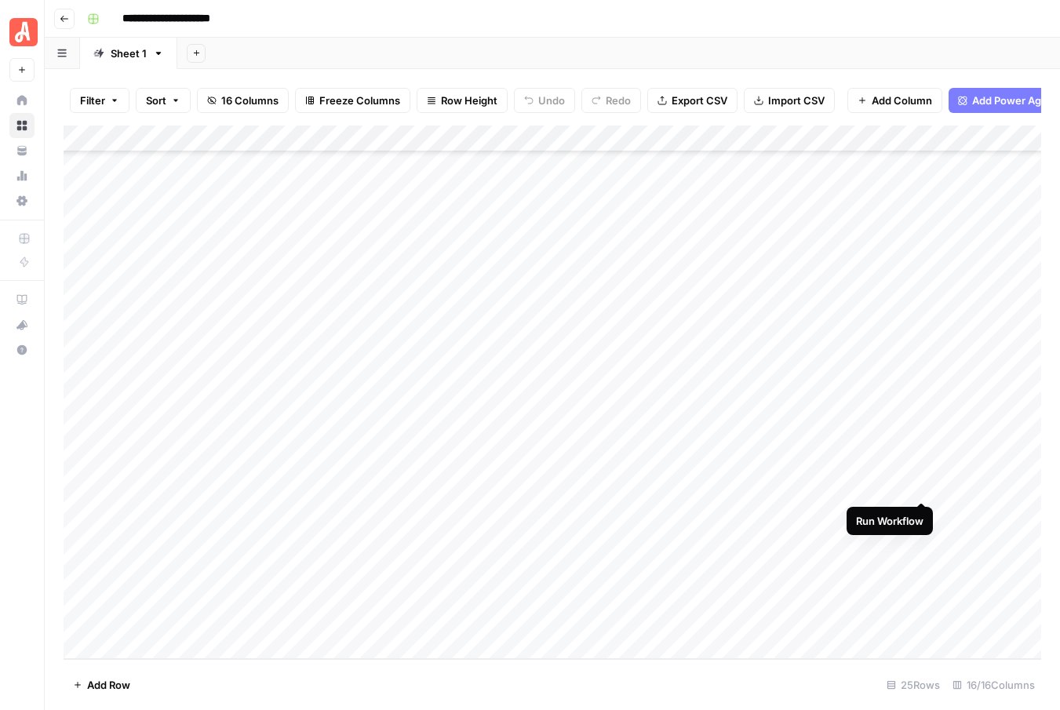
click at [920, 485] on div "Add Column" at bounding box center [552, 391] width 977 height 533
click at [924, 404] on div "Add Column" at bounding box center [552, 391] width 977 height 533
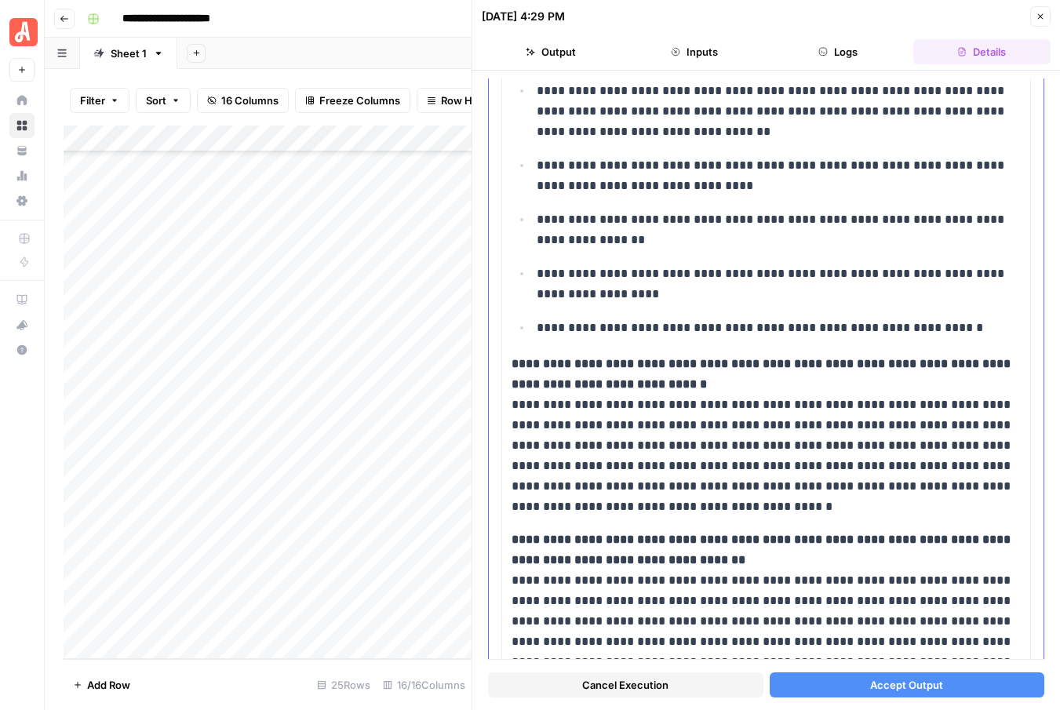
scroll to position [671, 0]
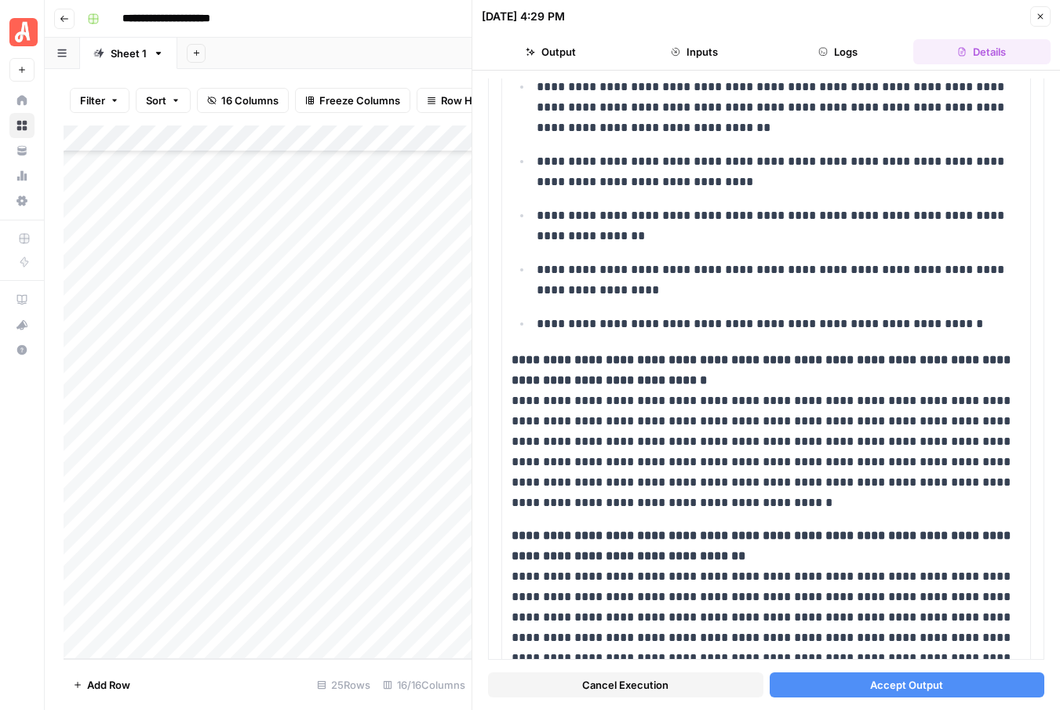
click at [880, 679] on span "Accept Output" at bounding box center [906, 685] width 73 height 16
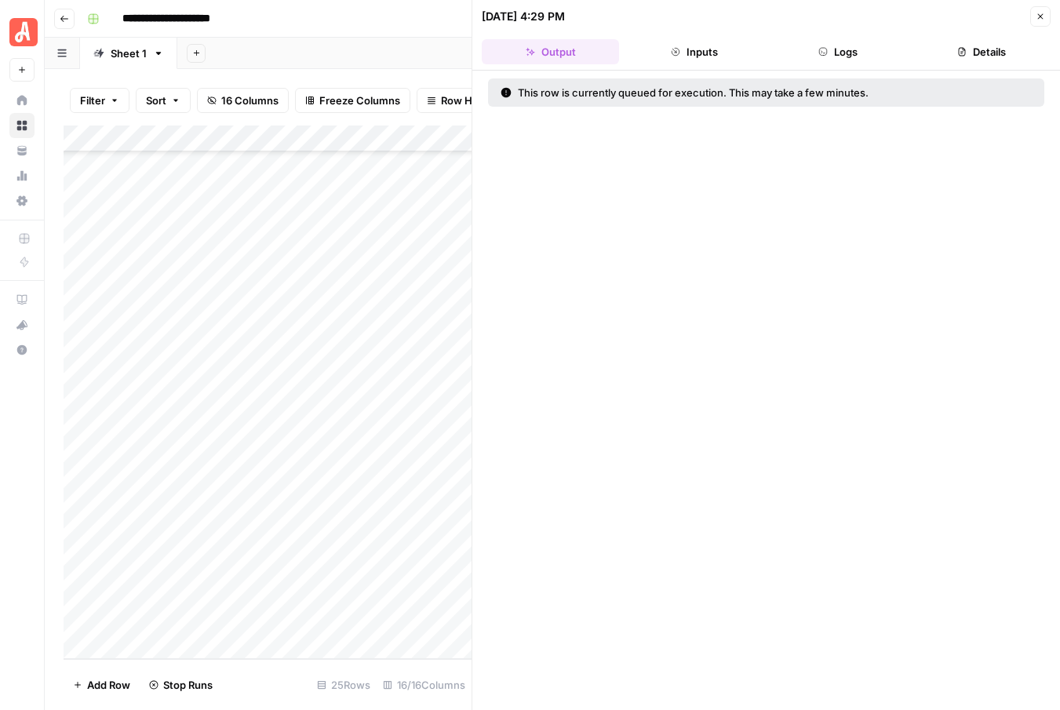
click at [1045, 12] on button "Close" at bounding box center [1040, 16] width 20 height 20
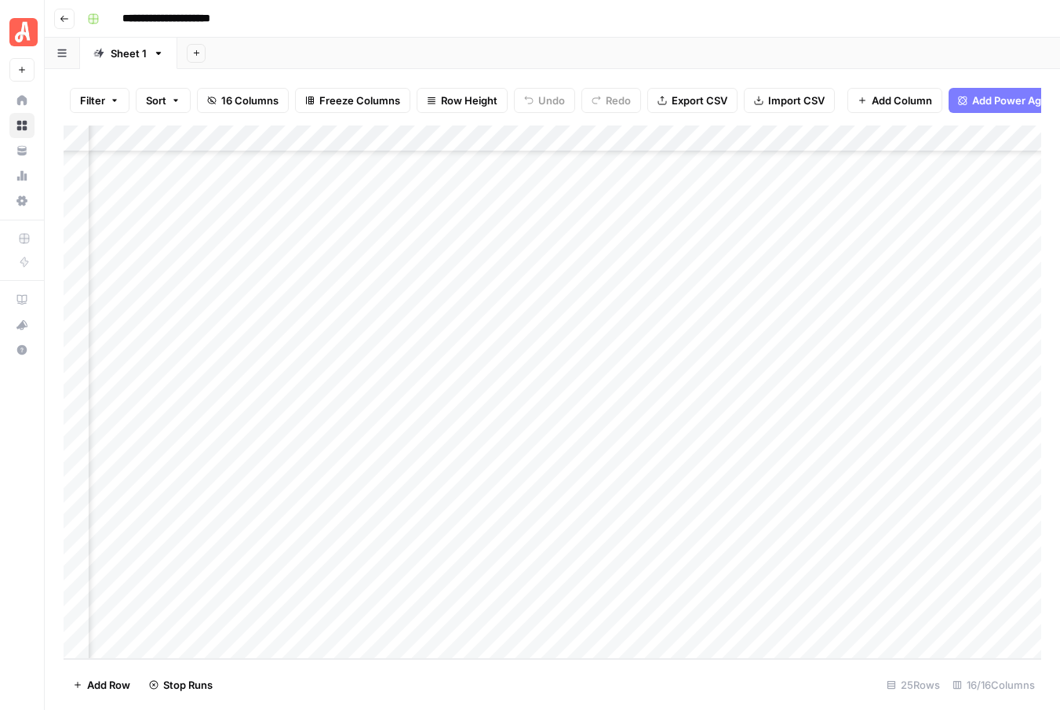
scroll to position [185, 194]
click at [959, 377] on div "Add Column" at bounding box center [552, 391] width 977 height 533
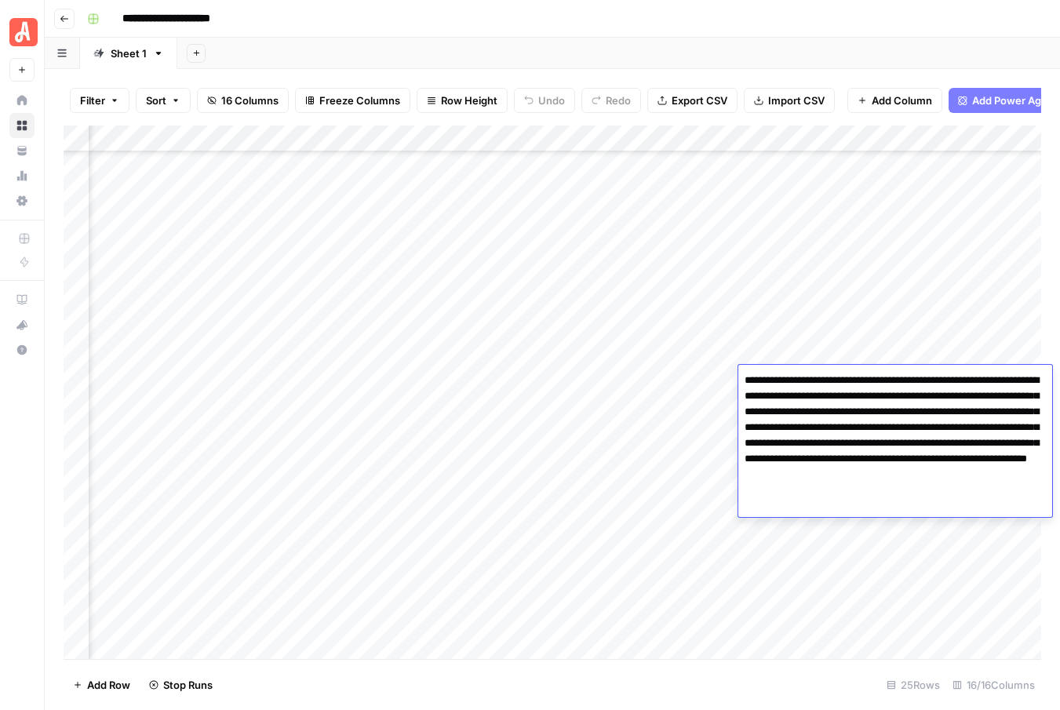
scroll to position [185, 194]
click at [962, 355] on div "Add Column" at bounding box center [552, 391] width 977 height 533
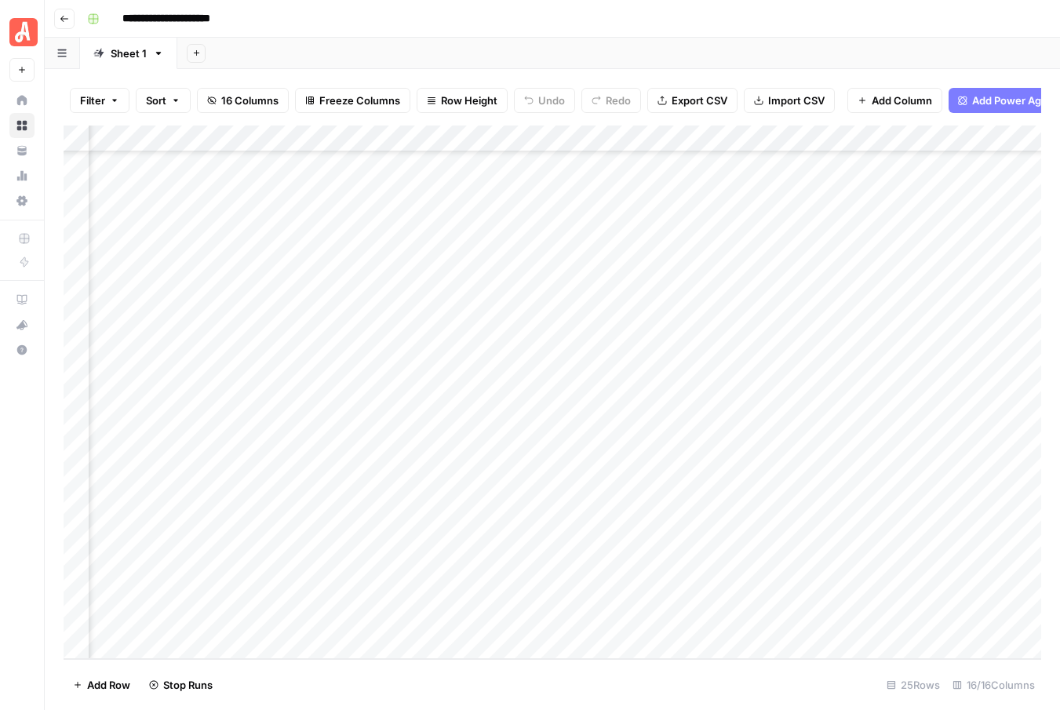
scroll to position [185, 598]
click at [858, 374] on div "Add Column" at bounding box center [552, 391] width 977 height 533
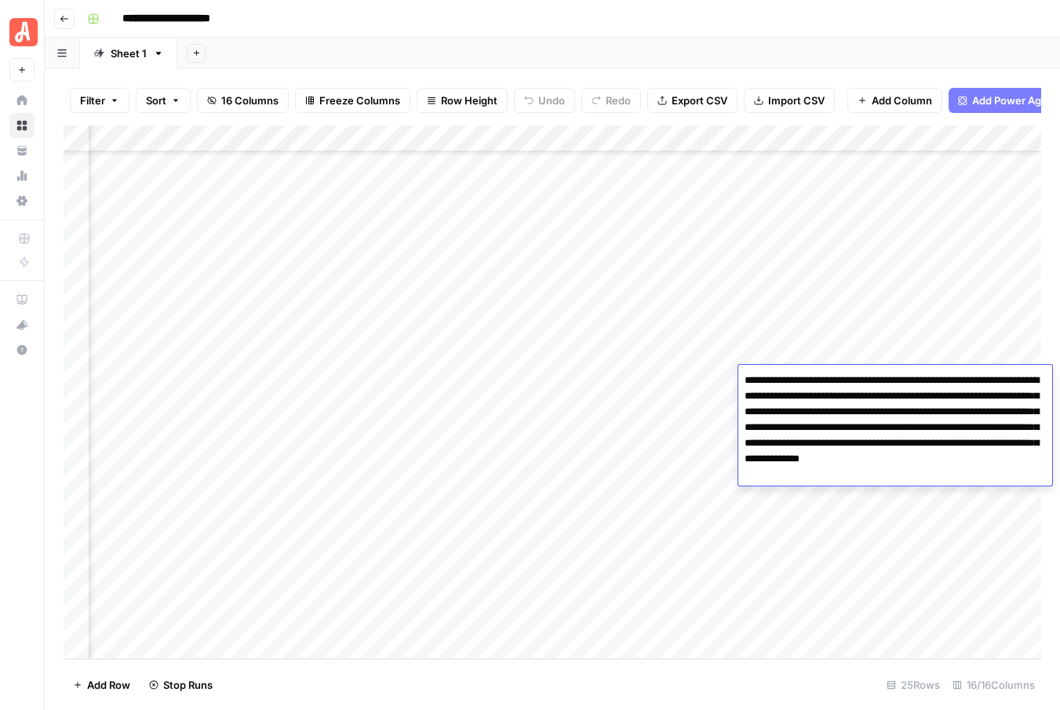
click at [725, 369] on div "Add Column" at bounding box center [552, 391] width 977 height 533
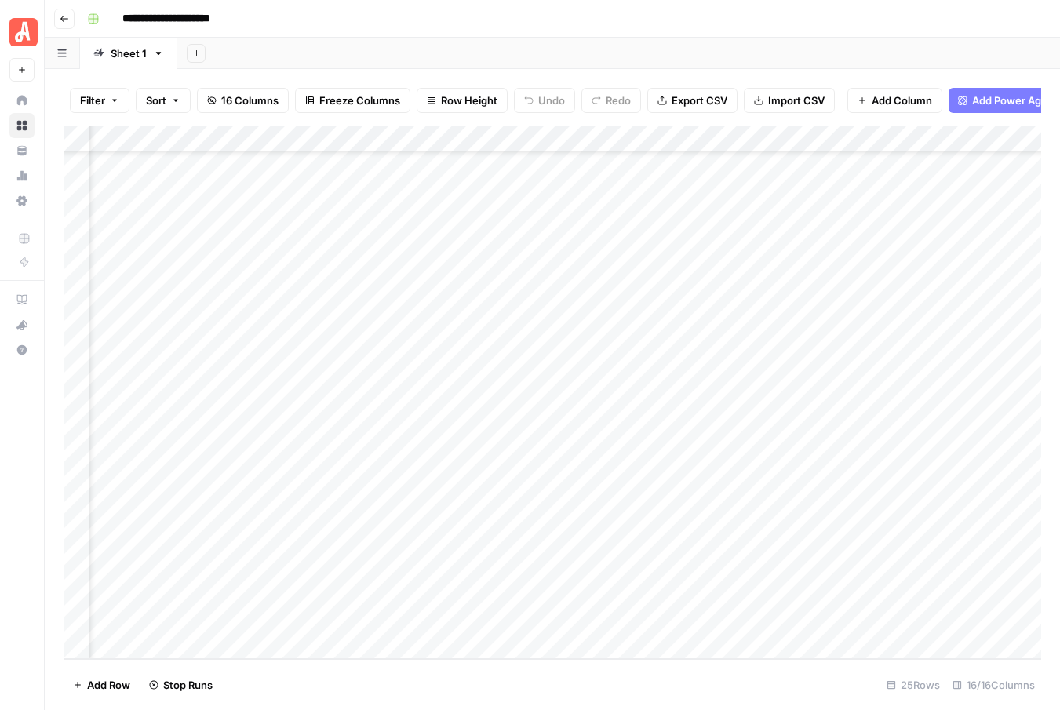
scroll to position [185, 865]
click at [849, 379] on div "Add Column" at bounding box center [552, 391] width 977 height 533
click at [704, 363] on div "Add Column" at bounding box center [552, 391] width 977 height 533
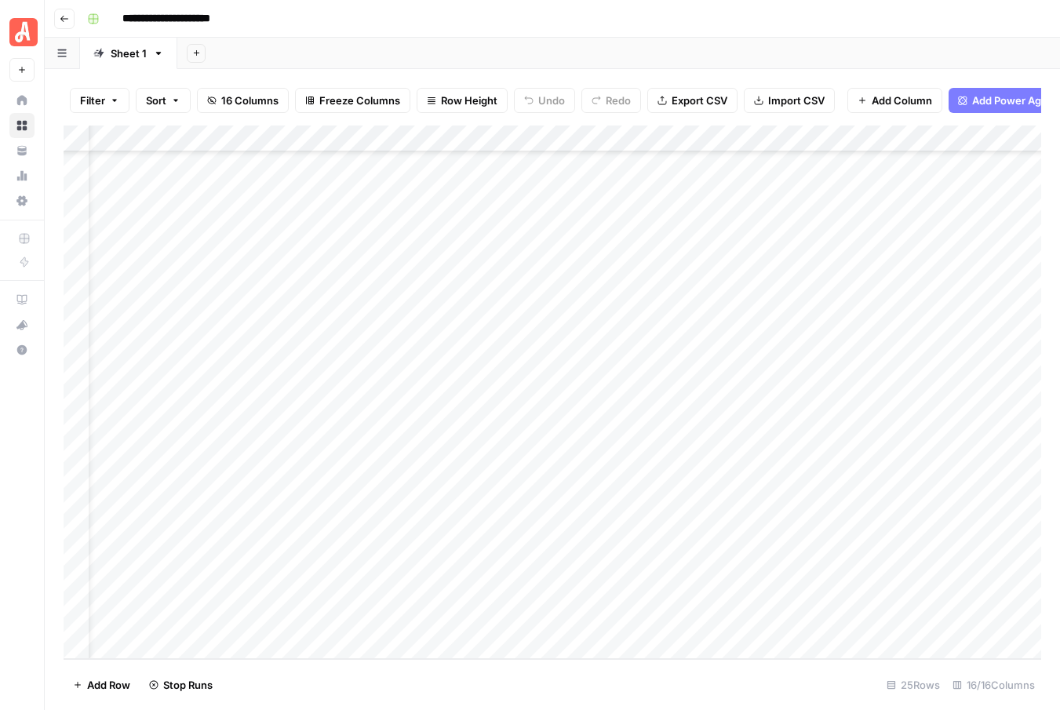
click at [807, 509] on div "Add Column" at bounding box center [552, 391] width 977 height 533
click at [817, 535] on div "Add Column" at bounding box center [552, 391] width 977 height 533
click at [917, 433] on div "Add Column" at bounding box center [552, 391] width 977 height 533
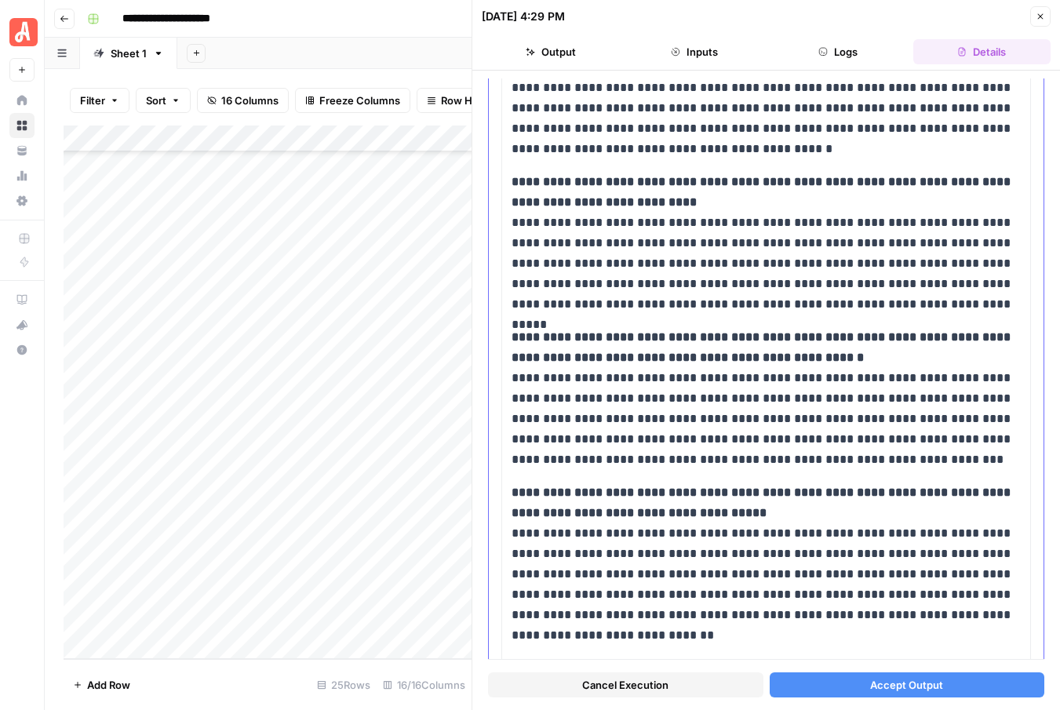
scroll to position [1444, 0]
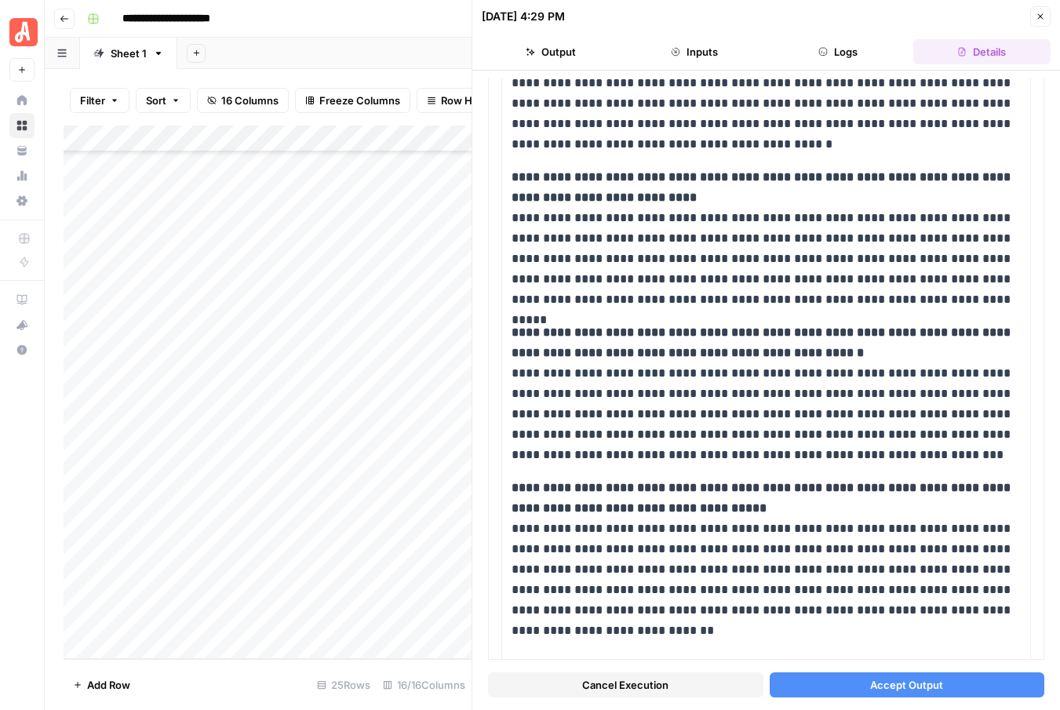
click at [866, 674] on button "Accept Output" at bounding box center [906, 684] width 275 height 25
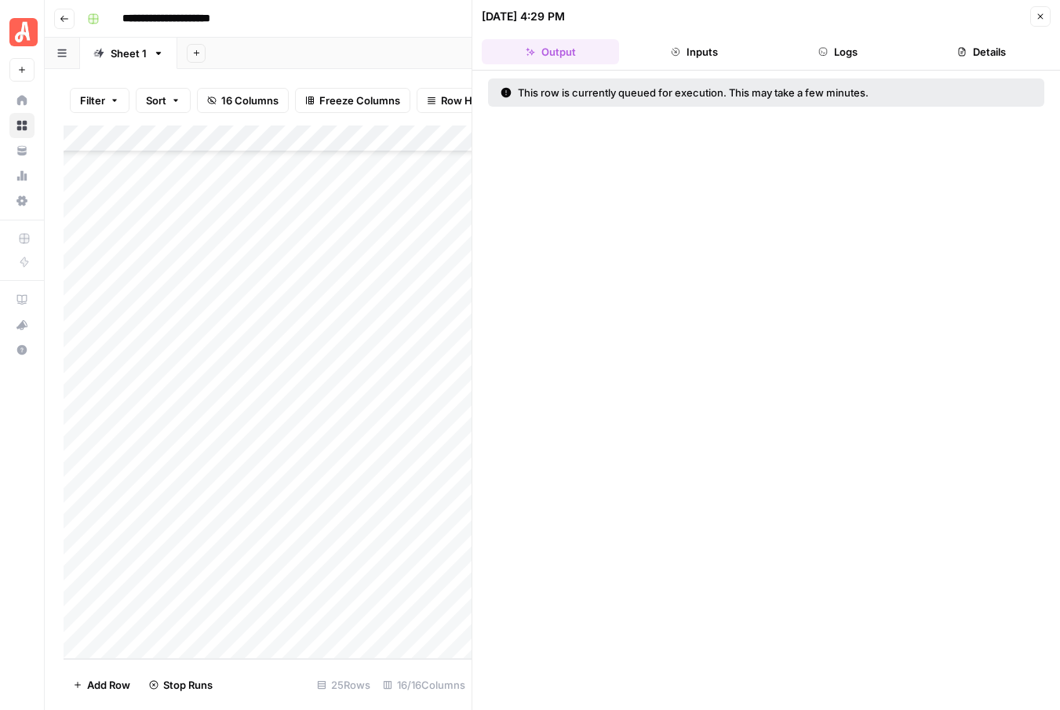
click at [1037, 15] on icon "button" at bounding box center [1039, 16] width 9 height 9
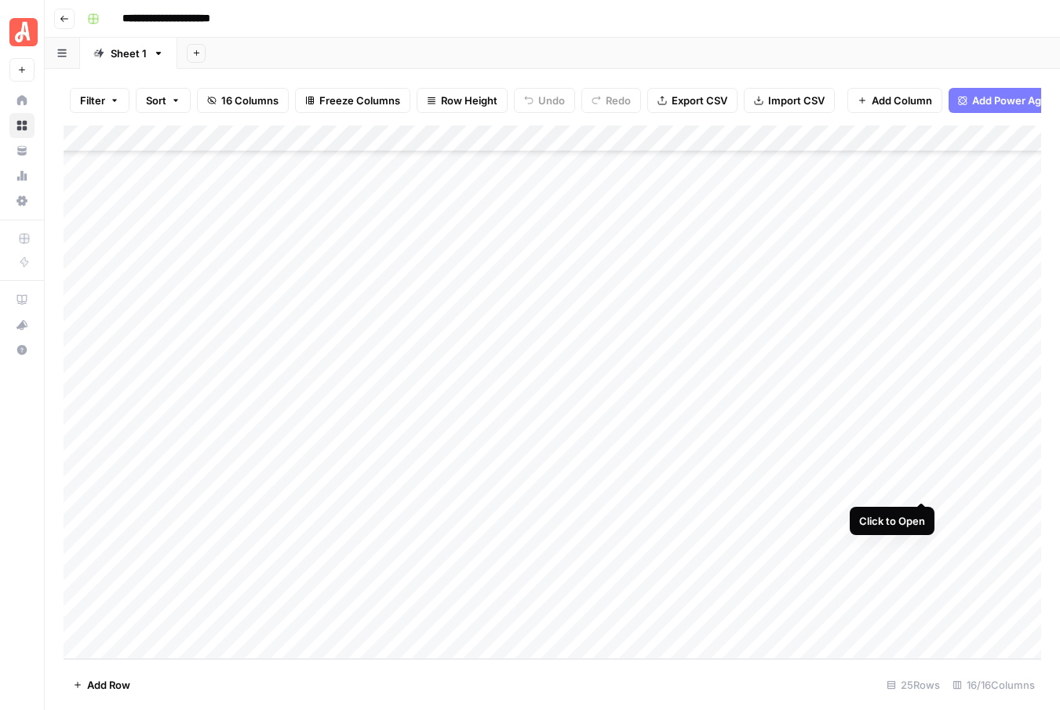
click at [923, 483] on div "Add Column" at bounding box center [552, 391] width 977 height 533
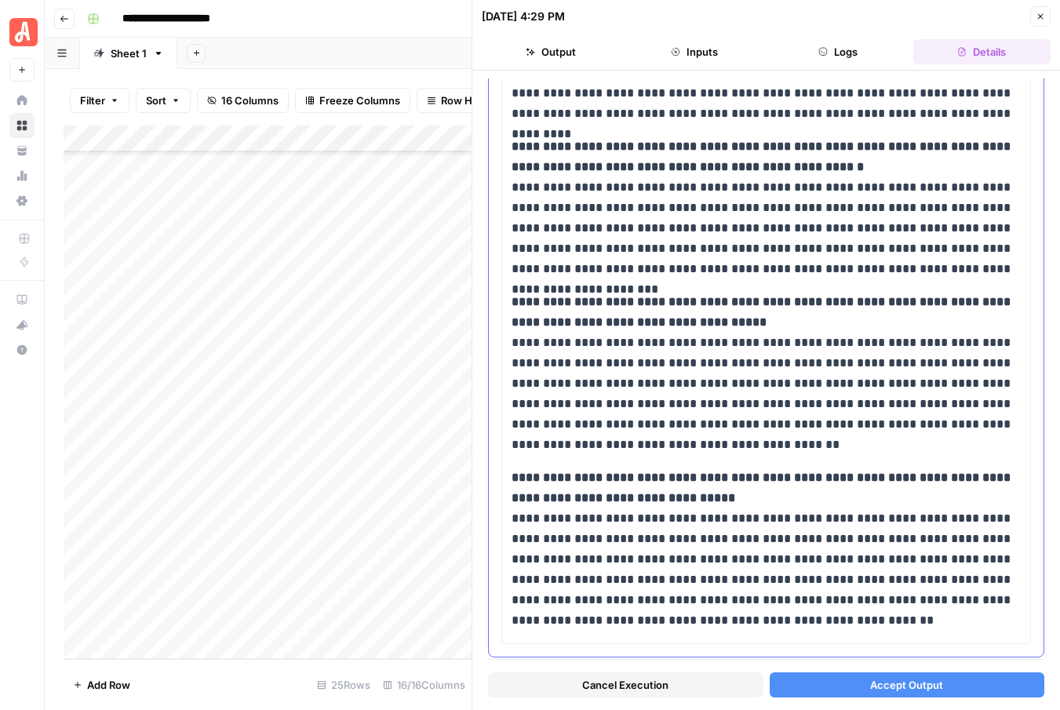
scroll to position [1289, 0]
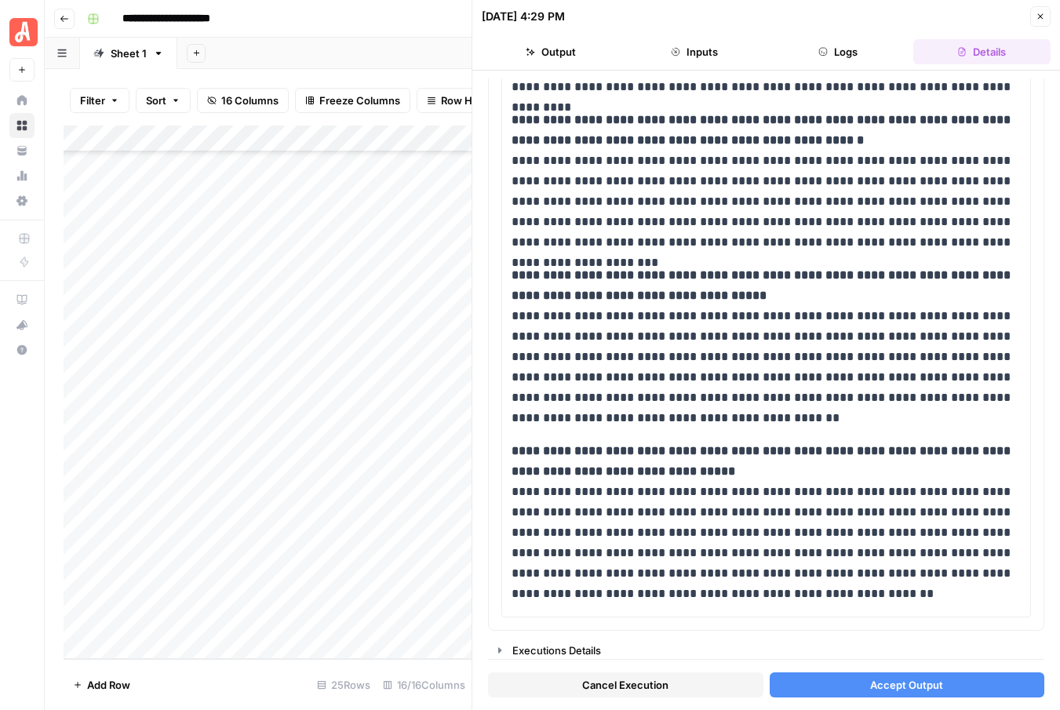
click at [856, 685] on button "Accept Output" at bounding box center [906, 684] width 275 height 25
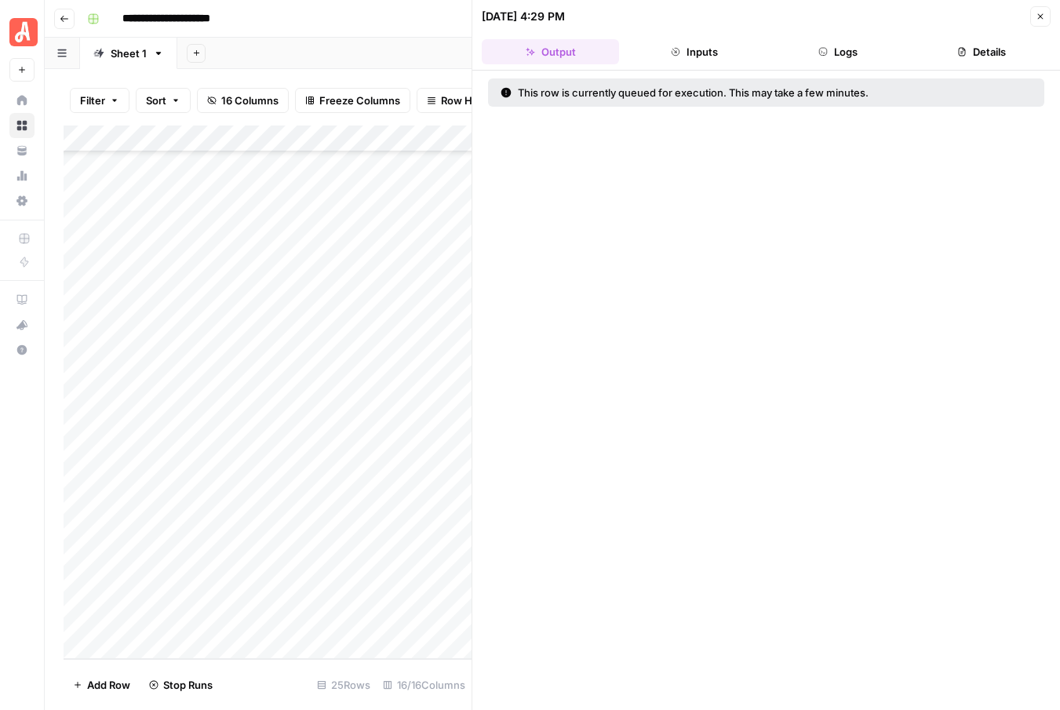
click at [1044, 14] on icon "button" at bounding box center [1039, 16] width 9 height 9
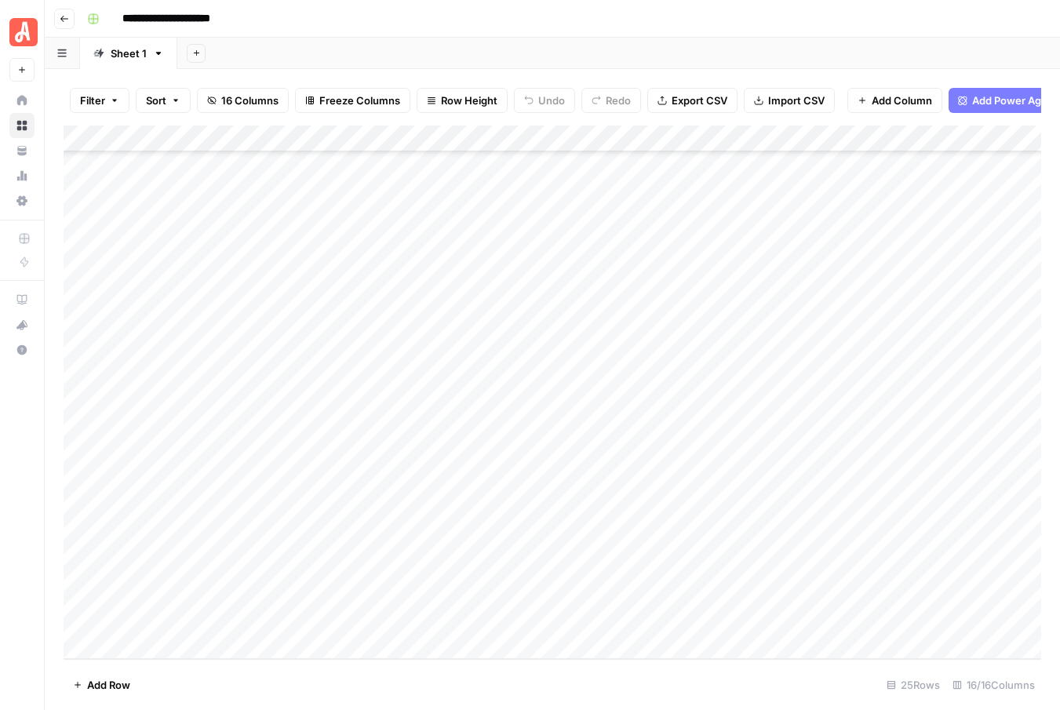
click at [869, 564] on div "Add Column" at bounding box center [552, 391] width 977 height 533
click at [866, 590] on div "Add Column" at bounding box center [552, 391] width 977 height 533
click at [940, 483] on div "Add Column" at bounding box center [552, 391] width 977 height 533
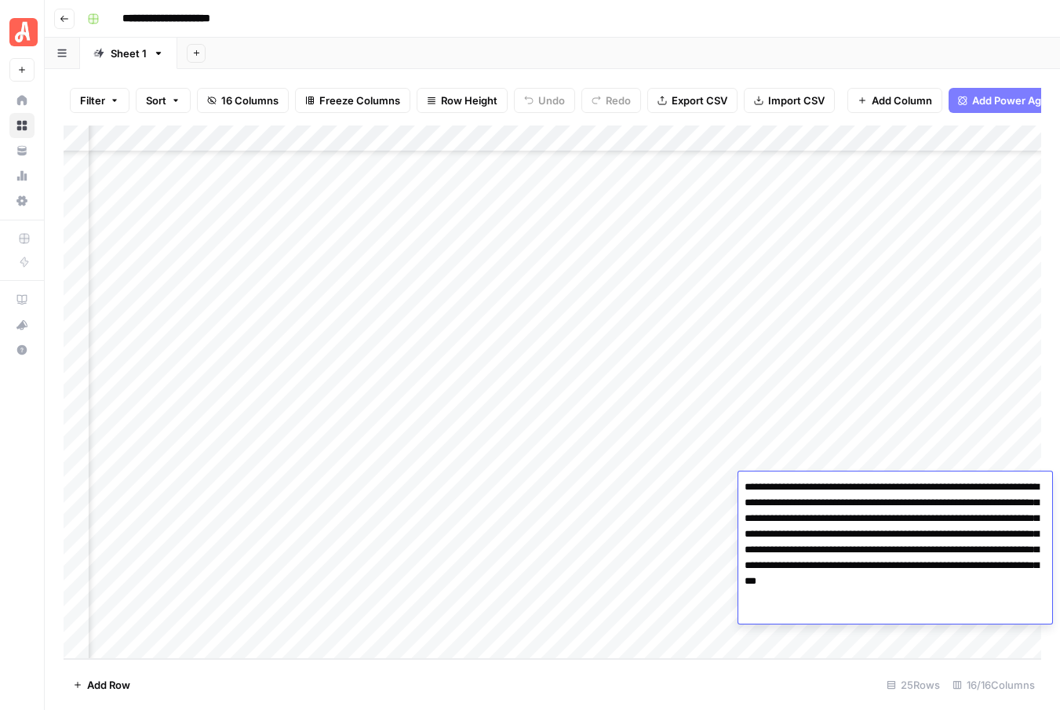
click at [865, 430] on div "Add Column" at bounding box center [552, 391] width 977 height 533
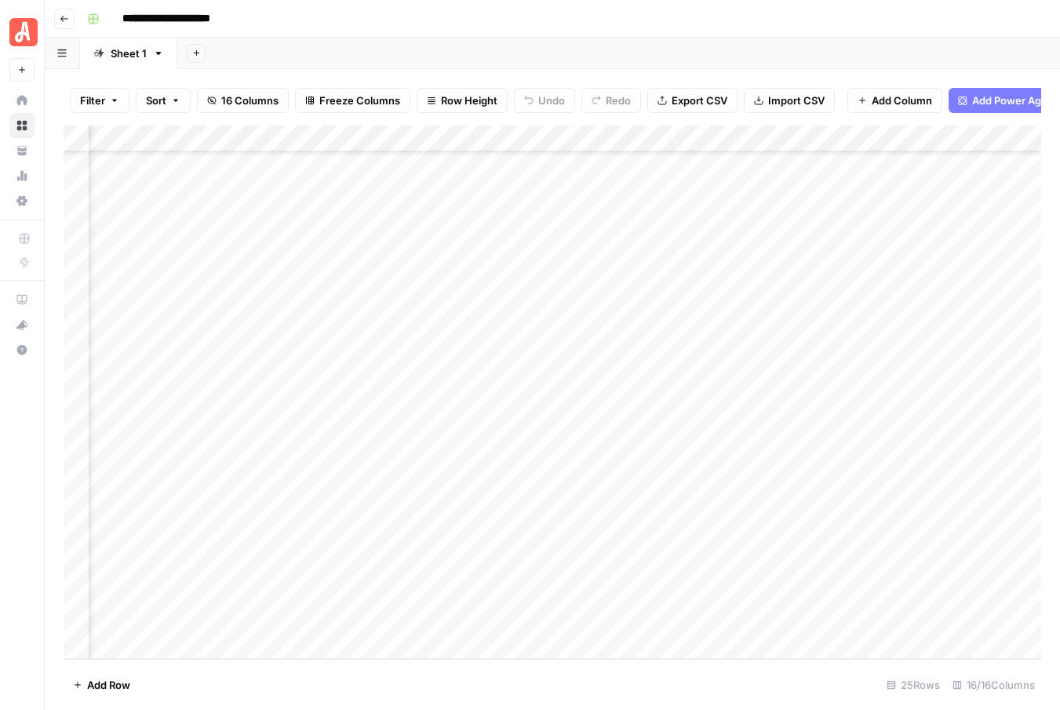
scroll to position [185, 435]
click at [880, 485] on div "Add Column" at bounding box center [552, 391] width 977 height 533
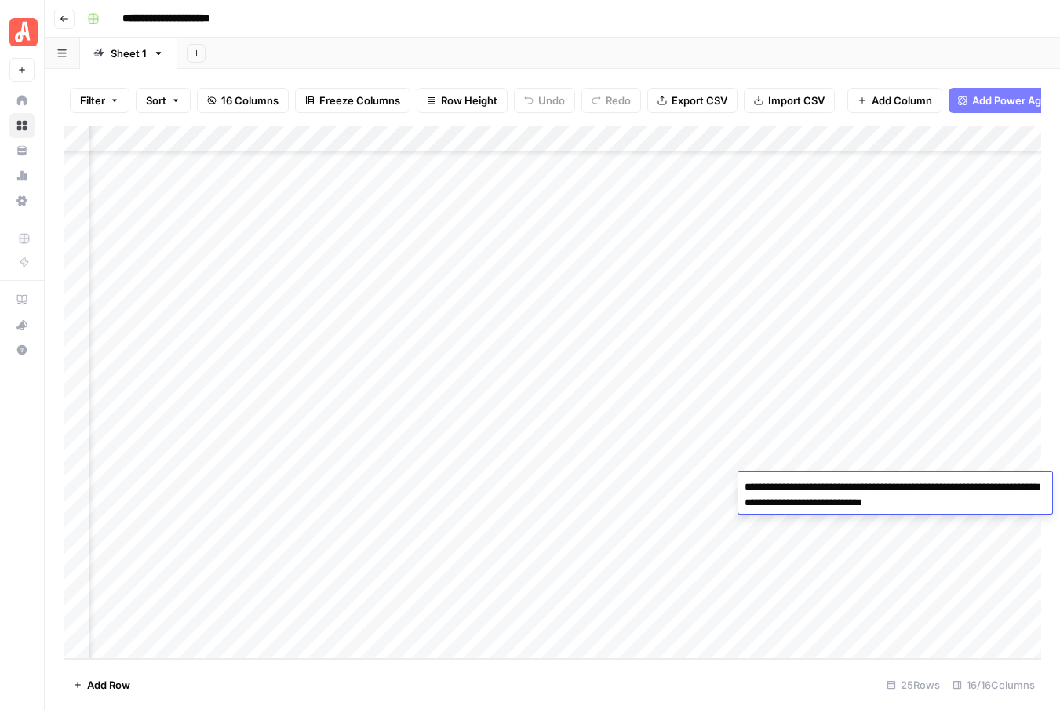
click at [693, 485] on div "Add Column" at bounding box center [552, 391] width 977 height 533
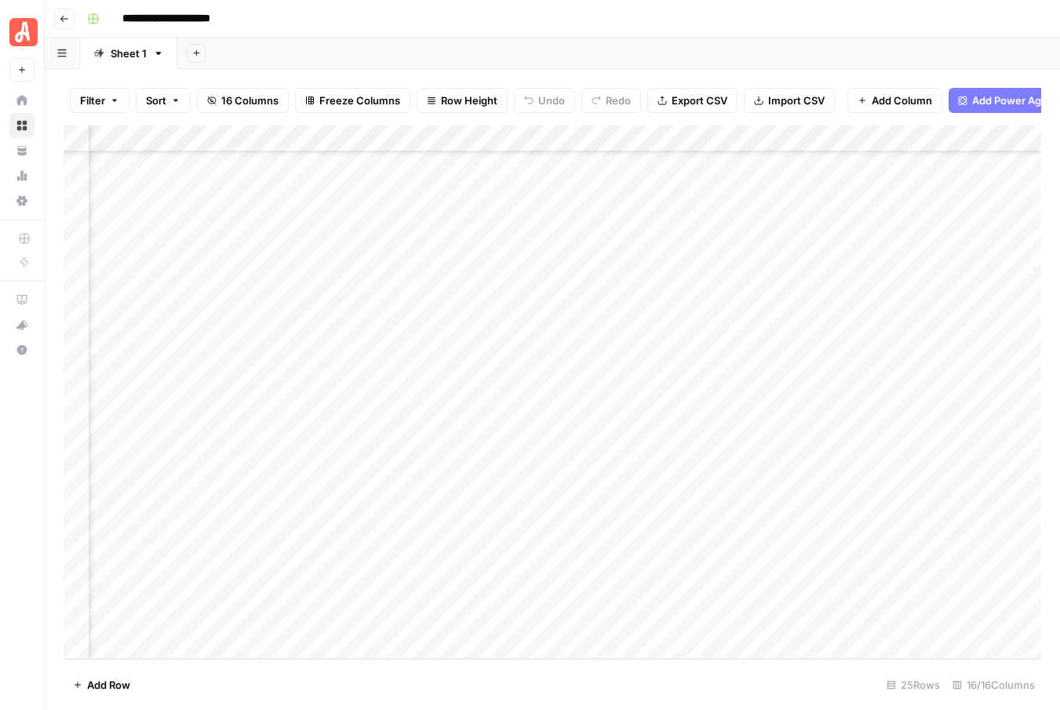
click at [485, 514] on div "Add Column" at bounding box center [552, 391] width 977 height 533
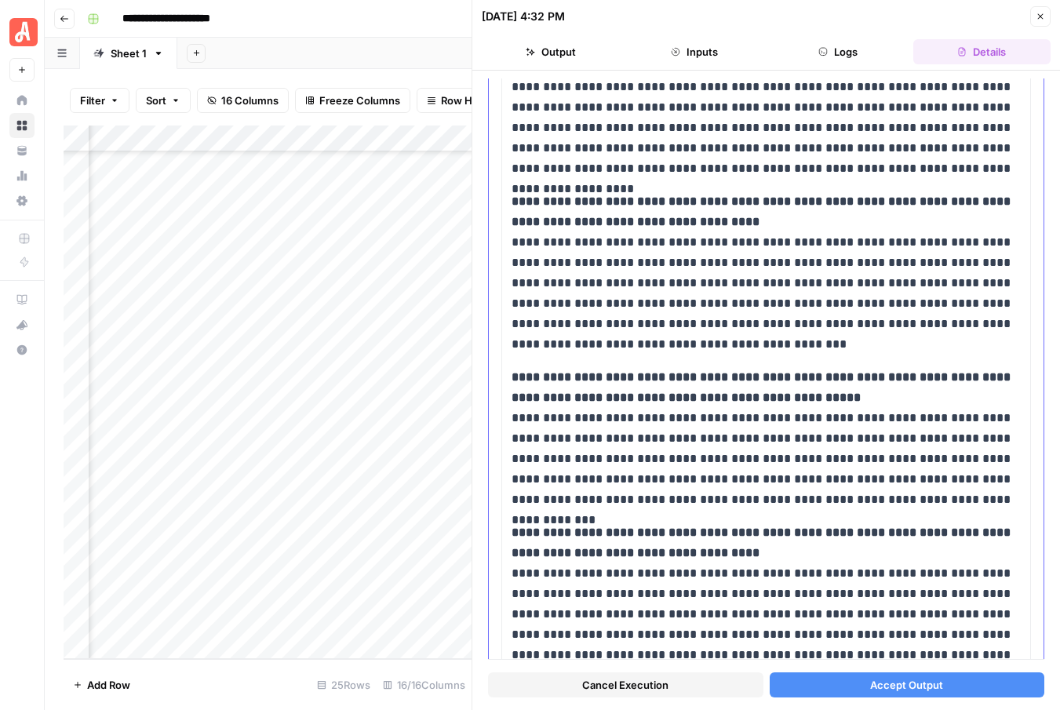
scroll to position [1227, 0]
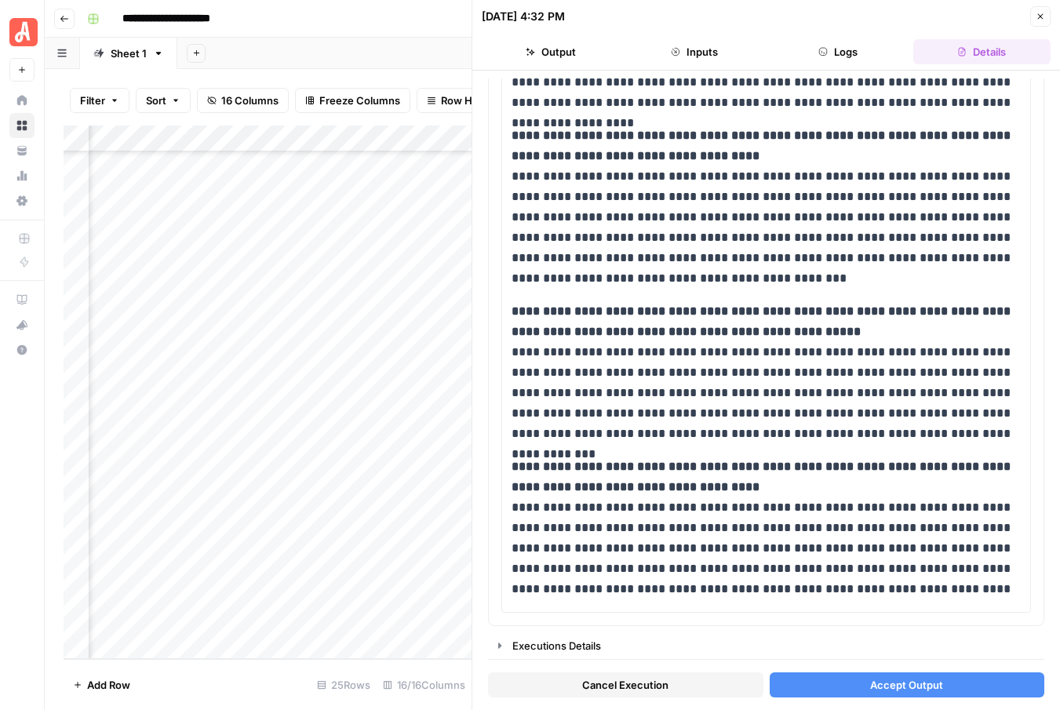
click at [834, 683] on button "Accept Output" at bounding box center [906, 684] width 275 height 25
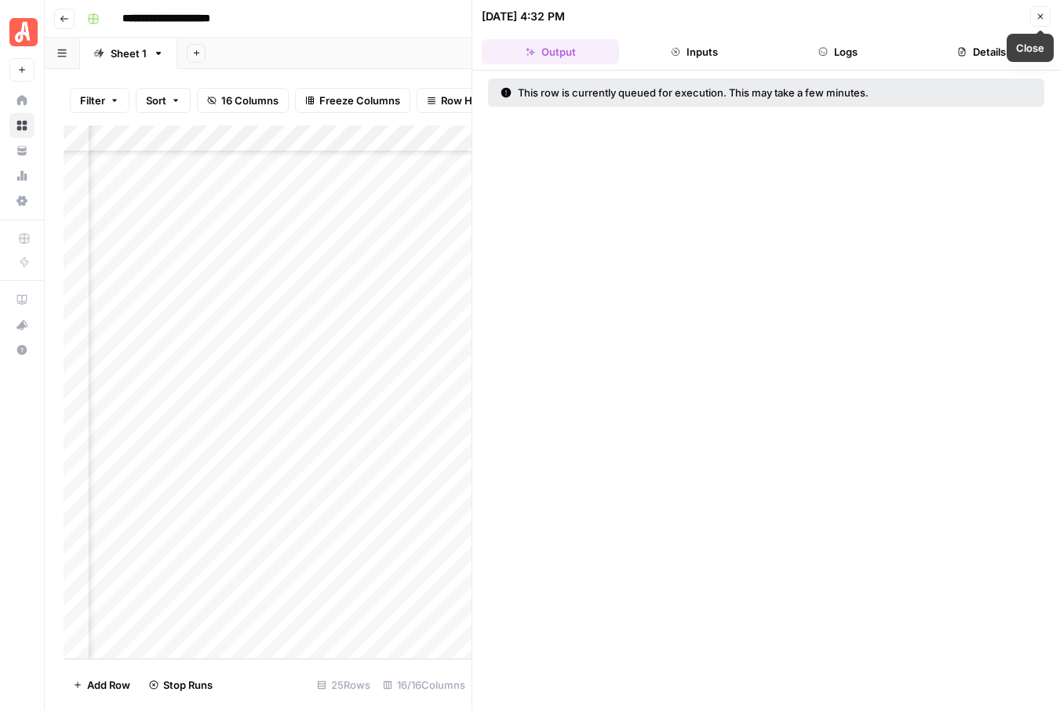
click at [1041, 21] on button "Close" at bounding box center [1040, 16] width 20 height 20
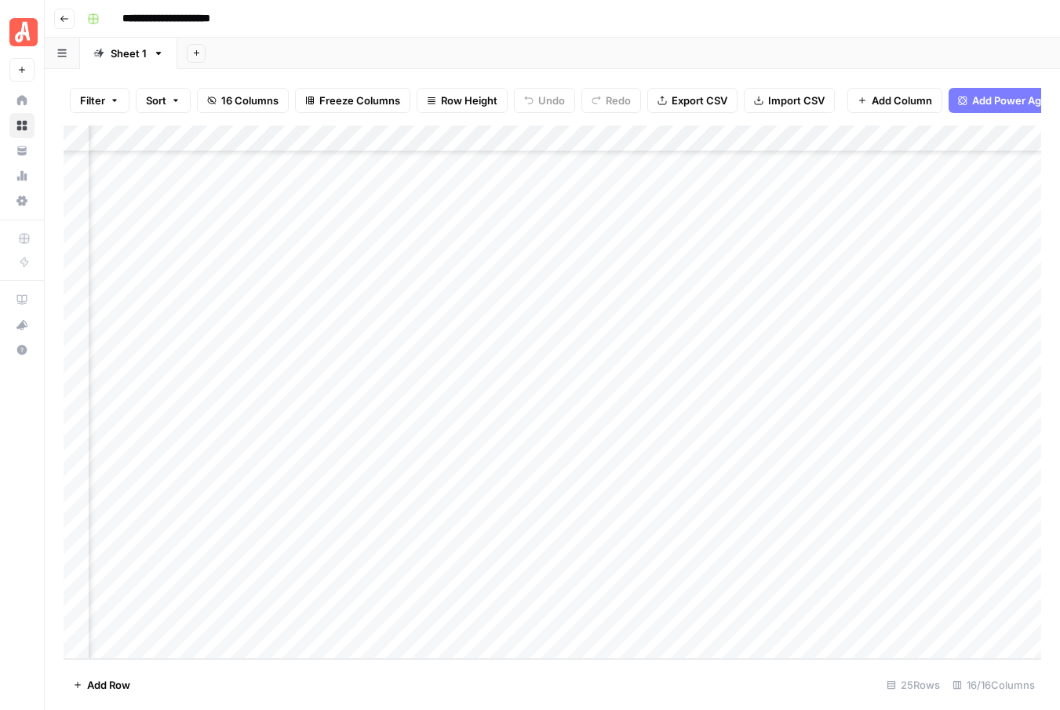
click at [558, 536] on div "Add Column" at bounding box center [552, 391] width 977 height 533
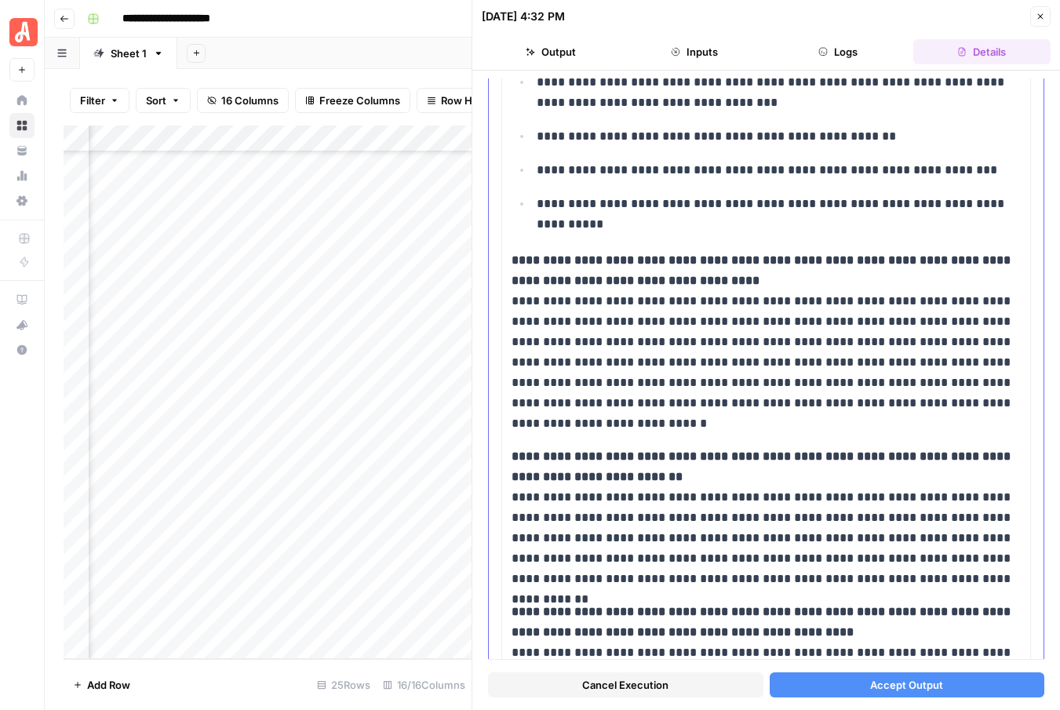
scroll to position [754, 0]
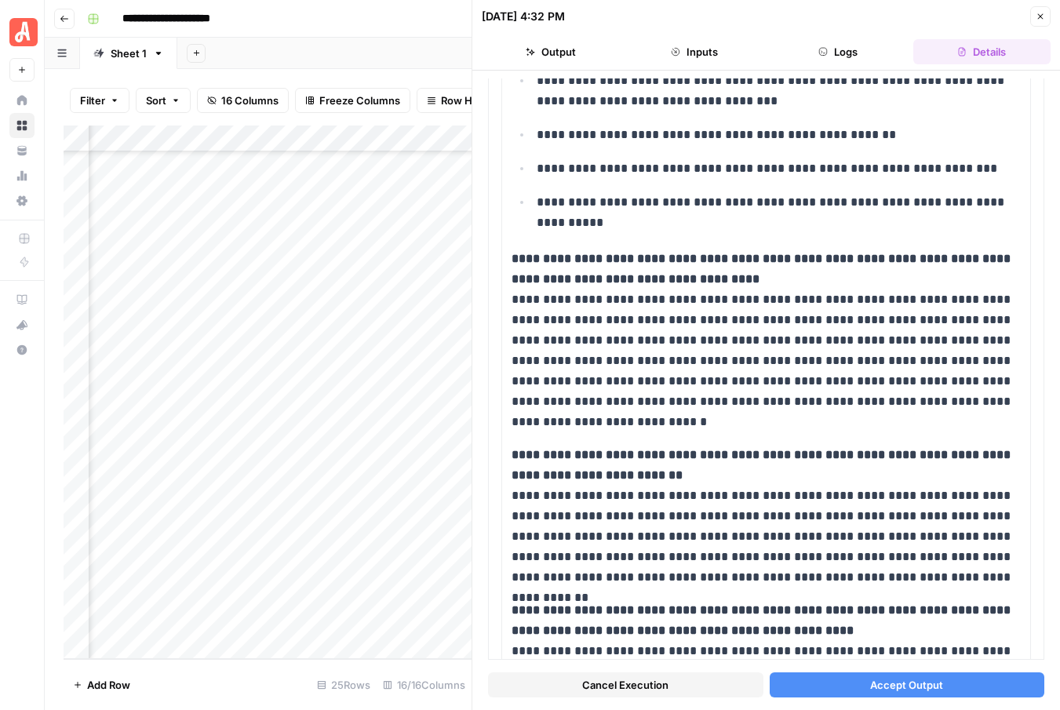
click at [936, 679] on span "Accept Output" at bounding box center [906, 685] width 73 height 16
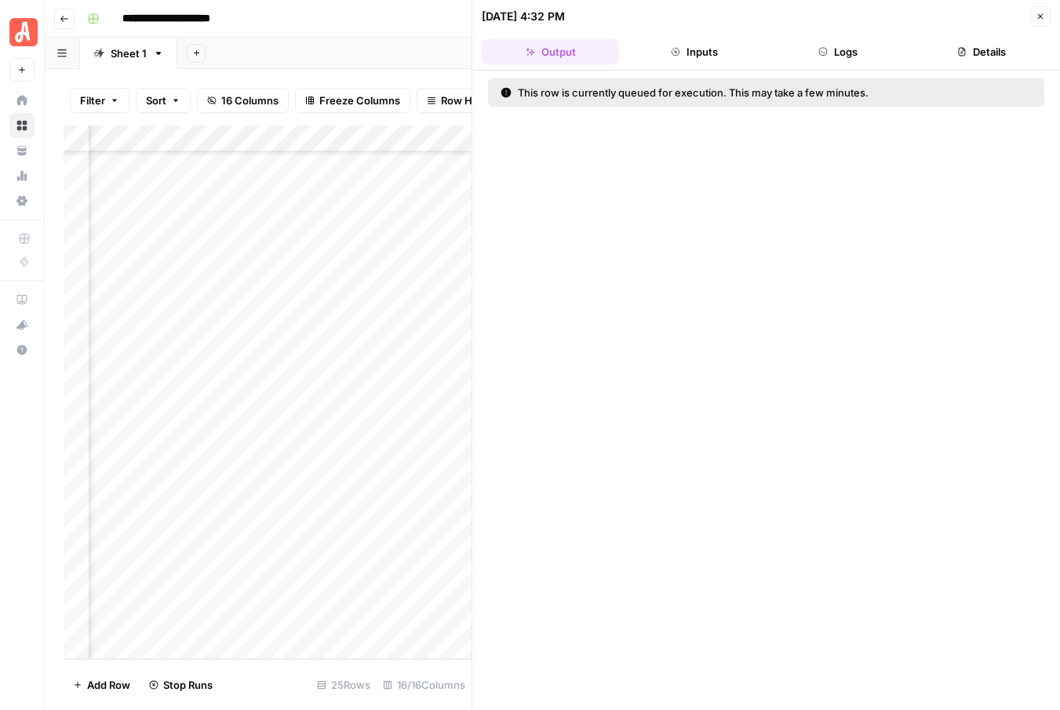
click at [1041, 16] on icon "button" at bounding box center [1039, 16] width 9 height 9
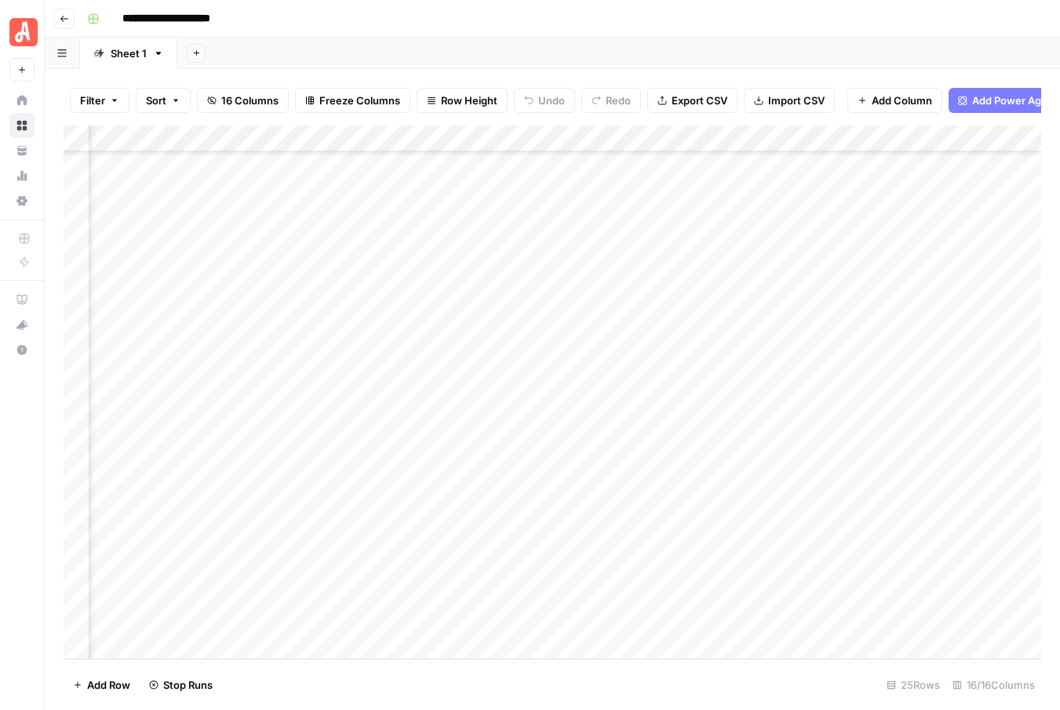
click at [558, 566] on div "Add Column" at bounding box center [552, 391] width 977 height 533
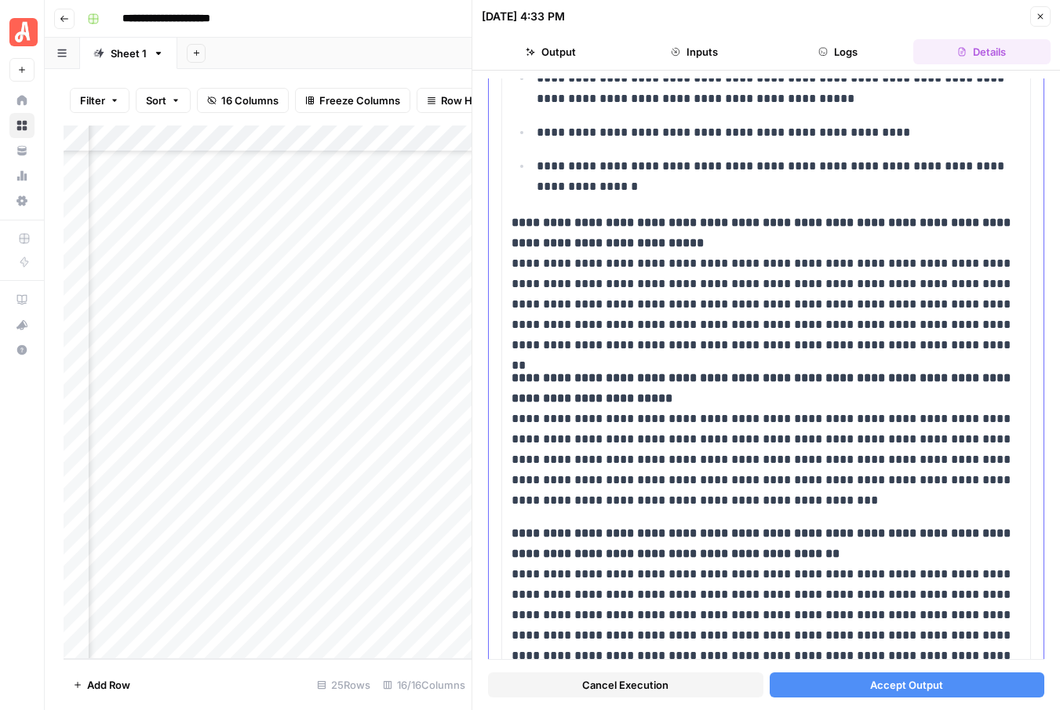
scroll to position [1507, 0]
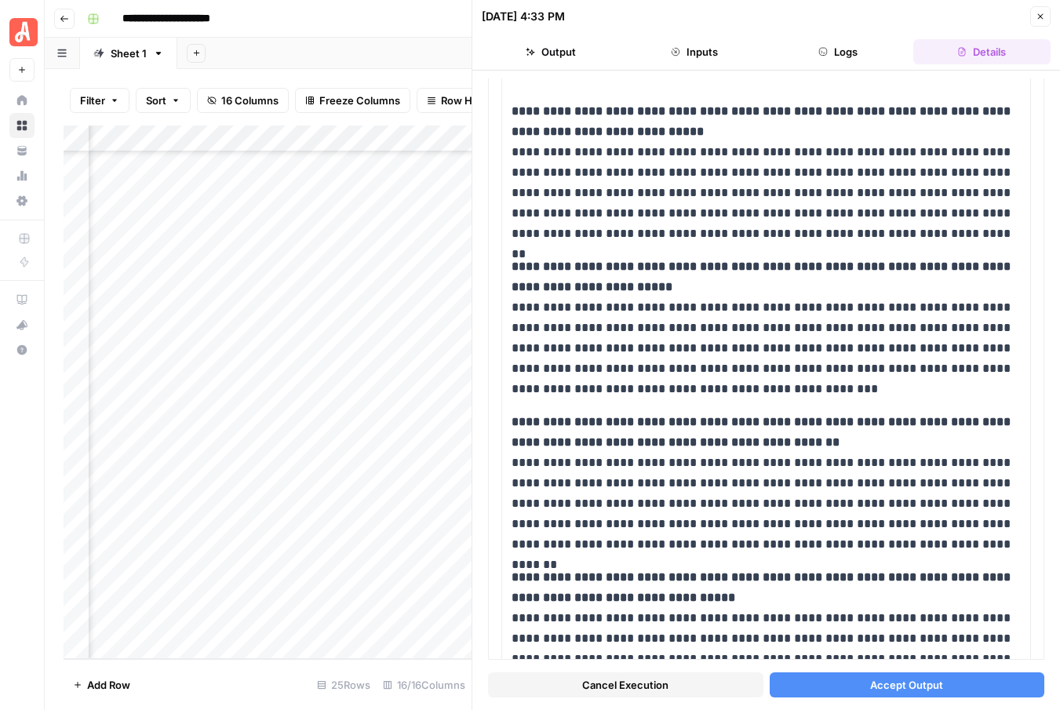
click at [896, 689] on span "Accept Output" at bounding box center [906, 685] width 73 height 16
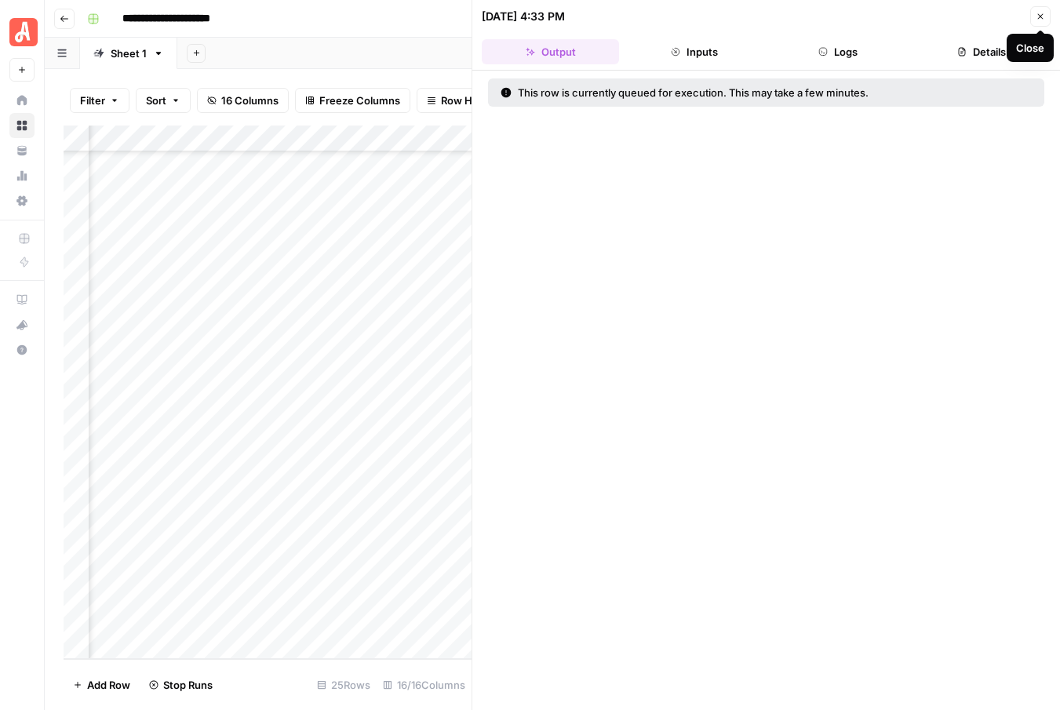
click at [1041, 20] on icon "button" at bounding box center [1039, 16] width 9 height 9
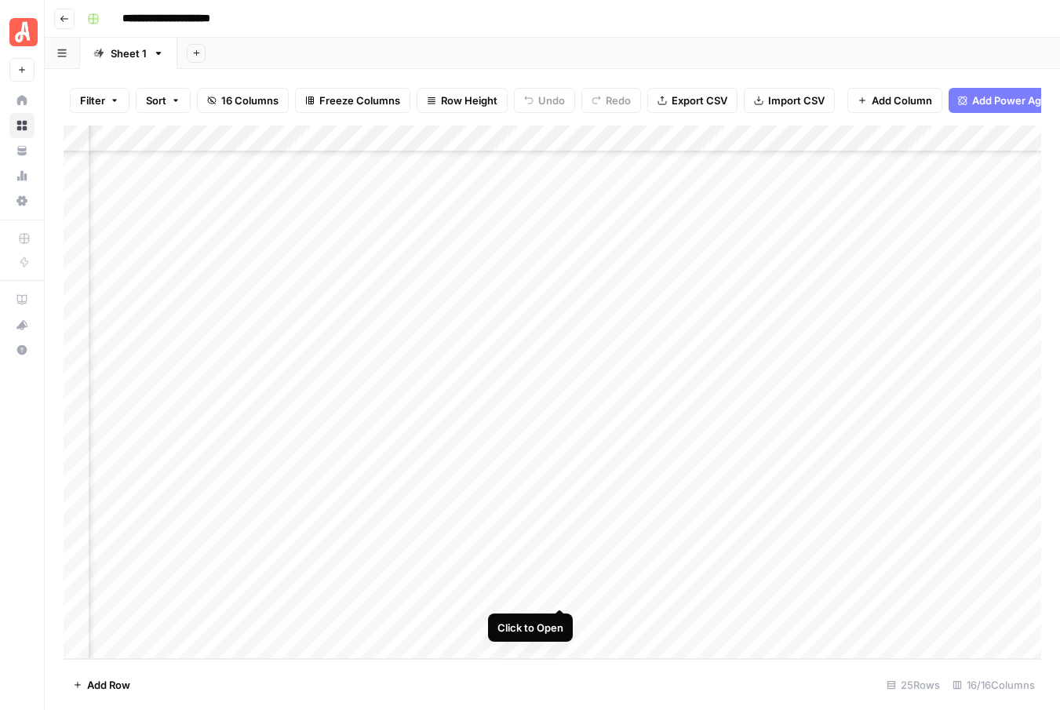
click at [557, 591] on div "Add Column" at bounding box center [552, 391] width 977 height 533
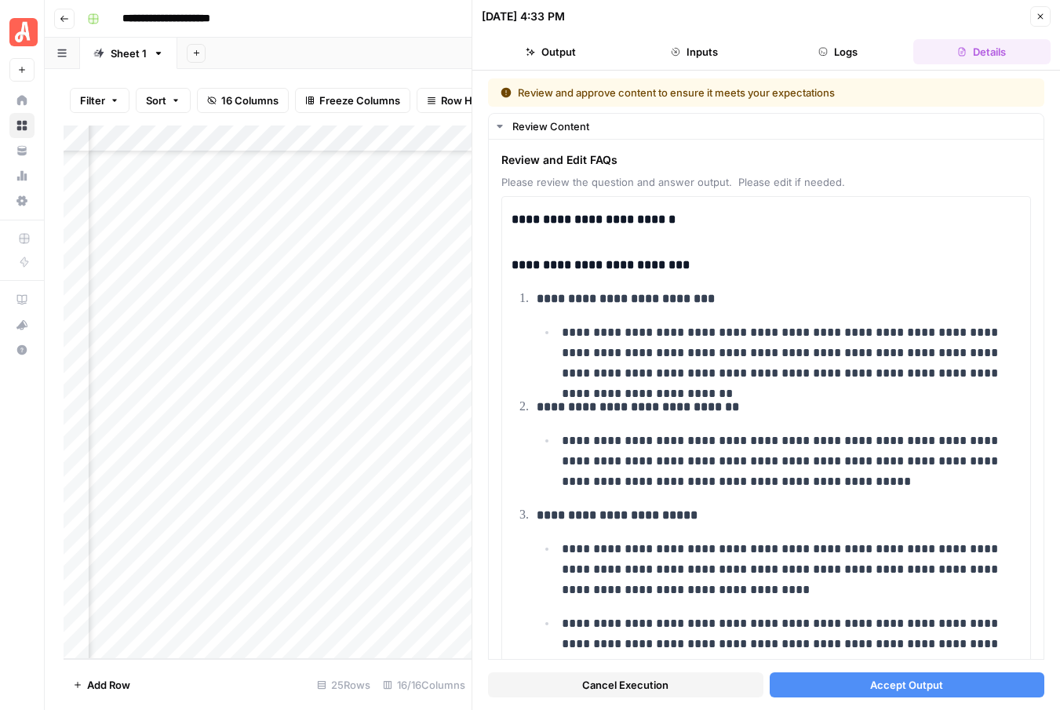
click at [891, 679] on span "Accept Output" at bounding box center [906, 685] width 73 height 16
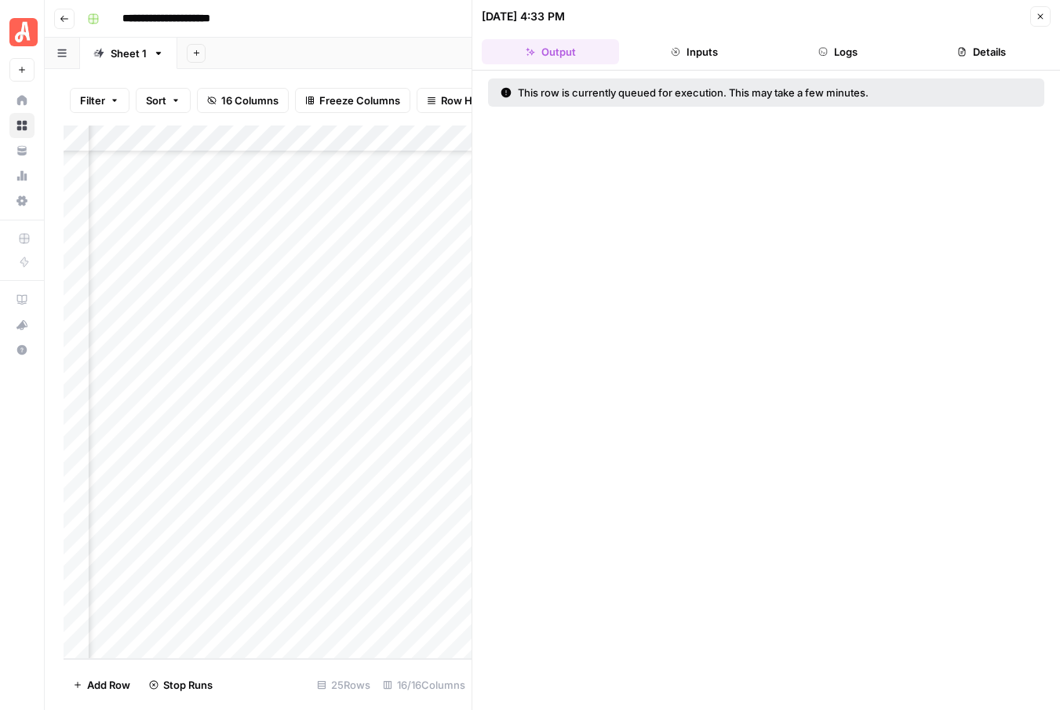
click at [1038, 17] on icon "button" at bounding box center [1040, 16] width 5 height 5
